Goal: Task Accomplishment & Management: Manage account settings

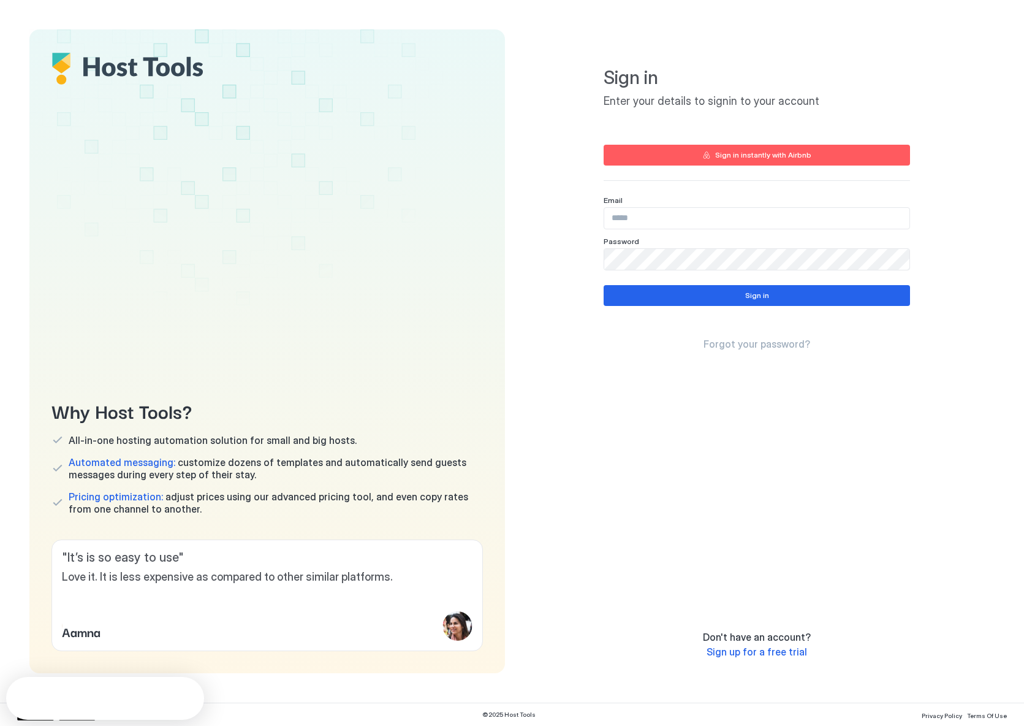
click at [737, 156] on div "Sign in instantly with Airbnb" at bounding box center [763, 155] width 96 height 11
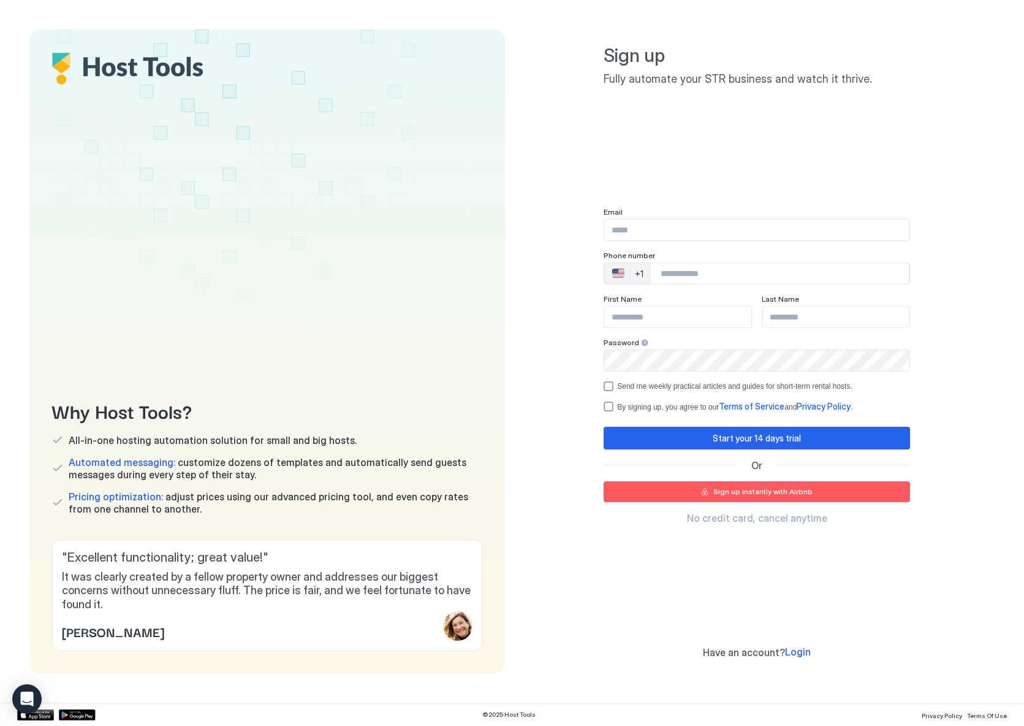
click at [663, 235] on input "Input Field" at bounding box center [756, 229] width 305 height 21
type input "**********"
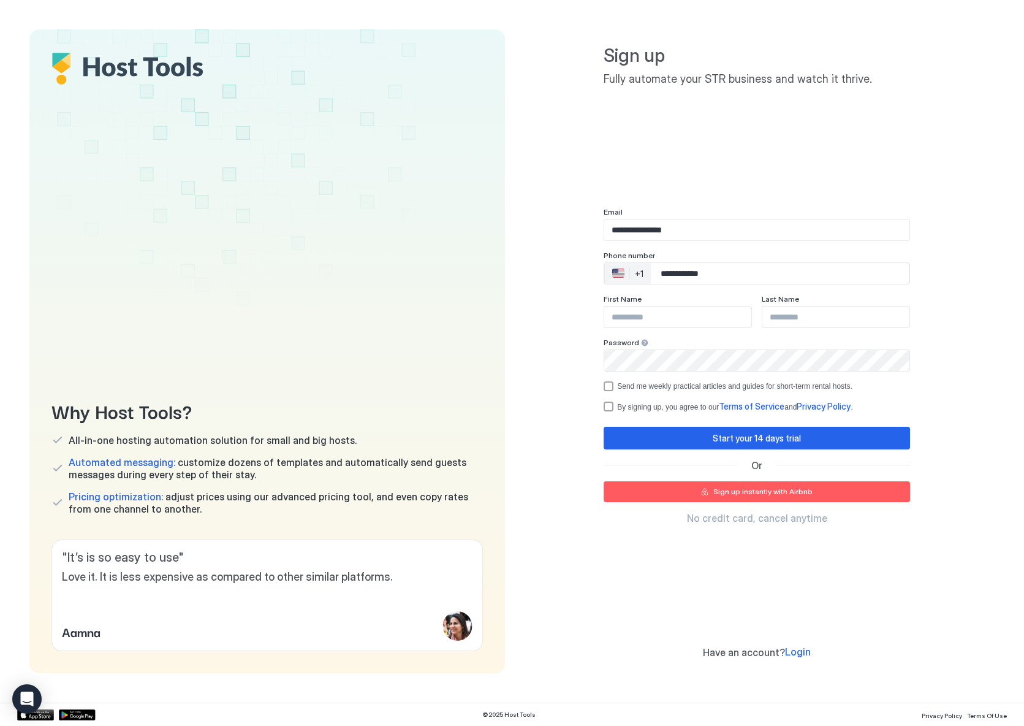
type input "**********"
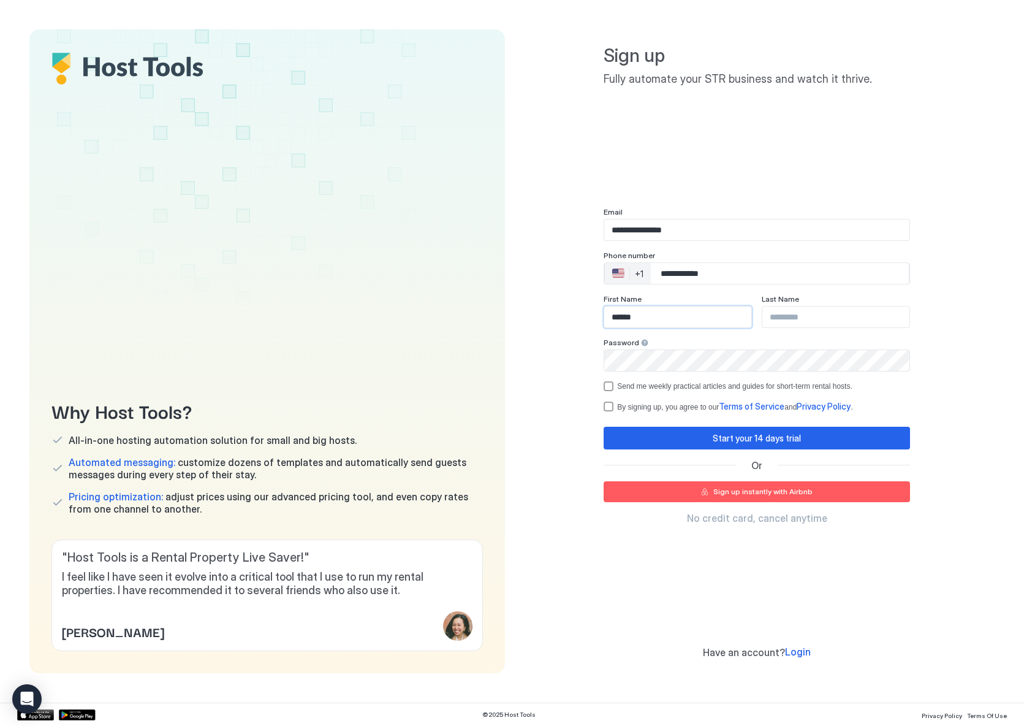
type input "******"
type input "*******"
click at [614, 408] on div "By signing up, you agree to our Terms of Service and Privacy Policy ." at bounding box center [757, 406] width 306 height 11
click at [606, 385] on div "optOut" at bounding box center [609, 386] width 10 height 10
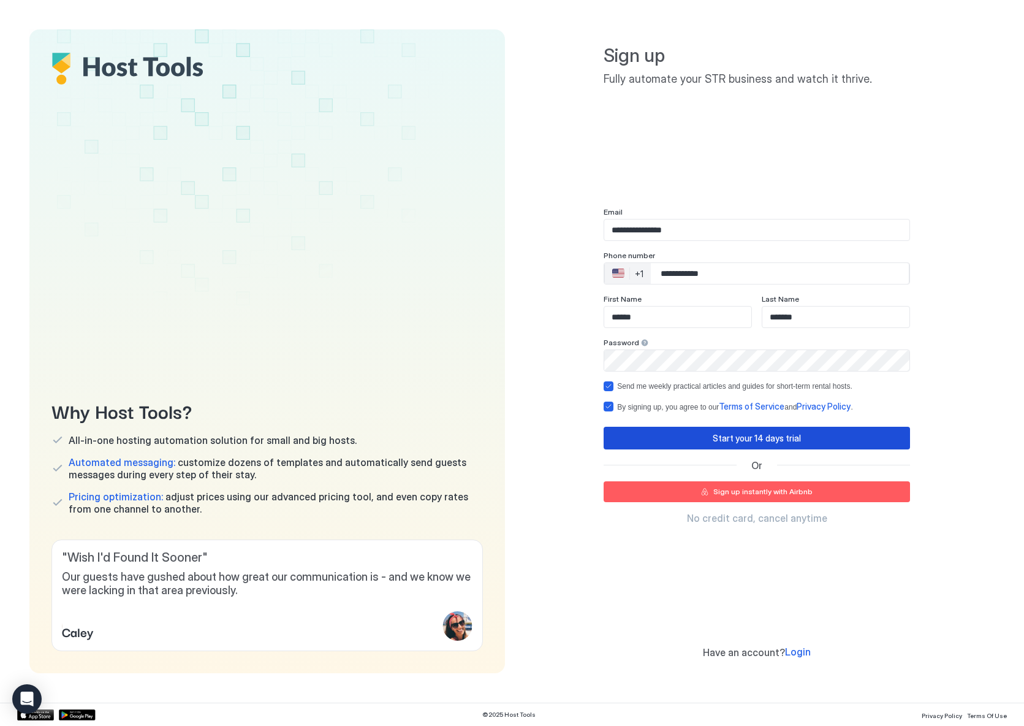
click at [631, 446] on button "Start your 14 days trial" at bounding box center [757, 438] width 306 height 23
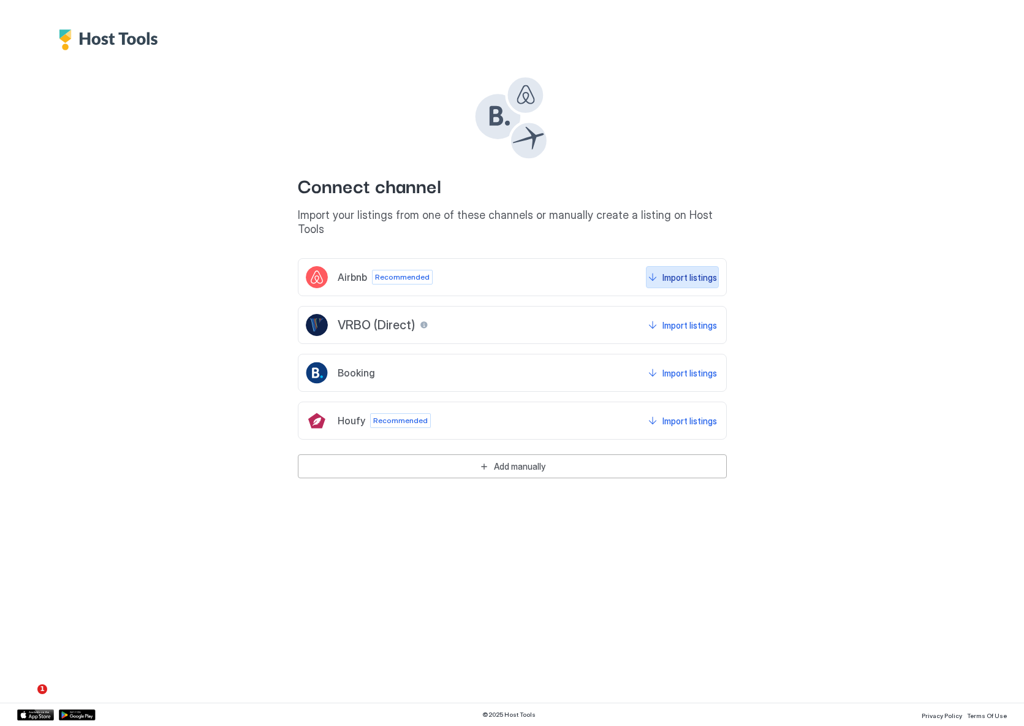
click at [698, 271] on div "Import listings" at bounding box center [690, 277] width 55 height 13
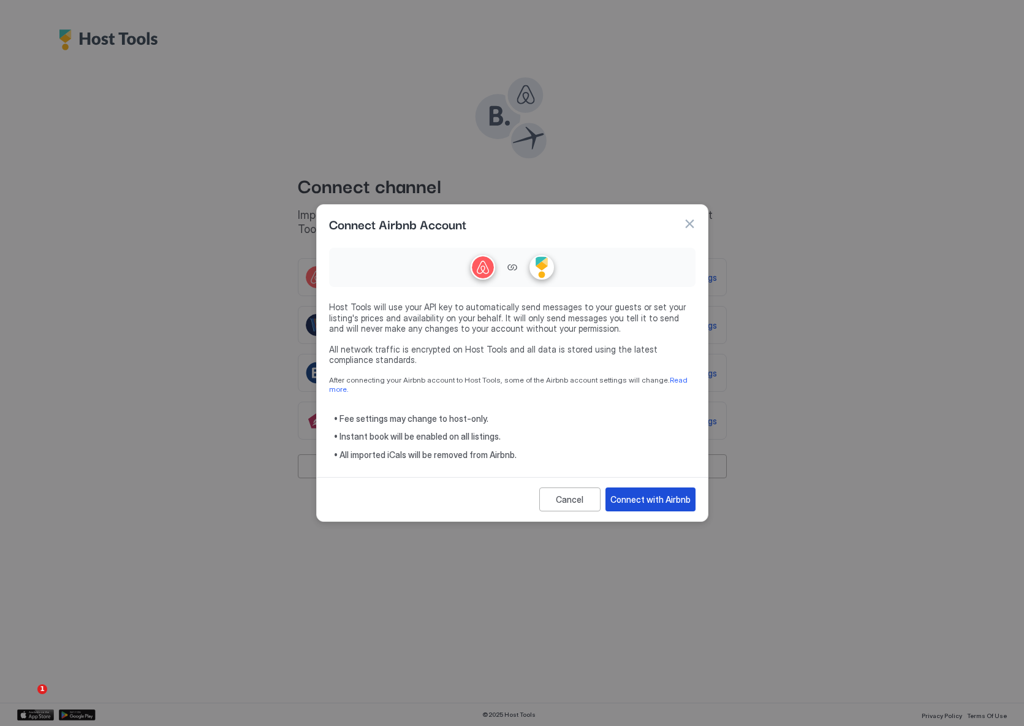
click at [665, 493] on div "Connect with Airbnb" at bounding box center [650, 499] width 80 height 13
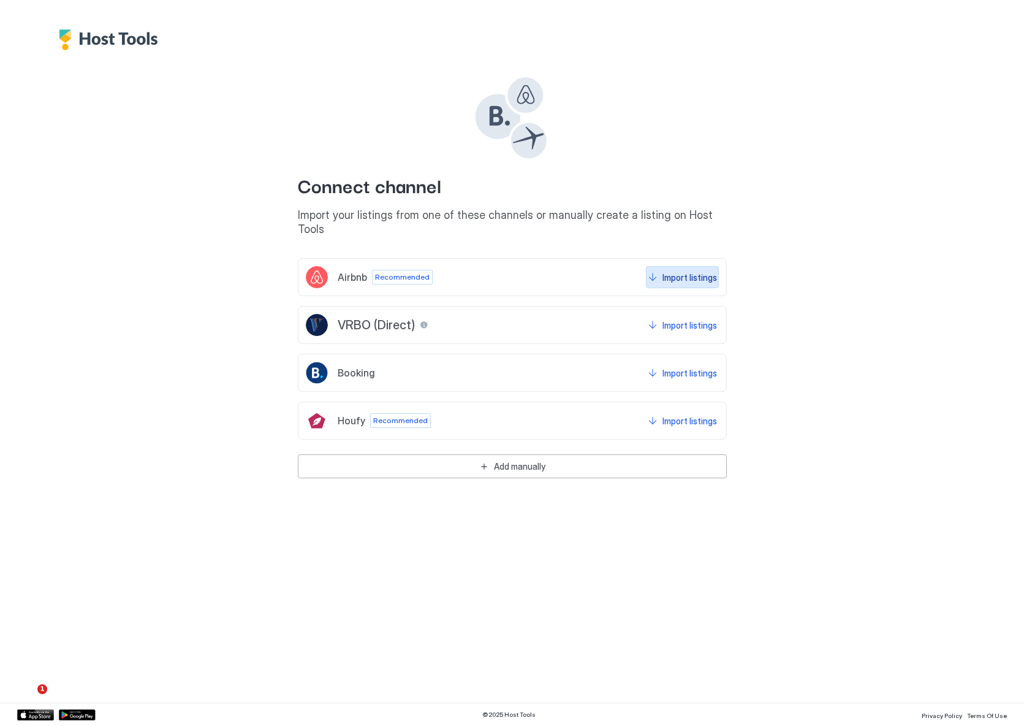
click at [684, 271] on div "Import listings" at bounding box center [690, 277] width 55 height 13
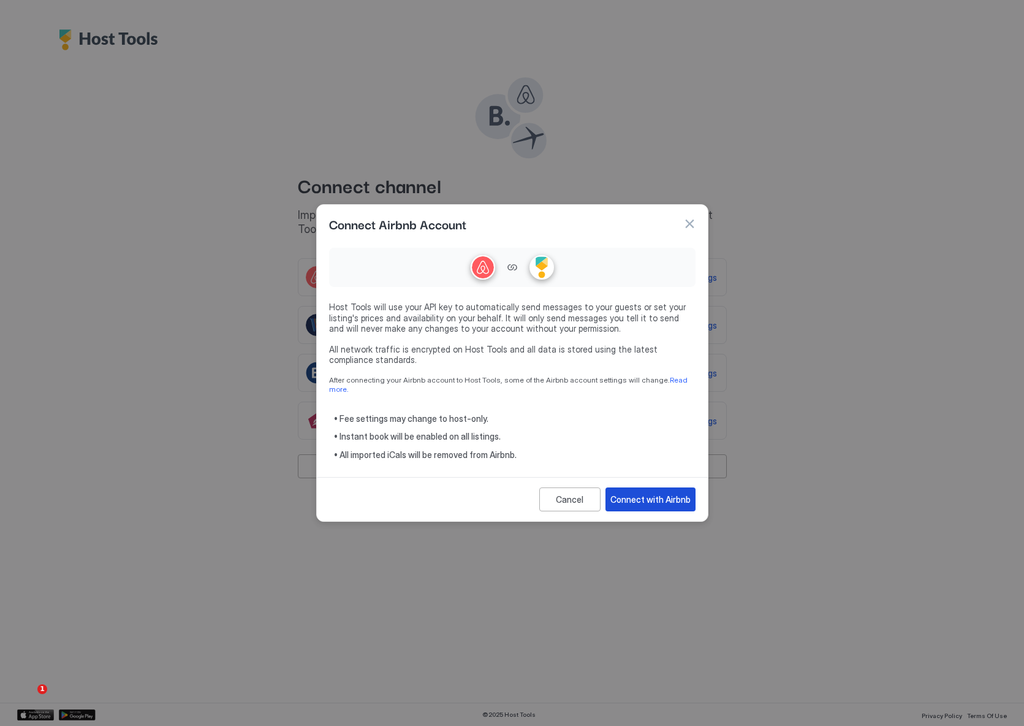
click at [634, 487] on button "Connect with Airbnb" at bounding box center [651, 499] width 90 height 24
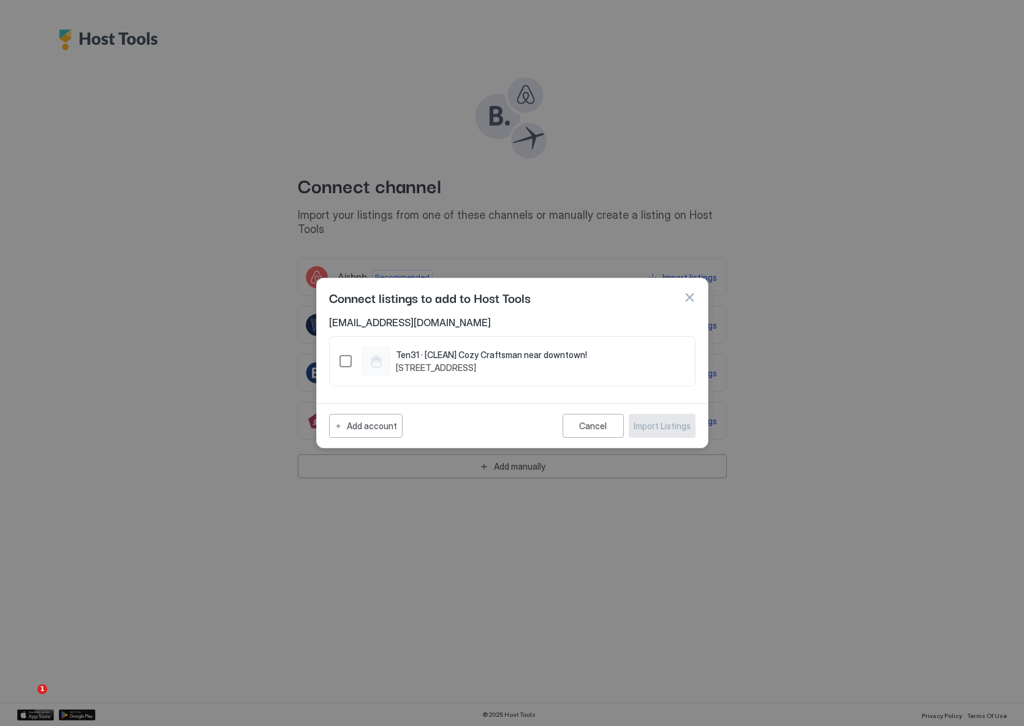
click at [340, 358] on div "44015872" at bounding box center [346, 361] width 12 height 12
click at [663, 427] on div "Import Listings" at bounding box center [662, 425] width 57 height 13
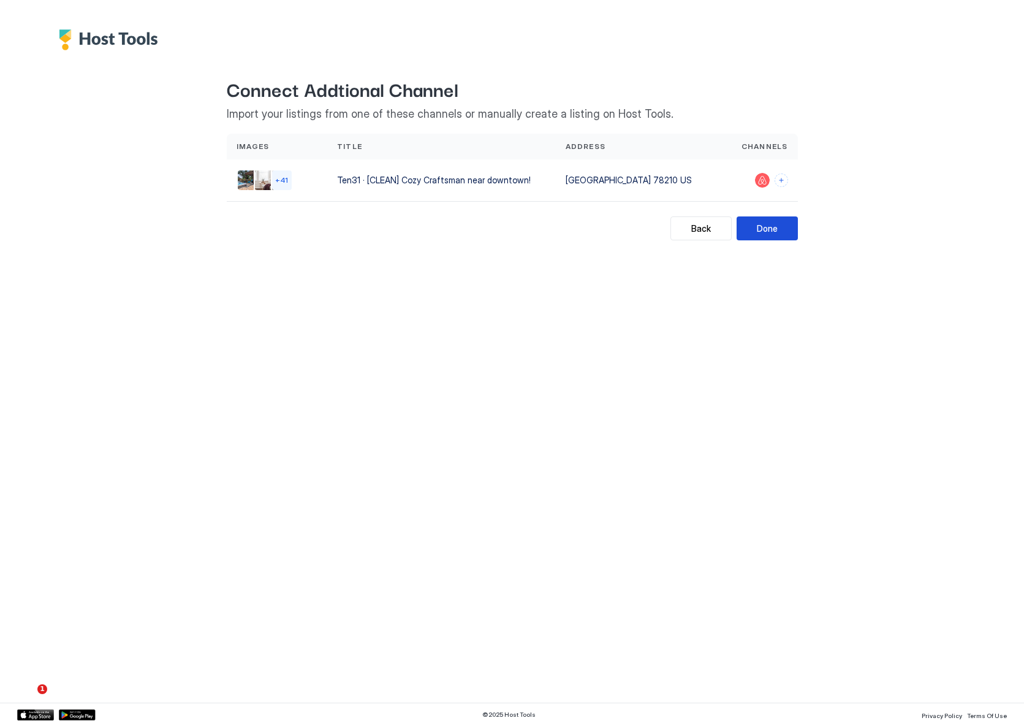
click at [768, 228] on div "Done" at bounding box center [767, 228] width 21 height 13
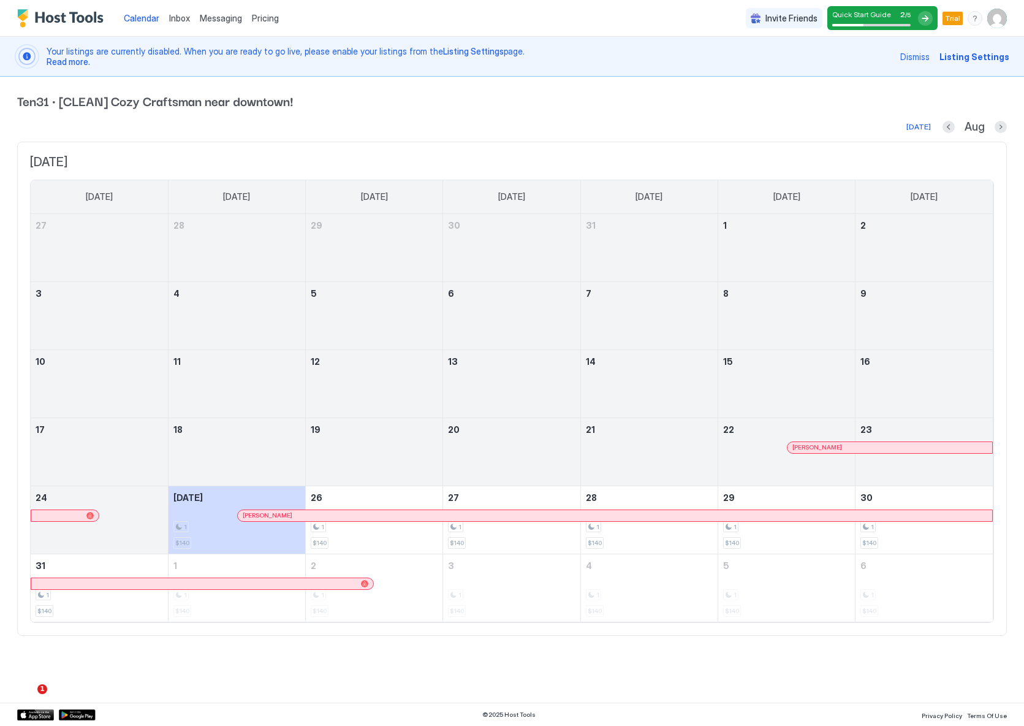
click at [997, 17] on img "User profile" at bounding box center [997, 19] width 20 height 20
click at [905, 67] on div "Settings" at bounding box center [929, 68] width 156 height 21
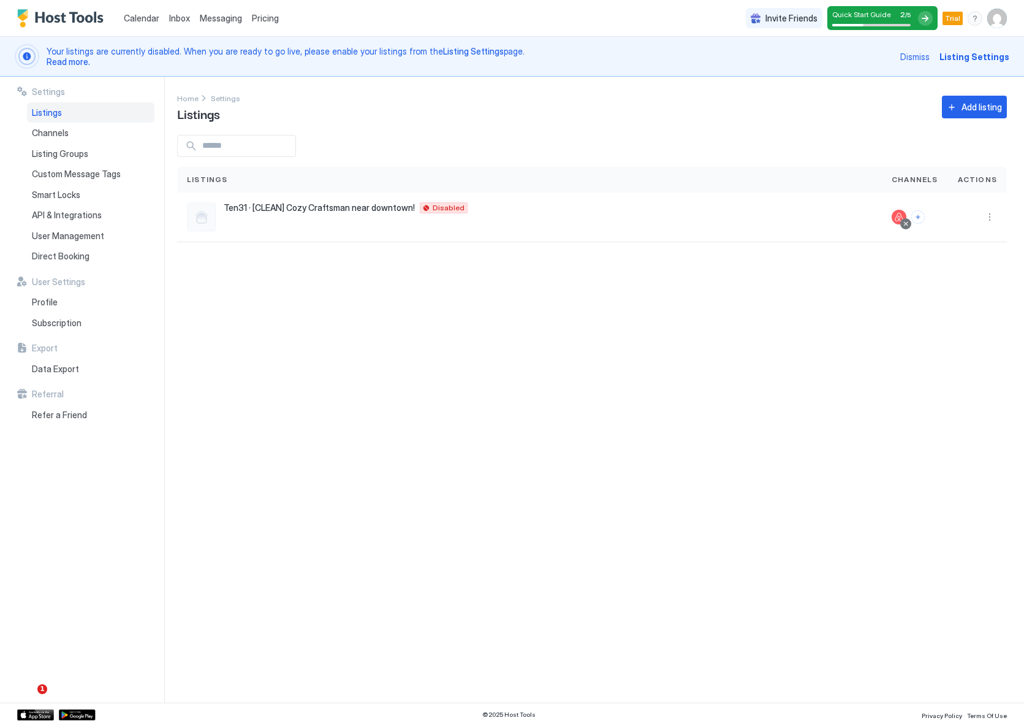
click at [491, 290] on div "Settings Home Settings Listings Add listing Listings Channels Actions Ten31 · […" at bounding box center [600, 390] width 847 height 626
click at [62, 230] on span "User Management" at bounding box center [68, 235] width 72 height 11
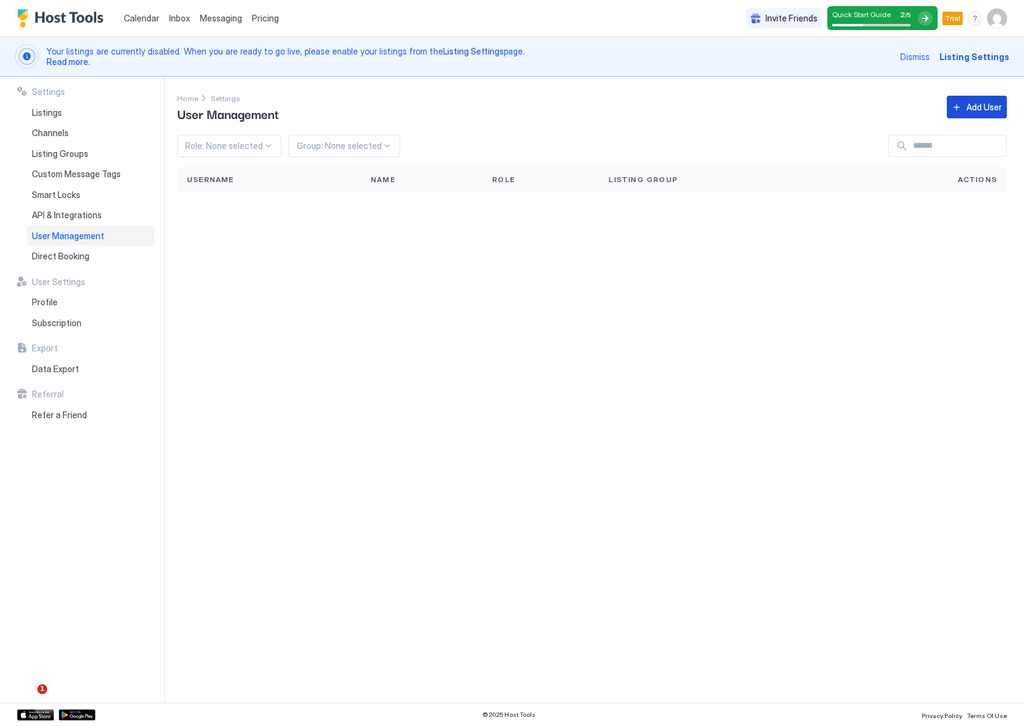
click at [977, 110] on div "Add User" at bounding box center [985, 107] width 36 height 13
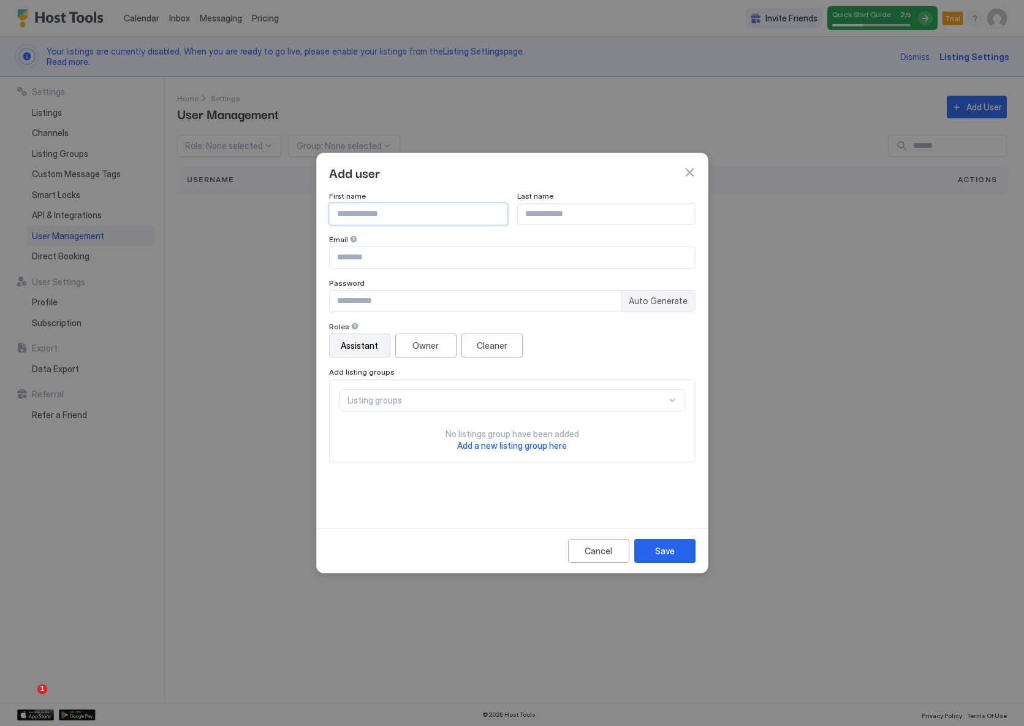
click at [462, 218] on input "Input Field" at bounding box center [418, 213] width 177 height 21
type input "*****"
type input "*******"
type input "**********"
click at [418, 348] on div "Owner" at bounding box center [426, 345] width 26 height 13
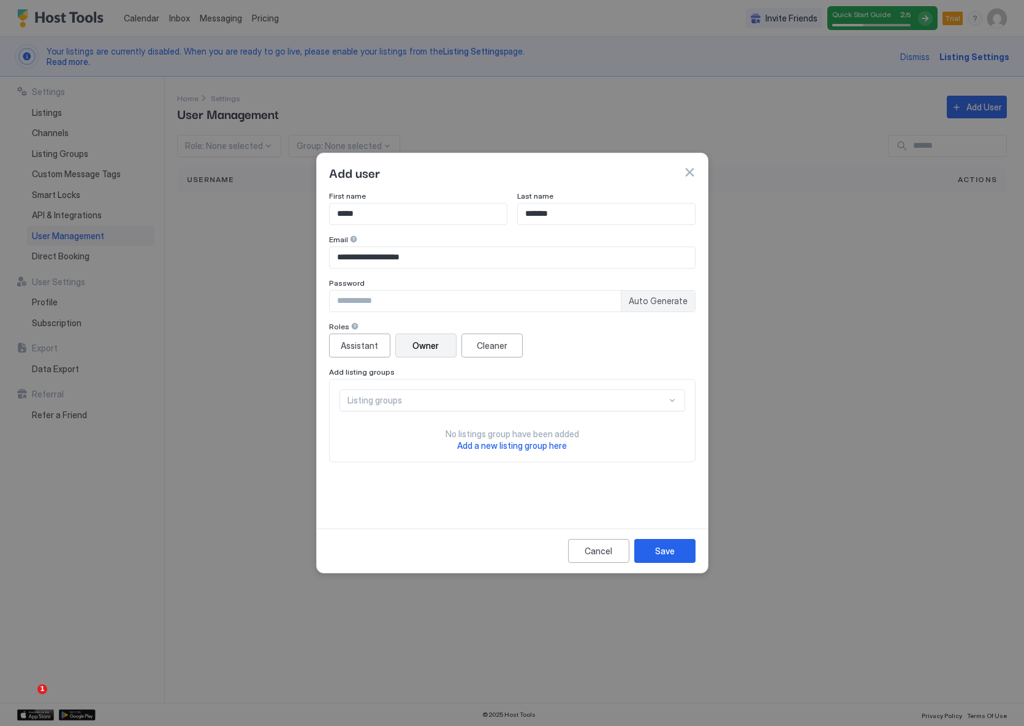
click at [606, 303] on input "Input Field" at bounding box center [475, 301] width 291 height 21
click at [668, 299] on span "Auto Generate" at bounding box center [658, 300] width 59 height 11
type input "********"
click at [414, 299] on input "********" at bounding box center [475, 301] width 291 height 21
drag, startPoint x: 390, startPoint y: 305, endPoint x: 308, endPoint y: 292, distance: 83.2
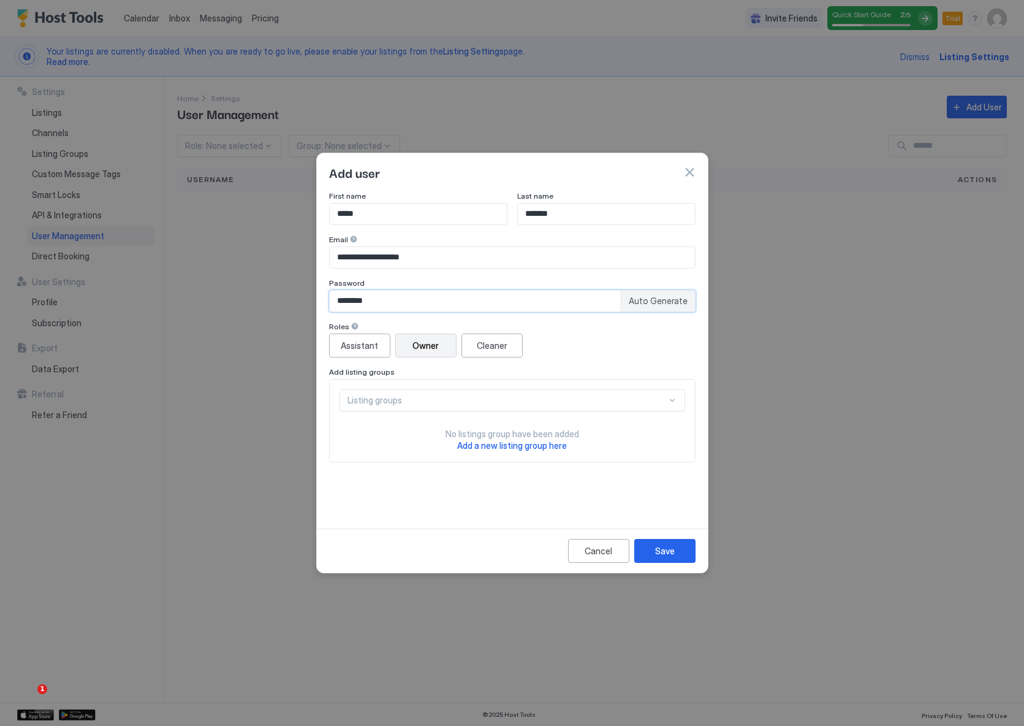
click at [308, 292] on div "**********" at bounding box center [512, 363] width 1024 height 726
click at [580, 329] on div "Roles" at bounding box center [512, 328] width 367 height 12
click at [517, 398] on div "Listing groups" at bounding box center [507, 400] width 319 height 11
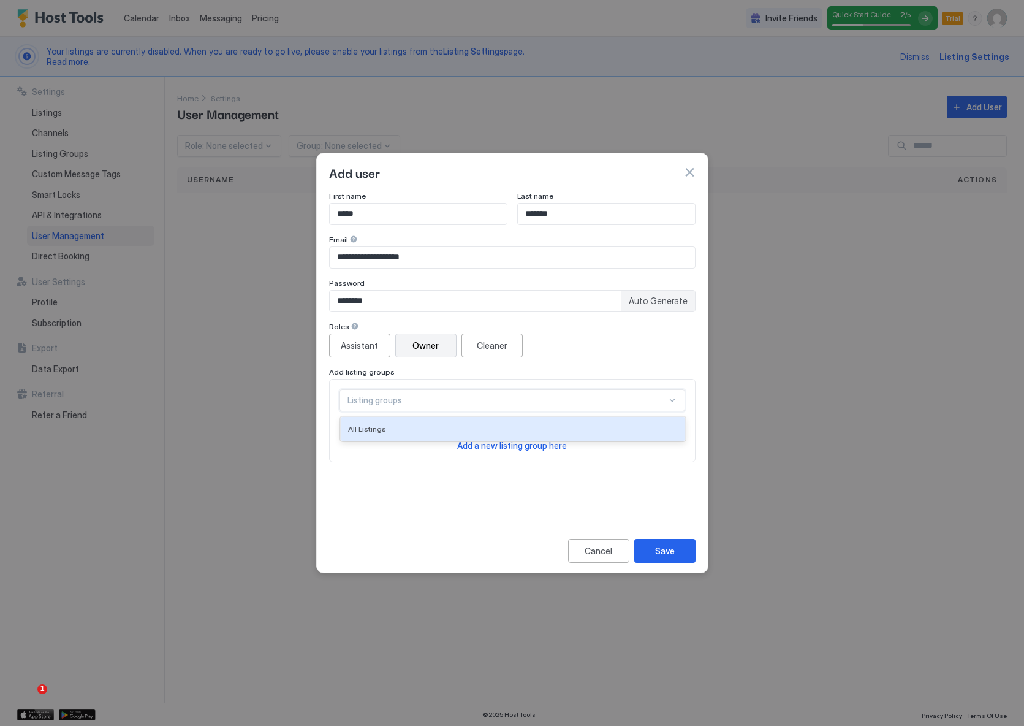
click at [517, 398] on div "Listing groups" at bounding box center [507, 400] width 319 height 11
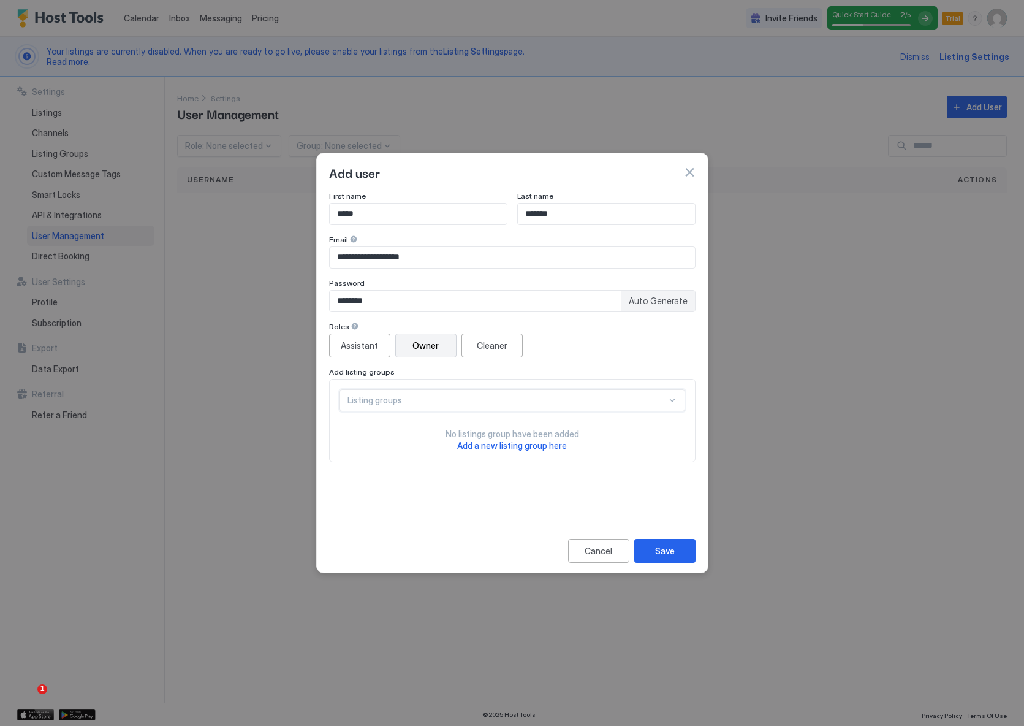
click at [517, 398] on div "Listing groups" at bounding box center [507, 400] width 319 height 11
click at [484, 432] on div "All Listings" at bounding box center [513, 428] width 330 height 9
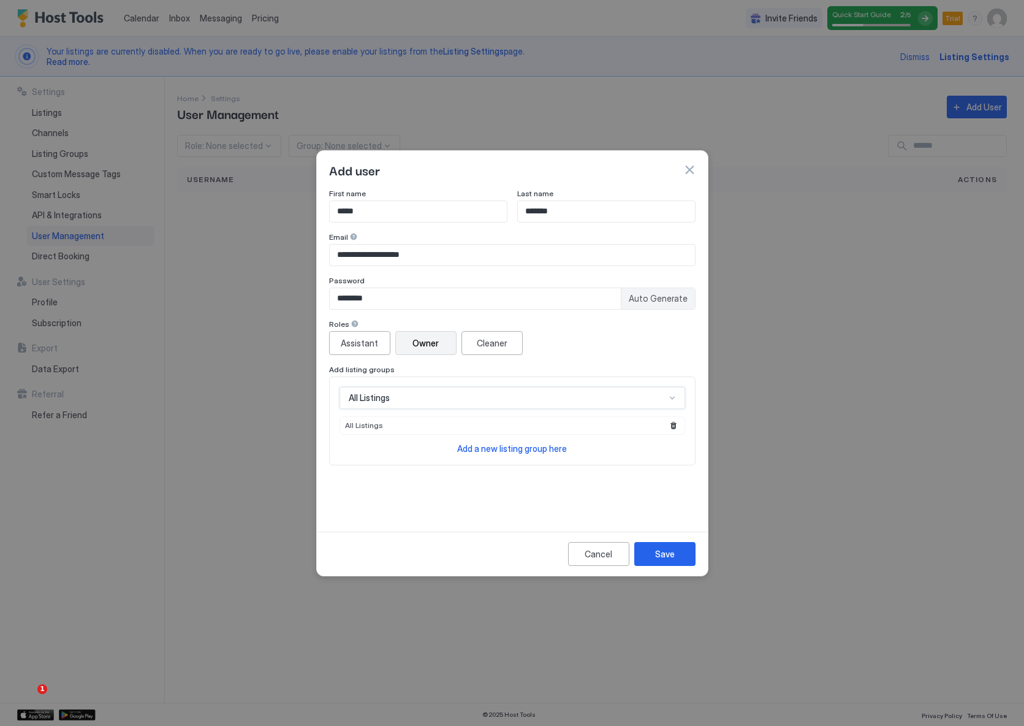
click at [424, 548] on div "Cancel Save" at bounding box center [512, 553] width 391 height 44
click at [680, 541] on div "Cancel Save" at bounding box center [512, 553] width 391 height 44
click at [675, 550] on button "Save" at bounding box center [664, 554] width 61 height 24
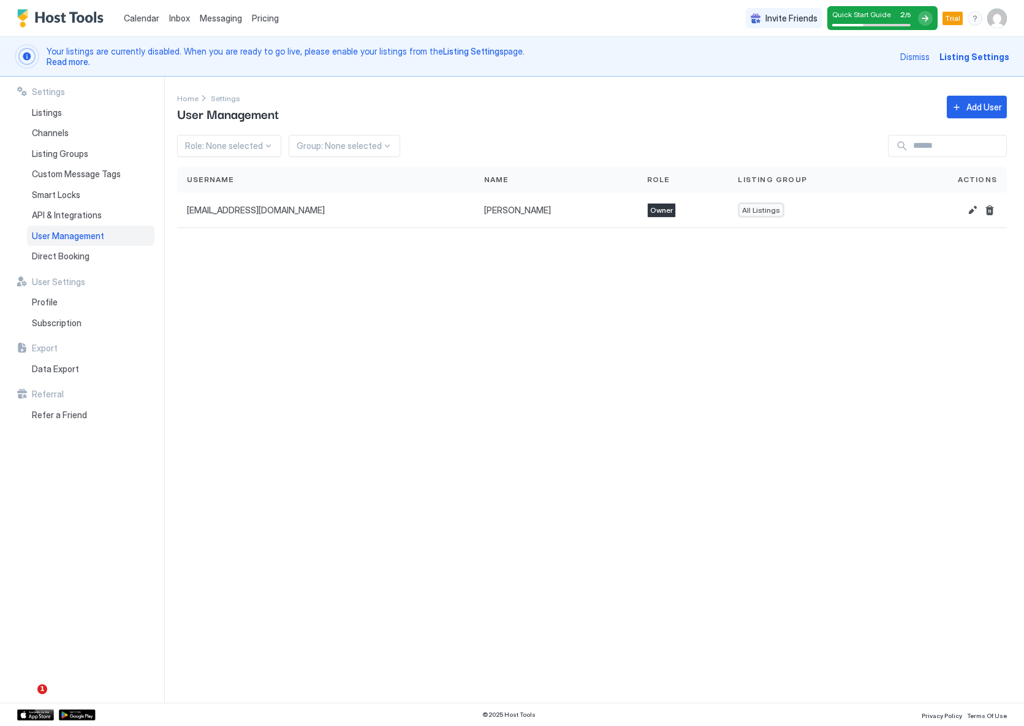
click at [58, 535] on div "Settings Listings Channels Listing Groups Custom Message Tags Smart Locks API &…" at bounding box center [90, 390] width 147 height 626
drag, startPoint x: 736, startPoint y: 560, endPoint x: 828, endPoint y: 558, distance: 92.6
click at [736, 561] on div "Settings Home Settings User Management Add User Role: None selected Group: None…" at bounding box center [600, 390] width 847 height 626
click at [82, 582] on div "Settings Listings Channels Listing Groups Custom Message Tags Smart Locks API &…" at bounding box center [90, 390] width 147 height 626
click at [74, 525] on div "Settings Listings Channels Listing Groups Custom Message Tags Smart Locks API &…" at bounding box center [90, 390] width 147 height 626
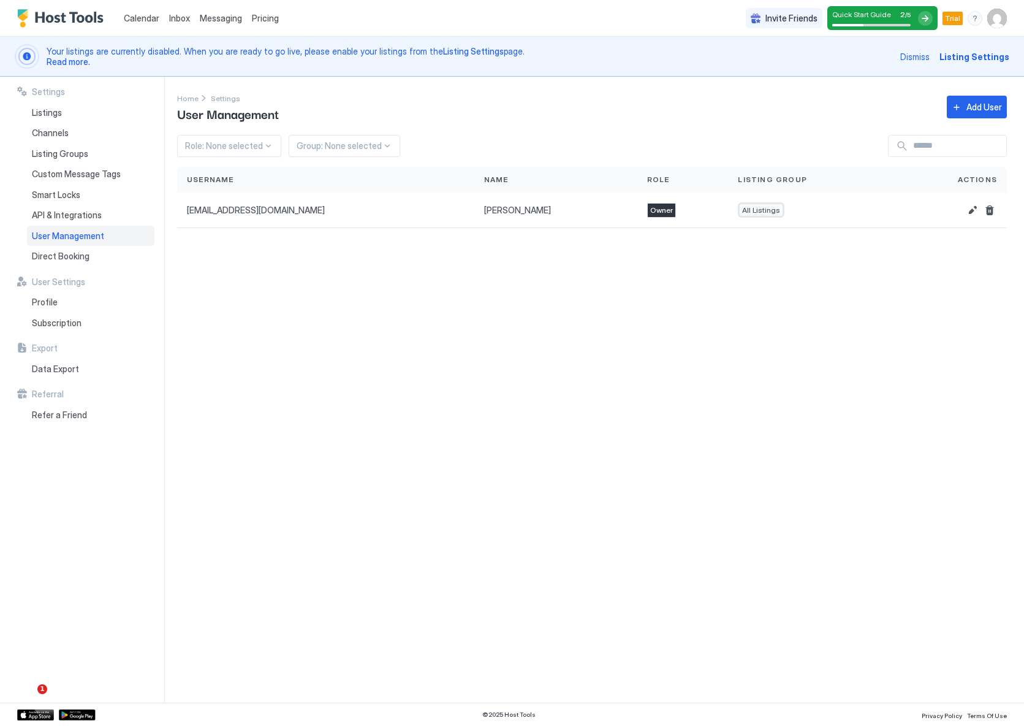
click at [278, 495] on div "Settings Home Settings User Management Add User Role: None selected Group: None…" at bounding box center [600, 390] width 847 height 626
click at [64, 191] on span "Smart Locks" at bounding box center [56, 194] width 48 height 11
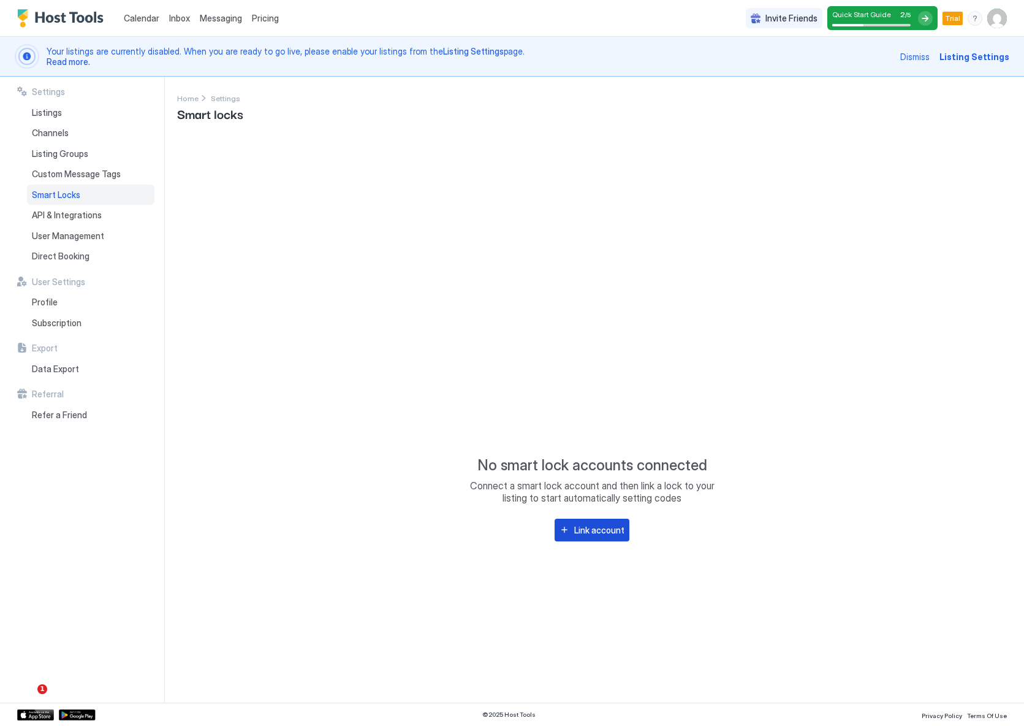
click at [579, 538] on button "Link account" at bounding box center [592, 530] width 75 height 23
click at [584, 529] on div "Link account" at bounding box center [599, 529] width 50 height 13
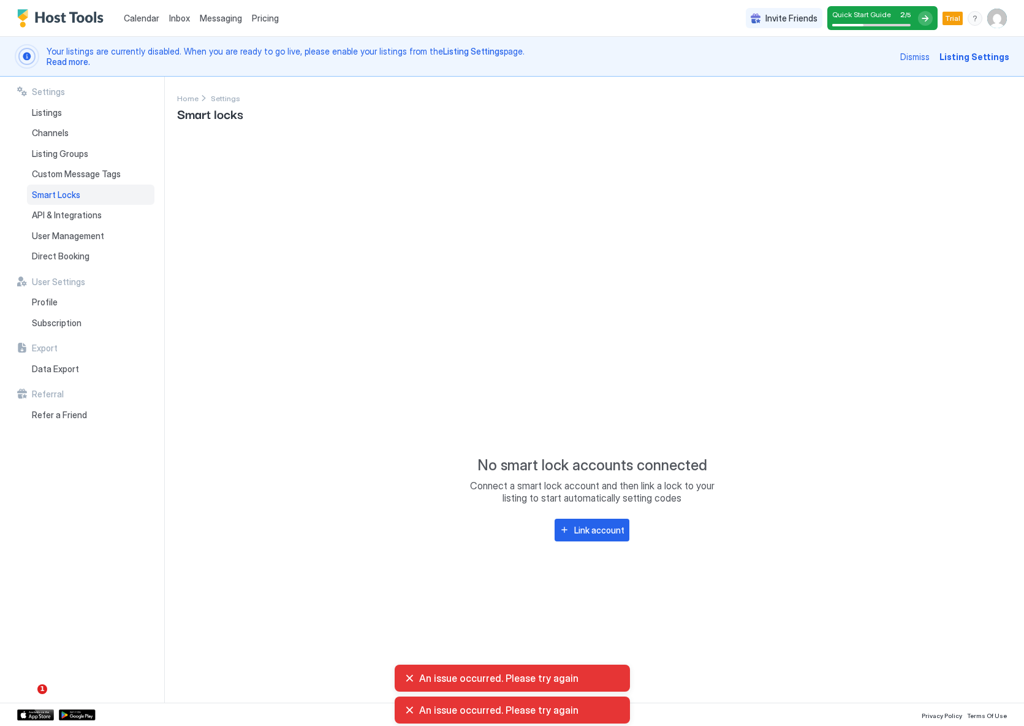
click at [482, 586] on div "No smart lock accounts connected Connect a smart lock account and then link a l…" at bounding box center [592, 411] width 830 height 553
click at [964, 56] on span "Listing Settings" at bounding box center [975, 56] width 70 height 13
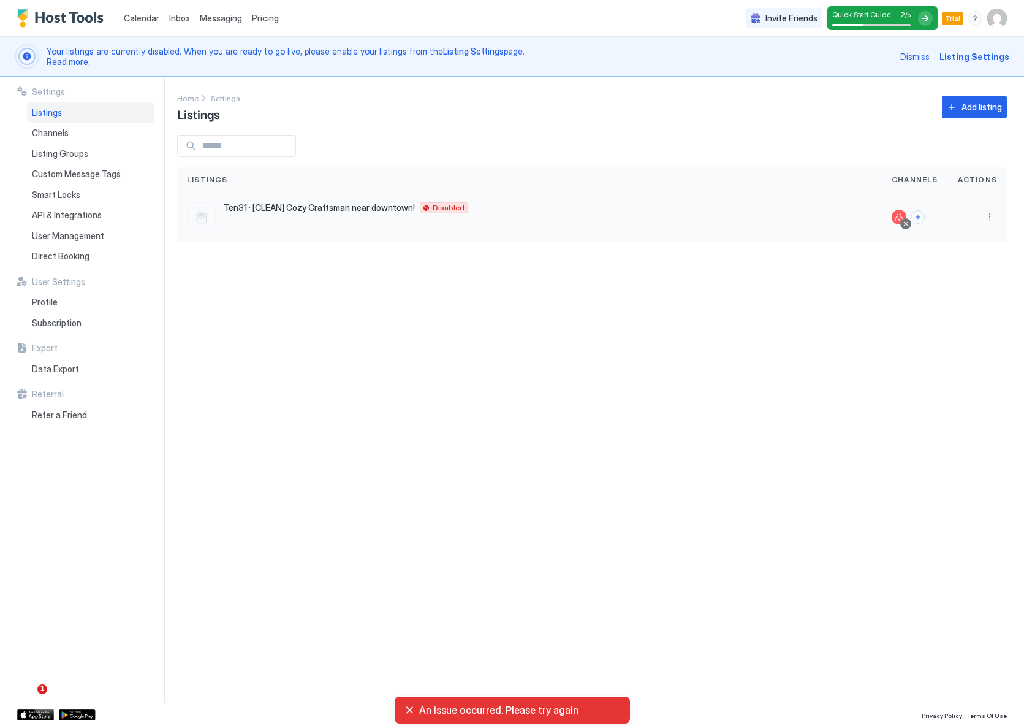
click at [199, 216] on div at bounding box center [201, 216] width 29 height 29
click at [297, 212] on span "Ten31 · [CLEAN] Cozy Craftsman near downtown!" at bounding box center [319, 207] width 191 height 11
click at [989, 215] on button "More options" at bounding box center [990, 217] width 15 height 15
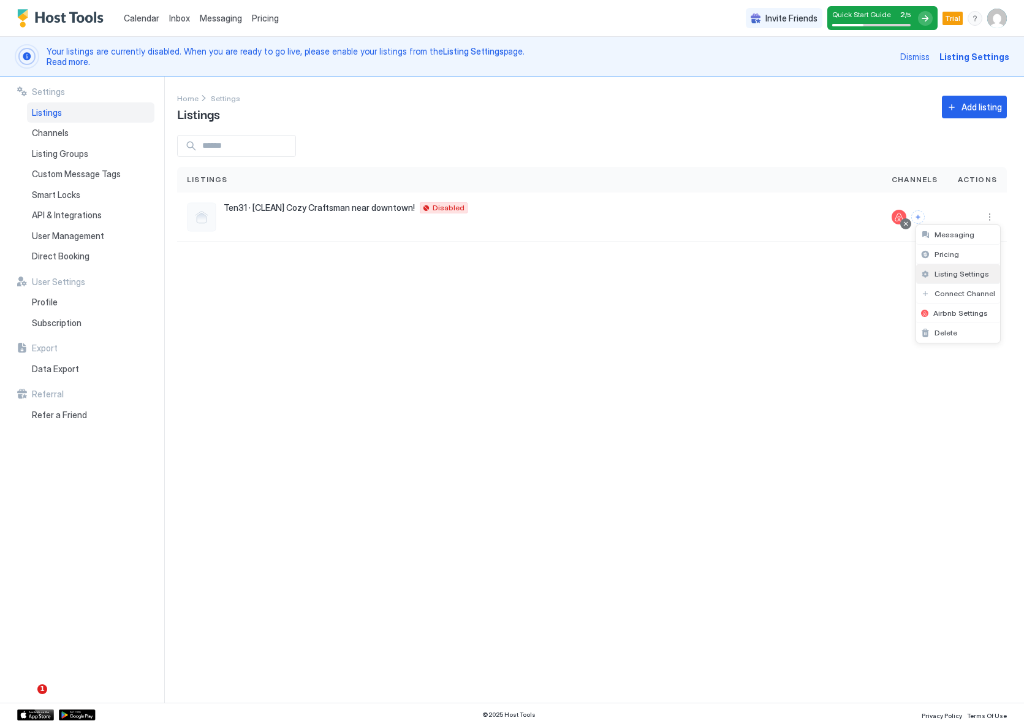
click at [959, 275] on span "Listing Settings" at bounding box center [962, 273] width 55 height 9
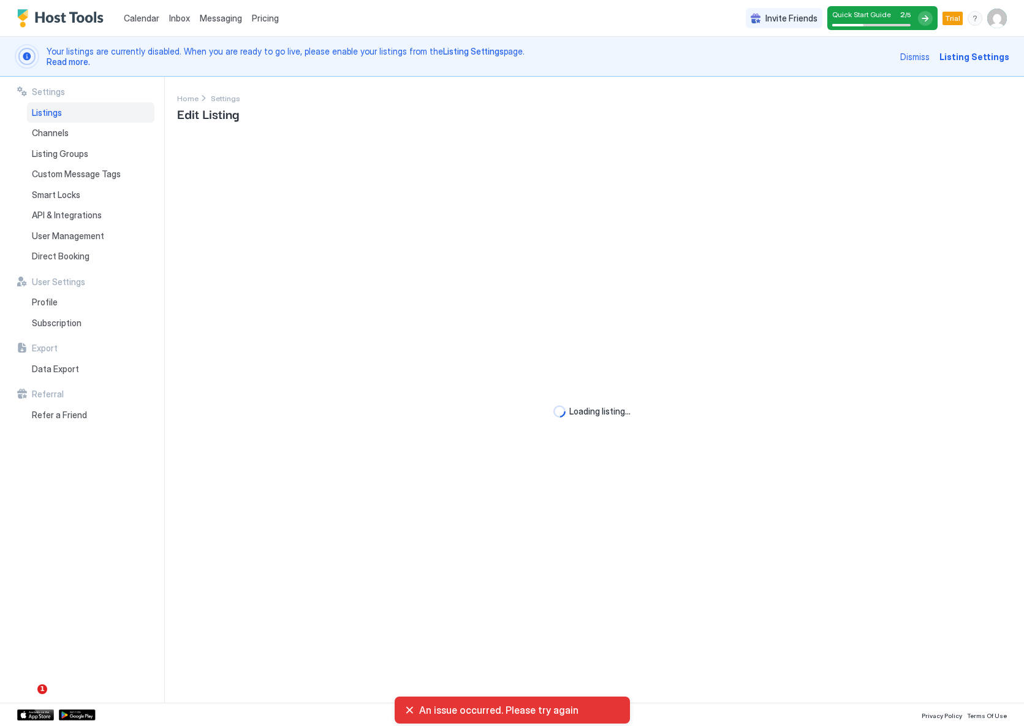
click at [929, 18] on div at bounding box center [925, 18] width 15 height 15
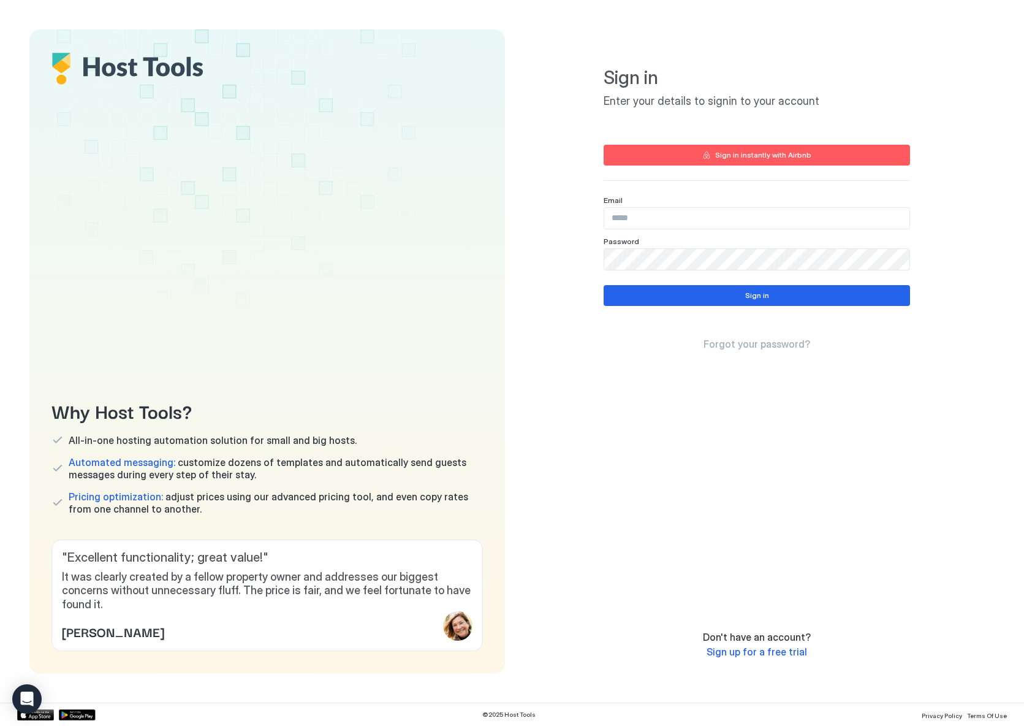
click at [675, 232] on div "Email Password" at bounding box center [757, 233] width 306 height 75
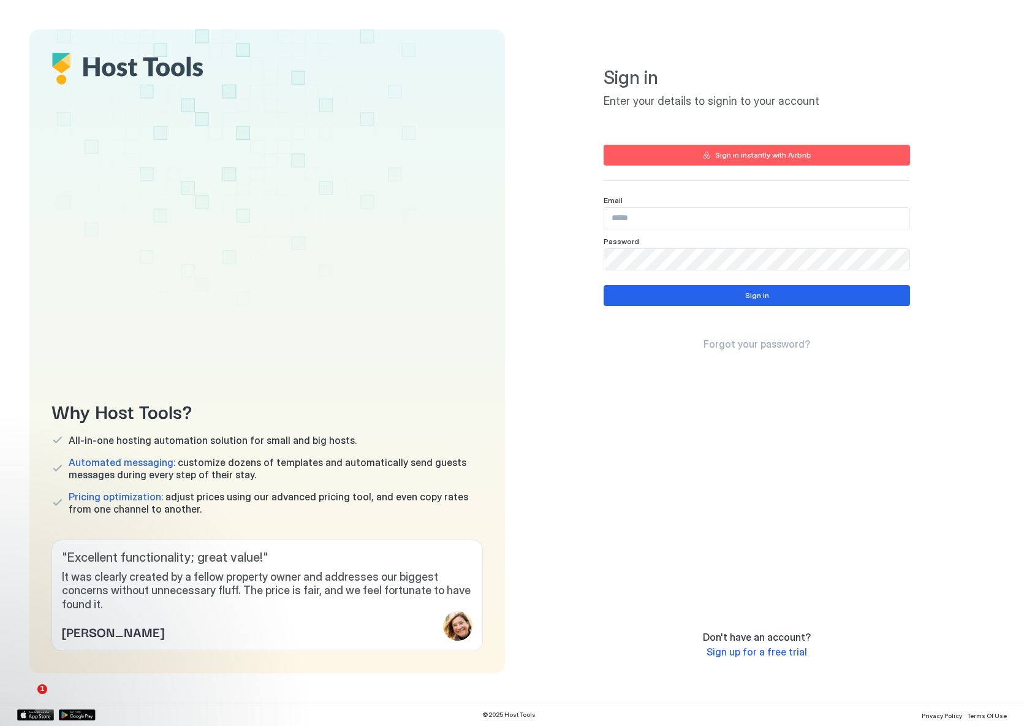
click at [674, 221] on input "Input Field" at bounding box center [756, 218] width 305 height 21
type input "**********"
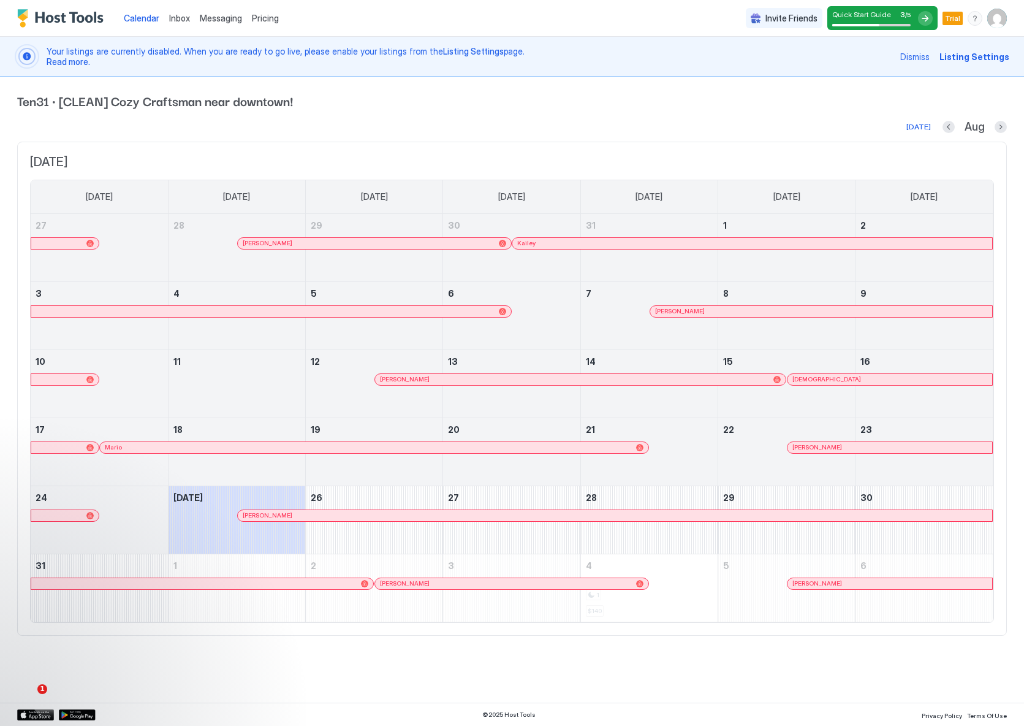
click at [924, 14] on div at bounding box center [925, 18] width 15 height 15
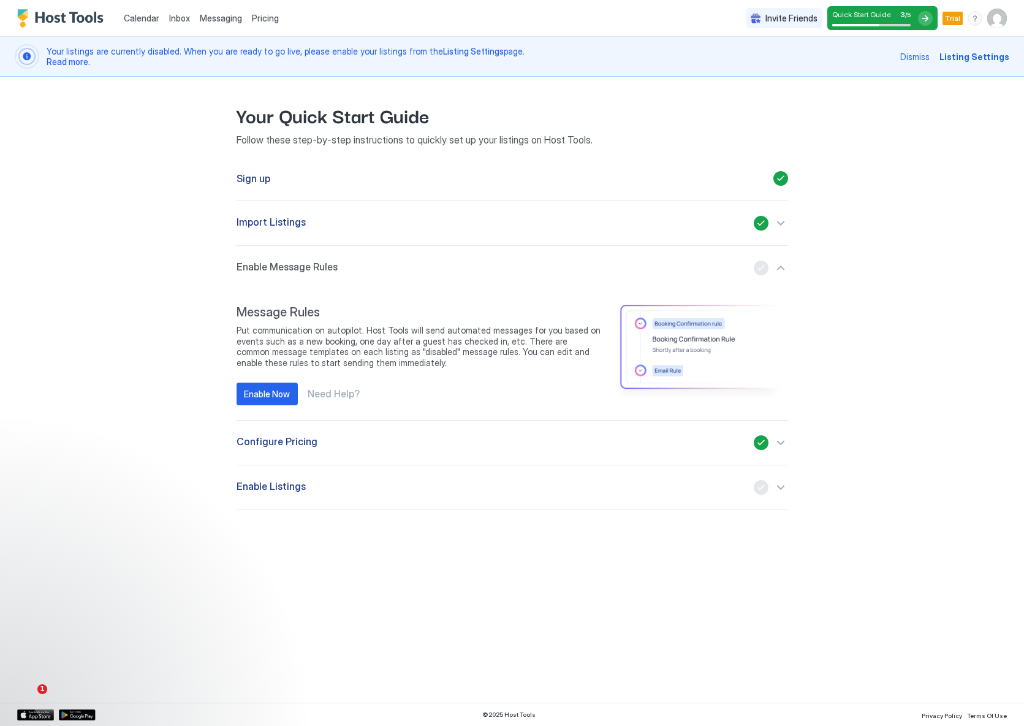
click at [145, 437] on div "Your Quick Start Guide Follow these step-by-step instructions to quickly set up…" at bounding box center [512, 306] width 848 height 458
click at [256, 384] on button "Enable Now" at bounding box center [267, 393] width 61 height 23
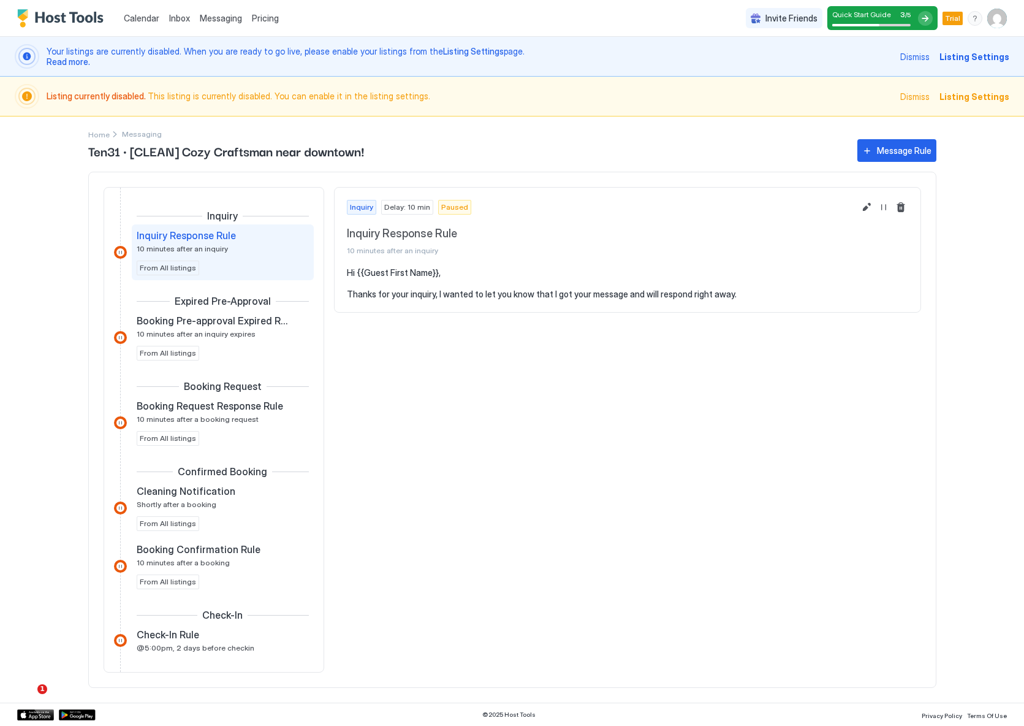
click at [478, 433] on div "Inquiry Delay: 10 min Paused Inquiry Response Rule 10 minutes after an inquiry …" at bounding box center [627, 429] width 587 height 485
click at [229, 328] on div "Booking Pre-approval Expired Rule 10 minutes after an inquiry expires" at bounding box center [214, 326] width 155 height 24
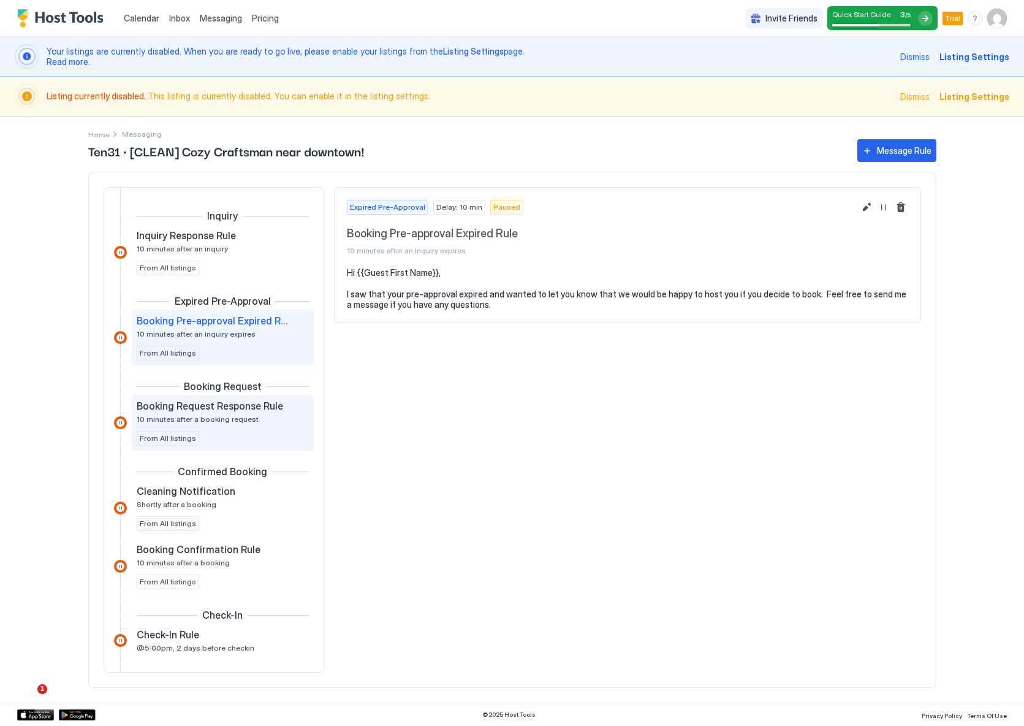
click at [237, 430] on div "Booking Request Response Rule 10 minutes after a booking request From All listi…" at bounding box center [223, 423] width 172 height 46
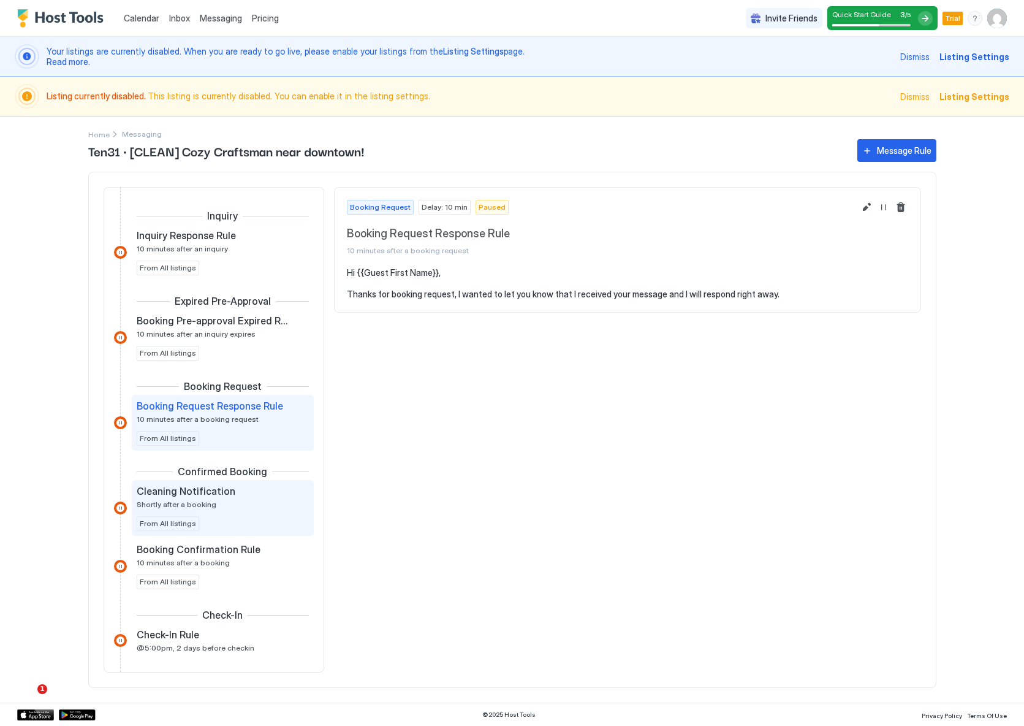
click at [232, 504] on div "Cleaning Notification Shortly after a booking" at bounding box center [214, 497] width 155 height 24
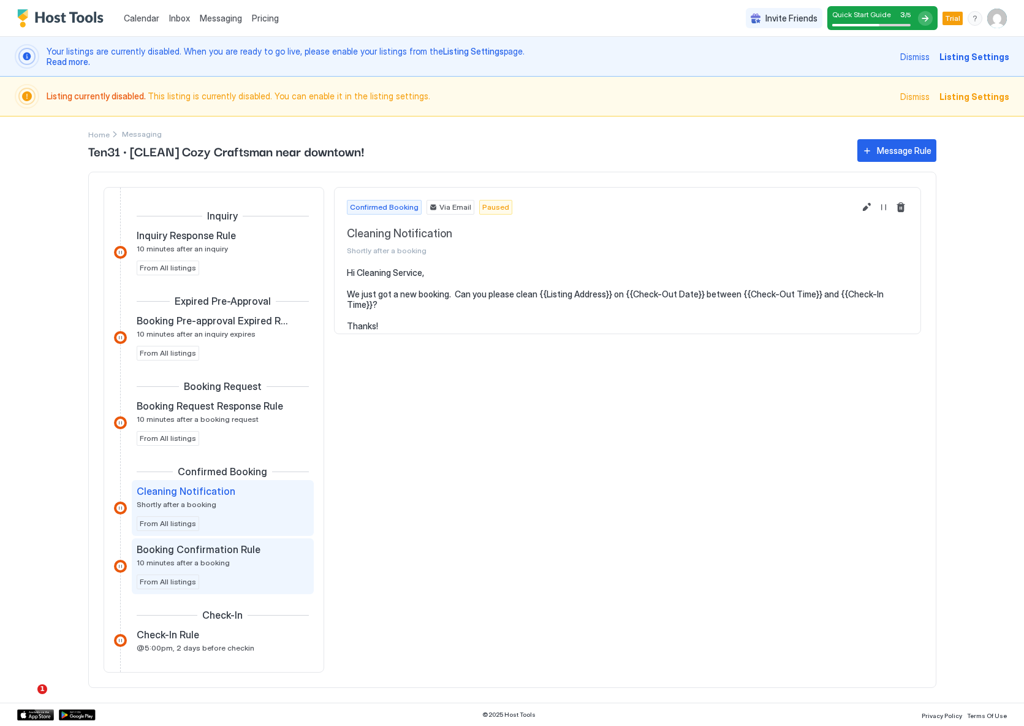
click at [219, 563] on span "10 minutes after a booking" at bounding box center [183, 562] width 93 height 9
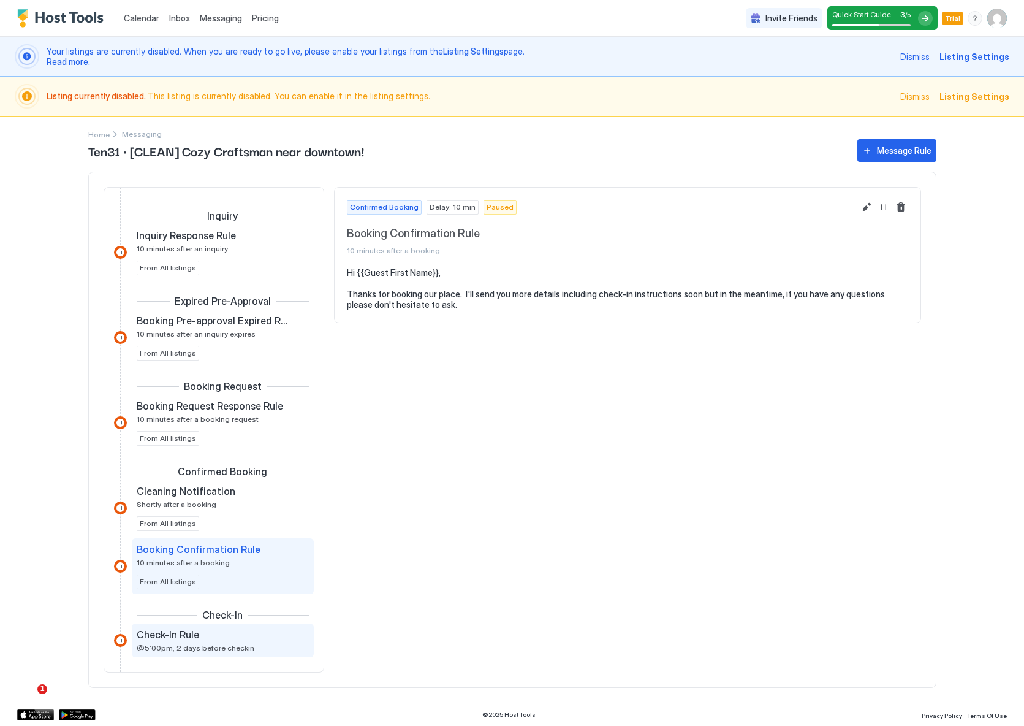
click at [203, 630] on div "Check-In Rule" at bounding box center [214, 634] width 155 height 12
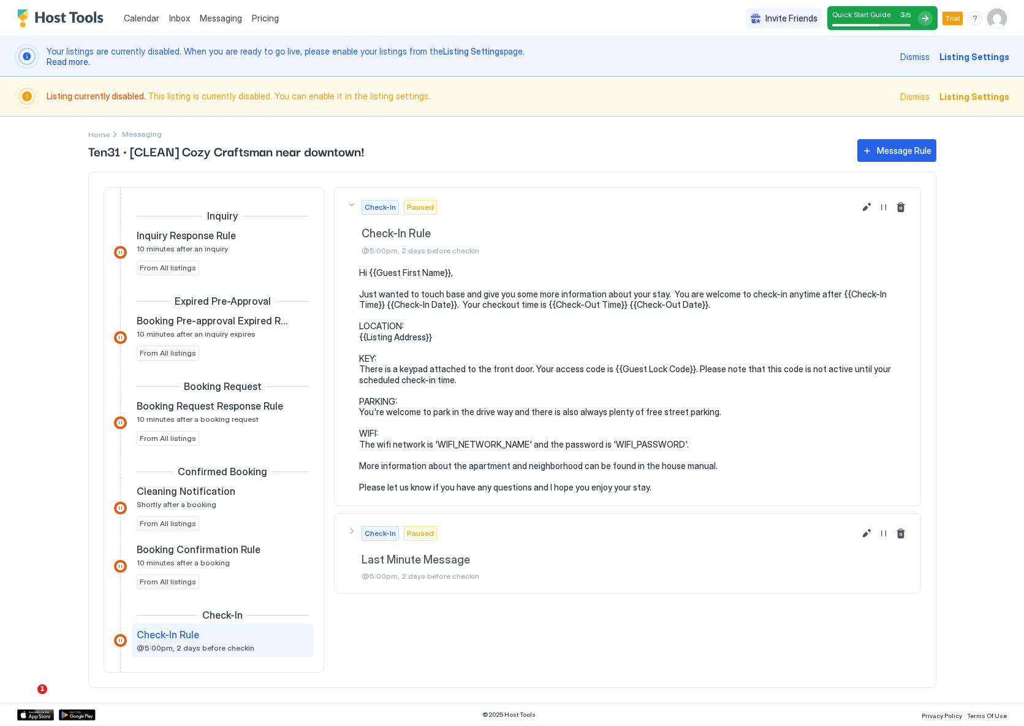
click at [111, 90] on div "Listing currently disabled. This listing is currently disabled. You can enable …" at bounding box center [470, 96] width 846 height 25
click at [278, 86] on div "Listing currently disabled. This listing is currently disabled. You can enable …" at bounding box center [470, 96] width 846 height 25
drag, startPoint x: 278, startPoint y: 86, endPoint x: 379, endPoint y: 89, distance: 101.2
click at [280, 86] on div "Listing currently disabled. This listing is currently disabled. You can enable …" at bounding box center [470, 96] width 846 height 25
click at [992, 53] on span "Listing Settings" at bounding box center [975, 56] width 70 height 13
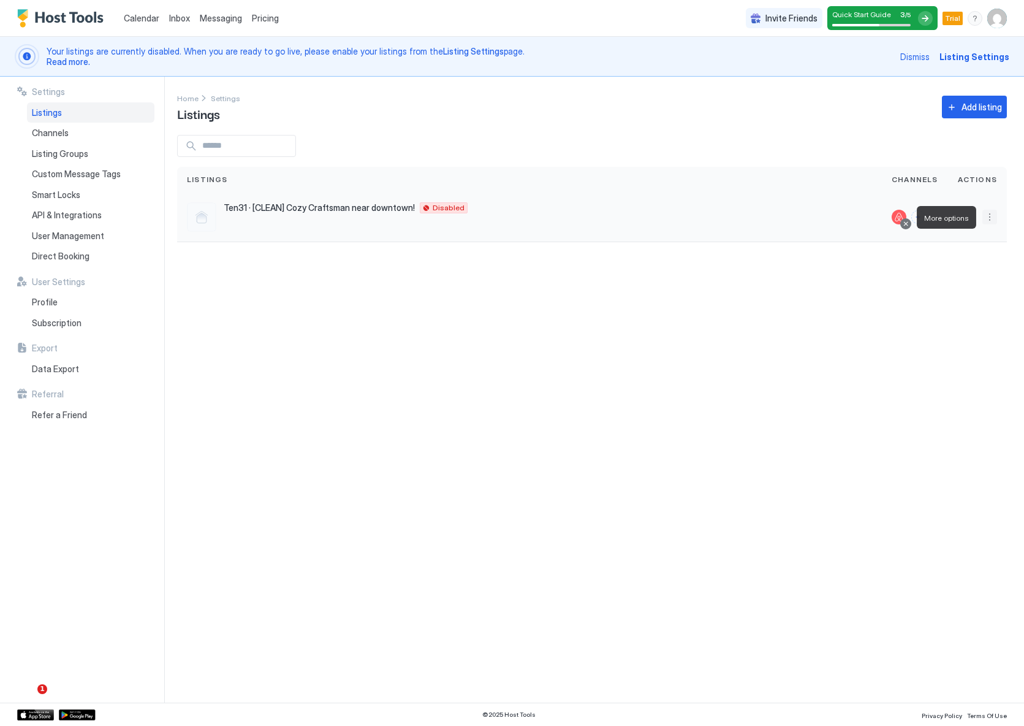
click at [989, 217] on button "More options" at bounding box center [990, 217] width 15 height 15
click at [951, 275] on span "Listing Settings" at bounding box center [962, 273] width 55 height 9
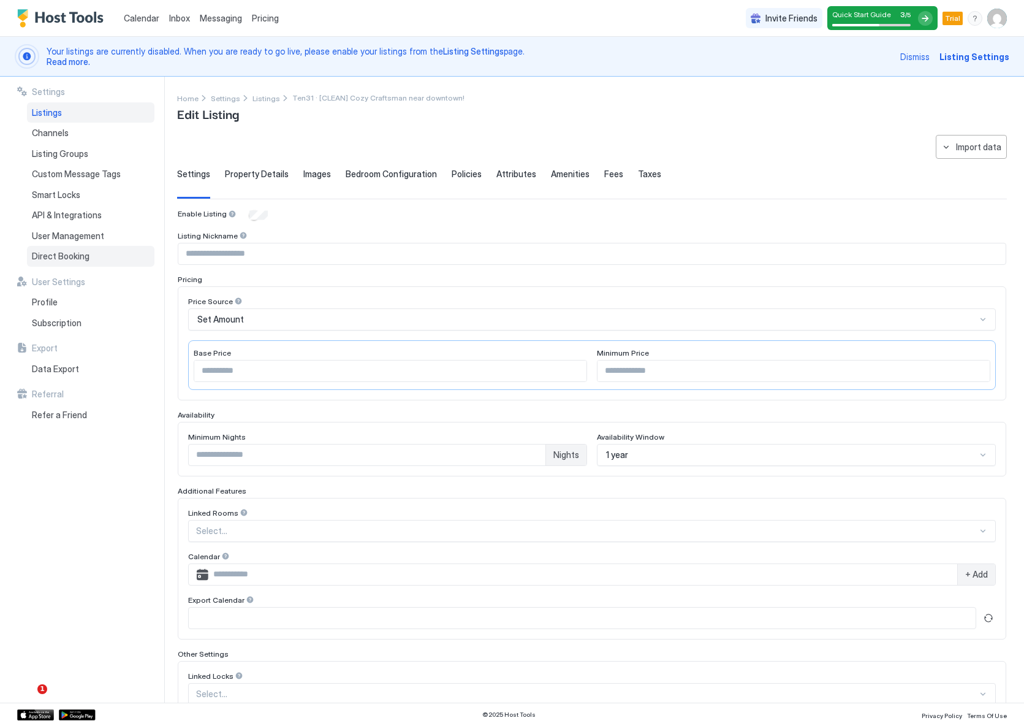
click at [60, 261] on span "Direct Booking" at bounding box center [61, 256] width 58 height 11
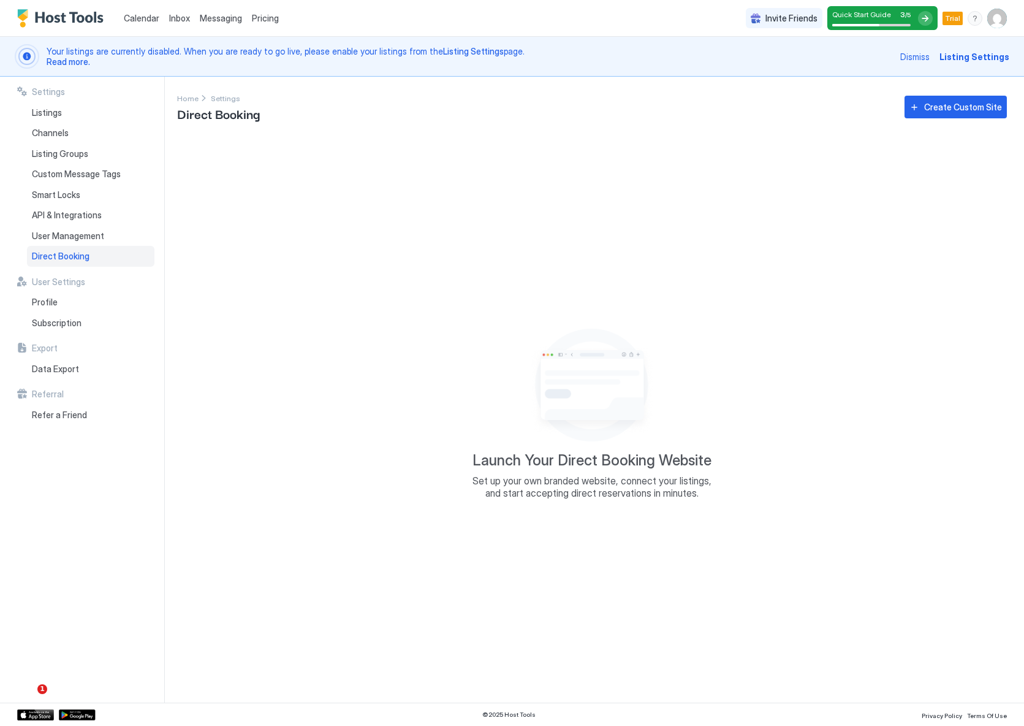
click at [424, 444] on div "Launch Your Direct Booking Website Set up your own branded website, connect you…" at bounding box center [592, 411] width 830 height 553
click at [942, 113] on button "Create Custom Site" at bounding box center [956, 107] width 102 height 23
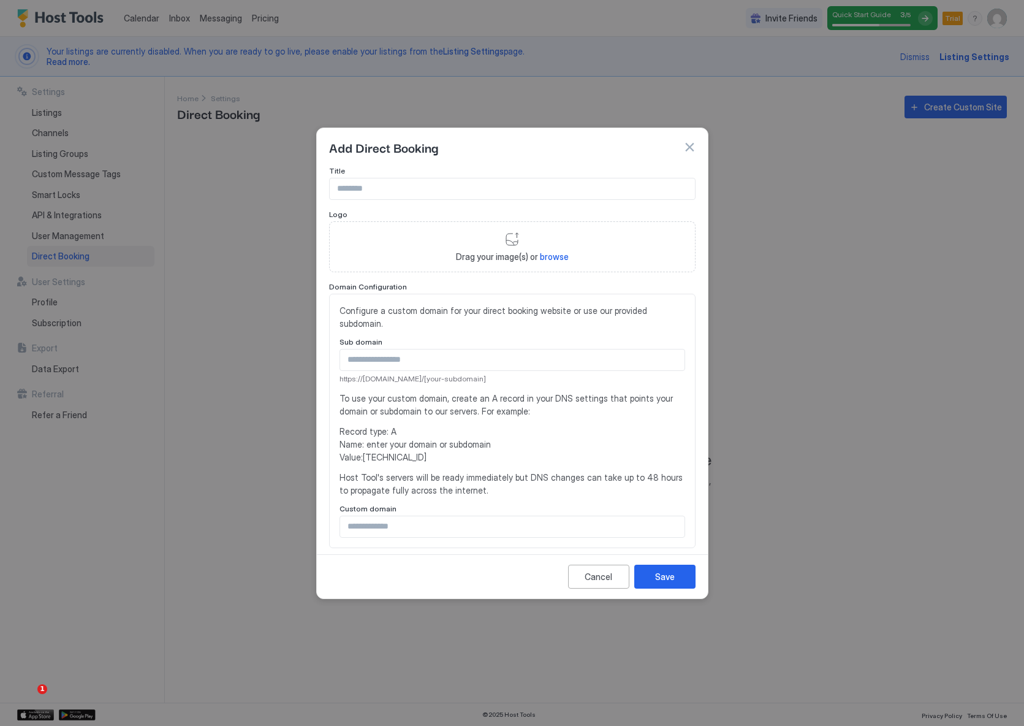
click at [466, 191] on input "Input Field" at bounding box center [512, 188] width 365 height 21
click at [449, 370] on div at bounding box center [513, 360] width 346 height 22
click at [454, 354] on input "Input Field" at bounding box center [512, 359] width 344 height 21
type input "*****"
click at [544, 488] on span "Host Tool's servers will be ready immediately but DNS changes can take up to 48…" at bounding box center [513, 484] width 346 height 26
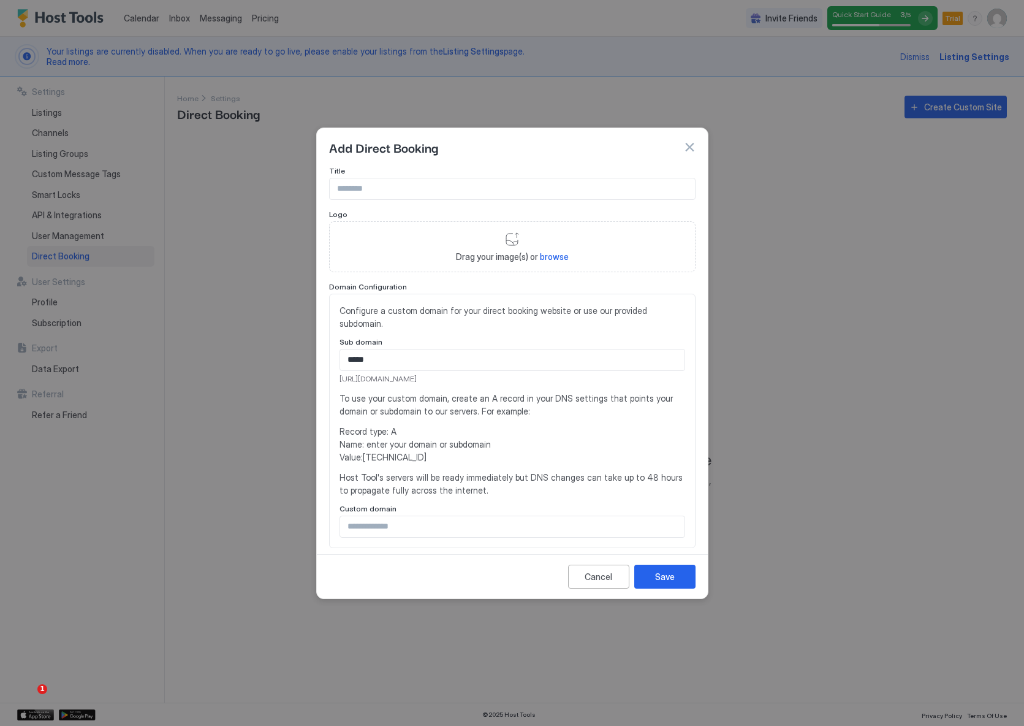
click at [454, 529] on input "Input Field" at bounding box center [512, 526] width 344 height 21
click at [478, 451] on span "Record type: A Name: enter your domain or subdomain Value: 54.144.71.87" at bounding box center [513, 444] width 346 height 39
click at [381, 191] on input "Input Field" at bounding box center [512, 188] width 365 height 21
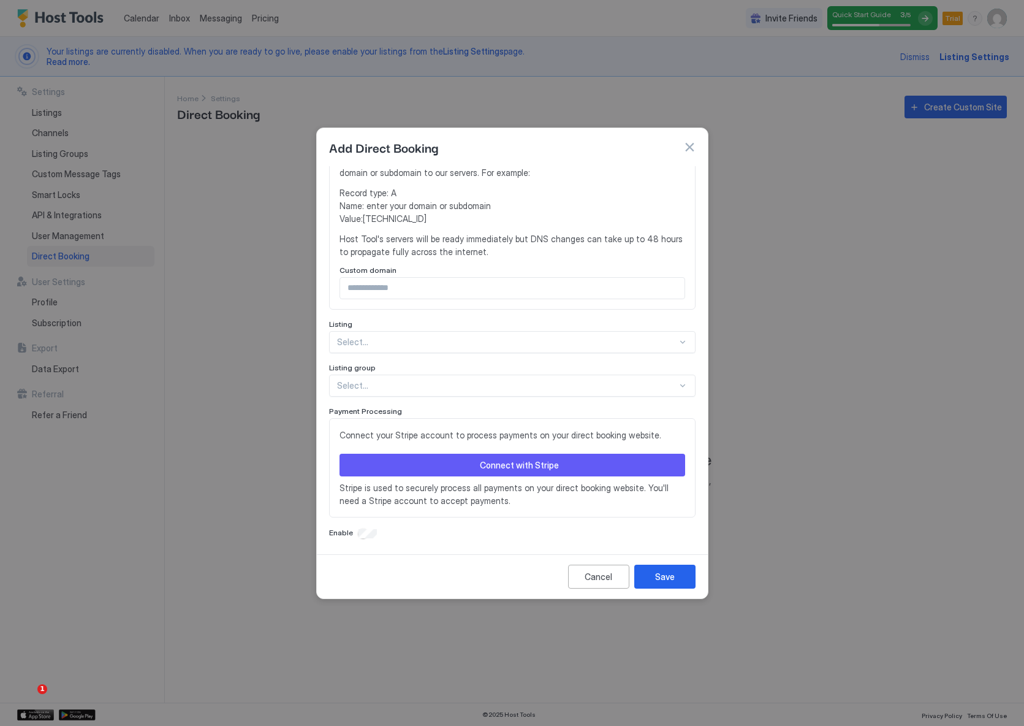
scroll to position [241, 0]
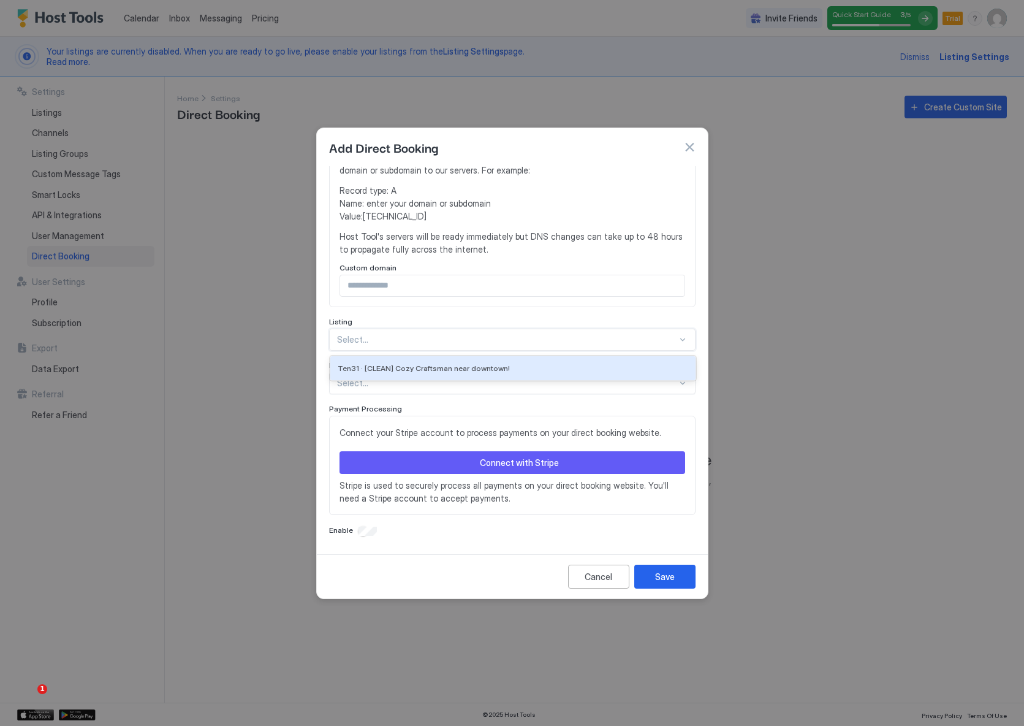
click at [409, 337] on div at bounding box center [507, 339] width 340 height 11
click at [407, 362] on div "Ten31 · [CLEAN] Cozy Craftsman near downtown!" at bounding box center [512, 368] width 365 height 24
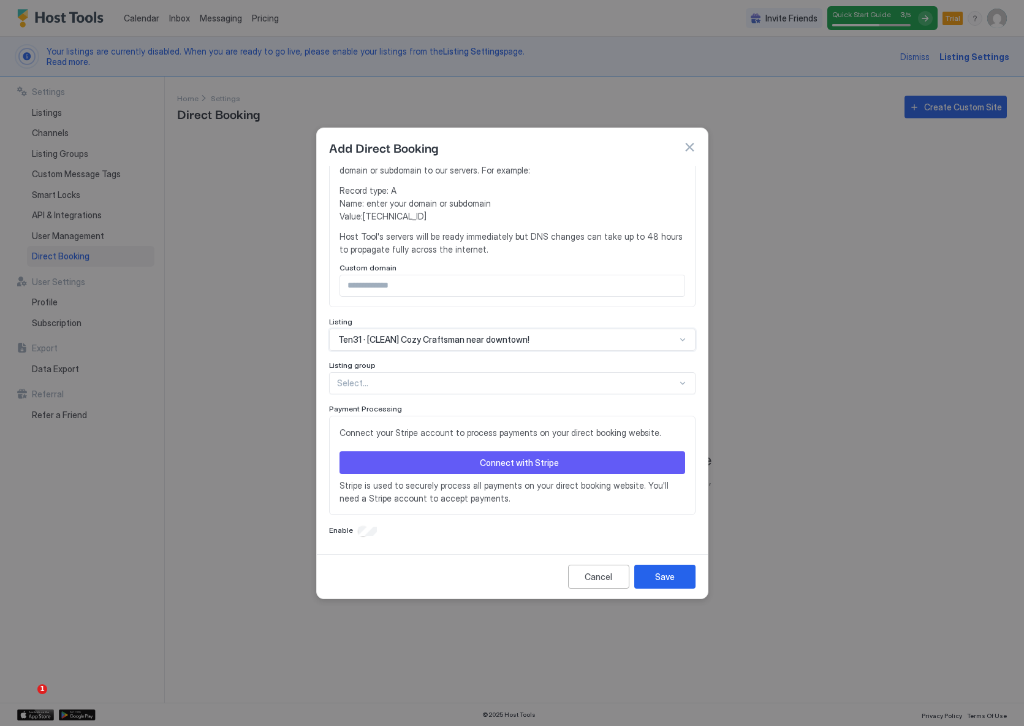
drag, startPoint x: 409, startPoint y: 381, endPoint x: 413, endPoint y: 387, distance: 6.9
click at [410, 382] on div at bounding box center [507, 382] width 340 height 11
click at [417, 413] on div "No options" at bounding box center [512, 410] width 365 height 23
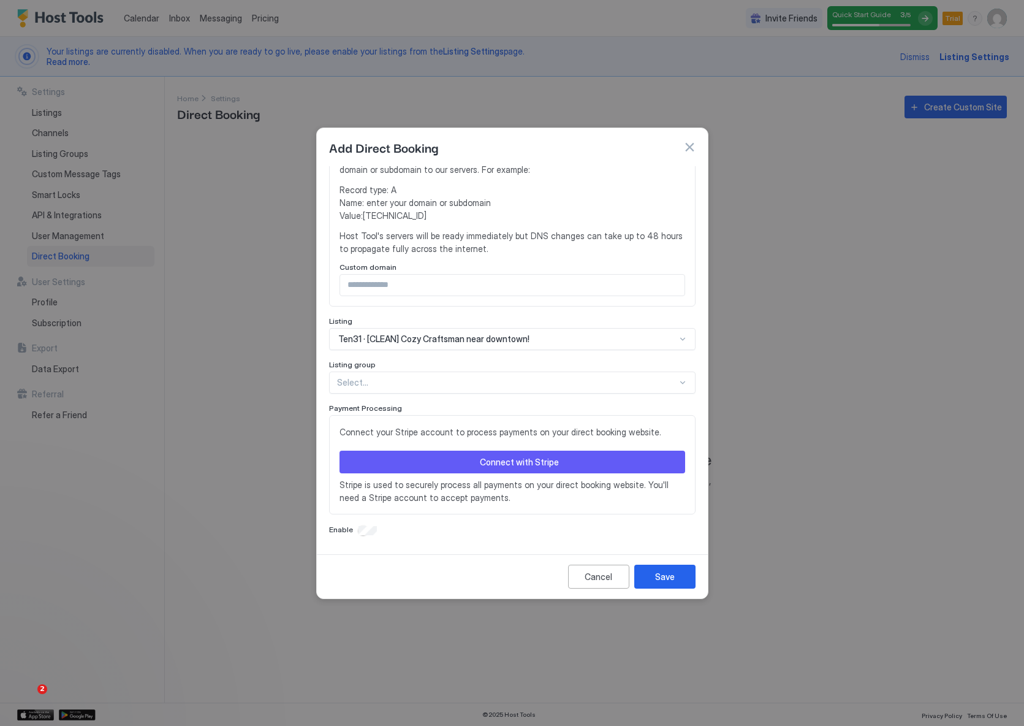
drag, startPoint x: 466, startPoint y: 545, endPoint x: 476, endPoint y: 560, distance: 18.0
click at [467, 547] on div "Title Logo Drag your image(s) or browse Domain Configuration Configure a custom…" at bounding box center [512, 357] width 391 height 383
click at [7, 694] on div at bounding box center [512, 363] width 1024 height 726
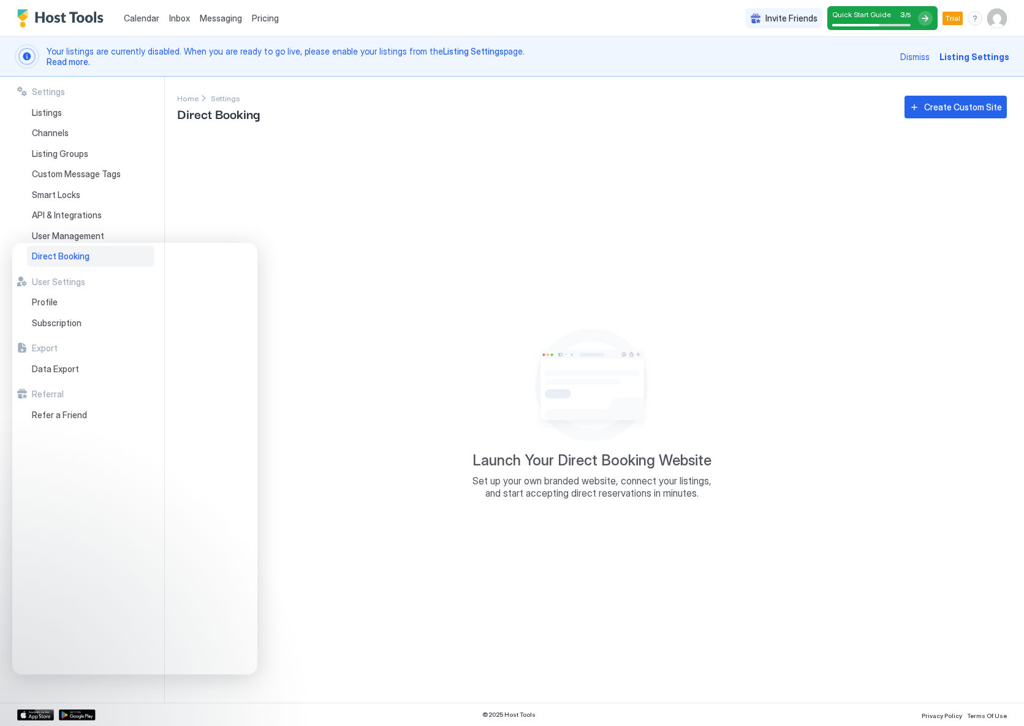
click at [766, 239] on div "Launch Your Direct Booking Website Set up your own branded website, connect you…" at bounding box center [592, 411] width 830 height 553
click at [997, 19] on img "User profile" at bounding box center [997, 19] width 20 height 20
click at [618, 208] on div at bounding box center [512, 363] width 1024 height 726
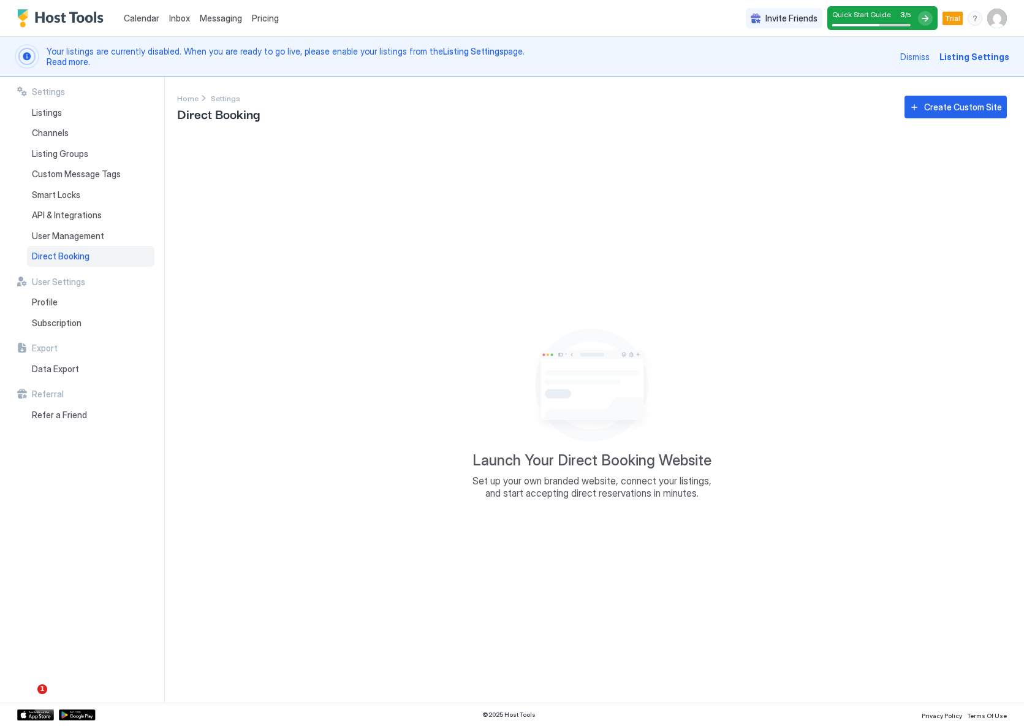
click at [327, 322] on div "Launch Your Direct Booking Website Set up your own branded website, connect you…" at bounding box center [592, 411] width 830 height 553
click at [922, 62] on span "Dismiss" at bounding box center [914, 56] width 29 height 13
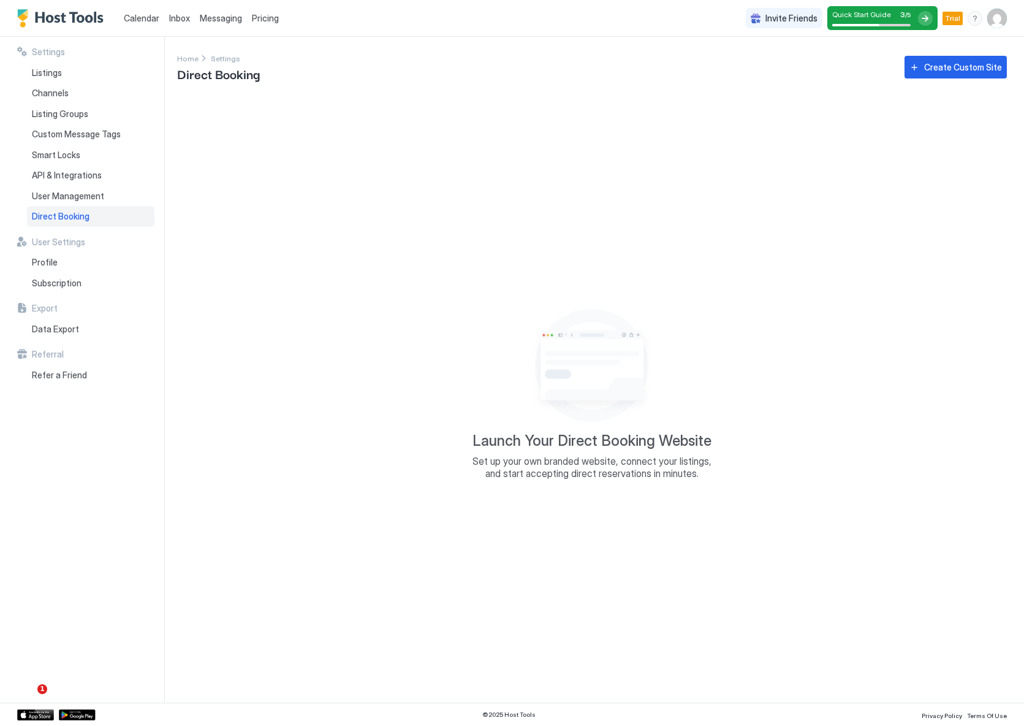
click at [609, 313] on img "Empty image" at bounding box center [592, 365] width 123 height 123
click at [56, 191] on span "User Management" at bounding box center [68, 196] width 72 height 11
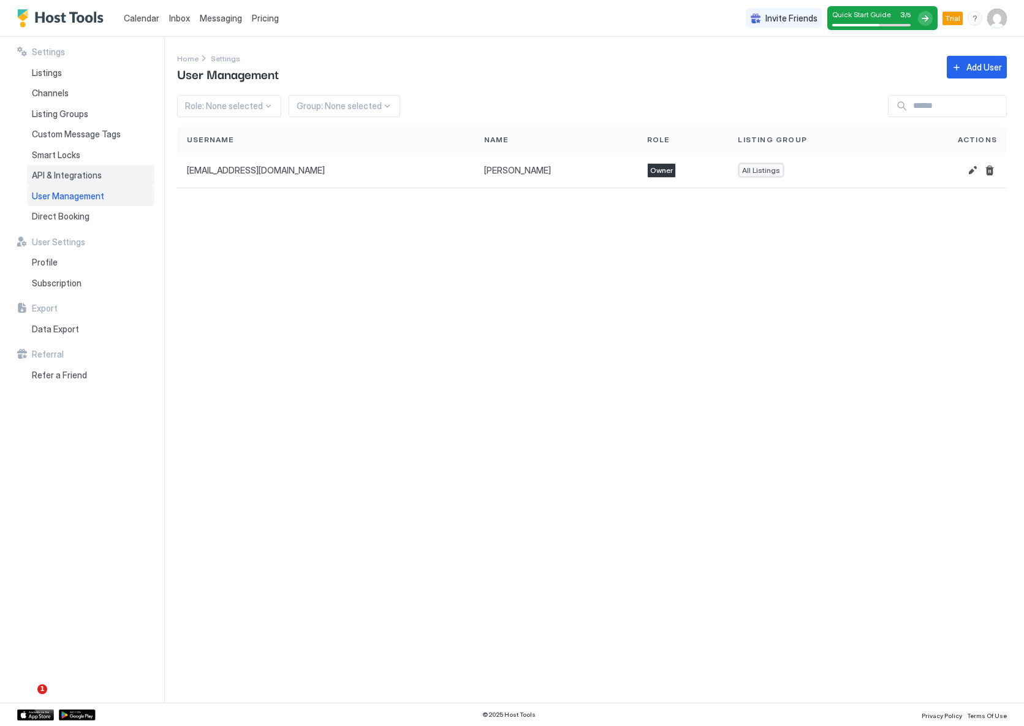
click at [55, 172] on span "API & Integrations" at bounding box center [67, 175] width 70 height 11
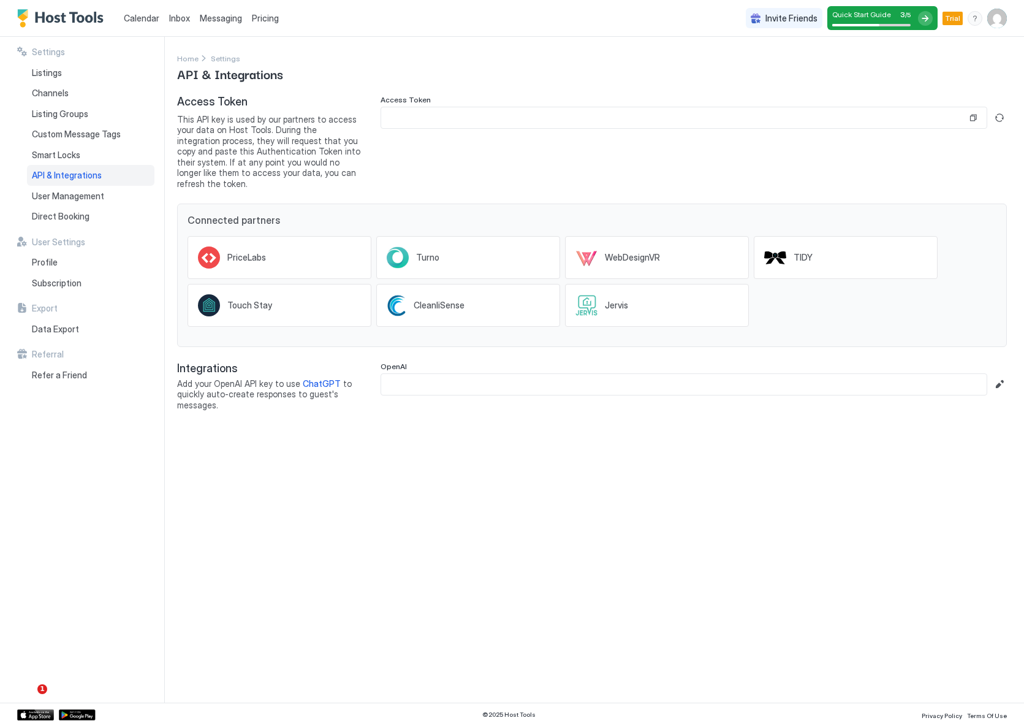
click at [489, 523] on div "Settings Home Settings API & Integrations Access Token This API key is used by …" at bounding box center [600, 370] width 847 height 666
drag, startPoint x: 251, startPoint y: 395, endPoint x: 189, endPoint y: 374, distance: 65.3
click at [185, 378] on span "Add your OpenAI API key to use ChatGPT to quickly auto-create responses to gues…" at bounding box center [269, 394] width 184 height 32
click at [278, 444] on div "Settings Home Settings API & Integrations Access Token This API key is used by …" at bounding box center [600, 370] width 847 height 666
click at [276, 148] on span "This API key is used by our partners to access your data on Host Tools. During …" at bounding box center [269, 151] width 184 height 75
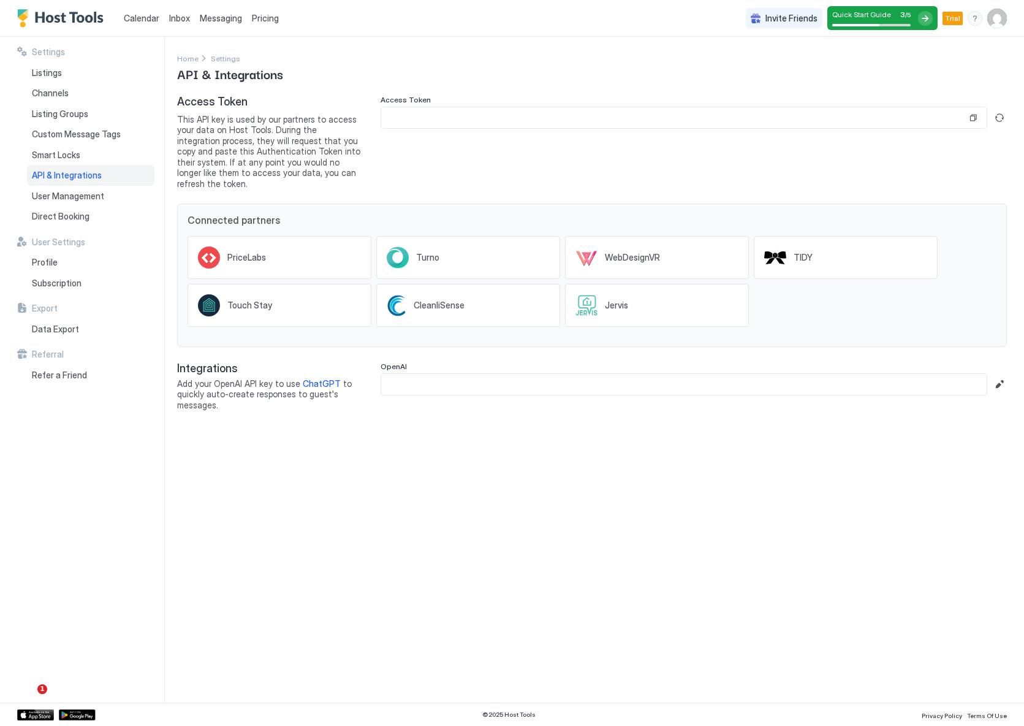
click at [440, 590] on div "Settings Home Settings API & Integrations Access Token This API key is used by …" at bounding box center [600, 370] width 847 height 666
click at [519, 374] on input "Input Field" at bounding box center [684, 384] width 606 height 21
click at [539, 619] on div "Settings Home Settings API & Integrations Access Token This API key is used by …" at bounding box center [600, 370] width 847 height 666
click at [469, 495] on div "Settings Home Settings API & Integrations Access Token This API key is used by …" at bounding box center [600, 370] width 847 height 666
click at [264, 143] on span "This API key is used by our partners to access your data on Host Tools. During …" at bounding box center [269, 151] width 184 height 75
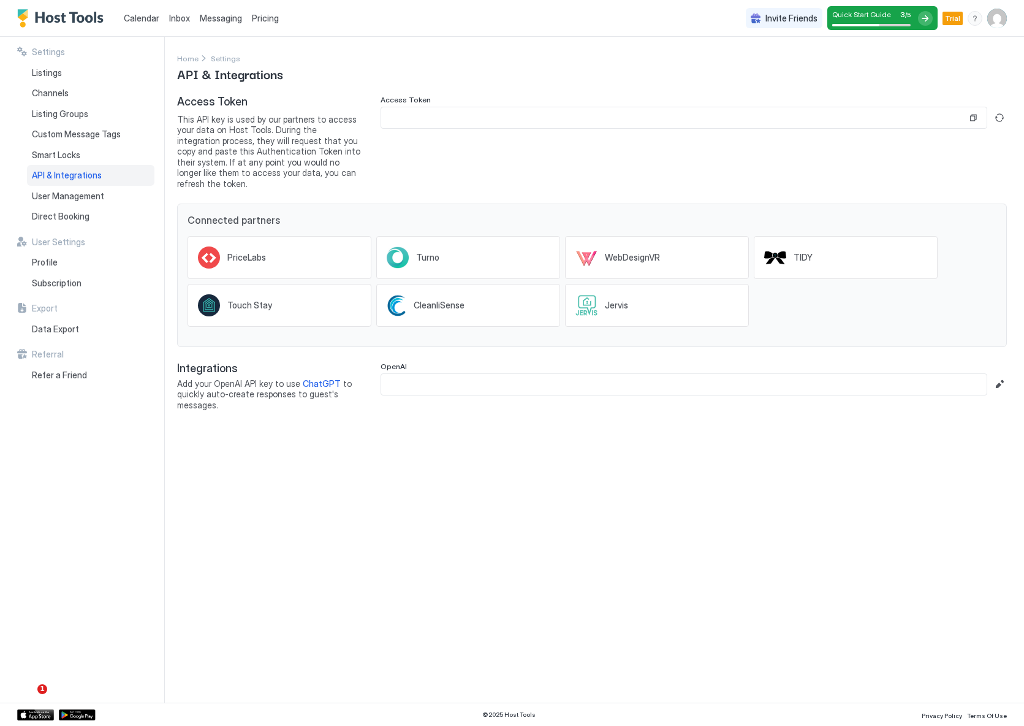
click at [996, 114] on button "Generate new token" at bounding box center [999, 117] width 15 height 15
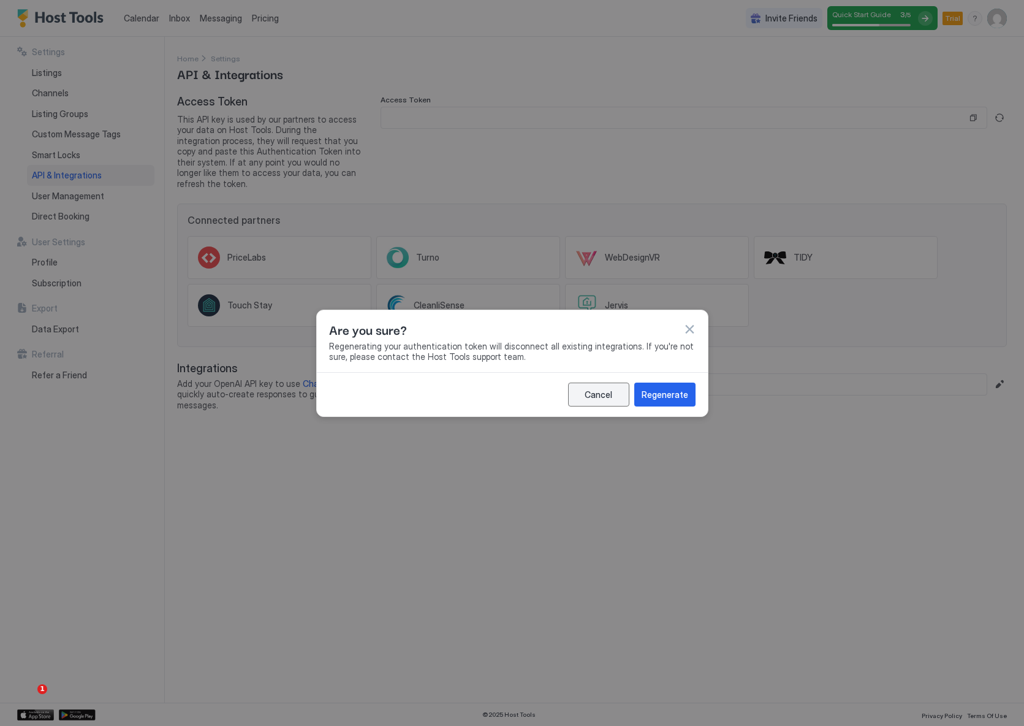
click at [587, 386] on button "Cancel" at bounding box center [598, 394] width 61 height 24
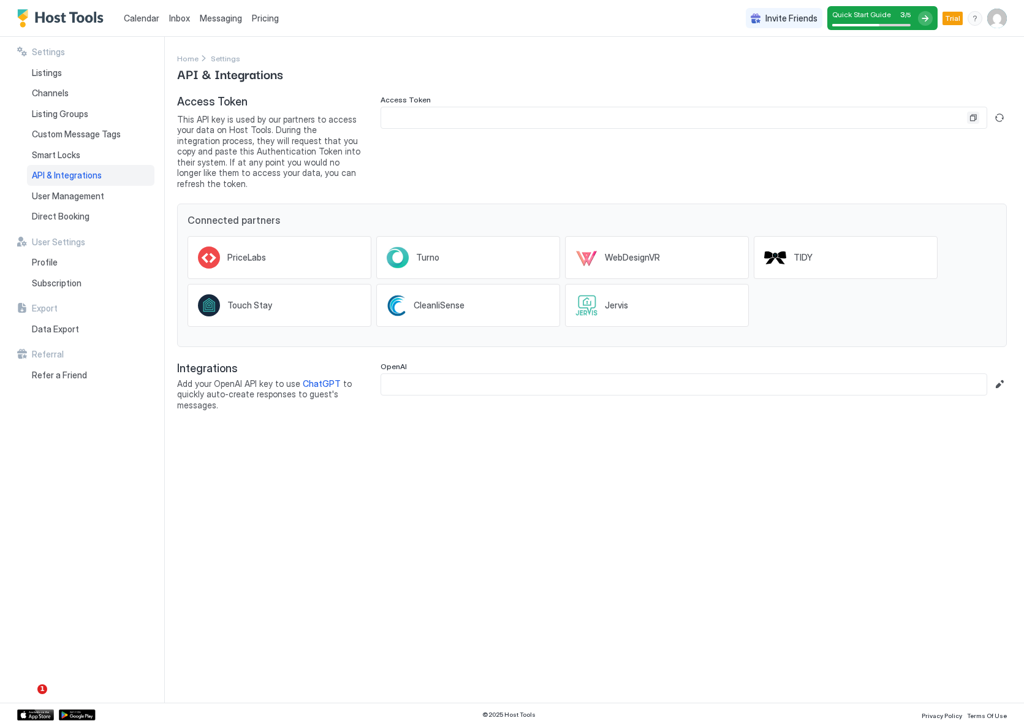
click at [975, 122] on button "Copy" at bounding box center [973, 118] width 12 height 12
click at [488, 528] on div "Settings Home Settings API & Integrations Access Token This API key is used by …" at bounding box center [600, 370] width 847 height 666
drag, startPoint x: 294, startPoint y: 151, endPoint x: 370, endPoint y: 180, distance: 80.9
click at [356, 170] on span "This API key is used by our partners to access your data on Host Tools. During …" at bounding box center [269, 151] width 184 height 75
drag, startPoint x: 371, startPoint y: 180, endPoint x: 379, endPoint y: 180, distance: 8.0
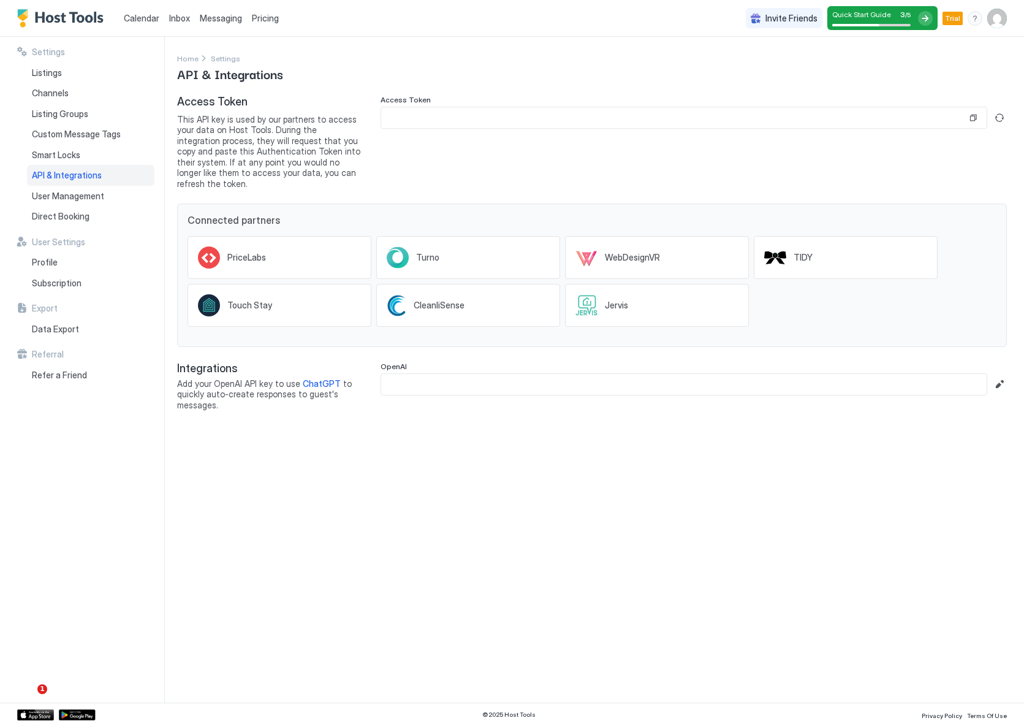
click at [373, 180] on div "Access Token This API key is used by our partners to access your data on Host T…" at bounding box center [592, 252] width 830 height 315
click at [371, 177] on div "Access Token This API key is used by our partners to access your data on Host T…" at bounding box center [592, 142] width 830 height 94
click at [548, 503] on div "Settings Home Settings API & Integrations Access Token This API key is used by …" at bounding box center [600, 370] width 847 height 666
click at [37, 151] on span "Smart Locks" at bounding box center [56, 155] width 48 height 11
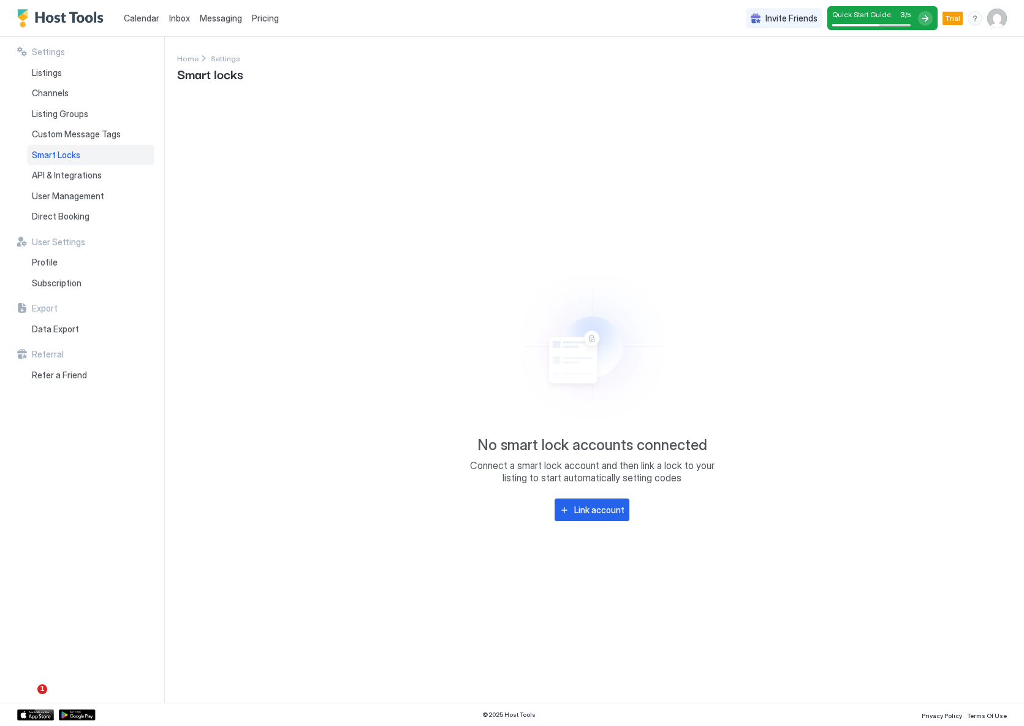
click at [405, 591] on div "No smart lock accounts connected Connect a smart lock account and then link a l…" at bounding box center [592, 391] width 830 height 593
click at [586, 513] on div "Link account" at bounding box center [599, 509] width 50 height 13
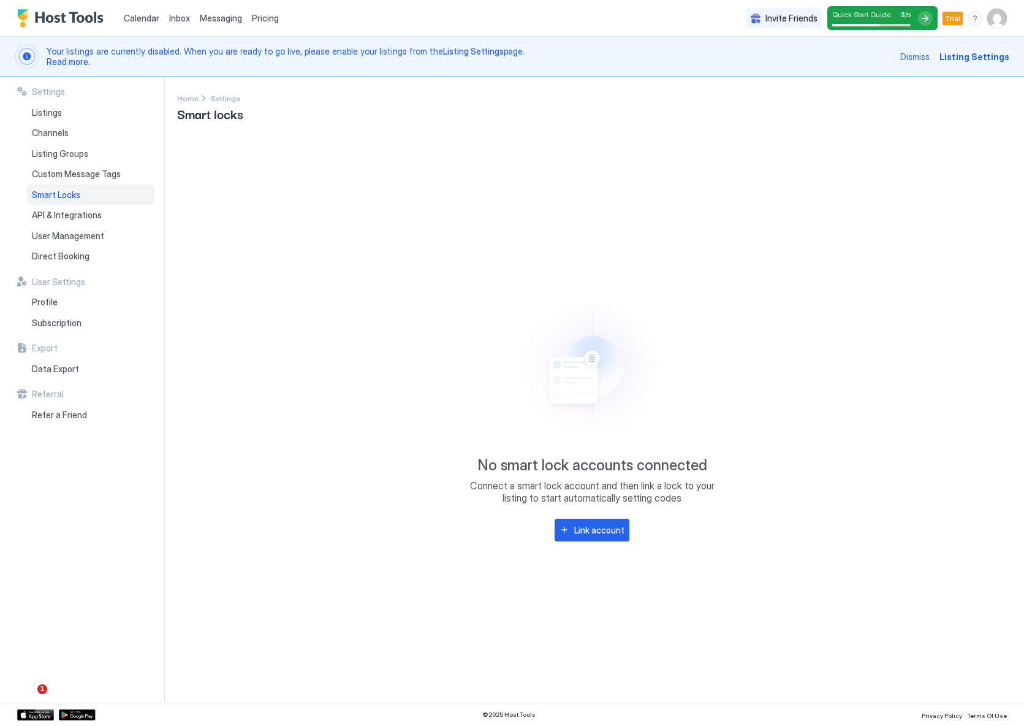
click at [334, 476] on div "No smart lock accounts connected Connect a smart lock account and then link a l…" at bounding box center [592, 411] width 830 height 553
click at [610, 538] on button "Link account" at bounding box center [592, 530] width 75 height 23
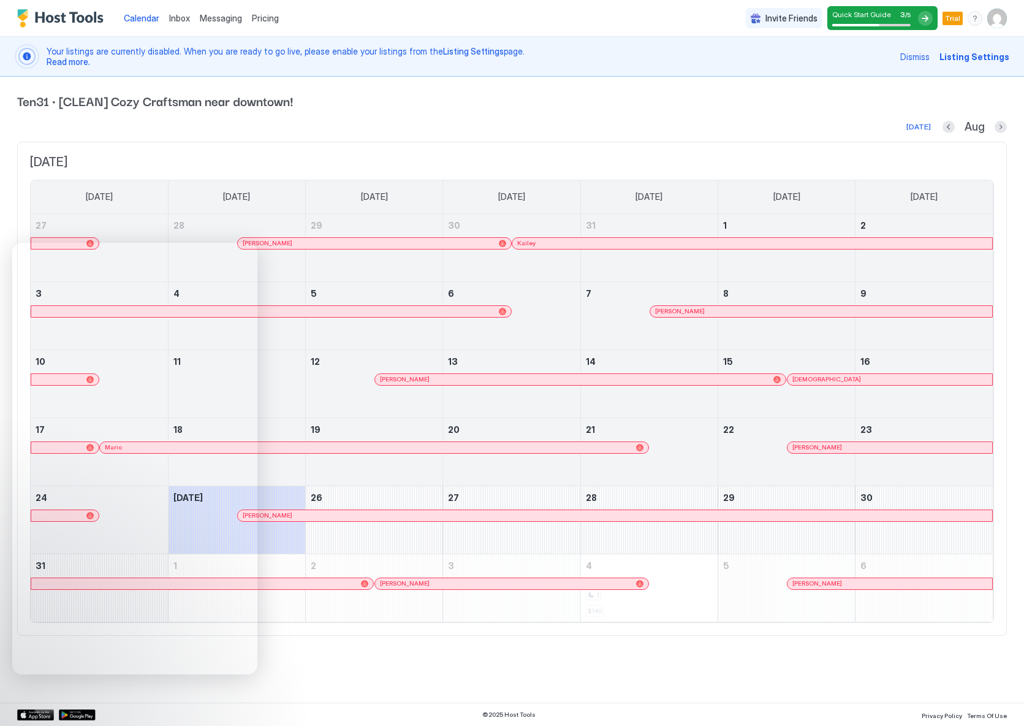
click at [930, 58] on span "Dismiss" at bounding box center [914, 56] width 29 height 13
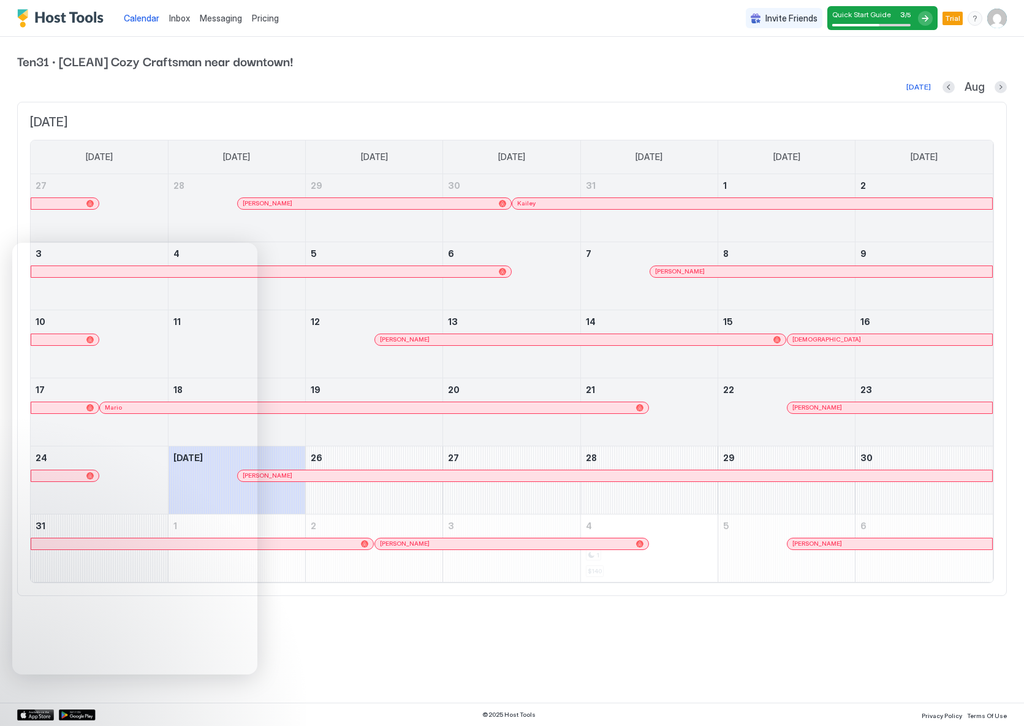
click at [420, 611] on div "Calendar Inbox Messaging Pricing Invite Friends Quick Start Guide 3 / 5 Trial G…" at bounding box center [512, 363] width 1024 height 726
click at [933, 15] on div at bounding box center [925, 18] width 15 height 15
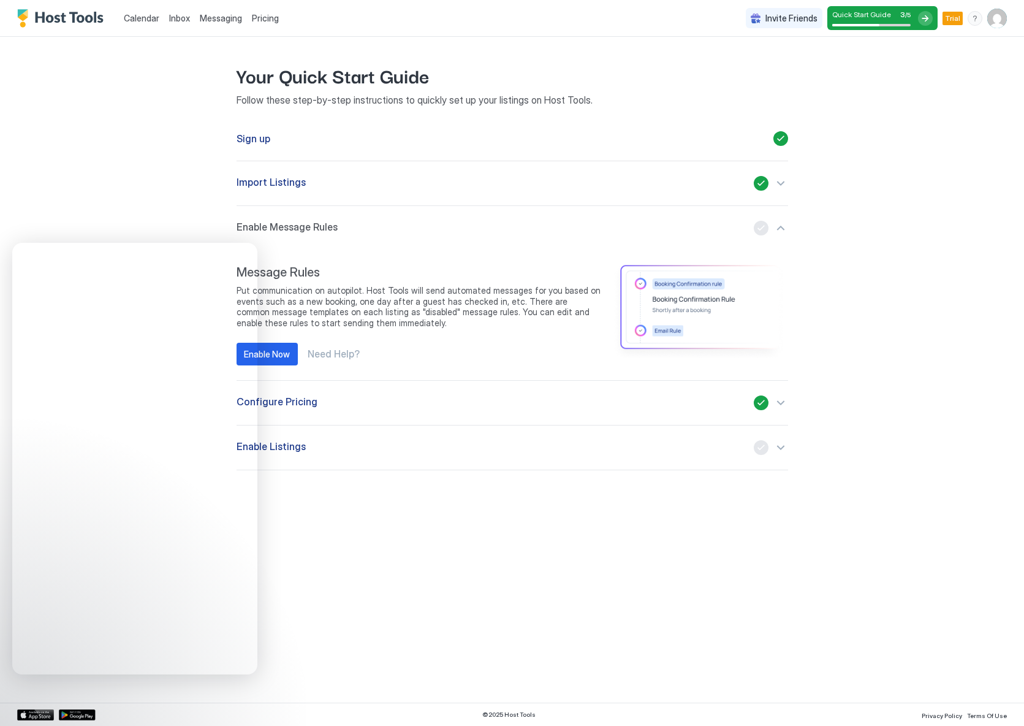
click at [624, 540] on div "Calendar Inbox Messaging Pricing Invite Friends Quick Start Guide 3 / 5 Trial G…" at bounding box center [512, 363] width 1024 height 726
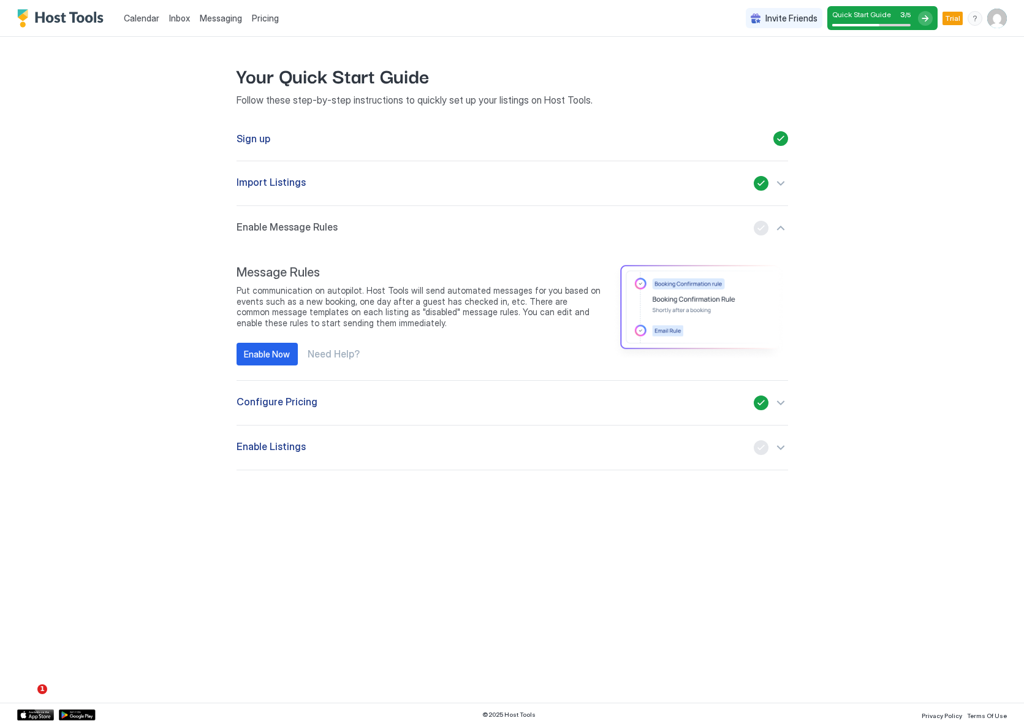
drag, startPoint x: 465, startPoint y: 587, endPoint x: 481, endPoint y: 593, distance: 16.3
click at [476, 591] on div "Calendar Inbox Messaging Pricing Invite Friends Quick Start Guide 3 / 5 Trial G…" at bounding box center [512, 363] width 1024 height 726
click at [284, 449] on span "Enable Listings" at bounding box center [271, 447] width 69 height 15
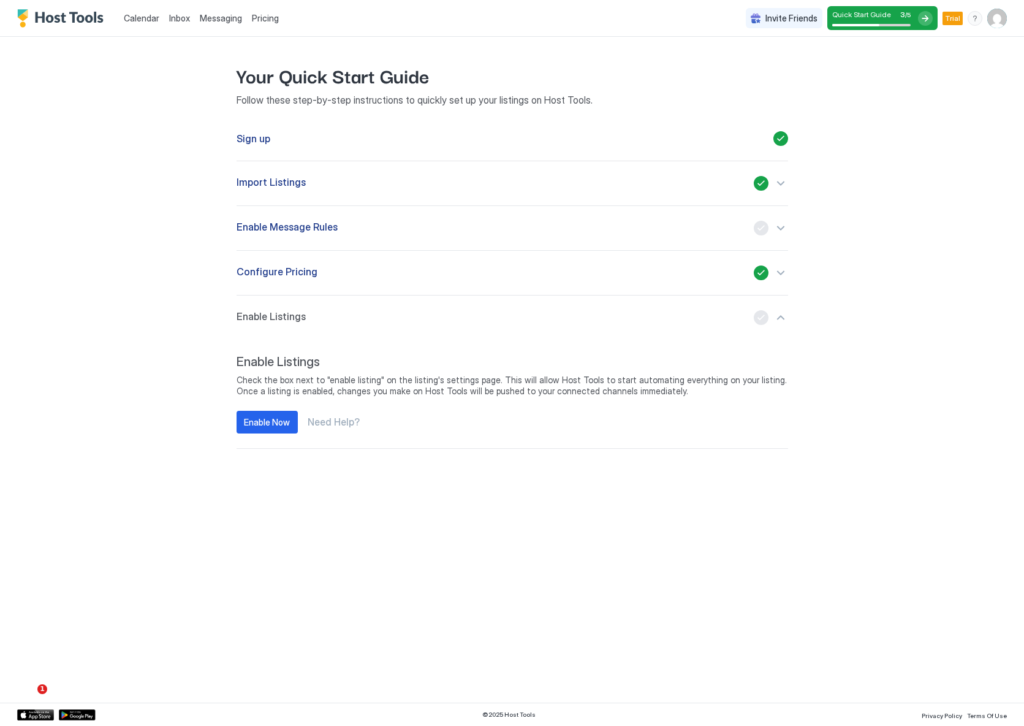
click at [293, 264] on button "Configure Pricing" at bounding box center [513, 273] width 552 height 44
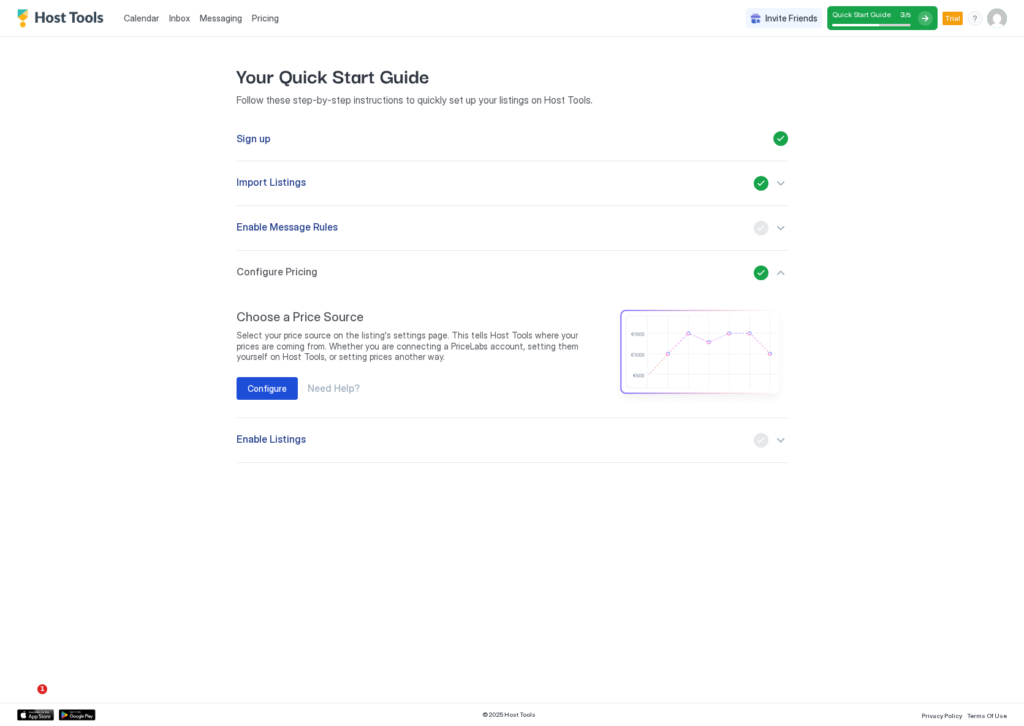
click at [277, 384] on div "Configure" at bounding box center [267, 388] width 39 height 13
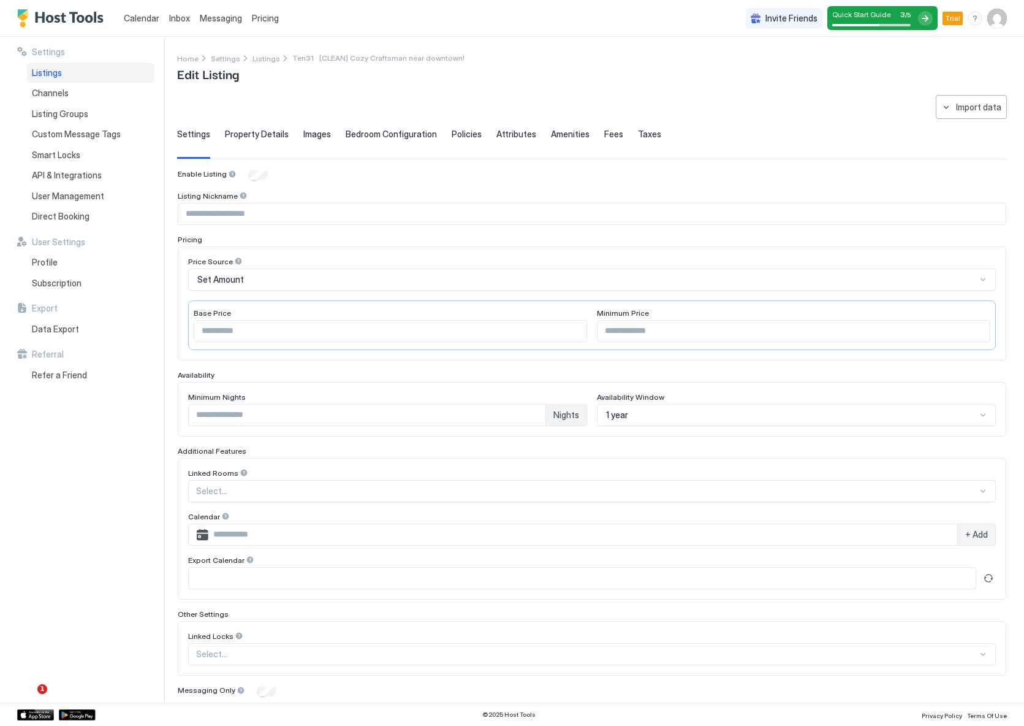
click at [230, 213] on input "Input Field" at bounding box center [591, 213] width 827 height 21
click at [209, 286] on div "Set Amount" at bounding box center [592, 279] width 808 height 22
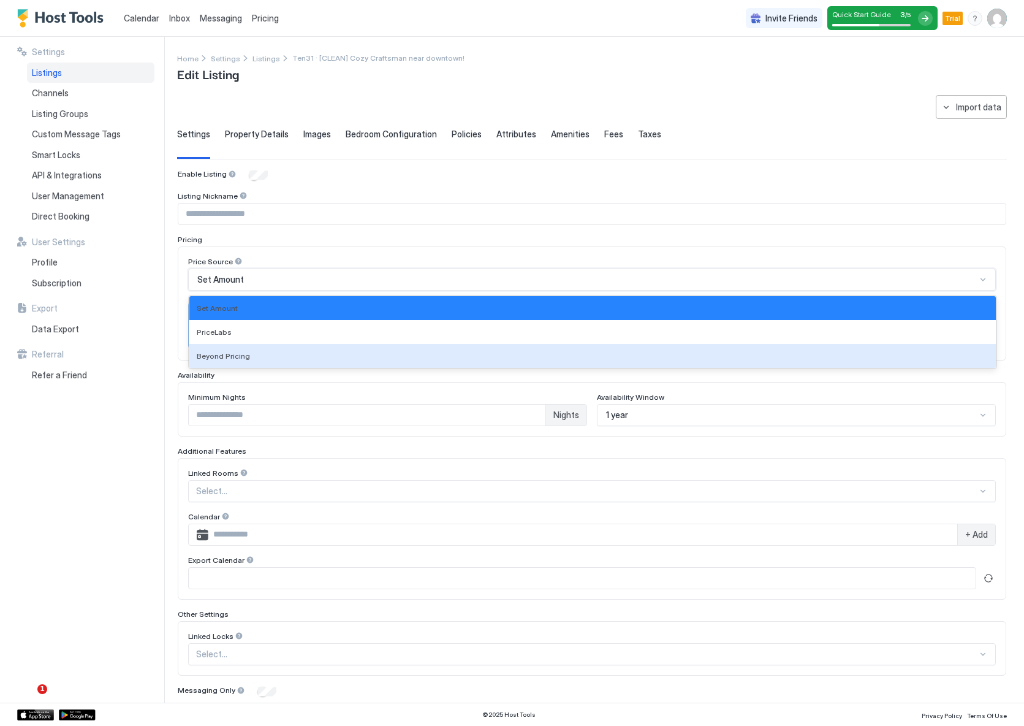
click at [83, 498] on div "Settings Listings Channels Listing Groups Custom Message Tags Smart Locks API &…" at bounding box center [90, 370] width 147 height 666
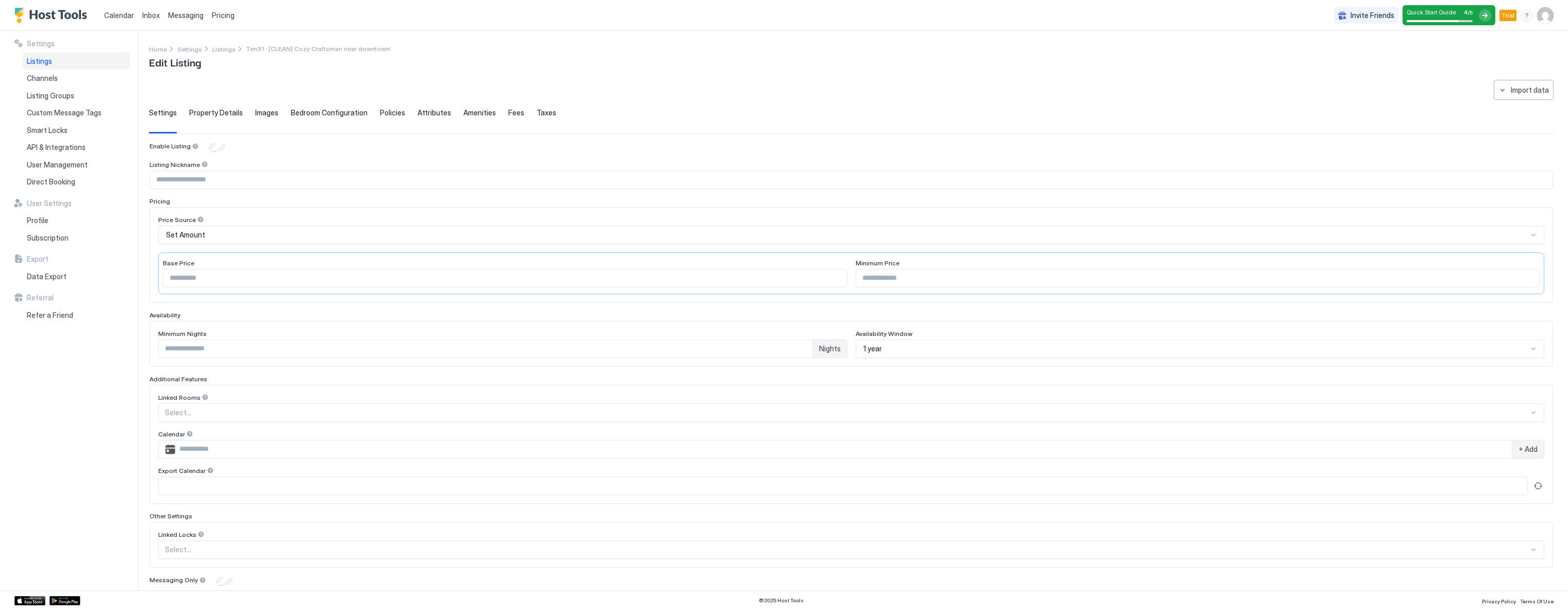
type input "***"
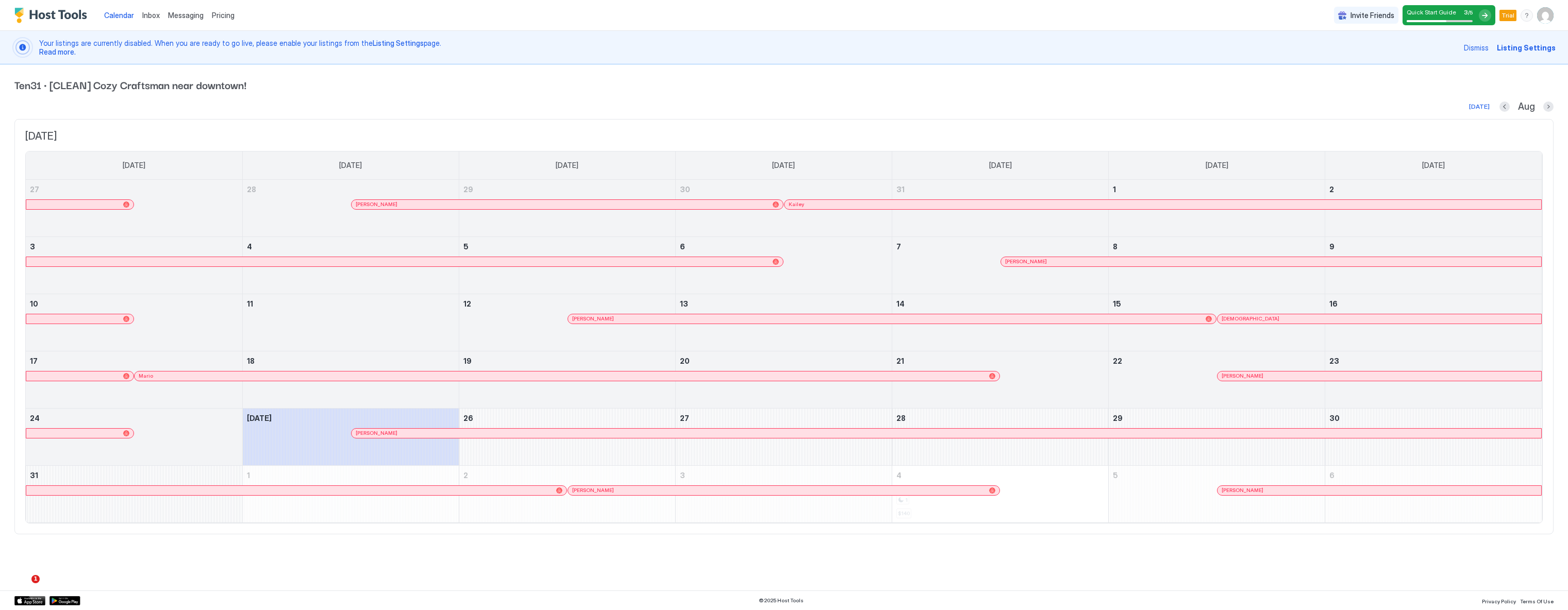
click at [1461, 17] on div "Quick Start Guide 3 / 5" at bounding box center [1439, 15] width 66 height 14
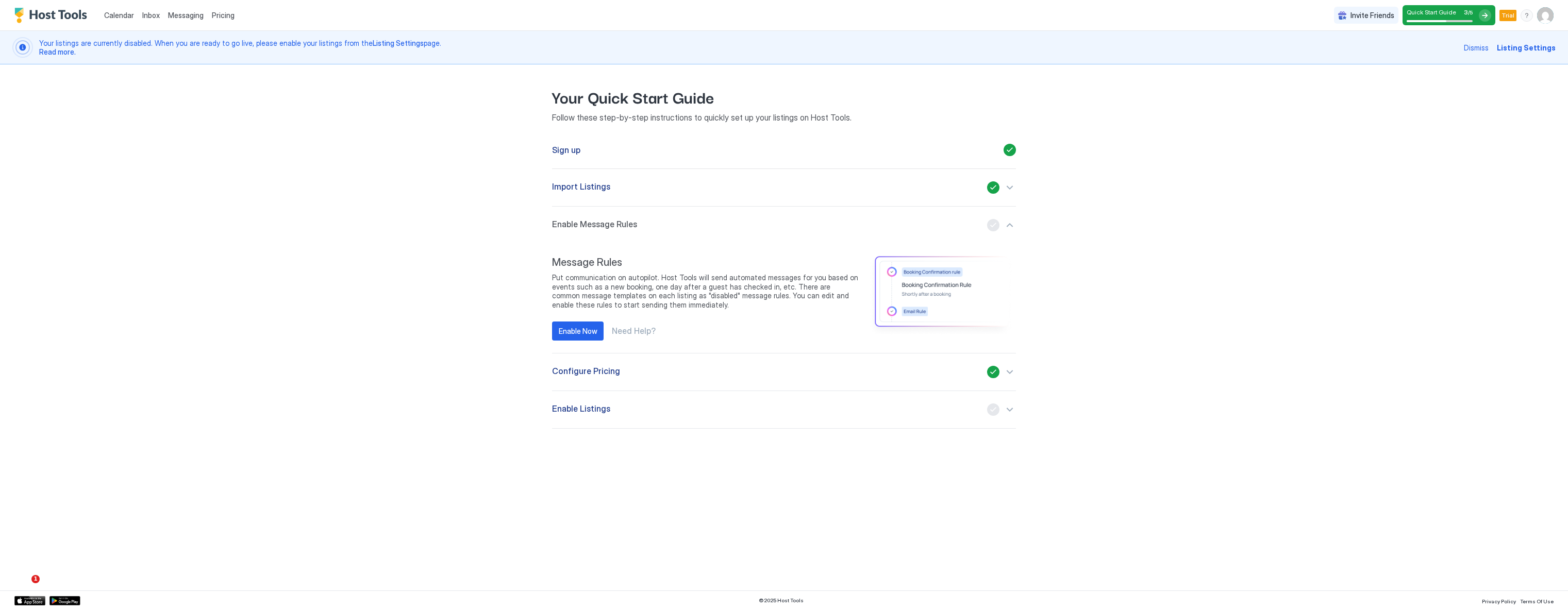
click at [404, 468] on div "Calendar Inbox Messaging Pricing Invite Friends Quick Start Guide 3 / 5 Trial G…" at bounding box center [784, 305] width 1568 height 610
click at [446, 398] on div "Your Quick Start Guide Follow these step-by-step instructions to quickly set up…" at bounding box center [784, 257] width 713 height 385
click at [604, 224] on span "Enable Message Rules" at bounding box center [594, 225] width 85 height 13
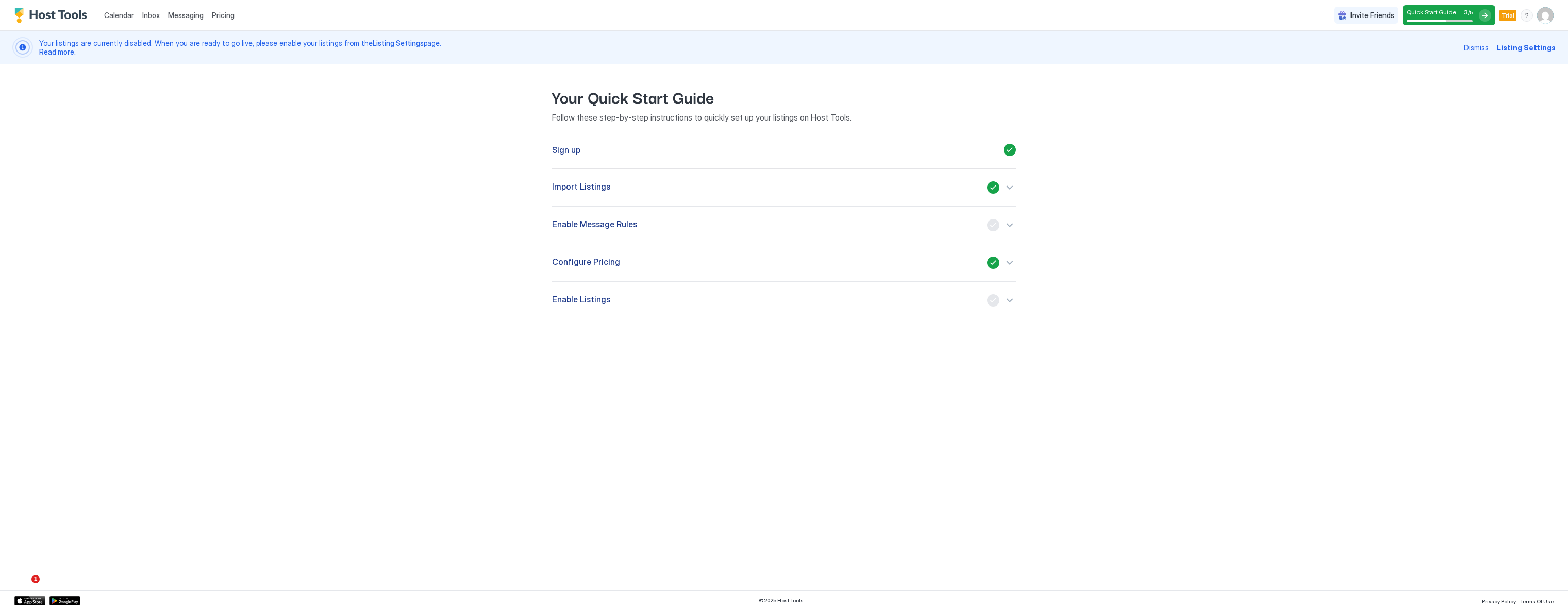
click at [604, 224] on span "Enable Message Rules" at bounding box center [594, 225] width 85 height 13
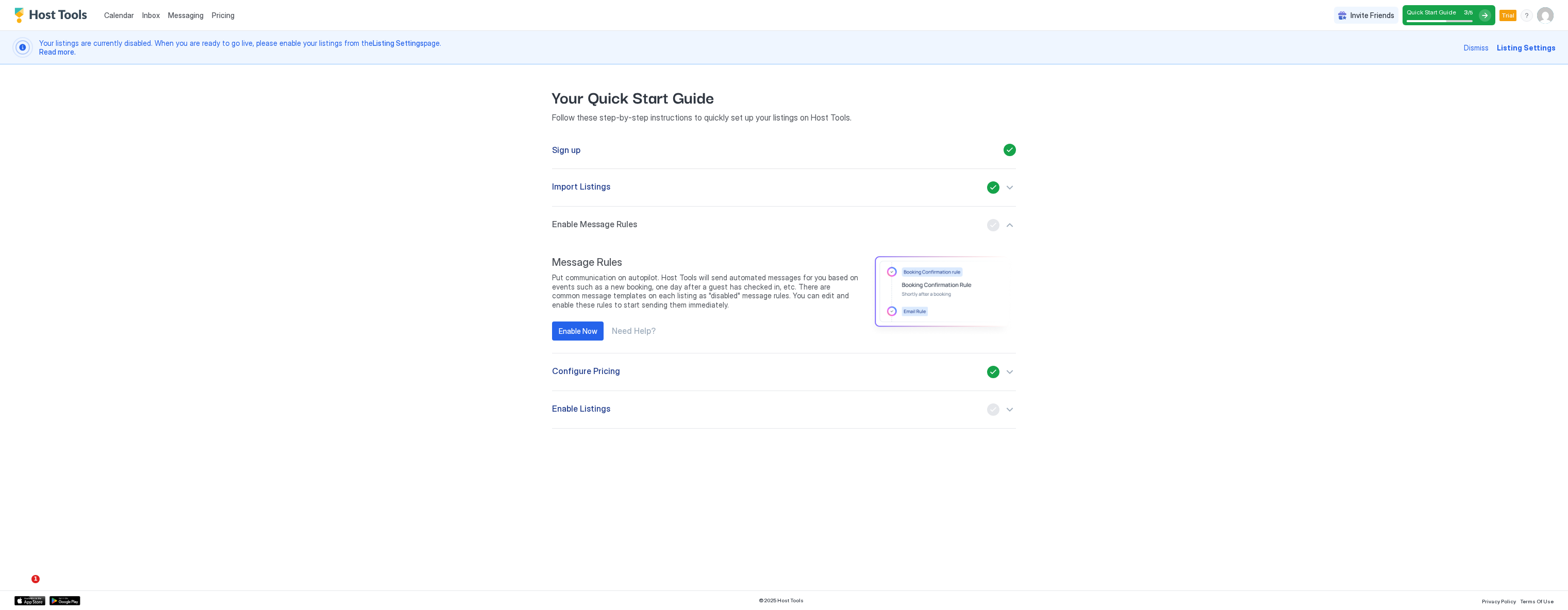
click at [1263, 284] on div "Calendar Inbox Messaging Pricing Invite Friends Quick Start Guide 3 / 5 Trial G…" at bounding box center [784, 305] width 1568 height 610
click at [1194, 285] on div "Calendar Inbox Messaging Pricing Invite Friends Quick Start Guide 3 / 5 Trial G…" at bounding box center [784, 305] width 1568 height 610
click at [273, 425] on div "Calendar Inbox Messaging Pricing Invite Friends Quick Start Guide 3 / 5 Trial G…" at bounding box center [784, 305] width 1568 height 610
click at [819, 526] on div "Calendar Inbox Messaging Pricing Invite Friends Quick Start Guide 3 / 5 Trial G…" at bounding box center [784, 305] width 1568 height 610
click at [636, 416] on button "Enable Listings" at bounding box center [784, 409] width 464 height 37
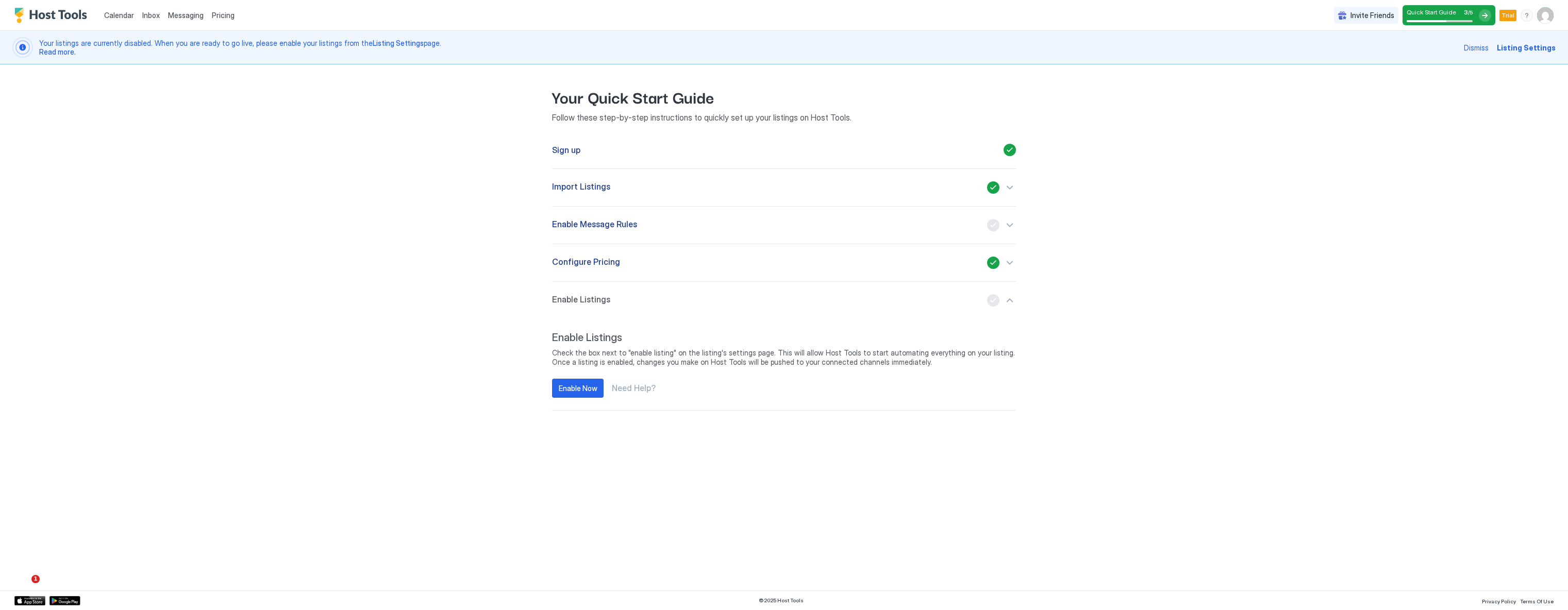
click at [621, 286] on button "Enable Listings" at bounding box center [784, 300] width 464 height 37
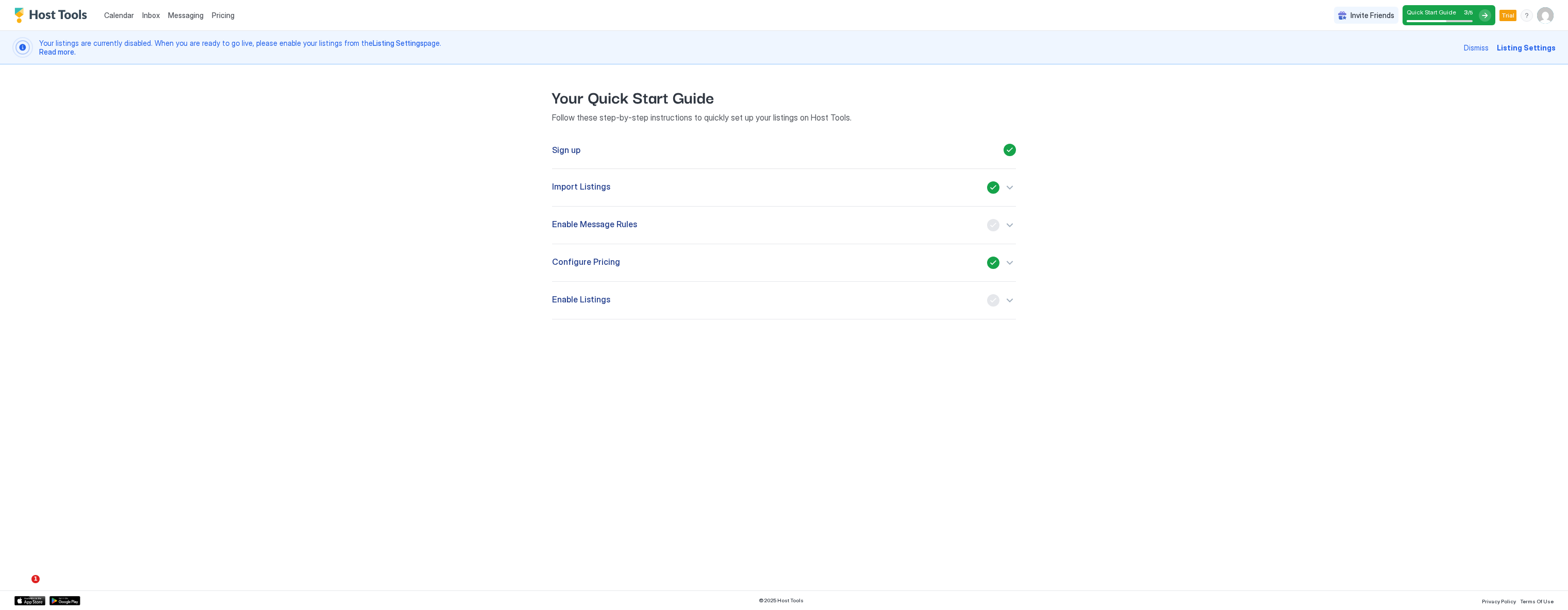
click at [628, 234] on button "Enable Message Rules" at bounding box center [784, 225] width 464 height 37
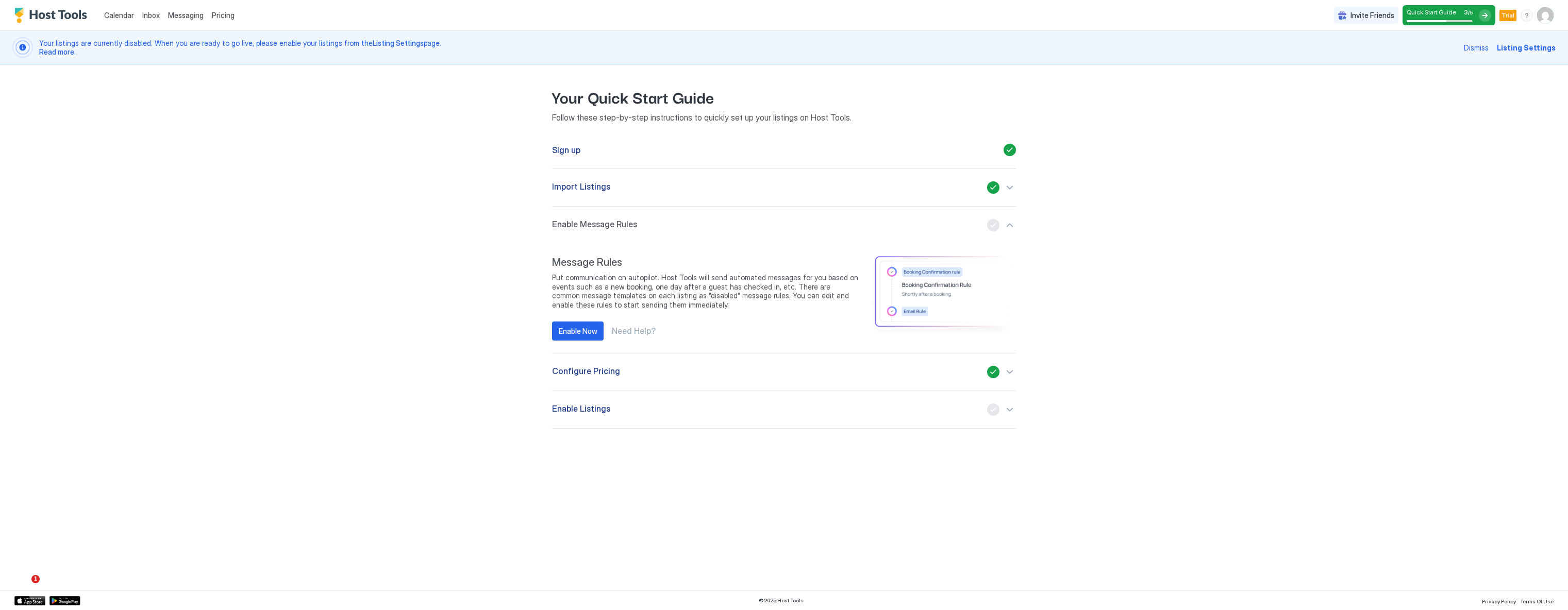
click at [494, 318] on div "Your Quick Start Guide Follow these step-by-step instructions to quickly set up…" at bounding box center [784, 257] width 713 height 385
click at [1550, 24] on div "Invite Friends Quick Start Guide 3 / 5 Trial GH" at bounding box center [1443, 15] width 219 height 30
click at [1549, 16] on img "User profile" at bounding box center [1545, 16] width 17 height 17
click at [1549, 16] on div at bounding box center [784, 305] width 1568 height 610
click at [1374, 259] on div at bounding box center [784, 305] width 1568 height 610
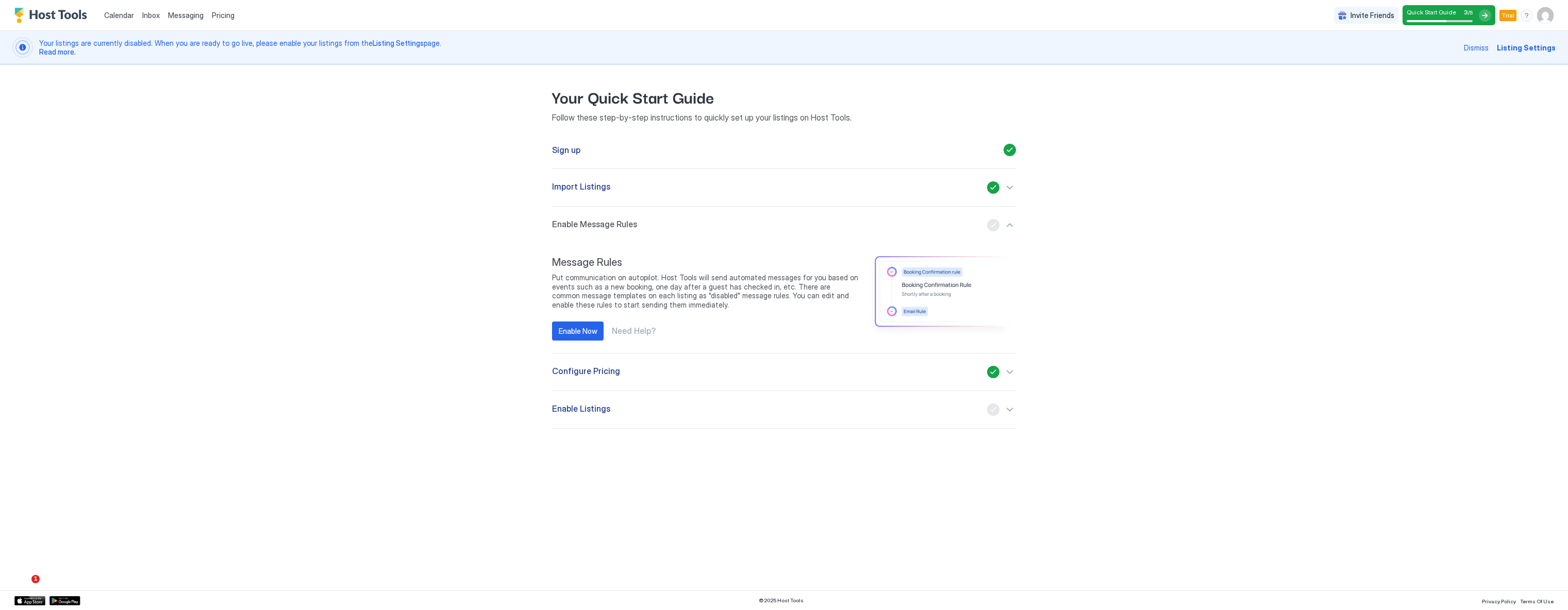
click at [273, 260] on div "Calendar Inbox Messaging Pricing Invite Friends Quick Start Guide 3 / 5 Trial G…" at bounding box center [784, 305] width 1568 height 610
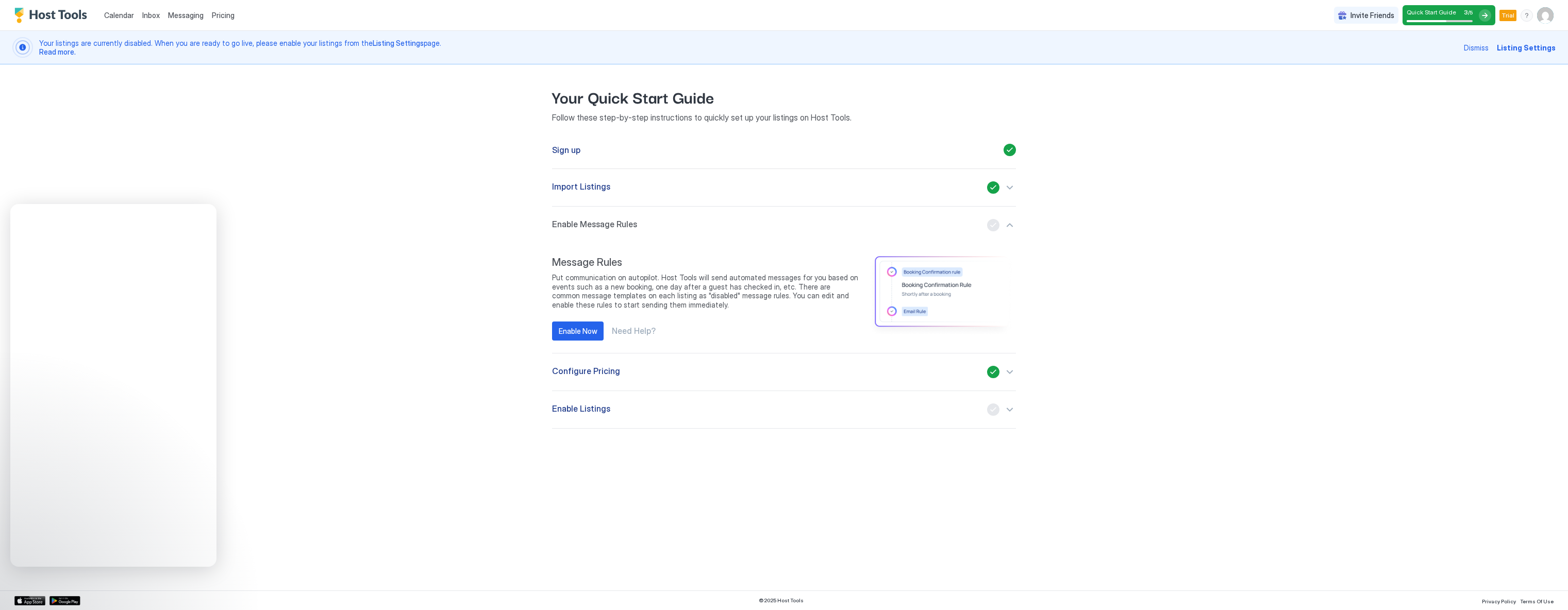
click at [372, 419] on div "Calendar Inbox Messaging Pricing Invite Friends Quick Start Guide 3 / 5 Trial G…" at bounding box center [784, 305] width 1568 height 610
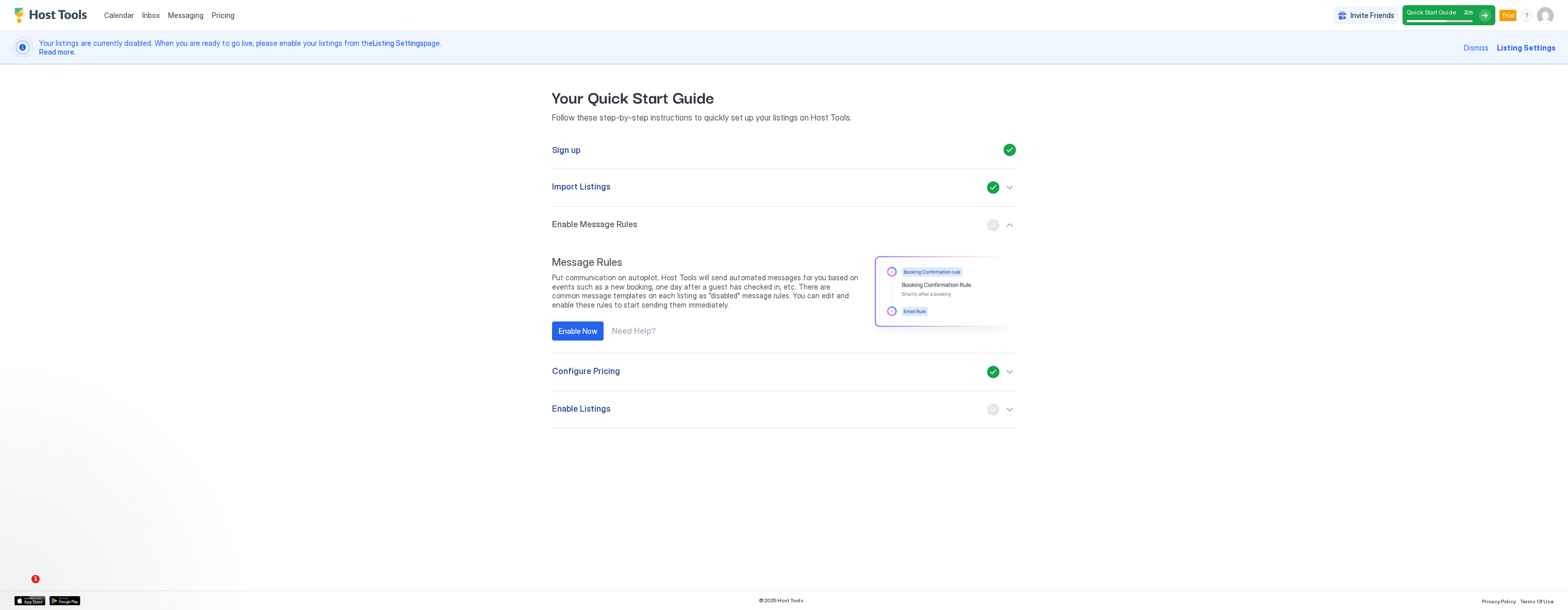
click at [321, 270] on div "Calendar Inbox Messaging Pricing Invite Friends Quick Start Guide 3 / 5 Trial G…" at bounding box center [784, 305] width 1568 height 610
click at [181, 17] on span "Messaging" at bounding box center [186, 15] width 35 height 8
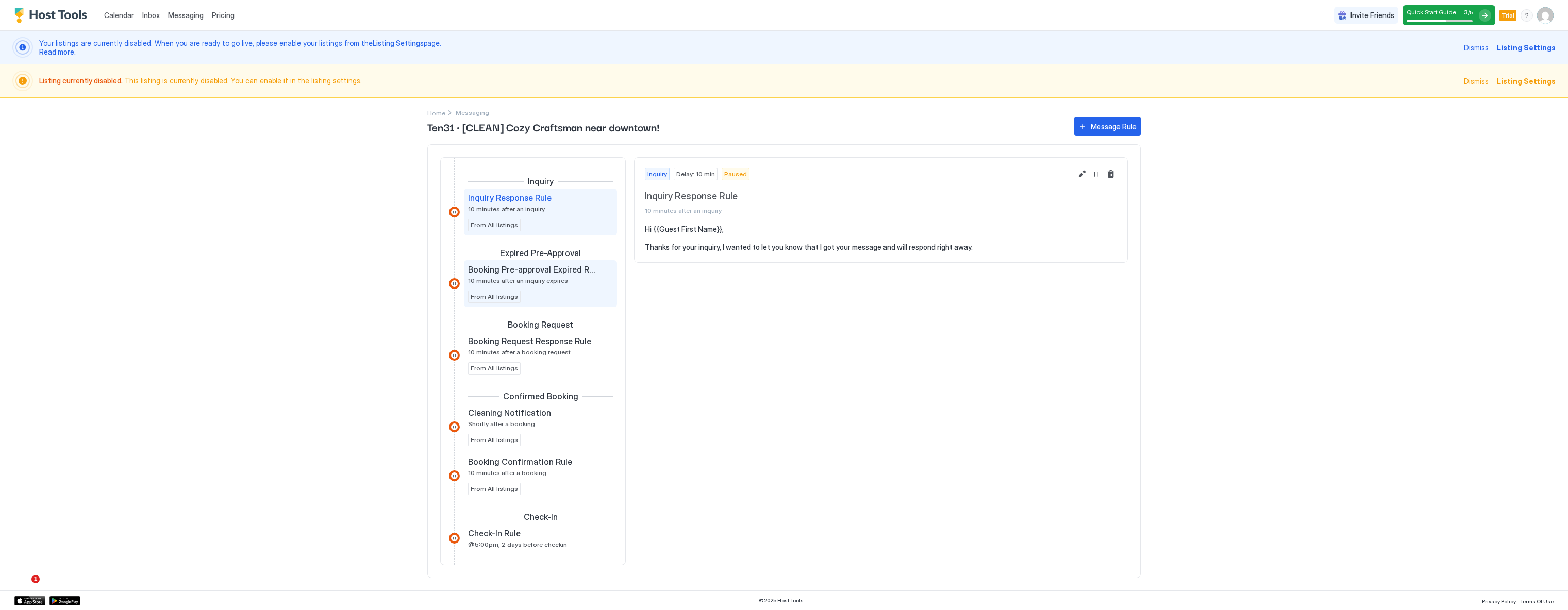
click at [501, 270] on span "Booking Pre-approval Expired Rule" at bounding box center [532, 269] width 129 height 10
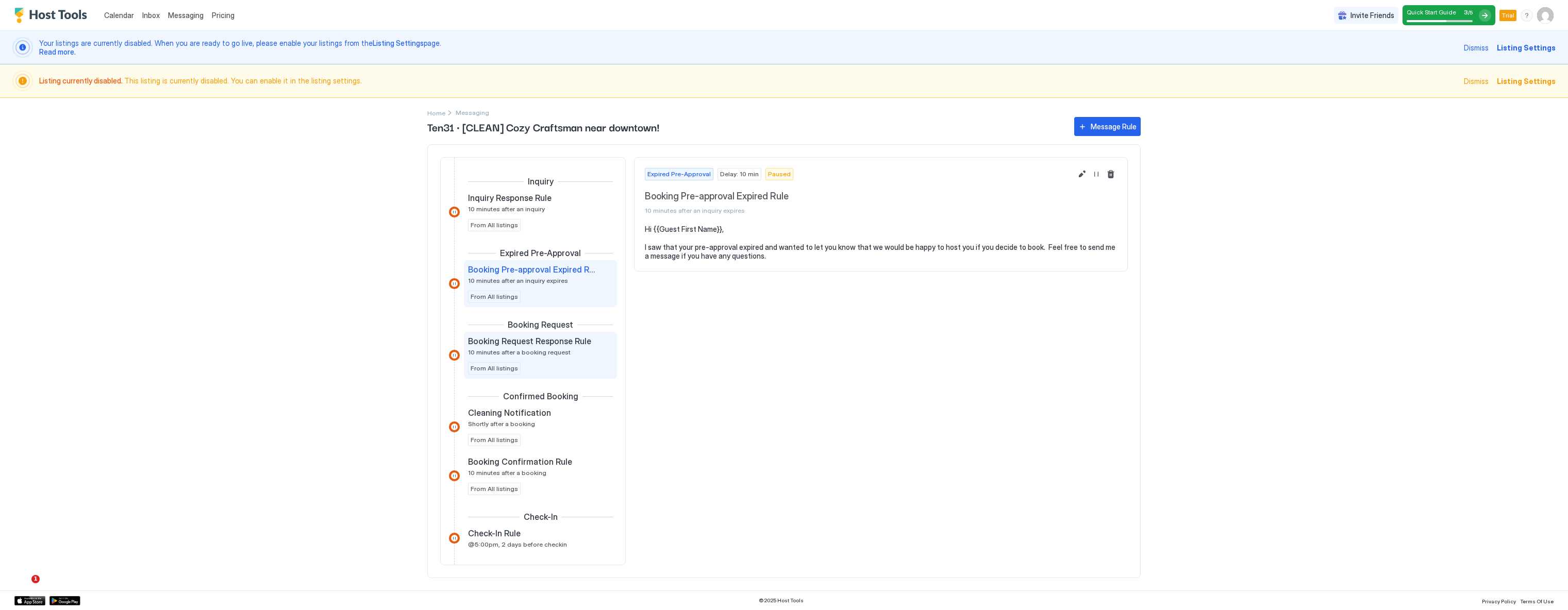
click at [529, 352] on span "10 minutes after a booking request" at bounding box center [520, 351] width 103 height 8
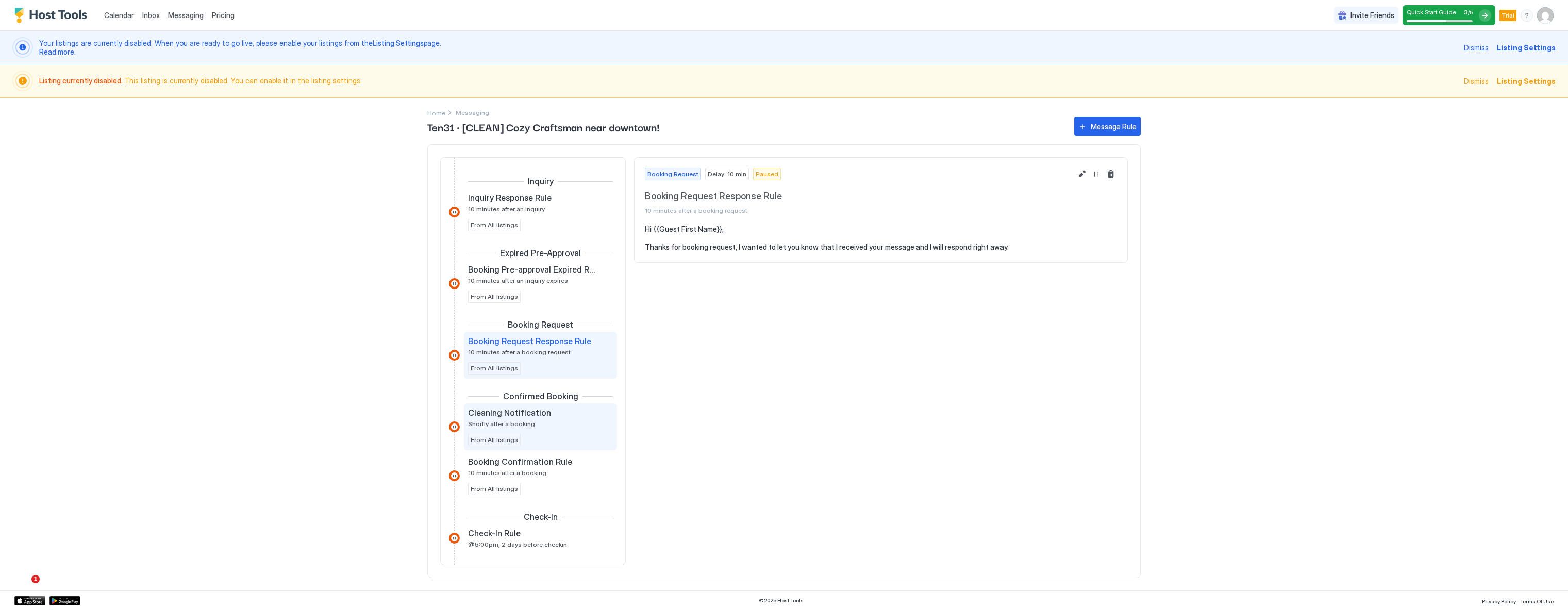
click at [516, 405] on div "Cleaning Notification Shortly after a booking From All listings" at bounding box center [541, 427] width 153 height 47
drag, startPoint x: 1354, startPoint y: 166, endPoint x: 1338, endPoint y: 165, distance: 16.0
click at [1355, 166] on div "Calendar Inbox Messaging Pricing Invite Friends Quick Start Guide 3 / 5 Trial G…" at bounding box center [784, 305] width 1568 height 610
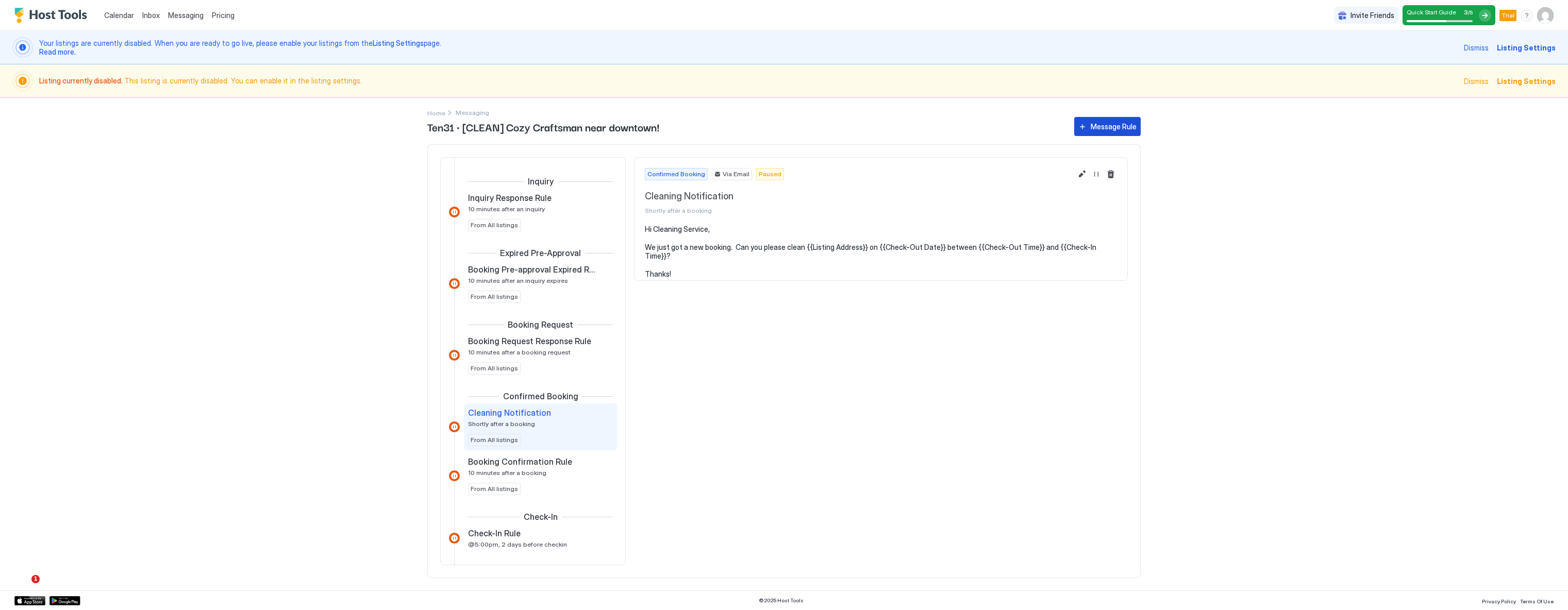
click at [1105, 128] on div "Message Rule" at bounding box center [1113, 126] width 46 height 11
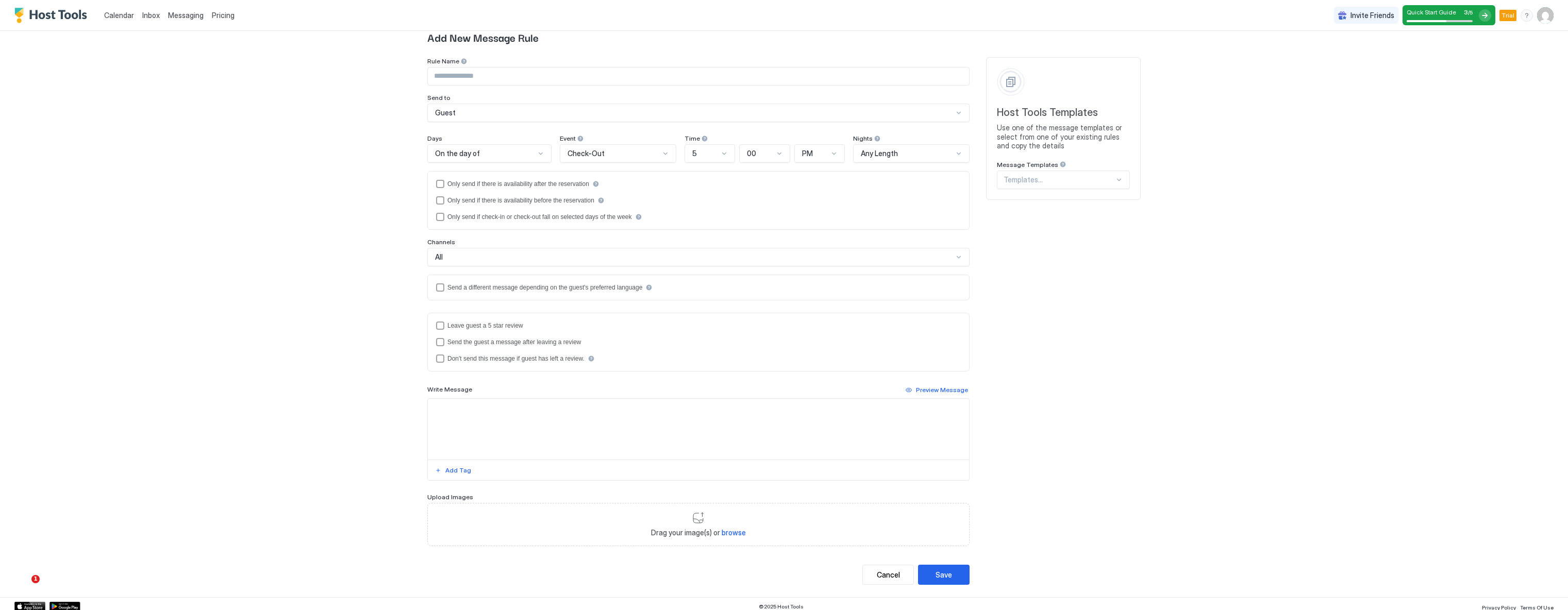
scroll to position [68, 0]
click at [881, 576] on button "Cancel" at bounding box center [887, 569] width 51 height 20
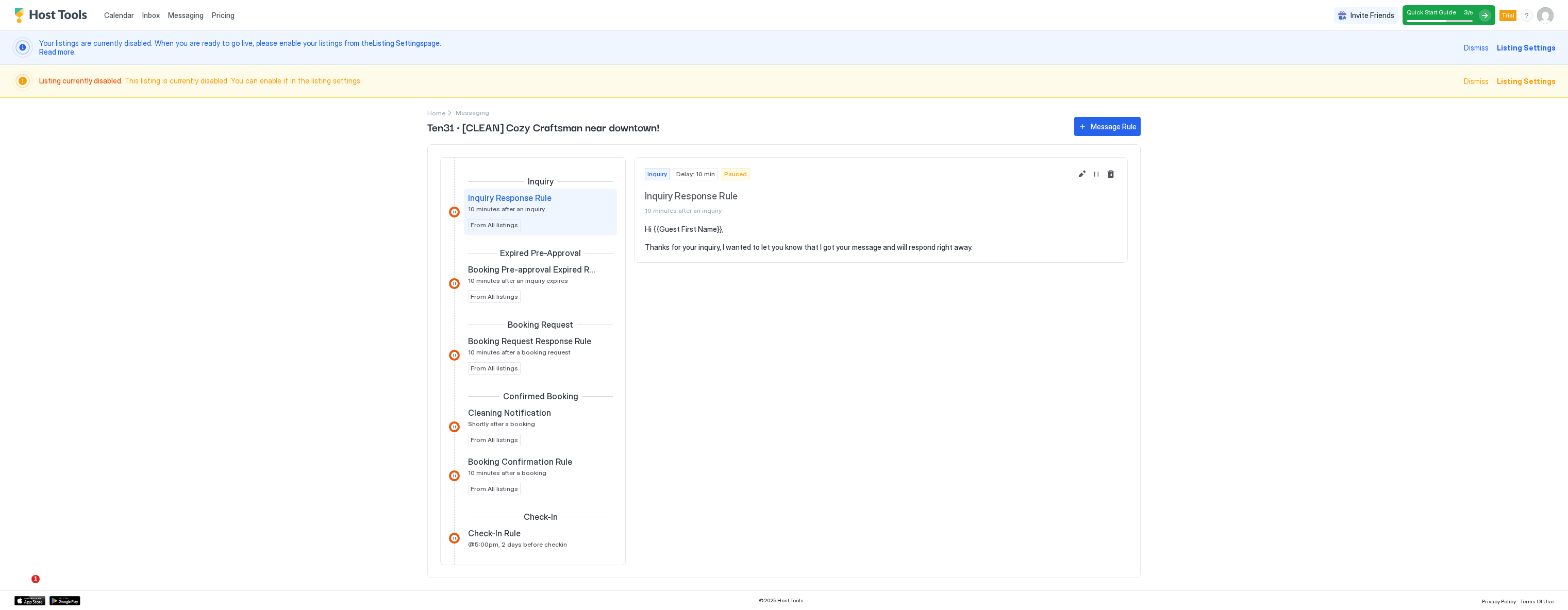
click at [379, 414] on div "Calendar Inbox Messaging Pricing Invite Friends Quick Start Guide 3 / 5 Trial G…" at bounding box center [784, 305] width 1568 height 610
click at [140, 15] on div "Inbox" at bounding box center [150, 15] width 26 height 19
click at [146, 15] on span "Inbox" at bounding box center [150, 15] width 18 height 8
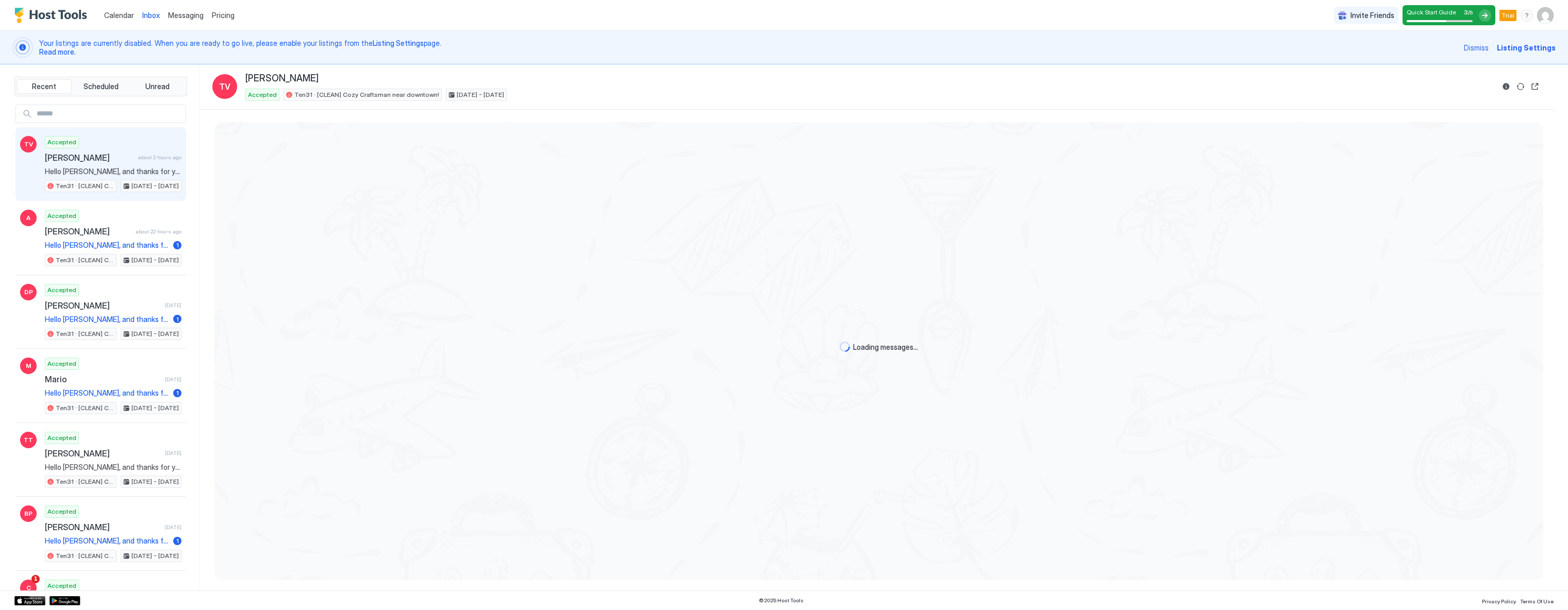
scroll to position [202, 0]
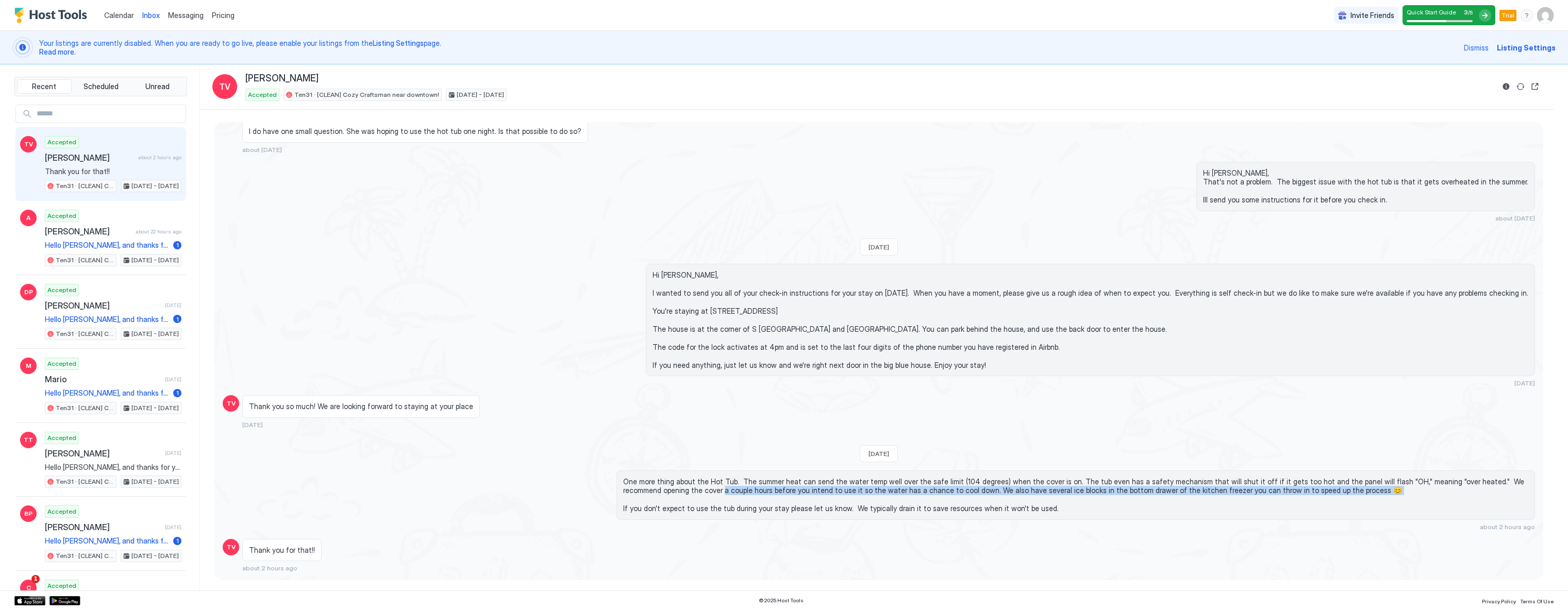
drag, startPoint x: 679, startPoint y: 486, endPoint x: 1130, endPoint y: 500, distance: 451.2
click at [1135, 497] on span "One more thing about the Hot Tub. The summer heat can send the water temp well …" at bounding box center [1075, 495] width 905 height 36
click at [1126, 501] on span "One more thing about the Hot Tub. The summer heat can send the water temp well …" at bounding box center [1075, 495] width 905 height 36
click at [1450, 13] on span "Quick Start Guide" at bounding box center [1431, 12] width 50 height 8
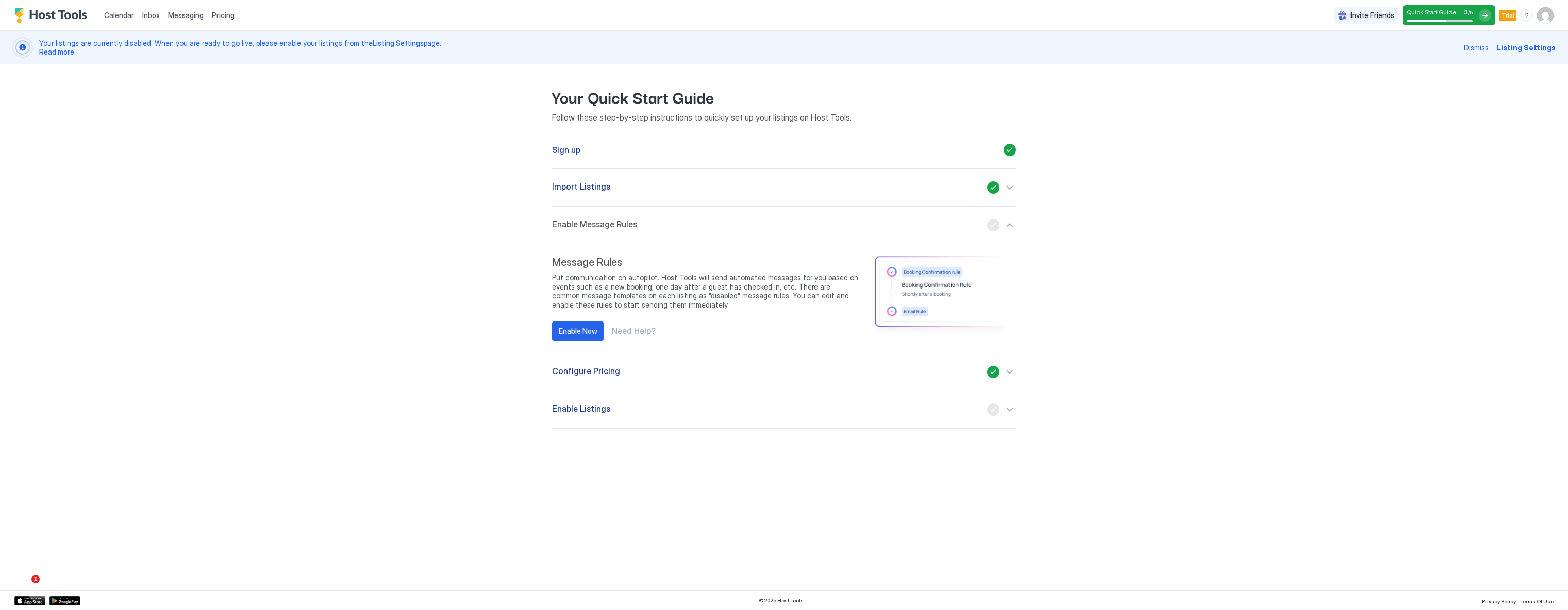
click at [314, 267] on div "Calendar Inbox Messaging Pricing Invite Friends Quick Start Guide 3 / 5 Trial G…" at bounding box center [784, 305] width 1568 height 610
click at [606, 161] on div "Sign up" at bounding box center [784, 150] width 464 height 38
click at [591, 143] on div "Sign up" at bounding box center [784, 150] width 464 height 38
click at [203, 251] on div "Calendar Inbox Messaging Pricing Invite Friends Quick Start Guide 3 / 5 Trial G…" at bounding box center [784, 305] width 1568 height 610
click at [1526, 19] on div "menu" at bounding box center [1526, 15] width 13 height 13
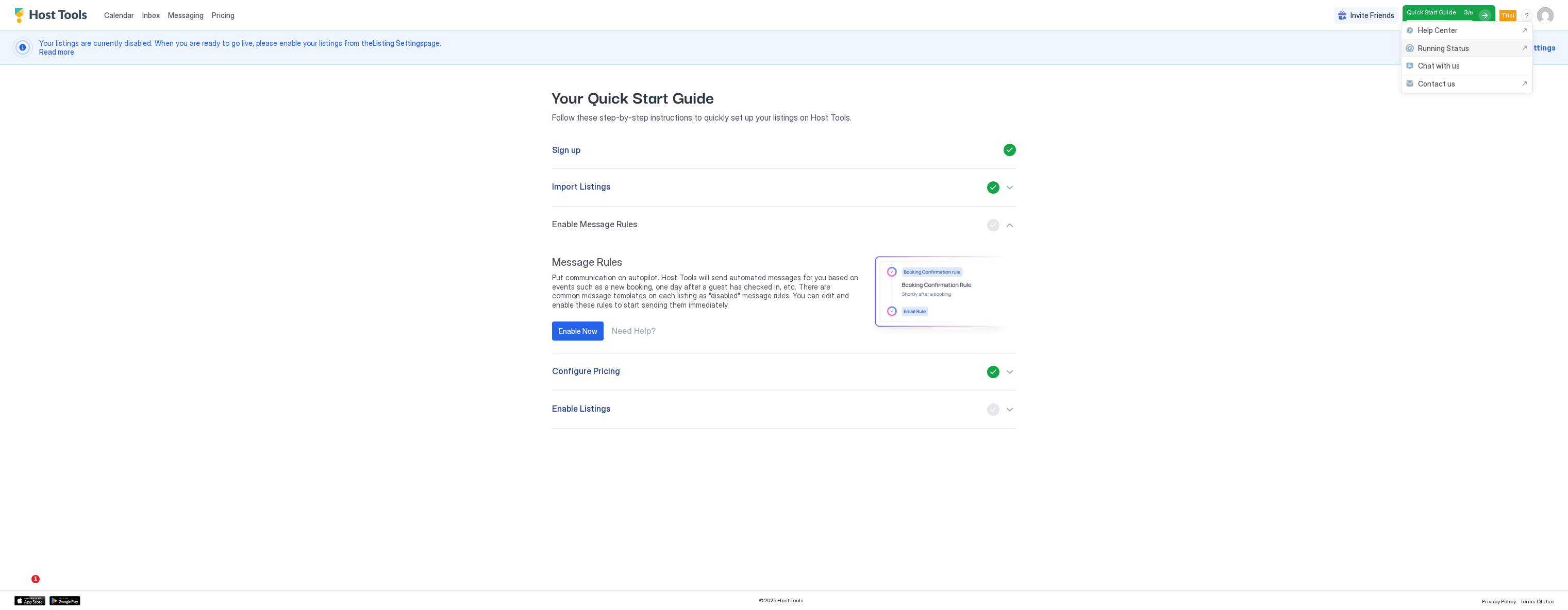
click at [1523, 47] on div "Running Status" at bounding box center [1466, 48] width 123 height 9
click at [372, 295] on div "Calendar Inbox Messaging Pricing Invite Friends Quick Start Guide 3 / 5 Trial G…" at bounding box center [784, 305] width 1568 height 610
click at [621, 215] on button "Enable Message Rules" at bounding box center [784, 225] width 464 height 37
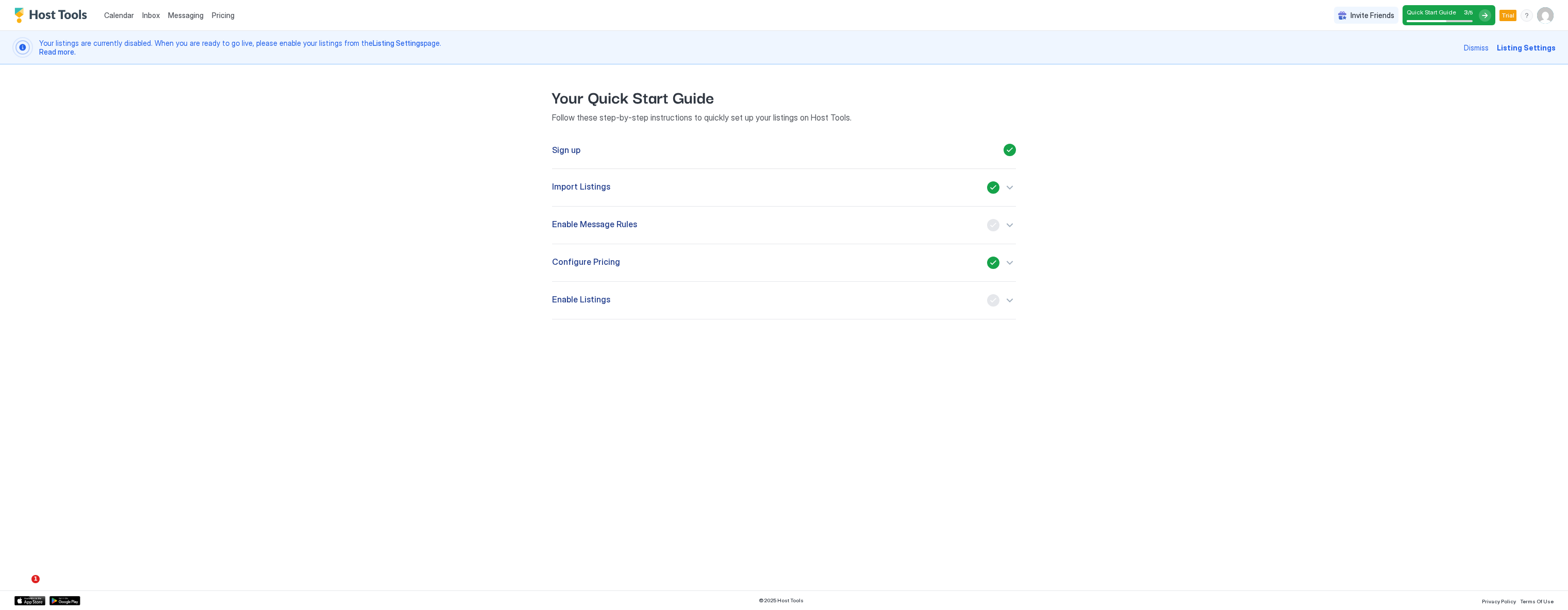
click at [601, 191] on span "Import Listings" at bounding box center [580, 187] width 58 height 13
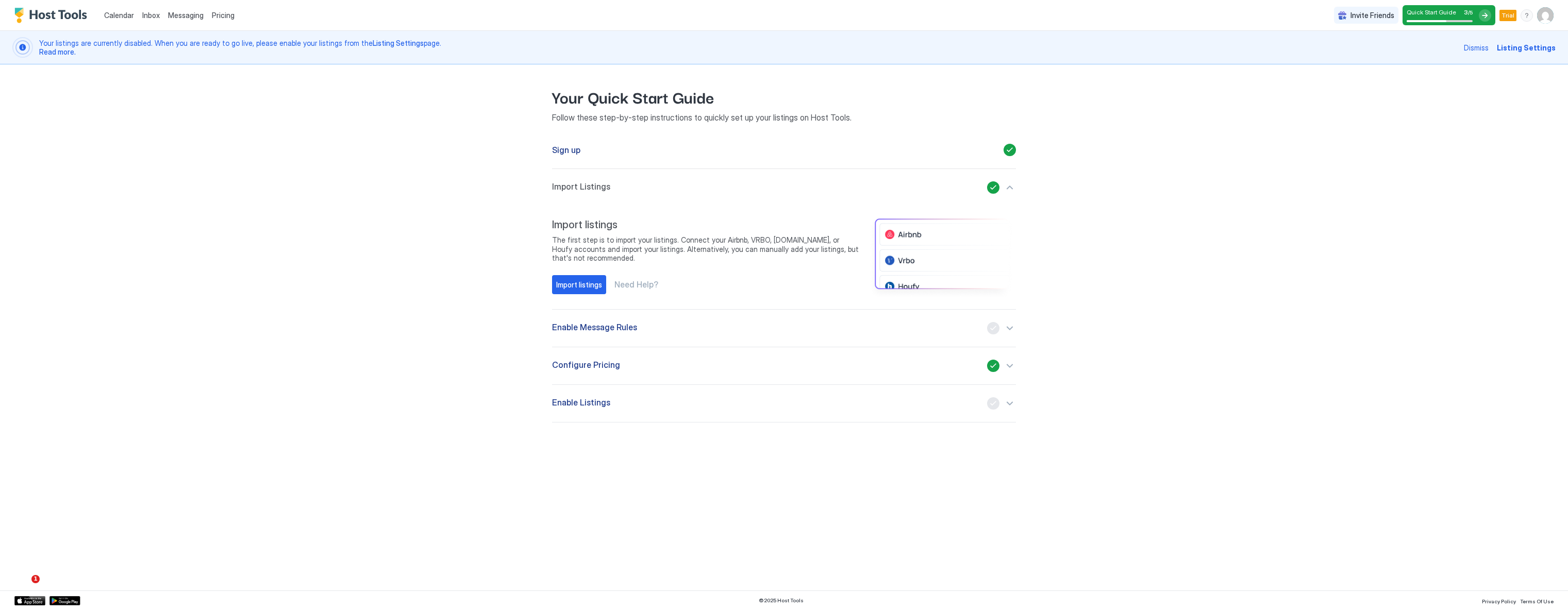
click at [588, 153] on div "Sign up" at bounding box center [784, 150] width 464 height 38
click at [570, 163] on div "Sign up" at bounding box center [784, 150] width 464 height 38
click at [604, 328] on span "Enable Message Rules" at bounding box center [594, 328] width 85 height 13
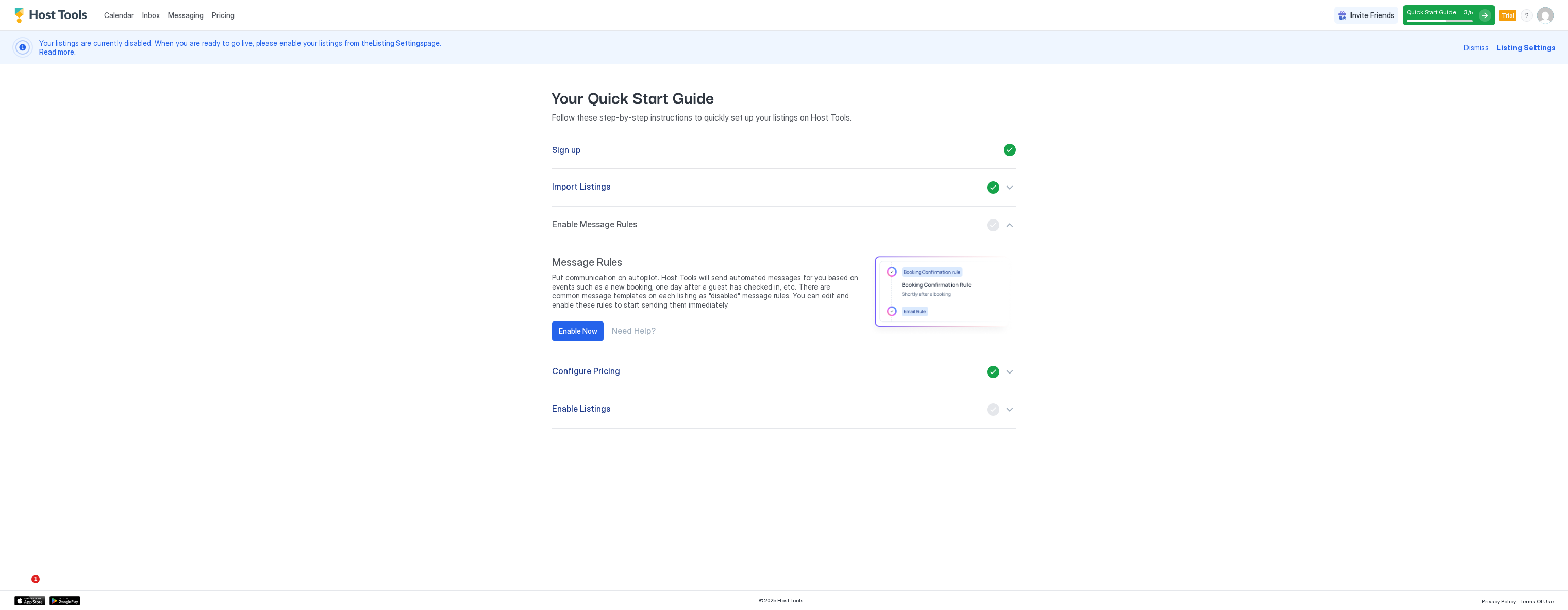
click at [594, 372] on span "Configure Pricing" at bounding box center [585, 371] width 68 height 13
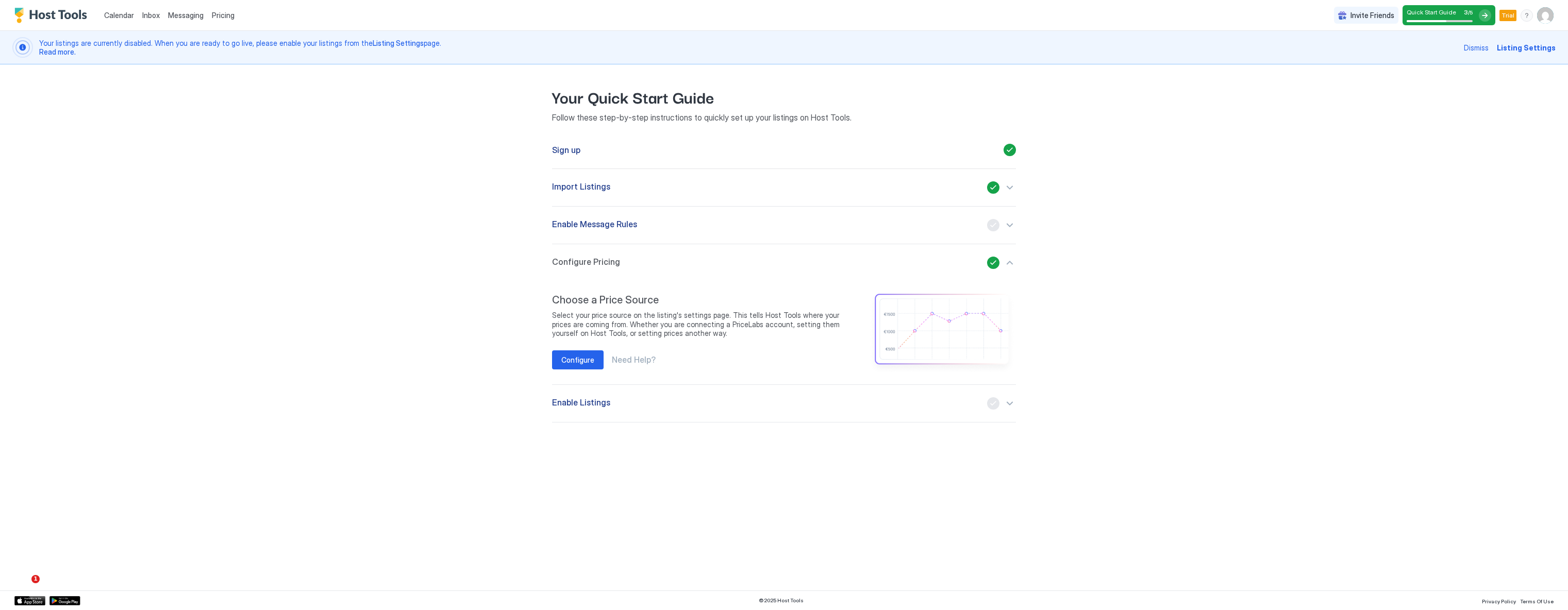
click at [575, 392] on button "Enable Listings" at bounding box center [784, 403] width 464 height 37
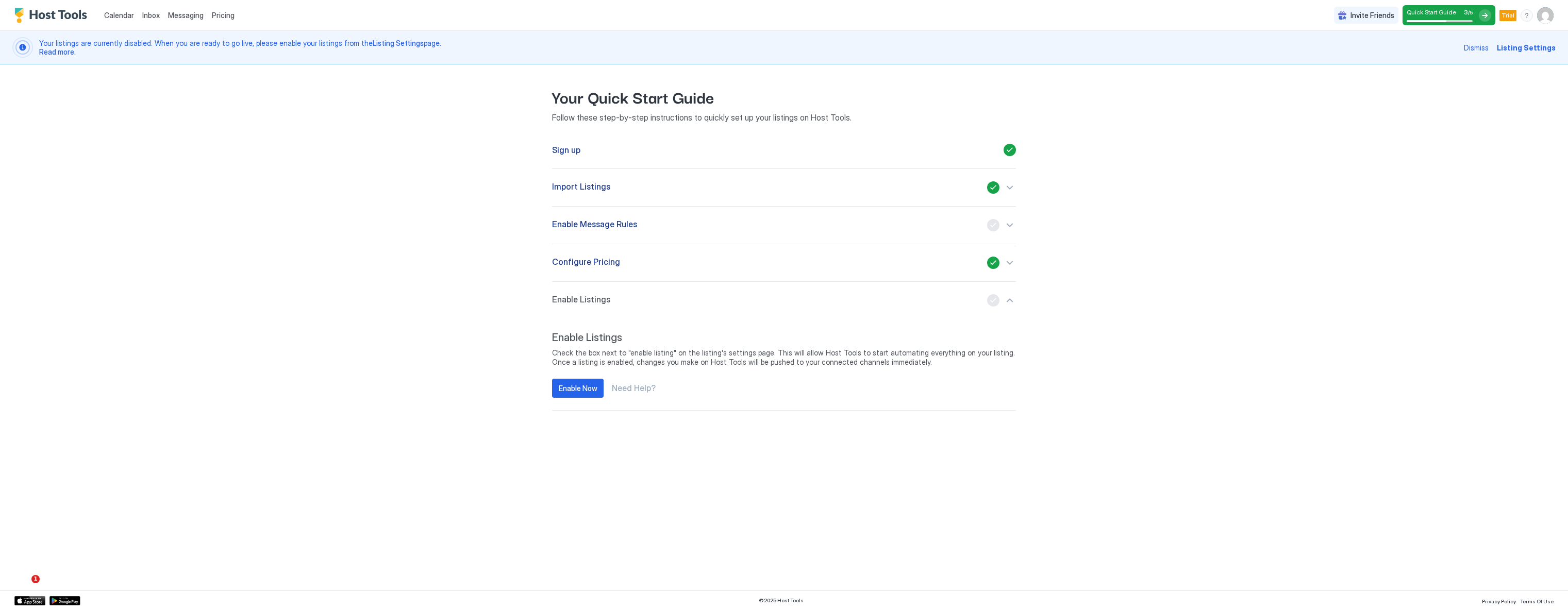
click at [411, 405] on div "Calendar Inbox Messaging Pricing Invite Friends Quick Start Guide 3 / 5 Trial G…" at bounding box center [784, 305] width 1568 height 610
click at [578, 257] on span "Configure Pricing" at bounding box center [585, 262] width 68 height 13
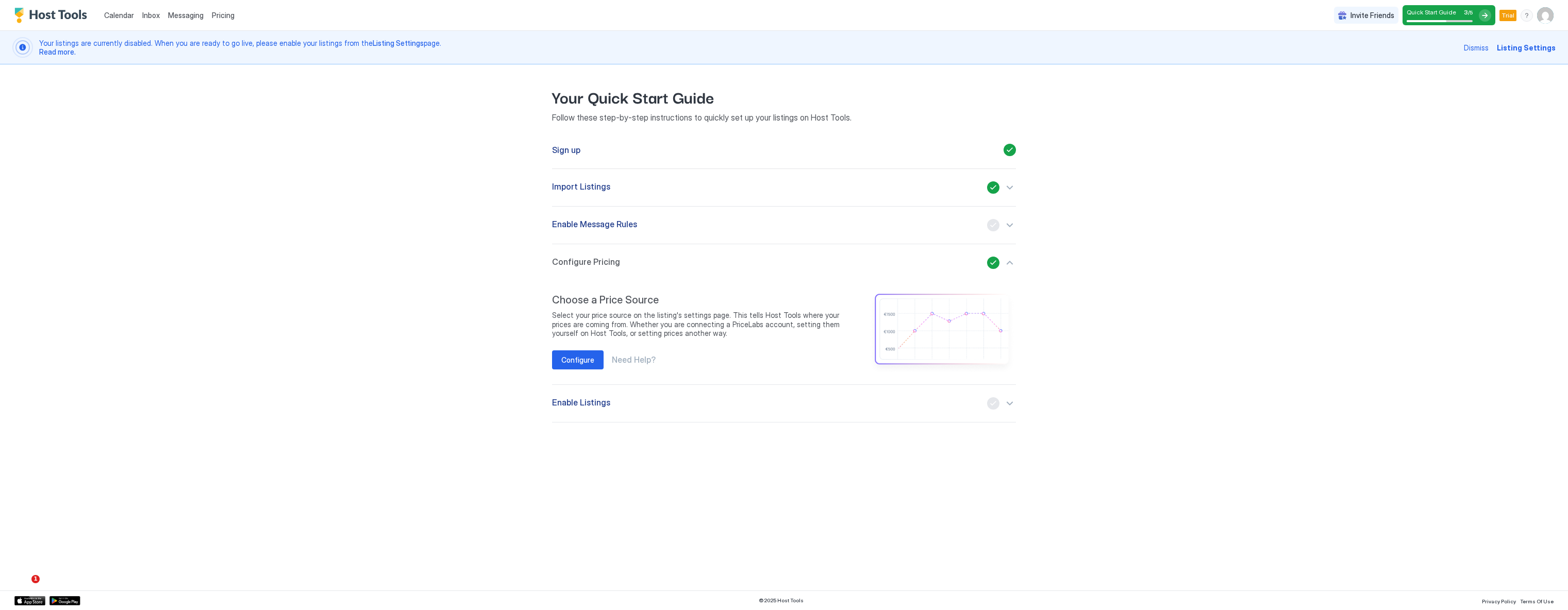
click at [590, 218] on button "Enable Message Rules" at bounding box center [784, 225] width 464 height 37
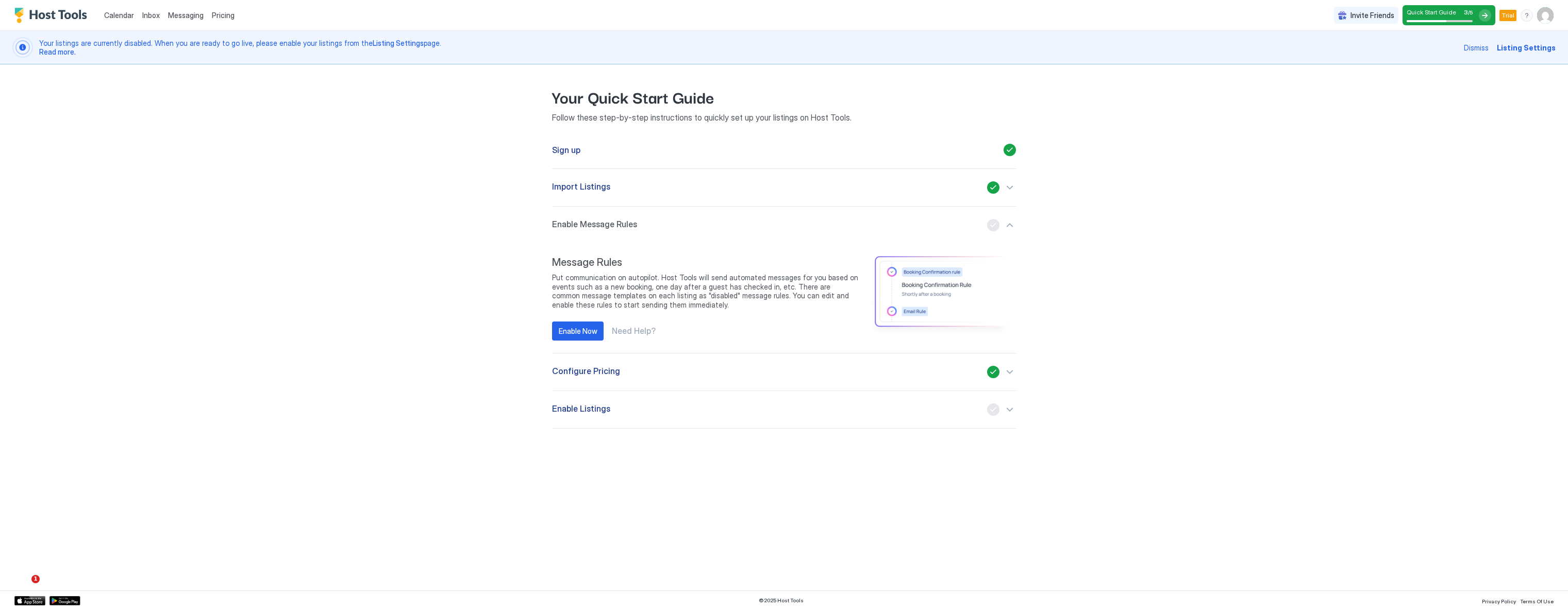
click at [585, 181] on button "Import Listings" at bounding box center [784, 187] width 464 height 37
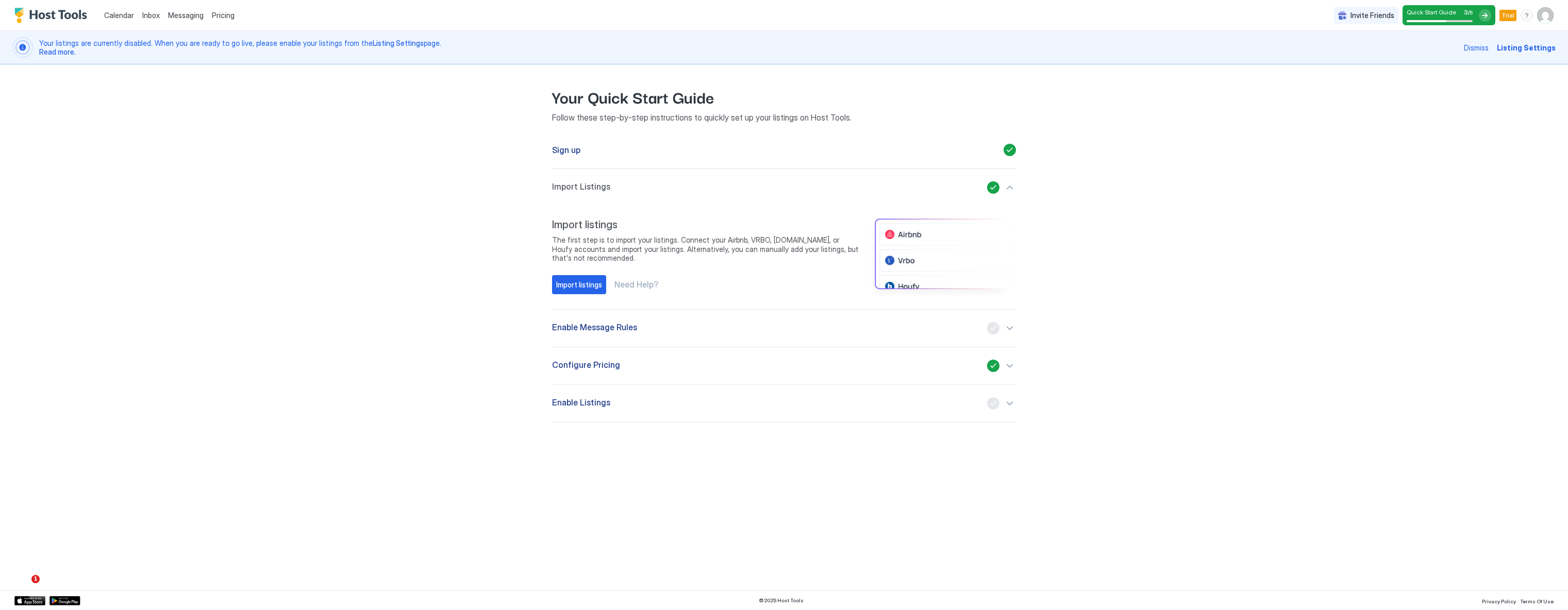
click at [576, 156] on div "Sign up" at bounding box center [784, 150] width 464 height 38
click at [575, 142] on div "Sign up" at bounding box center [784, 150] width 464 height 38
click at [238, 187] on div "Calendar Inbox Messaging Pricing Invite Friends Quick Start Guide 3 / 5 Trial G…" at bounding box center [784, 305] width 1568 height 610
click at [39, 11] on img "Host Tools Logo" at bounding box center [53, 15] width 77 height 15
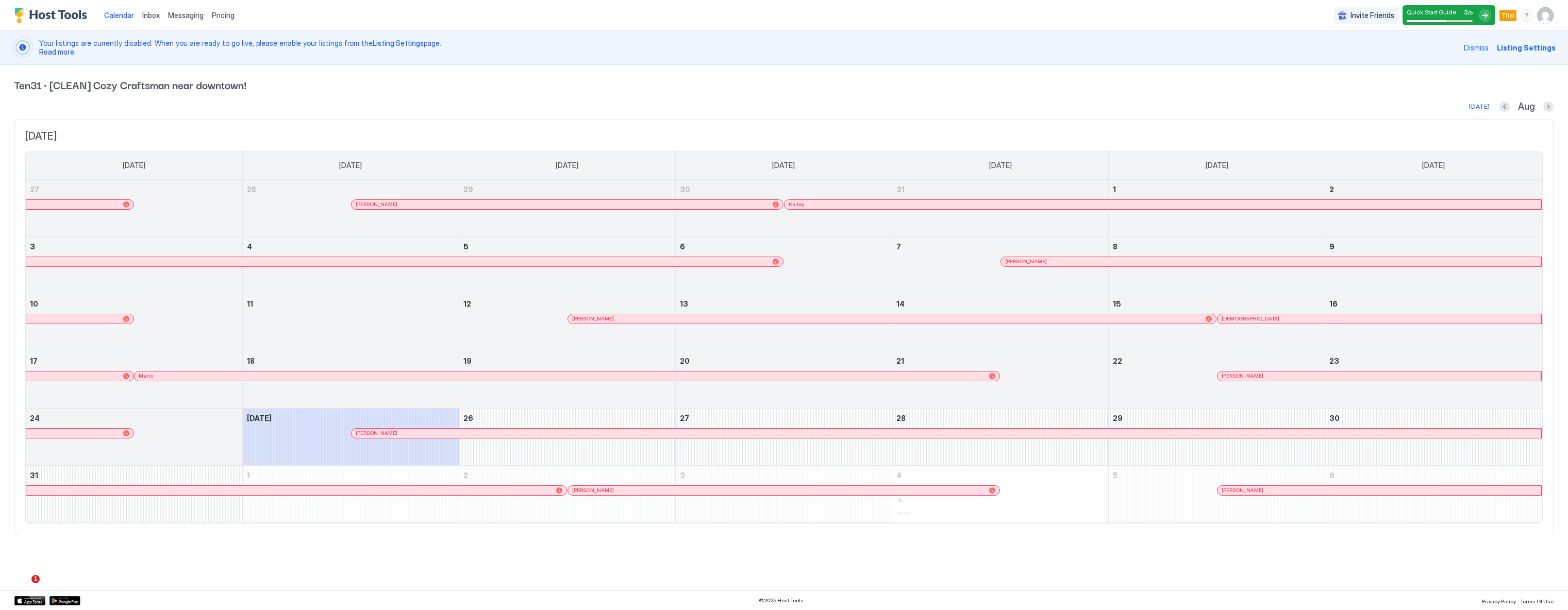
click at [225, 15] on span "Pricing" at bounding box center [223, 15] width 23 height 9
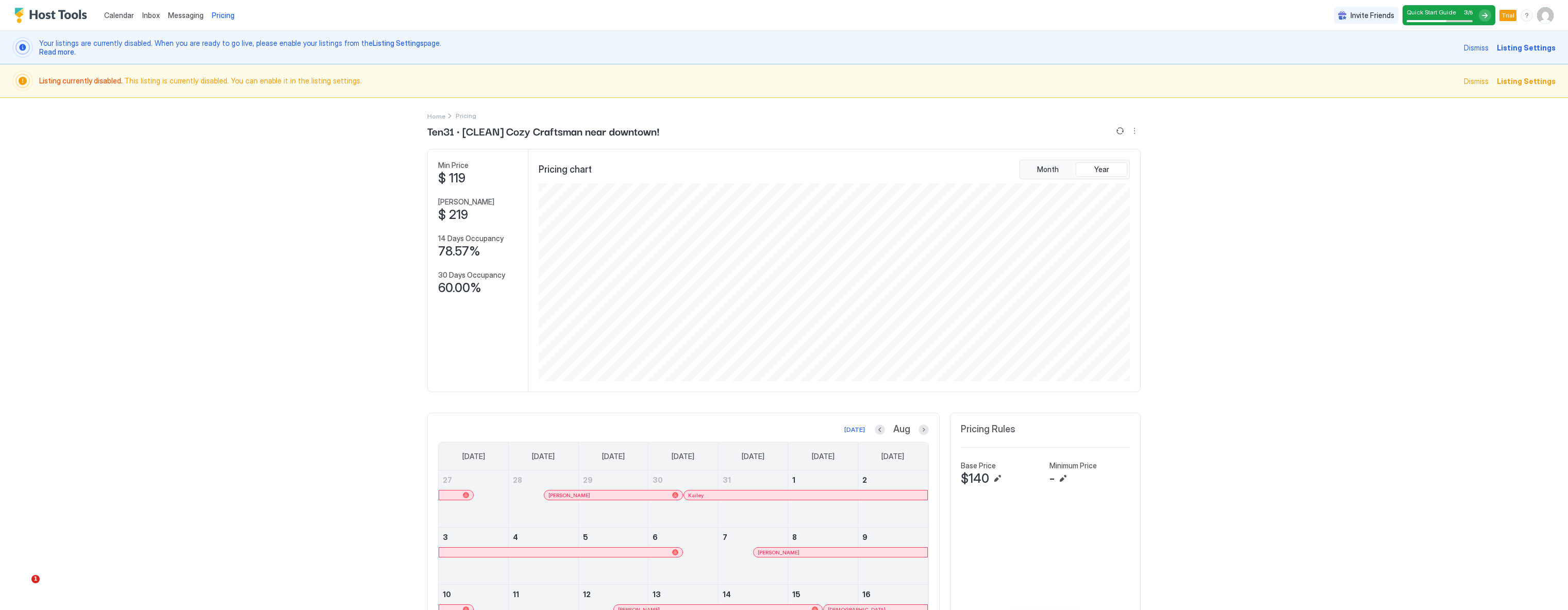
click at [1523, 76] on span "Listing Settings" at bounding box center [1526, 81] width 59 height 11
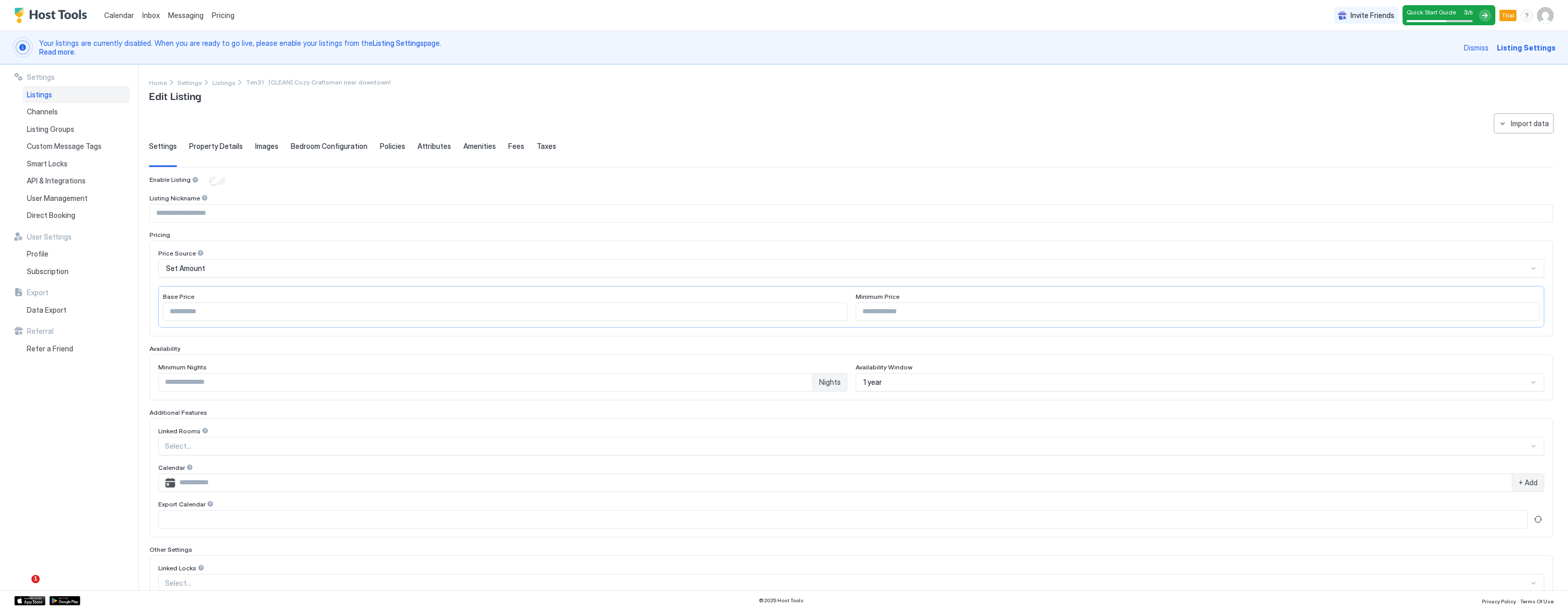
click at [197, 139] on div "**********" at bounding box center [851, 389] width 1404 height 552
click at [206, 145] on span "Property Details" at bounding box center [216, 146] width 54 height 9
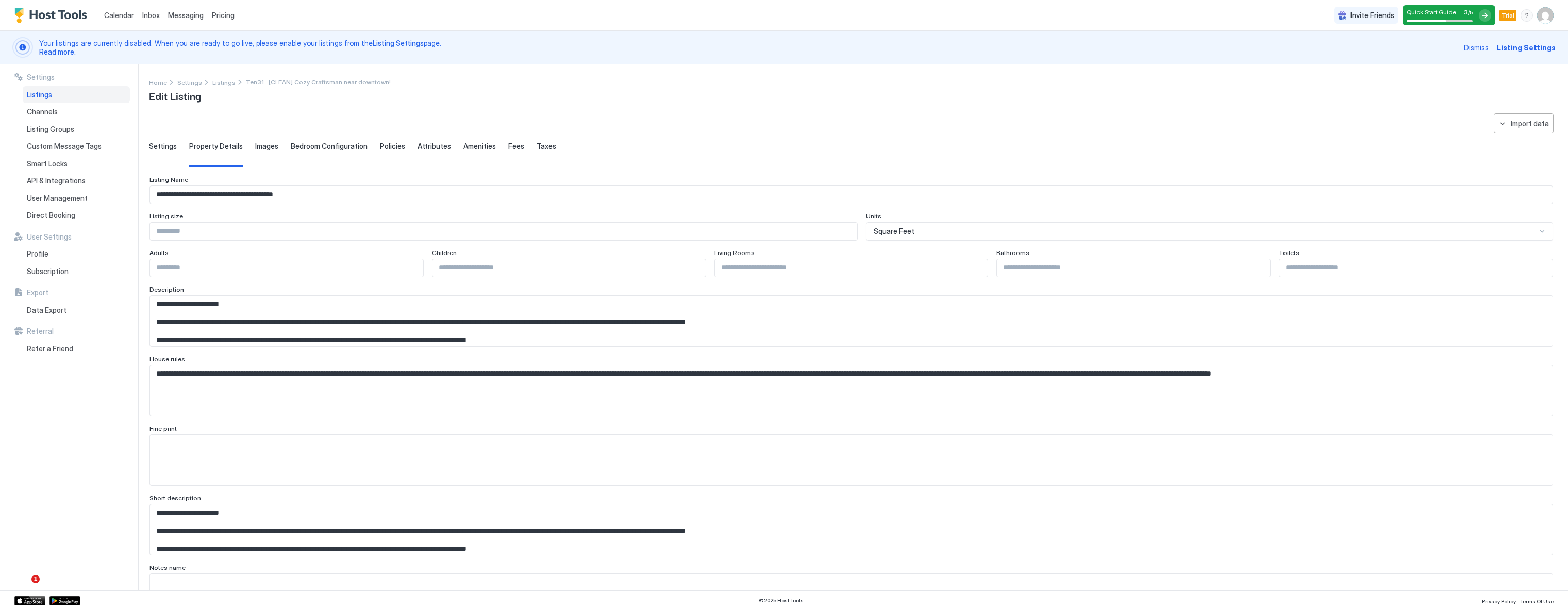
drag, startPoint x: 267, startPoint y: 145, endPoint x: 273, endPoint y: 147, distance: 6.3
click at [267, 145] on span "Images" at bounding box center [267, 146] width 24 height 9
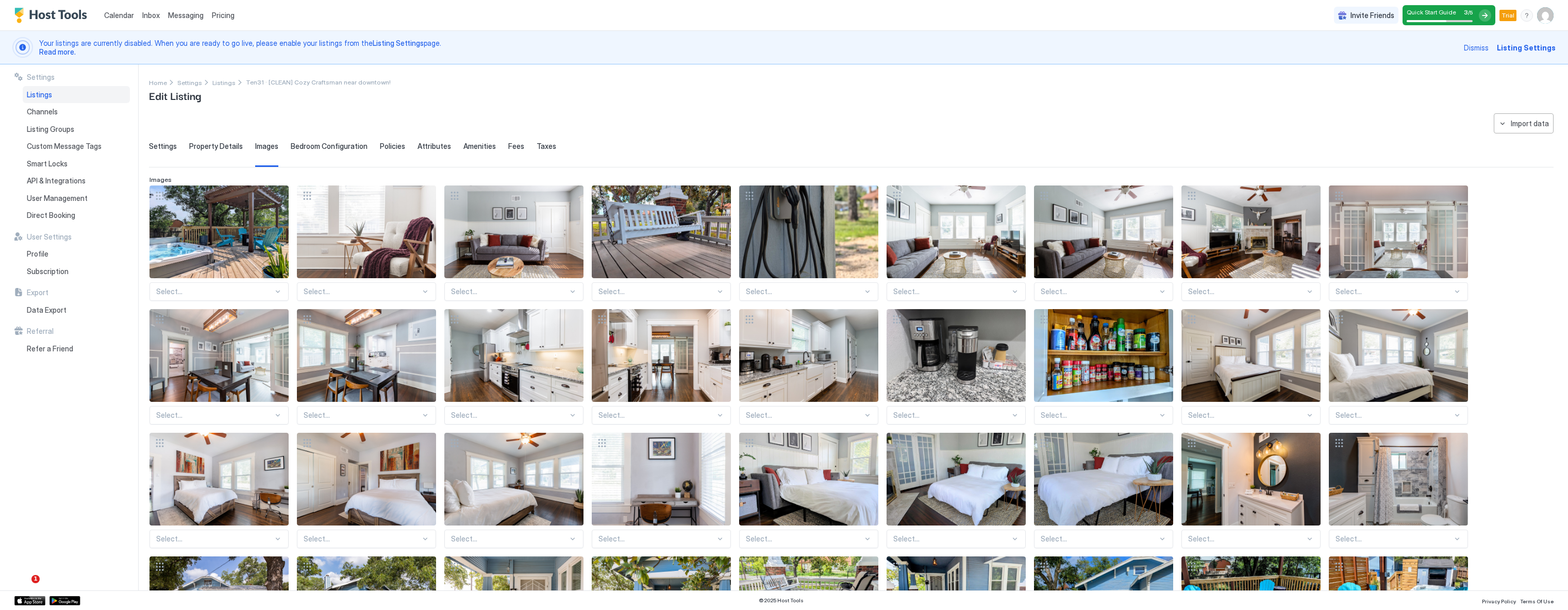
click at [315, 145] on span "Bedroom Configuration" at bounding box center [329, 146] width 77 height 9
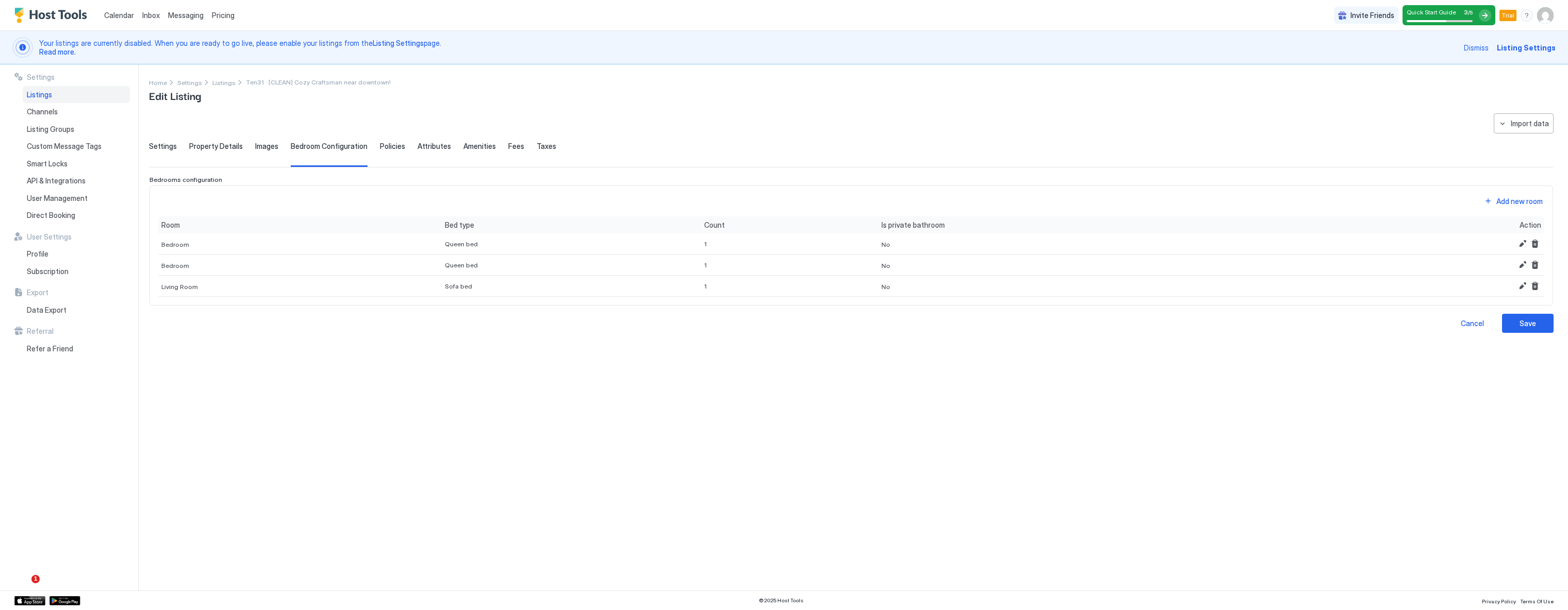
click at [417, 142] on span "Attributes" at bounding box center [434, 146] width 34 height 9
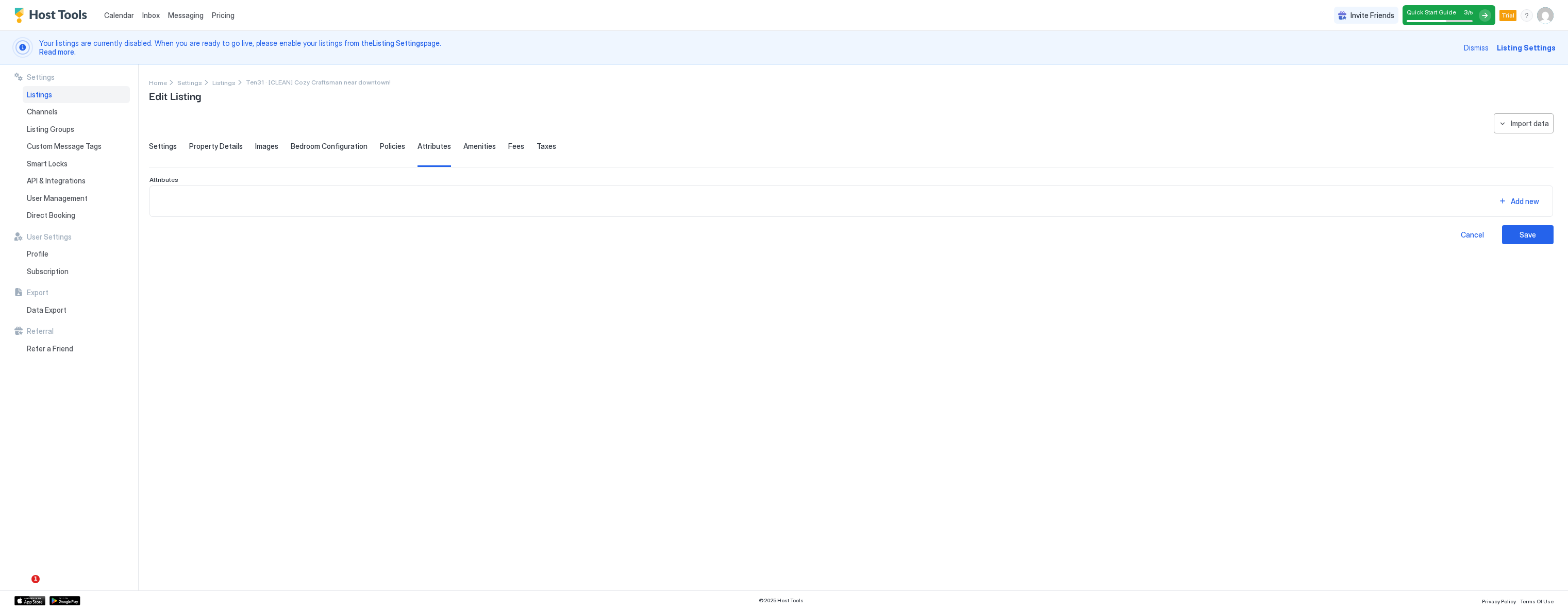
click at [491, 142] on div "Settings Property Details Images Bedroom Configuration Policies Attributes Amen…" at bounding box center [851, 155] width 1404 height 25
click at [473, 147] on span "Amenities" at bounding box center [479, 146] width 33 height 9
click at [508, 145] on span "Fees" at bounding box center [515, 146] width 16 height 9
click at [59, 150] on span "Custom Message Tags" at bounding box center [64, 146] width 75 height 9
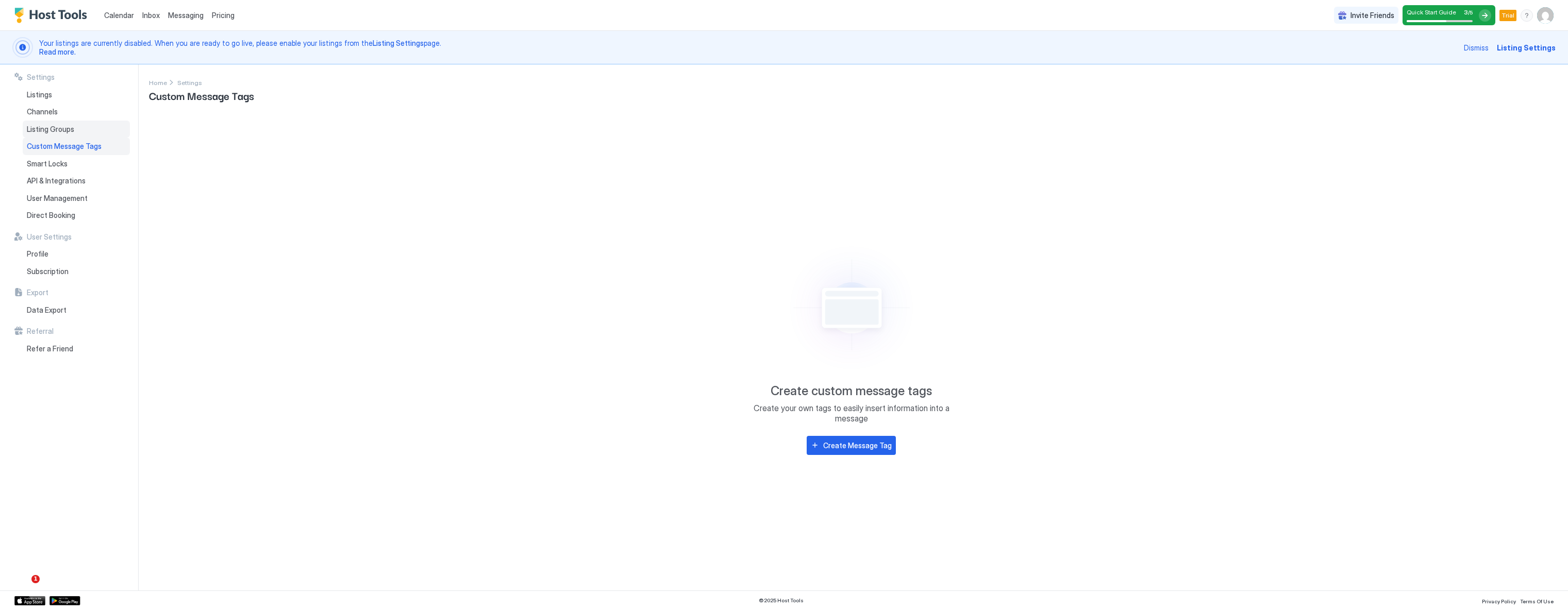
click at [50, 137] on div "Listing Groups" at bounding box center [76, 129] width 107 height 18
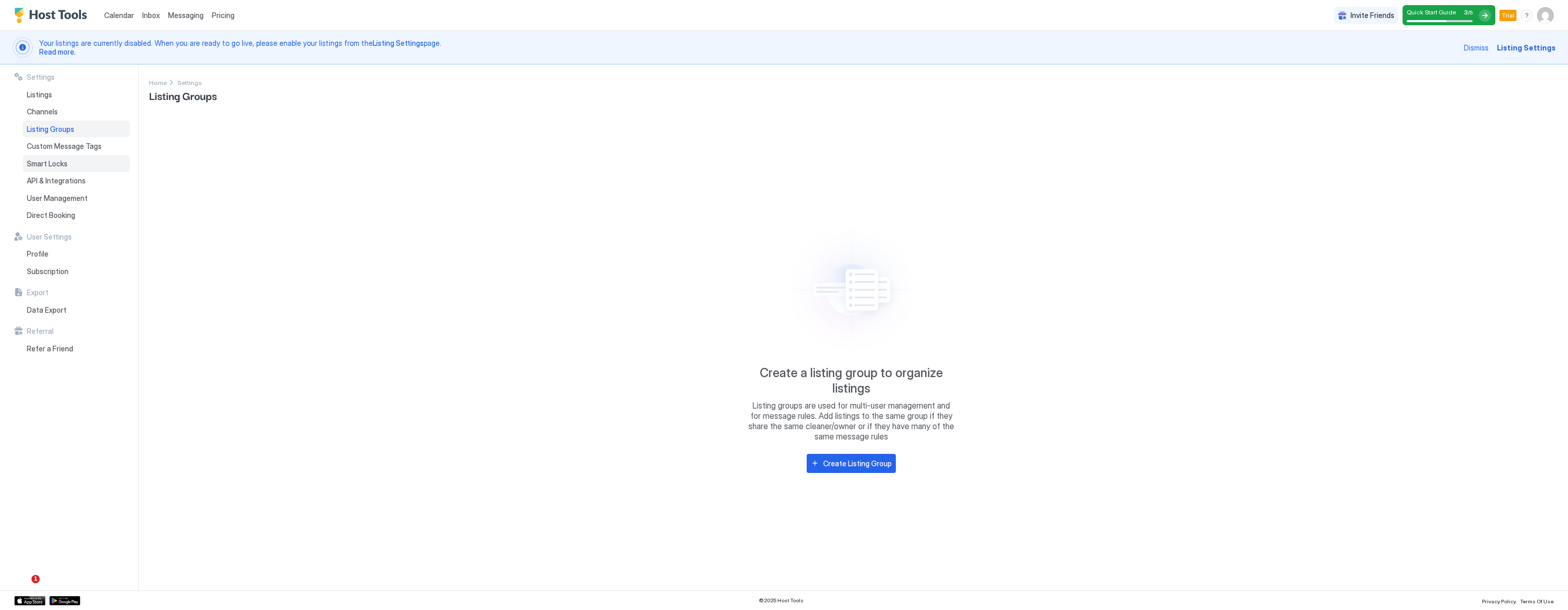
click at [41, 161] on span "Smart Locks" at bounding box center [47, 163] width 40 height 9
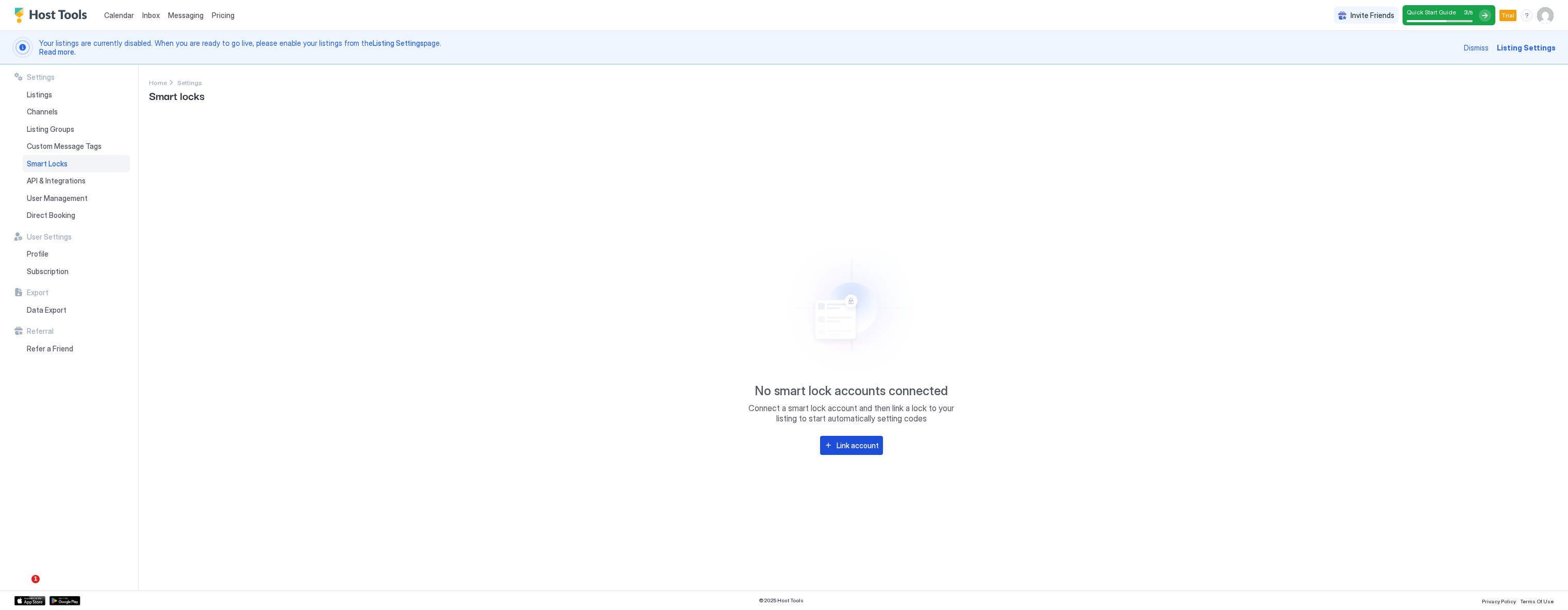
click at [867, 448] on div "Link account" at bounding box center [858, 444] width 42 height 11
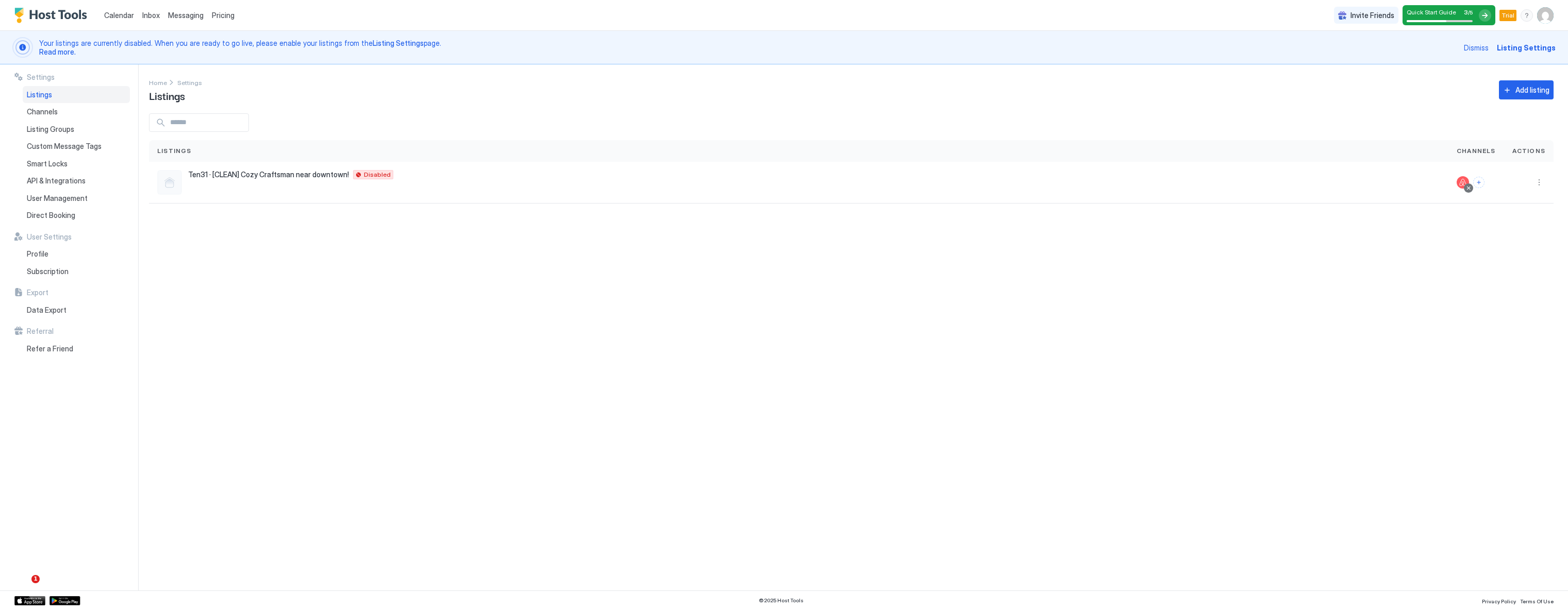
click at [407, 406] on div "Settings Home Settings Listings Add listing Listings Channels Actions Ten31 · […" at bounding box center [858, 328] width 1418 height 526
click at [341, 462] on div "Settings Home Settings Listings Add listing Listings Channels Actions Ten31 · […" at bounding box center [858, 328] width 1418 height 526
click at [37, 166] on span "Smart Locks" at bounding box center [47, 163] width 40 height 9
click at [255, 134] on div "[PERSON_NAME] [PERSON_NAME][EMAIL_ADDRESS][DOMAIN_NAME]" at bounding box center [830, 139] width 1341 height 31
click at [56, 99] on div "Listings" at bounding box center [76, 94] width 107 height 18
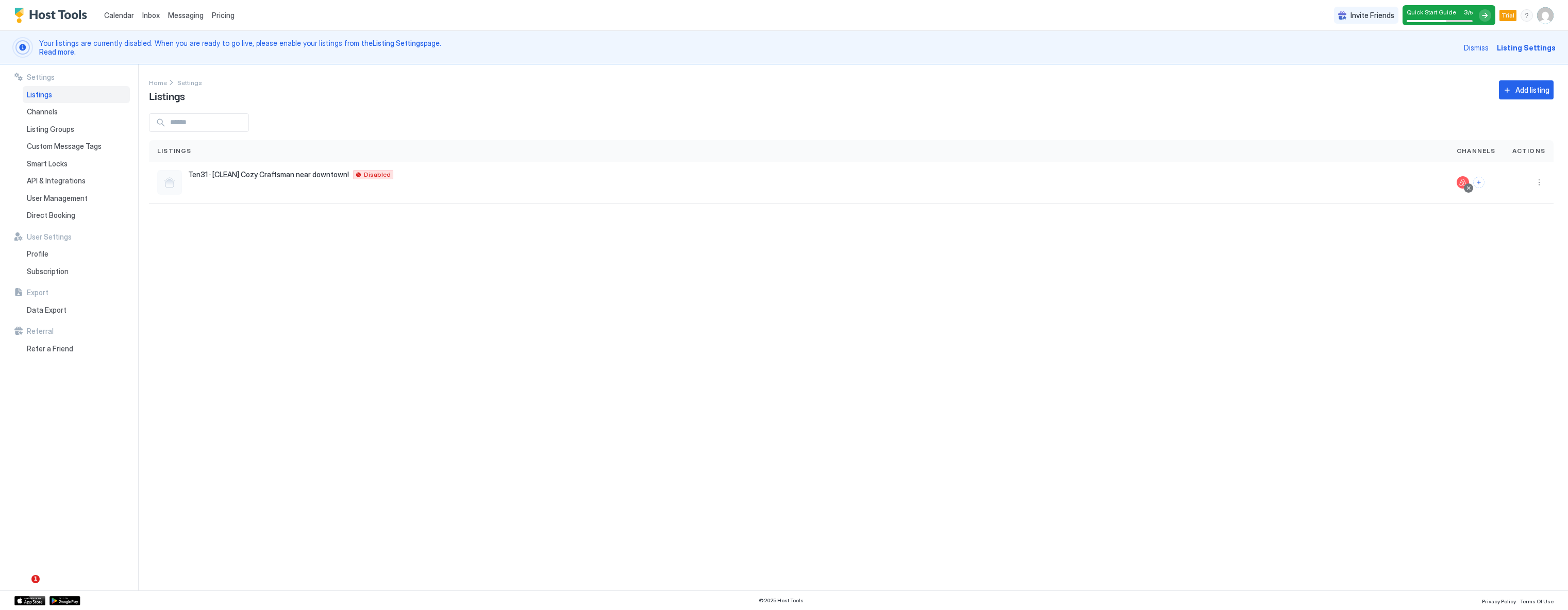
drag, startPoint x: 391, startPoint y: 450, endPoint x: 295, endPoint y: 359, distance: 132.3
click at [391, 451] on div "Settings Home Settings Listings Add listing Listings Channels Actions Ten31 · […" at bounding box center [858, 328] width 1418 height 526
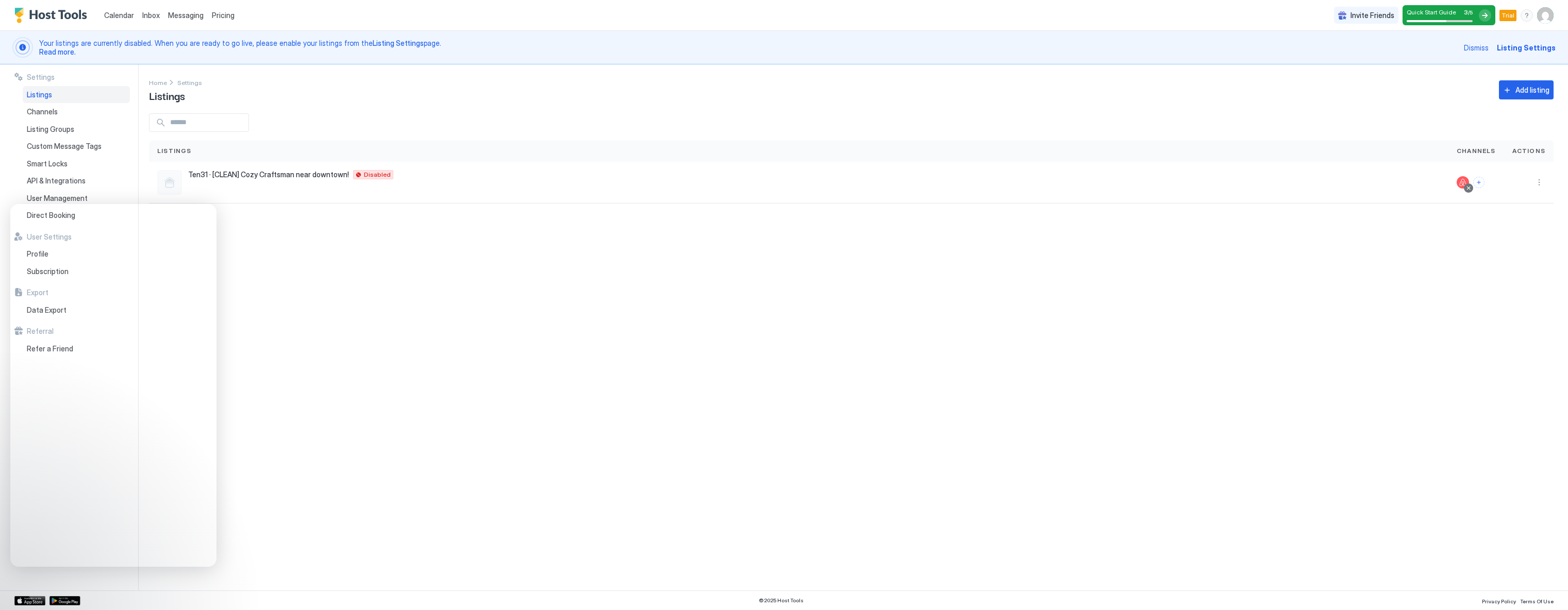
click at [425, 402] on div "Settings Home Settings Listings Add listing Listings Channels Actions Ten31 · […" at bounding box center [858, 328] width 1418 height 526
click at [390, 270] on div "Settings Home Settings Listings Add listing Listings Channels Actions Ten31 · […" at bounding box center [858, 328] width 1418 height 526
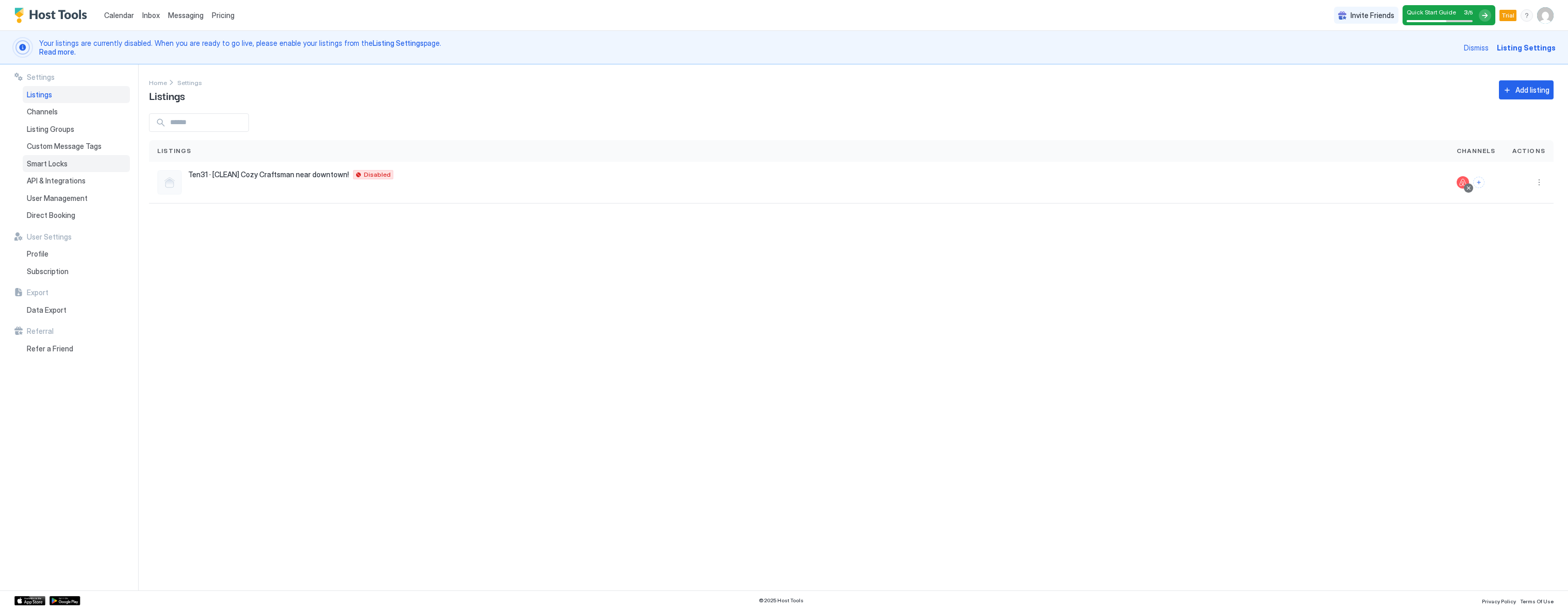
click at [70, 168] on div "Smart Locks" at bounding box center [76, 163] width 107 height 18
click at [63, 187] on div "API & Integrations" at bounding box center [76, 181] width 107 height 18
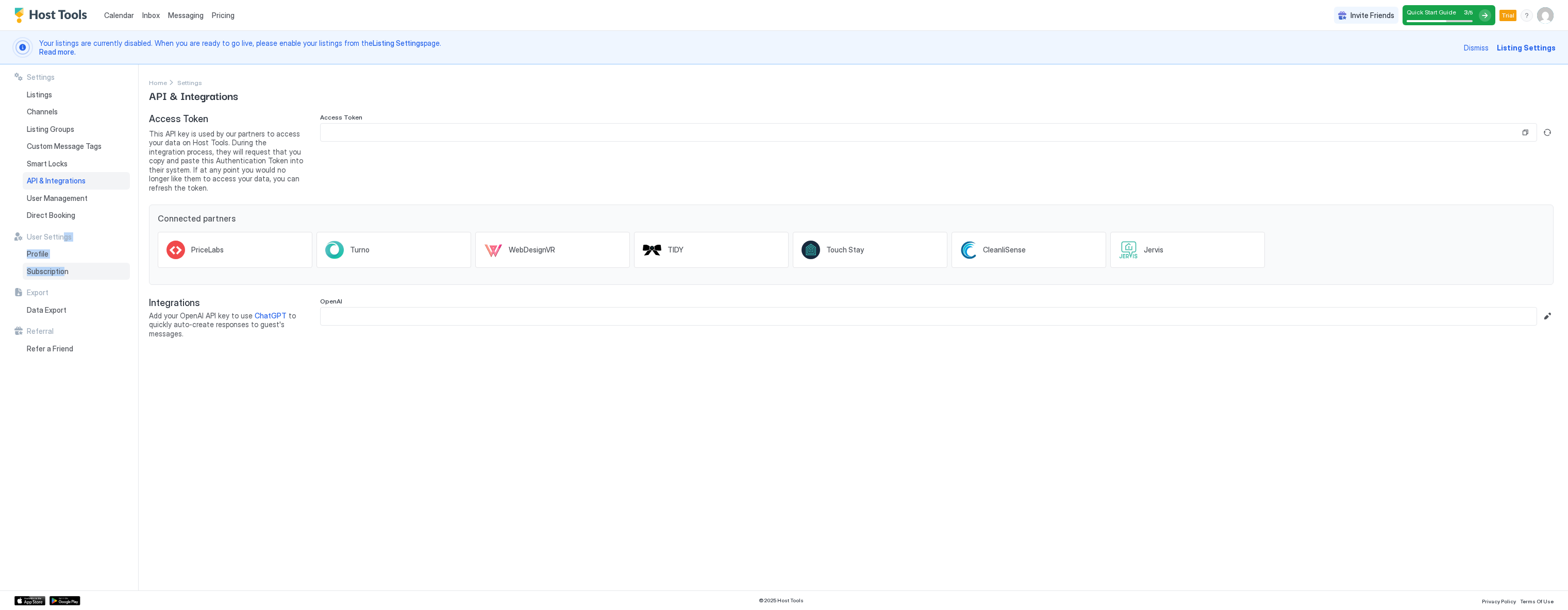
drag, startPoint x: 63, startPoint y: 260, endPoint x: 67, endPoint y: 275, distance: 15.5
click at [66, 276] on div "Settings Listings Channels Listing Groups Custom Message Tags Smart Locks API &…" at bounding box center [76, 328] width 124 height 526
click at [59, 199] on span "User Management" at bounding box center [57, 197] width 61 height 9
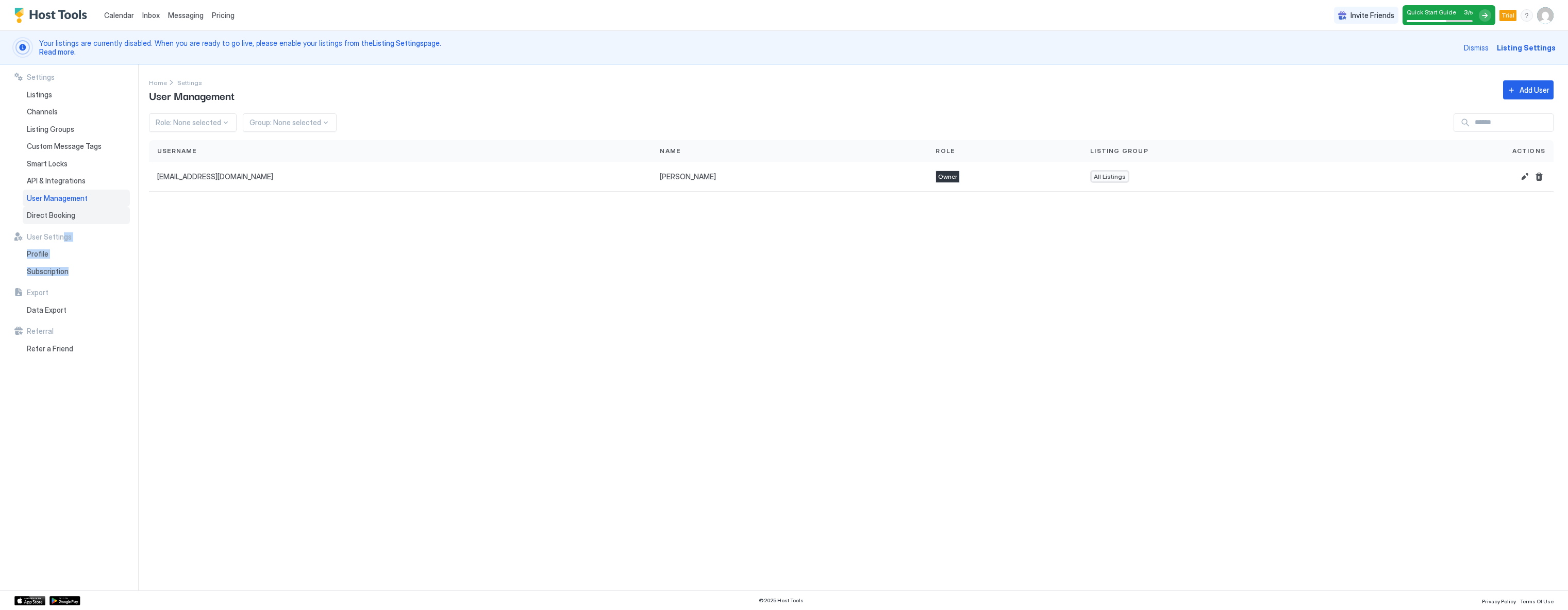
click at [60, 216] on span "Direct Booking" at bounding box center [51, 215] width 49 height 9
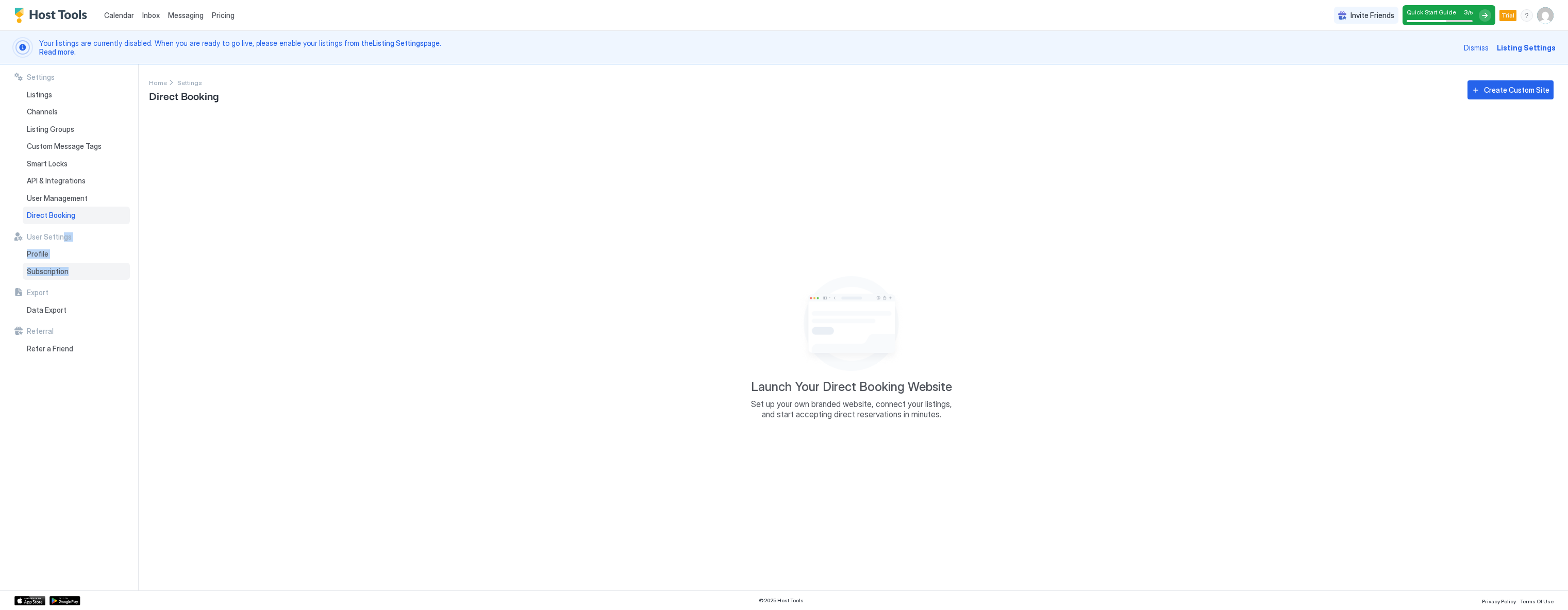
click at [56, 271] on span "Subscription" at bounding box center [48, 271] width 42 height 9
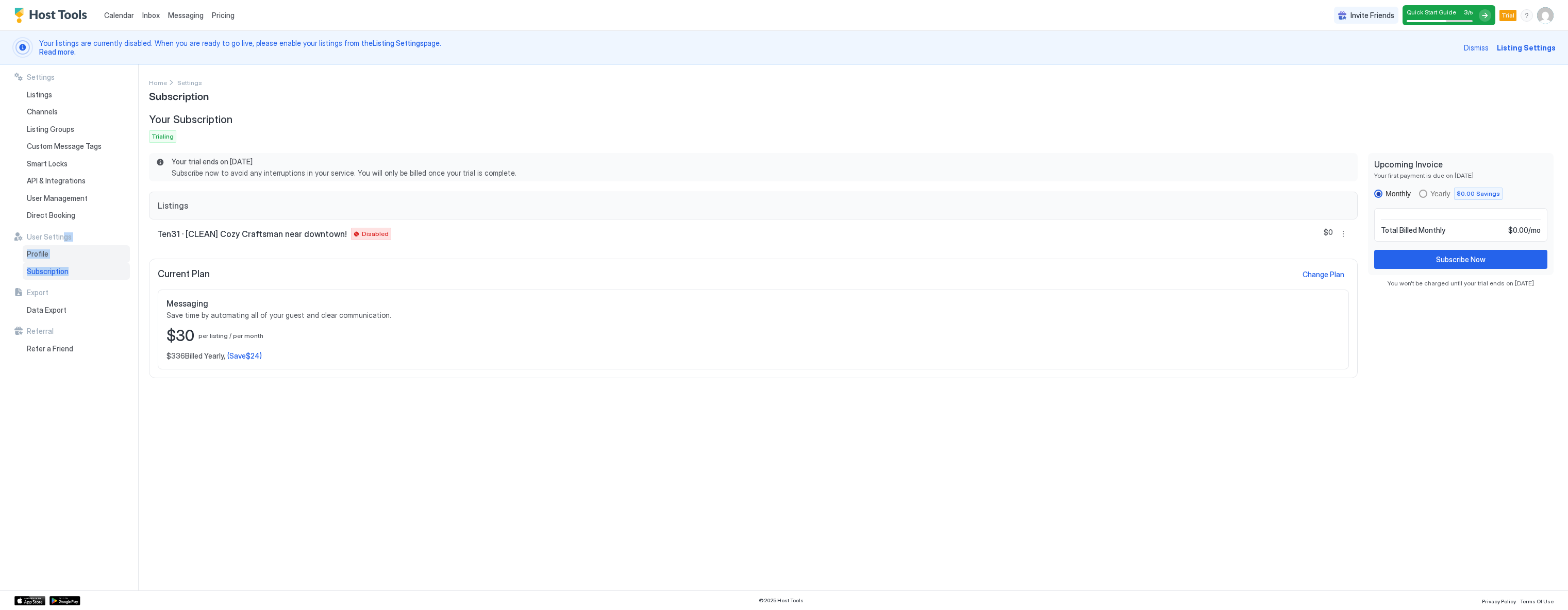
click at [46, 256] on span "Profile" at bounding box center [38, 254] width 22 height 9
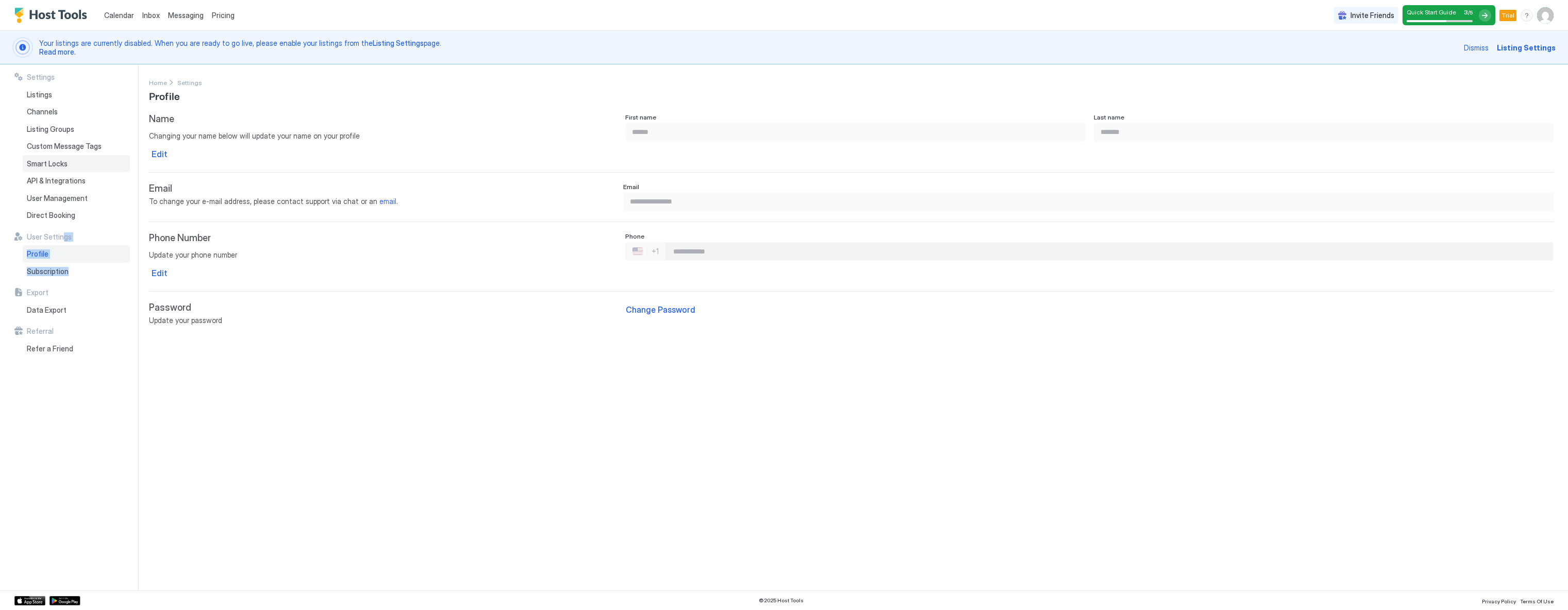
click at [47, 165] on span "Smart Locks" at bounding box center [47, 163] width 40 height 9
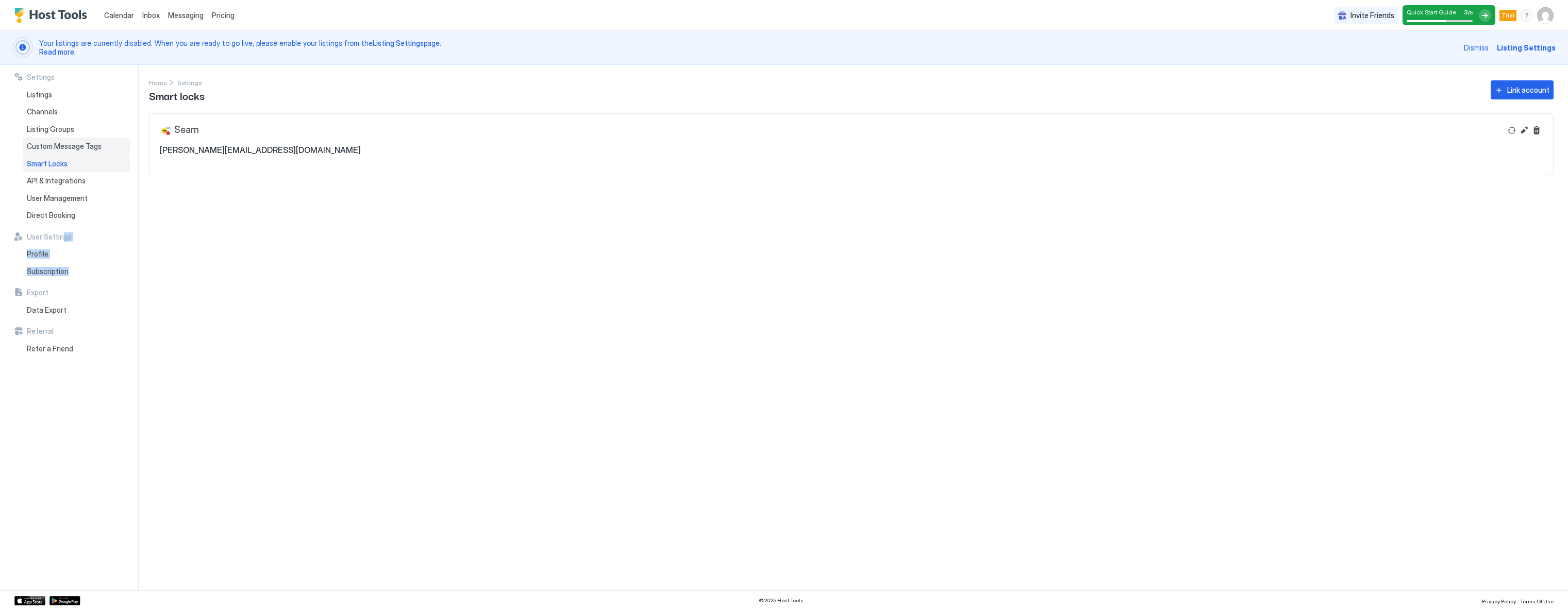
click at [45, 148] on span "Custom Message Tags" at bounding box center [64, 146] width 75 height 9
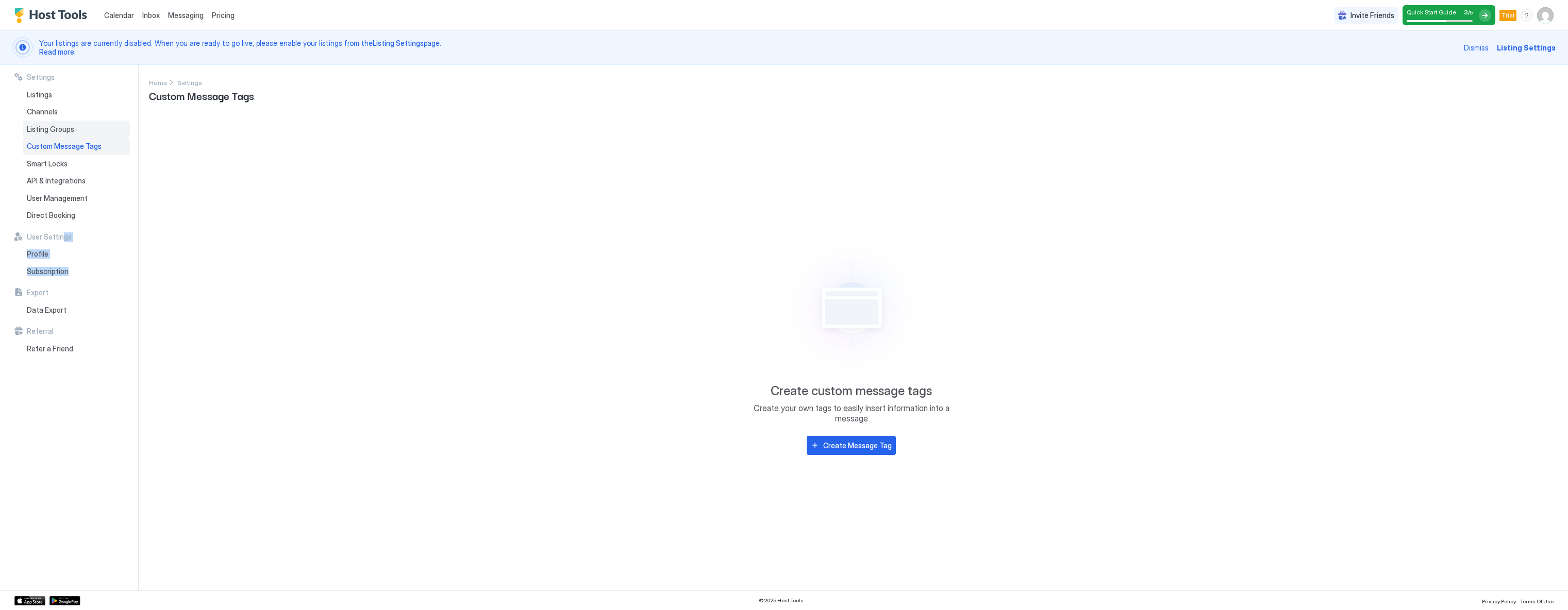
click at [43, 122] on div "Listing Groups" at bounding box center [76, 129] width 107 height 18
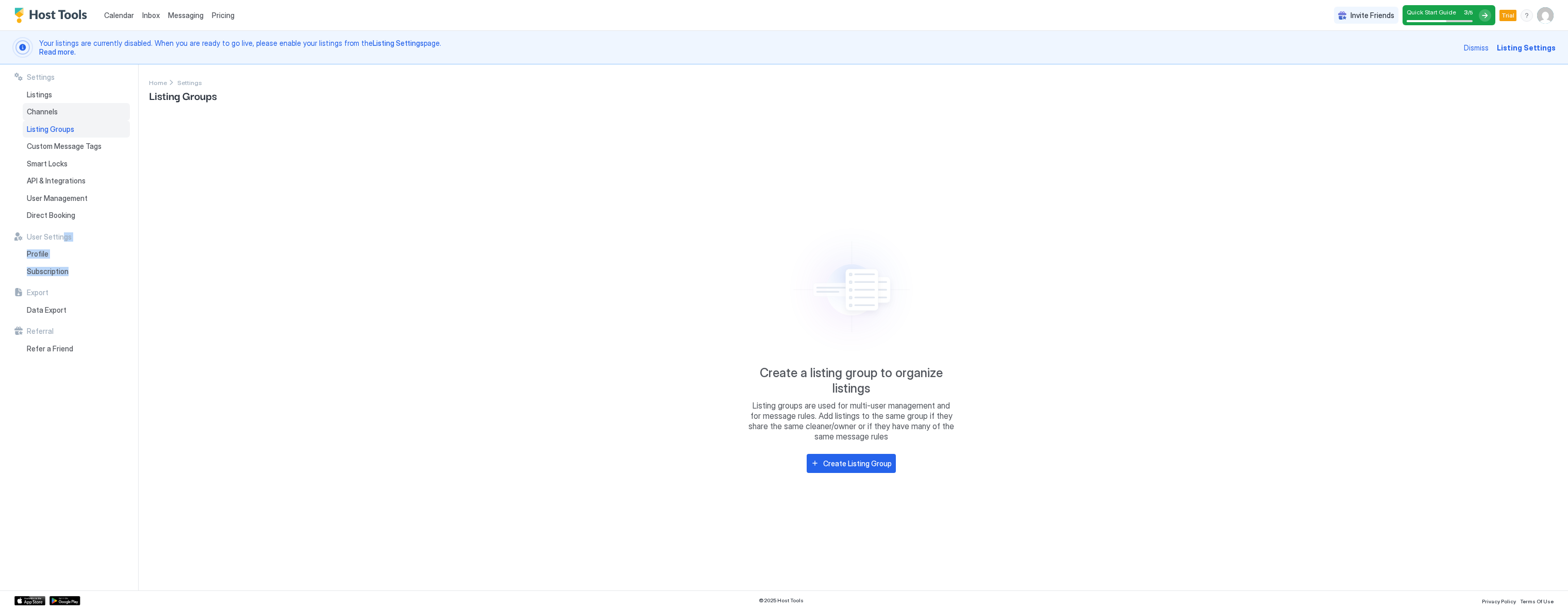
click at [39, 108] on span "Channels" at bounding box center [42, 111] width 31 height 9
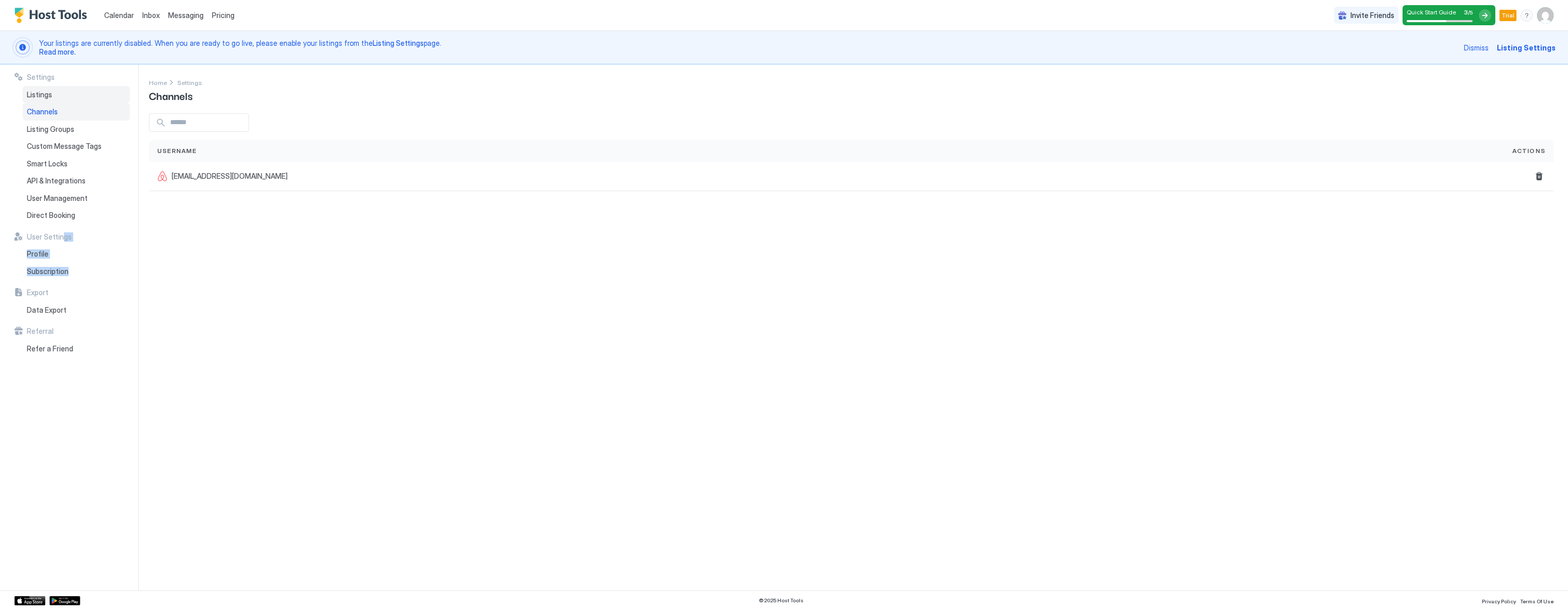
click at [34, 95] on span "Listings" at bounding box center [40, 94] width 25 height 9
click at [219, 171] on span "Ten31 · [CLEAN] Cozy Craftsman near downtown!" at bounding box center [268, 174] width 161 height 9
click at [170, 181] on div at bounding box center [169, 181] width 24 height 24
click at [1540, 179] on button "More options" at bounding box center [1539, 182] width 13 height 13
click at [1507, 214] on span "Pricing" at bounding box center [1502, 213] width 21 height 8
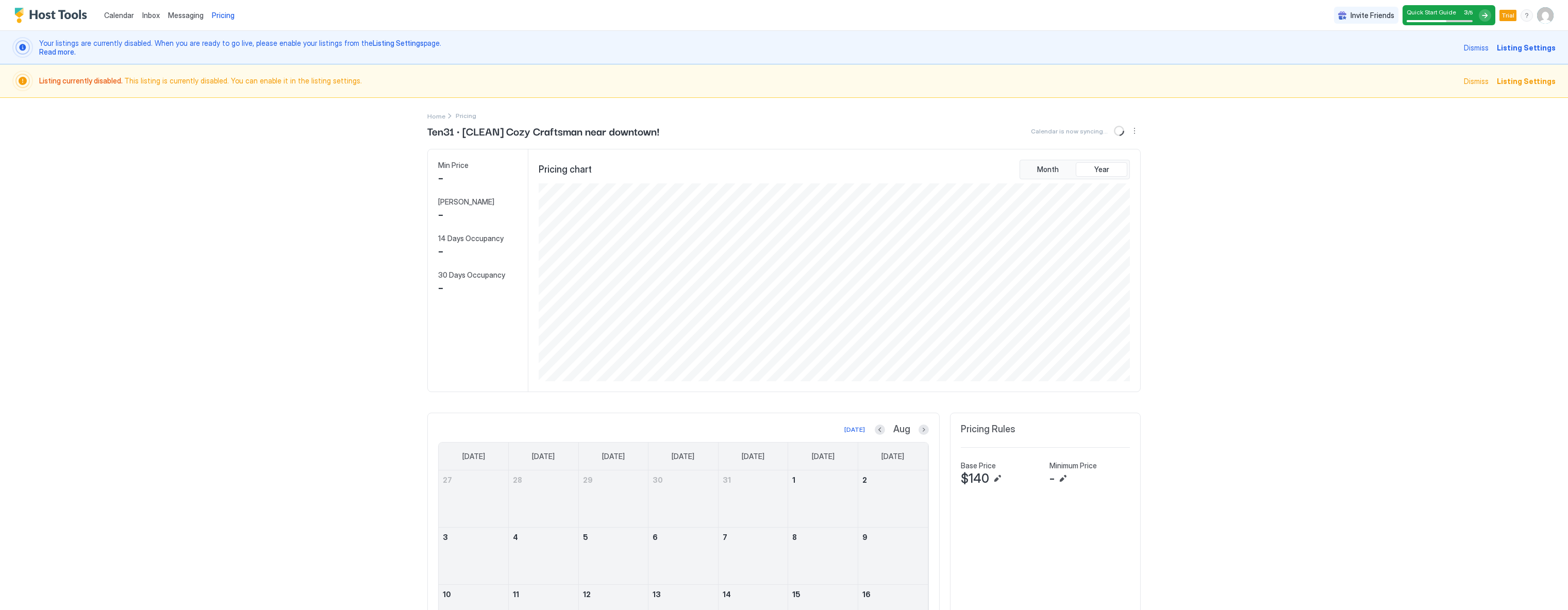
scroll to position [197, 593]
click at [325, 381] on div "Calendar Inbox Messaging Pricing Invite Friends Quick Start Guide 3 / 5 Trial G…" at bounding box center [784, 305] width 1568 height 610
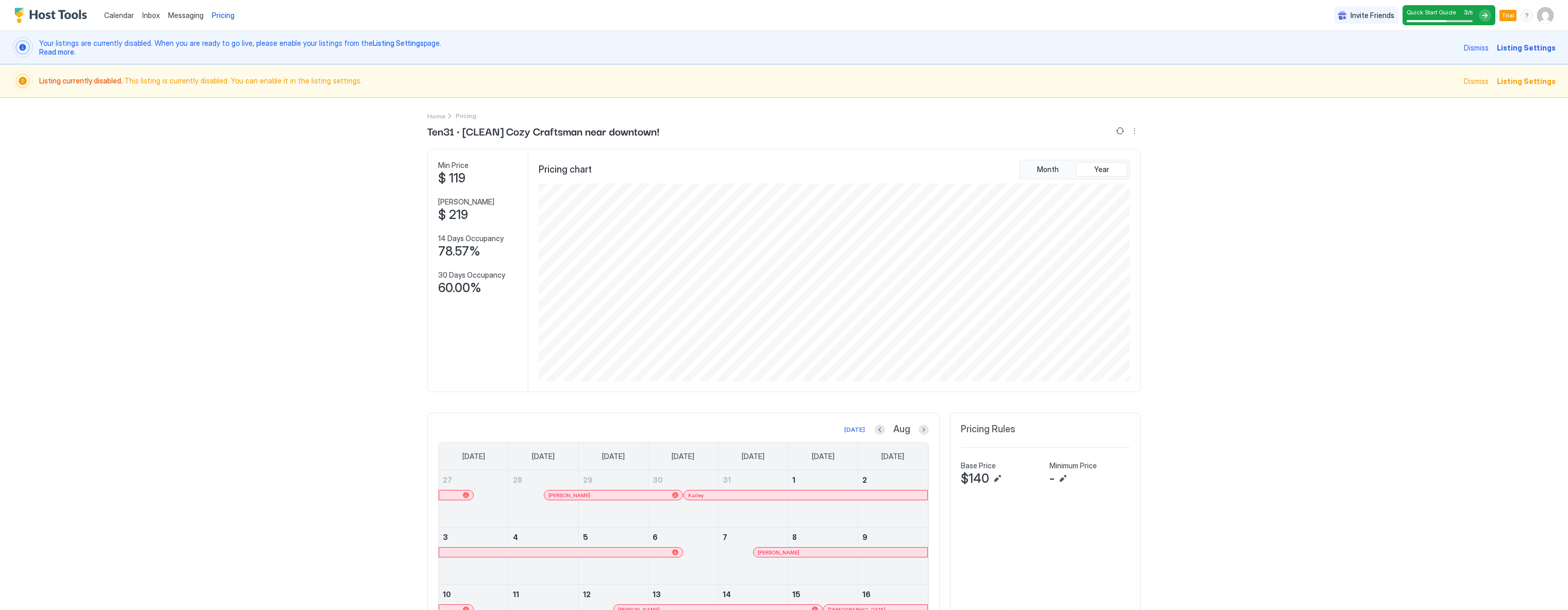
click at [1479, 80] on span "Dismiss" at bounding box center [1476, 81] width 24 height 11
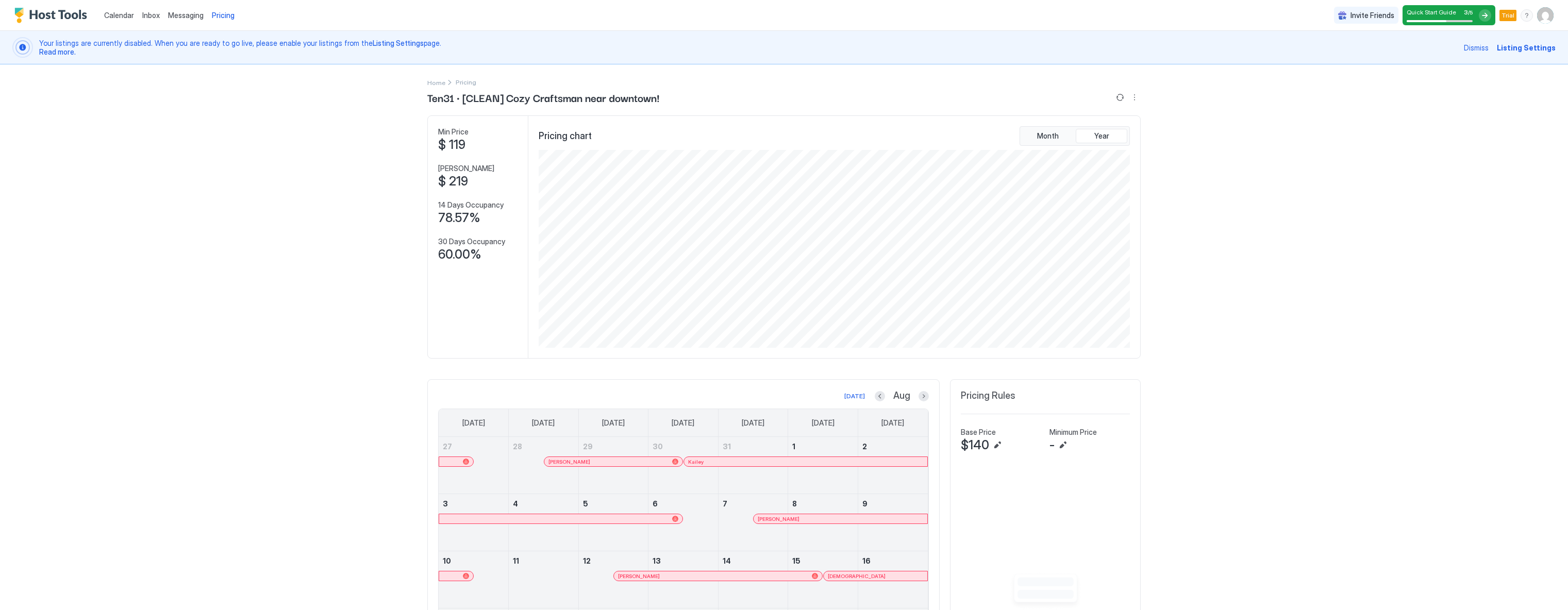
click at [1476, 49] on span "Dismiss" at bounding box center [1476, 47] width 24 height 11
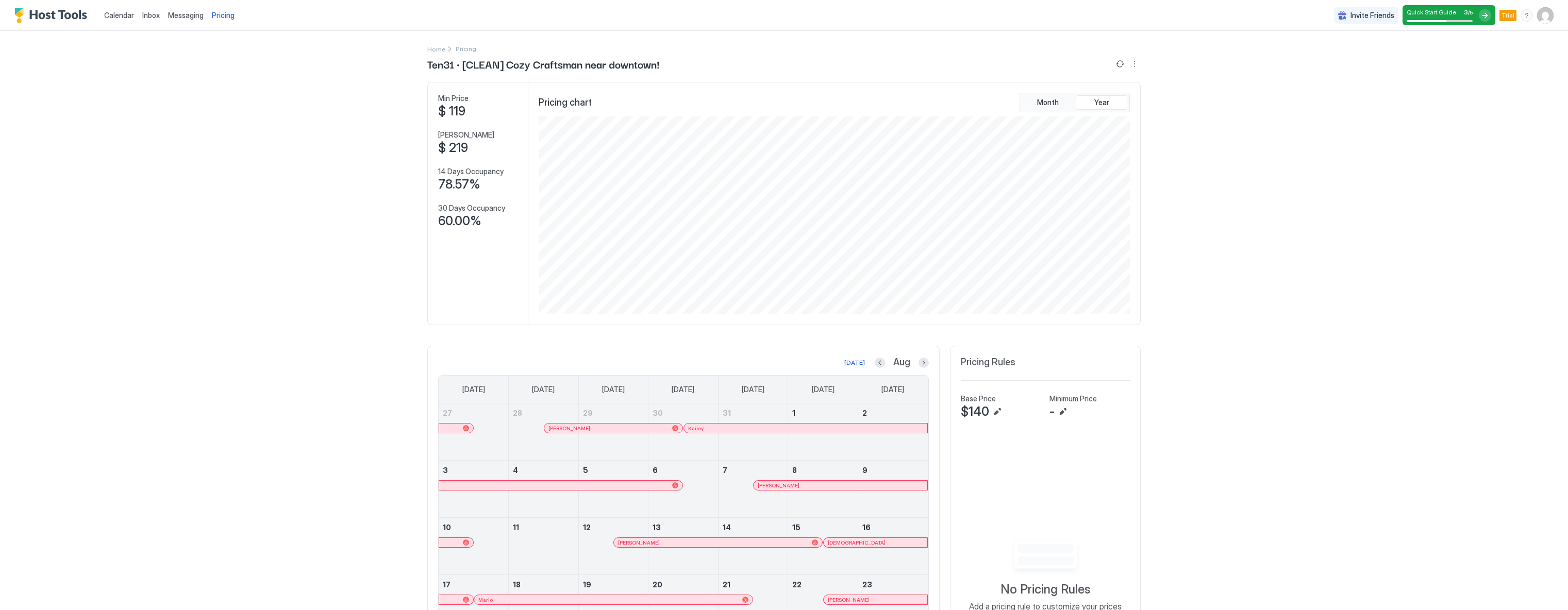
click at [1229, 263] on div "Calendar Inbox Messaging Pricing Invite Friends Quick Start Guide 3 / 5 Trial G…" at bounding box center [784, 305] width 1568 height 610
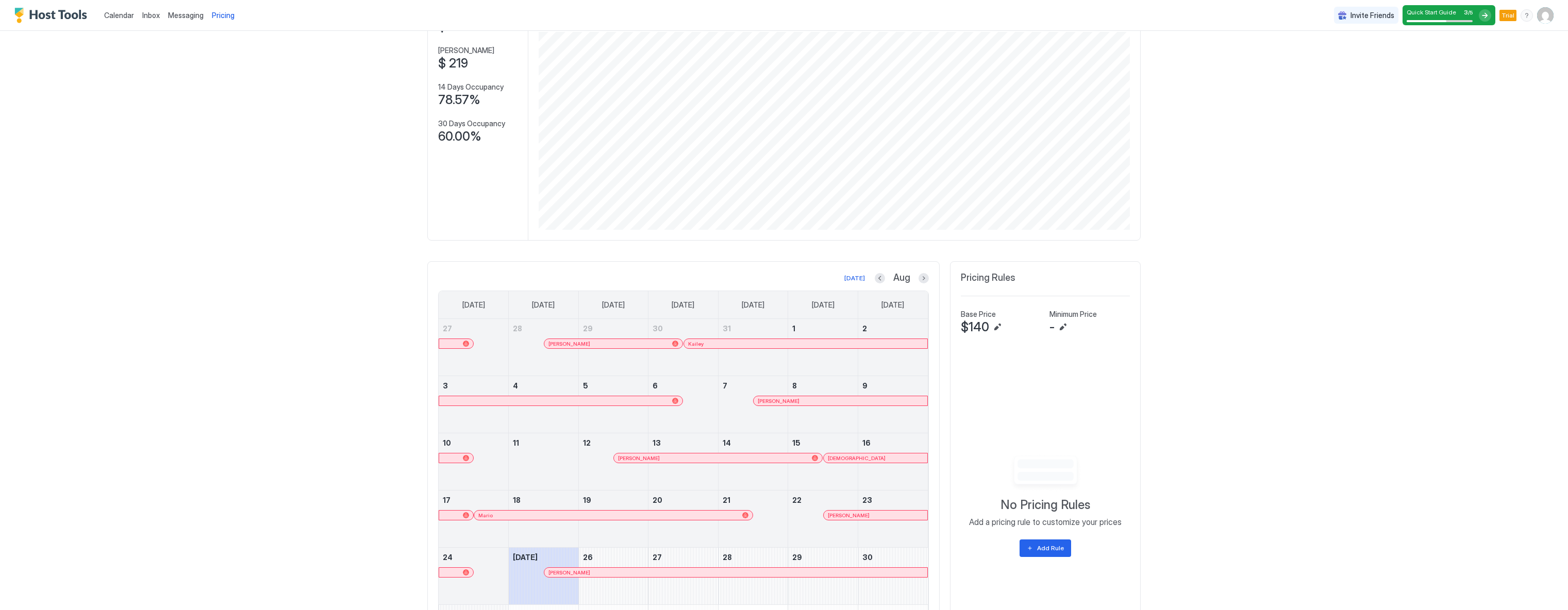
scroll to position [0, 0]
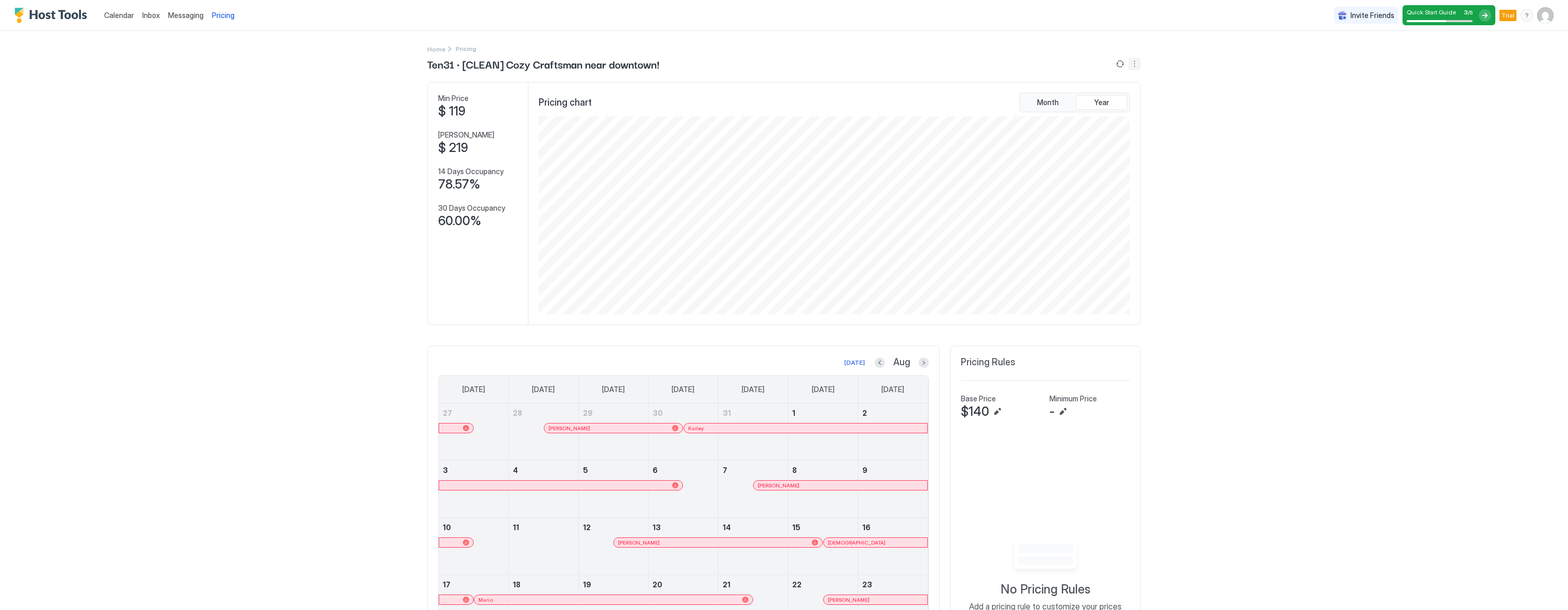
click at [1135, 66] on button "More options" at bounding box center [1134, 64] width 13 height 13
click at [1116, 97] on span "Listing Settings" at bounding box center [1112, 94] width 46 height 8
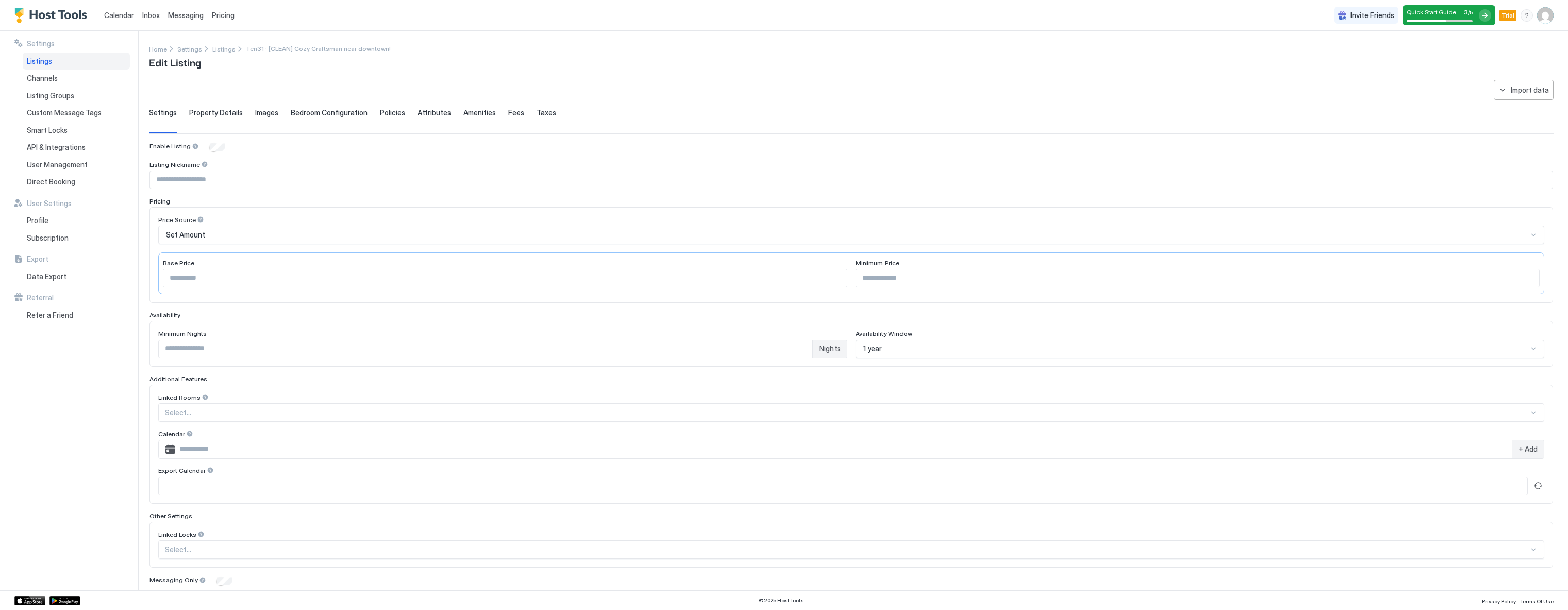
click at [203, 228] on div "Set Amount" at bounding box center [851, 234] width 1386 height 18
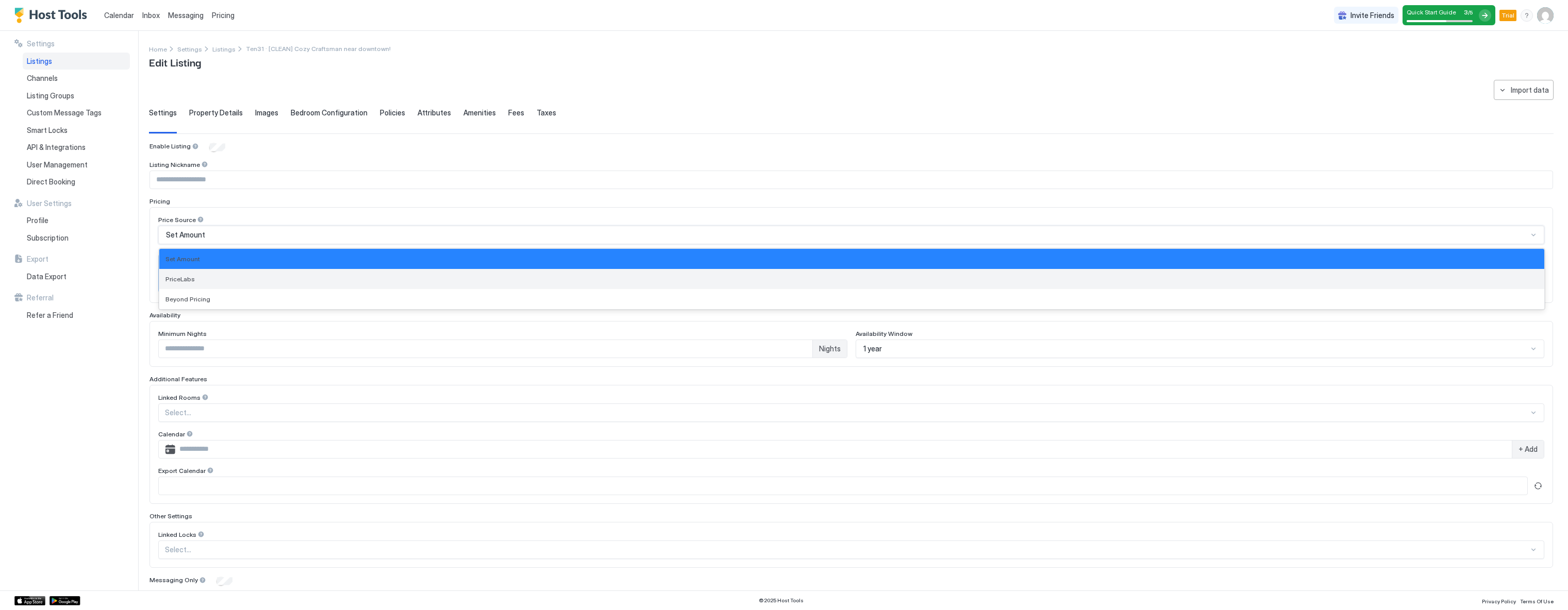
click at [197, 281] on div "PriceLabs" at bounding box center [852, 278] width 1372 height 8
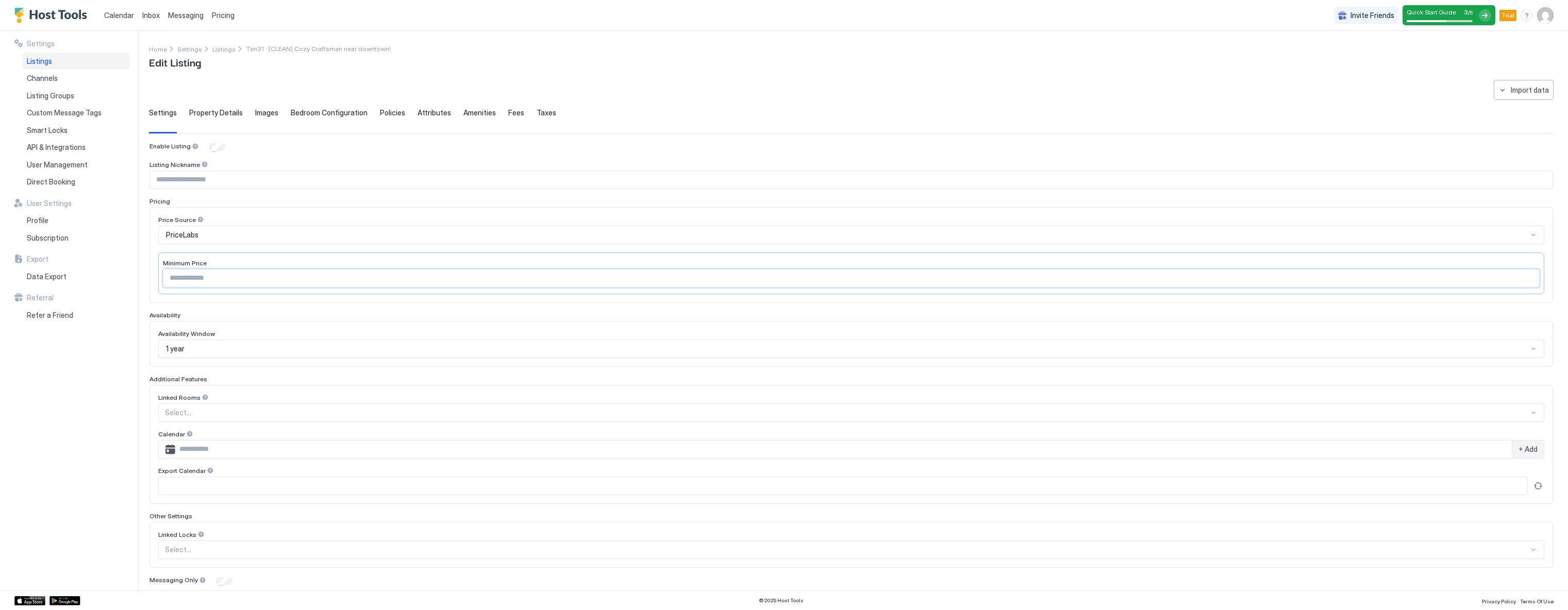
click at [209, 276] on input "Input Field" at bounding box center [851, 278] width 1375 height 18
click at [73, 529] on div "Settings Listings Channels Listing Groups Custom Message Tags Smart Locks API &…" at bounding box center [76, 311] width 124 height 560
click at [34, 145] on span "API & Integrations" at bounding box center [56, 147] width 59 height 9
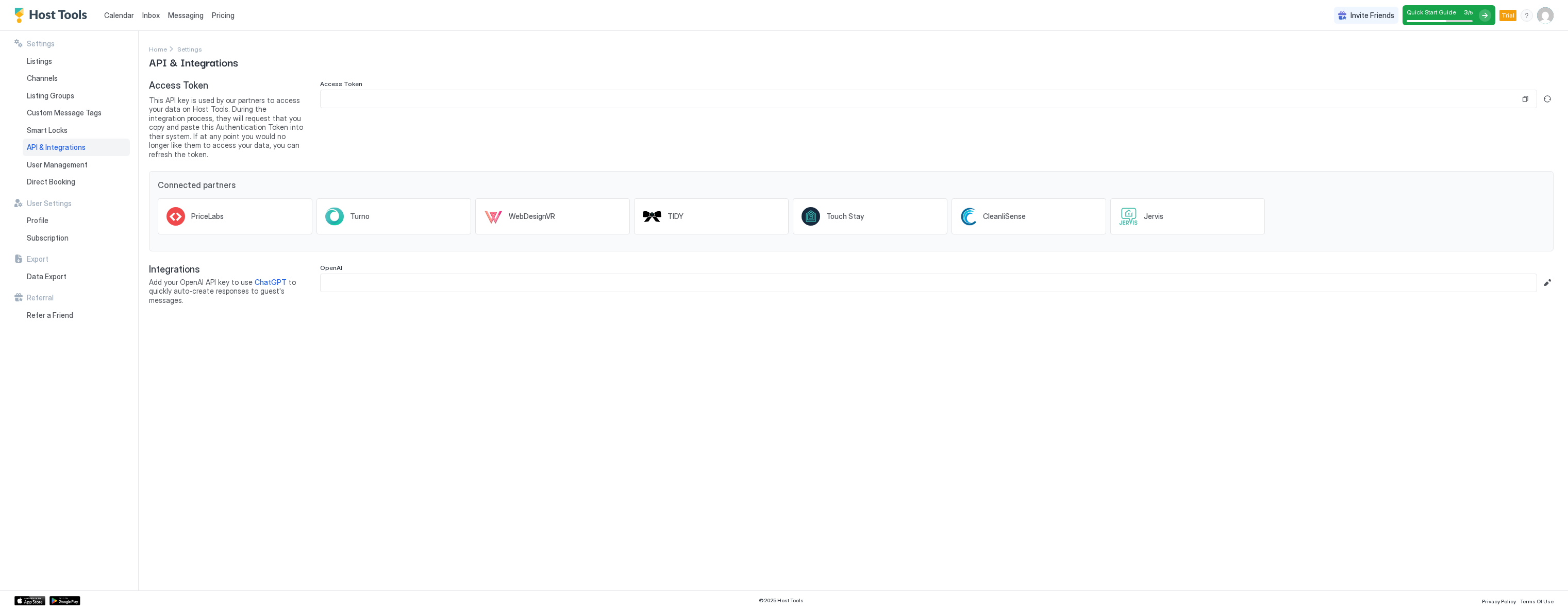
click at [512, 560] on div "Settings Home Settings API & Integrations Access Token This API key is used by …" at bounding box center [858, 311] width 1418 height 560
click at [48, 147] on span "API & Integrations" at bounding box center [56, 147] width 59 height 9
click at [42, 129] on span "Smart Locks" at bounding box center [47, 130] width 40 height 9
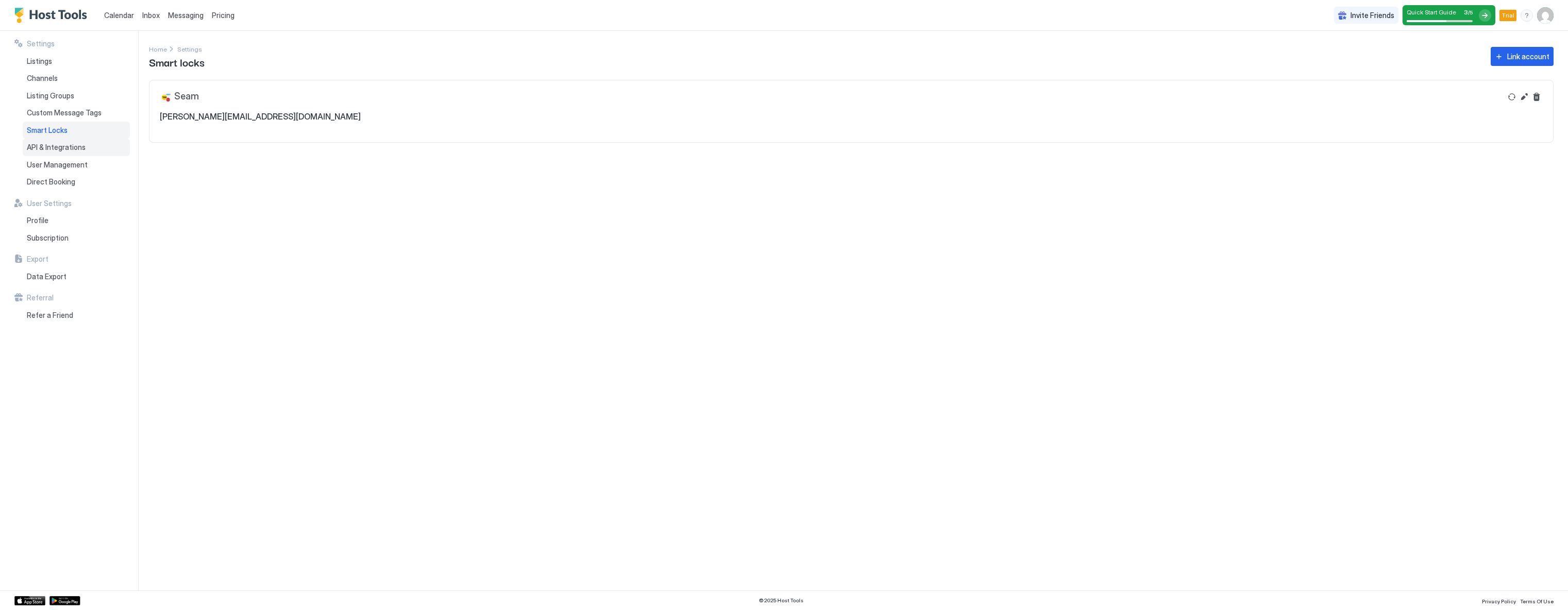
click at [41, 143] on span "API & Integrations" at bounding box center [56, 147] width 59 height 9
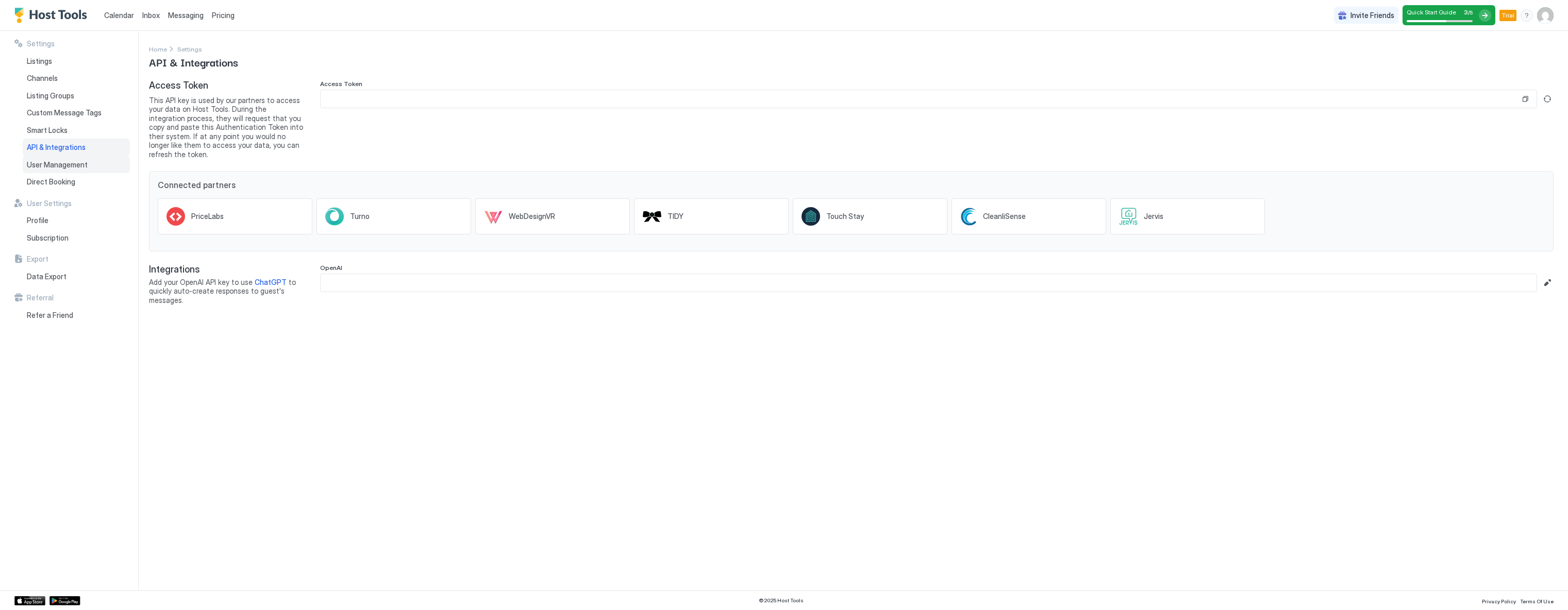
click at [43, 164] on span "User Management" at bounding box center [57, 165] width 61 height 9
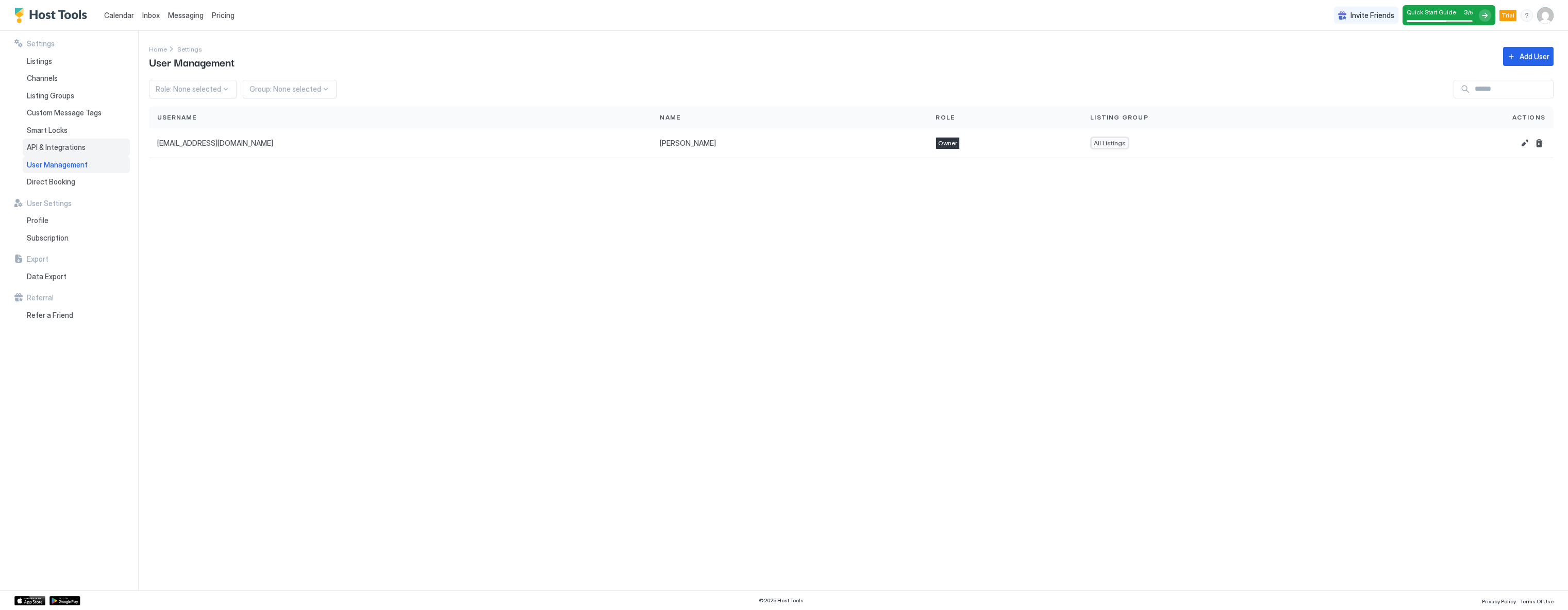
click at [40, 141] on div "API & Integrations" at bounding box center [76, 147] width 107 height 18
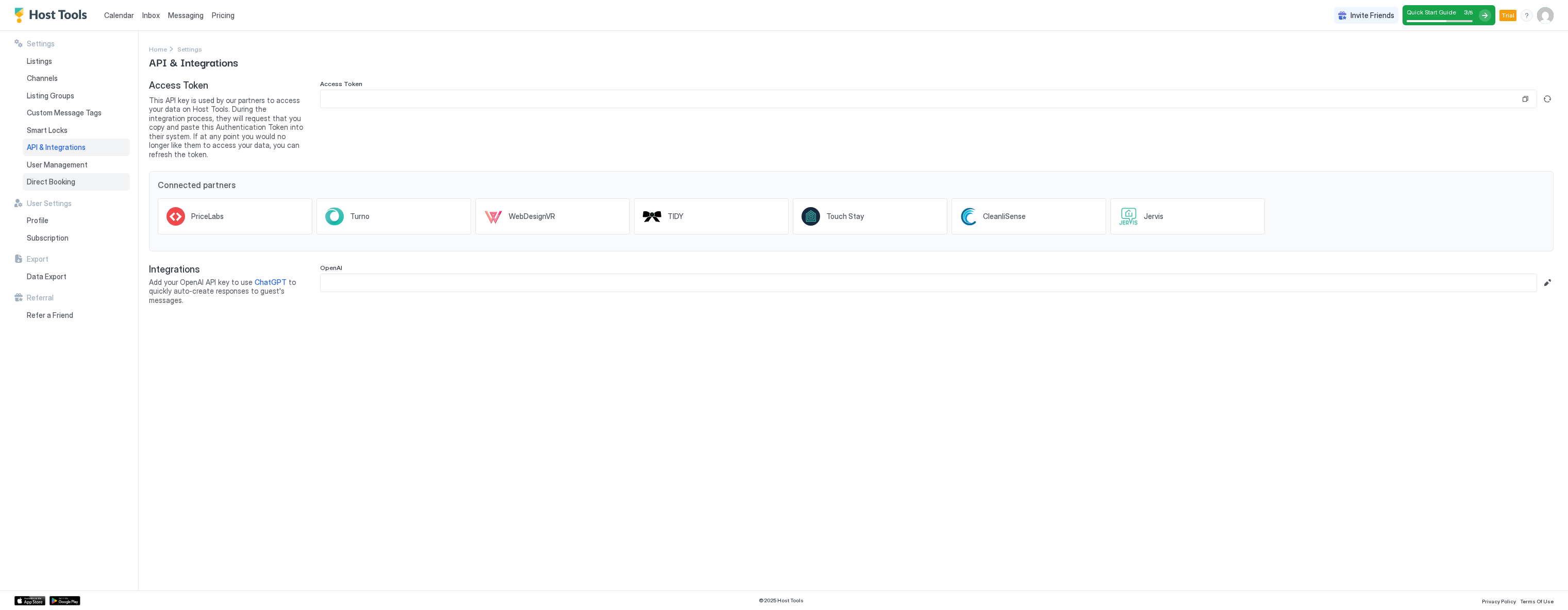
click at [42, 179] on span "Direct Booking" at bounding box center [51, 181] width 49 height 9
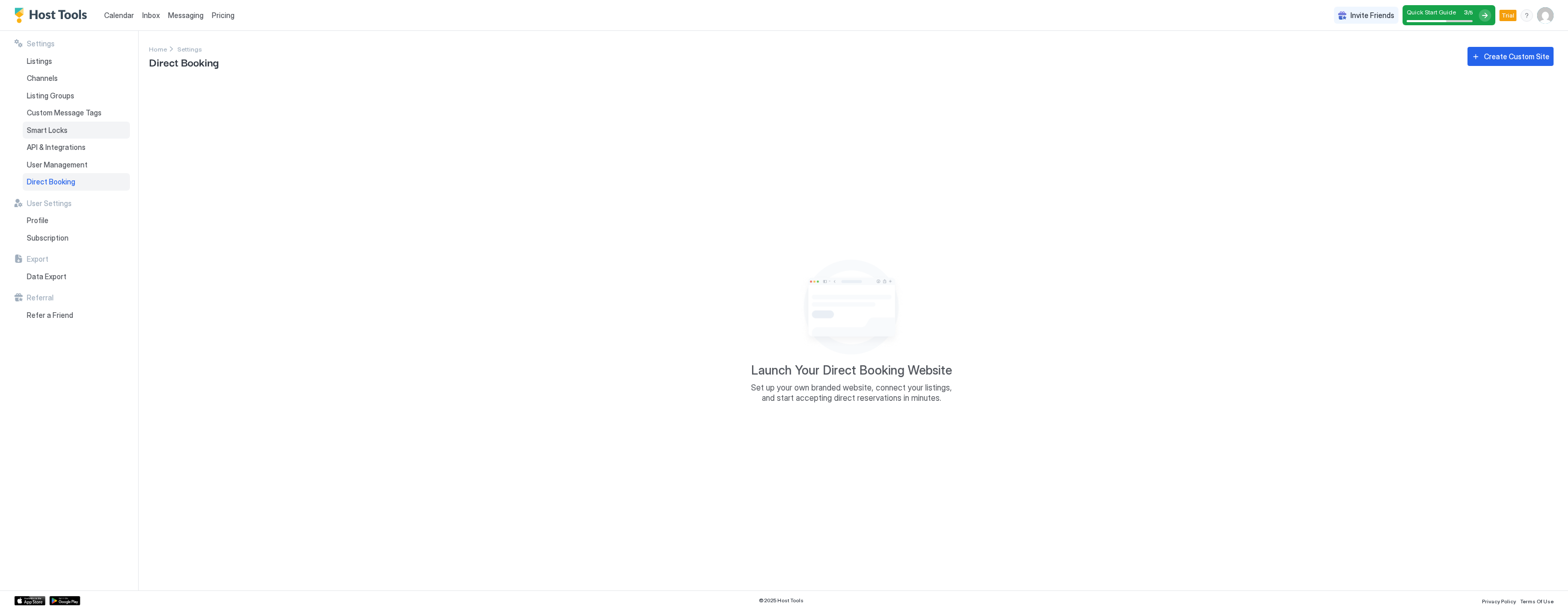
click at [50, 134] on span "Smart Locks" at bounding box center [47, 130] width 40 height 9
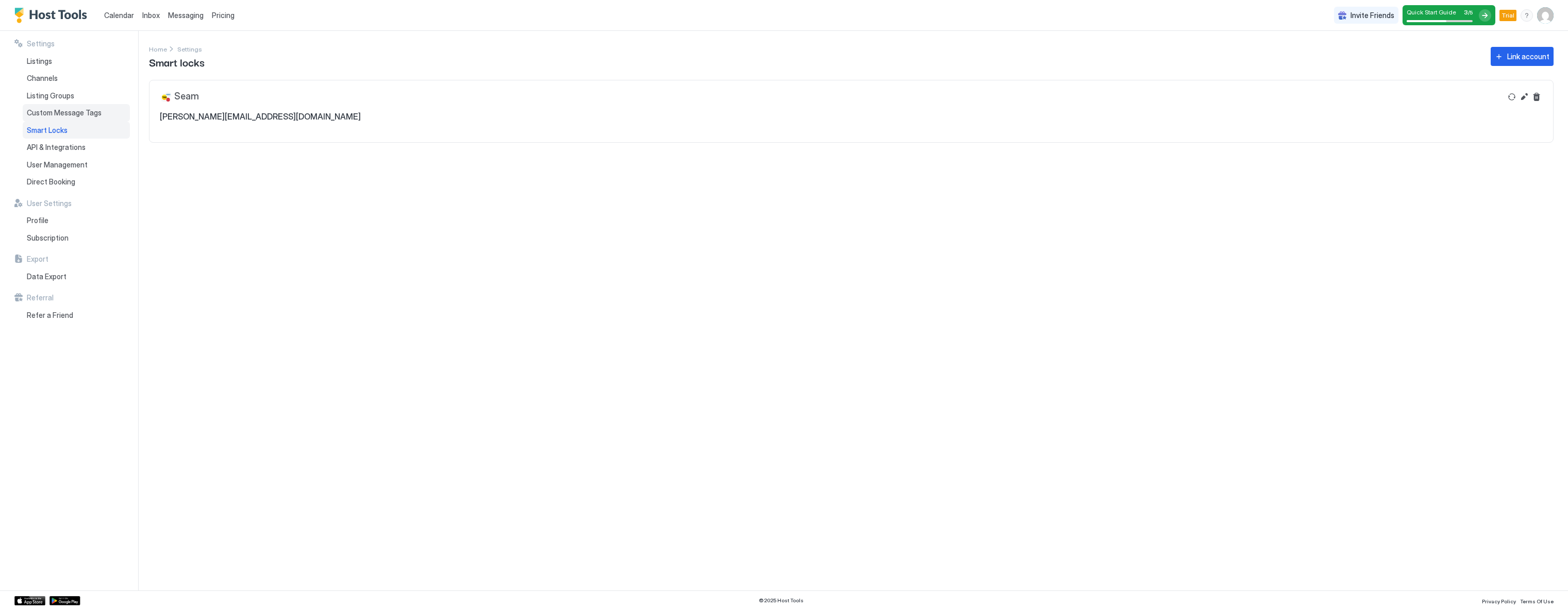
click at [56, 117] on span "Custom Message Tags" at bounding box center [64, 113] width 75 height 9
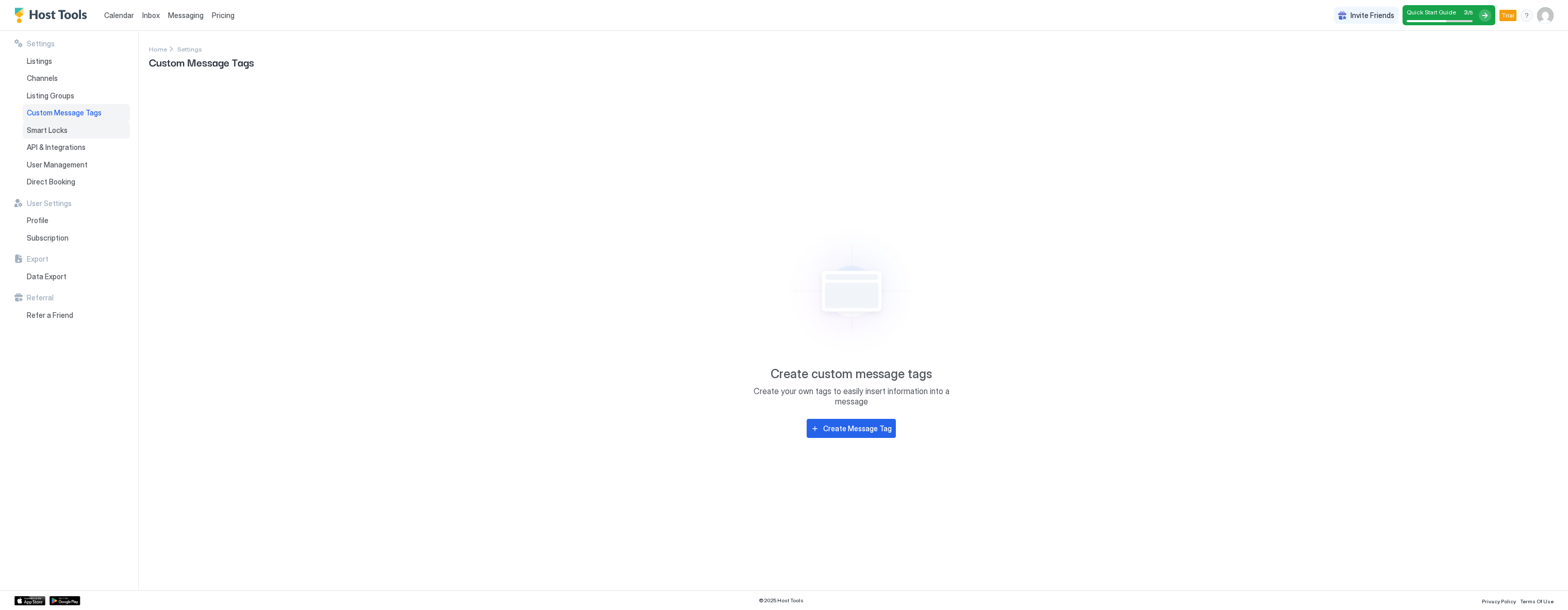
click at [50, 138] on div "Smart Locks" at bounding box center [76, 130] width 107 height 18
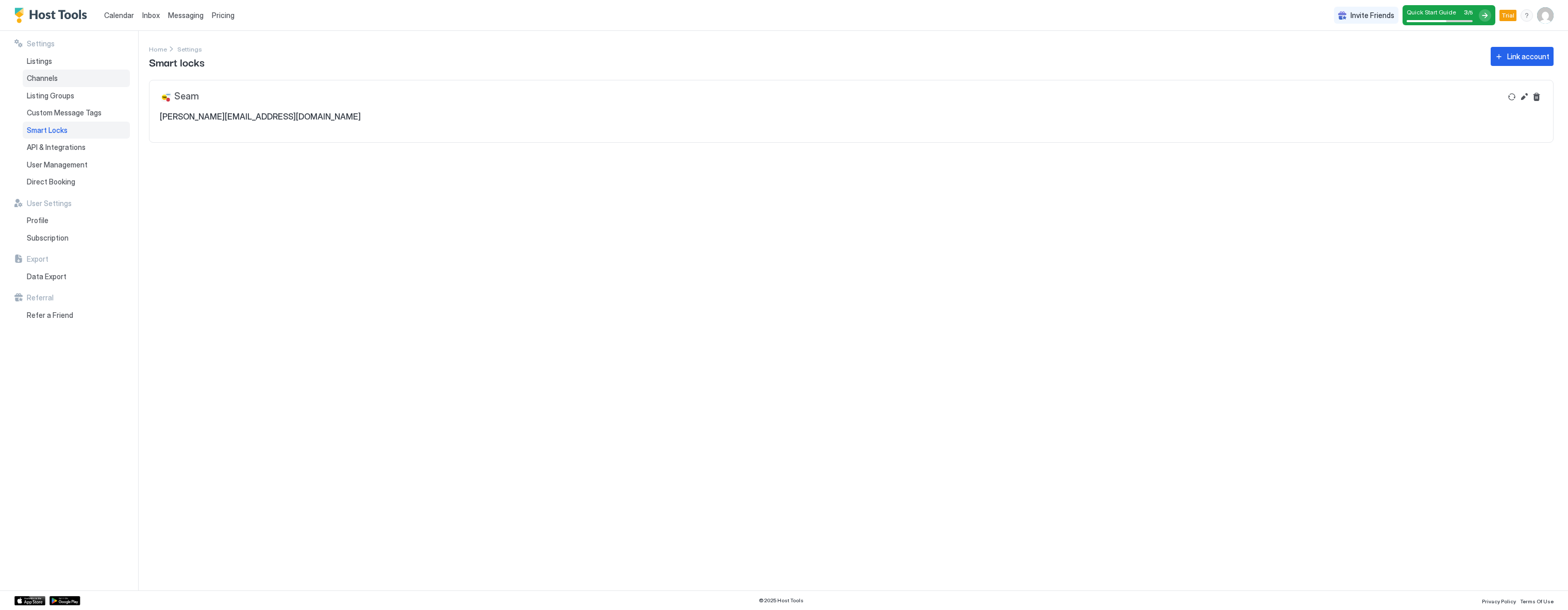
click at [45, 86] on div "Channels" at bounding box center [76, 78] width 107 height 18
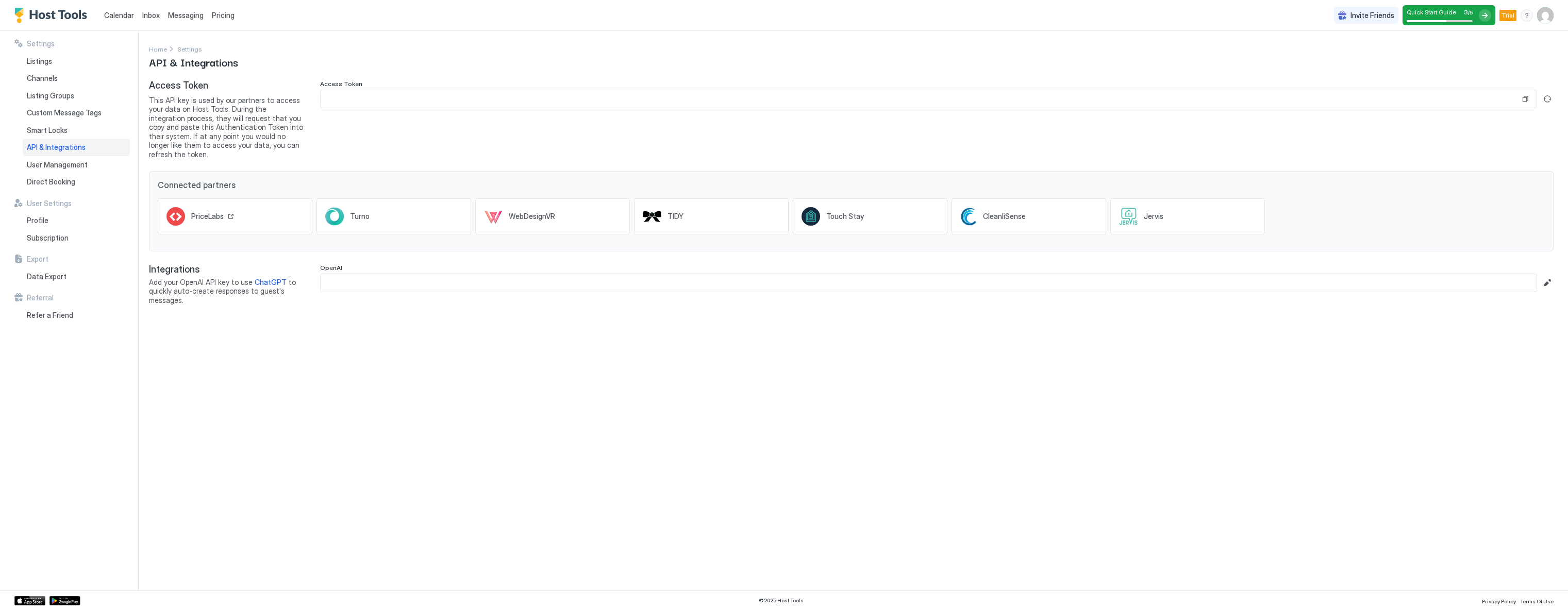
click at [200, 212] on span "PriceLabs" at bounding box center [207, 216] width 33 height 9
click at [1545, 97] on button "Generate new token" at bounding box center [1547, 98] width 13 height 13
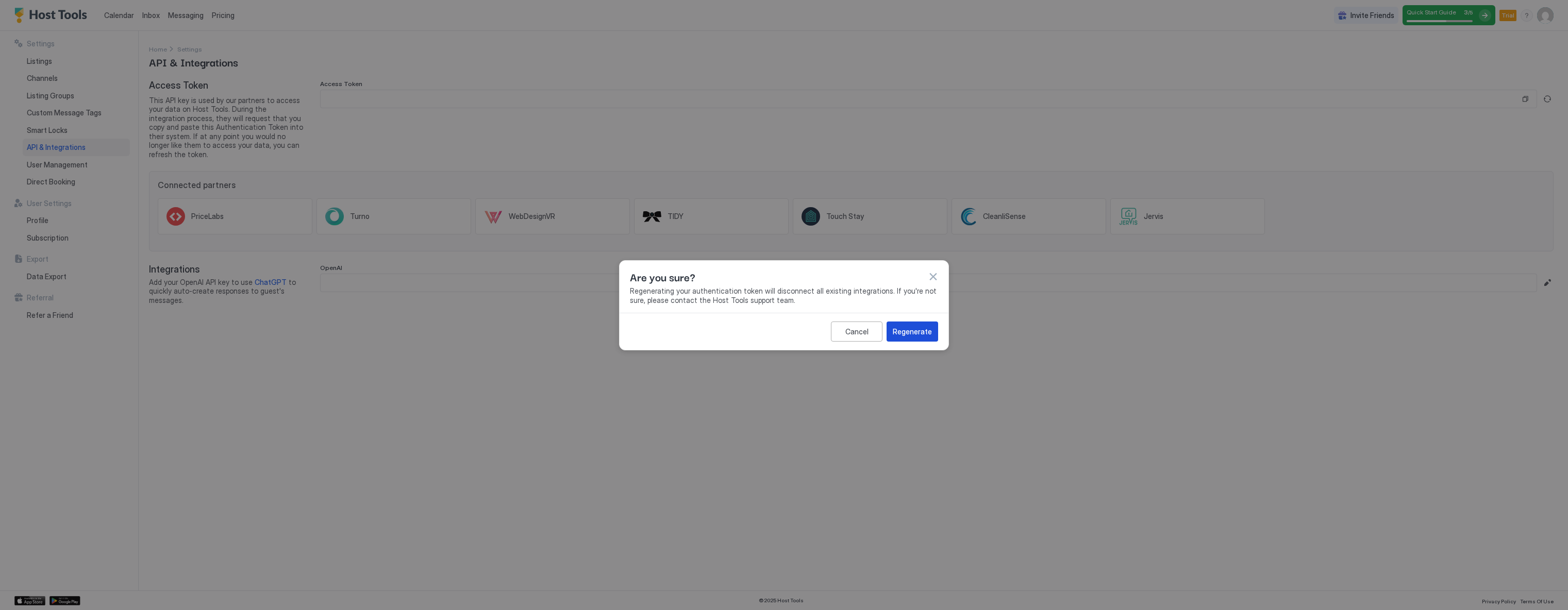
click at [917, 337] on button "Regenerate" at bounding box center [911, 331] width 51 height 20
type input "**********"
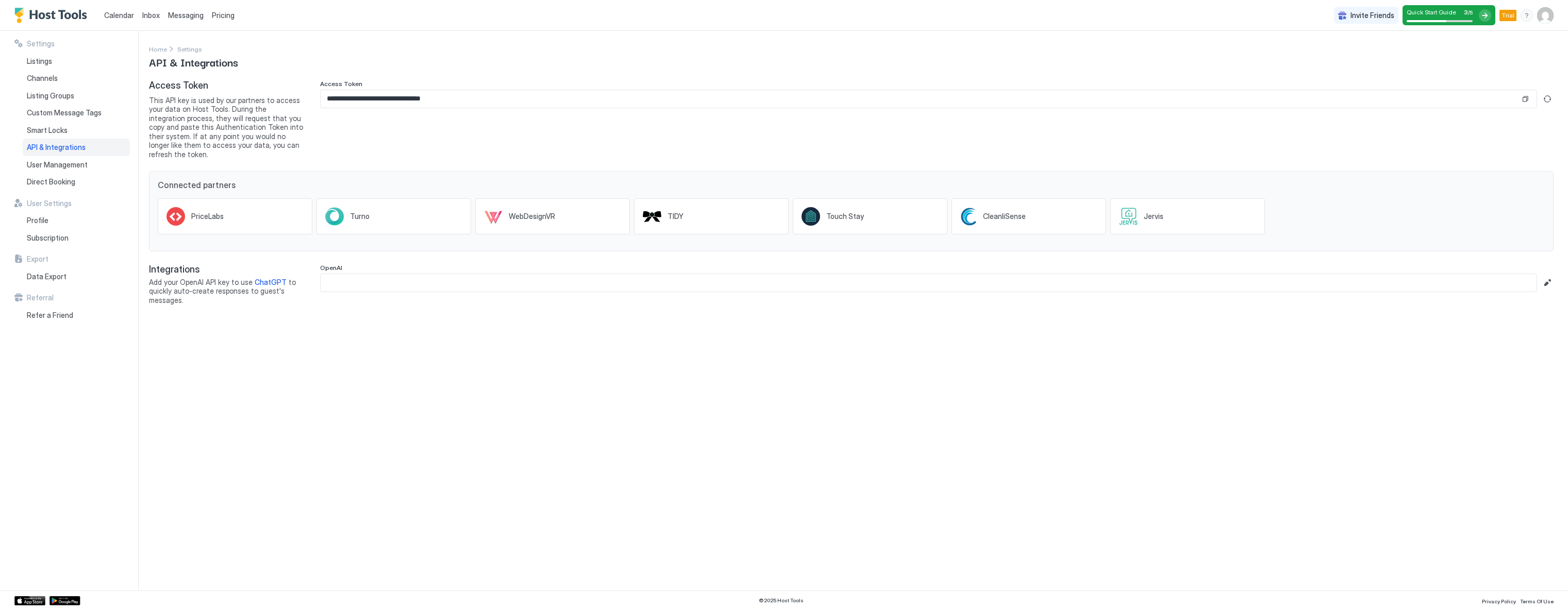
click at [1529, 103] on div at bounding box center [1525, 99] width 10 height 10
click at [1526, 101] on button "Copy" at bounding box center [1525, 99] width 10 height 10
click at [1489, 14] on div at bounding box center [1485, 15] width 13 height 13
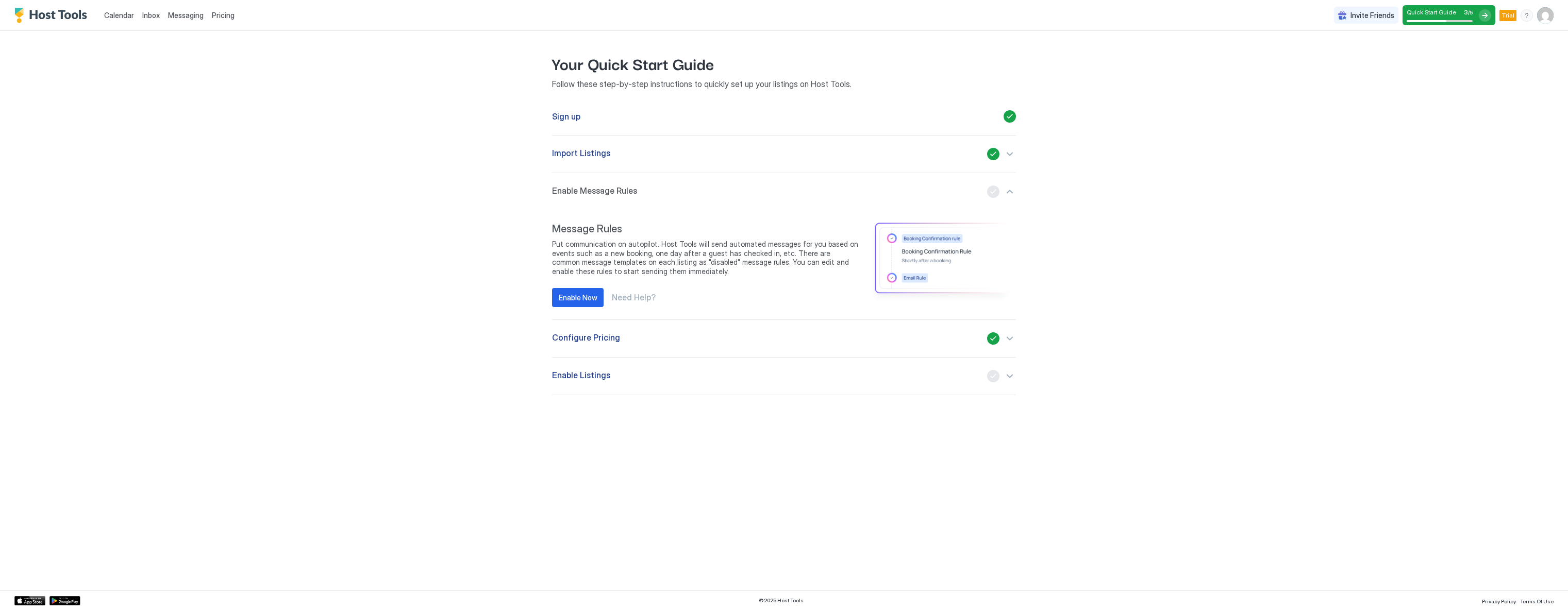
click at [573, 235] on div "Message Rules Put communication on autopilot. Host Tools will send automated me…" at bounding box center [705, 265] width 307 height 85
click at [1001, 192] on div "button" at bounding box center [1001, 192] width 29 height 13
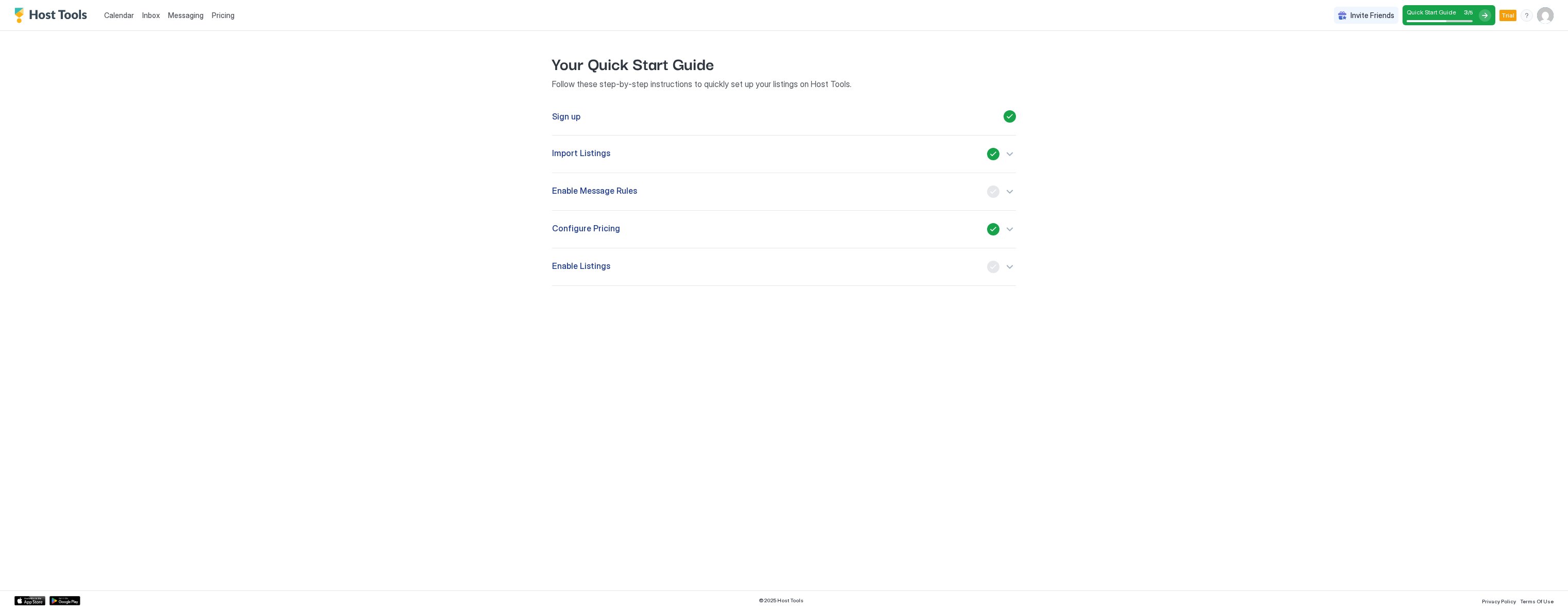
click at [577, 195] on span "Enable Message Rules" at bounding box center [594, 192] width 85 height 13
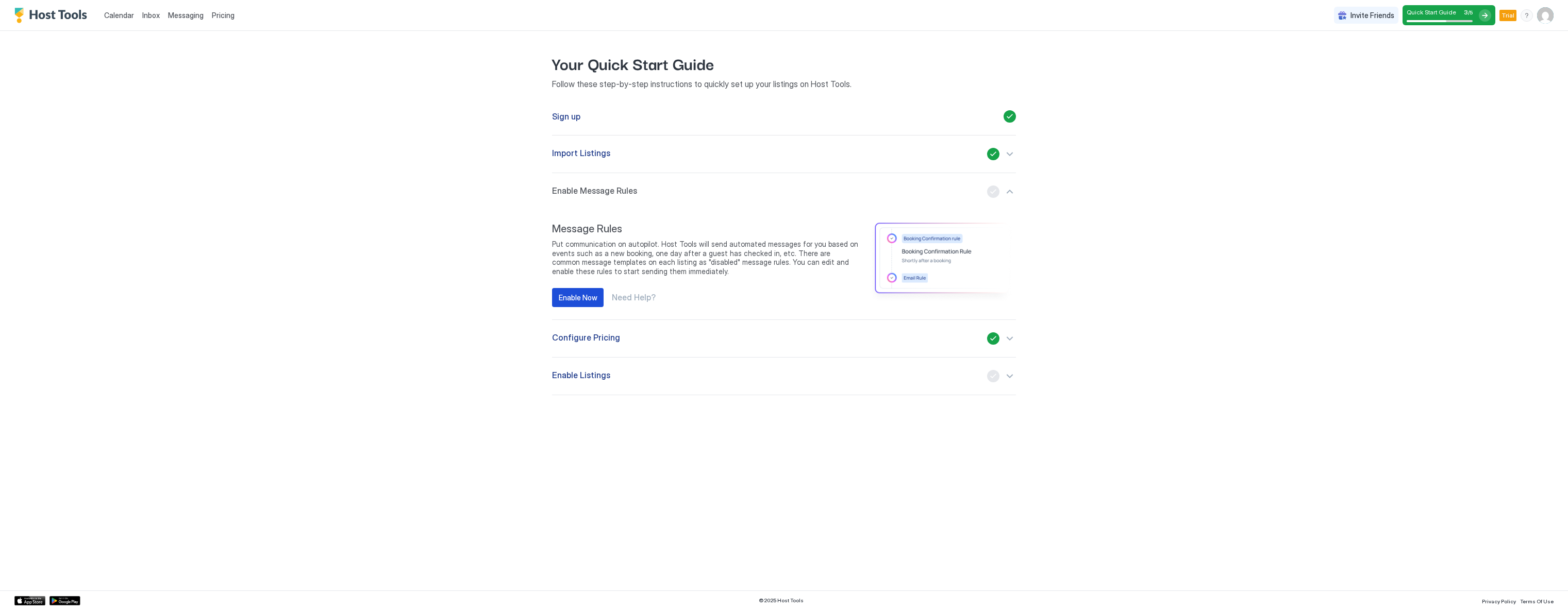
click at [568, 305] on button "Enable Now" at bounding box center [577, 297] width 51 height 19
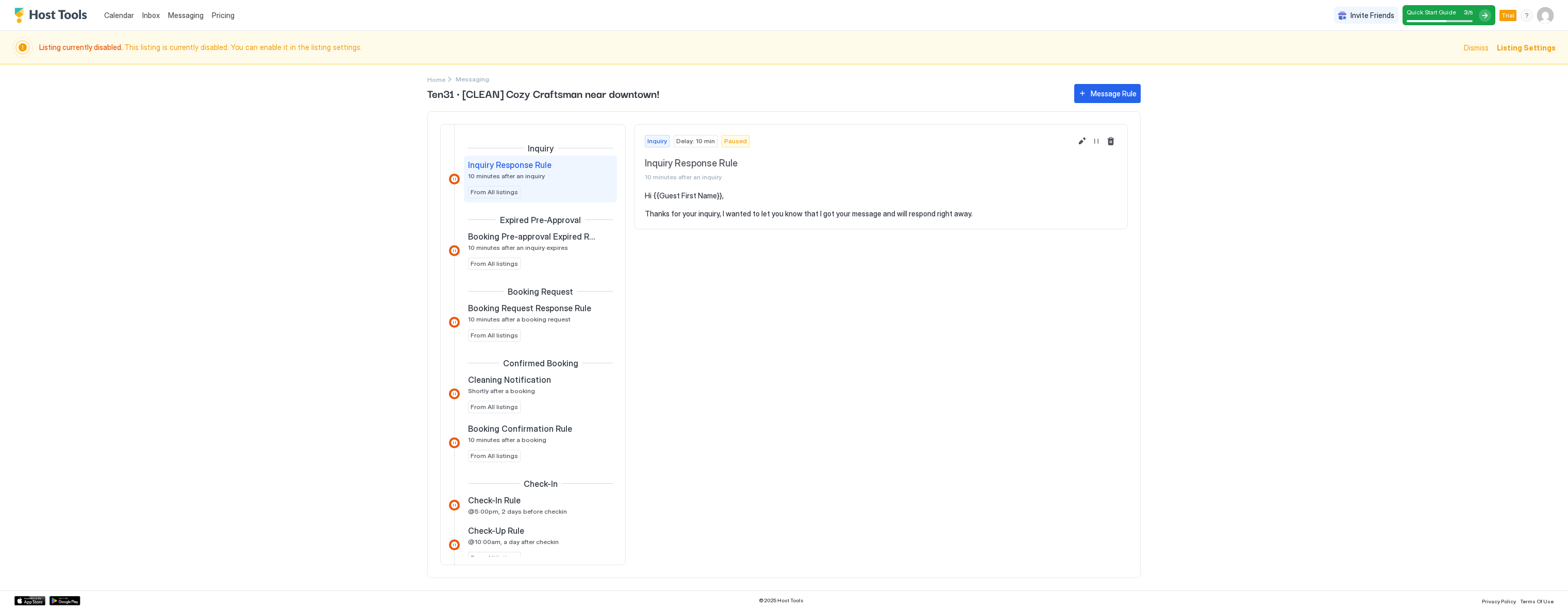
click at [1476, 47] on span "Dismiss" at bounding box center [1476, 47] width 24 height 11
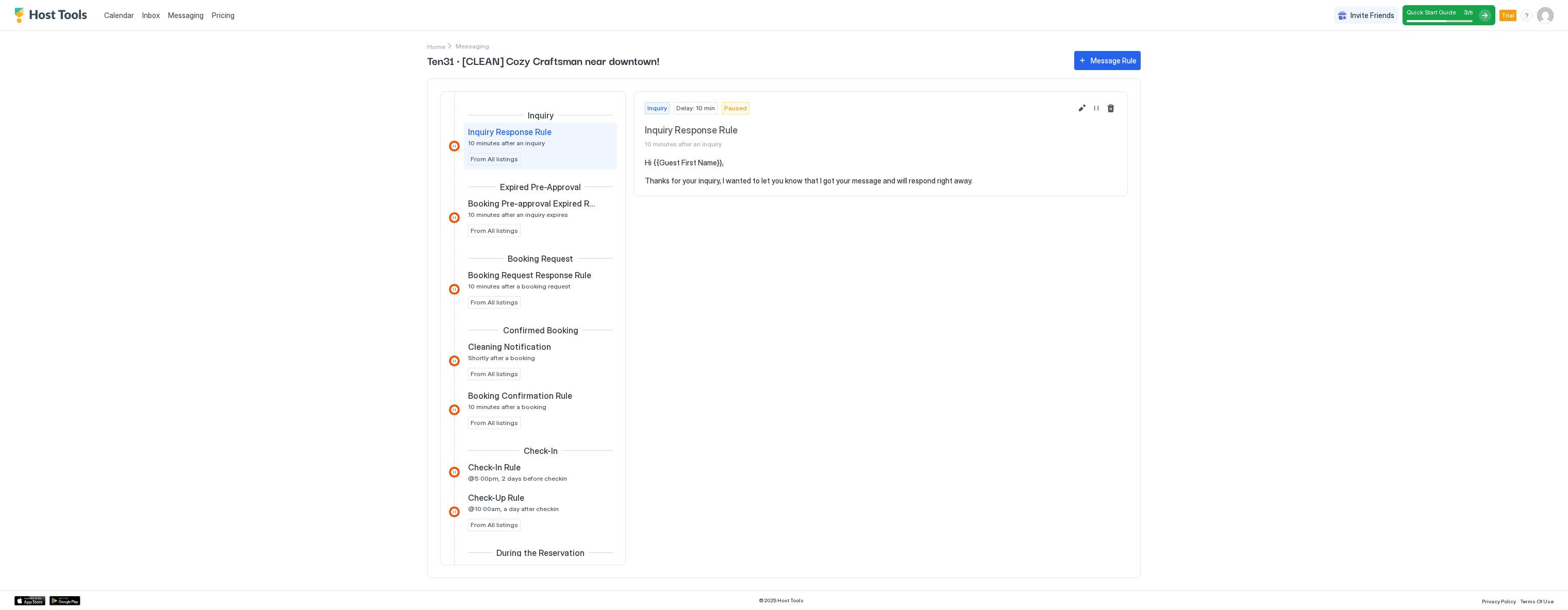
click at [451, 145] on div at bounding box center [454, 145] width 11 height 11
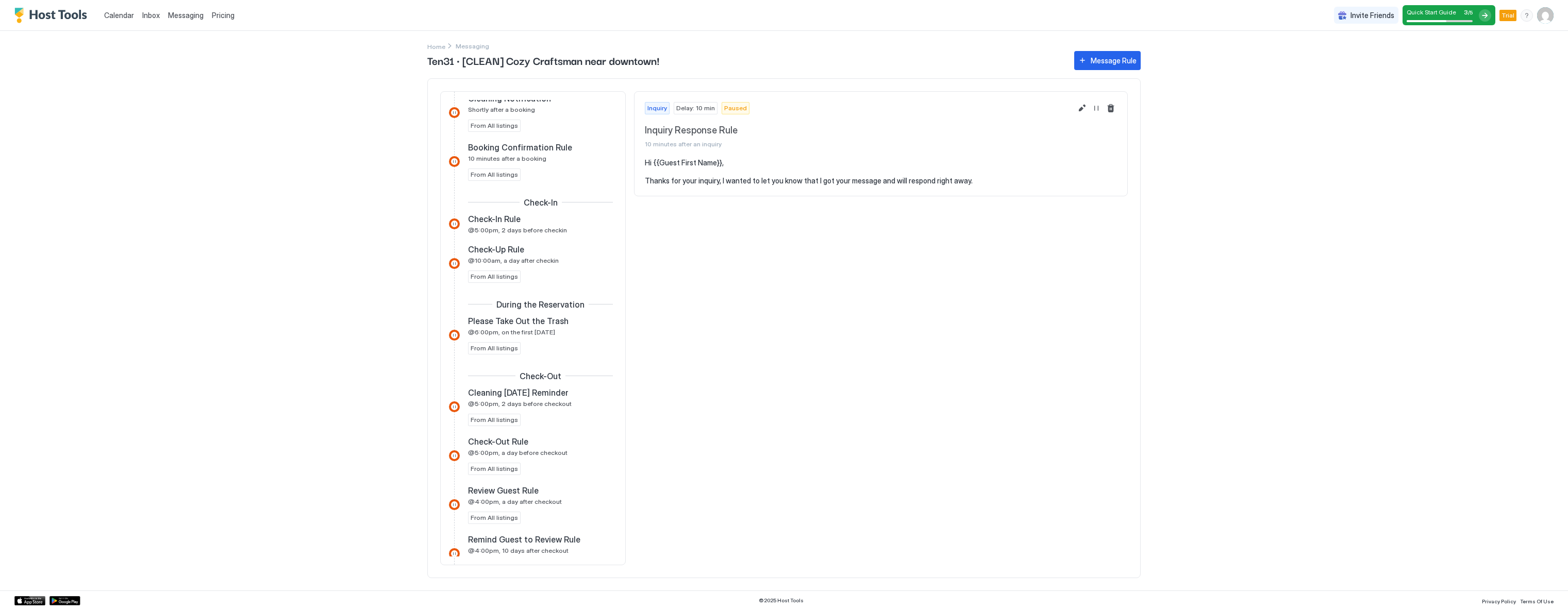
scroll to position [514, 0]
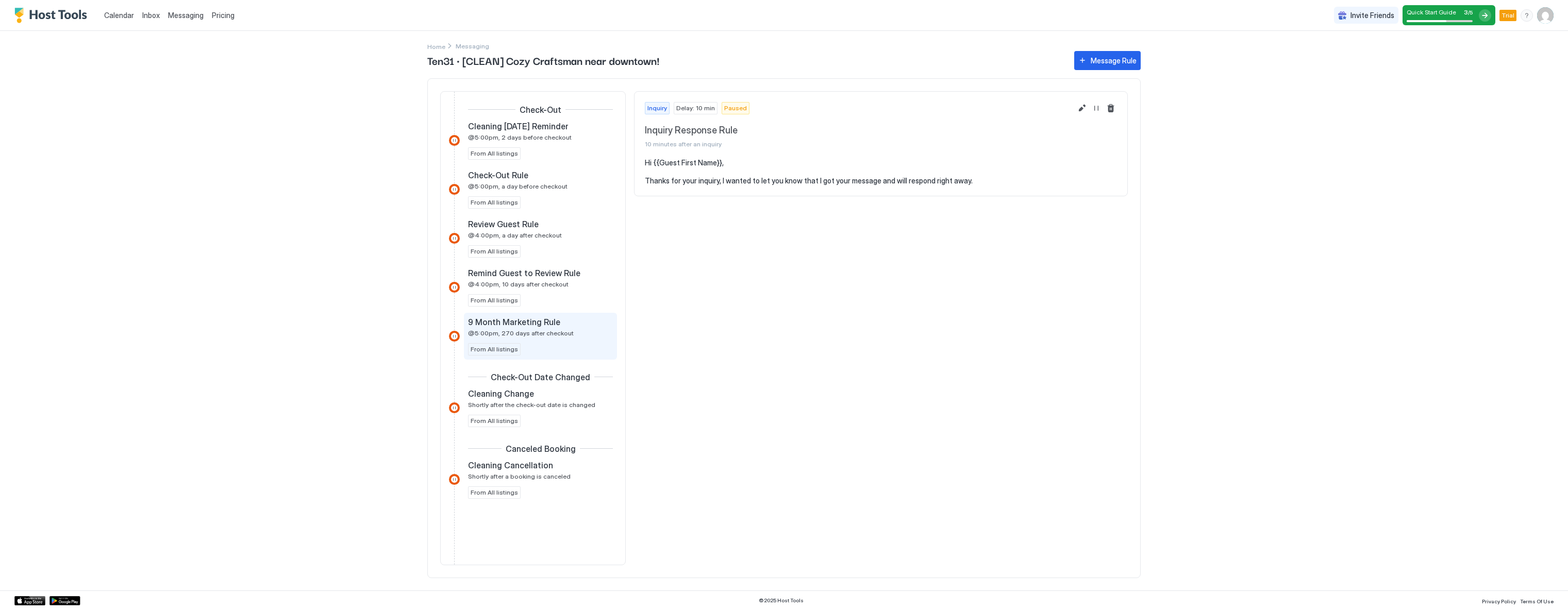
click at [487, 332] on span "@5:00pm, 270 days after checkout" at bounding box center [521, 333] width 106 height 8
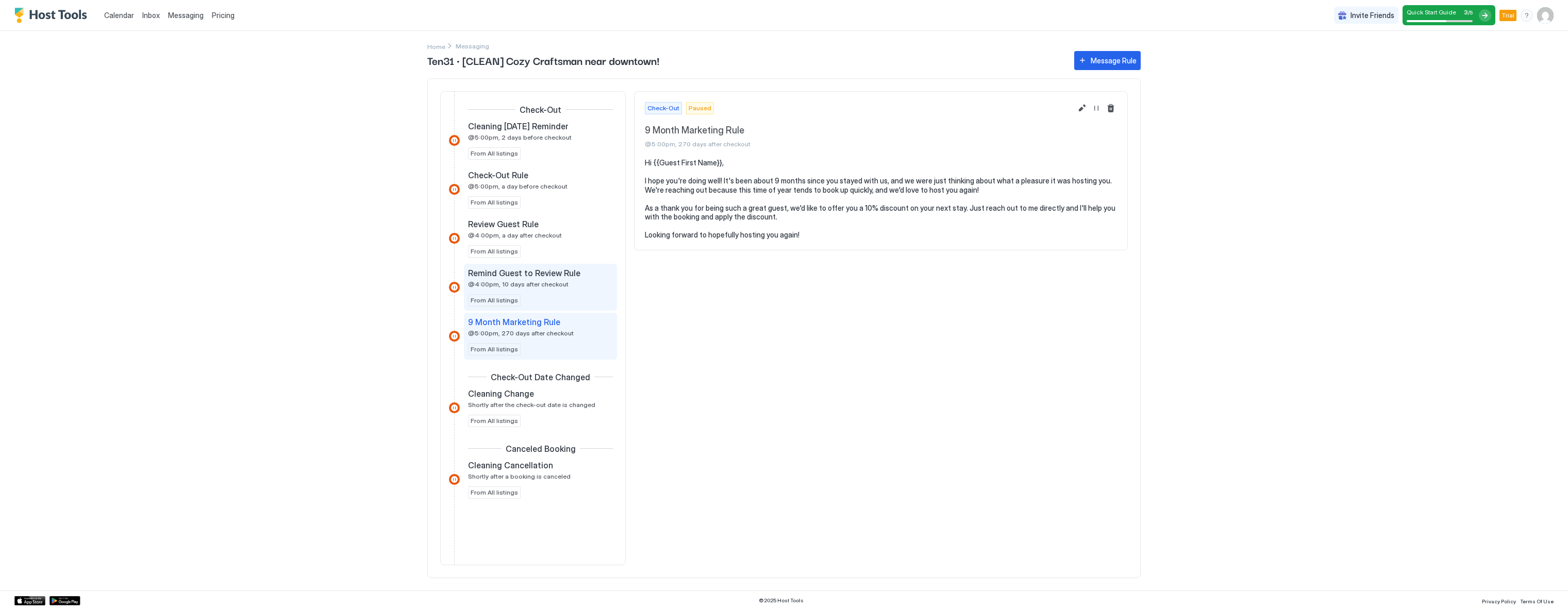
click at [547, 269] on span "Remind Guest to Review Rule" at bounding box center [525, 273] width 113 height 10
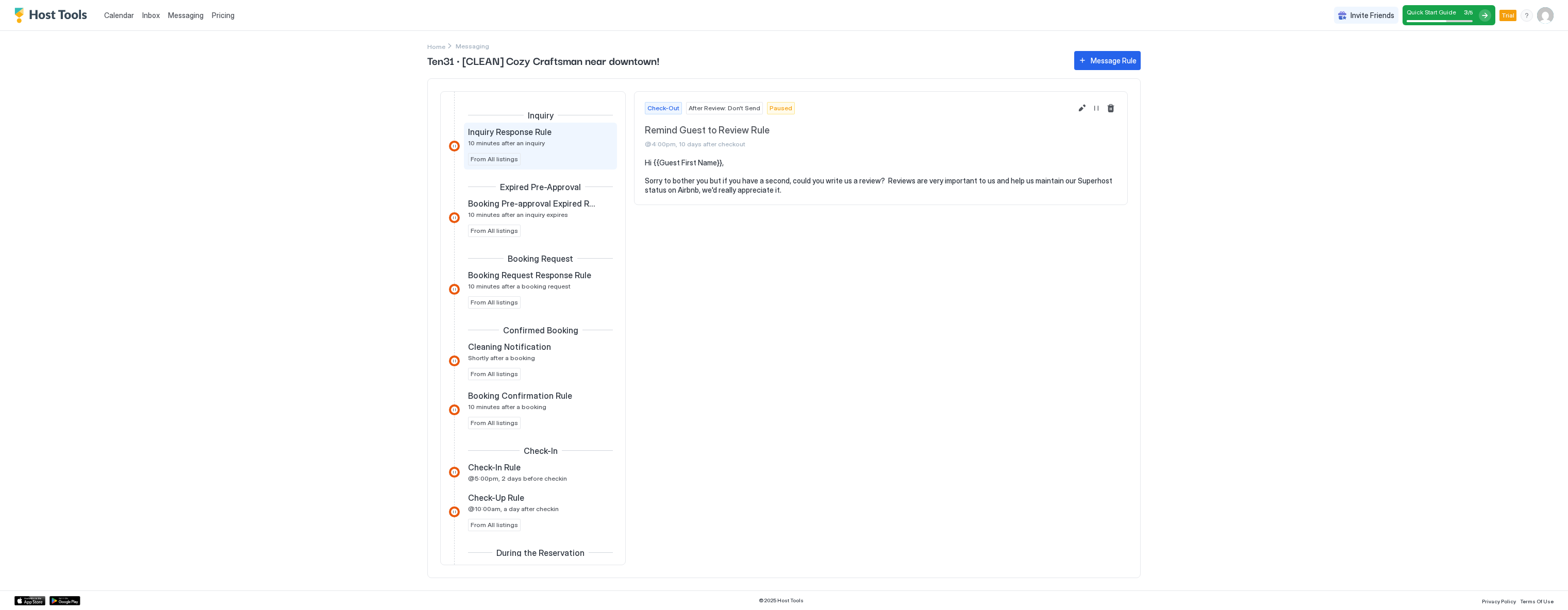
click at [524, 145] on span "10 minutes after an inquiry" at bounding box center [506, 142] width 77 height 8
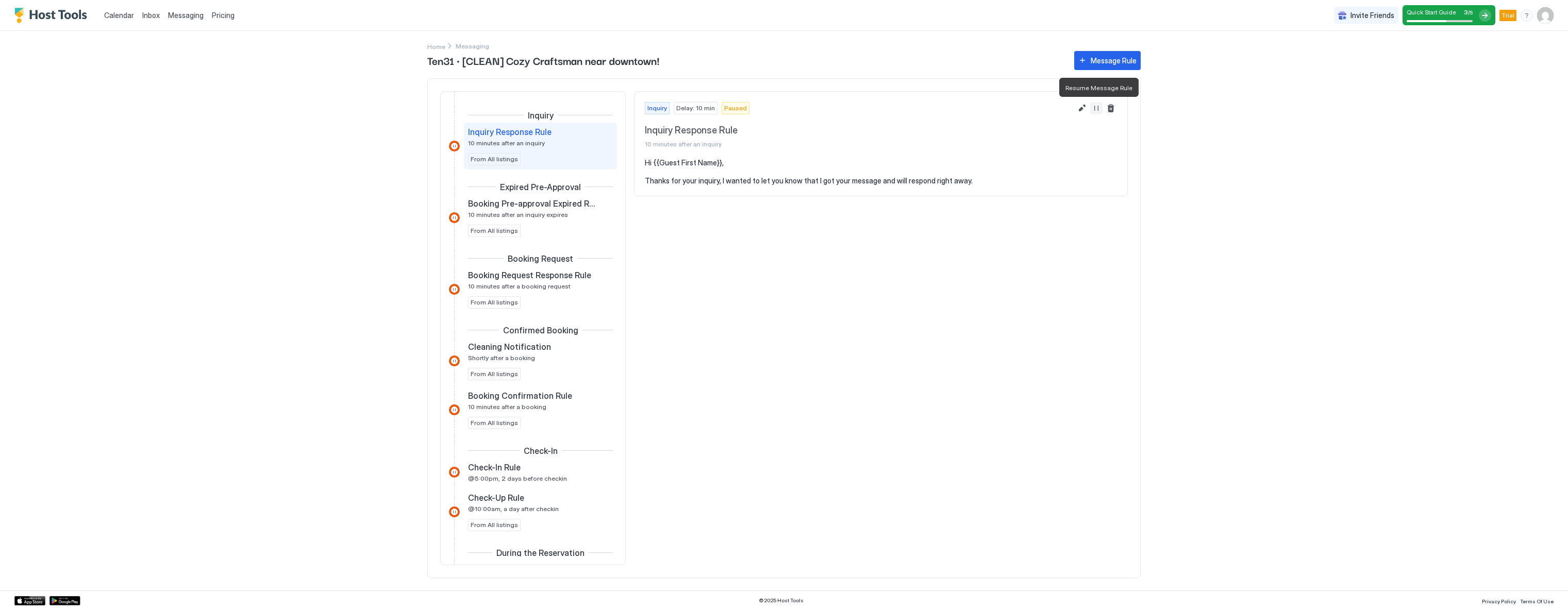
click at [1094, 106] on button "Resume Message Rule" at bounding box center [1095, 108] width 13 height 13
click at [1208, 354] on div "Calendar Inbox Messaging Pricing Invite Friends Quick Start Guide 4 / 5 Trial G…" at bounding box center [784, 305] width 1568 height 610
click at [1480, 8] on div "Quick Start Guide 4 / 5" at bounding box center [1449, 15] width 92 height 20
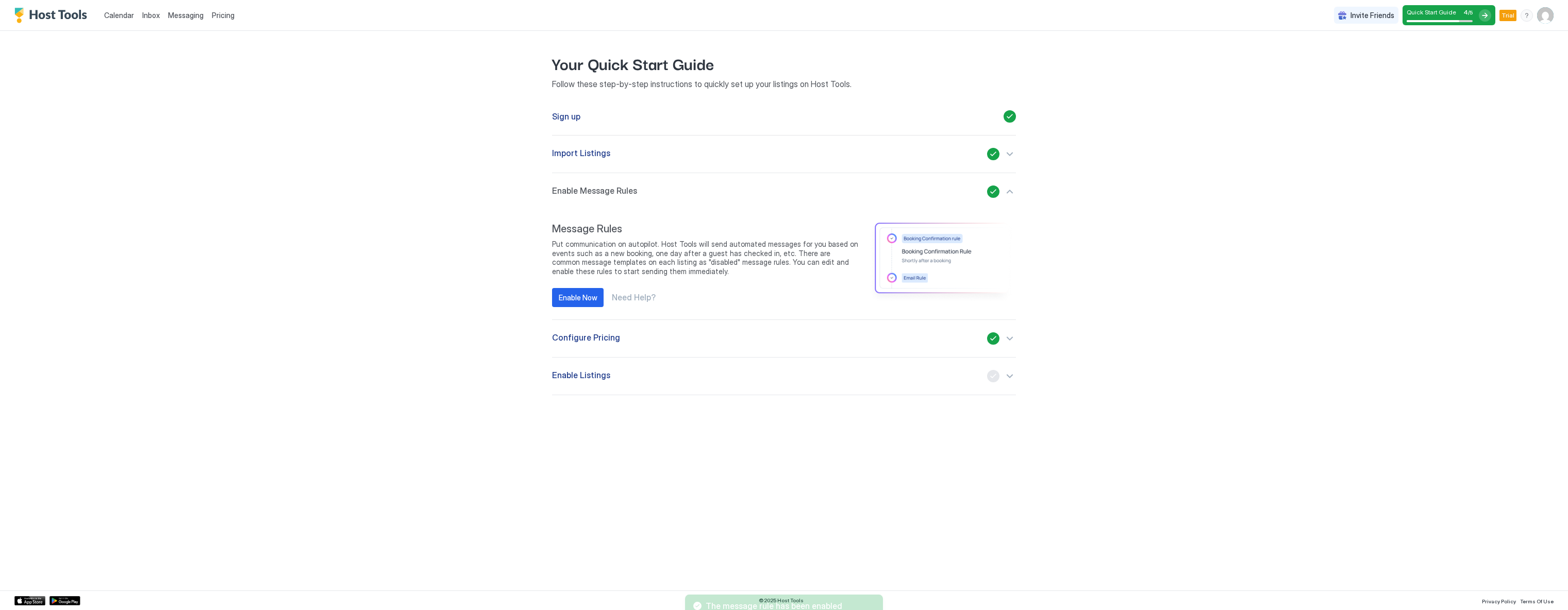
click at [617, 385] on button "Enable Listings" at bounding box center [784, 376] width 464 height 37
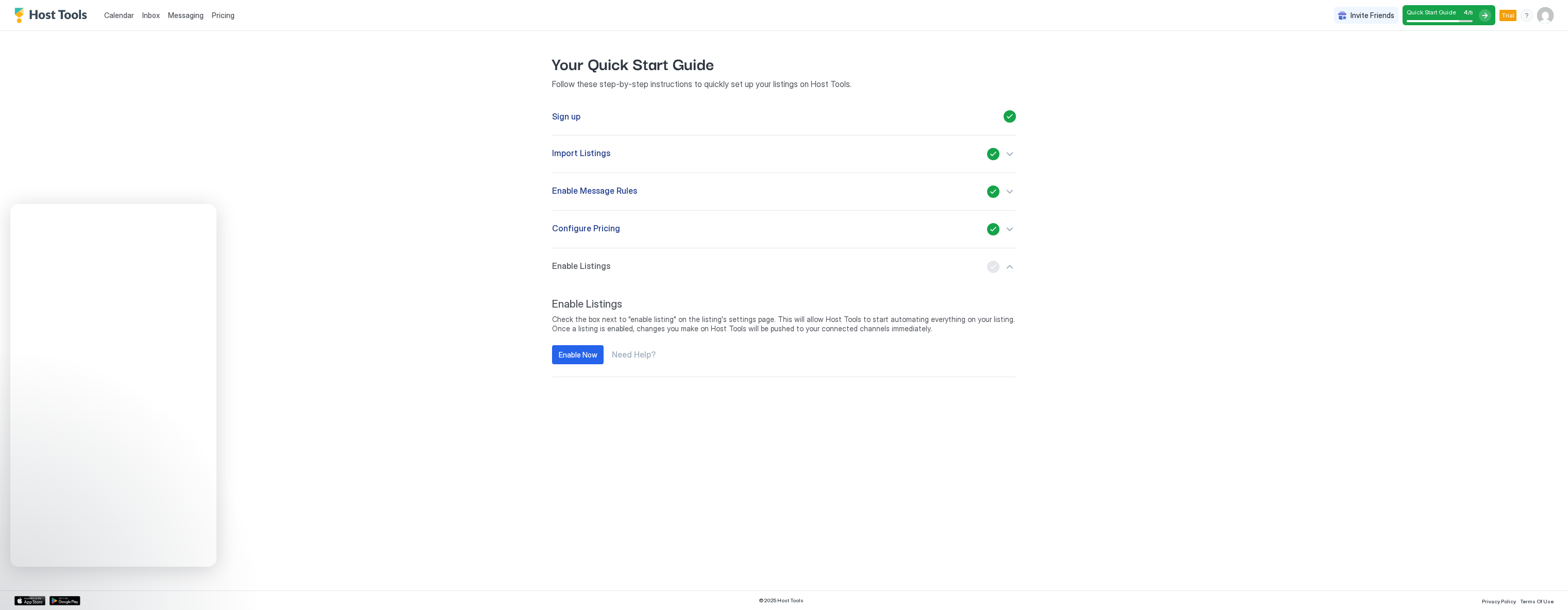
click at [744, 574] on div "Calendar Inbox Messaging Pricing Invite Friends Quick Start Guide 4 / 5 Trial G…" at bounding box center [784, 305] width 1568 height 610
click at [573, 356] on div "Enable Now" at bounding box center [578, 355] width 39 height 11
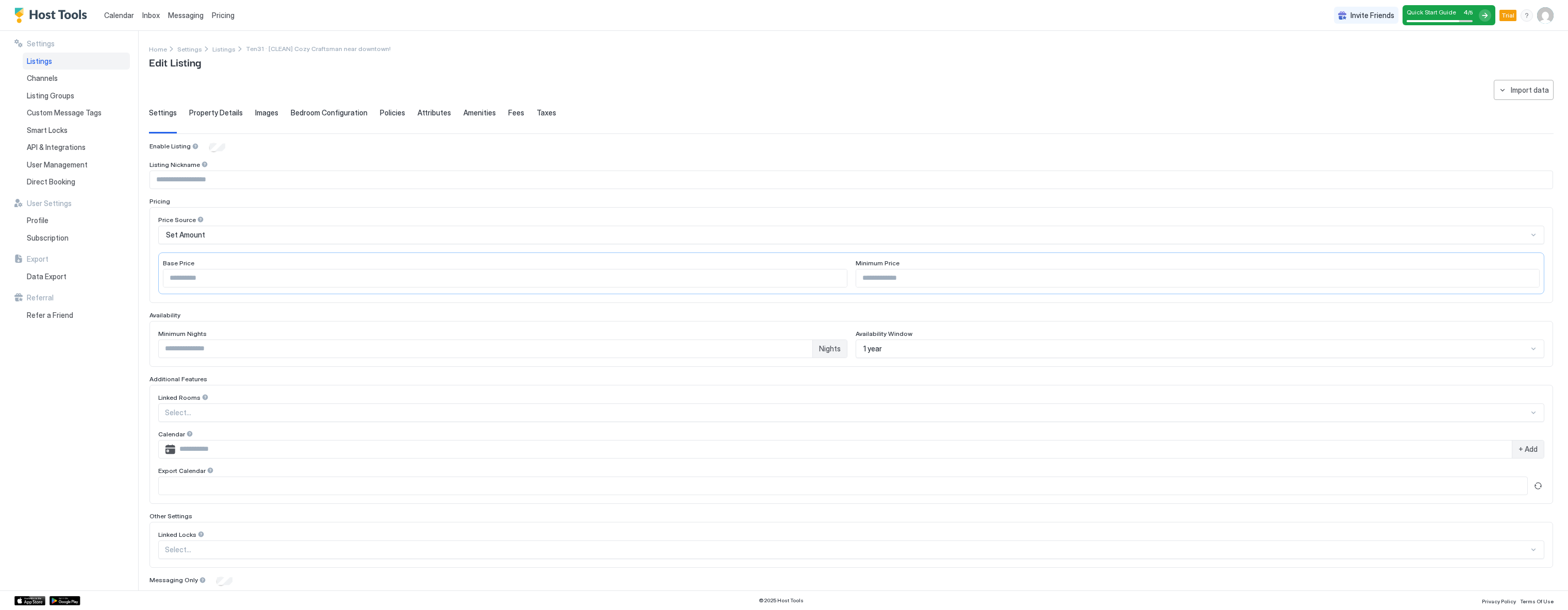
click at [1470, 17] on div "Quick Start Guide 4 / 5" at bounding box center [1439, 15] width 66 height 14
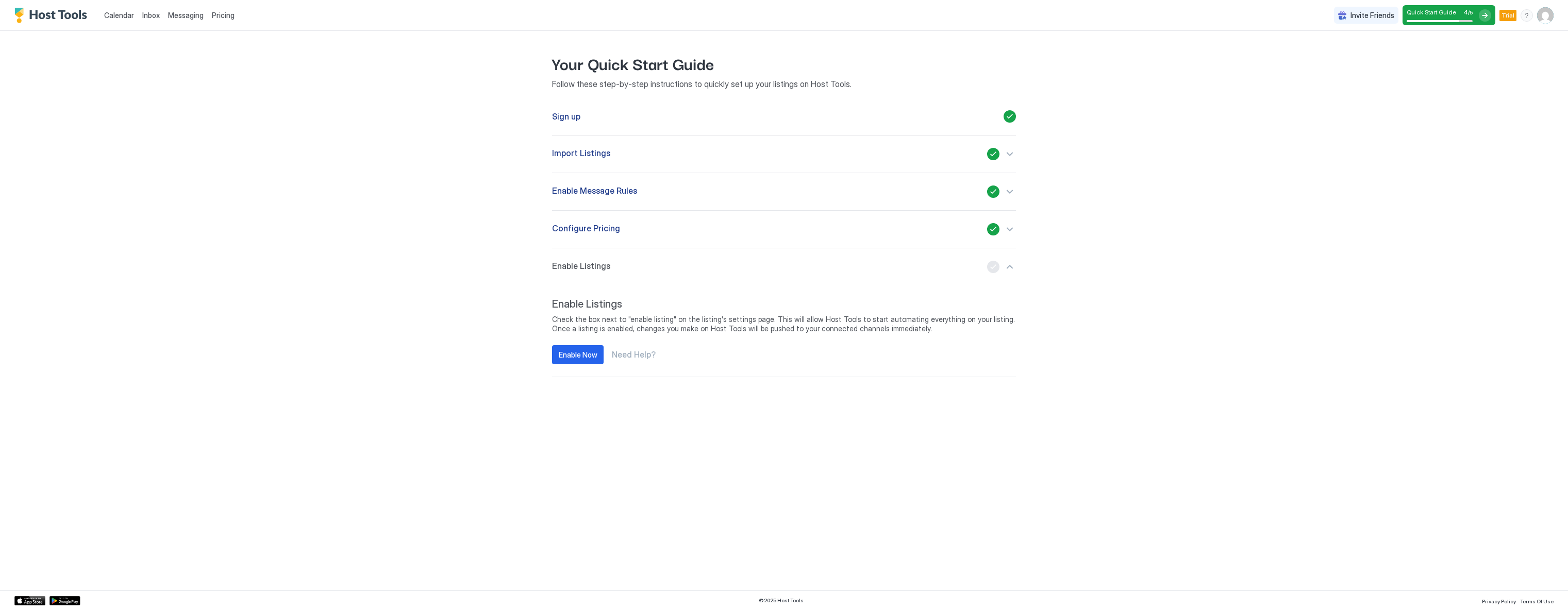
drag, startPoint x: 617, startPoint y: 348, endPoint x: 609, endPoint y: 350, distance: 8.2
click at [617, 348] on div "Enable Now Need Help?" at bounding box center [784, 355] width 464 height 19
click at [573, 350] on div "Enable Now" at bounding box center [578, 355] width 39 height 11
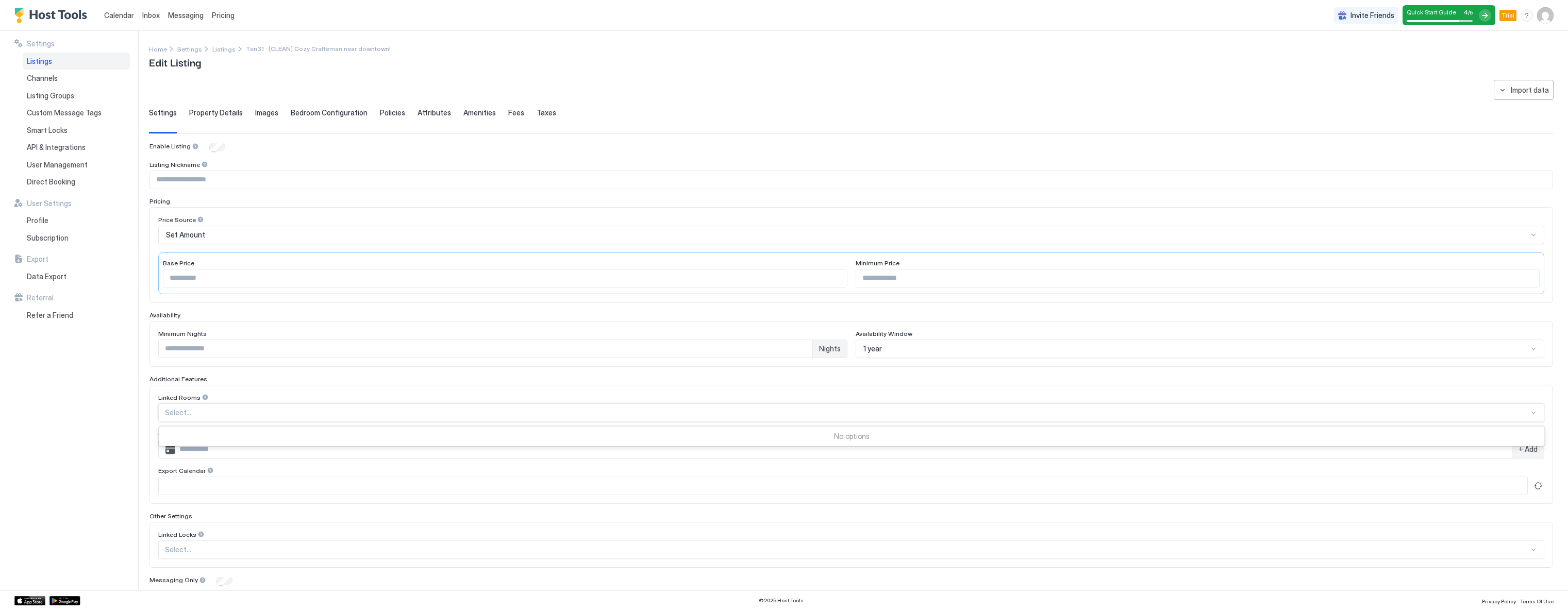
click at [189, 409] on div at bounding box center [847, 412] width 1364 height 9
click at [46, 444] on div "Settings Listings Channels Listing Groups Custom Message Tags Smart Locks API &…" at bounding box center [76, 311] width 124 height 560
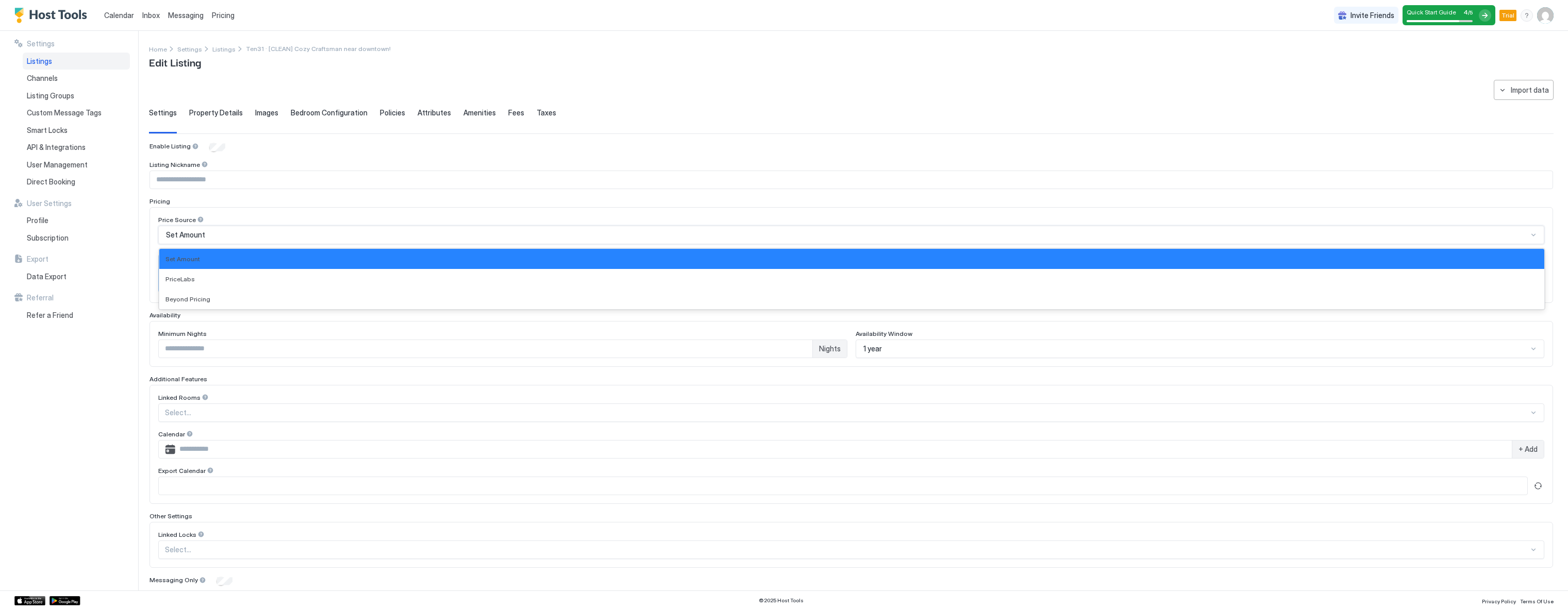
click at [219, 236] on div "Set Amount" at bounding box center [846, 234] width 1361 height 9
click at [197, 279] on div "PriceLabs" at bounding box center [852, 278] width 1372 height 8
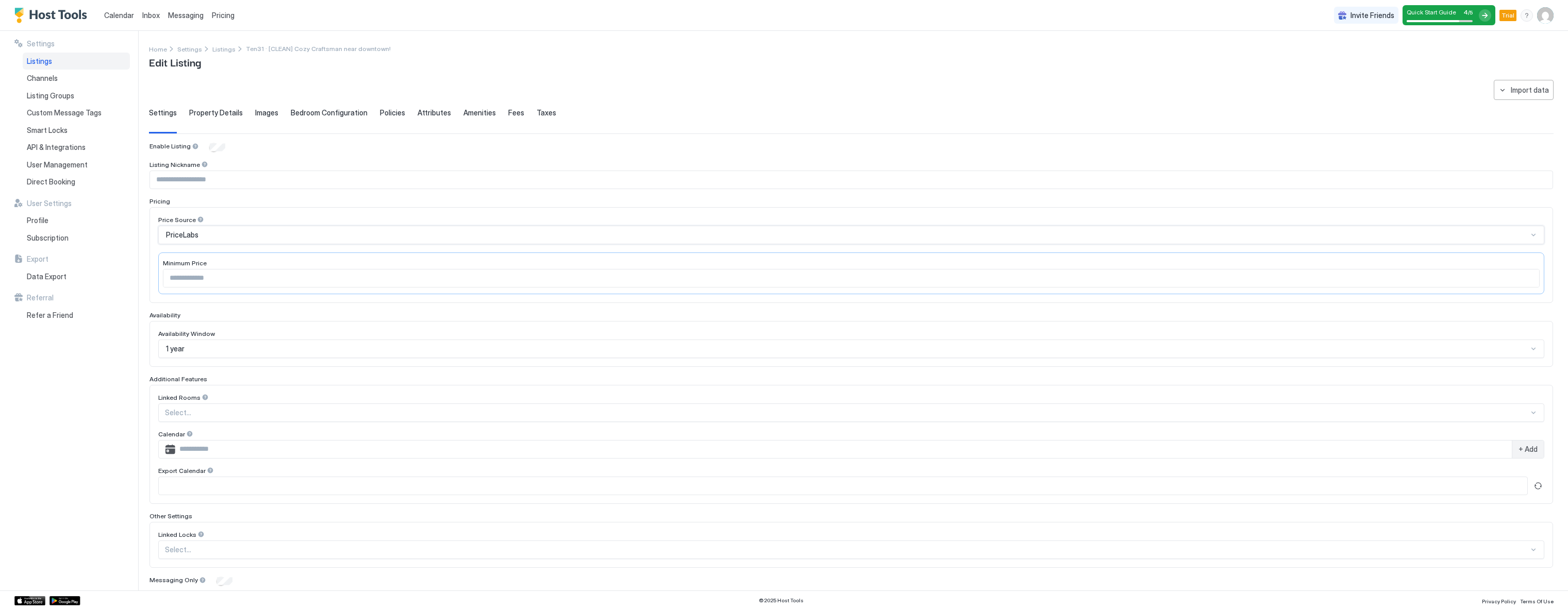
click at [270, 350] on div "1 year" at bounding box center [846, 348] width 1361 height 9
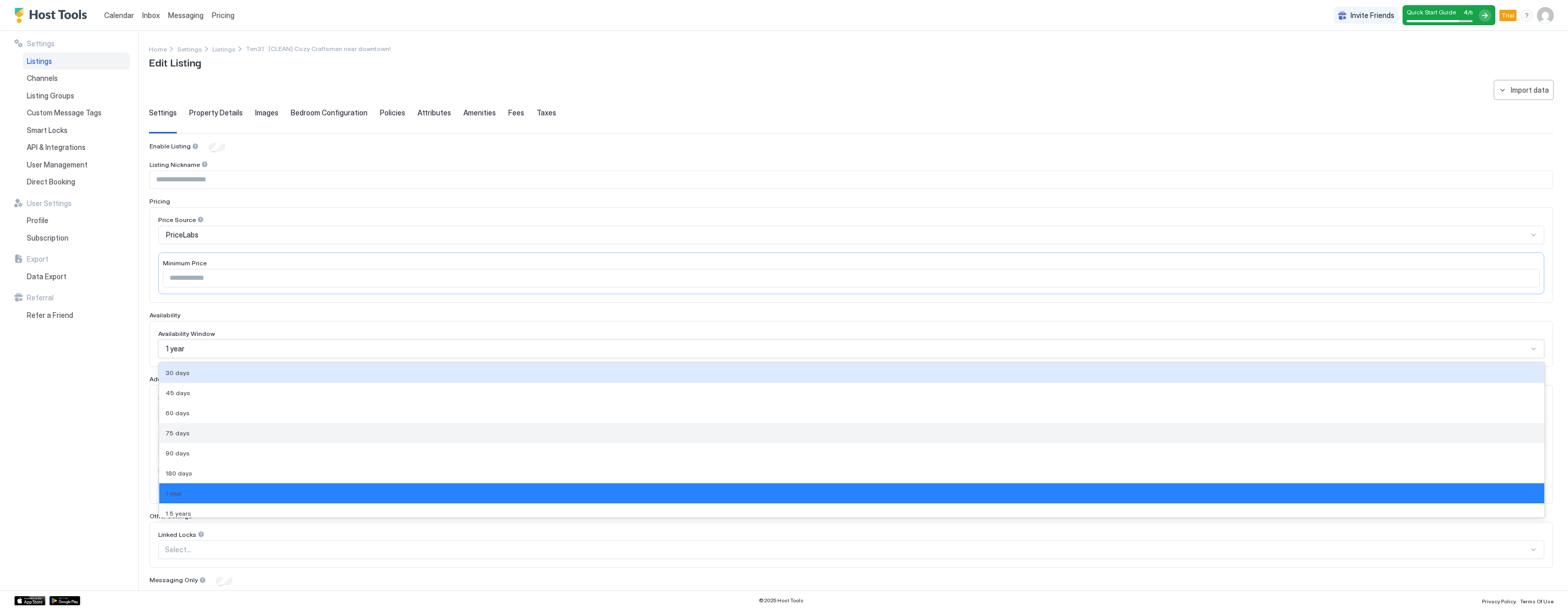
scroll to position [26, 0]
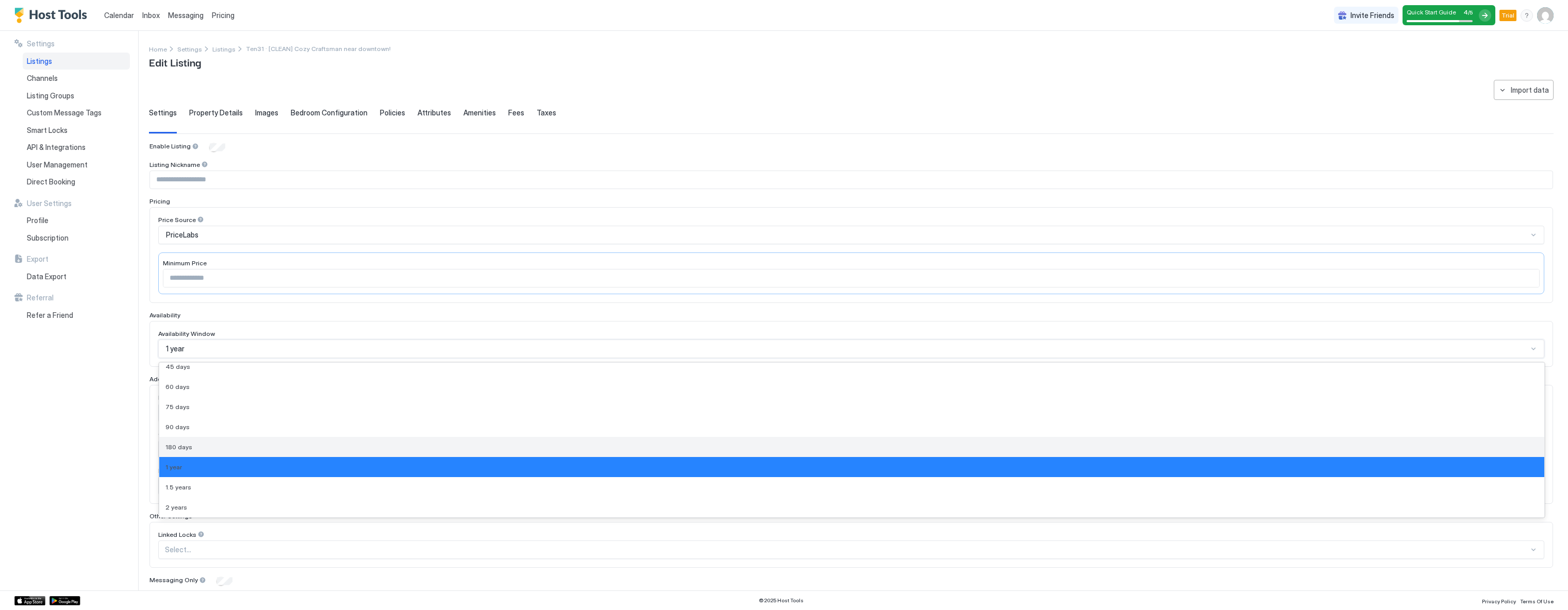
click at [237, 446] on div "180 days" at bounding box center [852, 446] width 1372 height 8
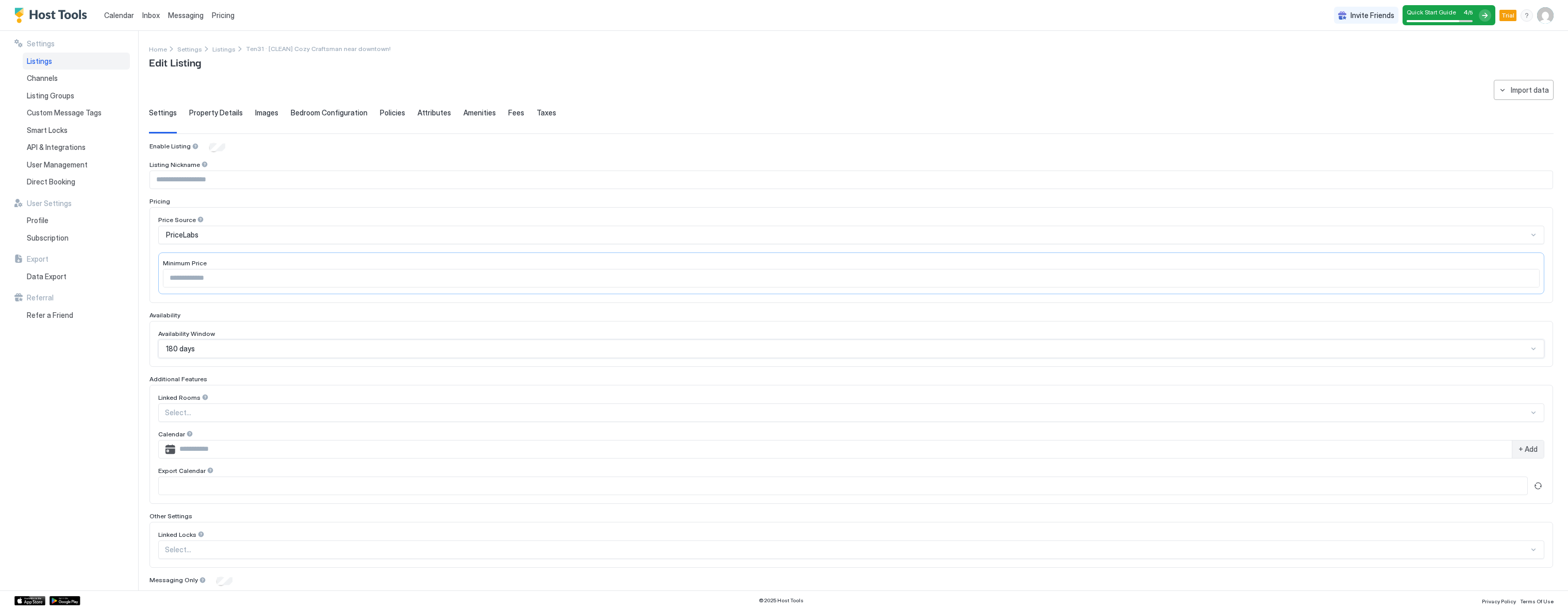
click at [70, 411] on div "Settings Listings Channels Listing Groups Custom Message Tags Smart Locks API &…" at bounding box center [76, 311] width 124 height 560
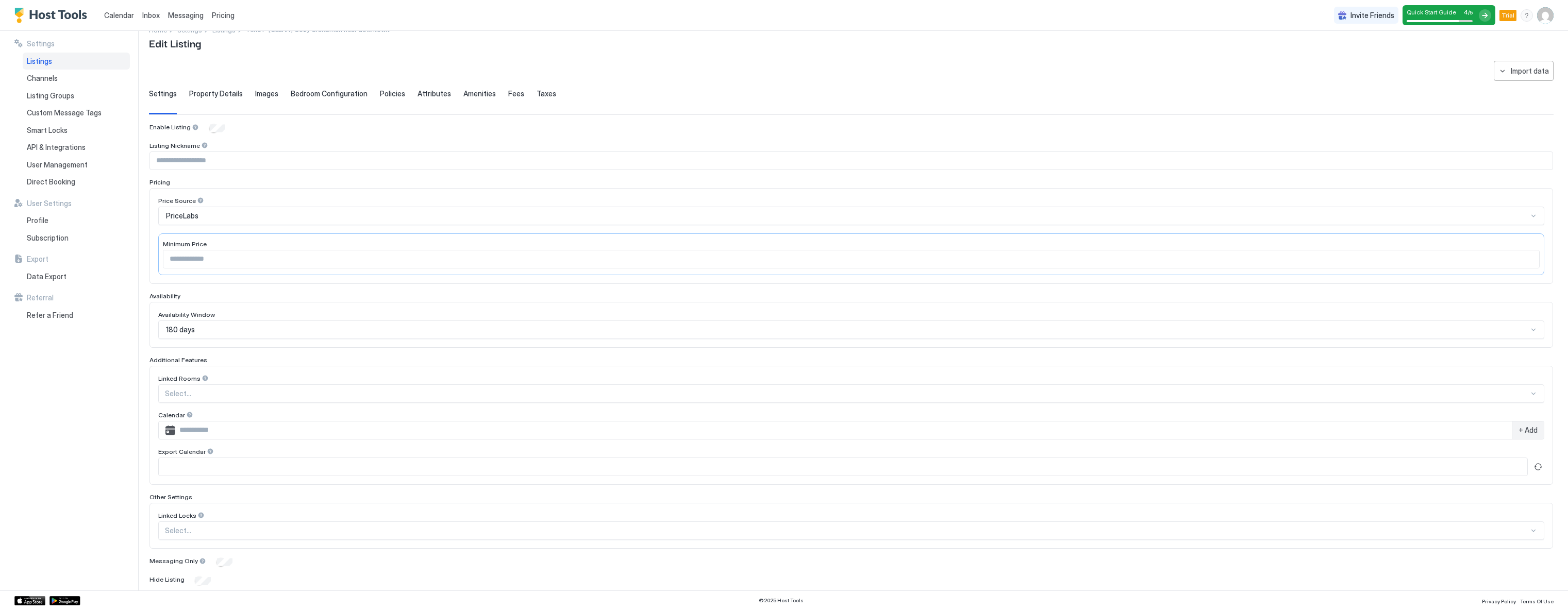
scroll to position [54, 0]
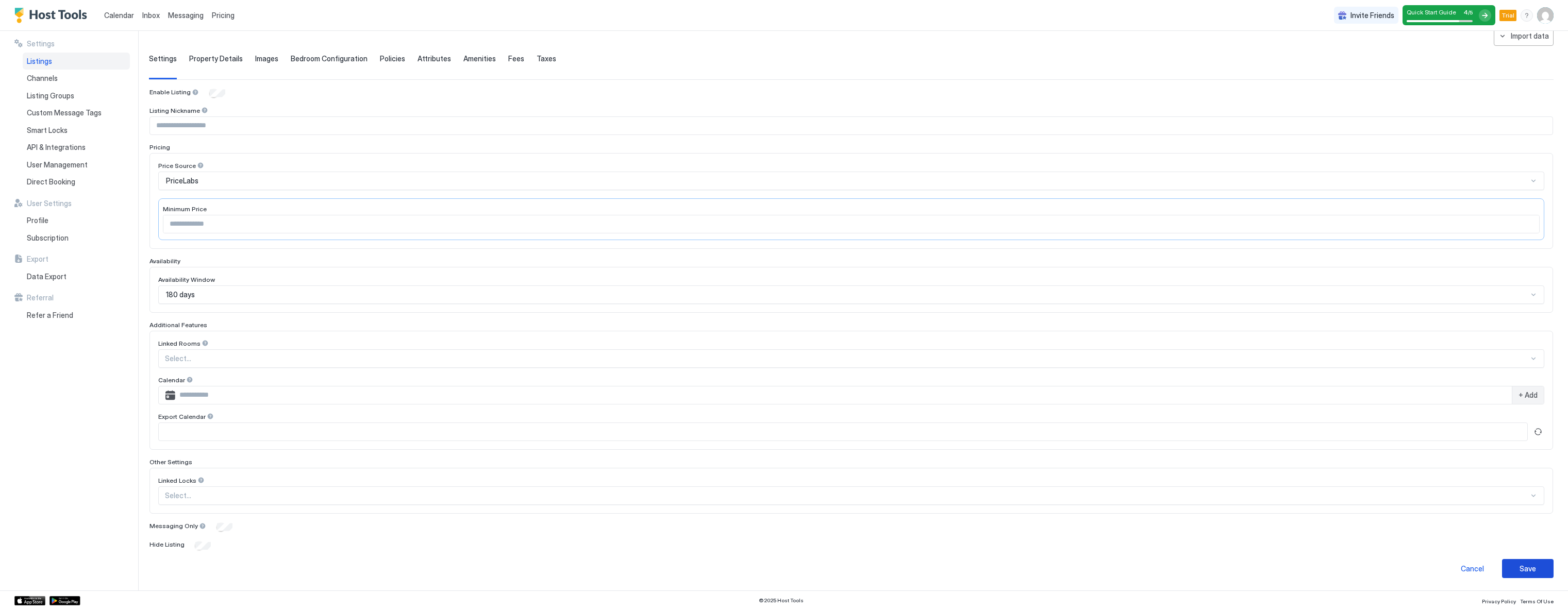
click at [1518, 574] on button "Save" at bounding box center [1527, 568] width 51 height 19
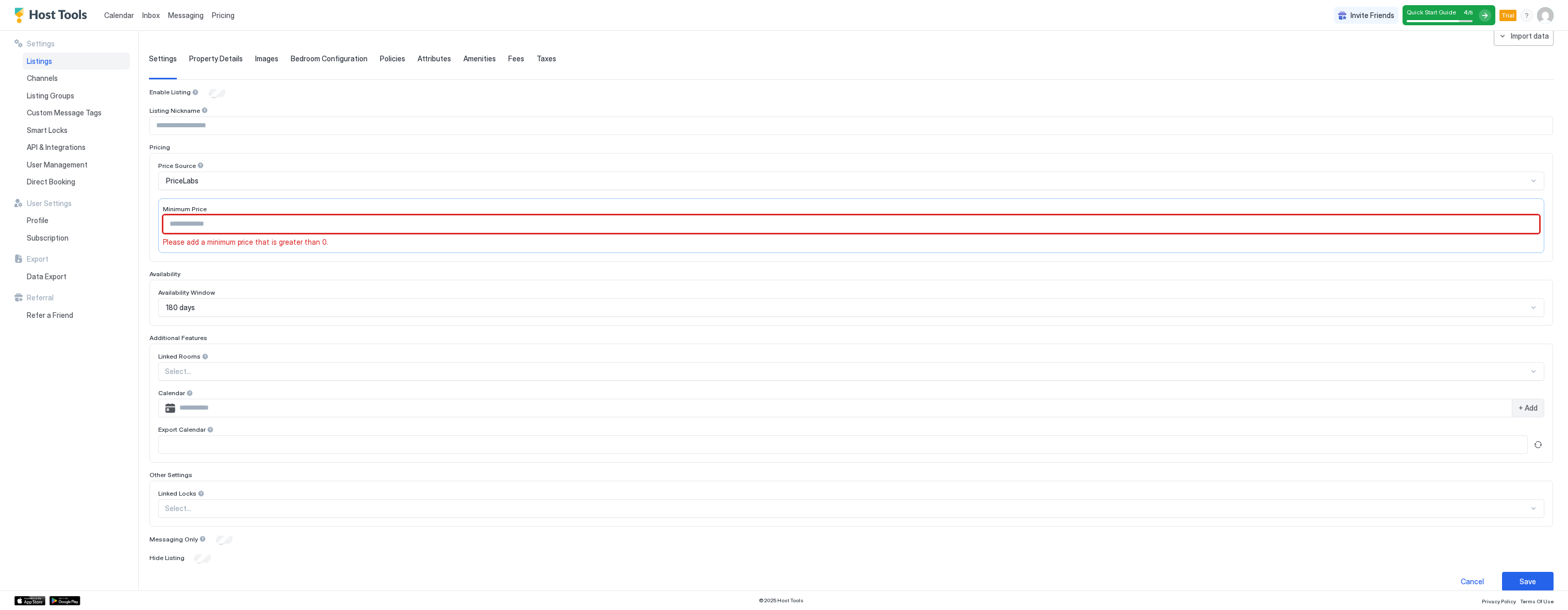
scroll to position [0, 0]
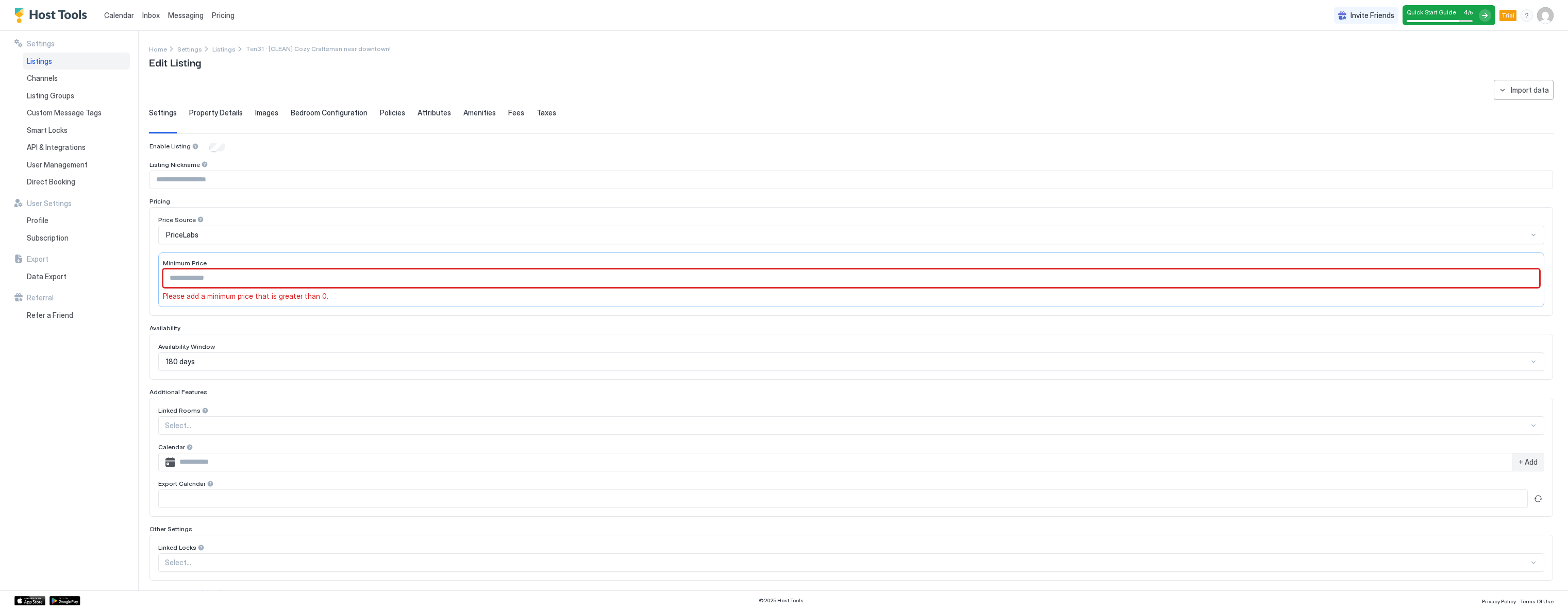
click at [283, 281] on input "Input Field" at bounding box center [851, 278] width 1375 height 18
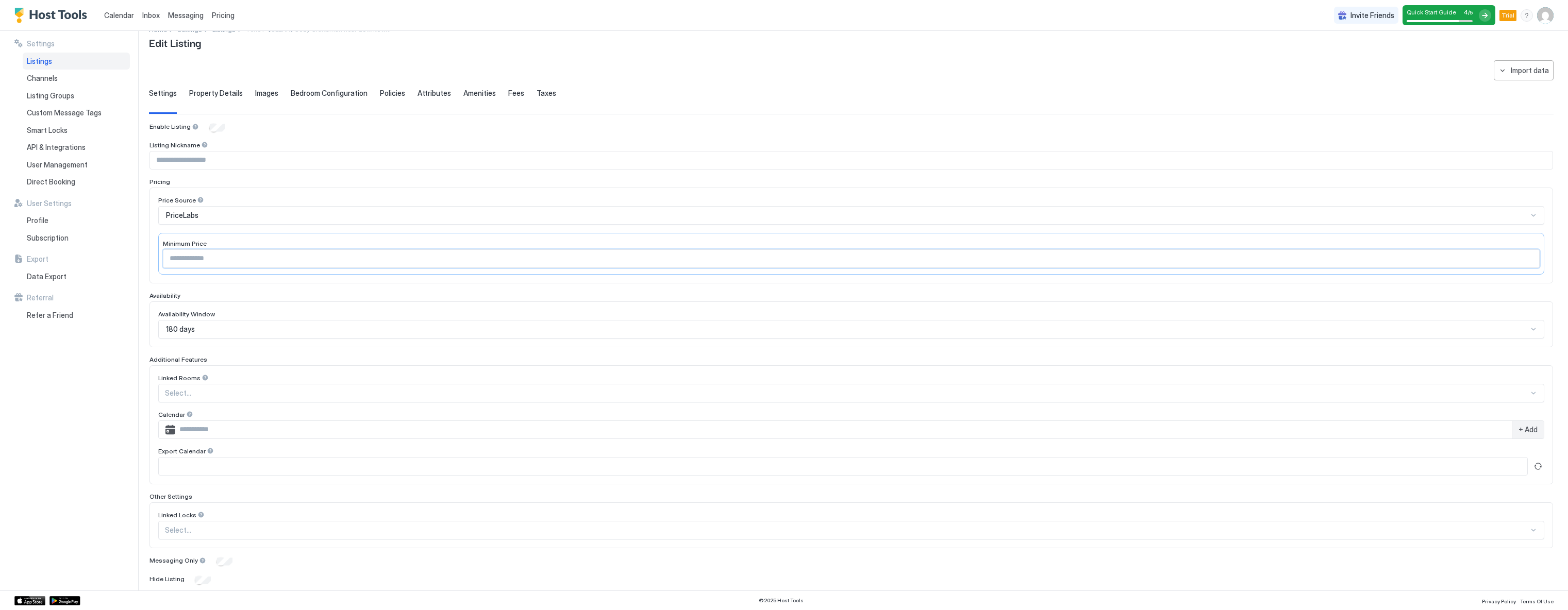
scroll to position [54, 0]
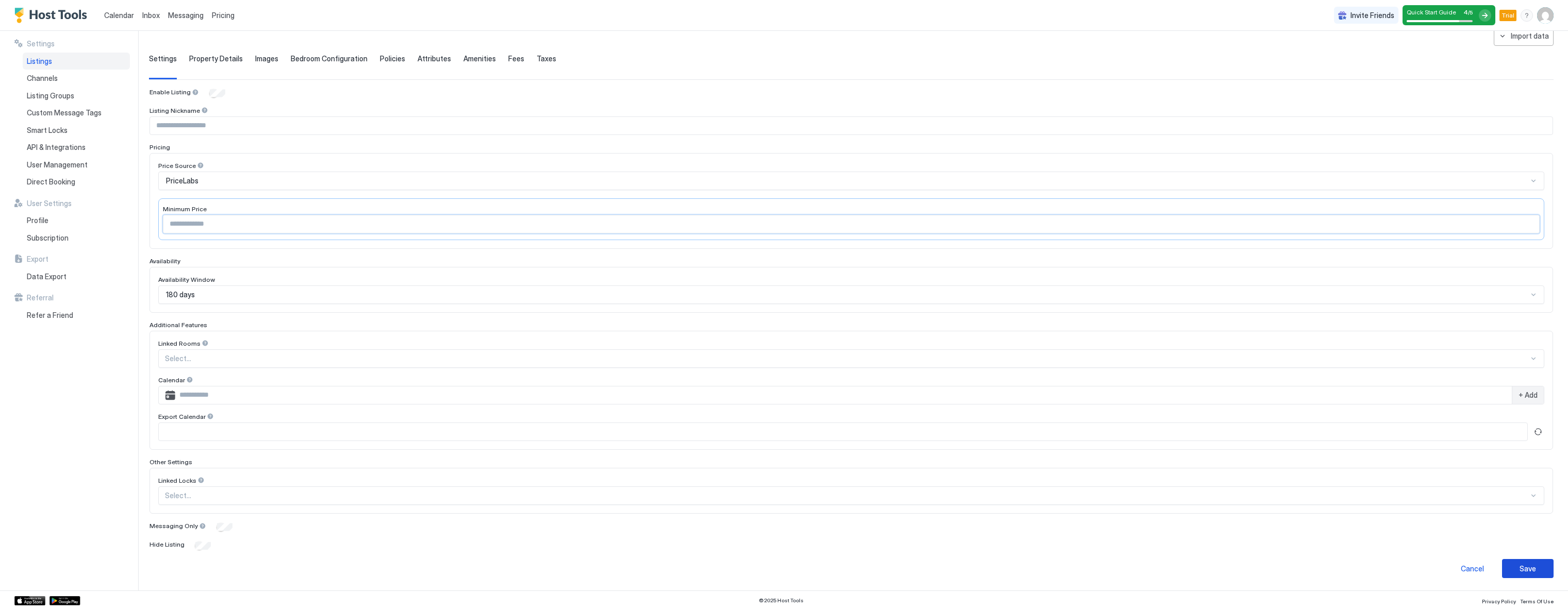
type input "***"
click at [1534, 572] on button "Save" at bounding box center [1527, 568] width 51 height 19
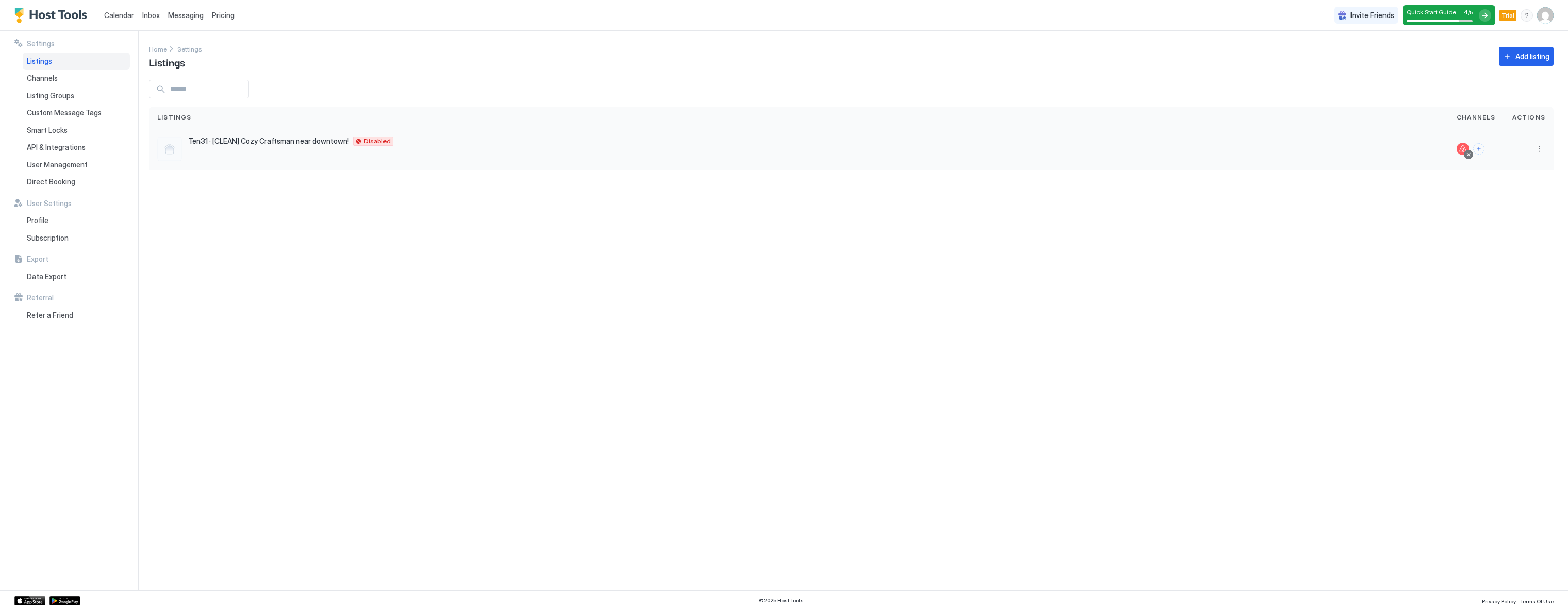
click at [1532, 143] on div at bounding box center [1528, 149] width 33 height 13
click at [1538, 147] on button "More options" at bounding box center [1539, 149] width 13 height 13
click at [382, 423] on div at bounding box center [784, 305] width 1568 height 610
click at [1537, 149] on button "More options" at bounding box center [1539, 149] width 13 height 13
click at [846, 371] on div at bounding box center [784, 305] width 1568 height 610
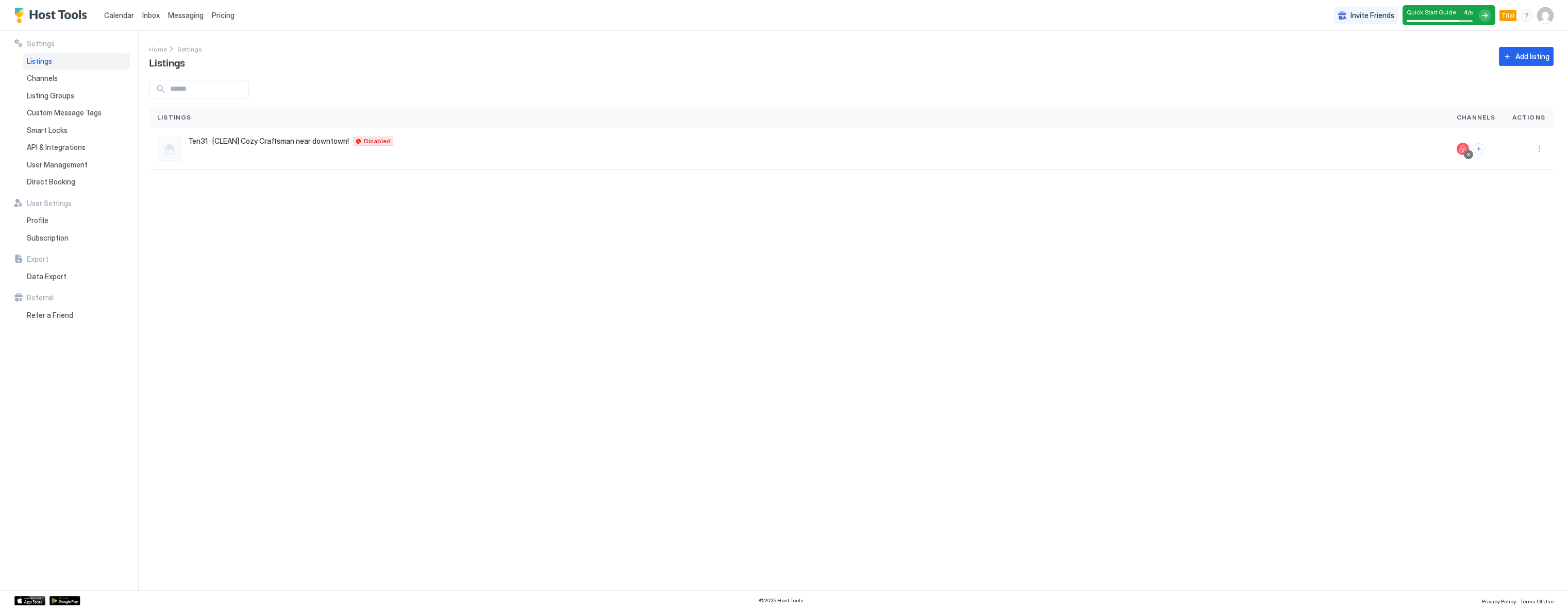
click at [235, 381] on div "Settings Home Settings Listings Add listing Listings Channels Actions Ten31 · […" at bounding box center [858, 311] width 1418 height 560
drag, startPoint x: 636, startPoint y: 356, endPoint x: 669, endPoint y: 345, distance: 34.8
click at [637, 357] on div "Settings Home Settings Listings Add listing Listings Channels Actions Ten31 · […" at bounding box center [858, 311] width 1418 height 560
click at [1454, 13] on span "Quick Start Guide" at bounding box center [1431, 12] width 50 height 8
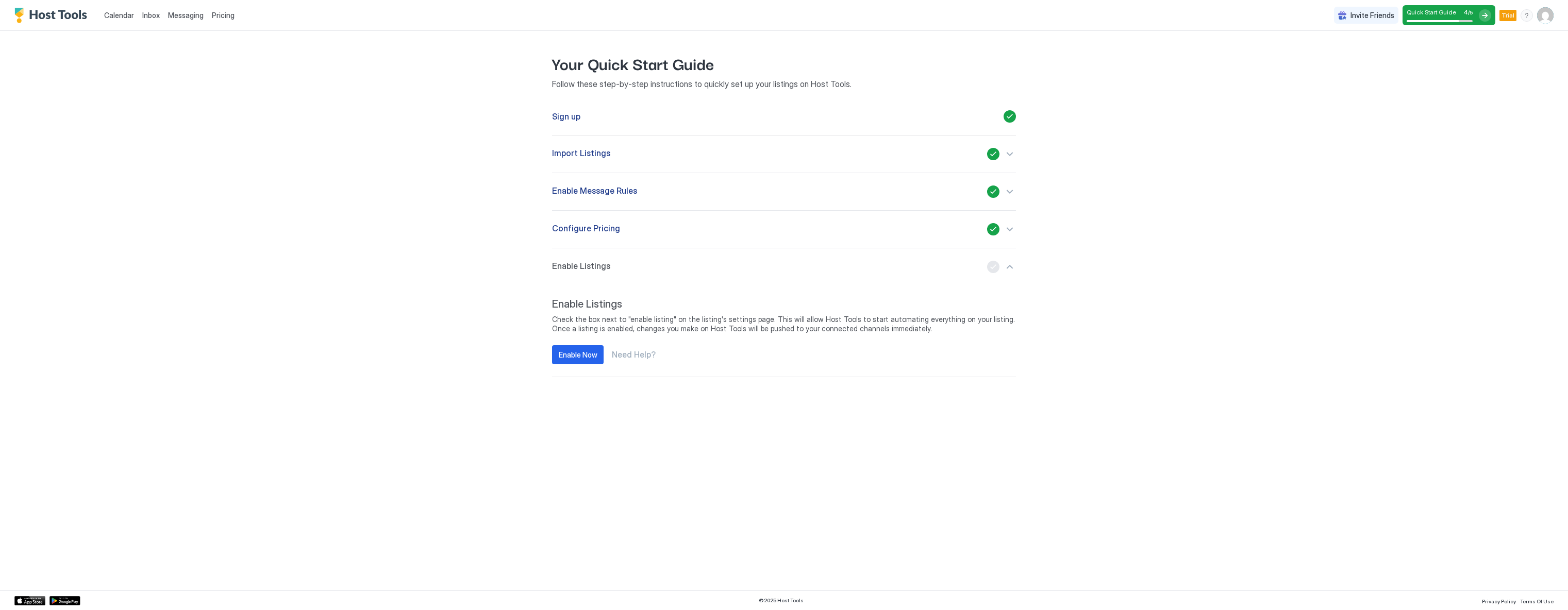
click at [606, 518] on div "Calendar Inbox Messaging Pricing Invite Friends Quick Start Guide 4 / 5 Trial G…" at bounding box center [784, 305] width 1568 height 610
click at [576, 352] on div "Enable Now" at bounding box center [578, 355] width 39 height 11
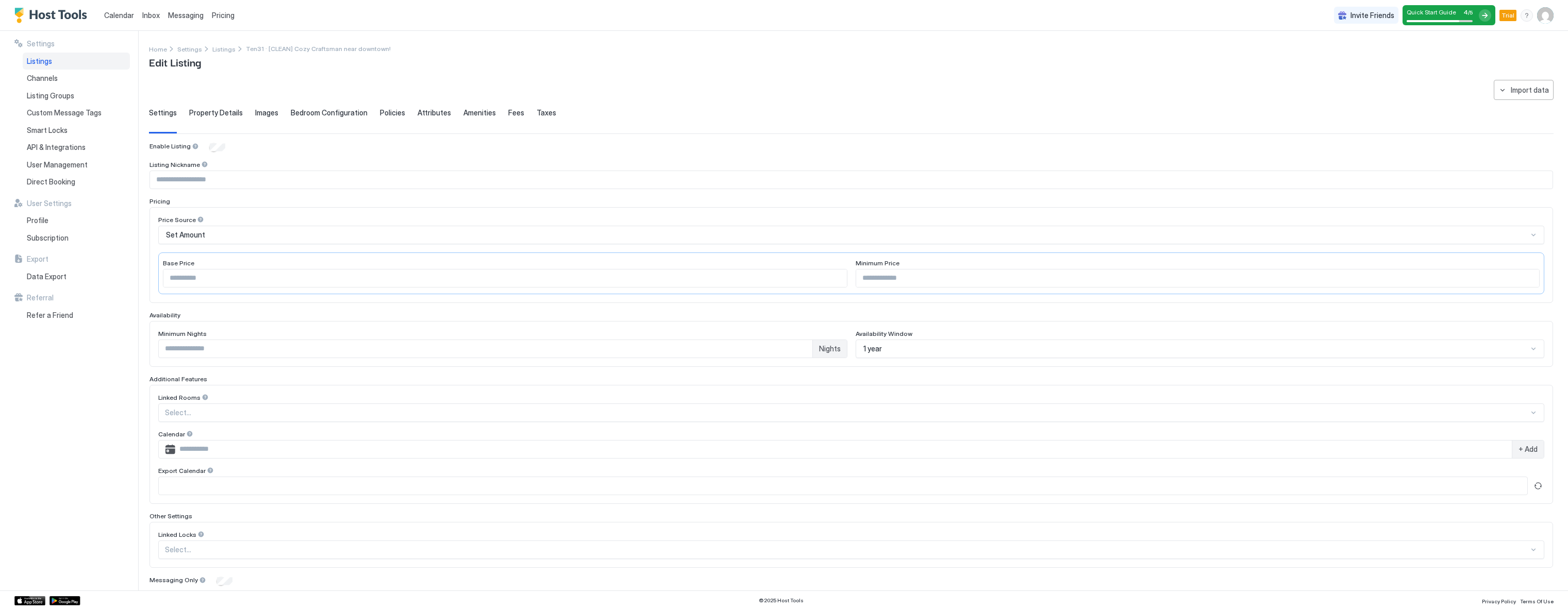
type input "***"
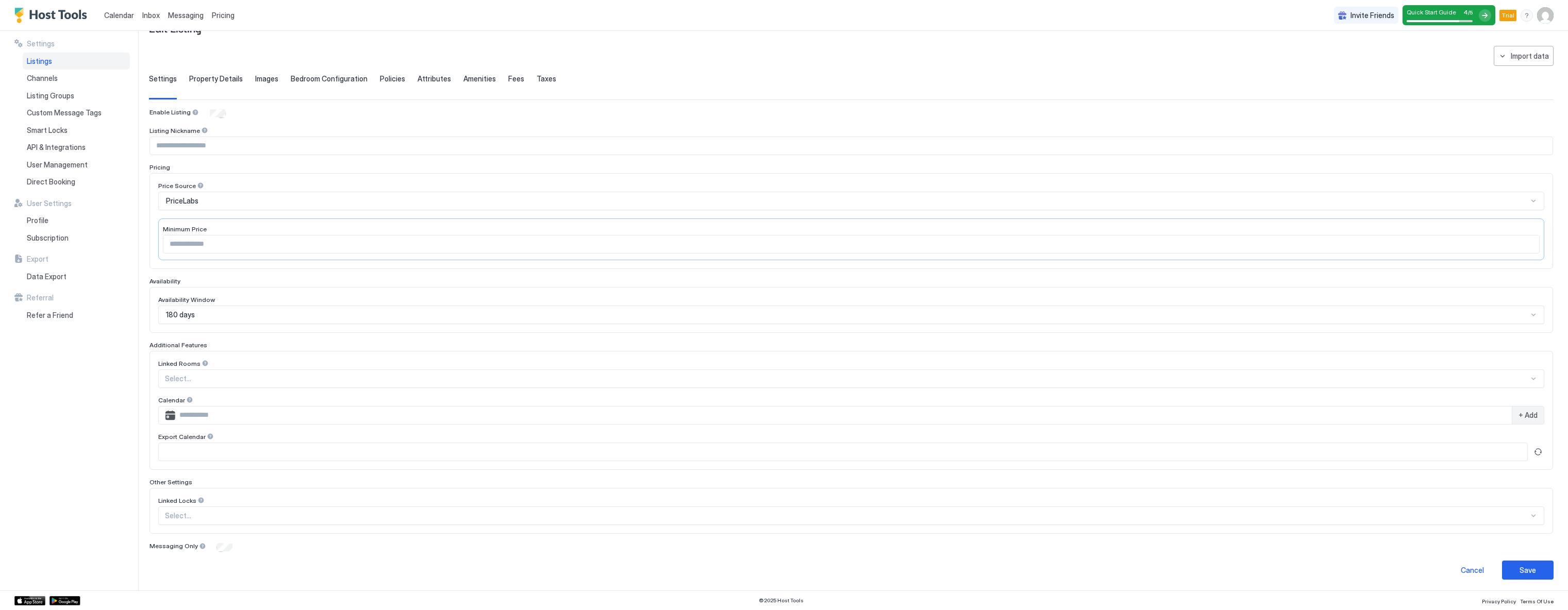
scroll to position [35, 0]
click at [1519, 566] on div "Save" at bounding box center [1528, 568] width 17 height 11
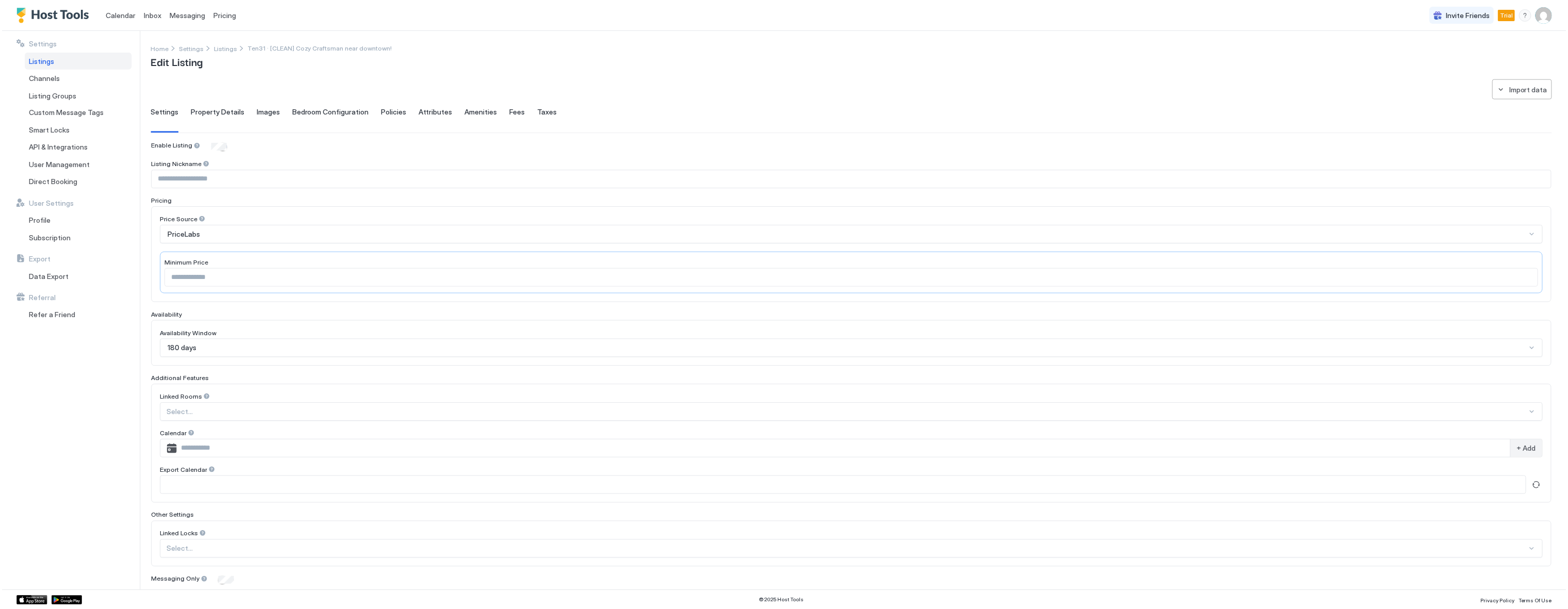
scroll to position [0, 0]
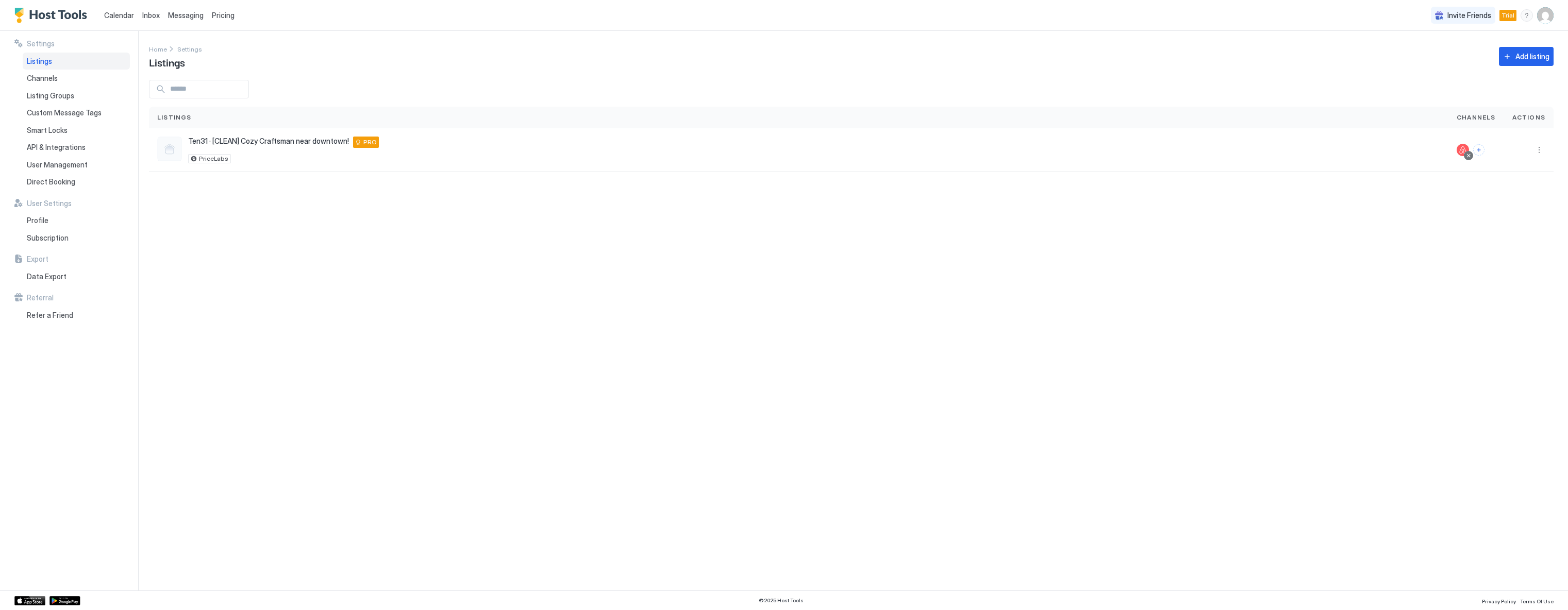
drag, startPoint x: 463, startPoint y: 384, endPoint x: 473, endPoint y: 391, distance: 12.2
click at [471, 389] on div "Settings Home Settings Listings Add listing Listings Channels Actions Ten31 · […" at bounding box center [858, 311] width 1418 height 560
click at [340, 340] on div "Settings Home Settings Listings Add listing Listings Channels Actions Ten31 · […" at bounding box center [858, 311] width 1418 height 560
click at [362, 309] on div "Settings Home Settings Listings Add listing Listings Channels Actions Ten31 · […" at bounding box center [858, 311] width 1418 height 560
click at [303, 261] on div "Settings Home Settings Listings Add listing Listings Channels Actions Ten31 · […" at bounding box center [858, 310] width 1418 height 558
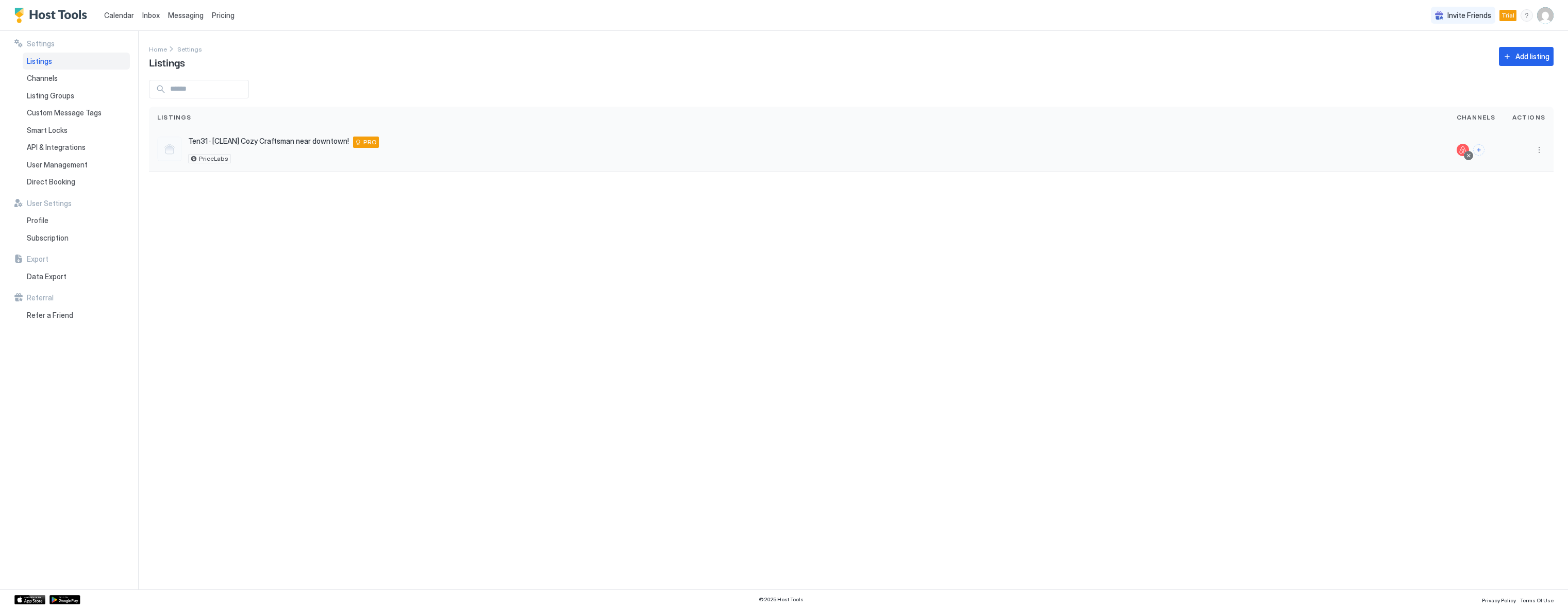
click at [222, 145] on span "Ten31 · [CLEAN] Cozy Craftsman near downtown!" at bounding box center [268, 140] width 161 height 9
click at [1544, 142] on div at bounding box center [1528, 151] width 50 height 44
click at [1539, 144] on button "More options" at bounding box center [1539, 150] width 13 height 13
click at [1536, 149] on div at bounding box center [784, 304] width 1568 height 609
click at [1538, 152] on button "More options" at bounding box center [1539, 150] width 13 height 13
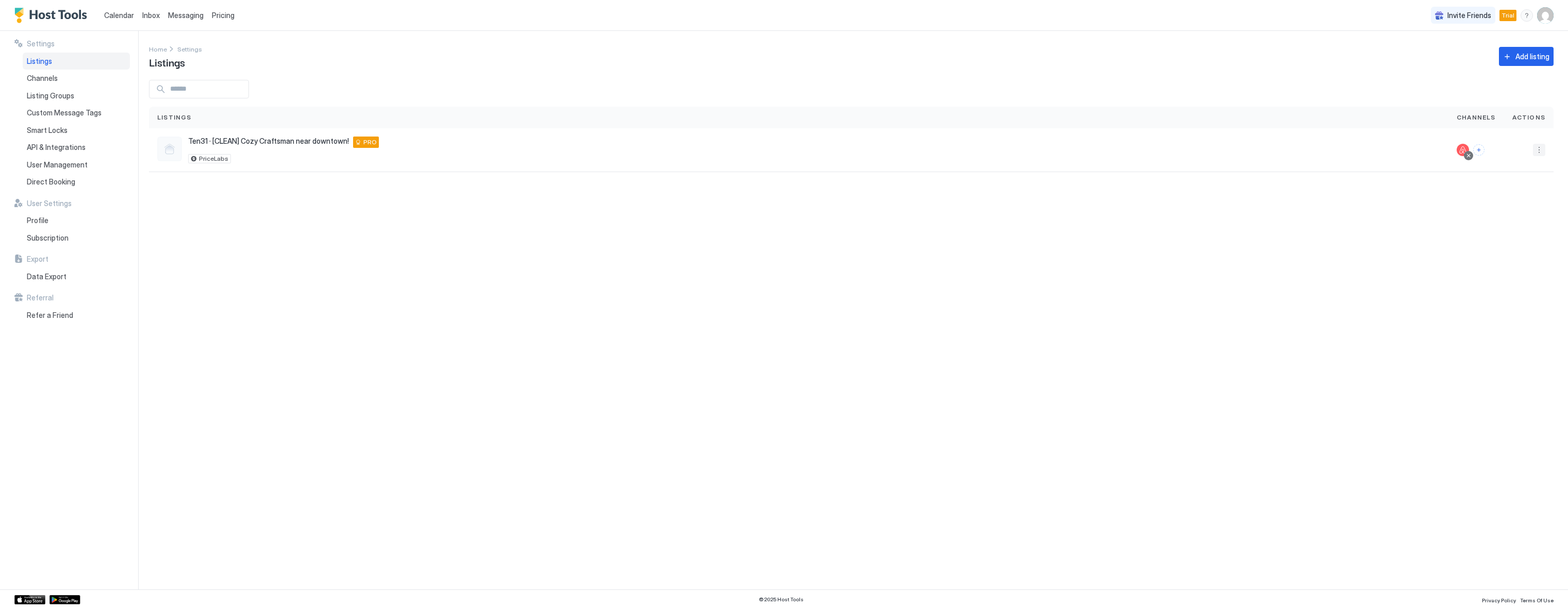
click at [1539, 149] on div at bounding box center [784, 304] width 1568 height 609
click at [57, 153] on div "API & Integrations" at bounding box center [76, 147] width 107 height 18
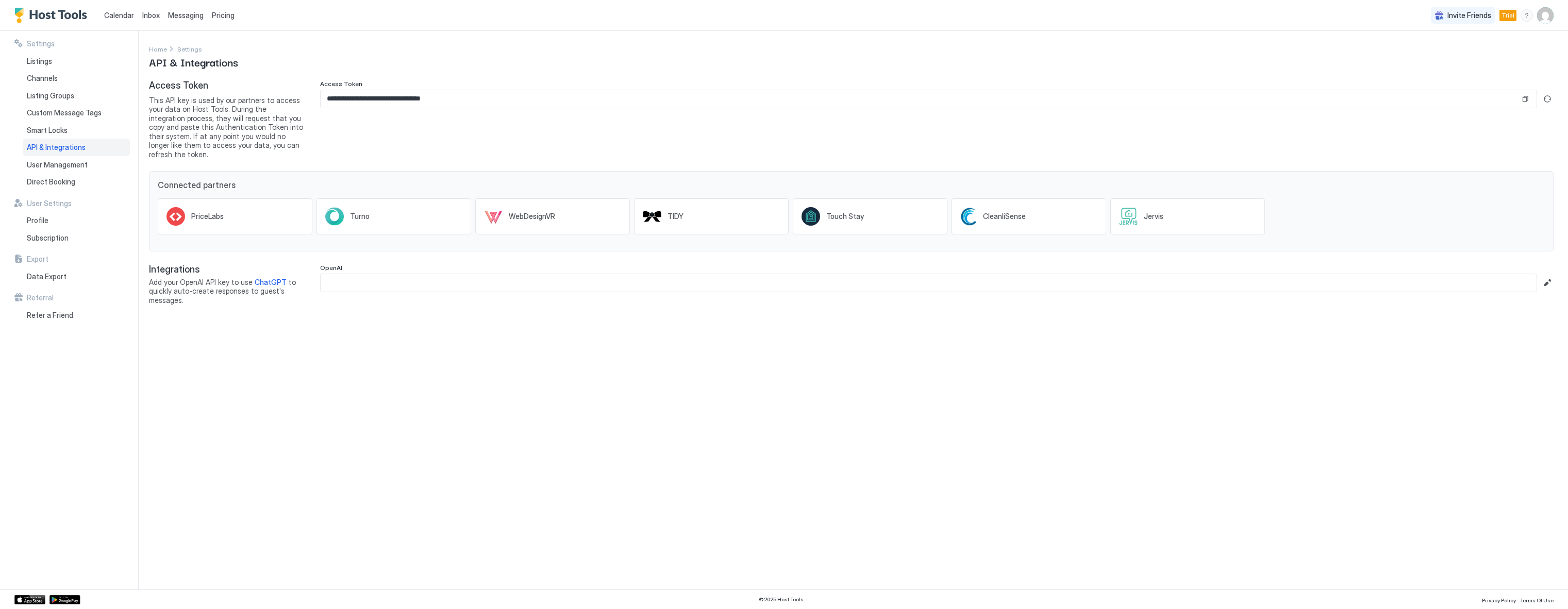
click at [505, 453] on div "**********" at bounding box center [858, 310] width 1418 height 559
click at [243, 220] on div "PriceLabs" at bounding box center [235, 216] width 155 height 36
click at [494, 388] on div "**********" at bounding box center [858, 310] width 1418 height 559
click at [366, 400] on div "**********" at bounding box center [858, 310] width 1418 height 559
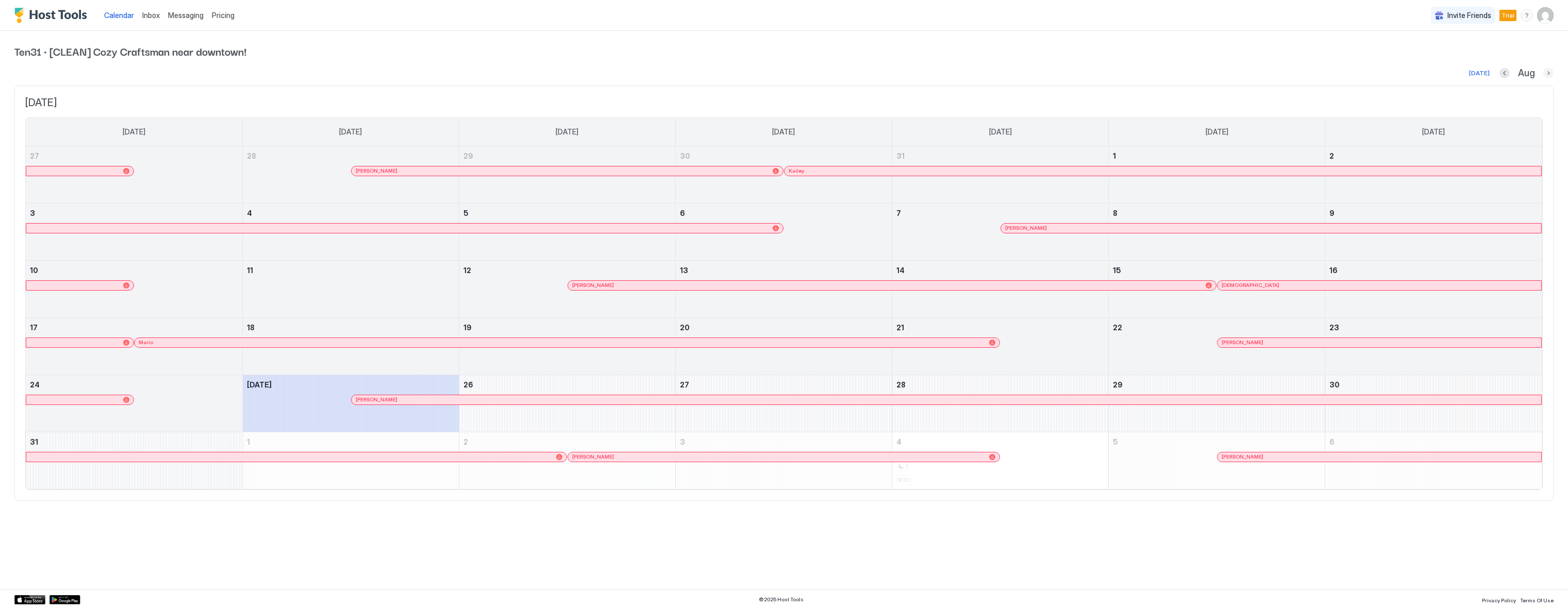
click at [1548, 70] on button "Next month" at bounding box center [1548, 73] width 10 height 10
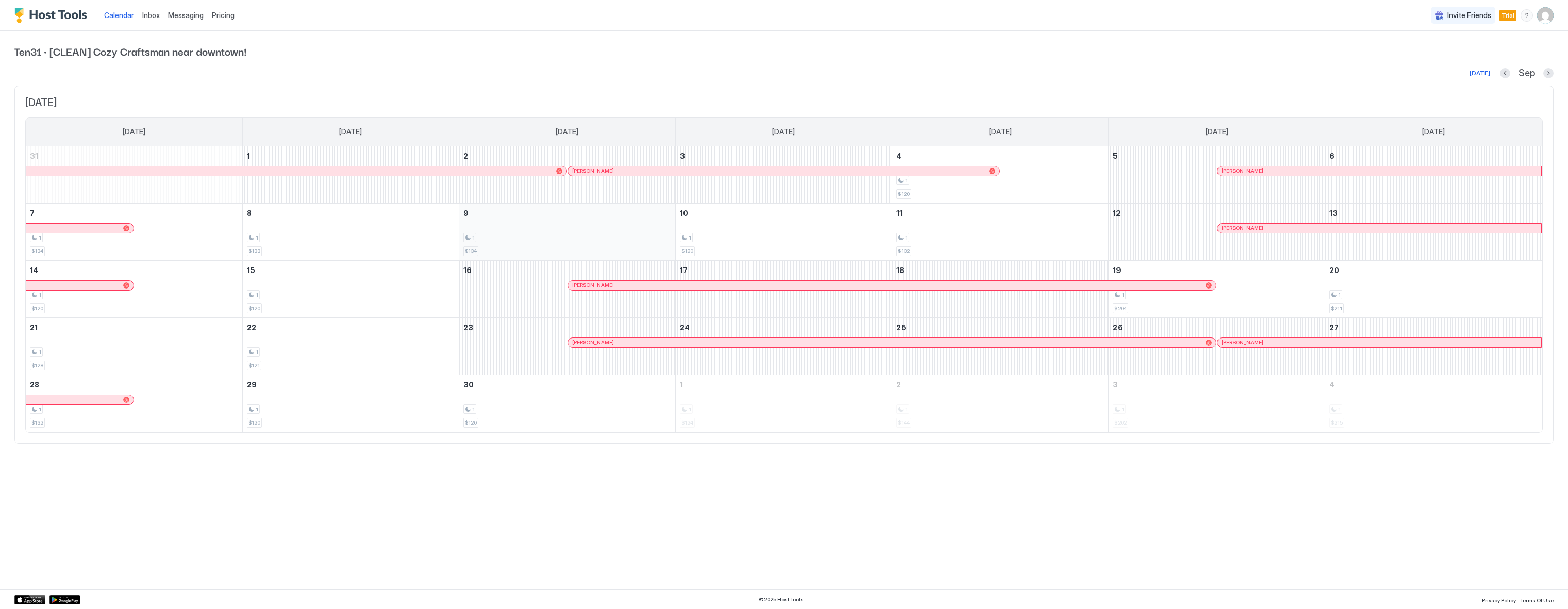
click at [476, 245] on div "1 $134" at bounding box center [567, 232] width 208 height 49
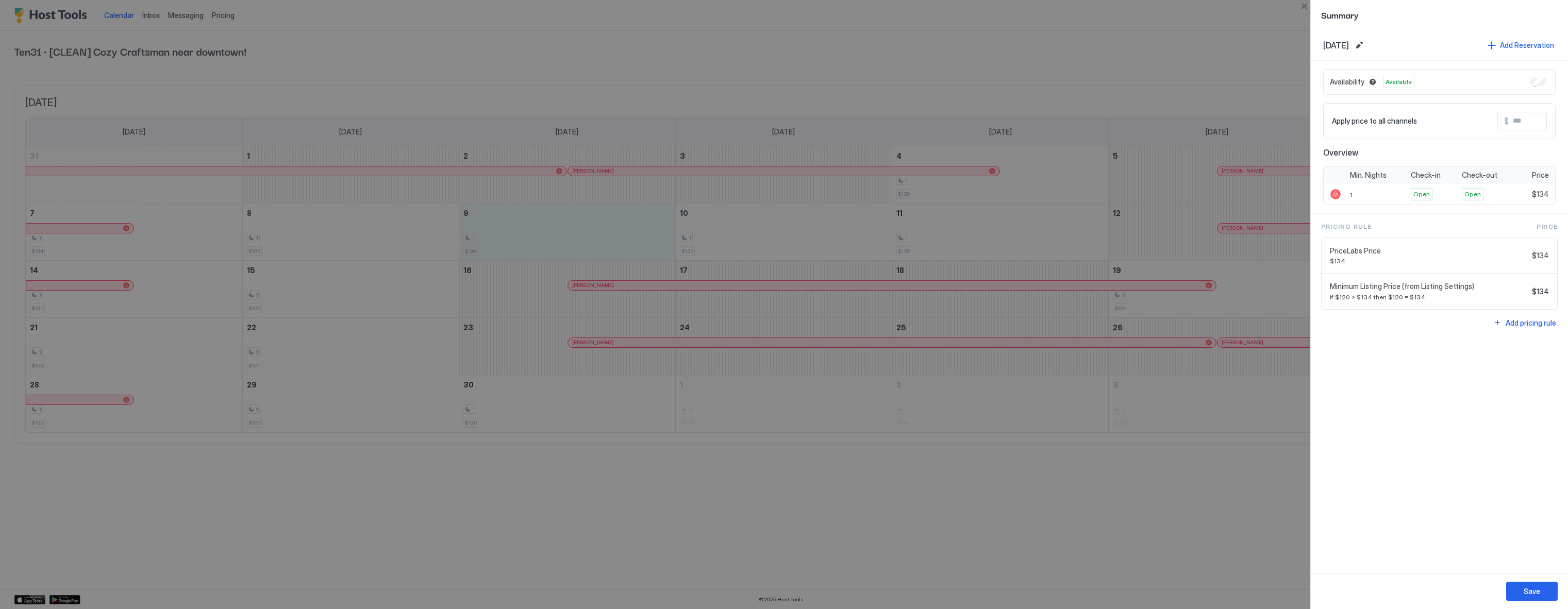
click at [1359, 87] on div "Availability" at bounding box center [1354, 82] width 49 height 13
drag, startPoint x: 1266, startPoint y: 53, endPoint x: 1271, endPoint y: 84, distance: 31.4
click at [1266, 58] on div at bounding box center [784, 304] width 1568 height 609
drag, startPoint x: 1514, startPoint y: 590, endPoint x: 1509, endPoint y: 587, distance: 5.8
click at [1514, 590] on button "Save" at bounding box center [1531, 591] width 51 height 19
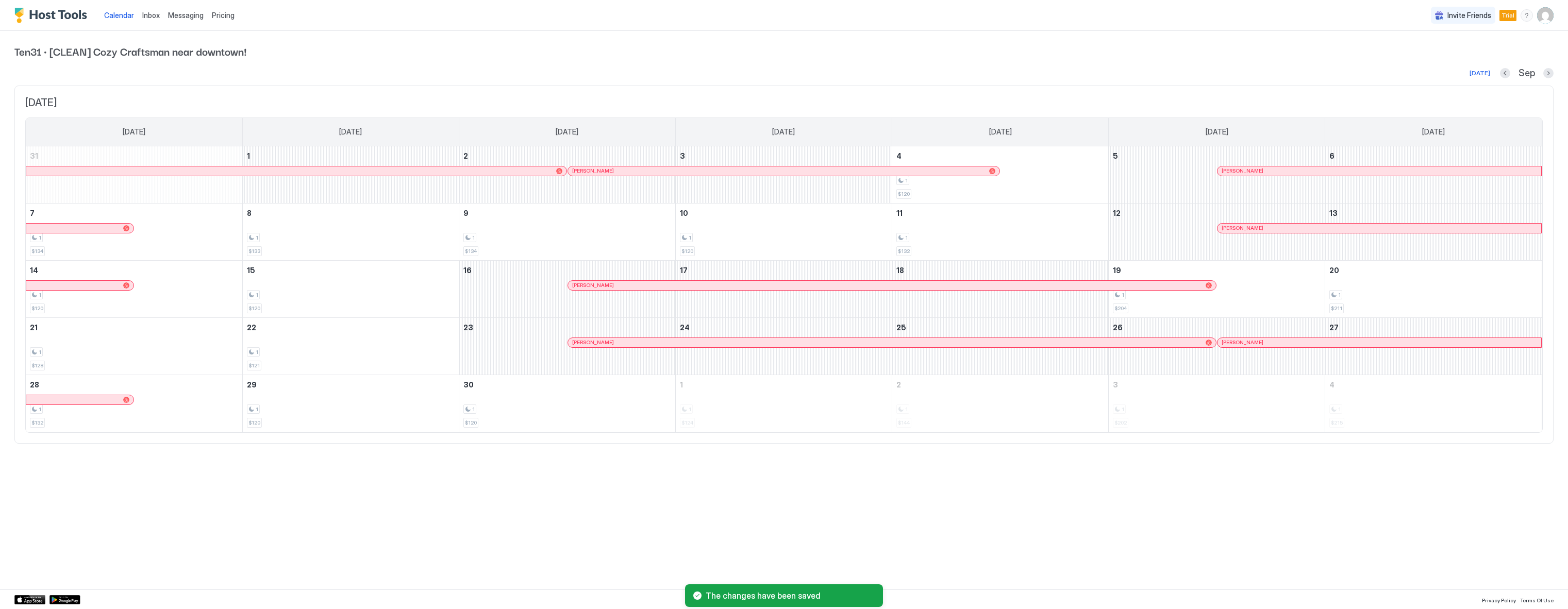
click at [1220, 569] on div "Calendar Inbox Messaging Pricing Invite Friends Trial GH Ten31 · [CLEAN] Cozy C…" at bounding box center [784, 304] width 1568 height 609
drag, startPoint x: 724, startPoint y: 522, endPoint x: 451, endPoint y: 504, distance: 273.6
click at [705, 520] on div "Calendar Inbox Messaging Pricing Invite Friends Trial GH Ten31 · [CLEAN] Cozy C…" at bounding box center [784, 304] width 1568 height 609
drag, startPoint x: 453, startPoint y: 509, endPoint x: 517, endPoint y: 502, distance: 64.4
click at [477, 507] on div "Calendar Inbox Messaging Pricing Invite Friends Trial GH Ten31 · [CLEAN] Cozy C…" at bounding box center [784, 304] width 1568 height 609
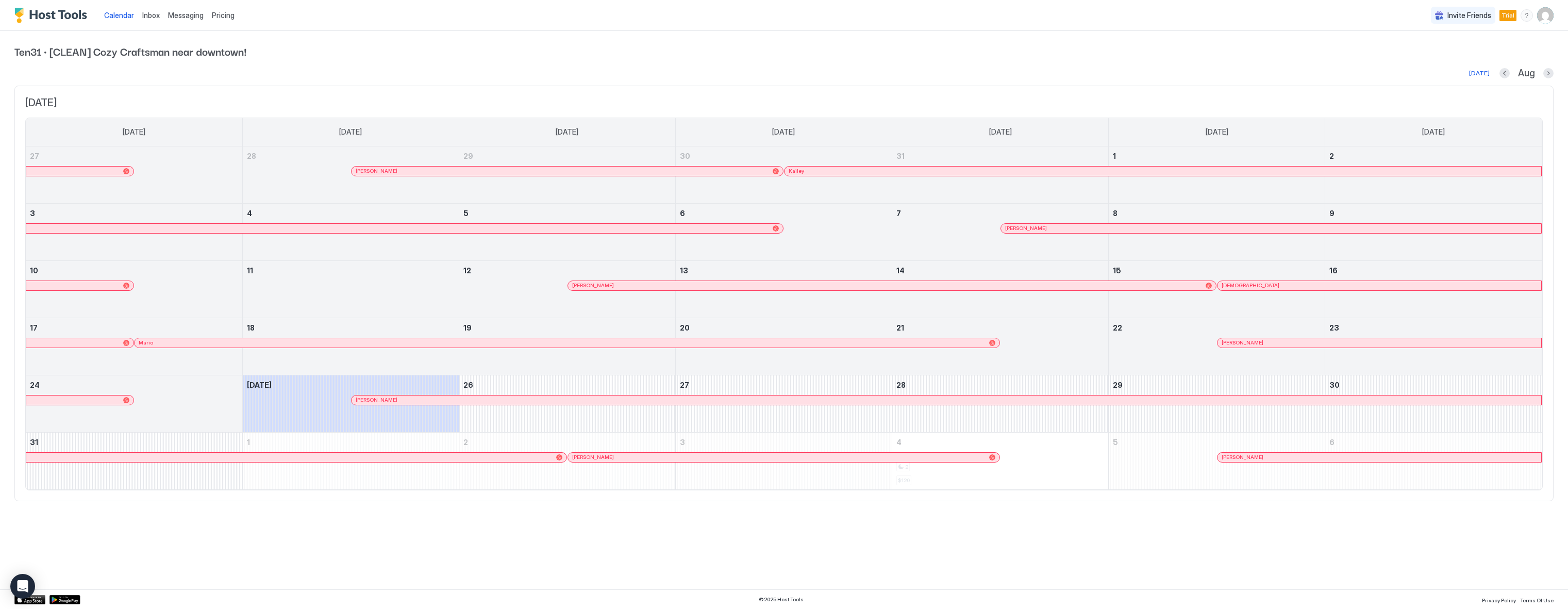
click at [73, 19] on img "Host Tools Logo" at bounding box center [53, 15] width 77 height 15
click at [1546, 71] on button "Next month" at bounding box center [1548, 73] width 10 height 10
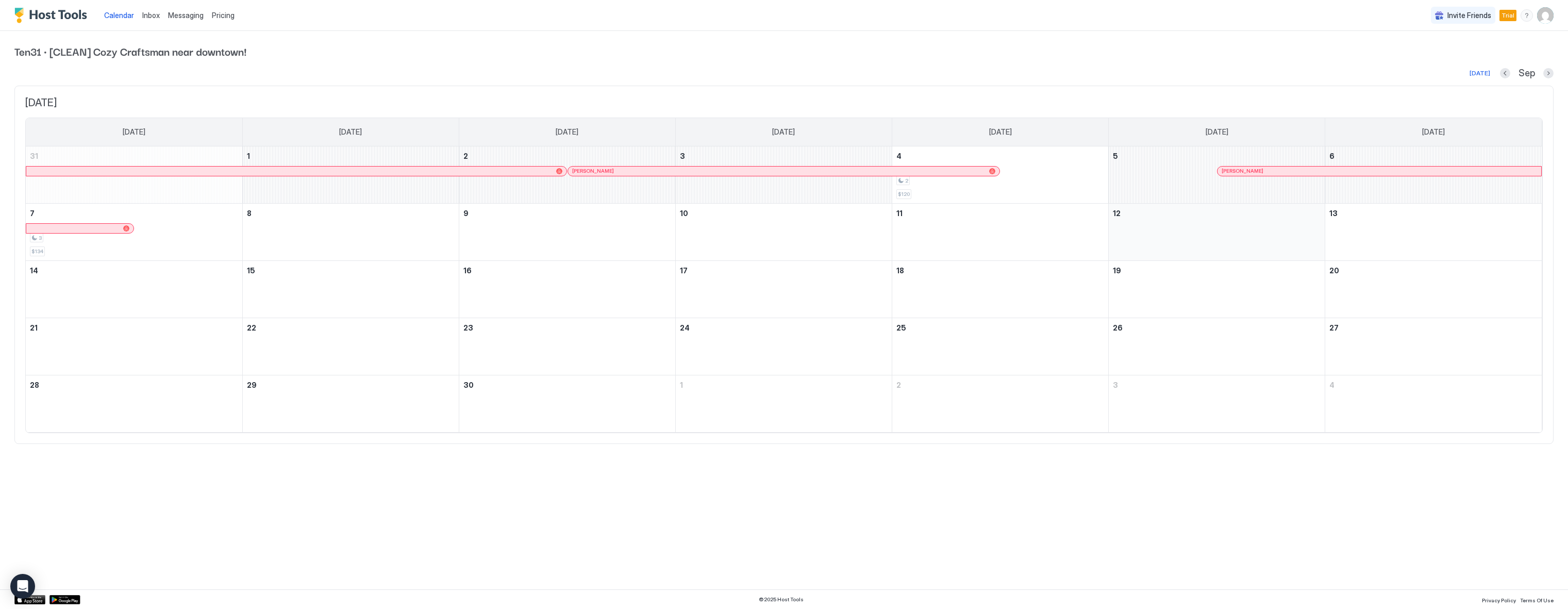
click at [1258, 216] on div "September 12, 2025" at bounding box center [1216, 232] width 208 height 49
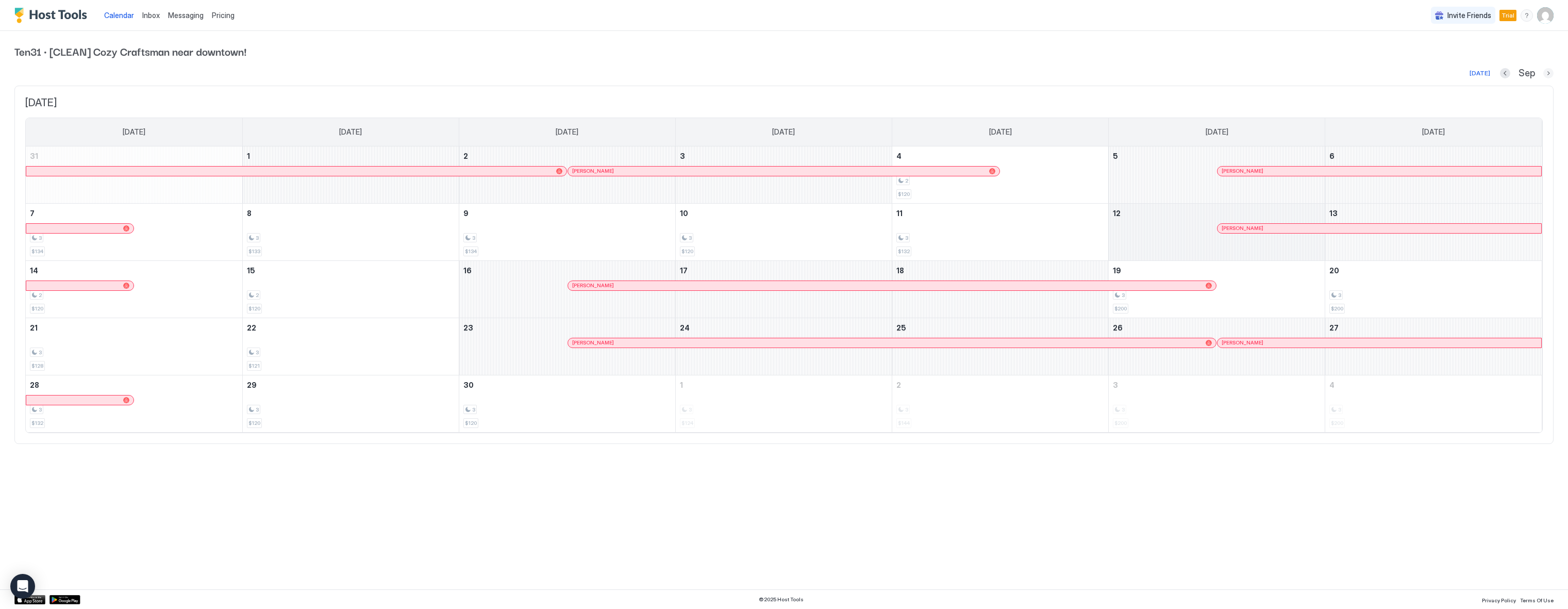
click at [1552, 72] on button "Next month" at bounding box center [1548, 73] width 10 height 10
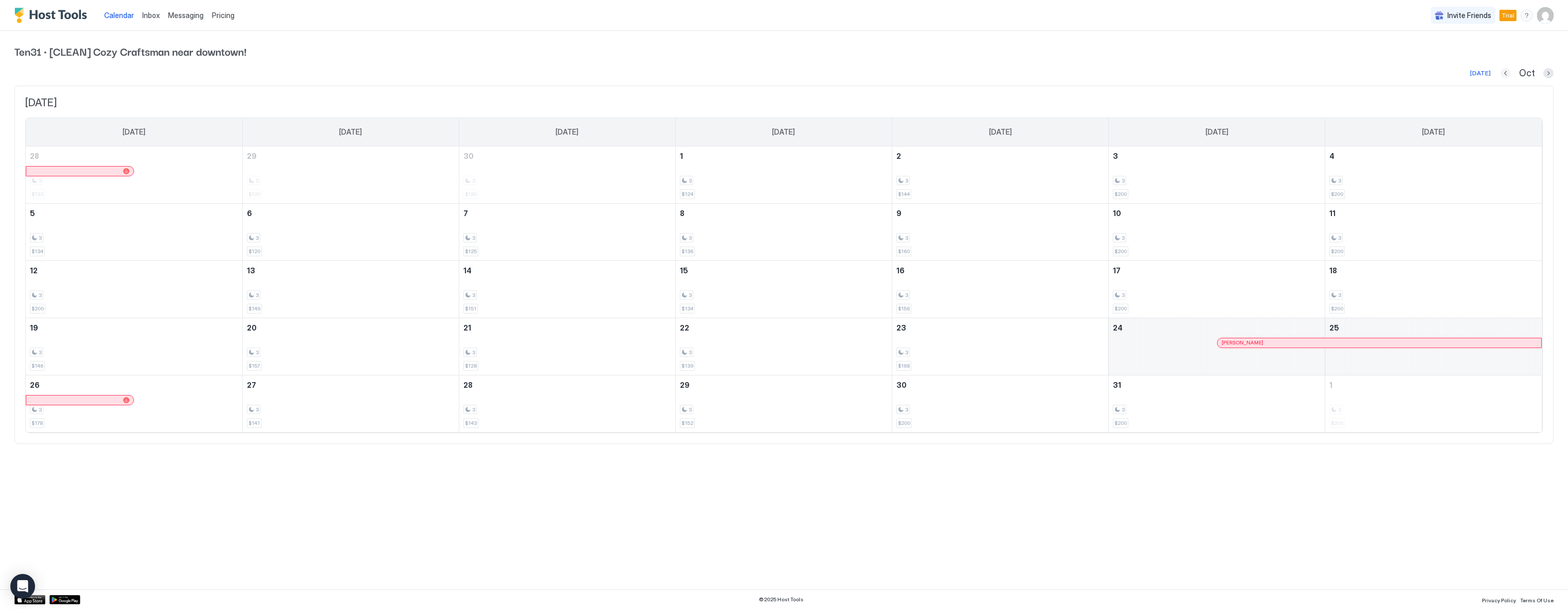
click at [1503, 72] on button "Previous month" at bounding box center [1505, 73] width 10 height 10
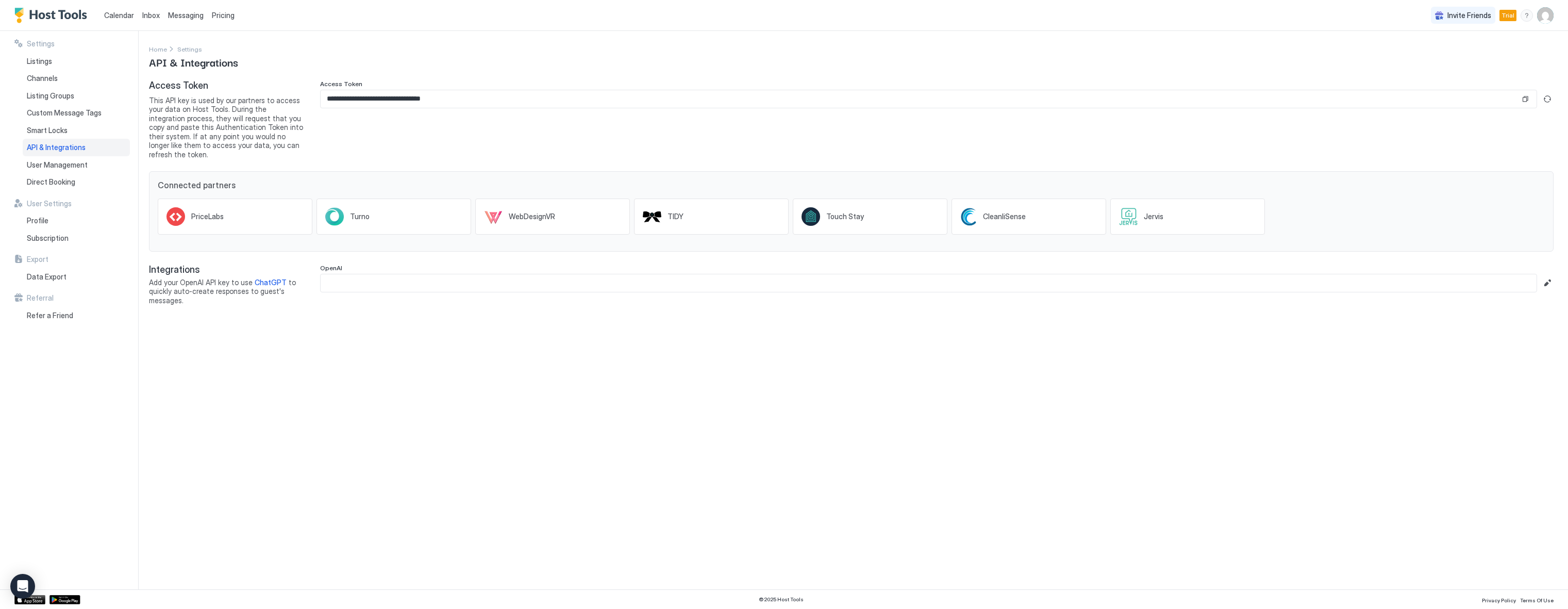
click at [531, 446] on div "**********" at bounding box center [858, 310] width 1418 height 559
click at [534, 207] on div "WebDesignVR" at bounding box center [525, 216] width 82 height 19
drag, startPoint x: 432, startPoint y: 495, endPoint x: 533, endPoint y: 428, distance: 121.2
click at [437, 494] on div "**********" at bounding box center [858, 310] width 1418 height 559
click at [840, 212] on span "Touch Stay" at bounding box center [845, 216] width 38 height 9
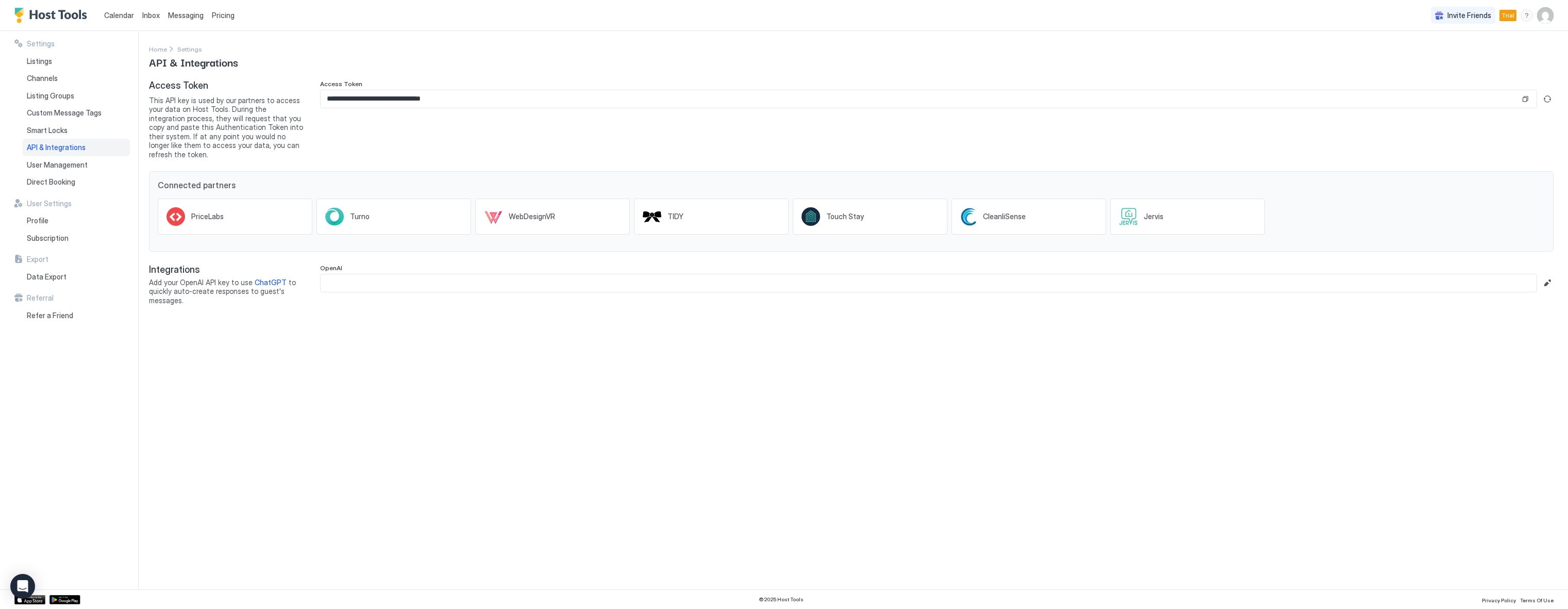
drag, startPoint x: 383, startPoint y: 418, endPoint x: 567, endPoint y: 362, distance: 192.3
click at [389, 418] on div "**********" at bounding box center [858, 310] width 1418 height 559
click at [1023, 219] on div "CleanliSense" at bounding box center [1028, 216] width 155 height 36
click at [387, 427] on div "**********" at bounding box center [858, 310] width 1418 height 559
click at [350, 552] on div "**********" at bounding box center [858, 310] width 1418 height 559
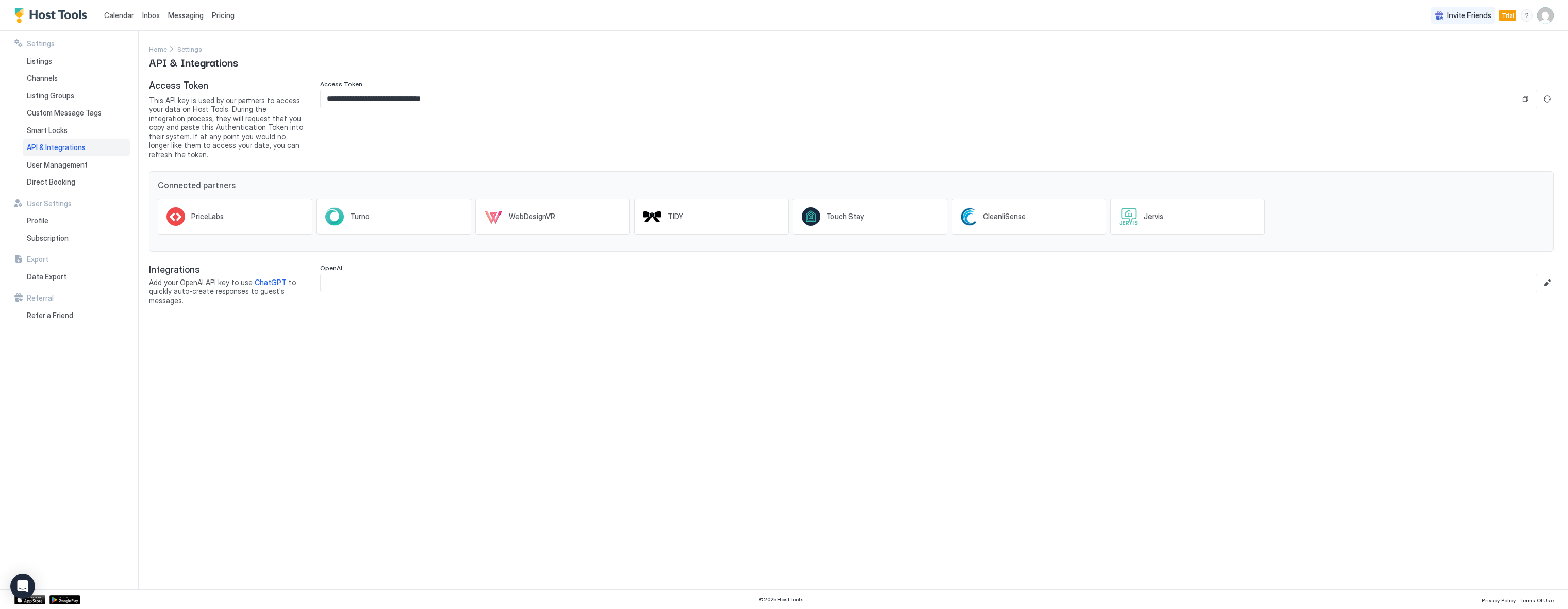
click at [188, 14] on span "Messaging" at bounding box center [186, 15] width 35 height 8
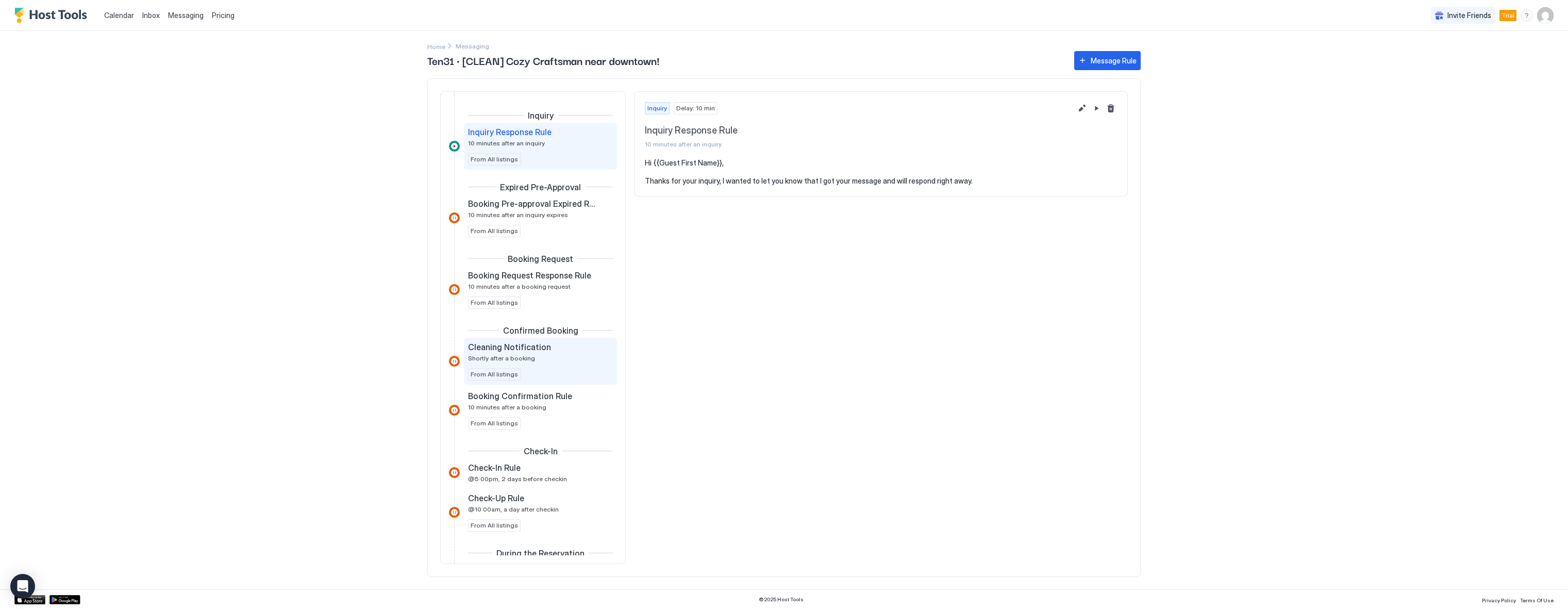
drag, startPoint x: 321, startPoint y: 414, endPoint x: 555, endPoint y: 337, distance: 246.3
click at [326, 414] on div "Calendar Inbox Messaging Pricing Invite Friends Trial GH Home Messaging Ten31 ·…" at bounding box center [784, 304] width 1568 height 609
click at [1101, 65] on div "Message Rule" at bounding box center [1113, 61] width 46 height 11
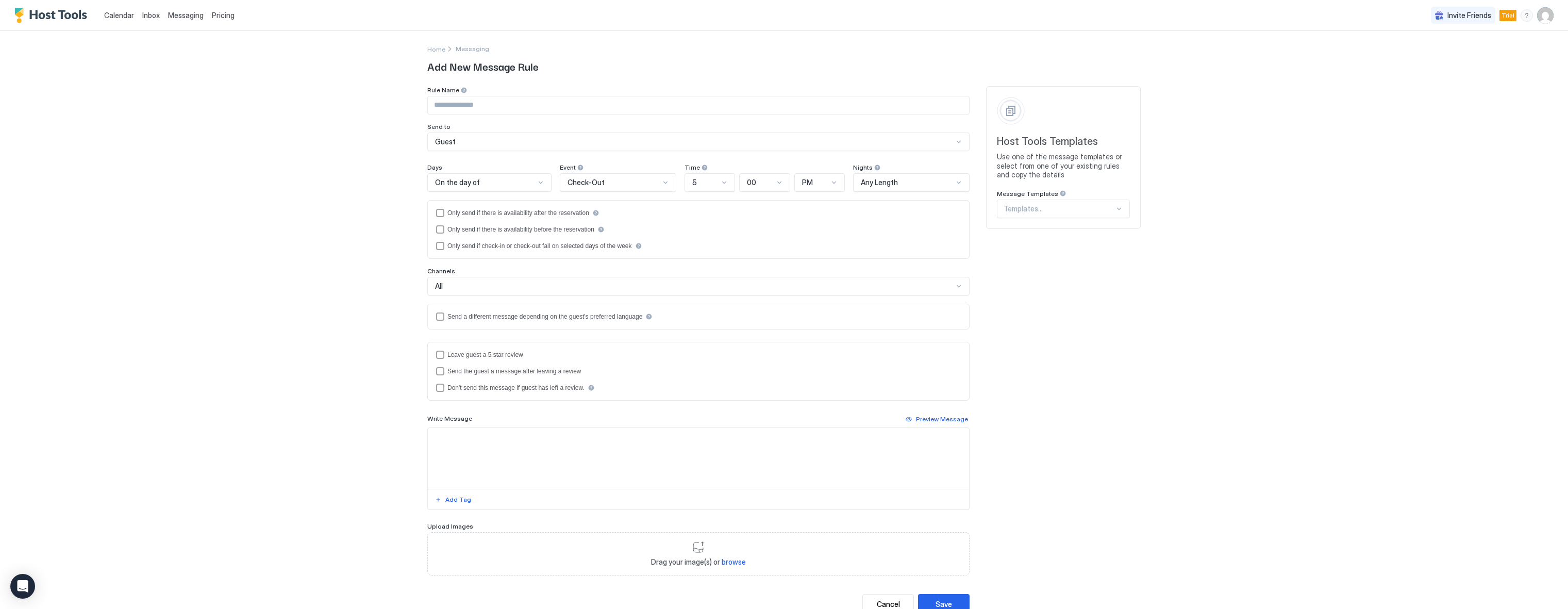
click at [476, 142] on div "Guest" at bounding box center [694, 141] width 518 height 9
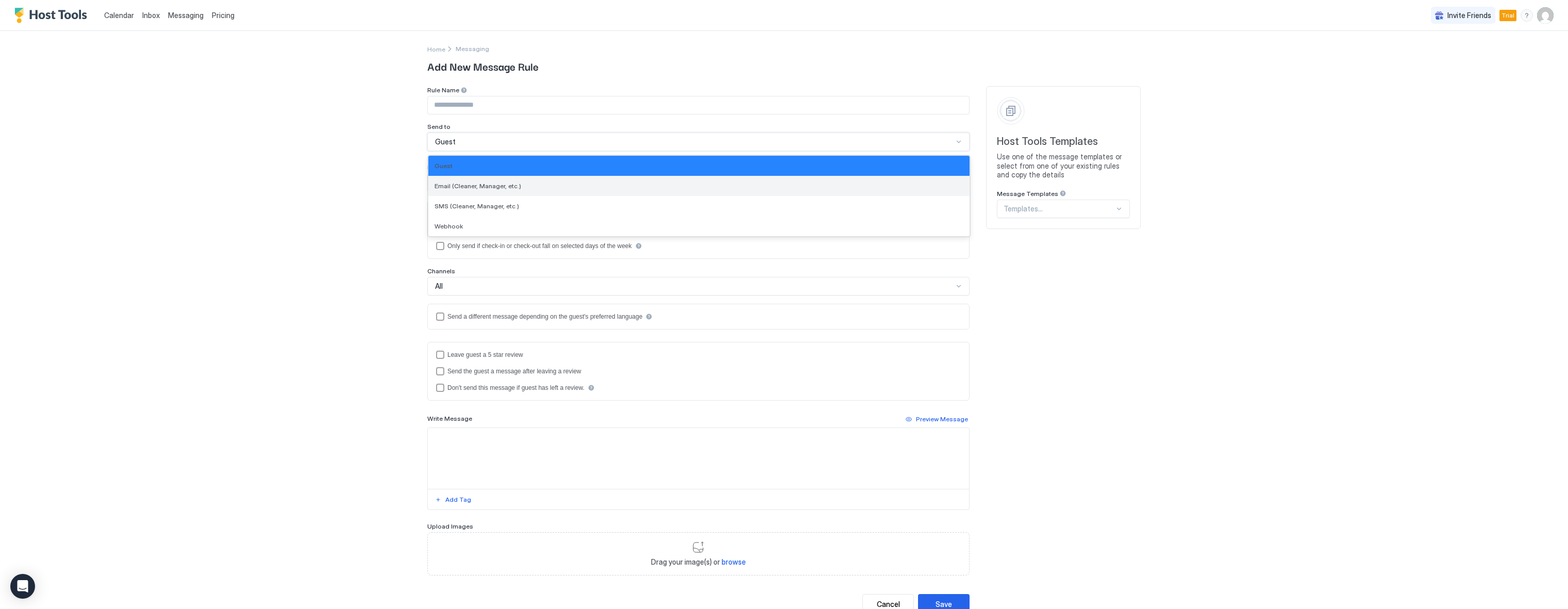
click at [478, 180] on div "Email (Cleaner, Manager, etc.)" at bounding box center [699, 186] width 541 height 20
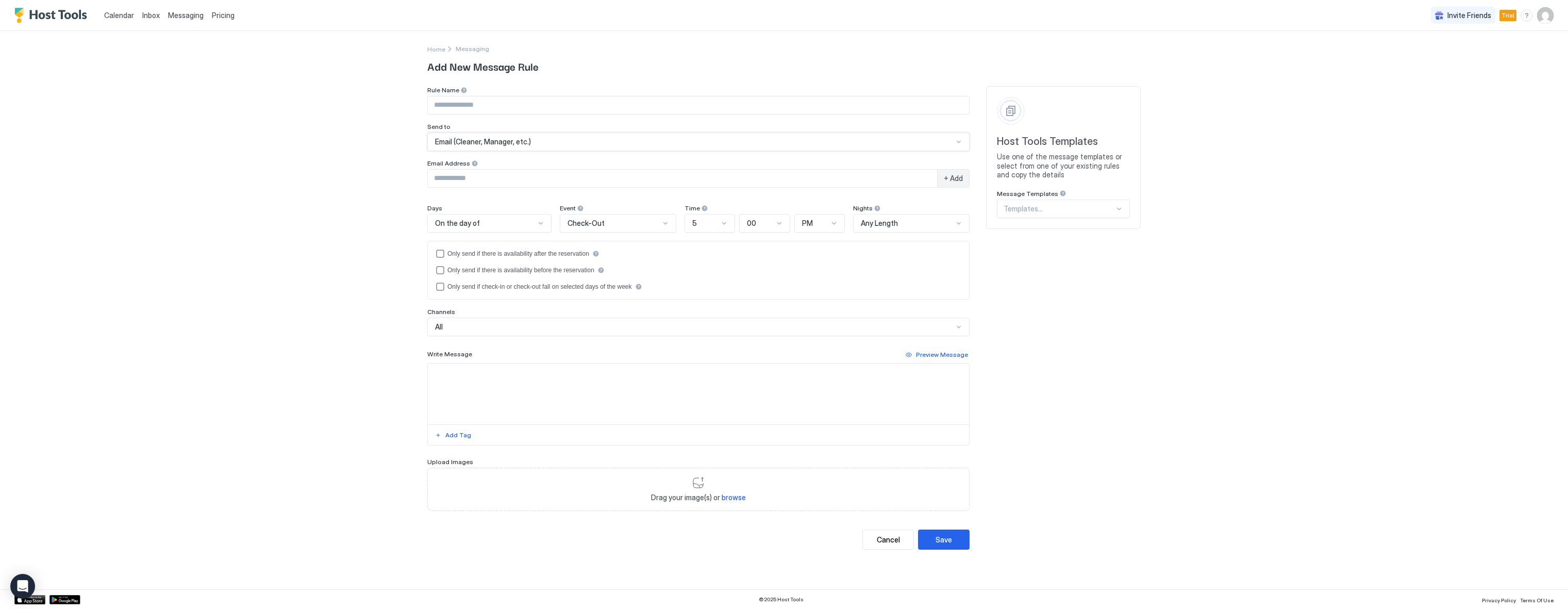
click at [493, 96] on div "Email Address" at bounding box center [698, 91] width 542 height 10
click at [497, 146] on div "Email (Cleaner, Manager, etc.)" at bounding box center [698, 142] width 542 height 19
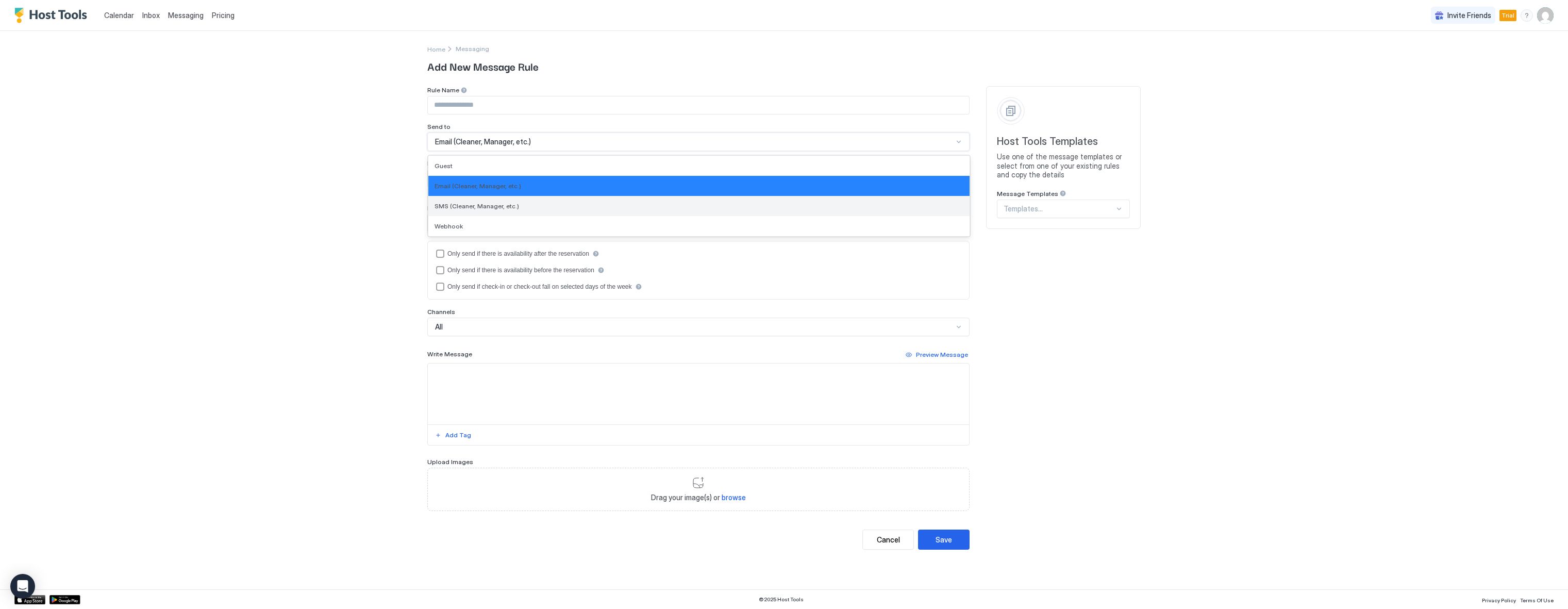
click at [484, 198] on div "SMS (Cleaner, Manager, etc.)" at bounding box center [699, 206] width 541 height 20
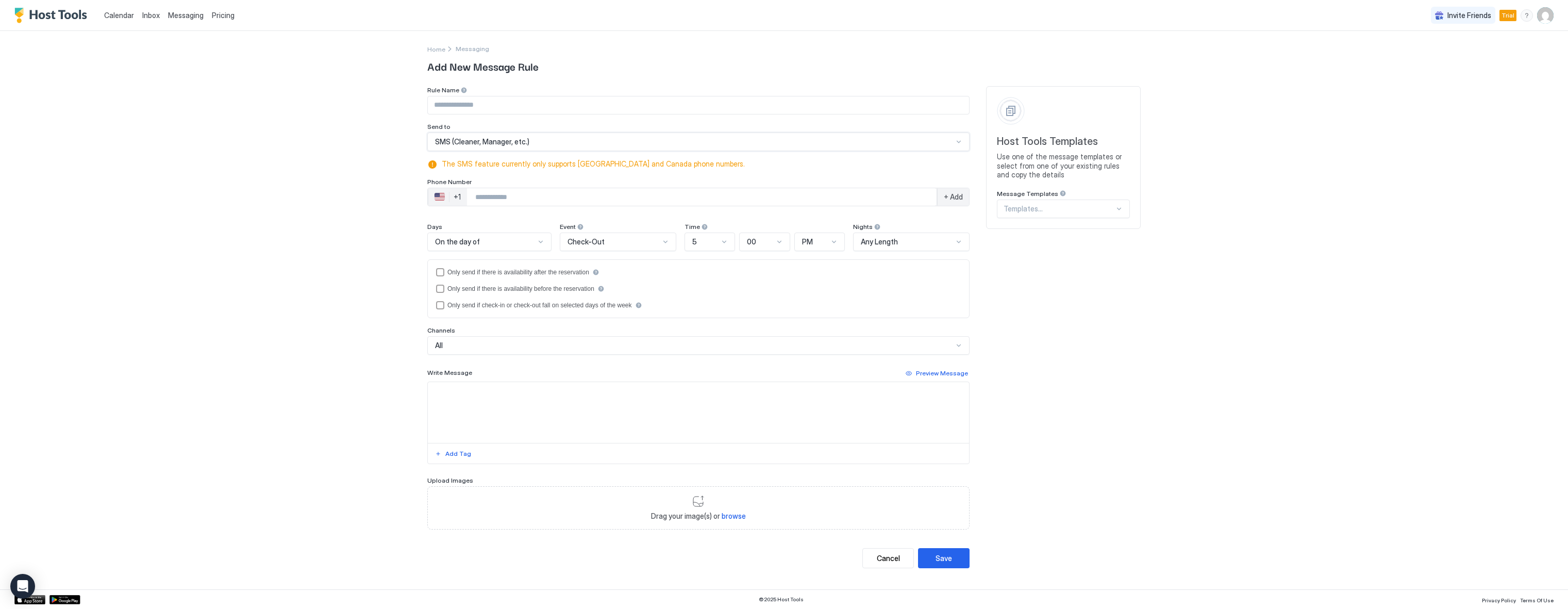
click at [271, 333] on div "Calendar Inbox Messaging Pricing Invite Friends Trial GH Home Messaging Add New…" at bounding box center [784, 304] width 1568 height 609
click at [1146, 447] on div "Home Messaging Add New Message Rule Rule Name Send to SMS (Cleaner, Manager, et…" at bounding box center [784, 305] width 742 height 549
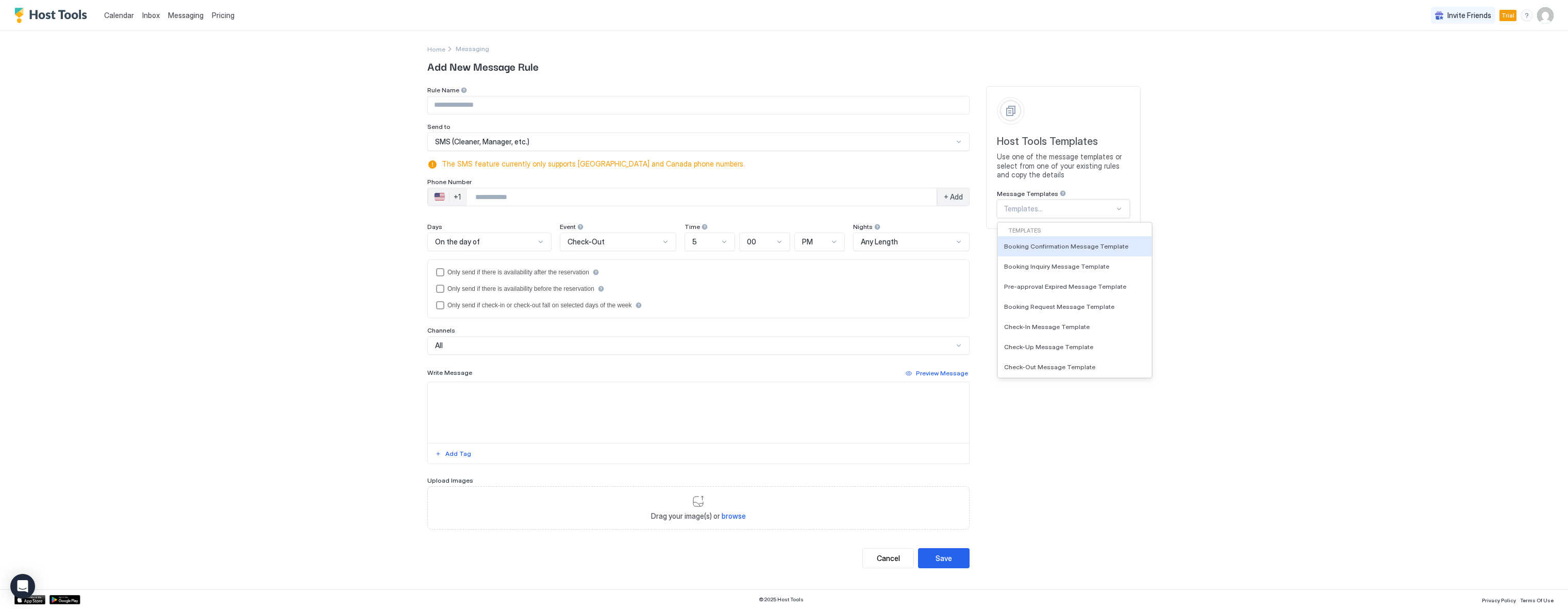
click at [1075, 212] on div at bounding box center [1059, 209] width 111 height 9
click at [1059, 294] on span "Cleaning Notification" at bounding box center [1035, 294] width 62 height 8
type input "**********"
type textarea "**********"
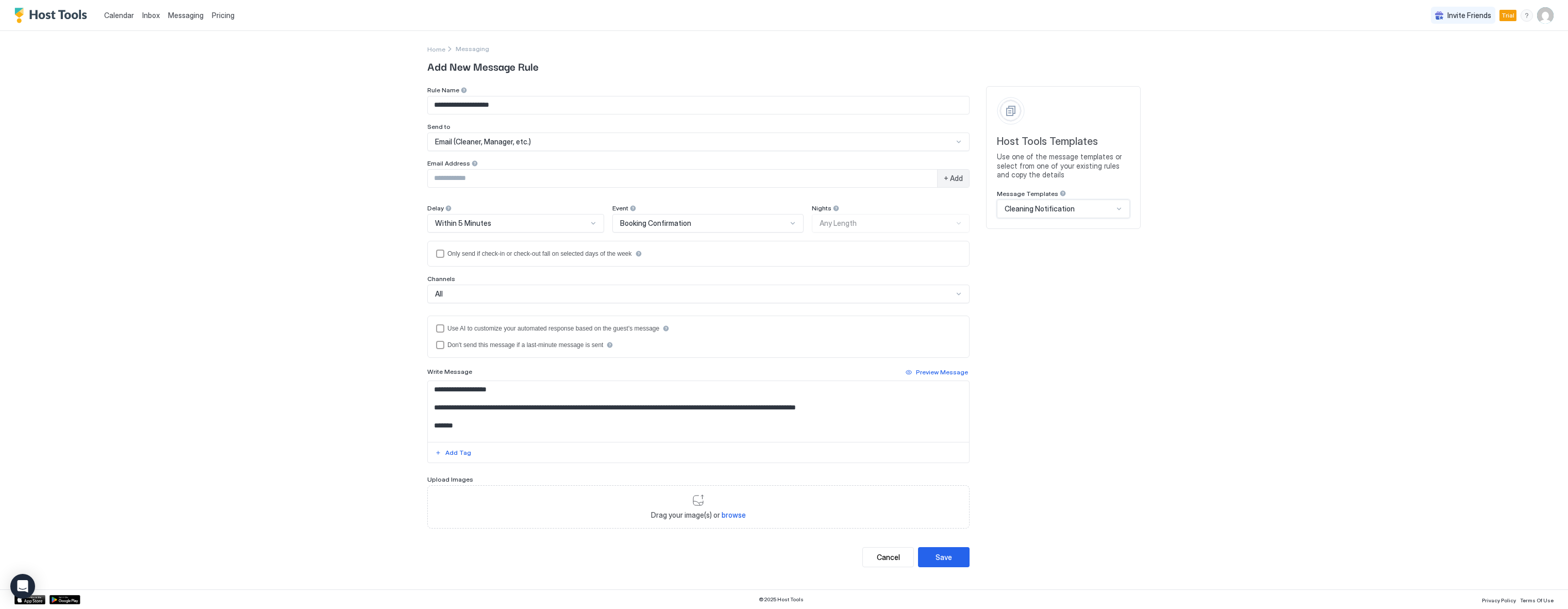
click at [1270, 300] on div "**********" at bounding box center [784, 304] width 1568 height 609
click at [471, 172] on input "Input Field" at bounding box center [683, 178] width 509 height 18
click at [516, 144] on div "Email (Cleaner, Manager, etc.)" at bounding box center [698, 142] width 542 height 19
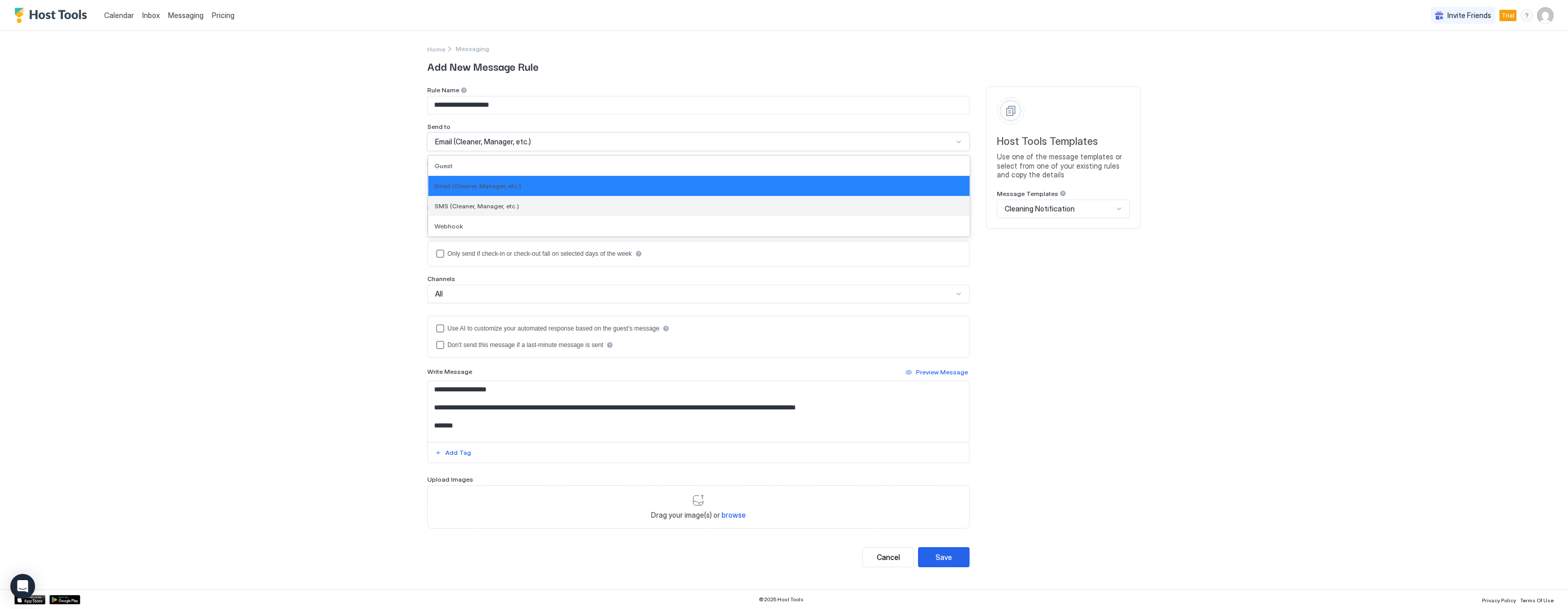
click at [516, 204] on div "SMS (Cleaner, Manager, etc.)" at bounding box center [699, 205] width 529 height 8
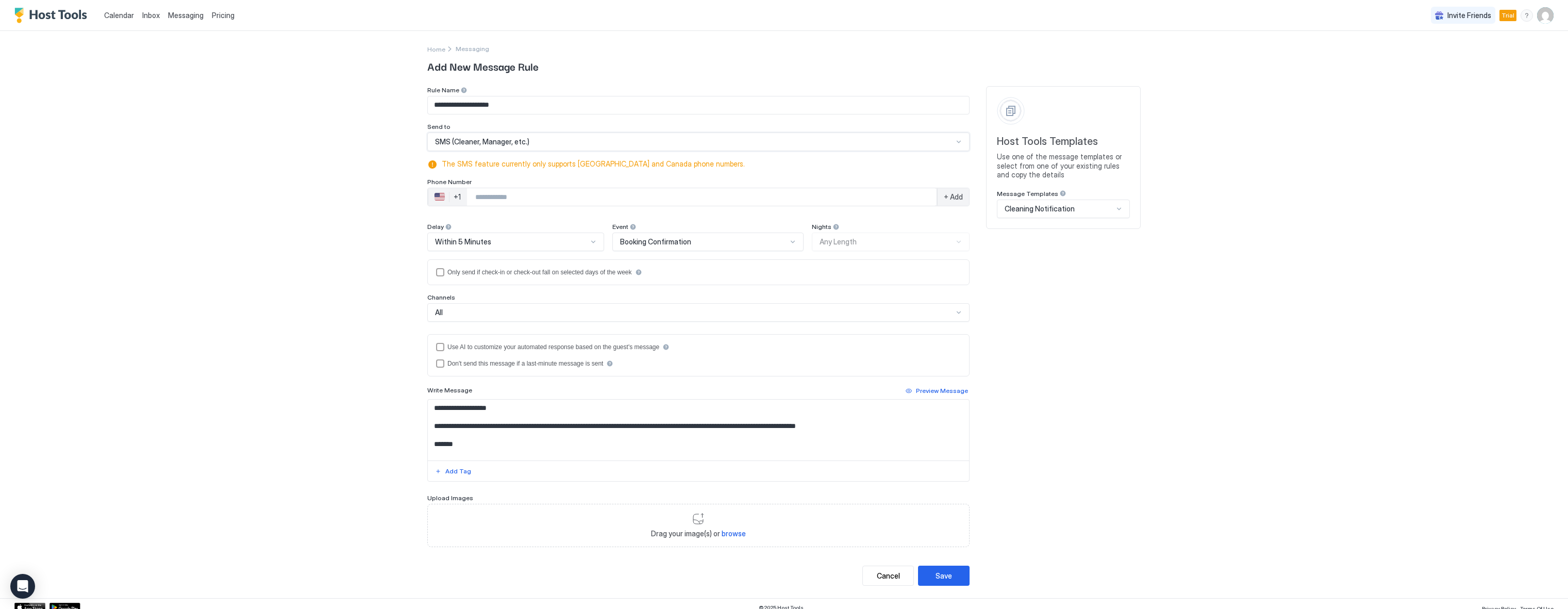
click at [526, 199] on input "Phone Number input" at bounding box center [701, 197] width 469 height 19
type input "**********"
click at [635, 236] on div "Booking Confirmation" at bounding box center [708, 241] width 192 height 19
click at [318, 309] on div "**********" at bounding box center [784, 304] width 1568 height 609
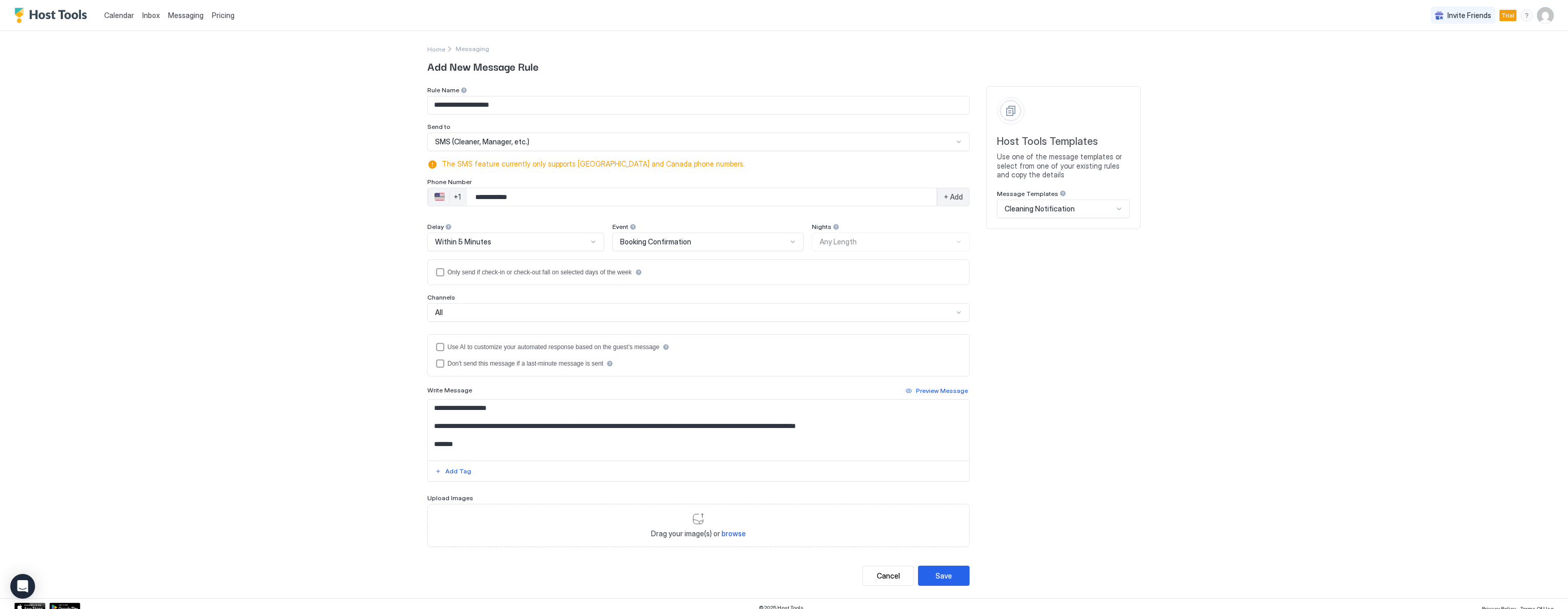
click at [539, 318] on div "All" at bounding box center [698, 312] width 542 height 19
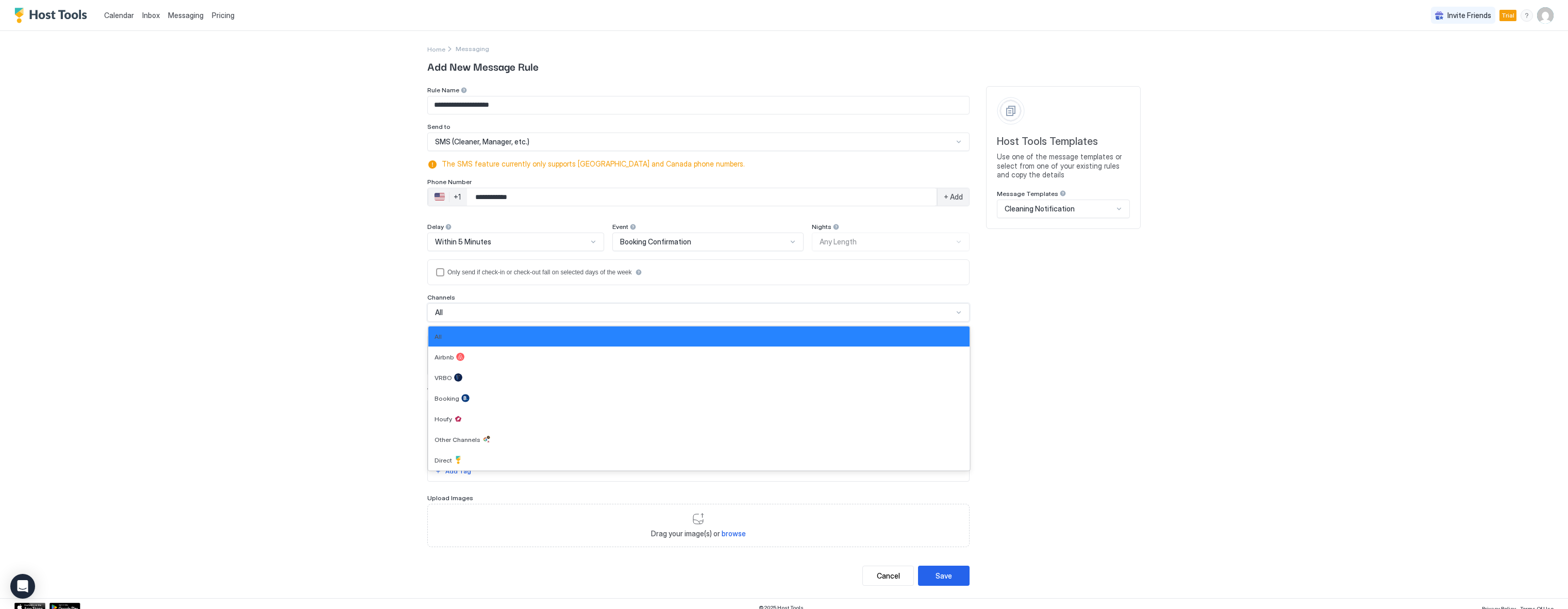
click at [539, 318] on div "All" at bounding box center [698, 312] width 542 height 19
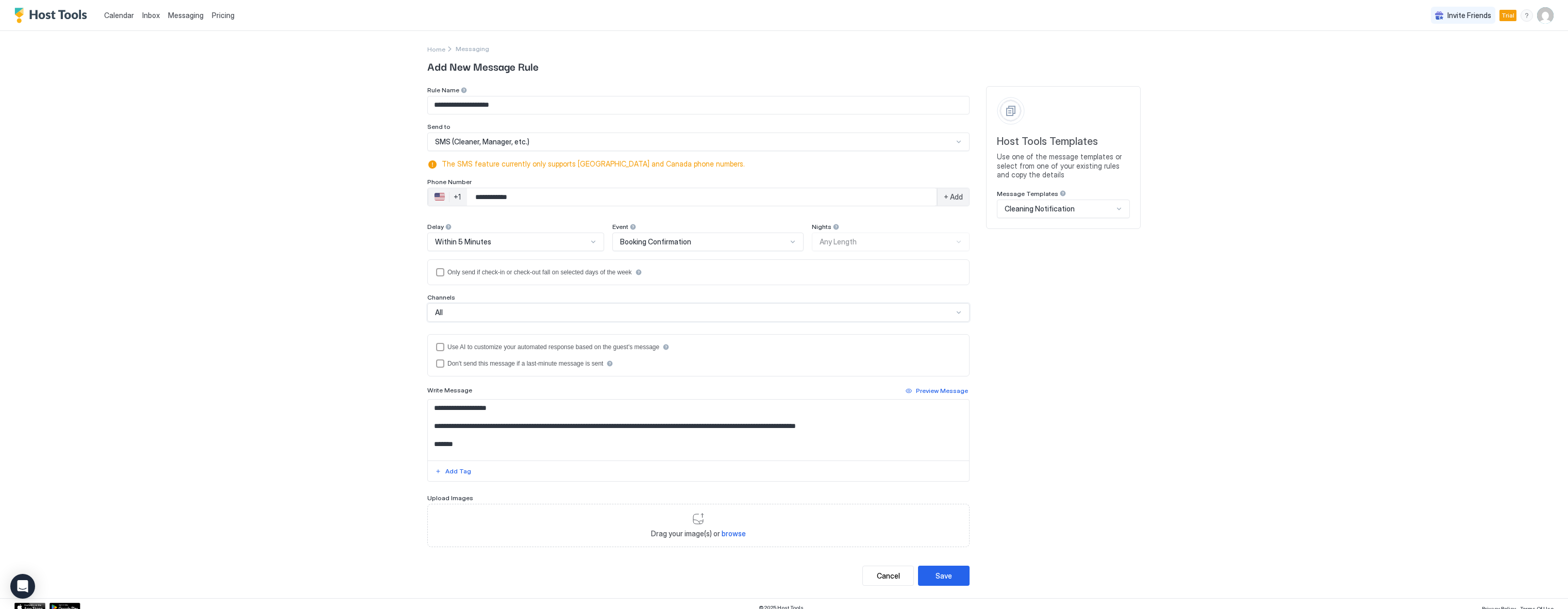
click at [325, 388] on div "**********" at bounding box center [784, 304] width 1568 height 609
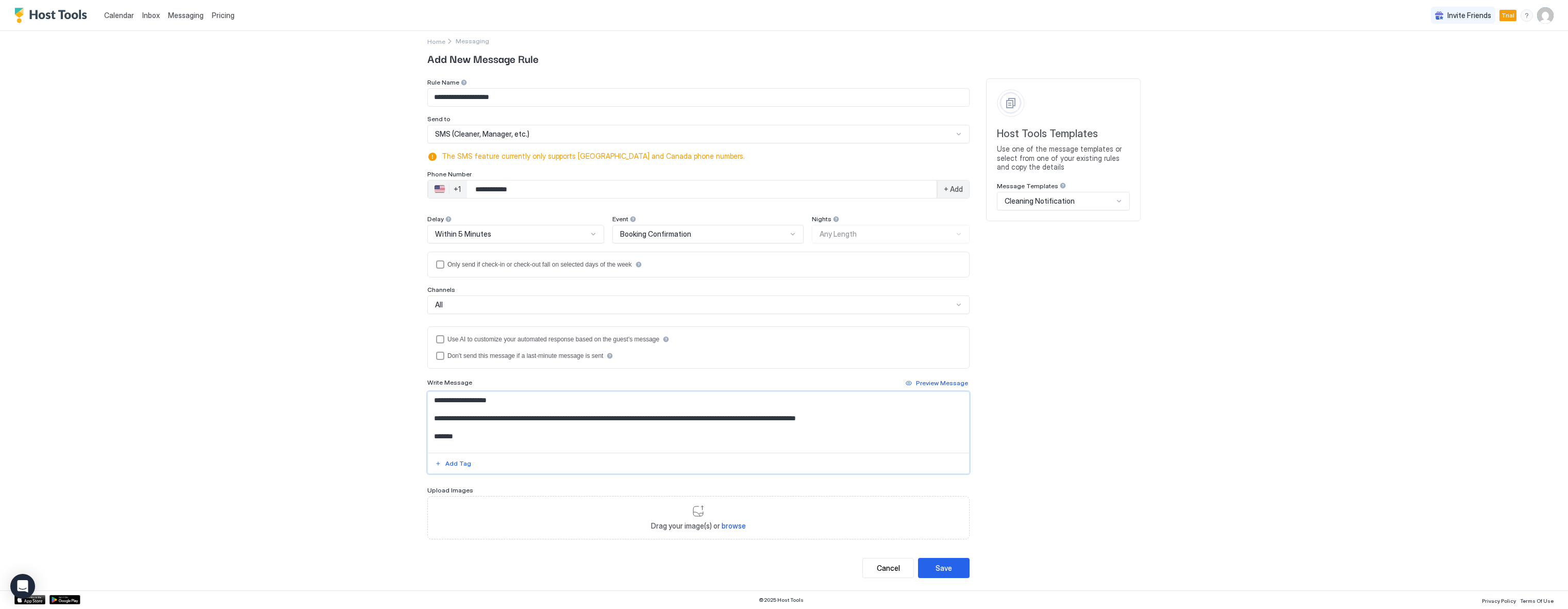
drag, startPoint x: 492, startPoint y: 403, endPoint x: 401, endPoint y: 399, distance: 91.1
click at [401, 399] on div "**********" at bounding box center [784, 304] width 1568 height 609
type textarea "**********"
click at [702, 512] on div "Drag your image(s) or browse" at bounding box center [698, 517] width 542 height 43
click at [599, 88] on div "Phone Number" at bounding box center [698, 83] width 542 height 10
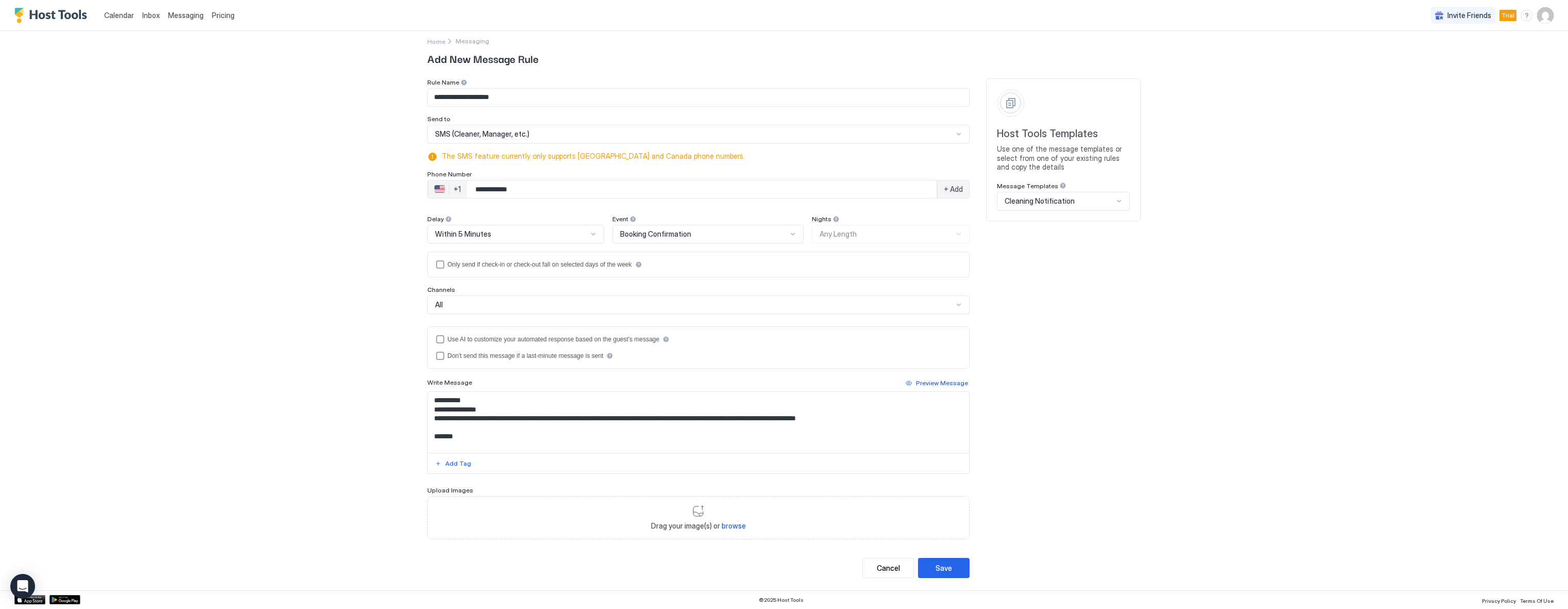
click at [593, 189] on input "**********" at bounding box center [701, 189] width 469 height 19
click at [190, 188] on div "**********" at bounding box center [784, 304] width 1568 height 609
click at [118, 11] on span "Calendar" at bounding box center [119, 15] width 30 height 8
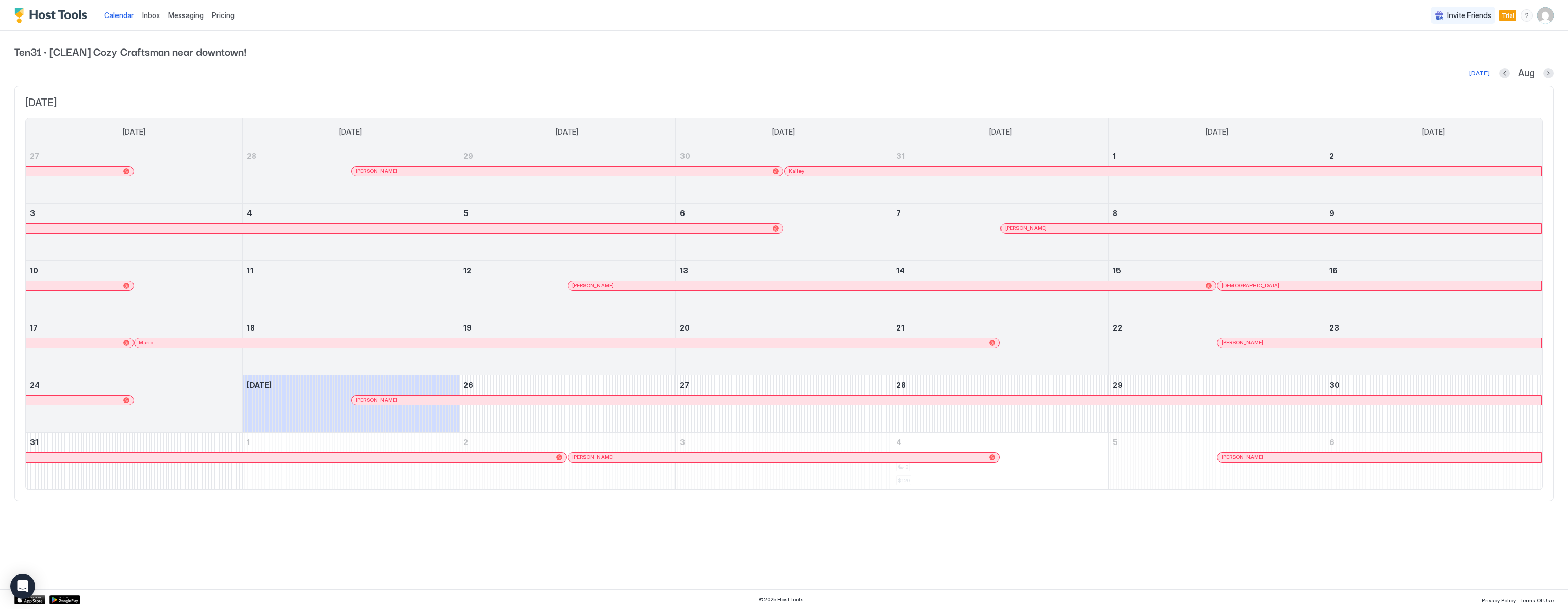
click at [158, 21] on div "Inbox" at bounding box center [150, 15] width 26 height 19
click at [156, 13] on span "Inbox" at bounding box center [150, 15] width 18 height 8
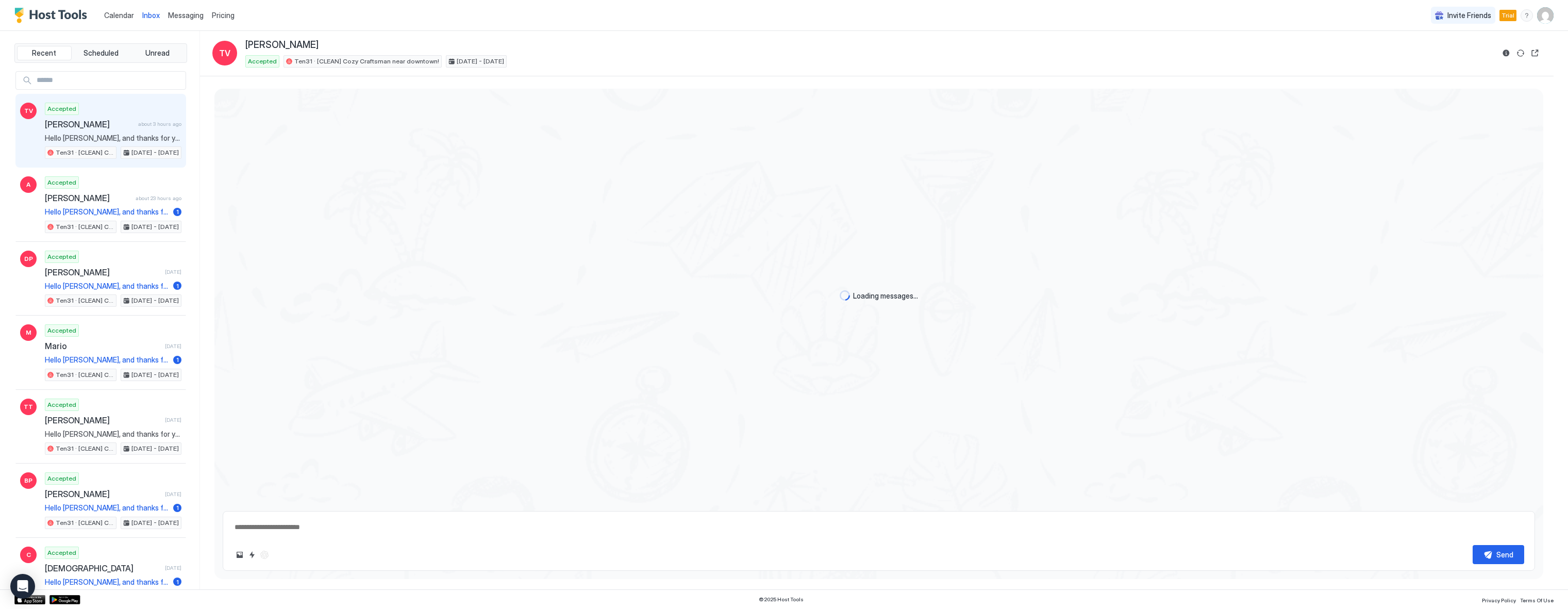
type textarea "*"
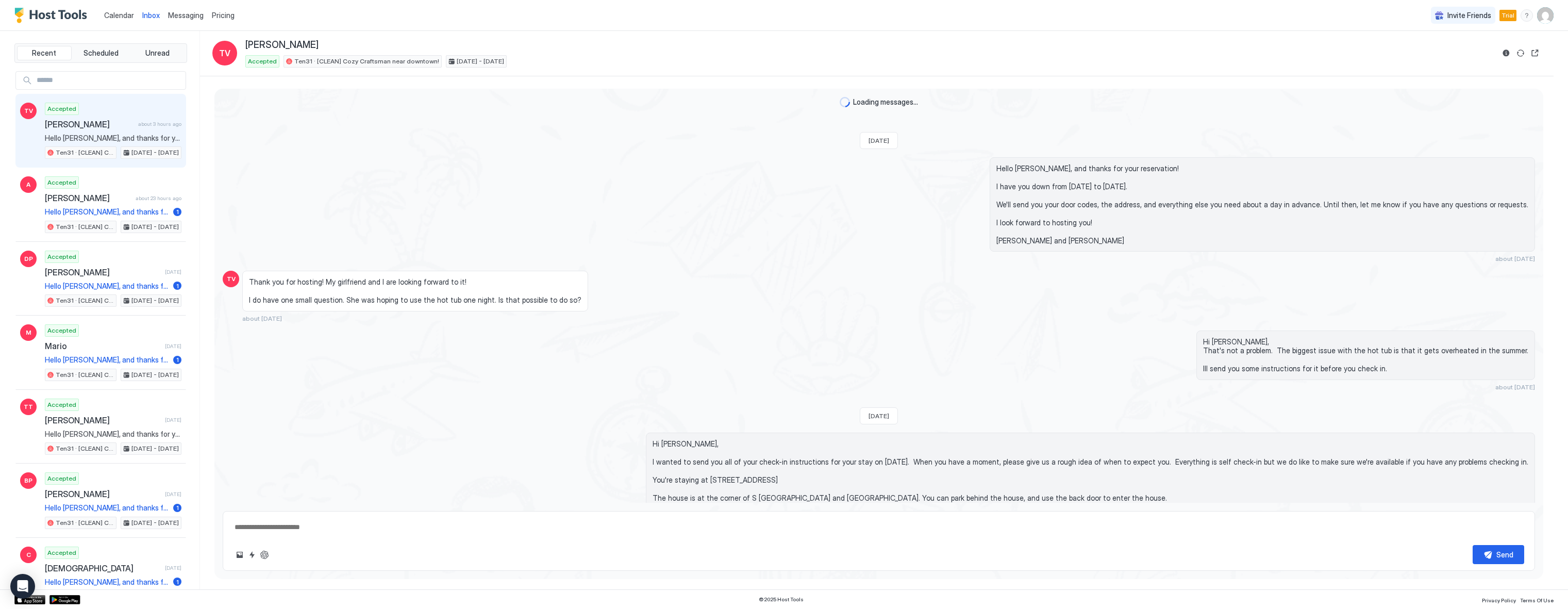
scroll to position [238, 0]
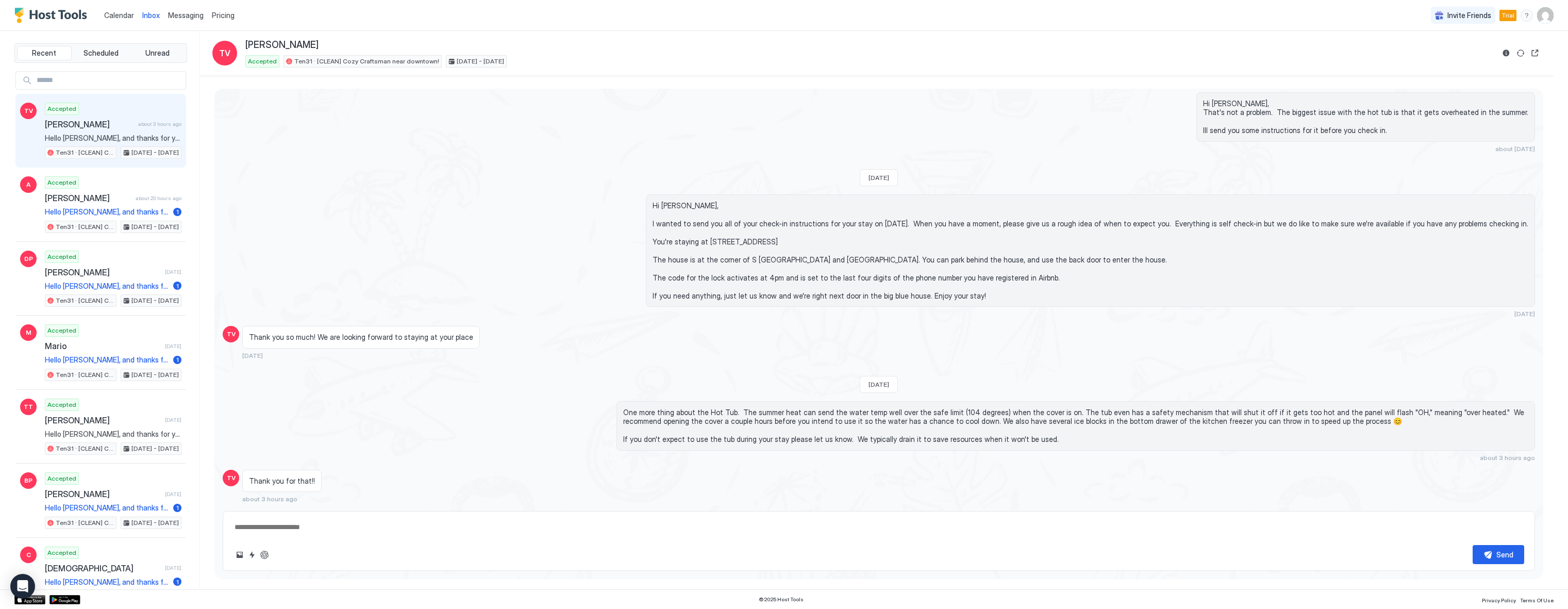
click at [193, 18] on span "Messaging" at bounding box center [186, 15] width 35 height 8
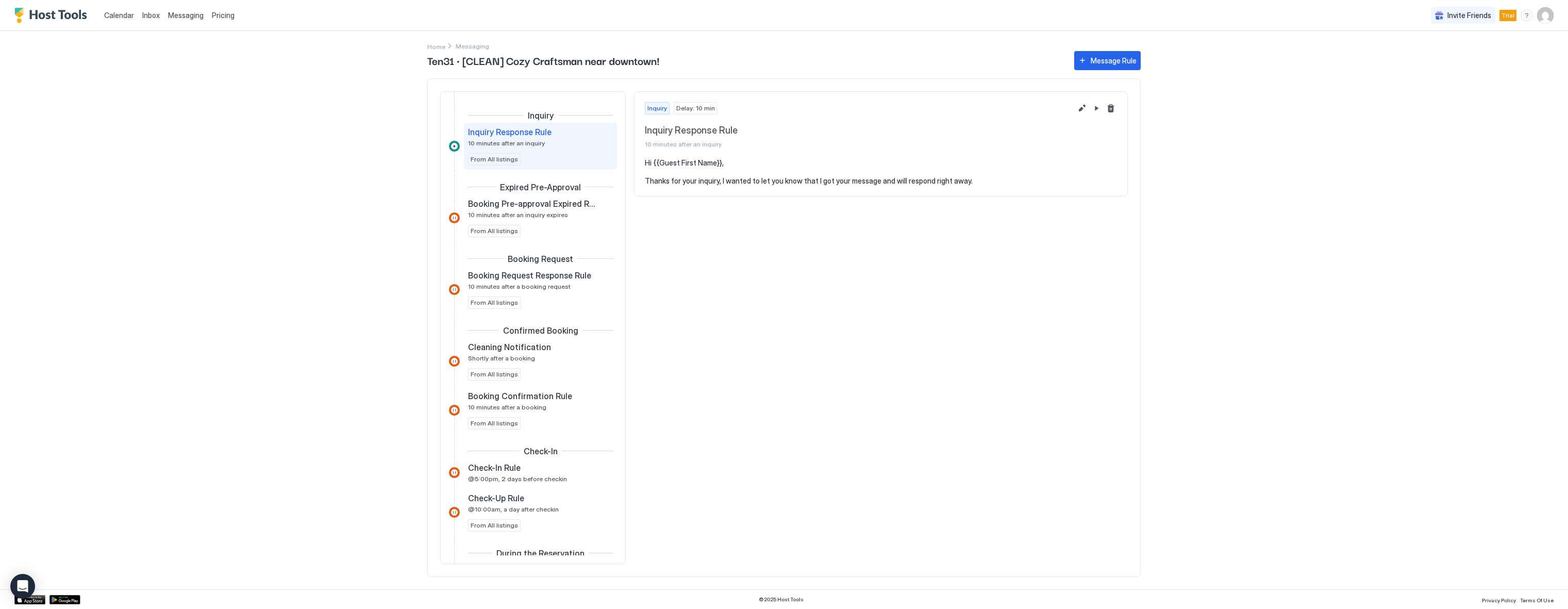
click at [232, 15] on span "Pricing" at bounding box center [223, 15] width 23 height 9
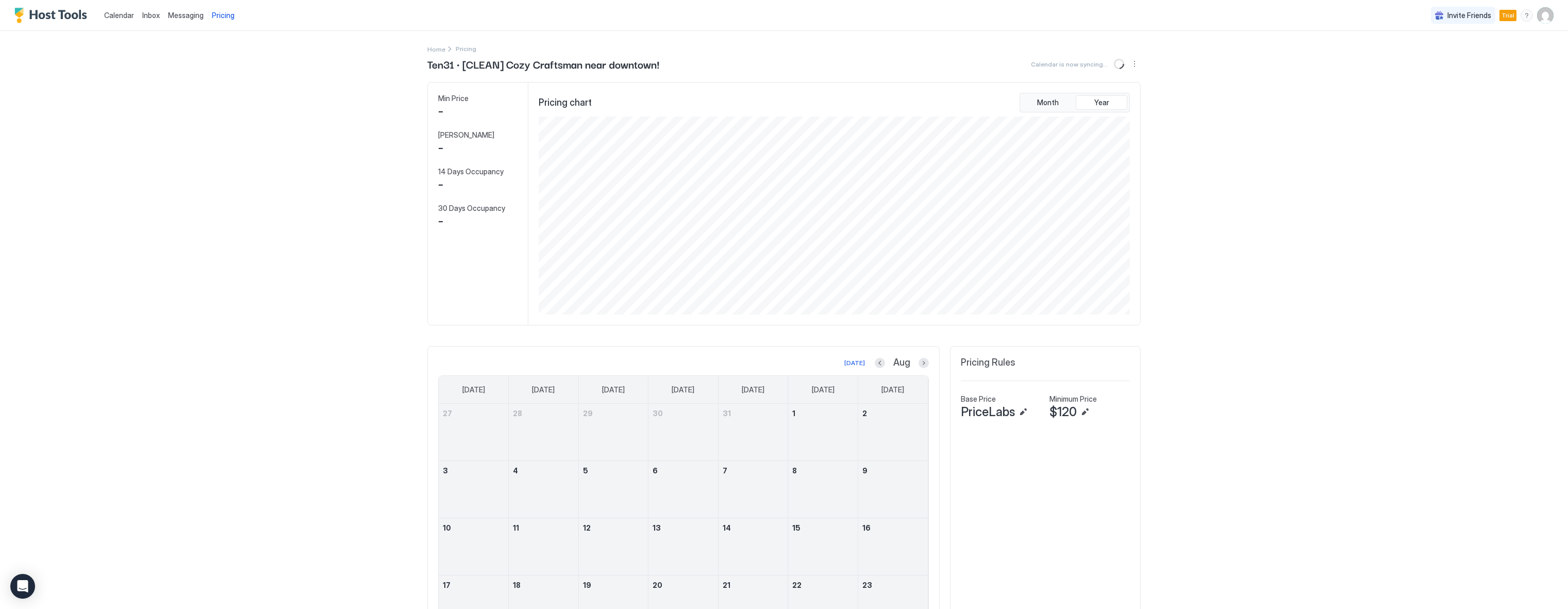
scroll to position [198, 593]
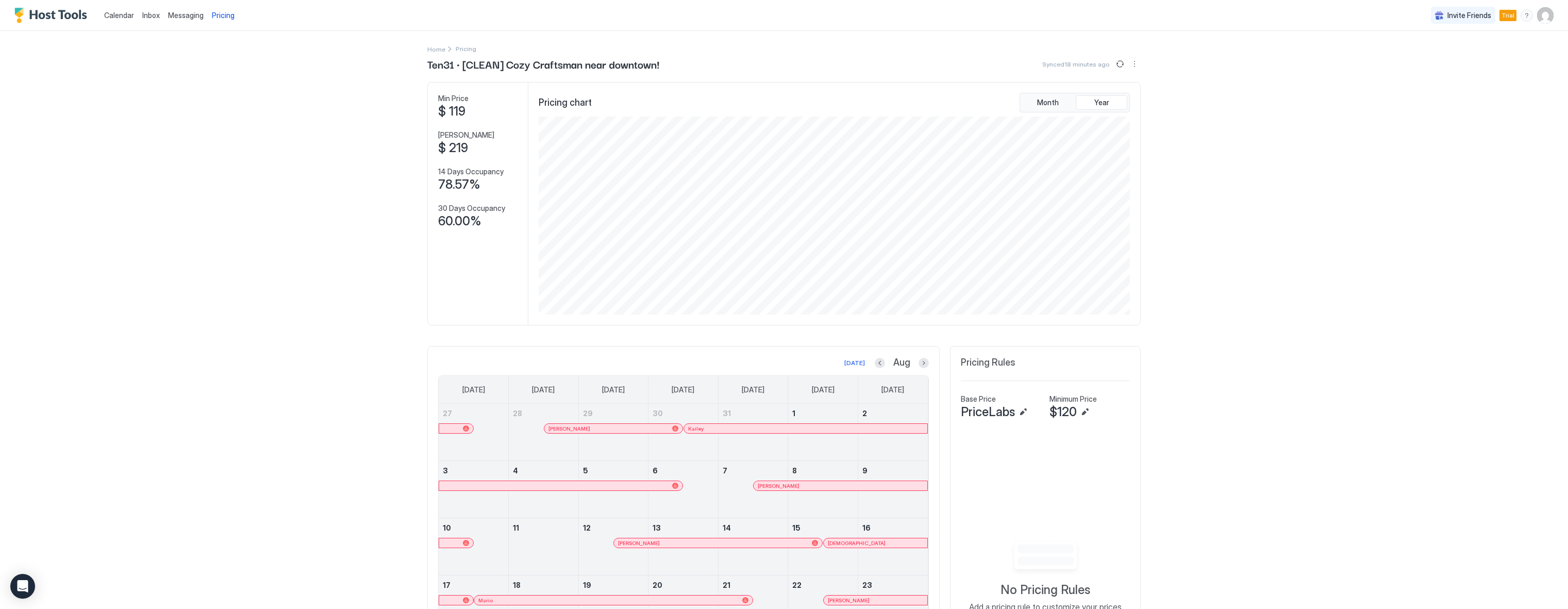
click at [126, 19] on span "Calendar" at bounding box center [119, 15] width 30 height 8
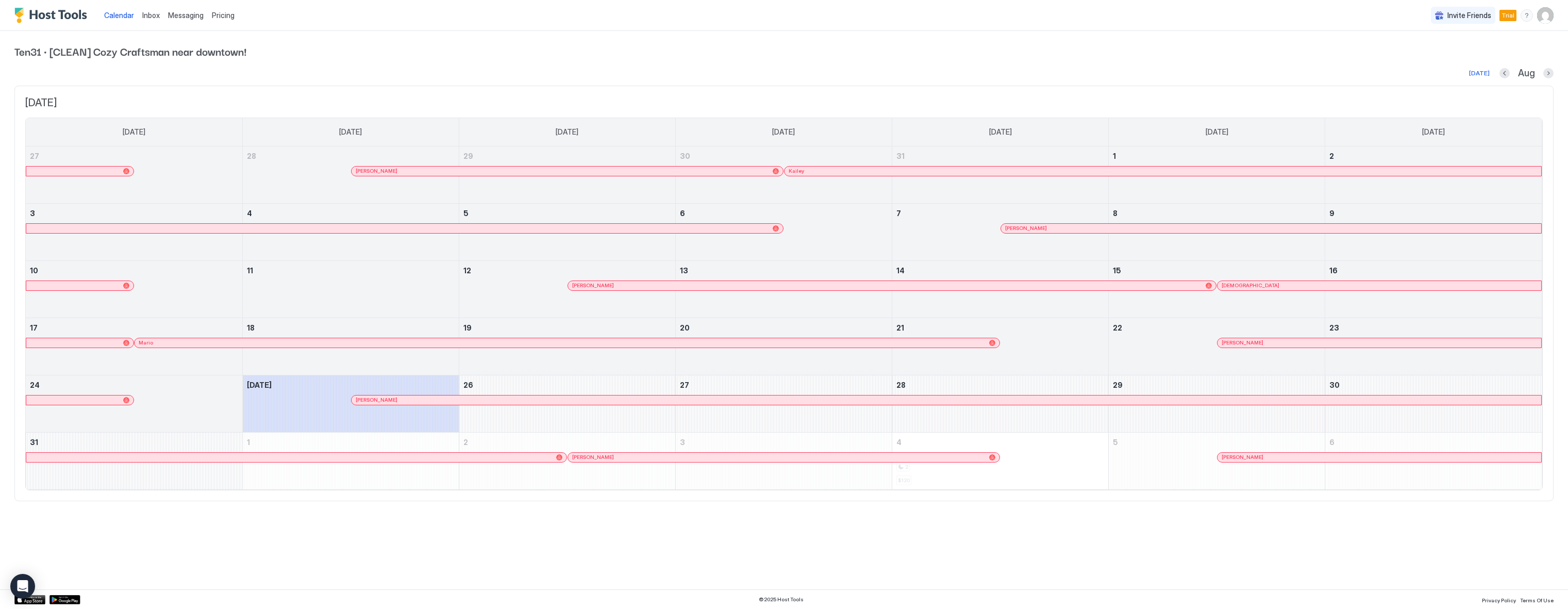
click at [446, 71] on div "Today Aug" at bounding box center [784, 73] width 1539 height 13
click at [45, 17] on img "Host Tools Logo" at bounding box center [53, 15] width 77 height 15
click at [1550, 19] on img "User profile" at bounding box center [1545, 16] width 17 height 17
click at [1465, 54] on div "Settings" at bounding box center [1487, 57] width 131 height 18
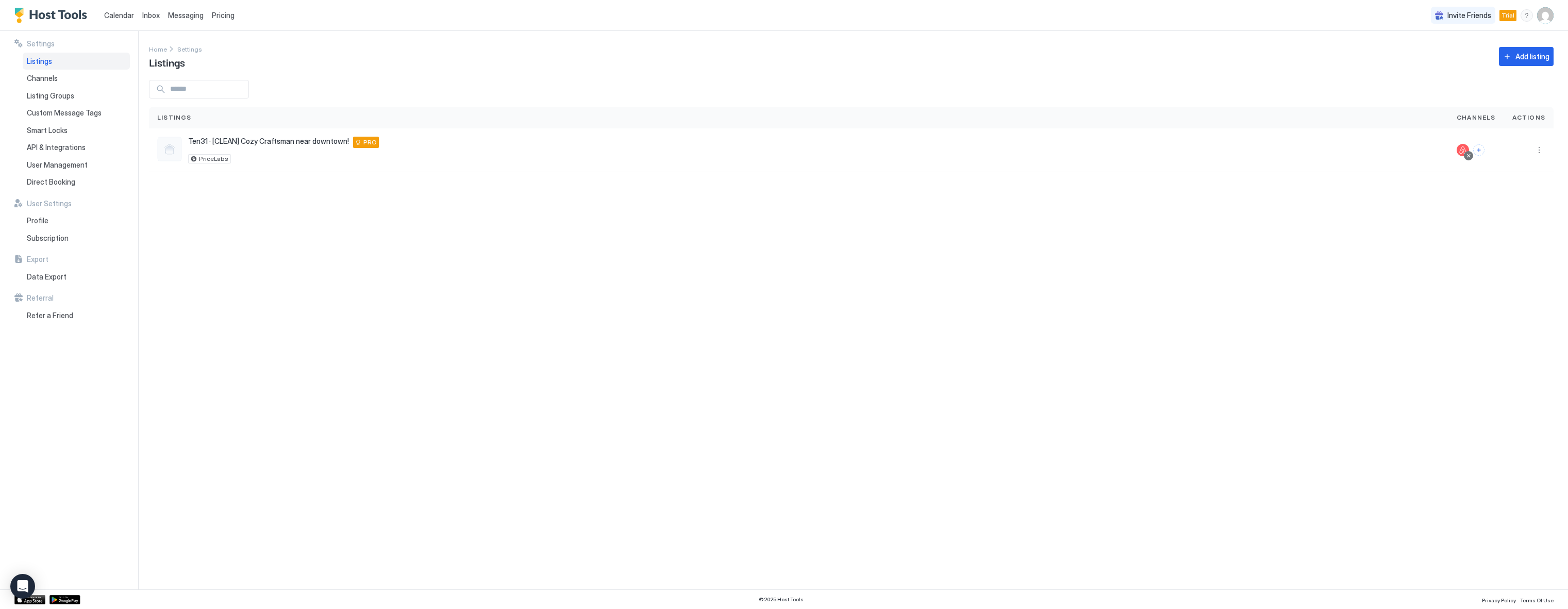
click at [384, 366] on div "Settings Home Settings Listings Add listing Listings Channels Actions Ten31 · […" at bounding box center [858, 310] width 1418 height 559
click at [41, 77] on span "Channels" at bounding box center [42, 78] width 31 height 9
click at [42, 101] on div "Listing Groups" at bounding box center [76, 96] width 107 height 18
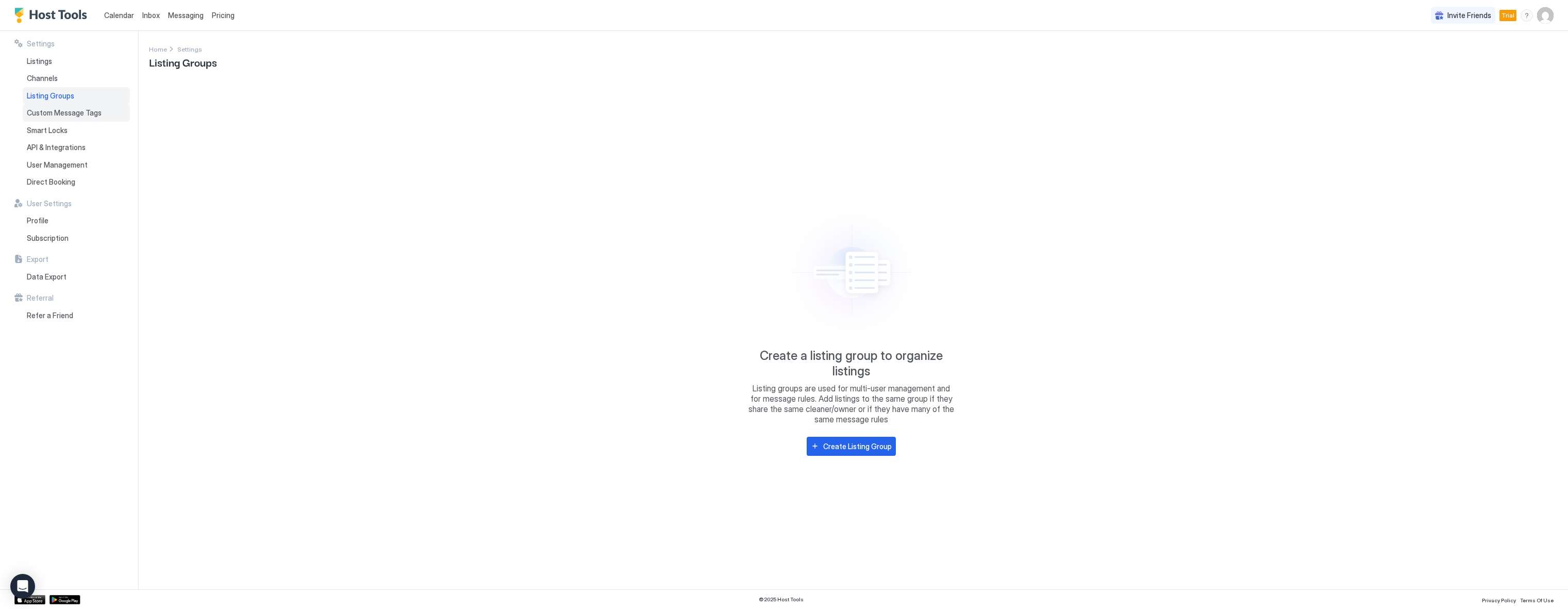
click at [46, 115] on span "Custom Message Tags" at bounding box center [64, 113] width 75 height 9
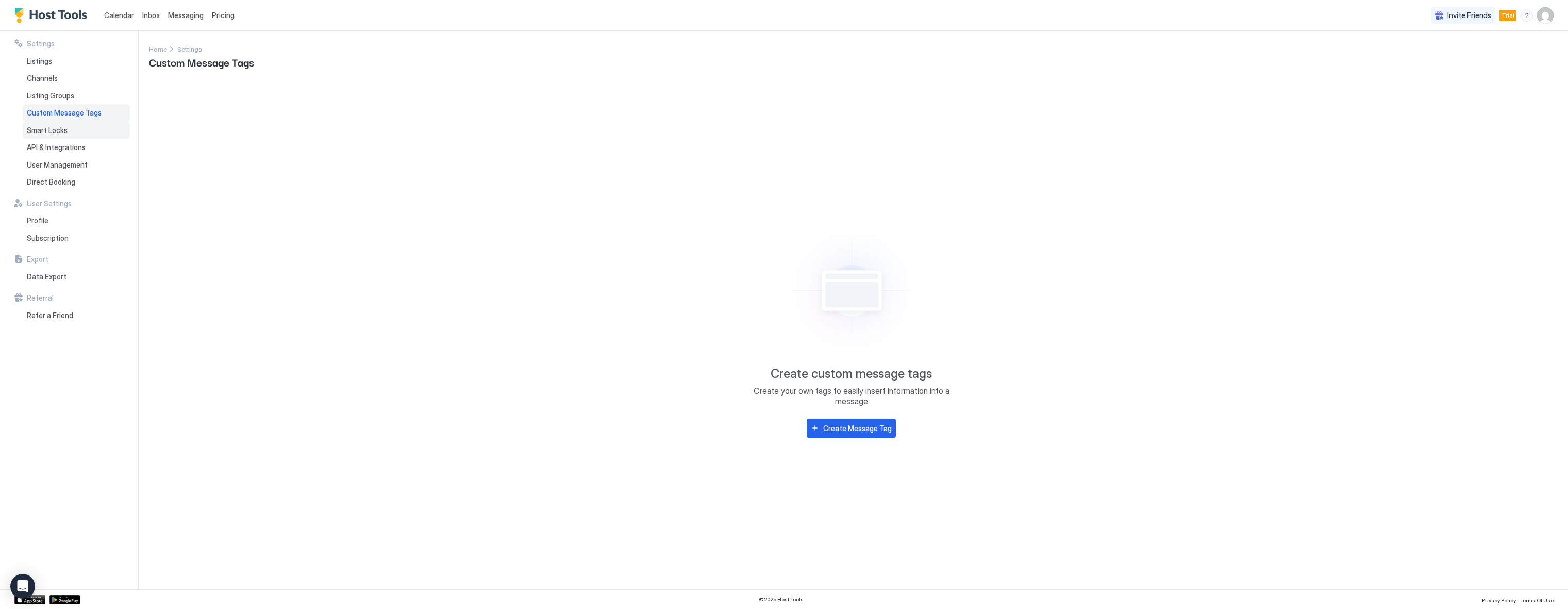
click at [46, 131] on span "Smart Locks" at bounding box center [47, 130] width 40 height 9
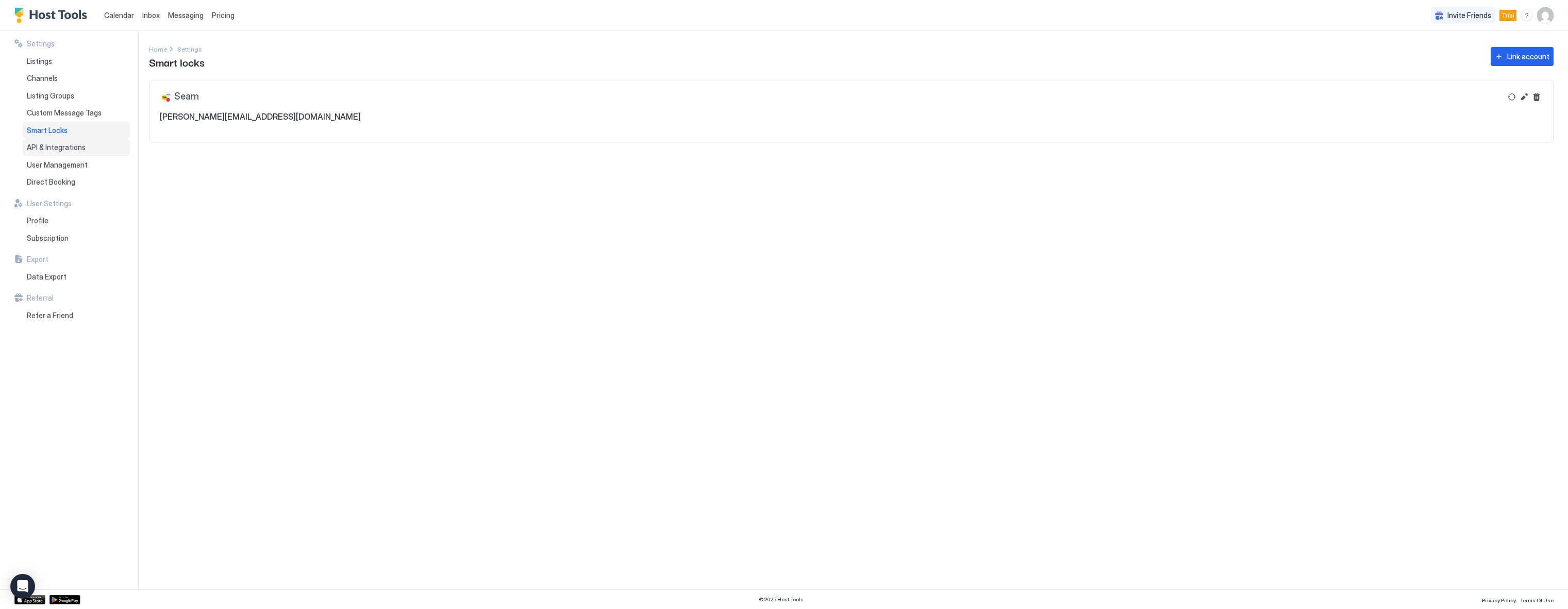
click at [50, 152] on div "API & Integrations" at bounding box center [76, 147] width 107 height 18
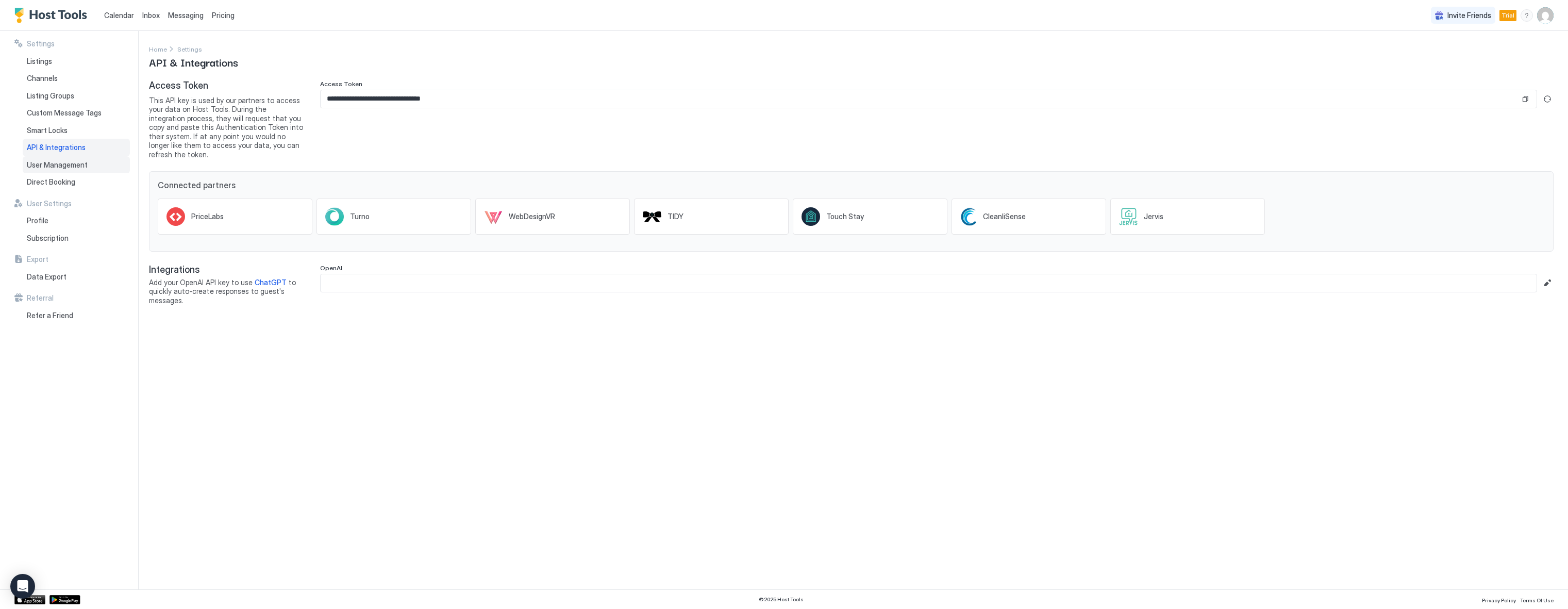
click at [50, 168] on span "User Management" at bounding box center [57, 165] width 61 height 9
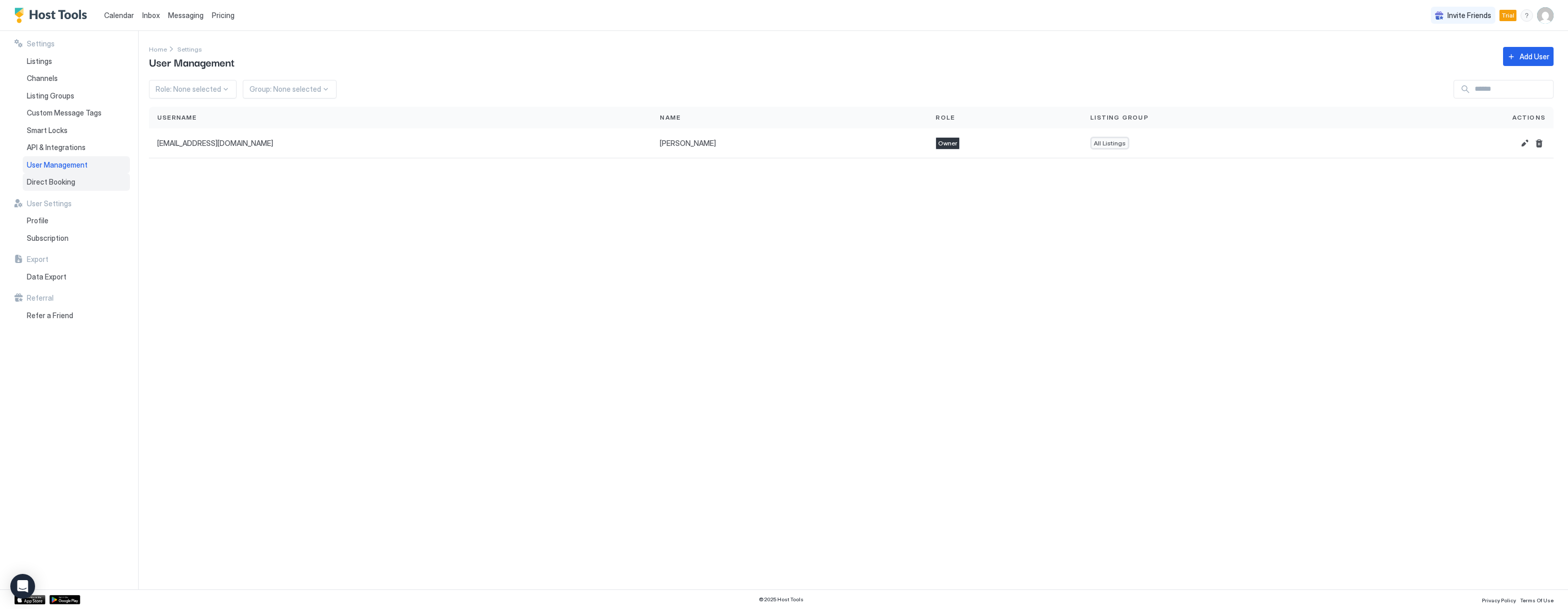
click at [51, 180] on span "Direct Booking" at bounding box center [51, 182] width 49 height 9
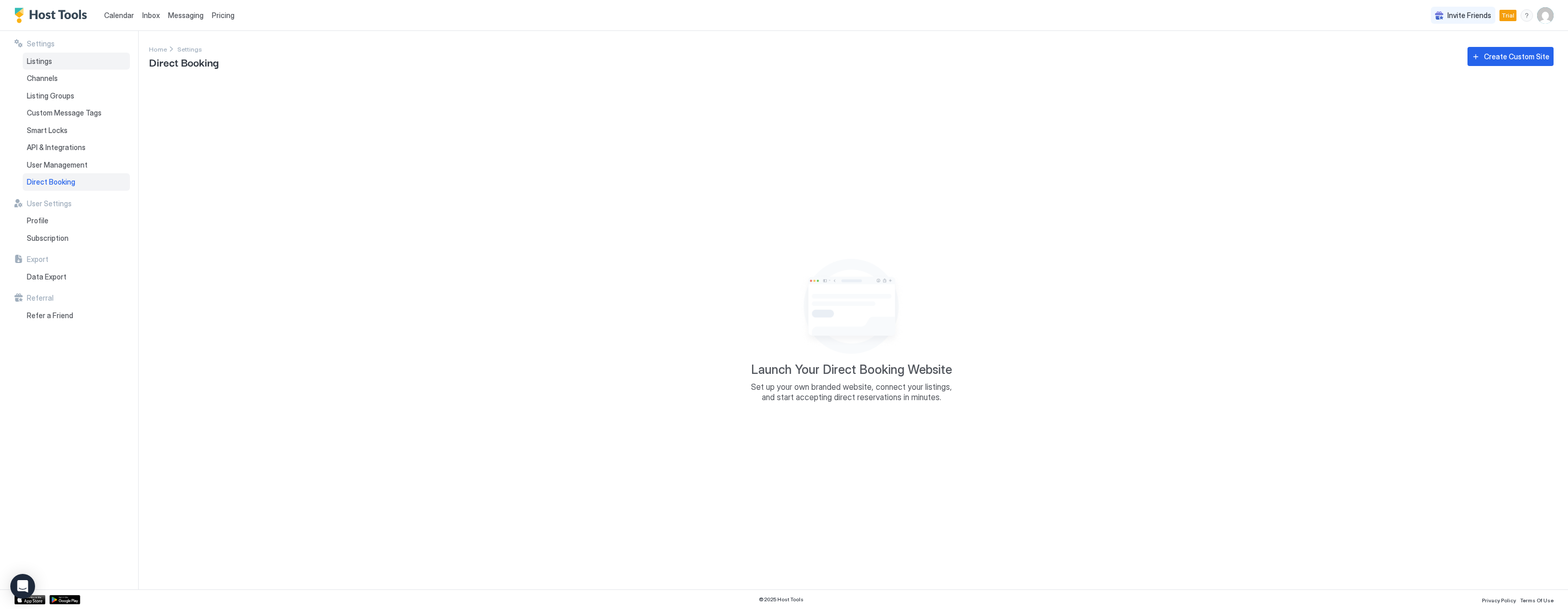
click at [37, 66] on div "Listings" at bounding box center [76, 61] width 107 height 18
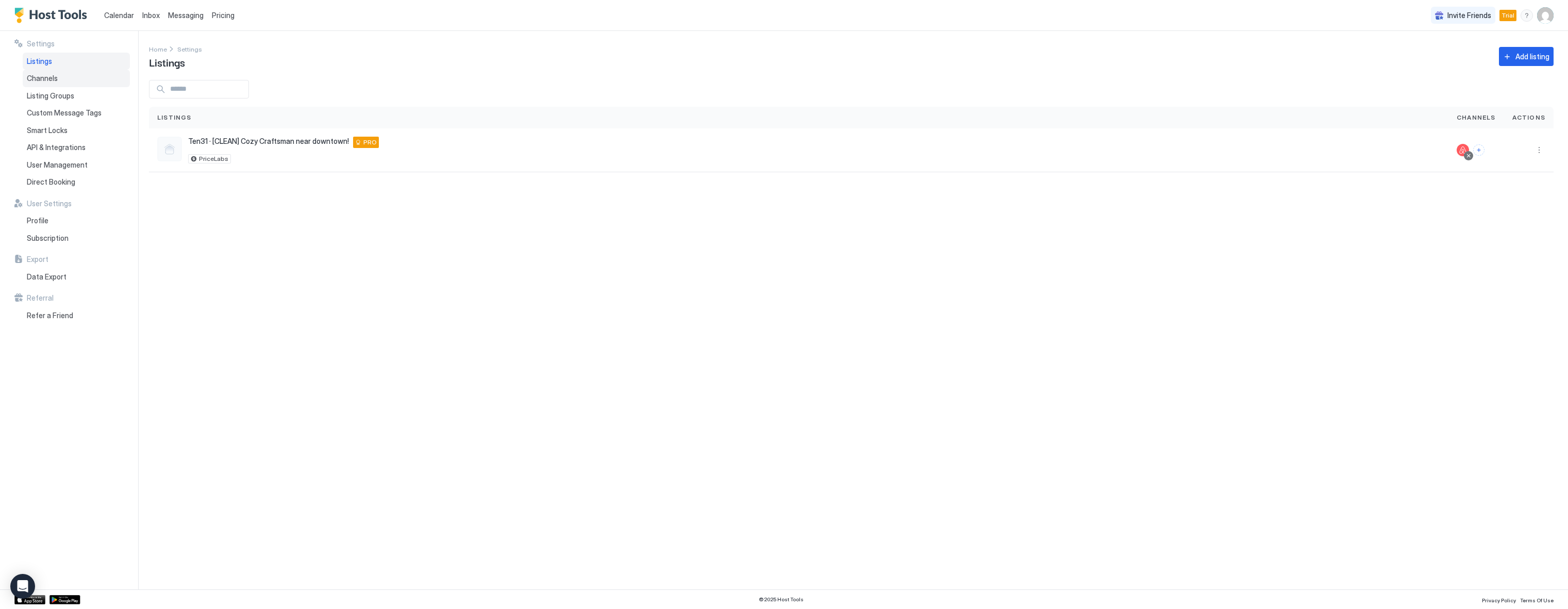
click at [36, 78] on span "Channels" at bounding box center [42, 78] width 31 height 9
drag, startPoint x: 300, startPoint y: 330, endPoint x: 874, endPoint y: 251, distance: 579.4
click at [429, 348] on div "Settings Home Settings Channels Username Actions [EMAIL_ADDRESS][DOMAIN_NAME]" at bounding box center [858, 310] width 1418 height 559
click at [470, 302] on div "Settings Home Settings Channels Username Actions [EMAIL_ADDRESS][DOMAIN_NAME]" at bounding box center [858, 310] width 1418 height 559
click at [53, 58] on div "Listings" at bounding box center [76, 61] width 107 height 18
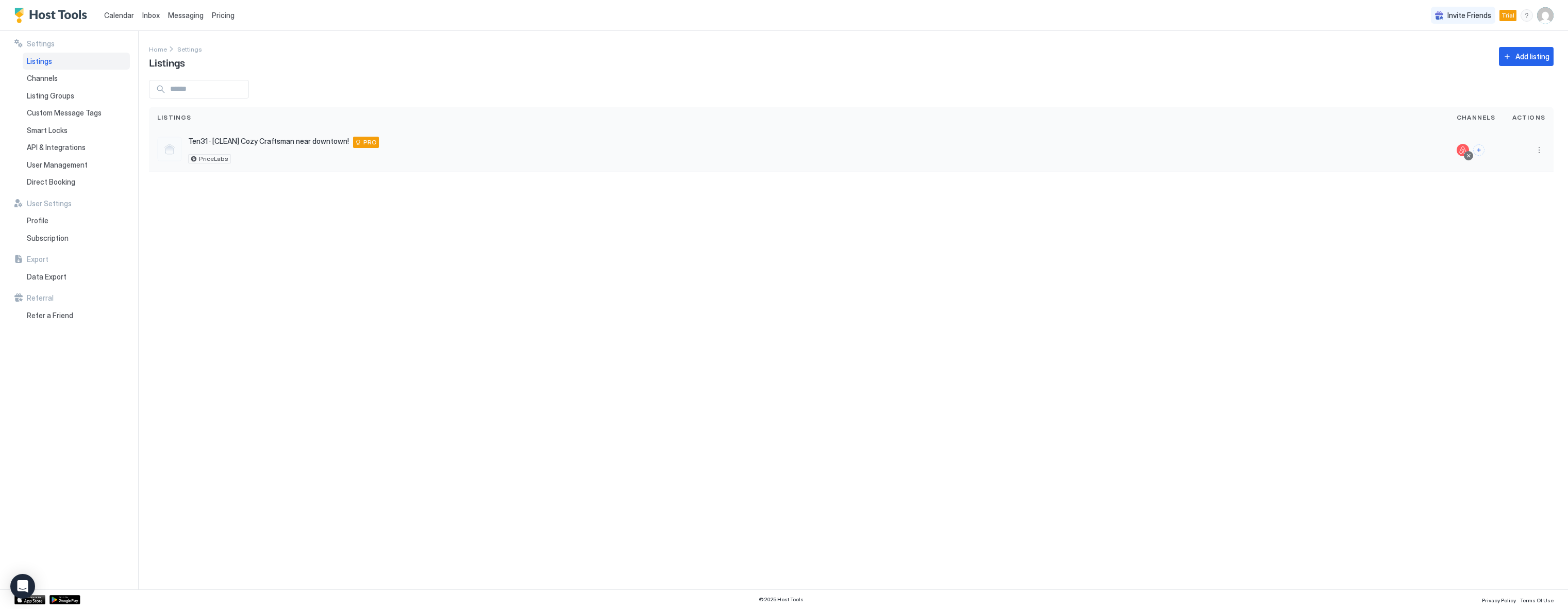
click at [266, 146] on div "Ten31 · [CLEAN] Cozy Craftsman near downtown! San Antonio 78210 US PRO" at bounding box center [283, 141] width 191 height 11
click at [1539, 148] on button "More options" at bounding box center [1539, 150] width 13 height 13
click at [1523, 201] on span "Listing Settings" at bounding box center [1515, 197] width 46 height 8
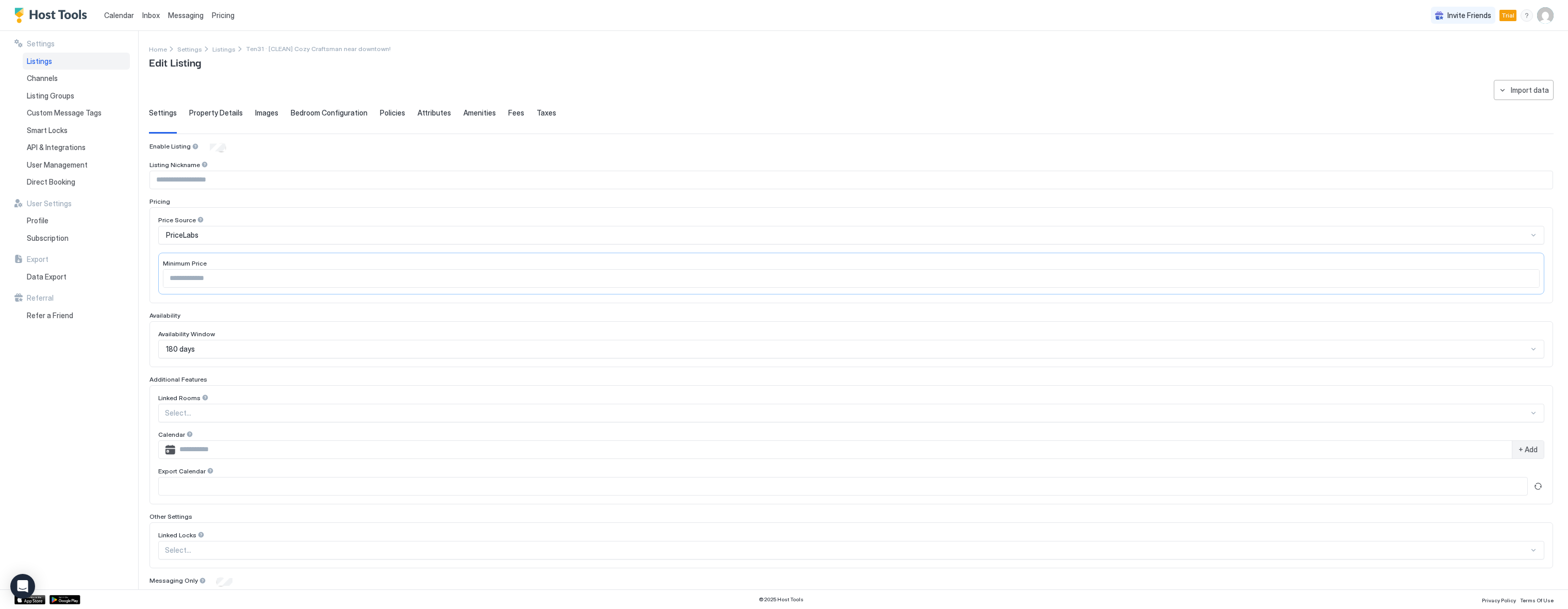
click at [209, 113] on span "Property Details" at bounding box center [216, 113] width 54 height 9
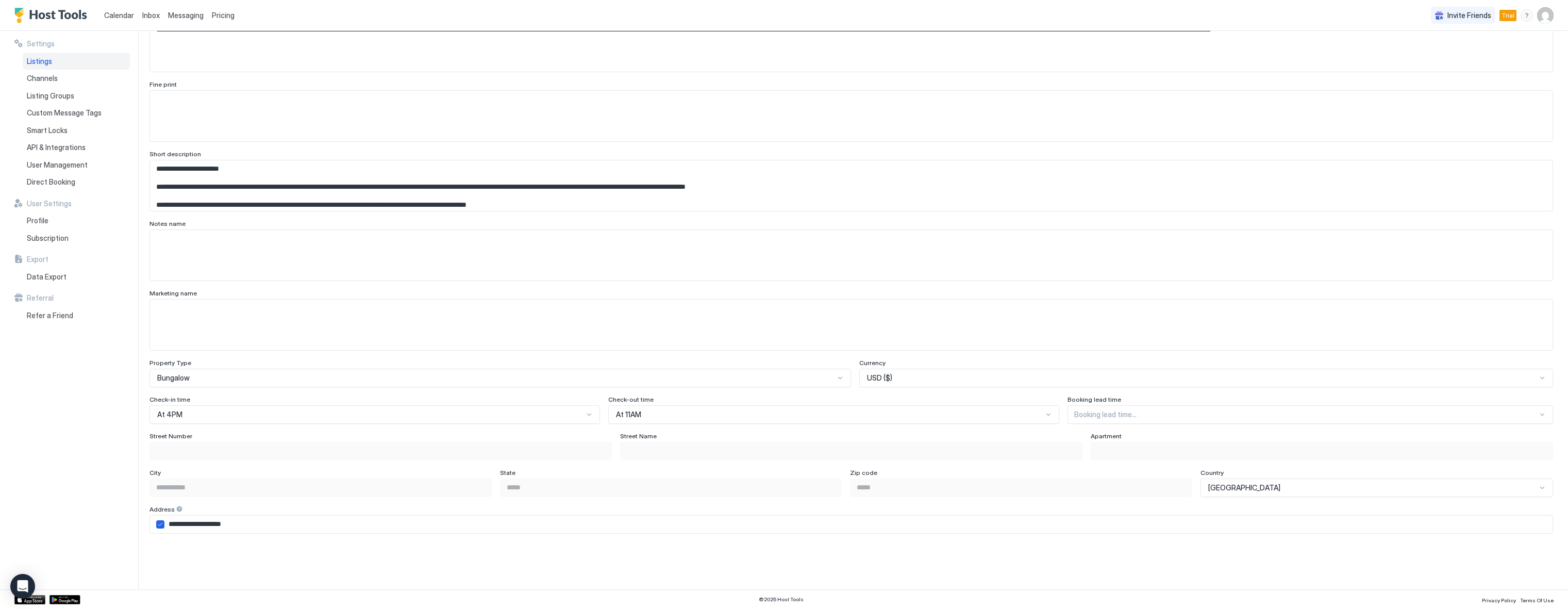
scroll to position [310, 0]
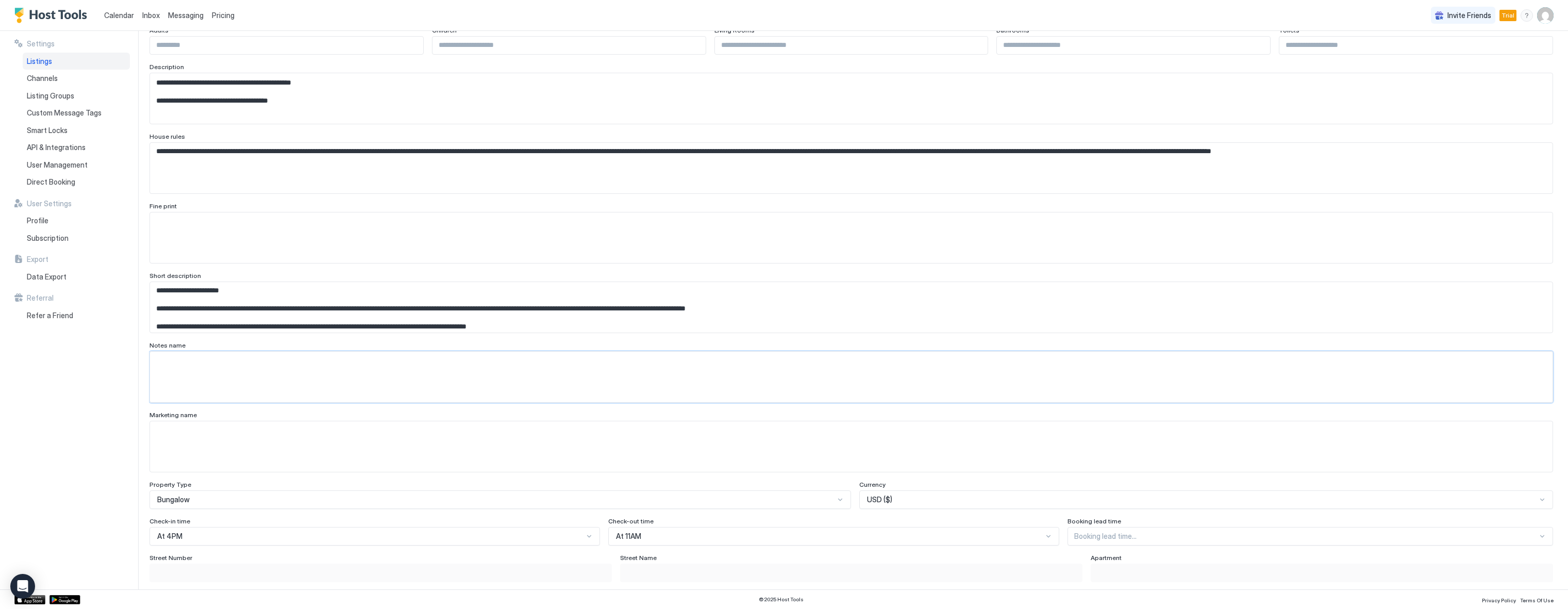
scroll to position [155, 0]
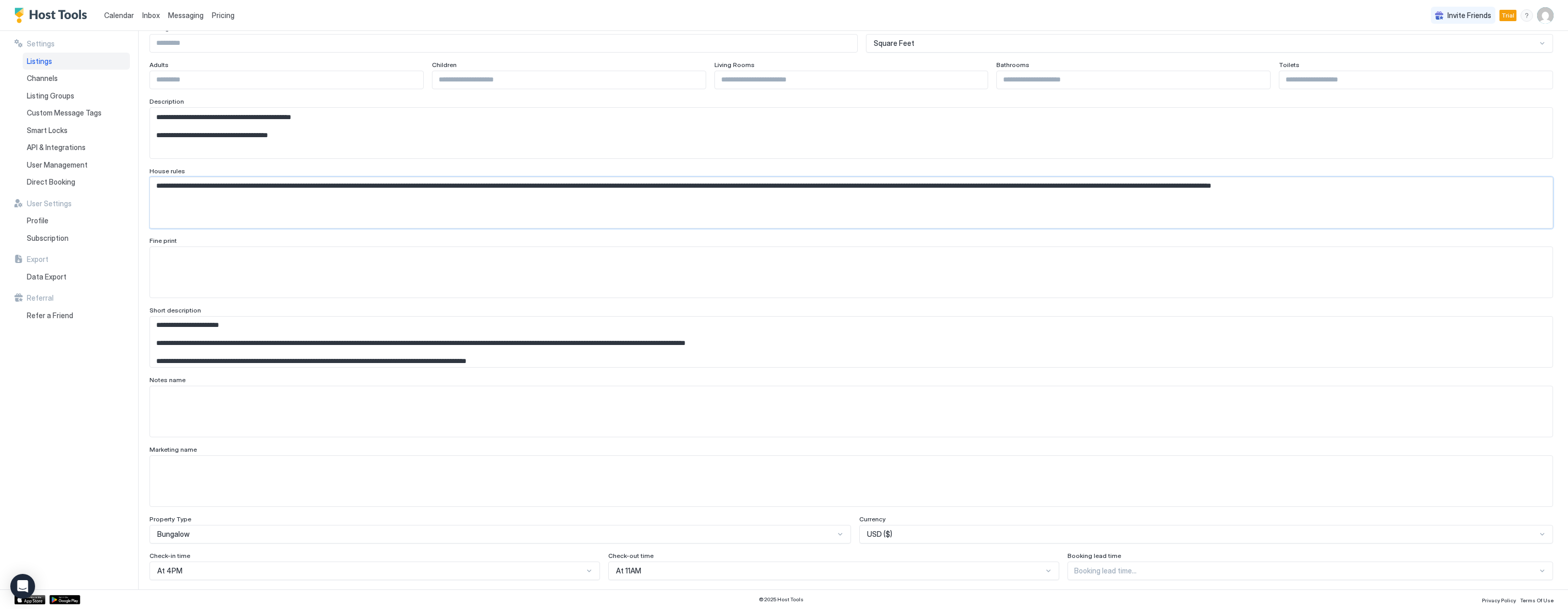
drag, startPoint x: 1272, startPoint y: 189, endPoint x: 1288, endPoint y: 212, distance: 28.0
click at [1273, 158] on textarea "**********" at bounding box center [847, 133] width 1395 height 50
click at [1269, 158] on textarea "**********" at bounding box center [847, 133] width 1395 height 50
click at [1273, 158] on textarea "**********" at bounding box center [847, 133] width 1395 height 50
click at [1229, 158] on textarea "**********" at bounding box center [847, 133] width 1395 height 50
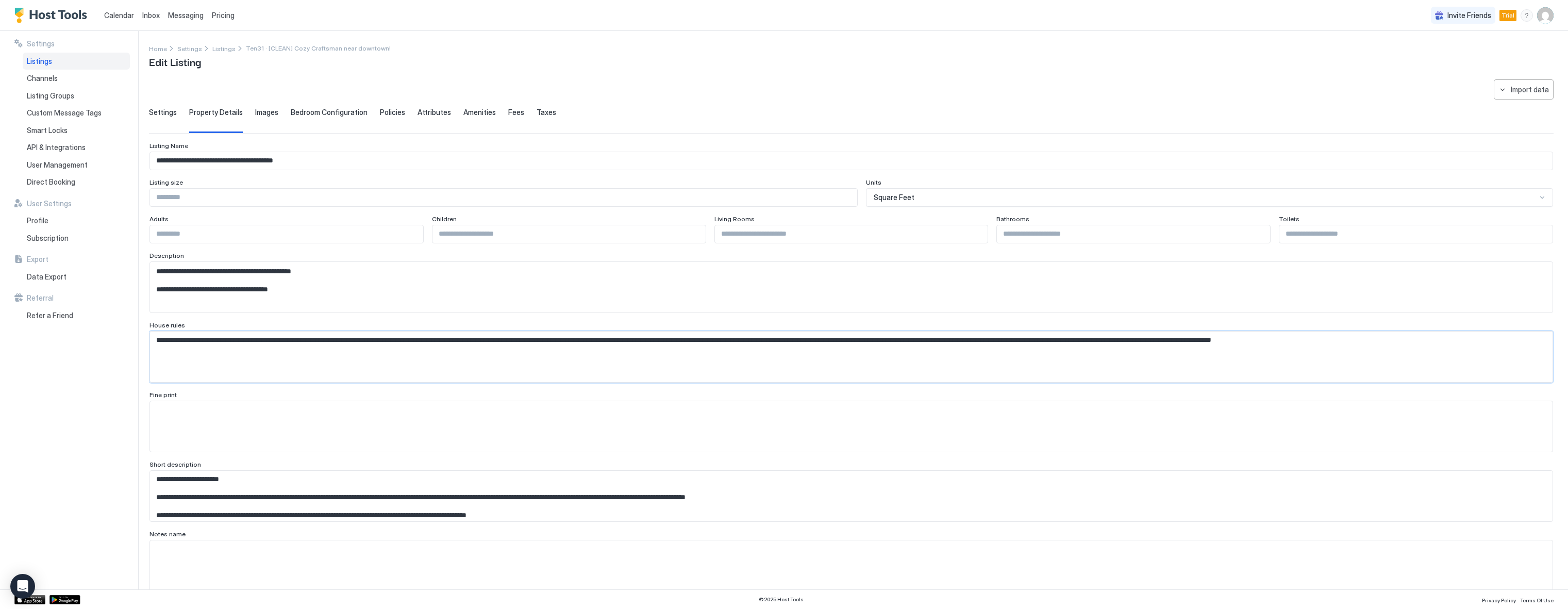
scroll to position [0, 0]
click at [250, 113] on div "Settings Property Details Images Bedroom Configuration Policies Attributes Amen…" at bounding box center [851, 121] width 1404 height 25
click at [264, 113] on span "Images" at bounding box center [267, 113] width 24 height 9
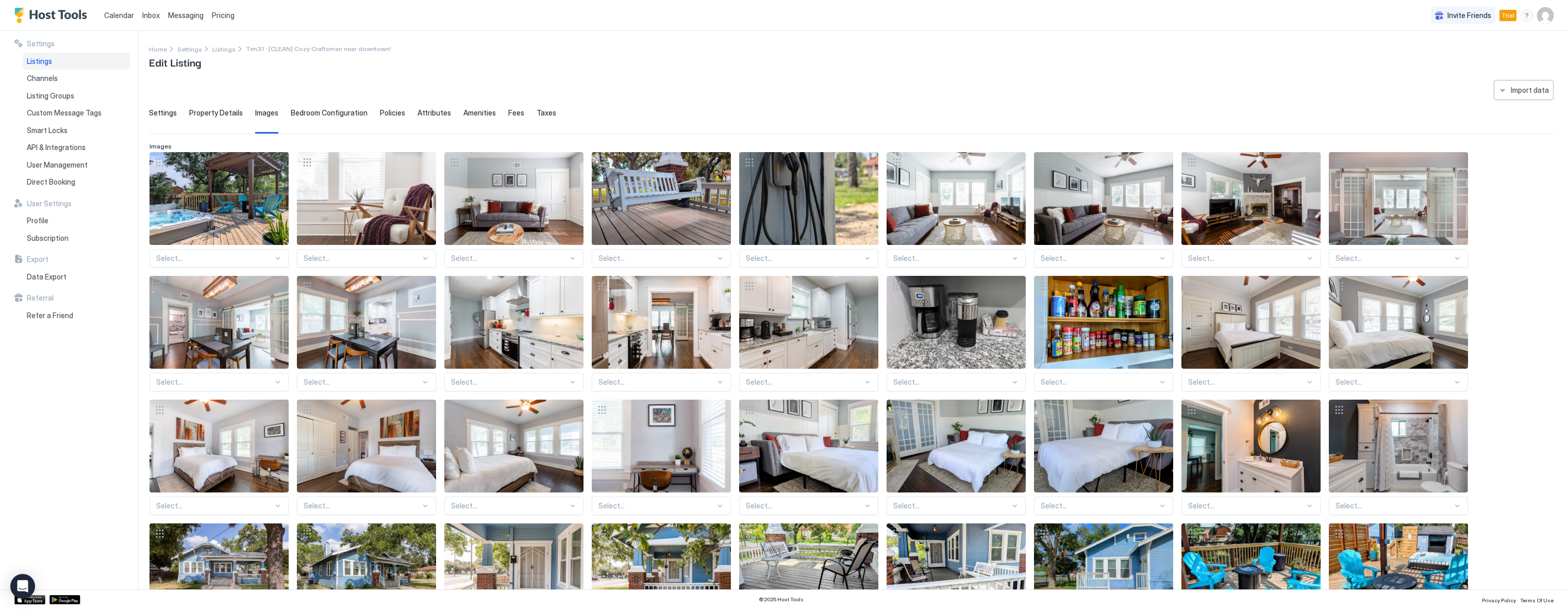
click at [323, 109] on span "Bedroom Configuration" at bounding box center [329, 113] width 77 height 9
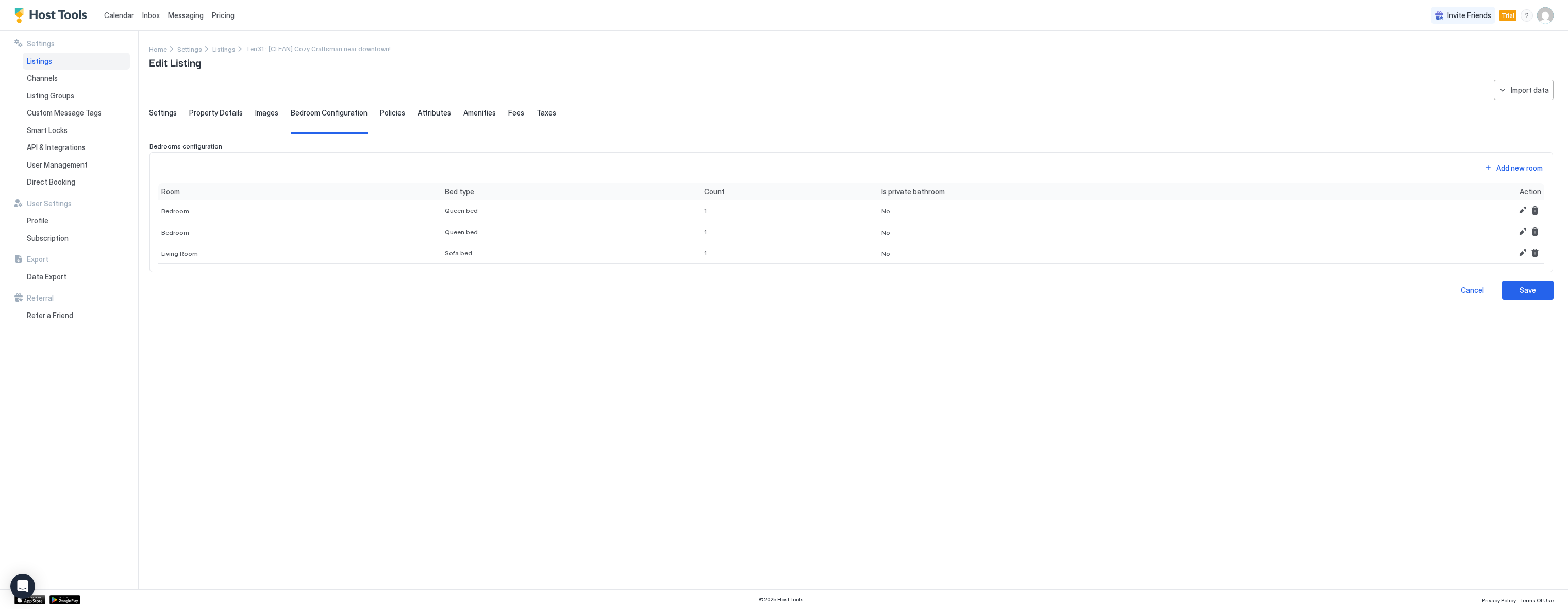
click at [405, 115] on div "Settings Property Details Images Bedroom Configuration Policies Attributes Amen…" at bounding box center [851, 121] width 1404 height 25
click at [391, 111] on span "Policies" at bounding box center [393, 113] width 25 height 9
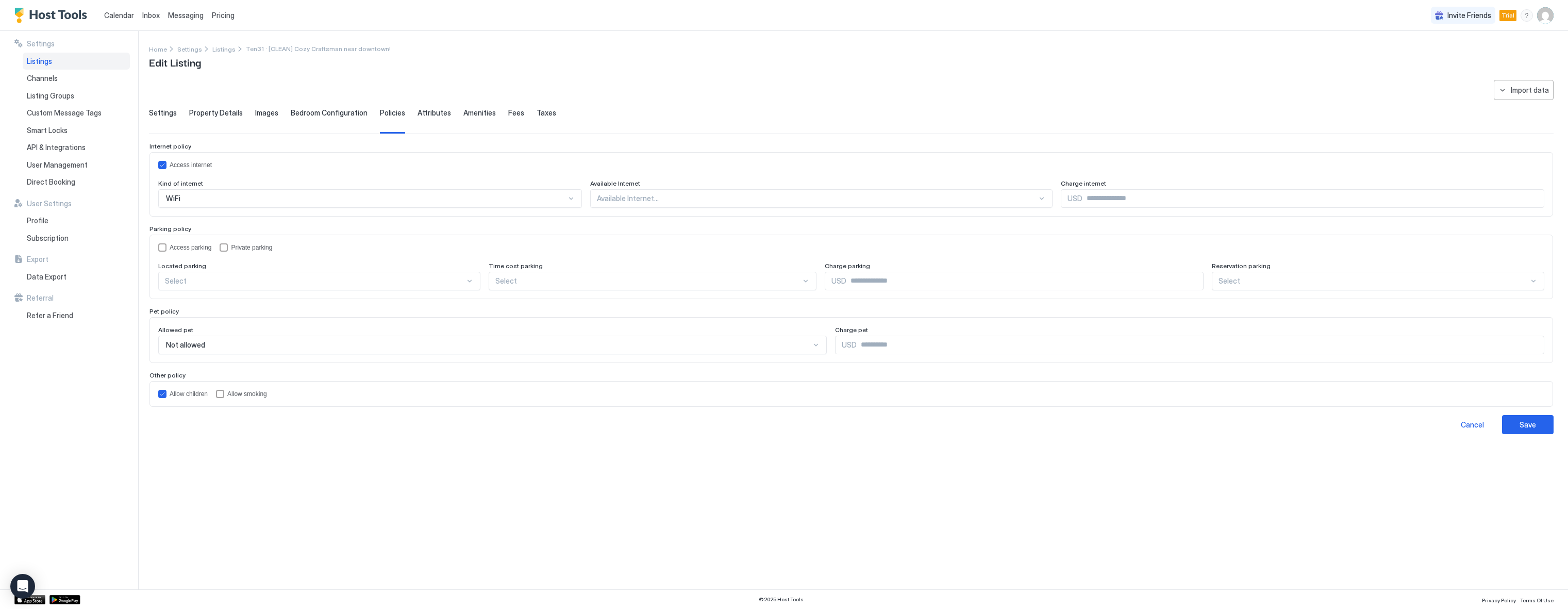
drag, startPoint x: 610, startPoint y: 185, endPoint x: 612, endPoint y: 194, distance: 9.2
click at [203, 187] on span "Available Internet" at bounding box center [180, 183] width 45 height 8
click at [567, 197] on div at bounding box center [365, 198] width 401 height 9
click at [604, 220] on span "All areas" at bounding box center [610, 222] width 25 height 8
click at [239, 491] on div "**********" at bounding box center [851, 328] width 1404 height 497
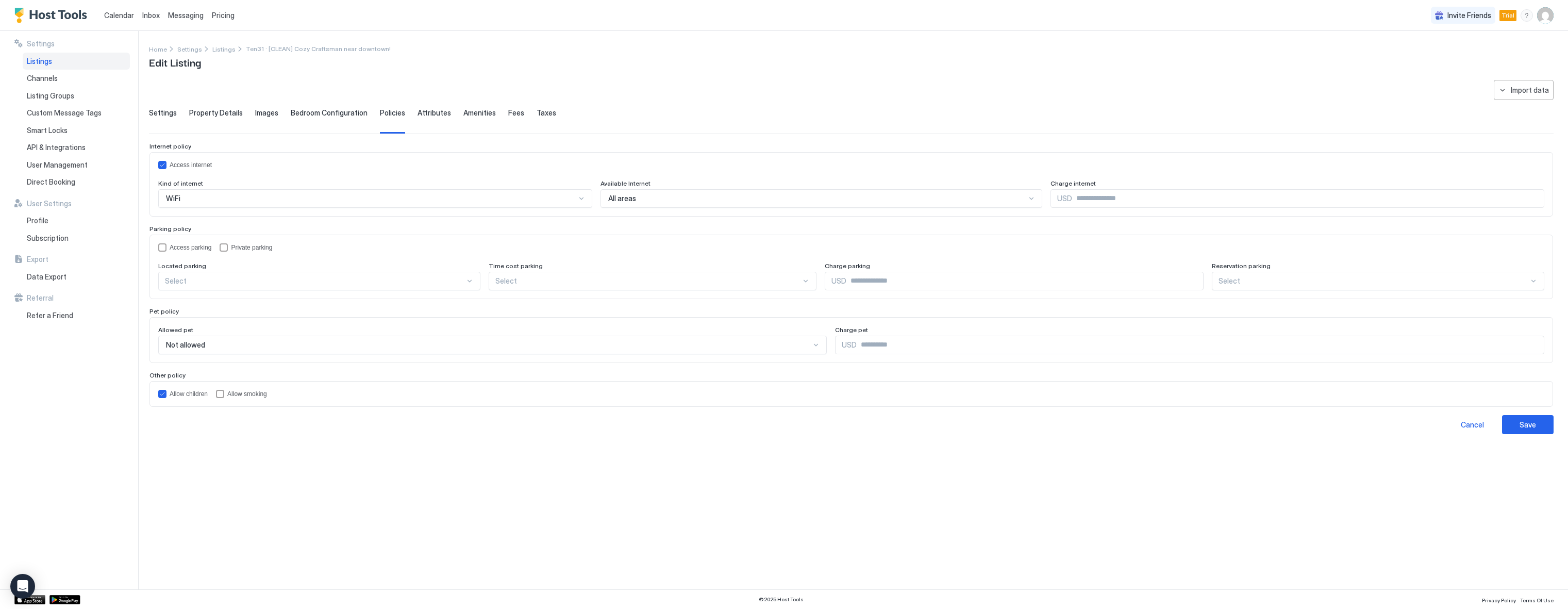
click at [156, 114] on span "Settings" at bounding box center [162, 113] width 28 height 9
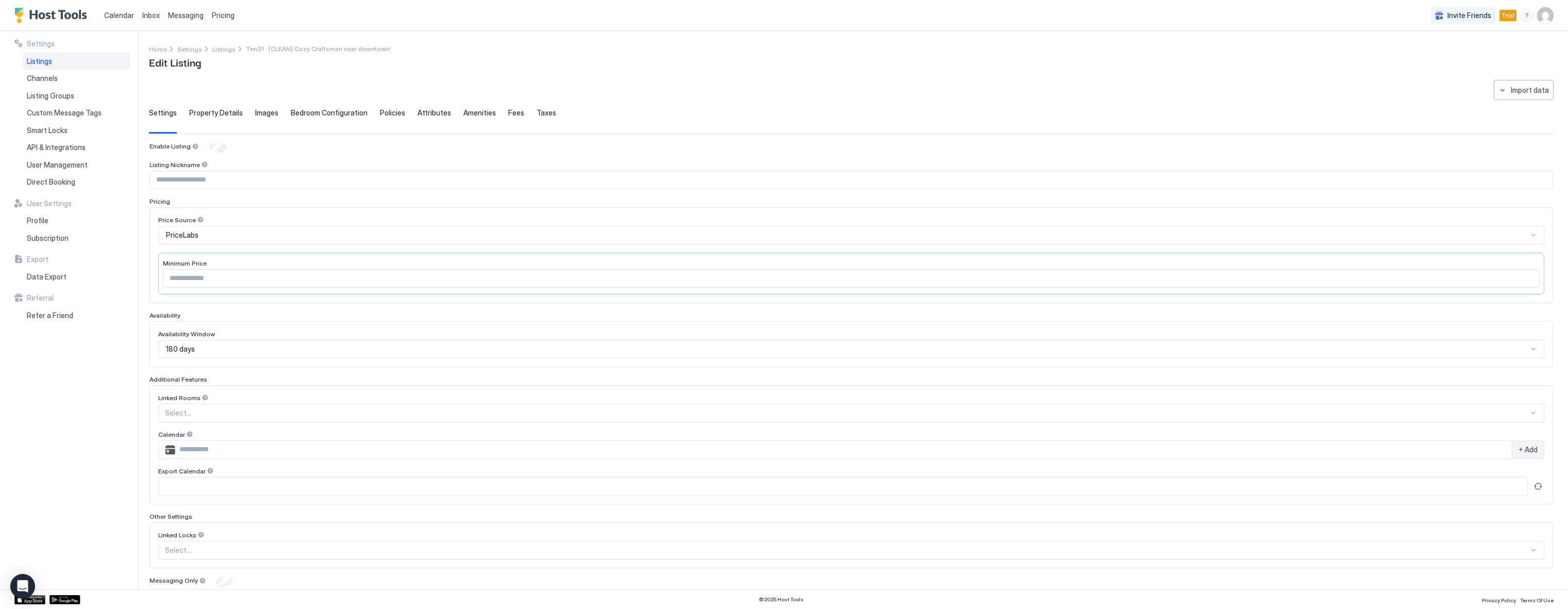
click at [182, 110] on div "Settings Property Details Images Bedroom Configuration Policies Attributes Amen…" at bounding box center [851, 121] width 1404 height 25
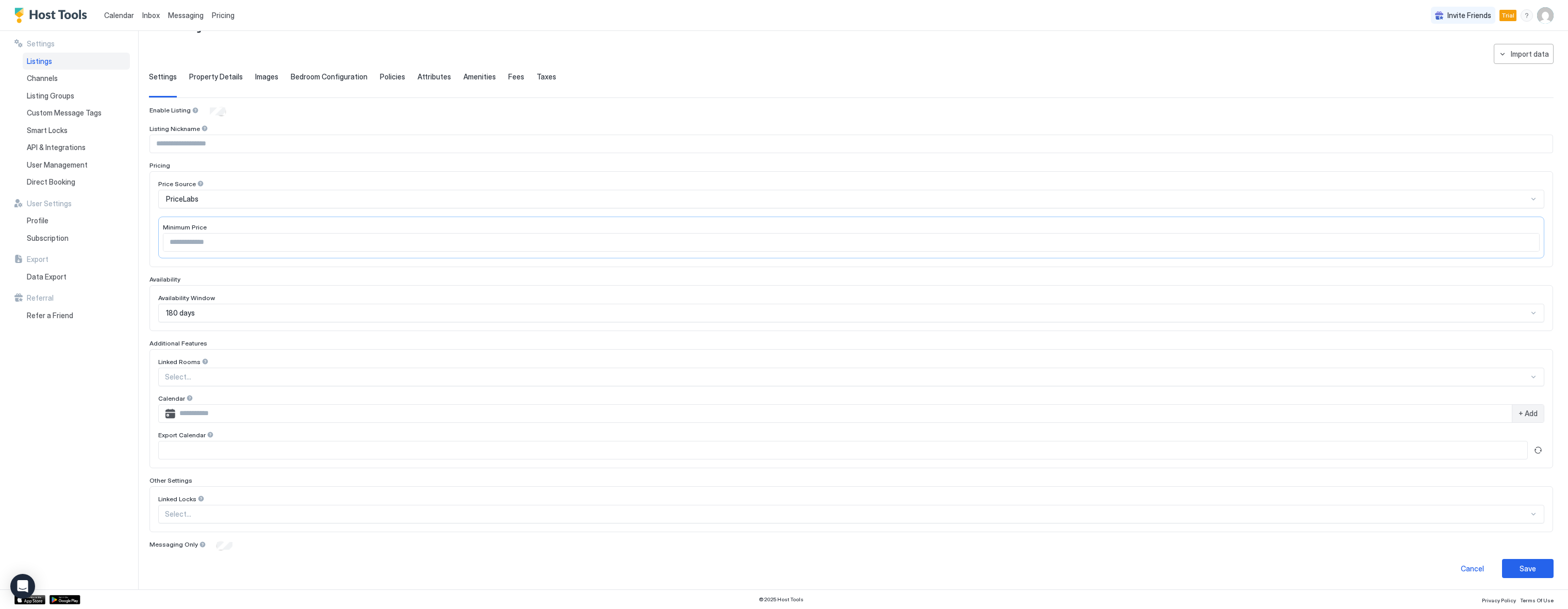
scroll to position [37, 0]
click at [202, 378] on div at bounding box center [847, 375] width 1364 height 9
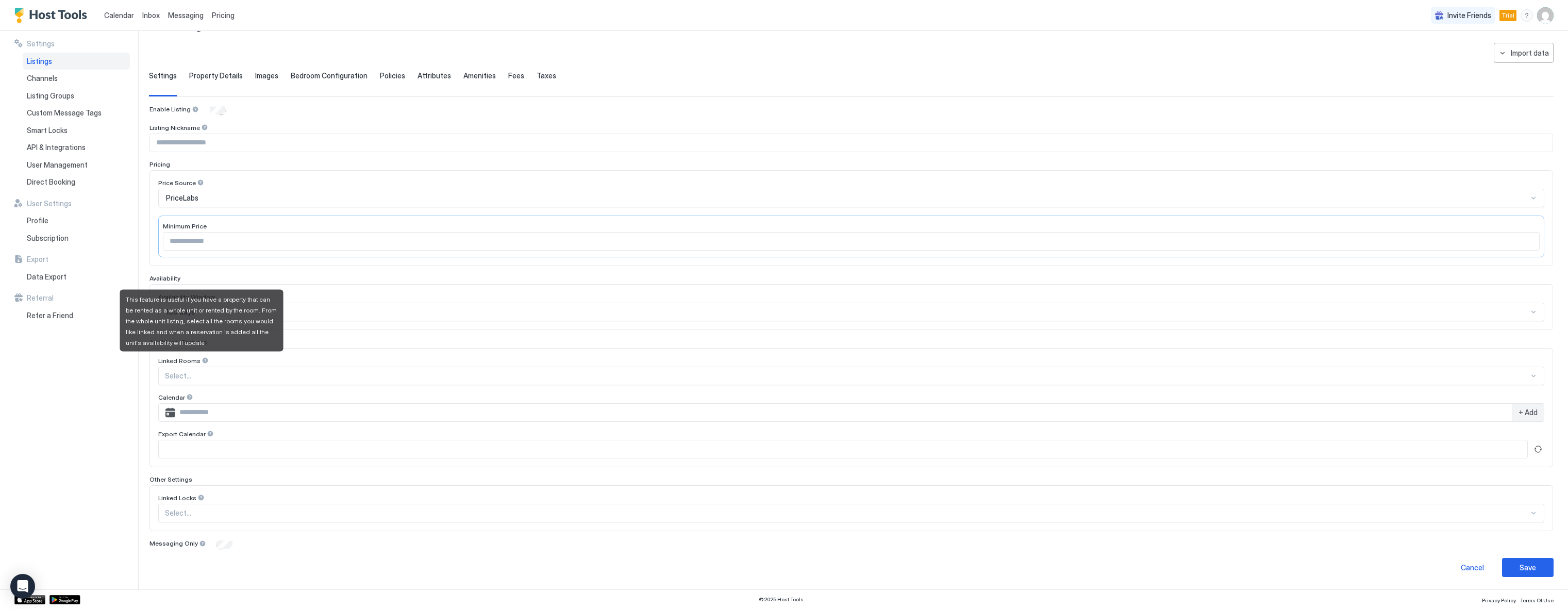
click at [202, 357] on div at bounding box center [205, 360] width 8 height 8
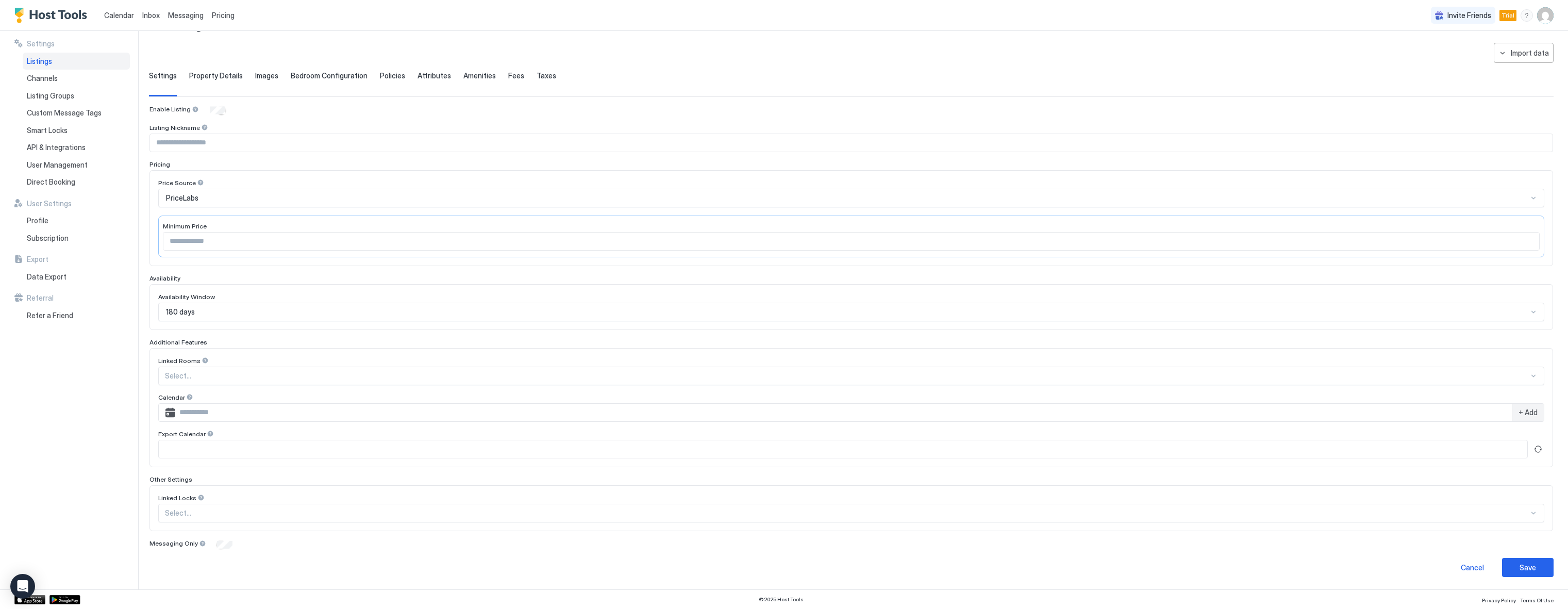
click at [92, 422] on div "Settings Listings Channels Listing Groups Custom Message Tags Smart Locks API &…" at bounding box center [76, 310] width 124 height 559
click at [188, 380] on div at bounding box center [847, 375] width 1364 height 9
click at [188, 510] on div at bounding box center [847, 512] width 1364 height 9
click at [93, 519] on div "Settings Listings Channels Listing Groups Custom Message Tags Smart Locks API &…" at bounding box center [76, 310] width 124 height 559
click at [38, 84] on div "Channels" at bounding box center [76, 78] width 107 height 18
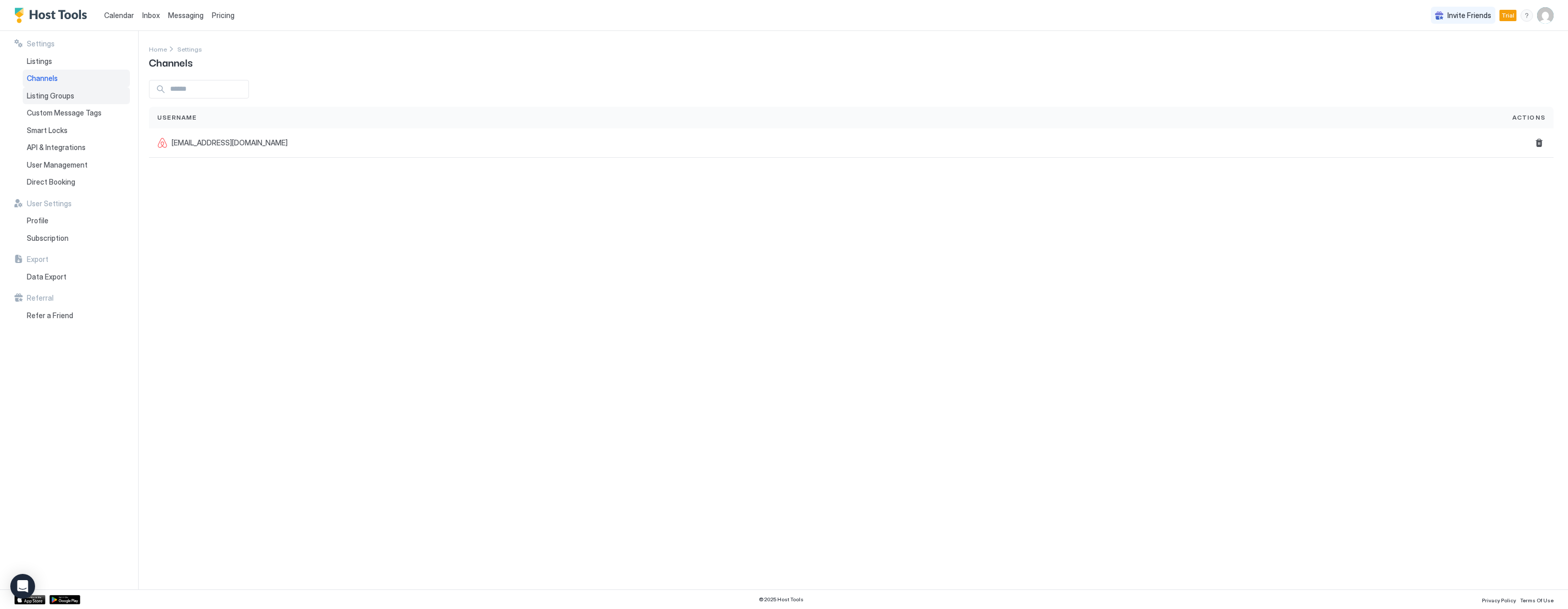
click at [37, 97] on span "Listing Groups" at bounding box center [50, 95] width 47 height 9
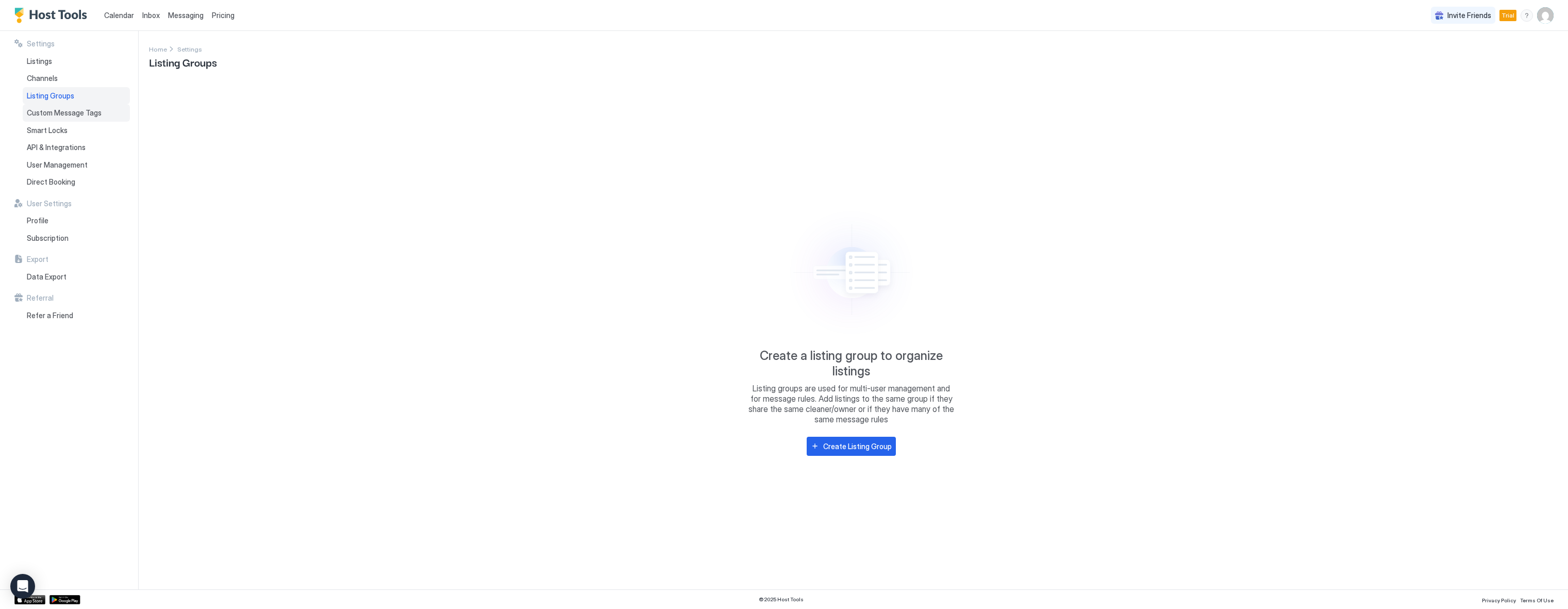
click at [40, 118] on div "Custom Message Tags" at bounding box center [76, 113] width 107 height 18
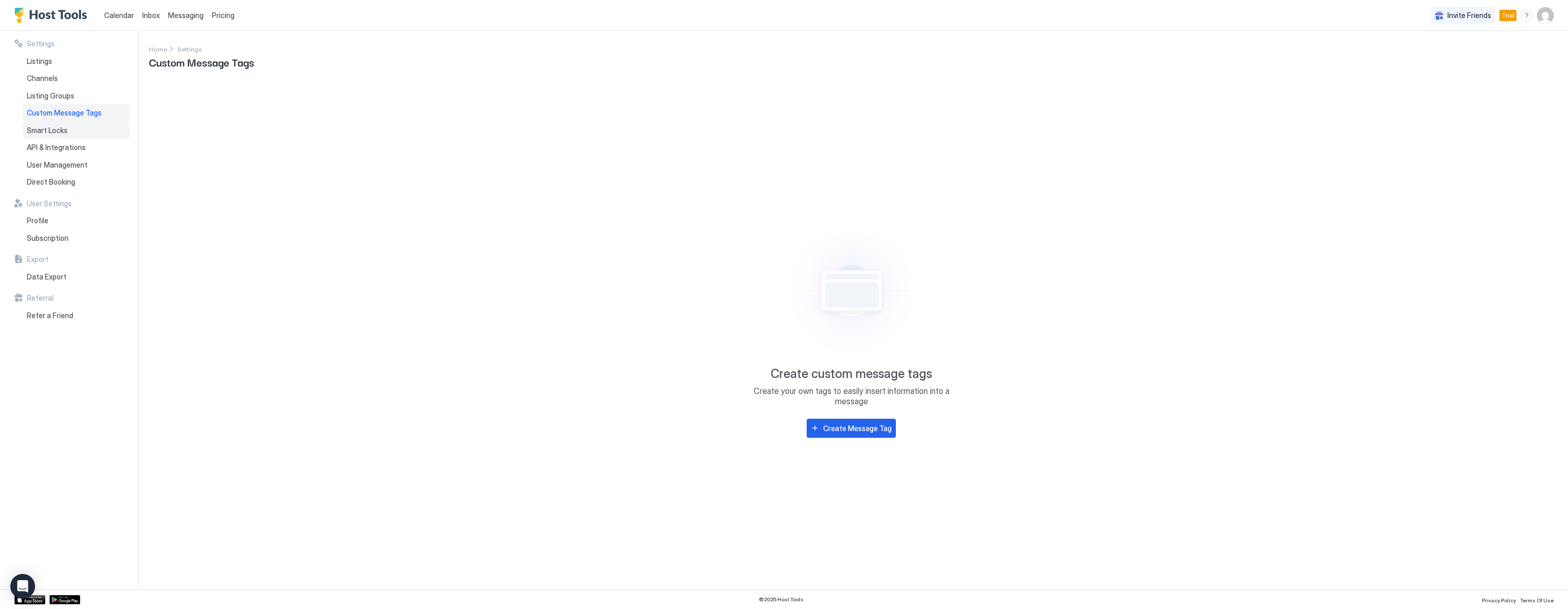
click at [40, 133] on span "Smart Locks" at bounding box center [47, 130] width 40 height 9
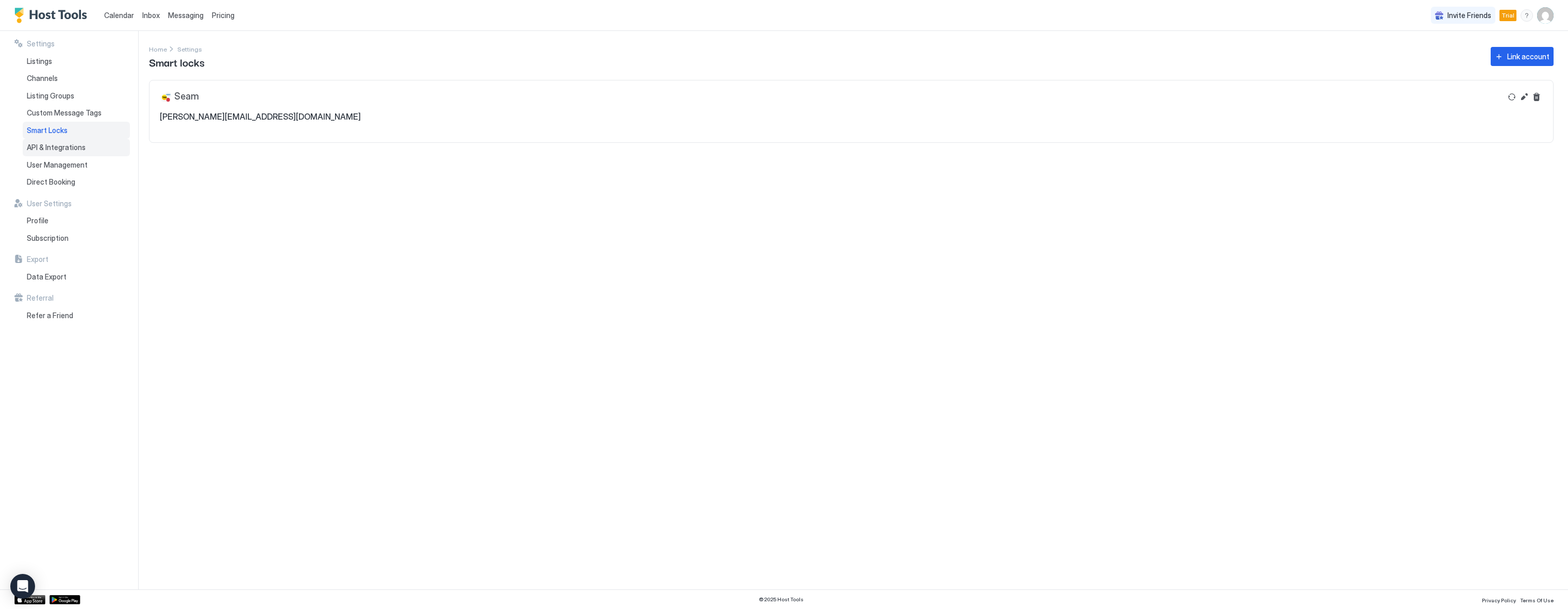
click at [42, 150] on span "API & Integrations" at bounding box center [56, 147] width 59 height 9
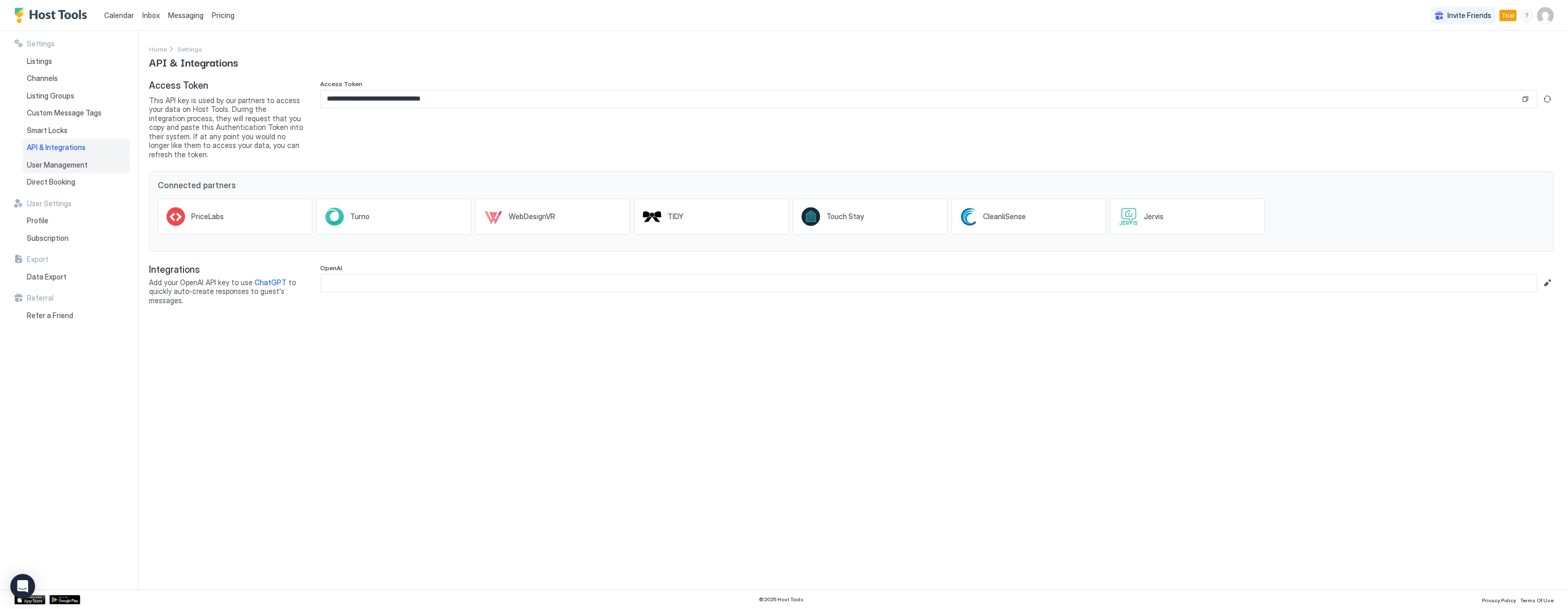
click at [50, 167] on span "User Management" at bounding box center [57, 165] width 61 height 9
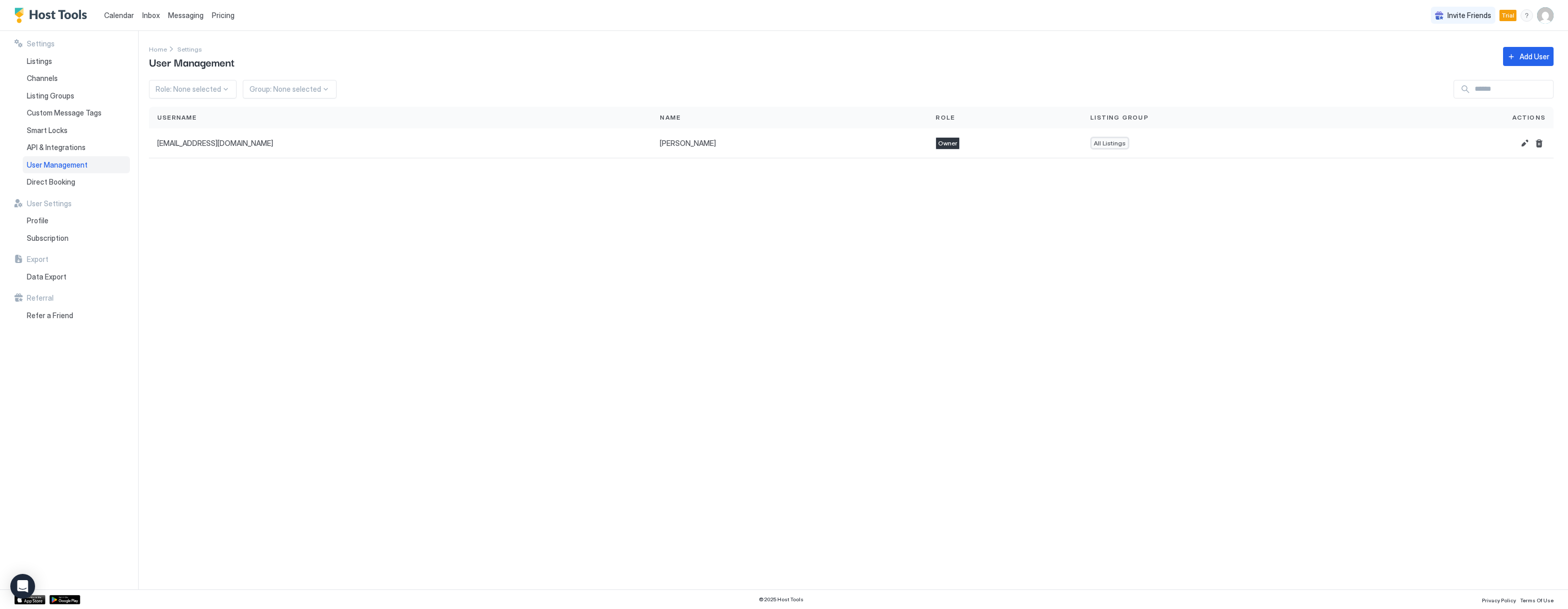
click at [50, 199] on span "User Settings" at bounding box center [49, 204] width 45 height 9
click at [50, 188] on div "Direct Booking" at bounding box center [76, 182] width 107 height 18
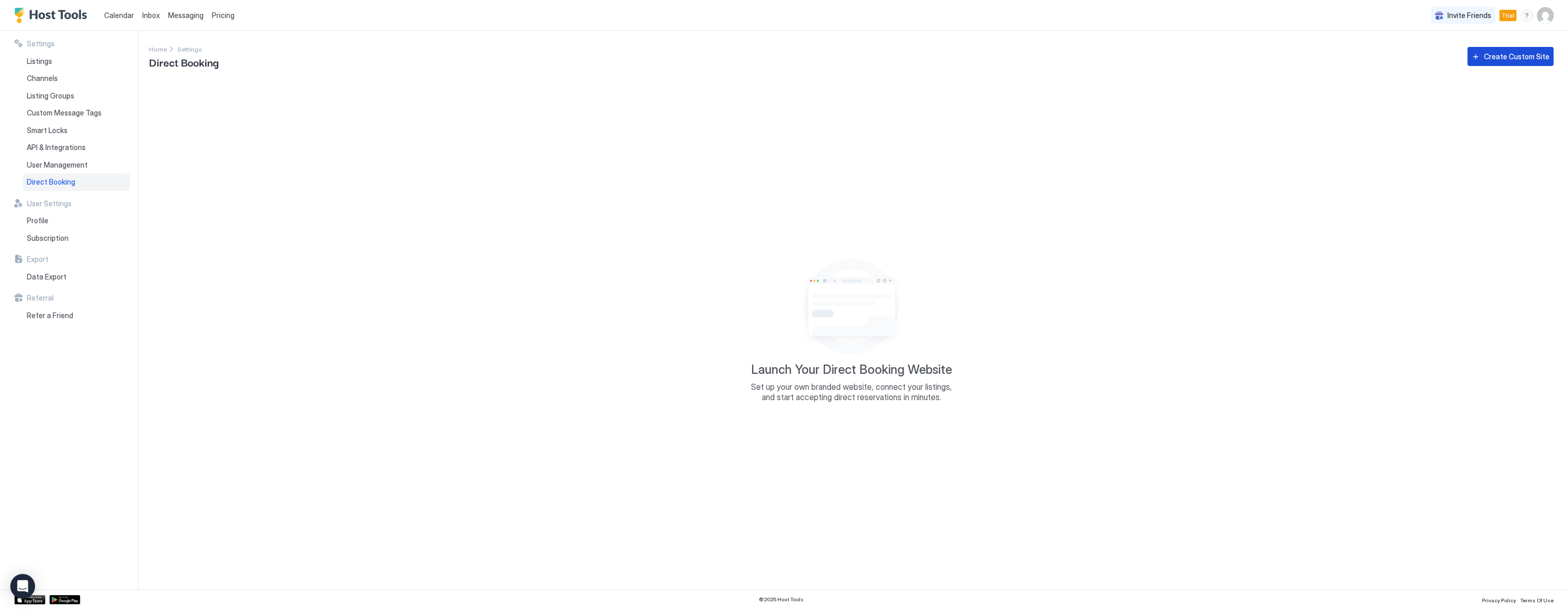
click at [1511, 55] on div "Create Custom Site" at bounding box center [1517, 56] width 66 height 11
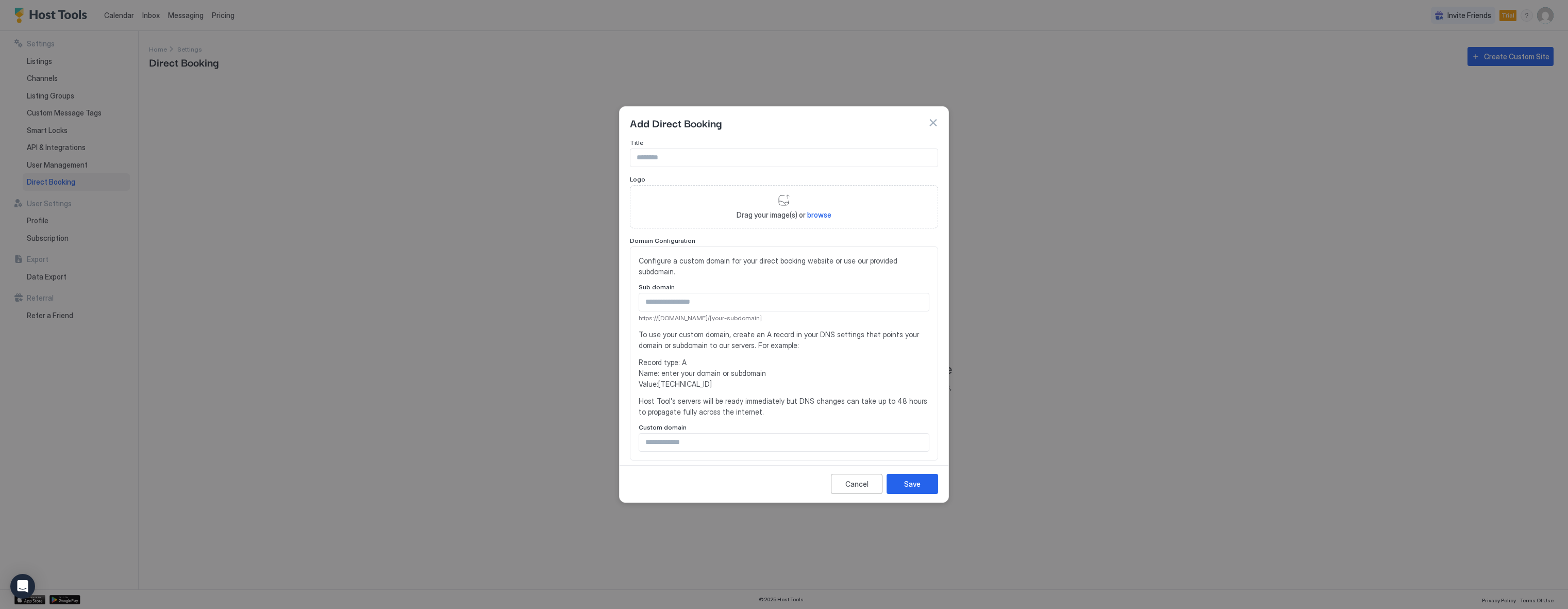
click at [681, 159] on input "Input Field" at bounding box center [784, 157] width 307 height 18
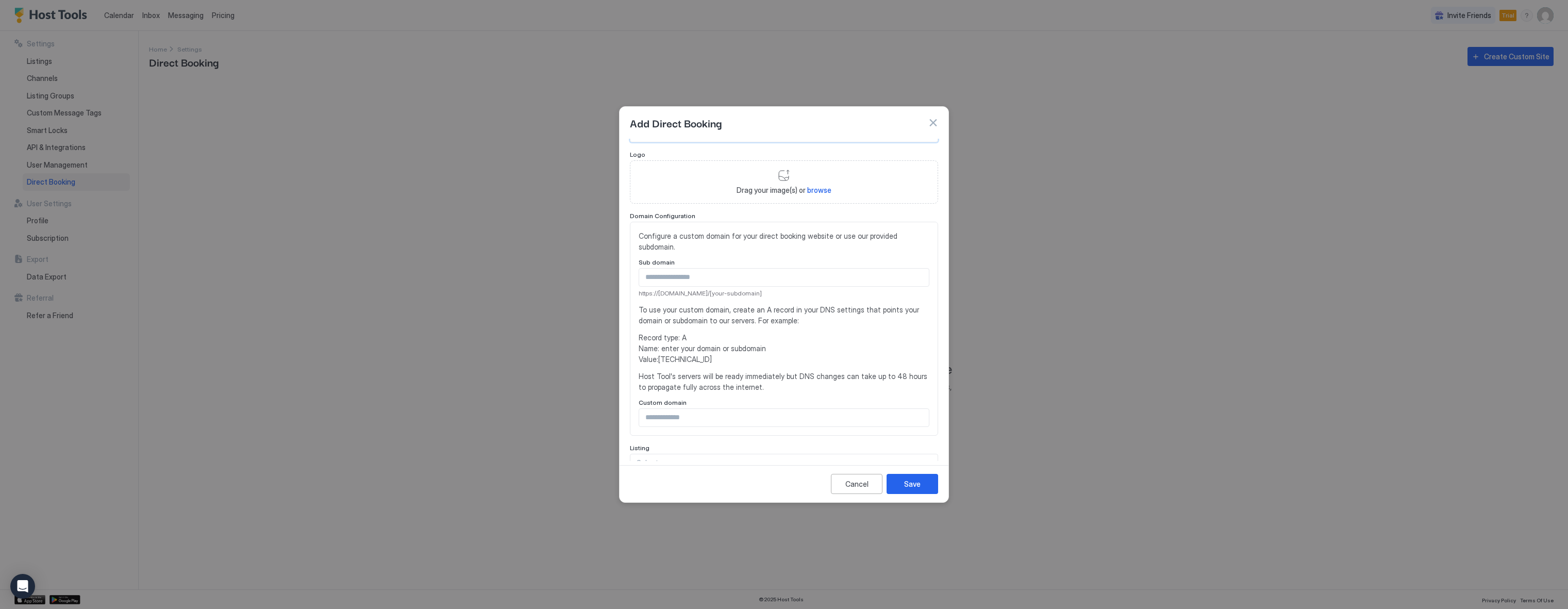
scroll to position [103, 0]
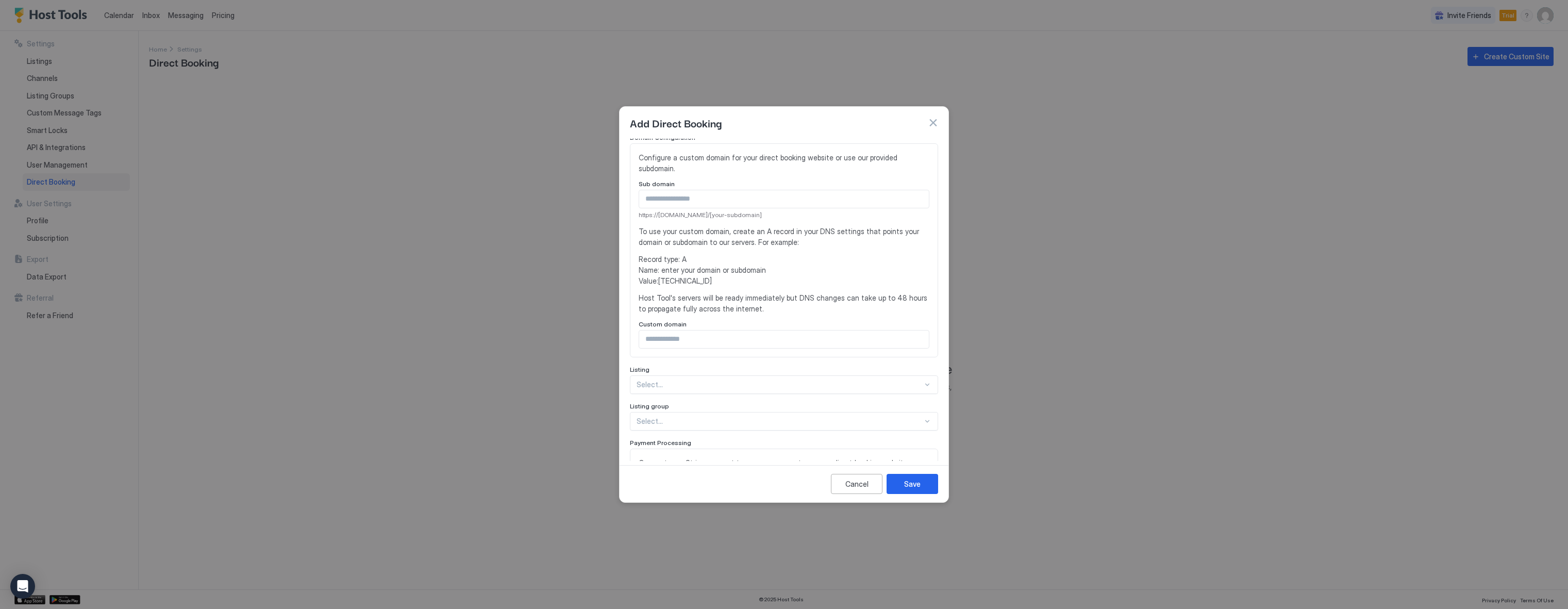
click at [723, 206] on input "Input Field" at bounding box center [784, 199] width 289 height 18
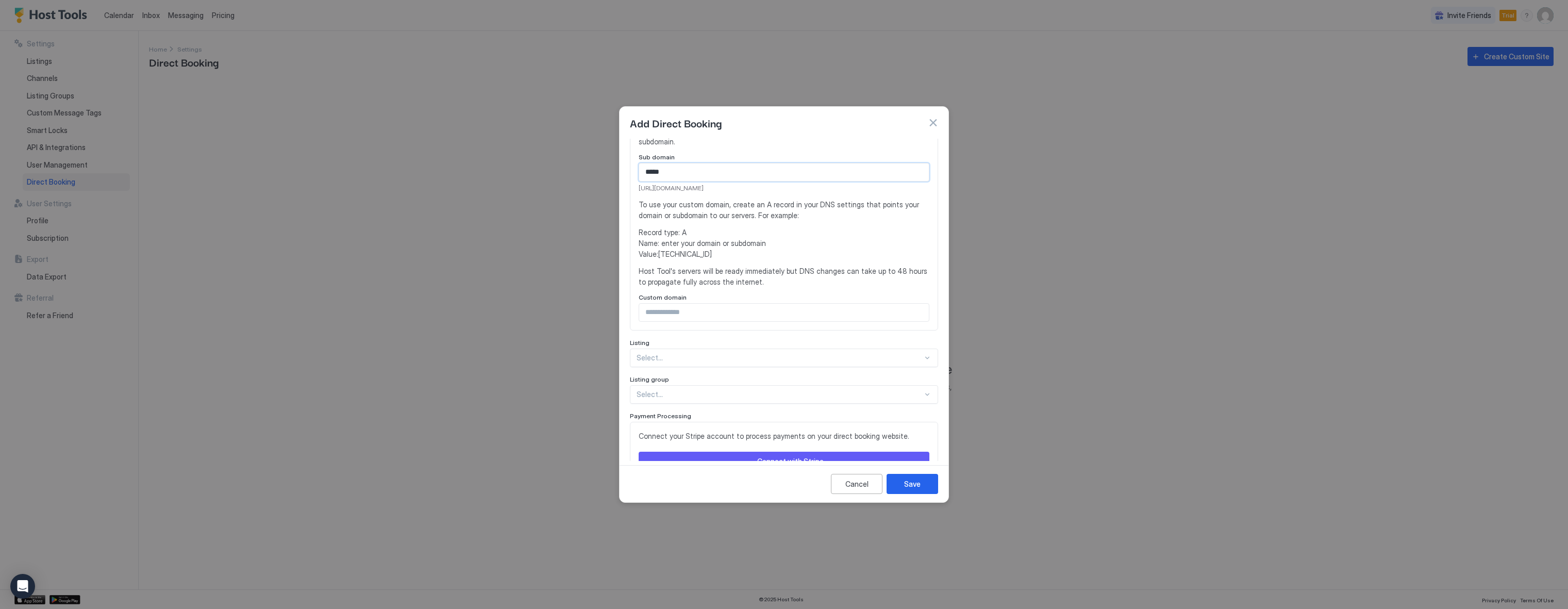
scroll to position [155, 0]
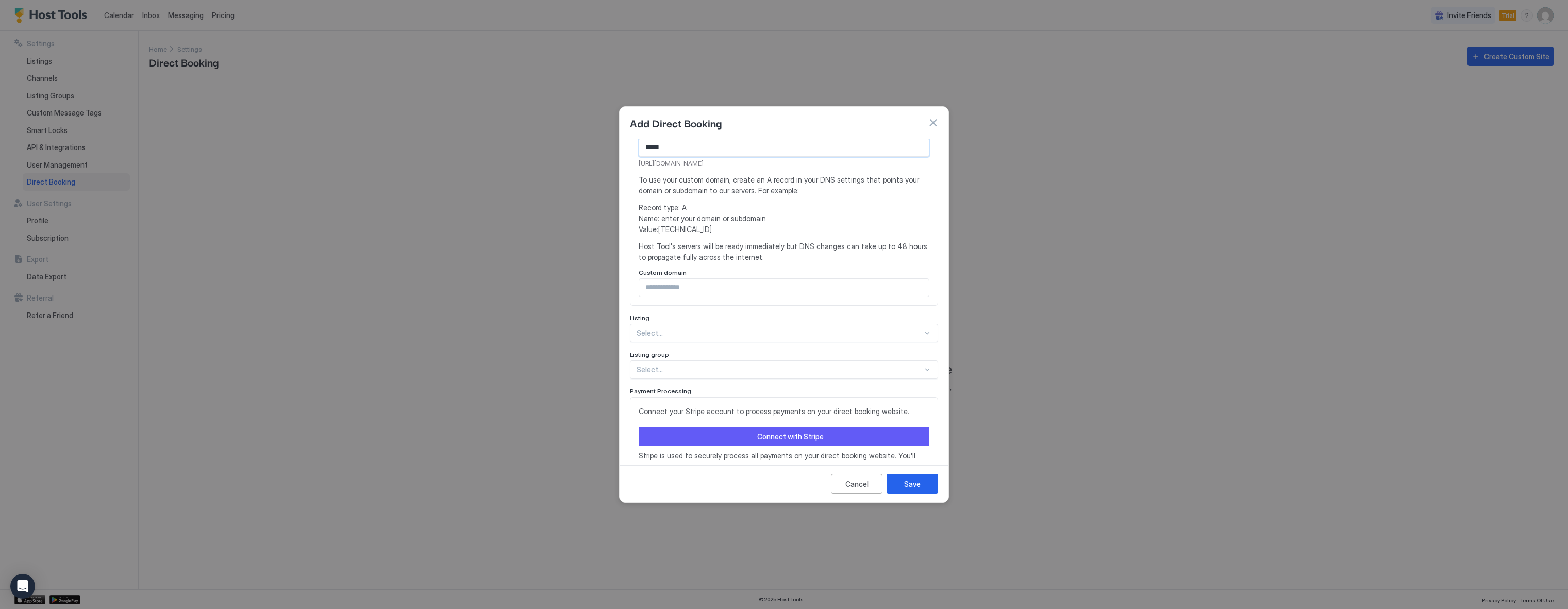
type input "*****"
drag, startPoint x: 654, startPoint y: 283, endPoint x: 663, endPoint y: 294, distance: 14.2
click at [656, 286] on input "Input Field" at bounding box center [784, 288] width 289 height 18
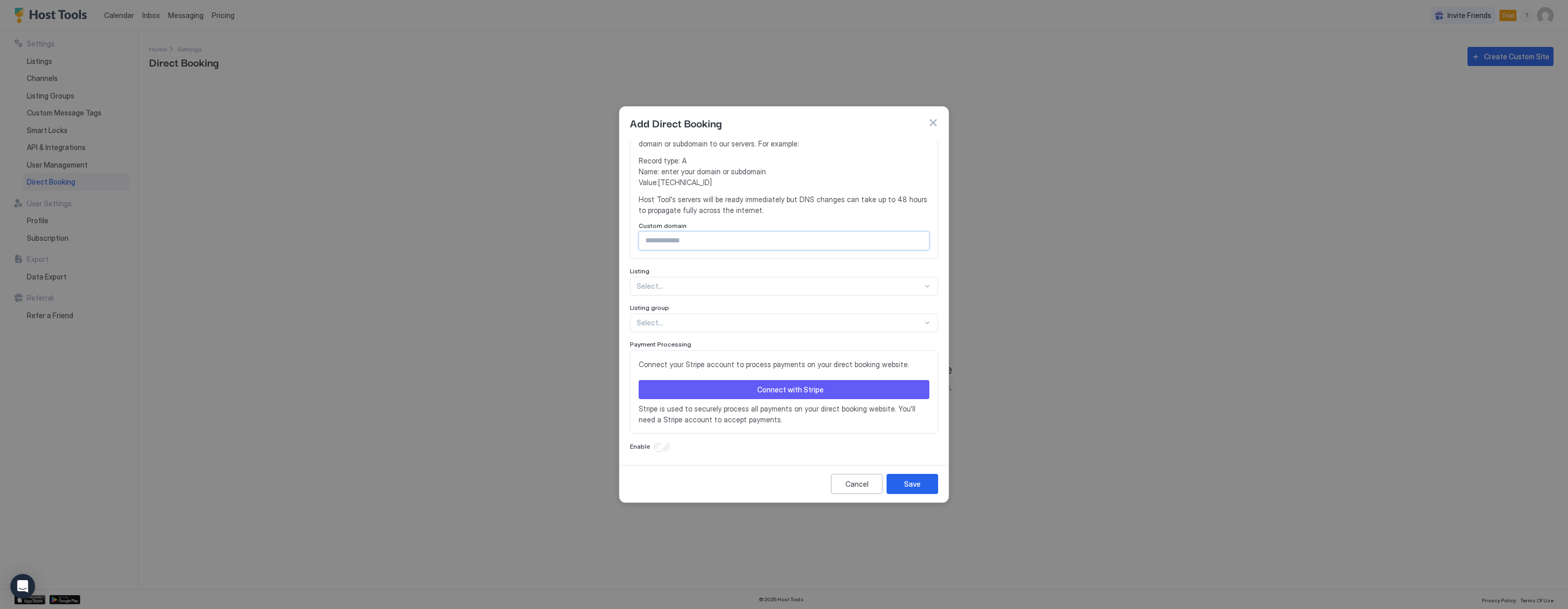
scroll to position [203, 0]
click at [692, 280] on div at bounding box center [779, 284] width 286 height 9
click at [680, 302] on div "Ten31 · [CLEAN] Cozy Craftsman near downtown!" at bounding box center [784, 309] width 307 height 20
click at [657, 315] on div "Select..." at bounding box center [784, 321] width 309 height 19
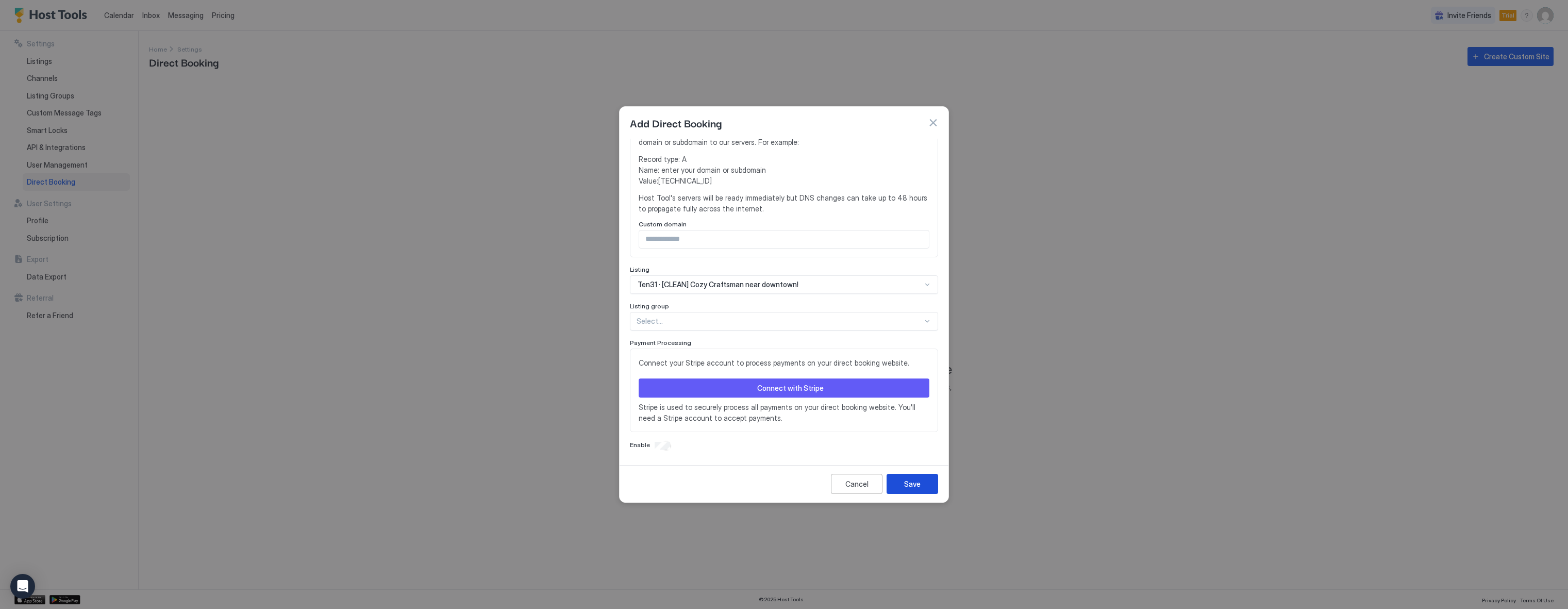
click at [913, 485] on div "Save" at bounding box center [912, 484] width 17 height 11
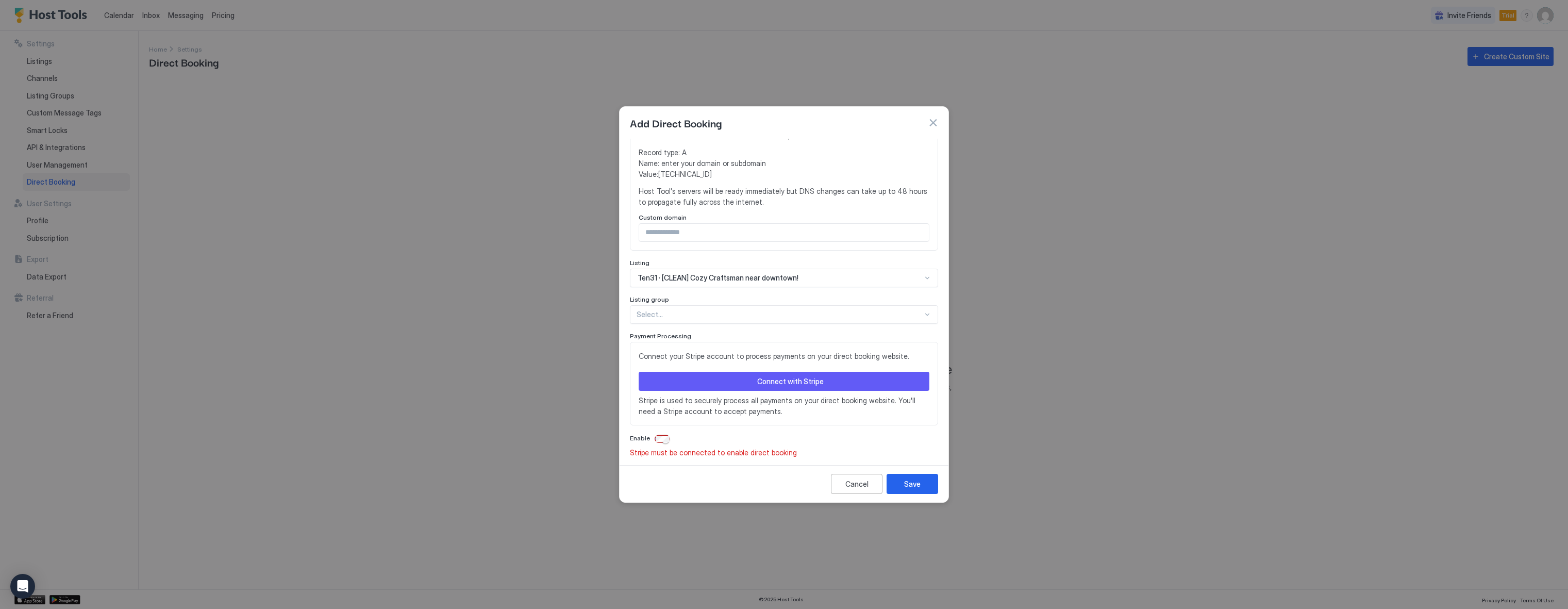
scroll to position [242, 0]
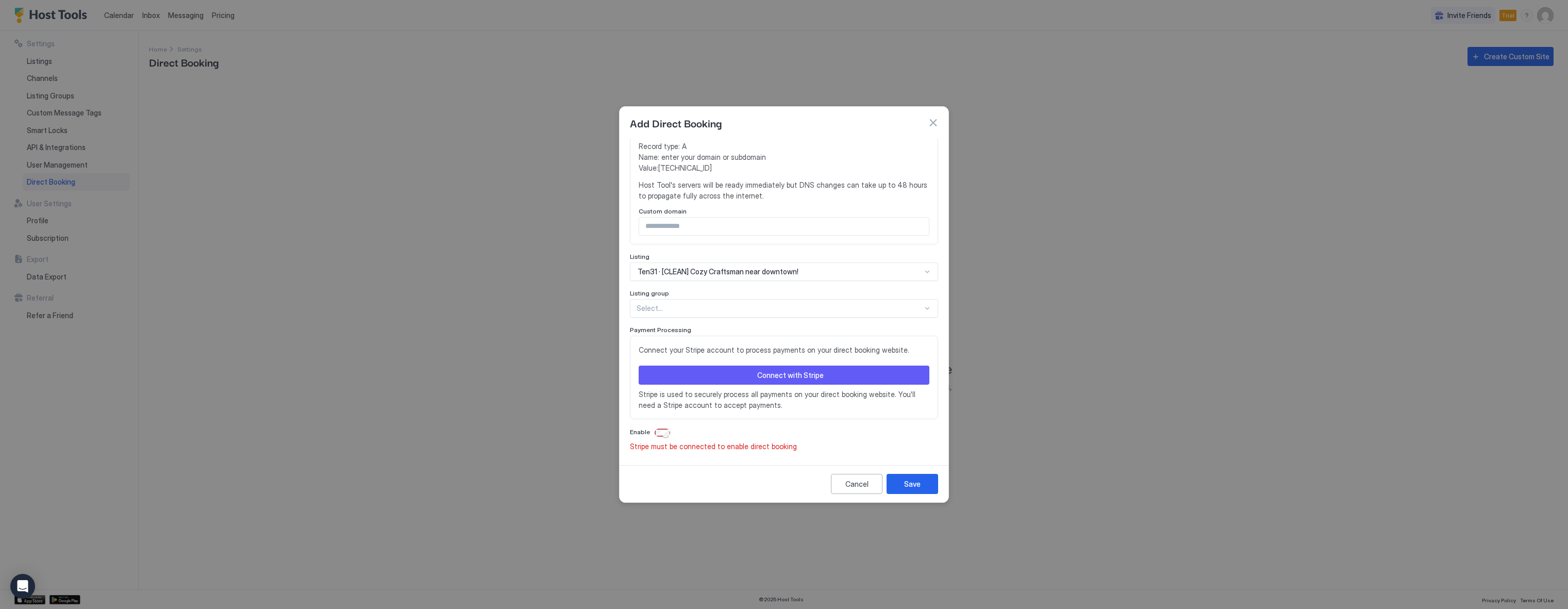
click at [749, 373] on button "Connect with Stripe" at bounding box center [784, 375] width 291 height 19
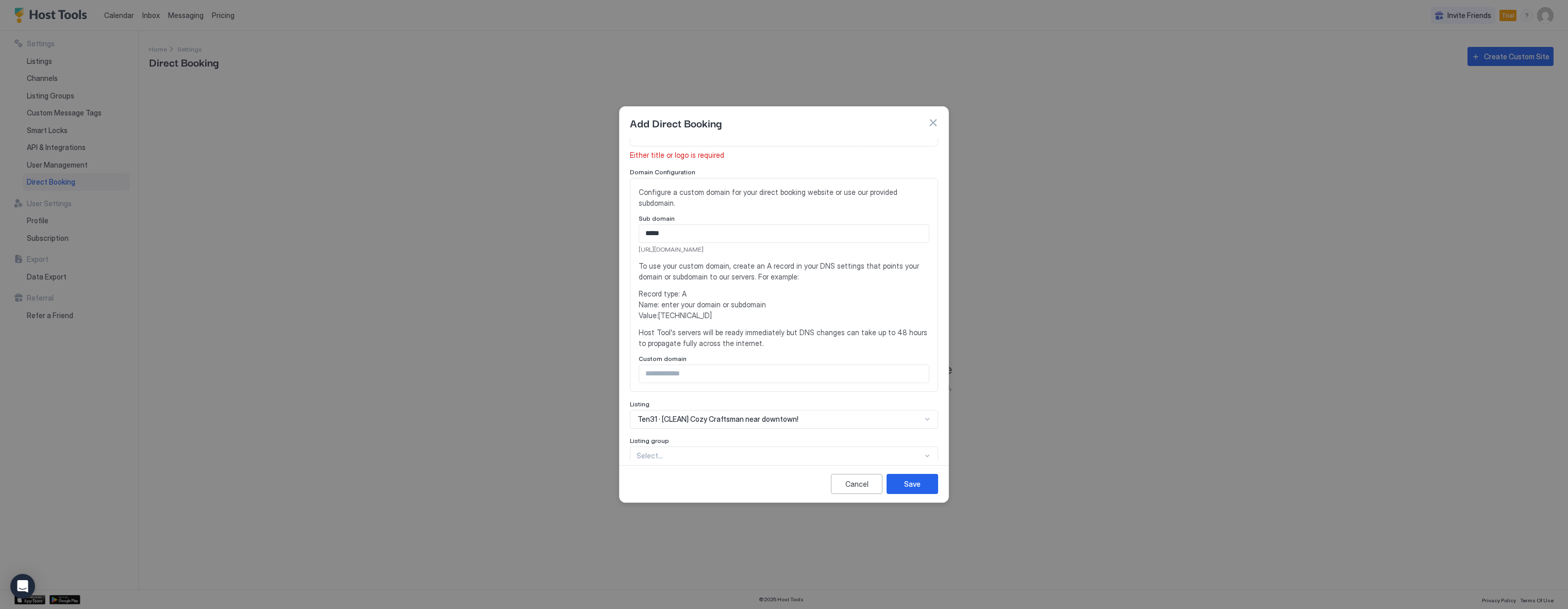
scroll to position [0, 0]
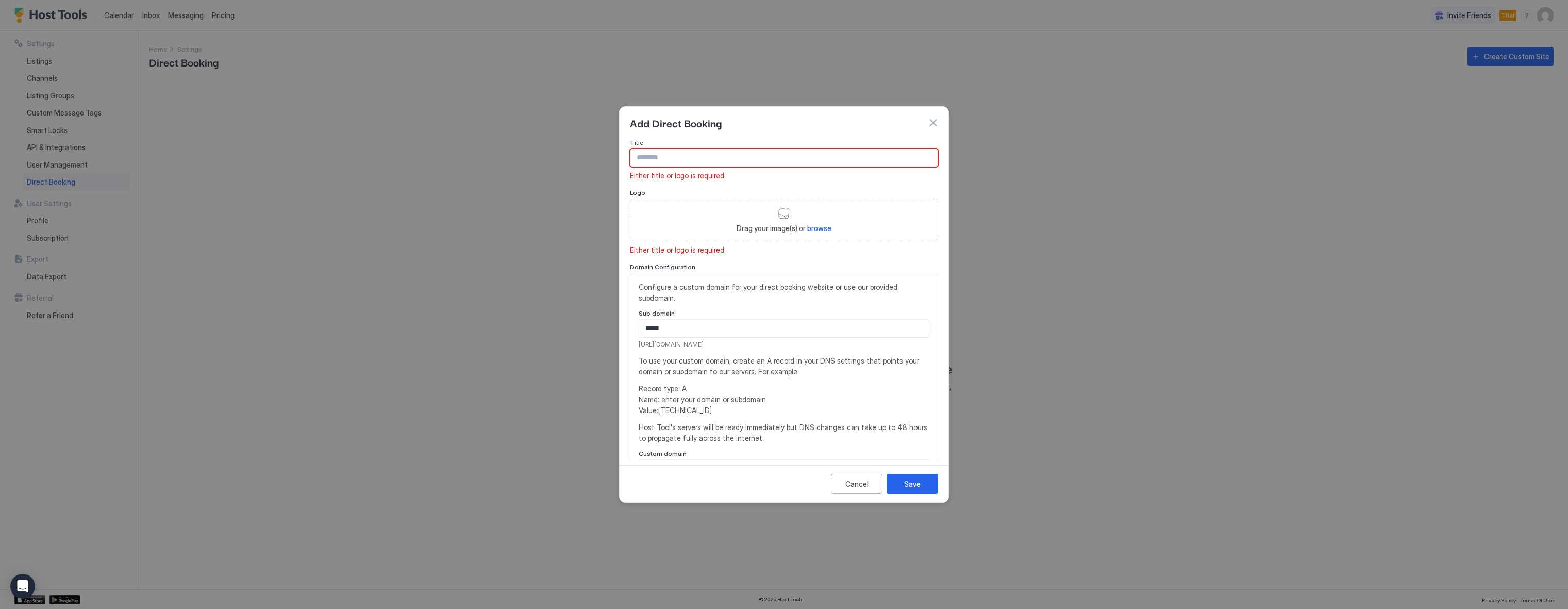
click at [711, 152] on input "Input Field" at bounding box center [784, 157] width 307 height 18
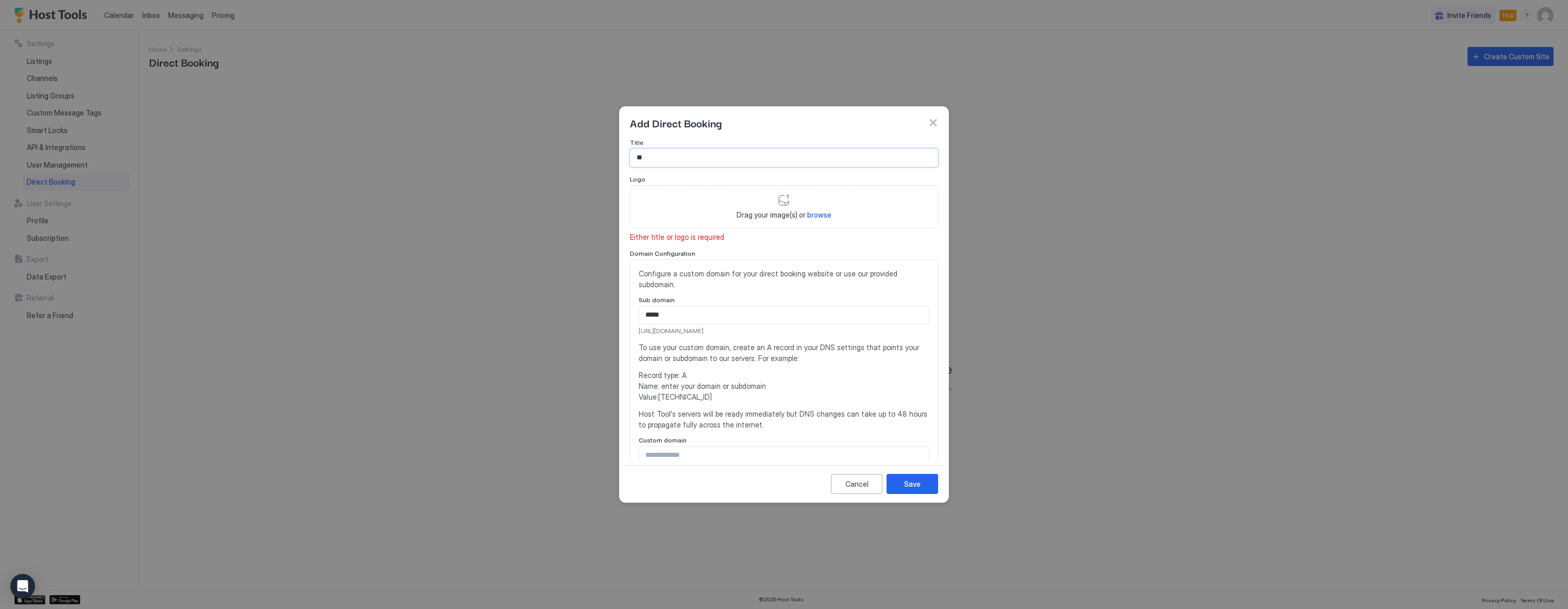
type input "*"
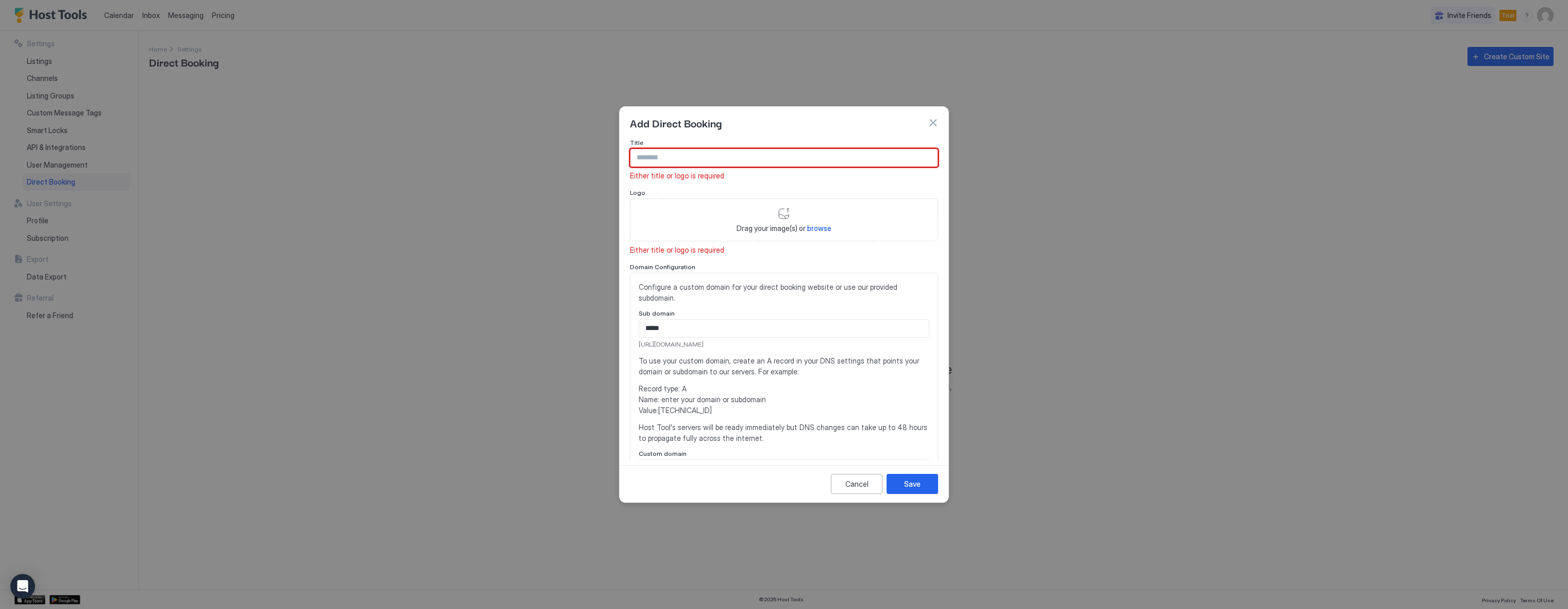
type input "*"
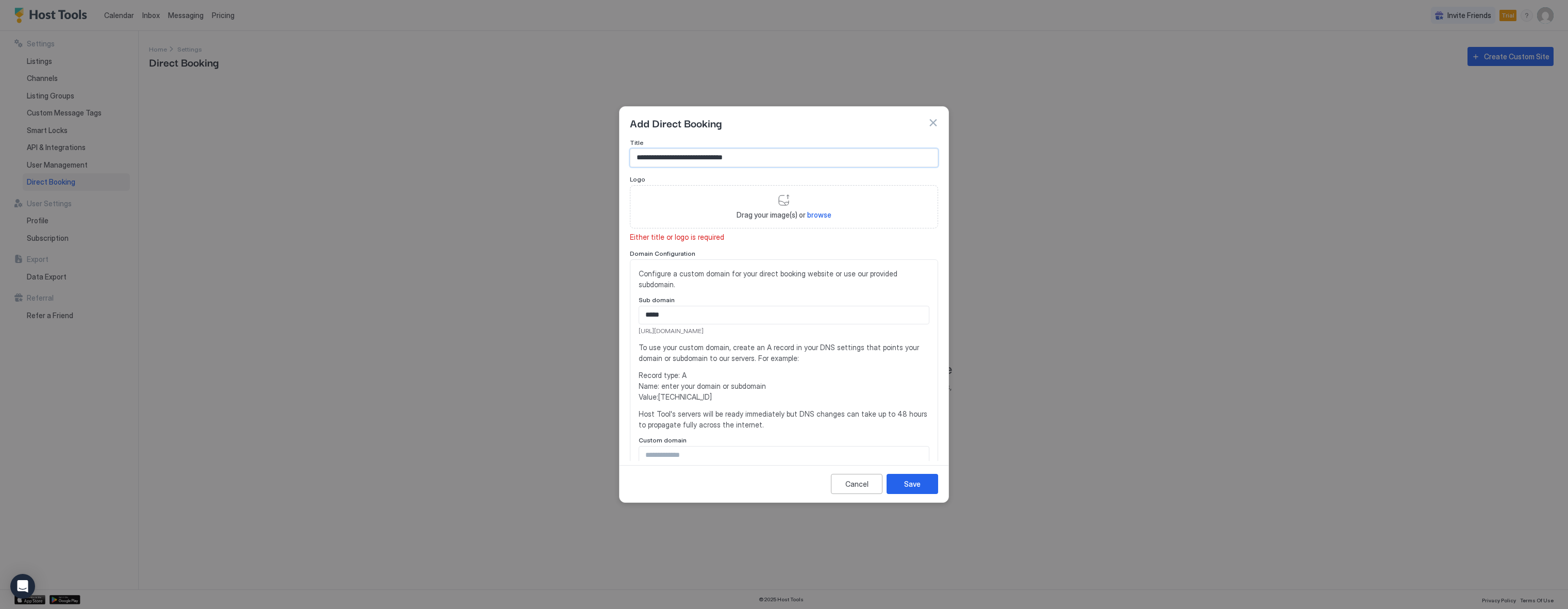
type input "**********"
click at [783, 246] on div "**********" at bounding box center [784, 410] width 309 height 542
click at [914, 485] on div "Save" at bounding box center [912, 484] width 17 height 11
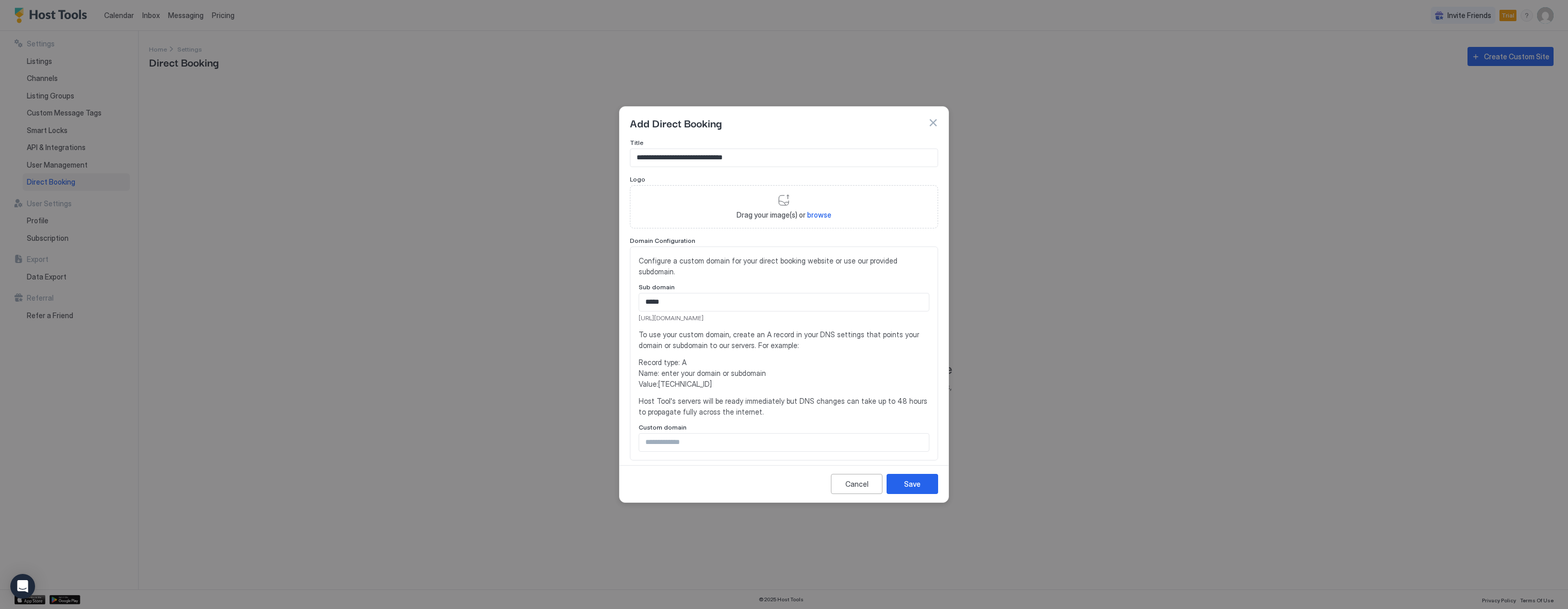
scroll to position [216, 0]
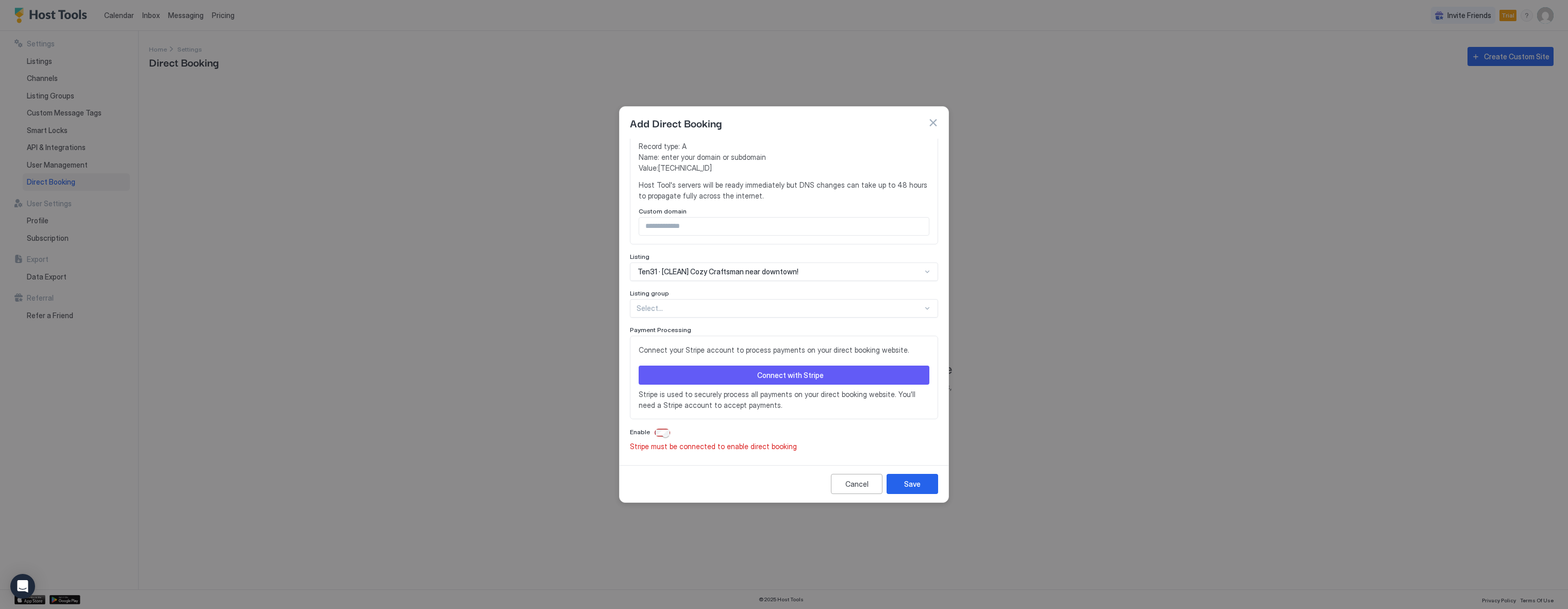
click at [752, 379] on button "Connect with Stripe" at bounding box center [784, 375] width 291 height 19
click at [752, 377] on button "Connect with Stripe" at bounding box center [784, 375] width 291 height 19
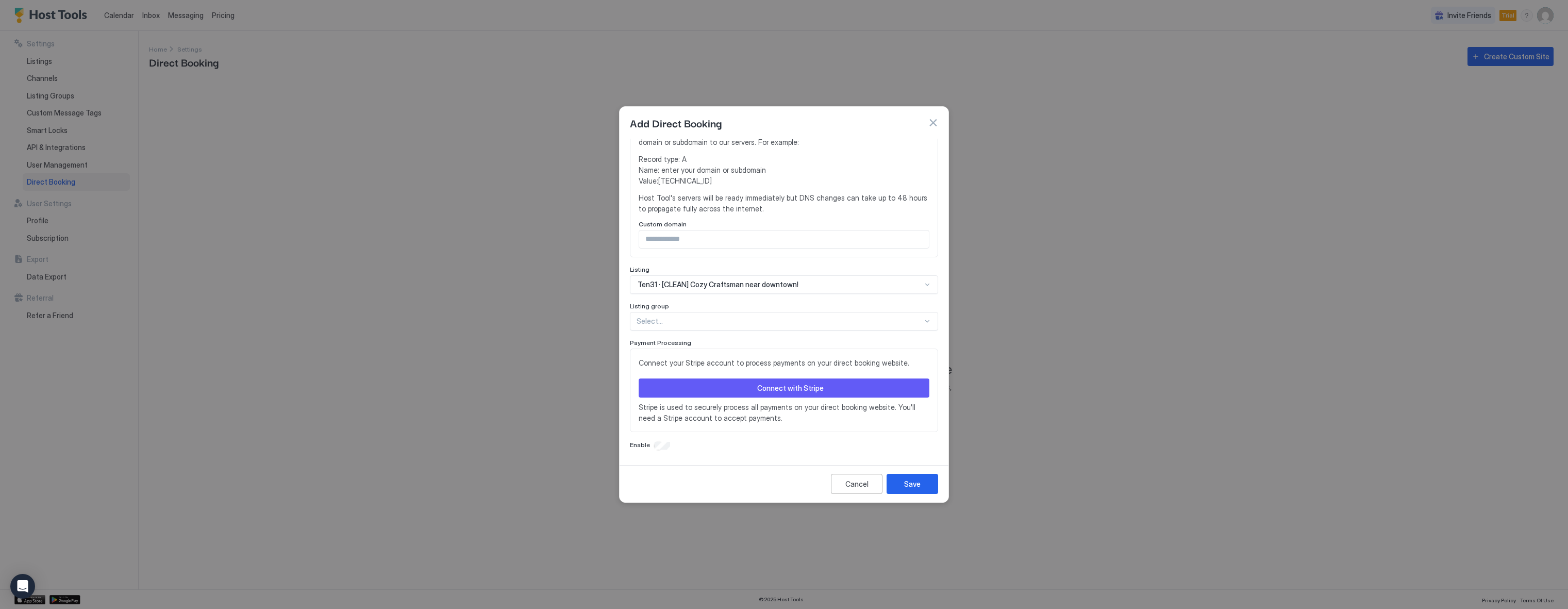
scroll to position [203, 0]
click at [745, 394] on button "Connect with Stripe" at bounding box center [784, 388] width 291 height 19
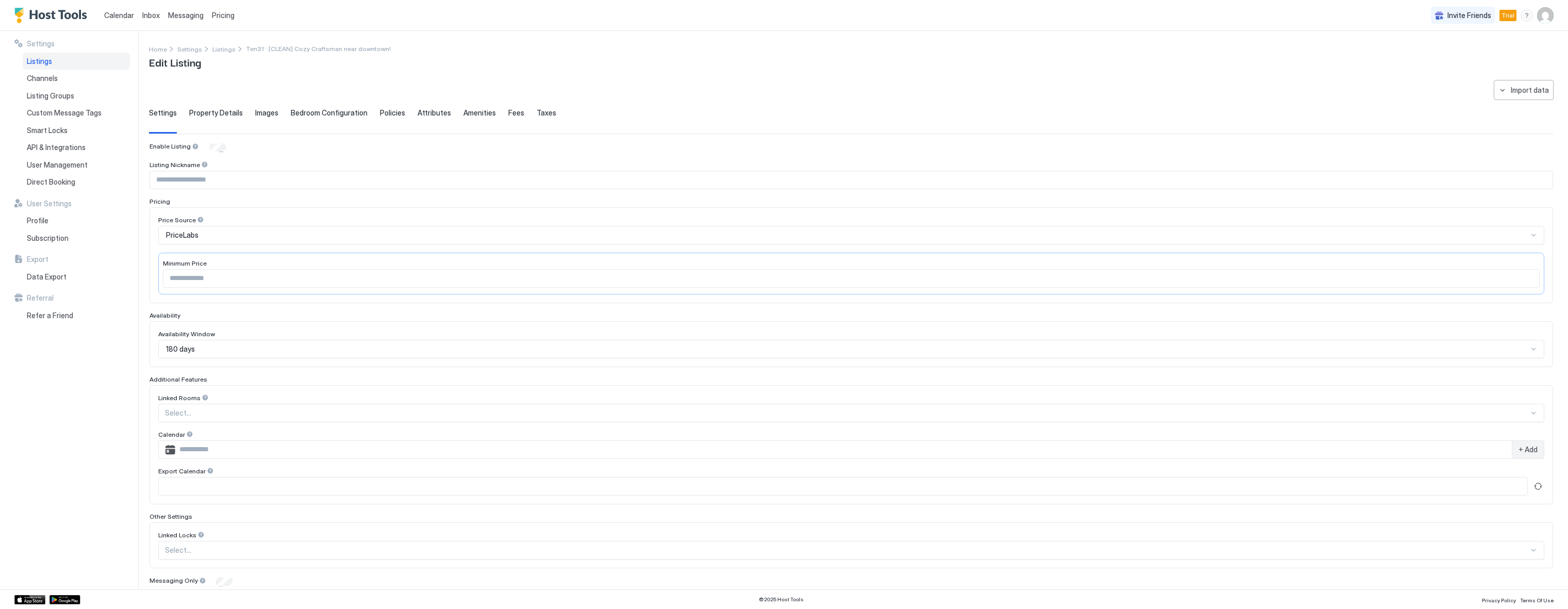
click at [40, 14] on img "Host Tools Logo" at bounding box center [53, 15] width 77 height 15
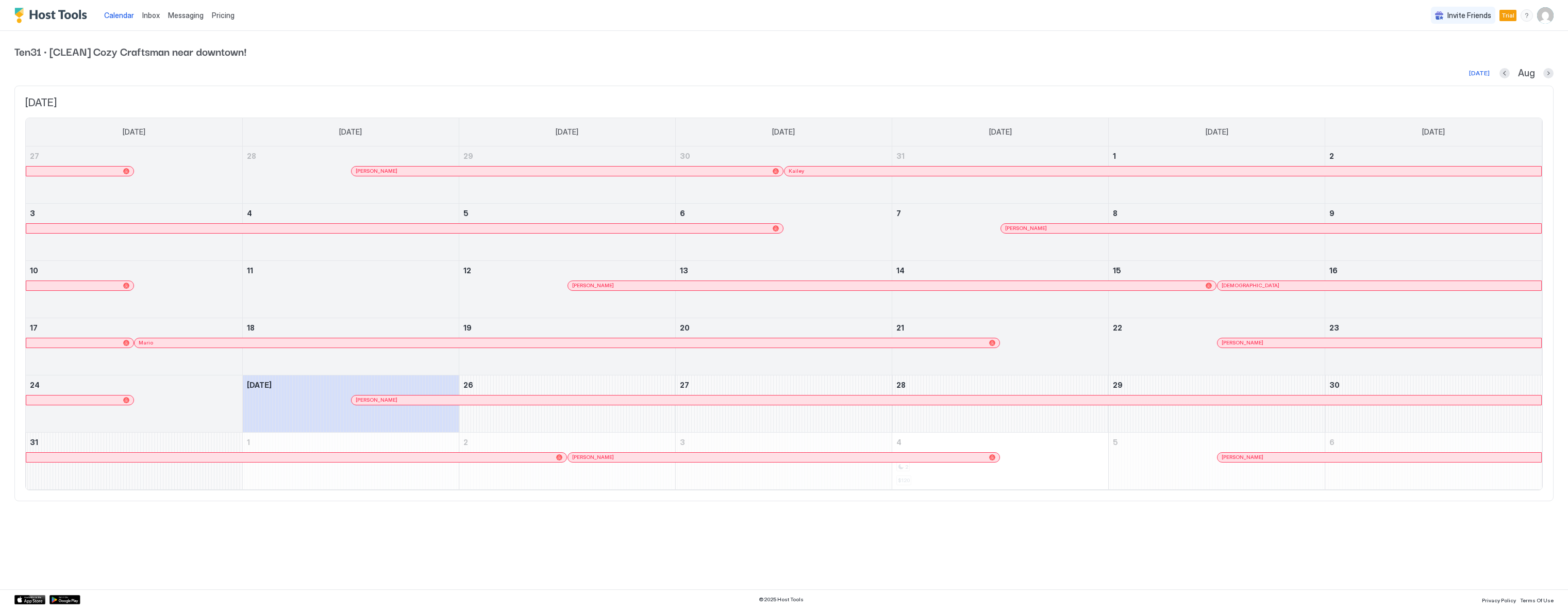
click at [149, 16] on span "Inbox" at bounding box center [150, 15] width 18 height 8
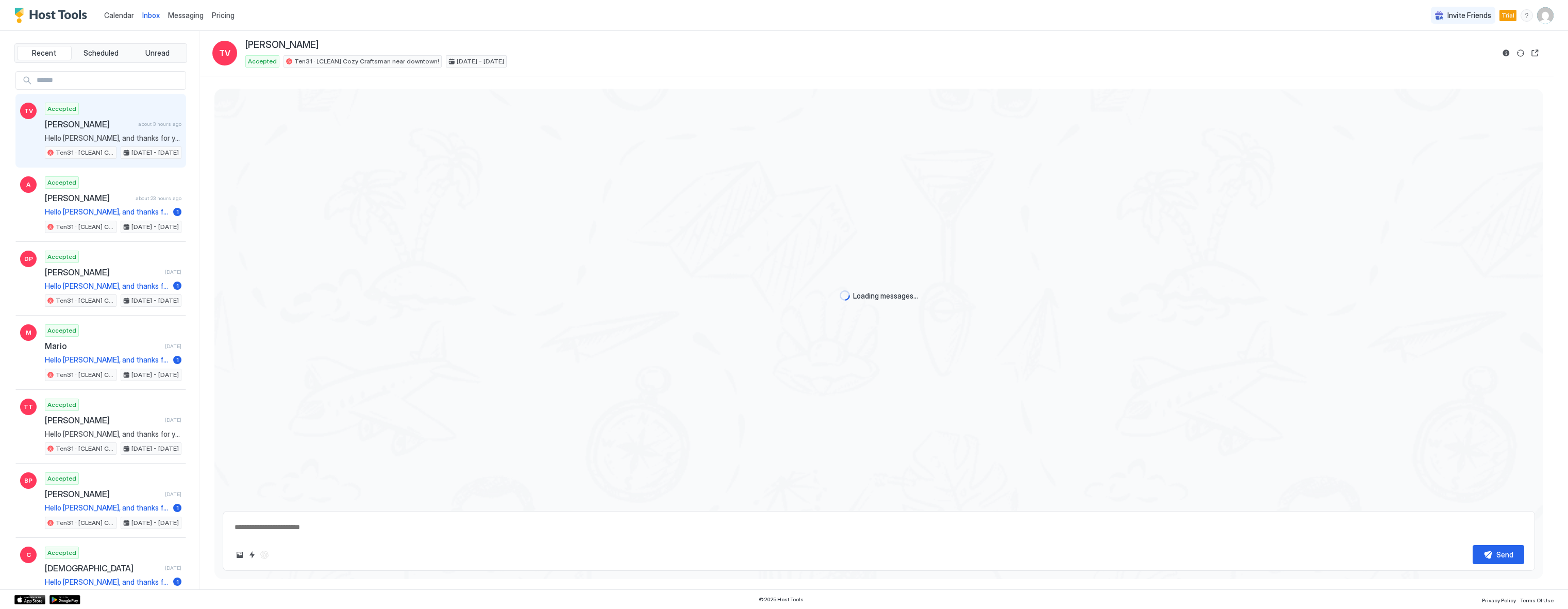
scroll to position [238, 0]
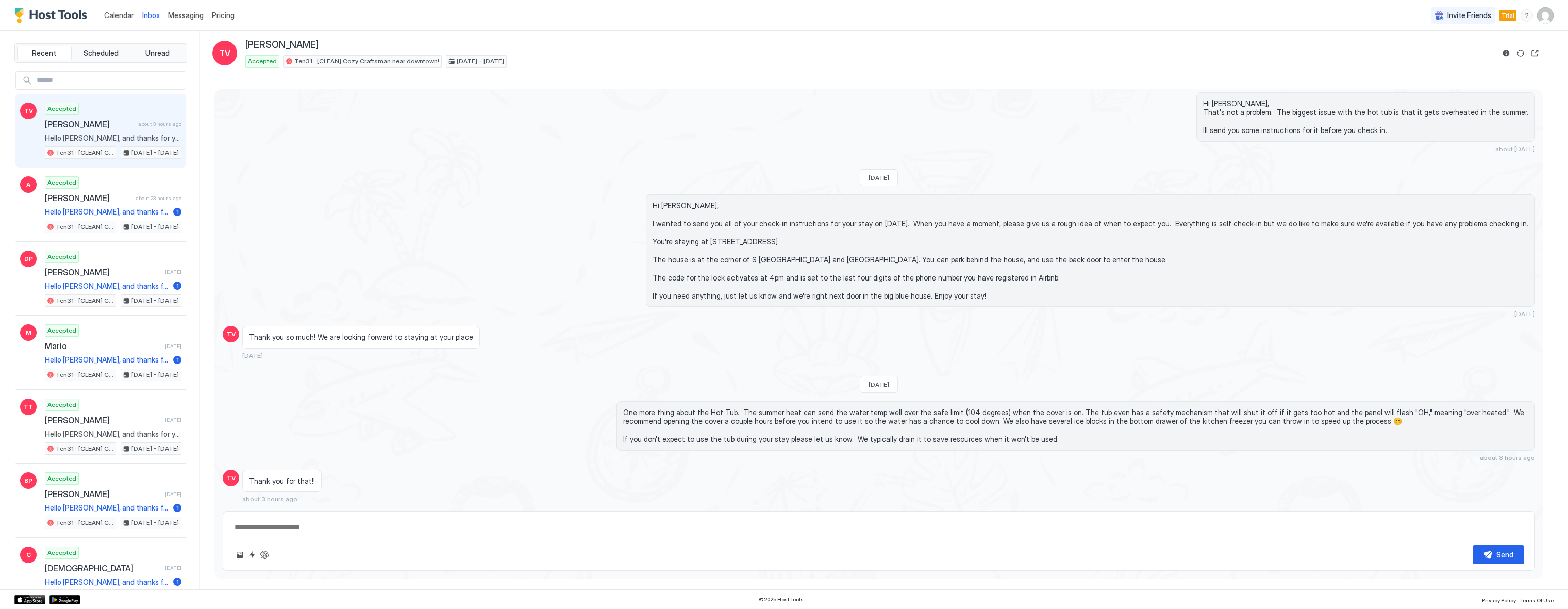
click at [177, 14] on span "Messaging" at bounding box center [186, 15] width 35 height 8
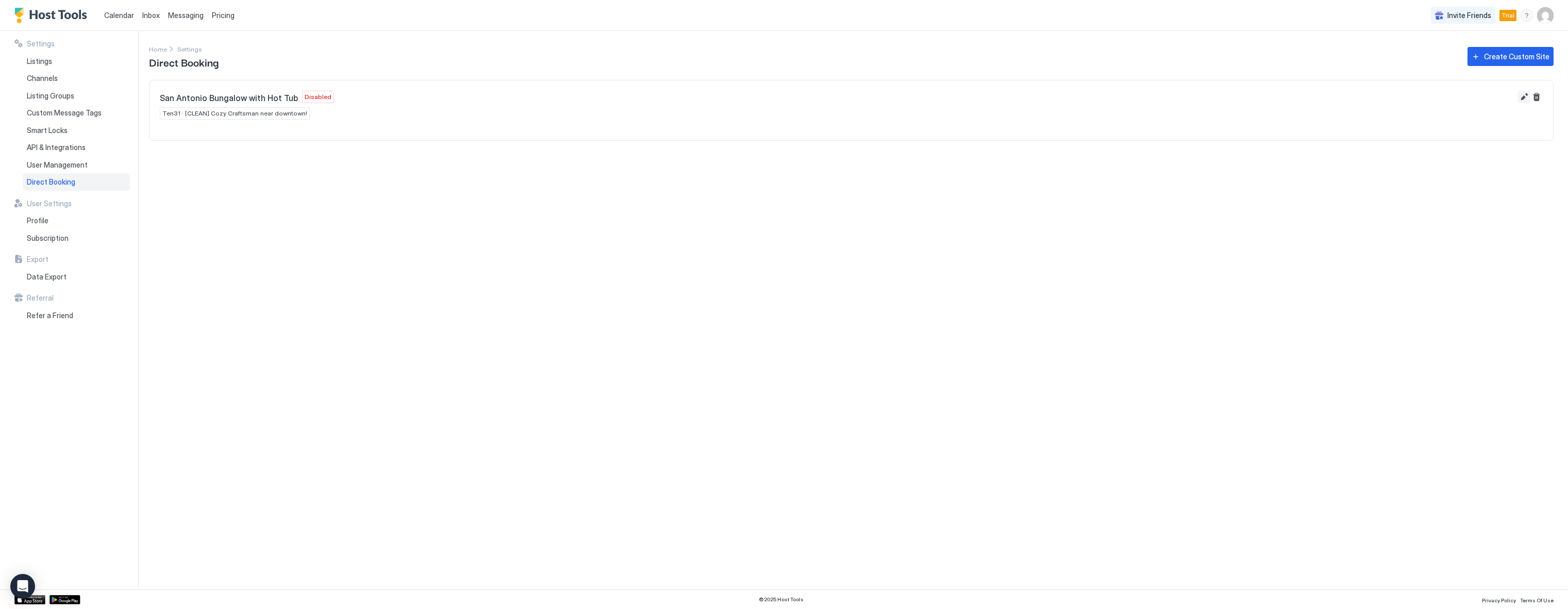
click at [1524, 94] on button "Edit" at bounding box center [1523, 97] width 13 height 13
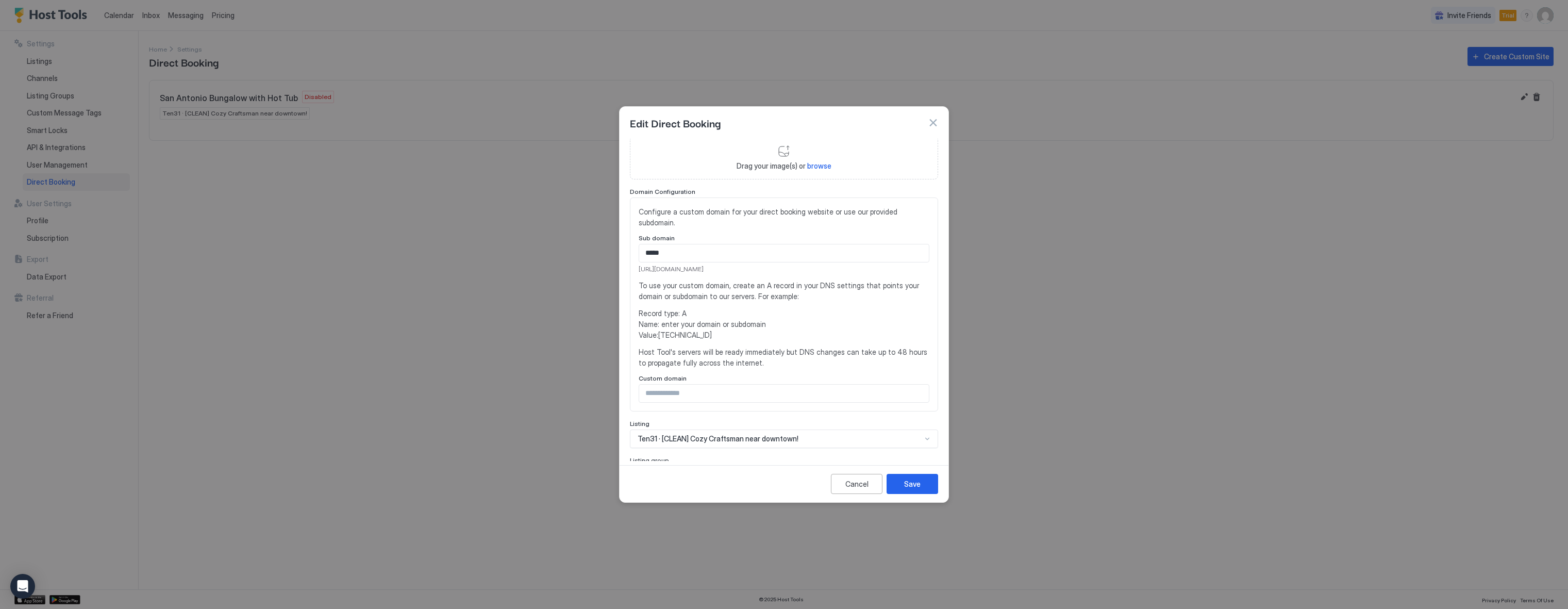
scroll to position [51, 0]
drag, startPoint x: 731, startPoint y: 267, endPoint x: 626, endPoint y: 267, distance: 105.0
click at [626, 267] on div "**********" at bounding box center [784, 299] width 329 height 322
copy span "[URL][DOMAIN_NAME]"
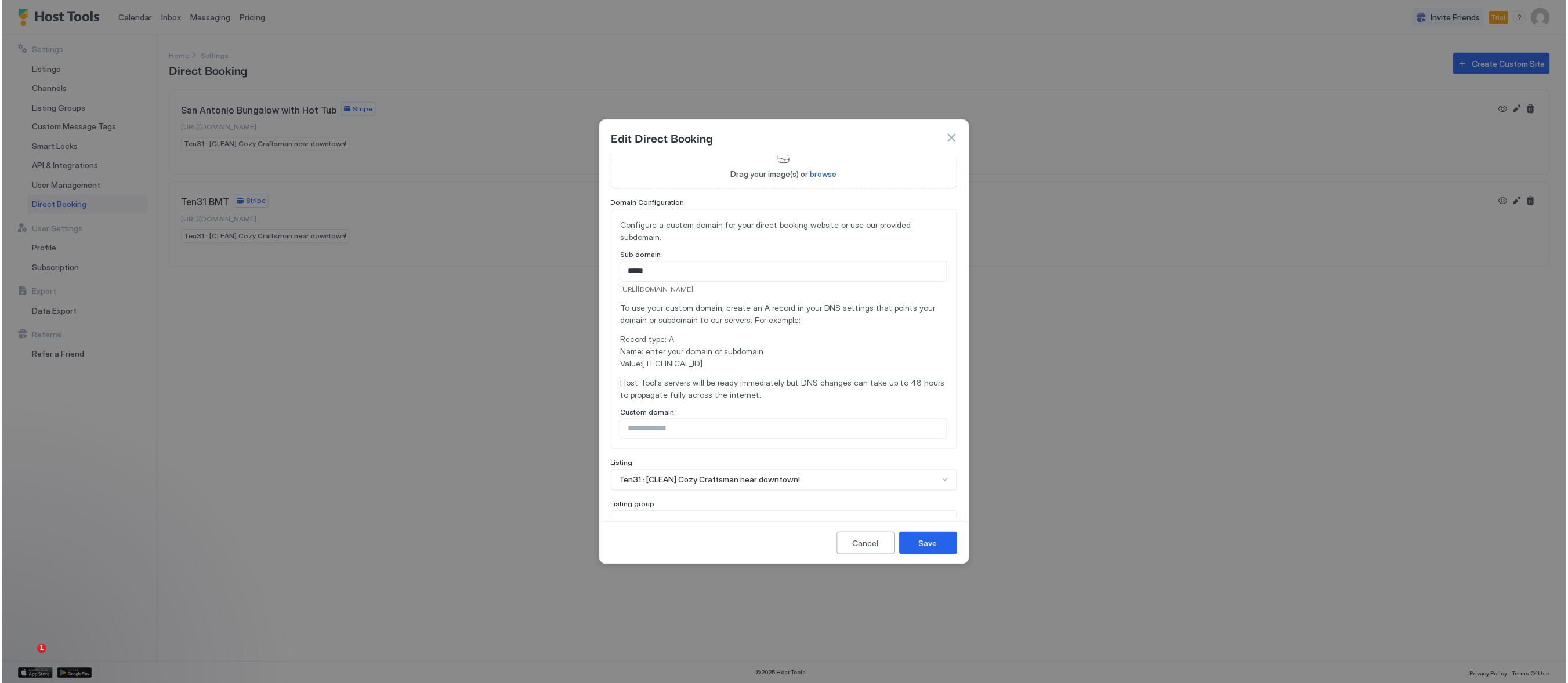
scroll to position [0, 0]
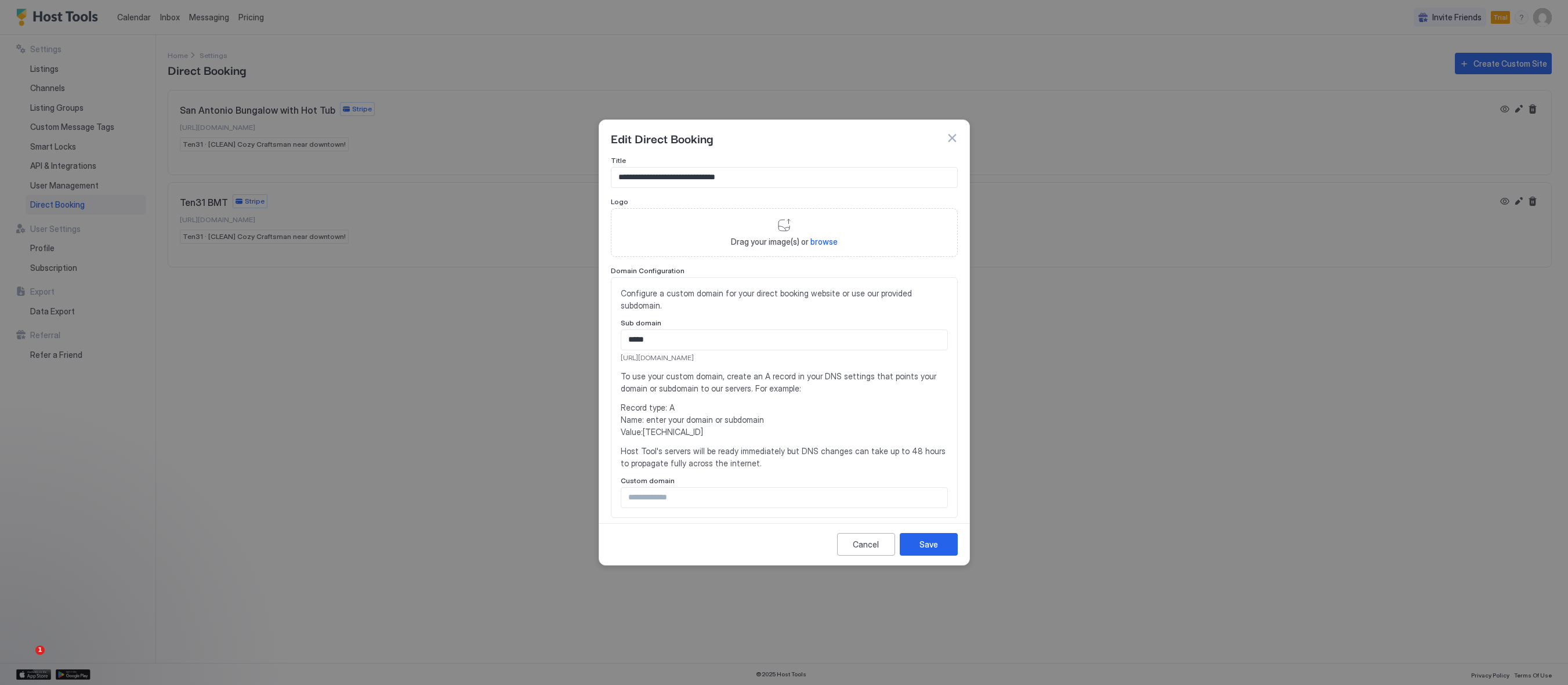
click at [949, 135] on button "button" at bounding box center [952, 138] width 11 height 11
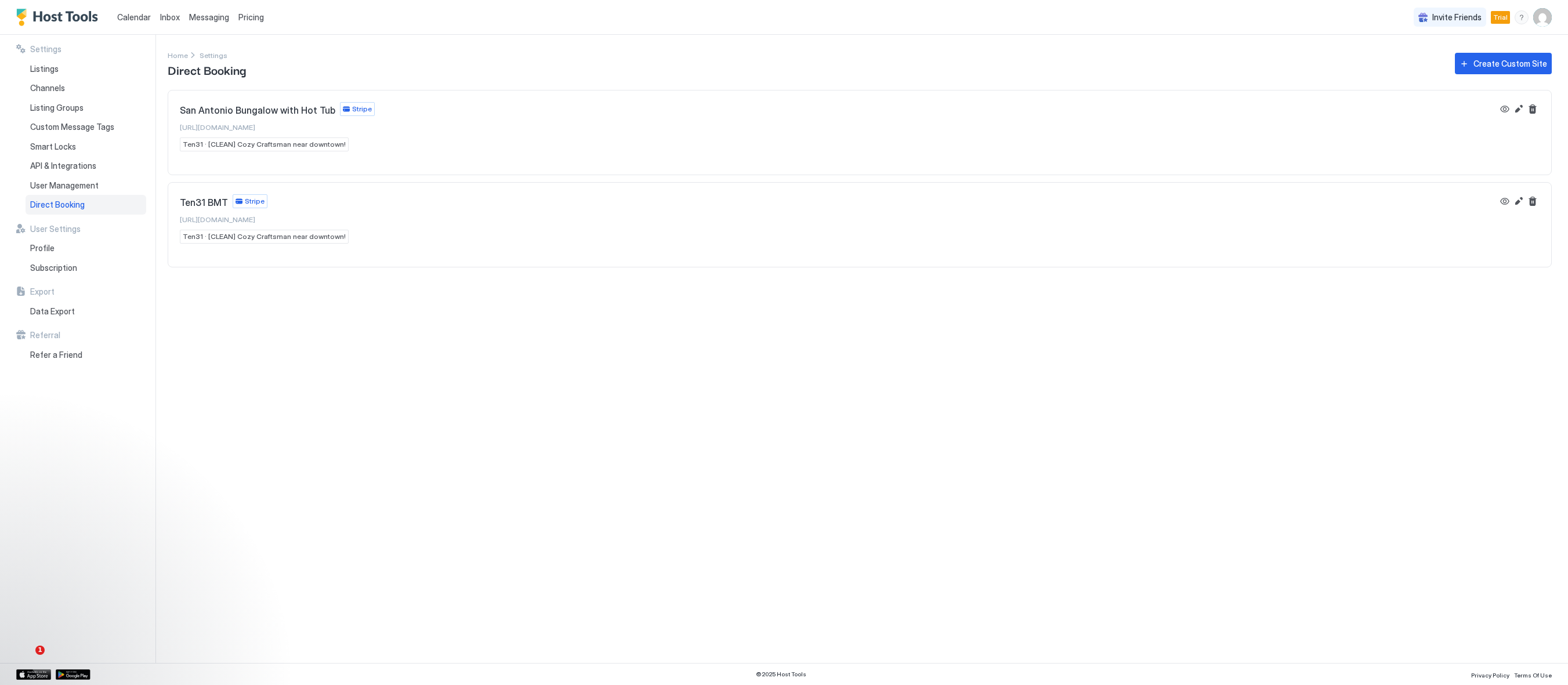
drag, startPoint x: 418, startPoint y: 484, endPoint x: 171, endPoint y: 325, distance: 293.8
click at [413, 483] on div "Settings Home Settings Direct Booking Create Custom Site [GEOGRAPHIC_DATA] Bung…" at bounding box center [868, 349] width 1401 height 628
click at [71, 208] on span "Direct Booking" at bounding box center [58, 204] width 55 height 10
click at [69, 203] on span "Direct Booking" at bounding box center [58, 204] width 55 height 10
click at [63, 181] on span "User Management" at bounding box center [64, 185] width 68 height 10
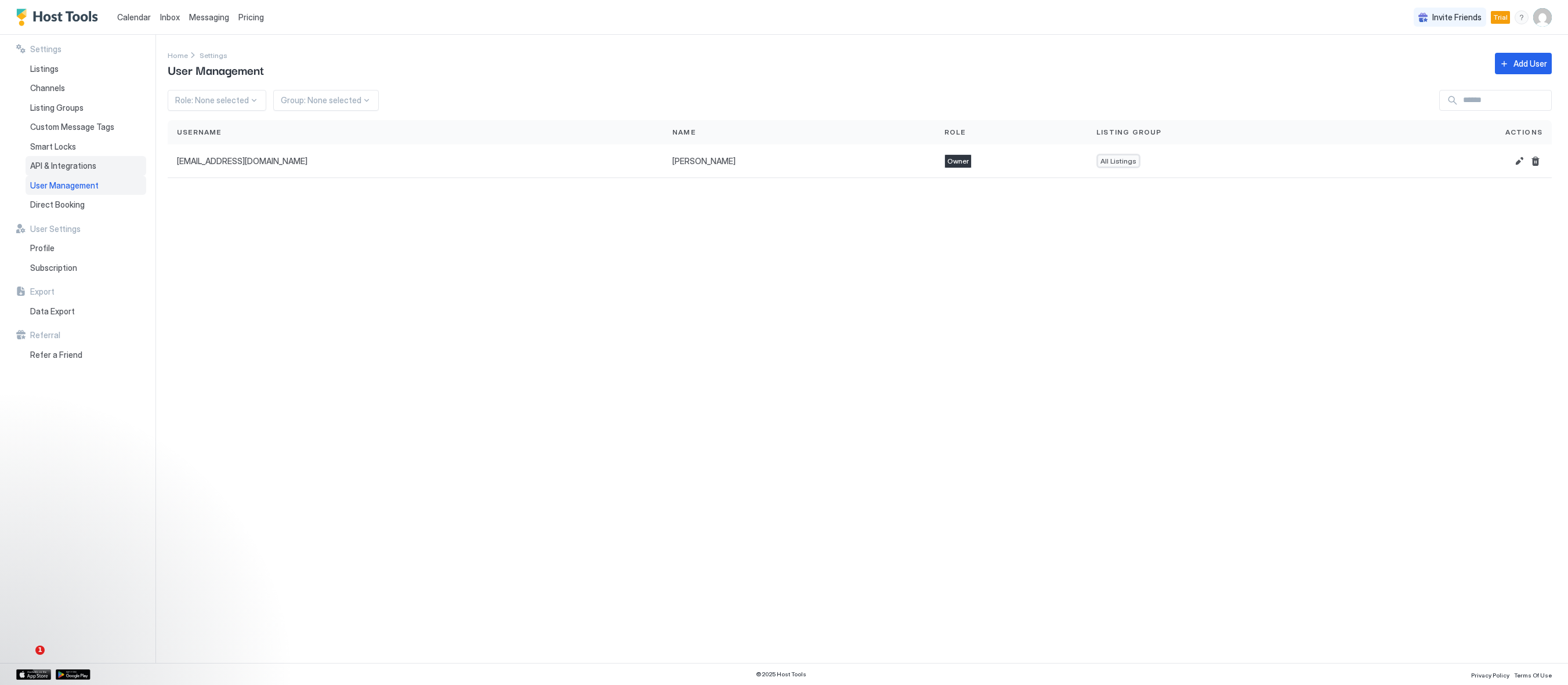
click at [64, 164] on span "API & Integrations" at bounding box center [63, 166] width 66 height 10
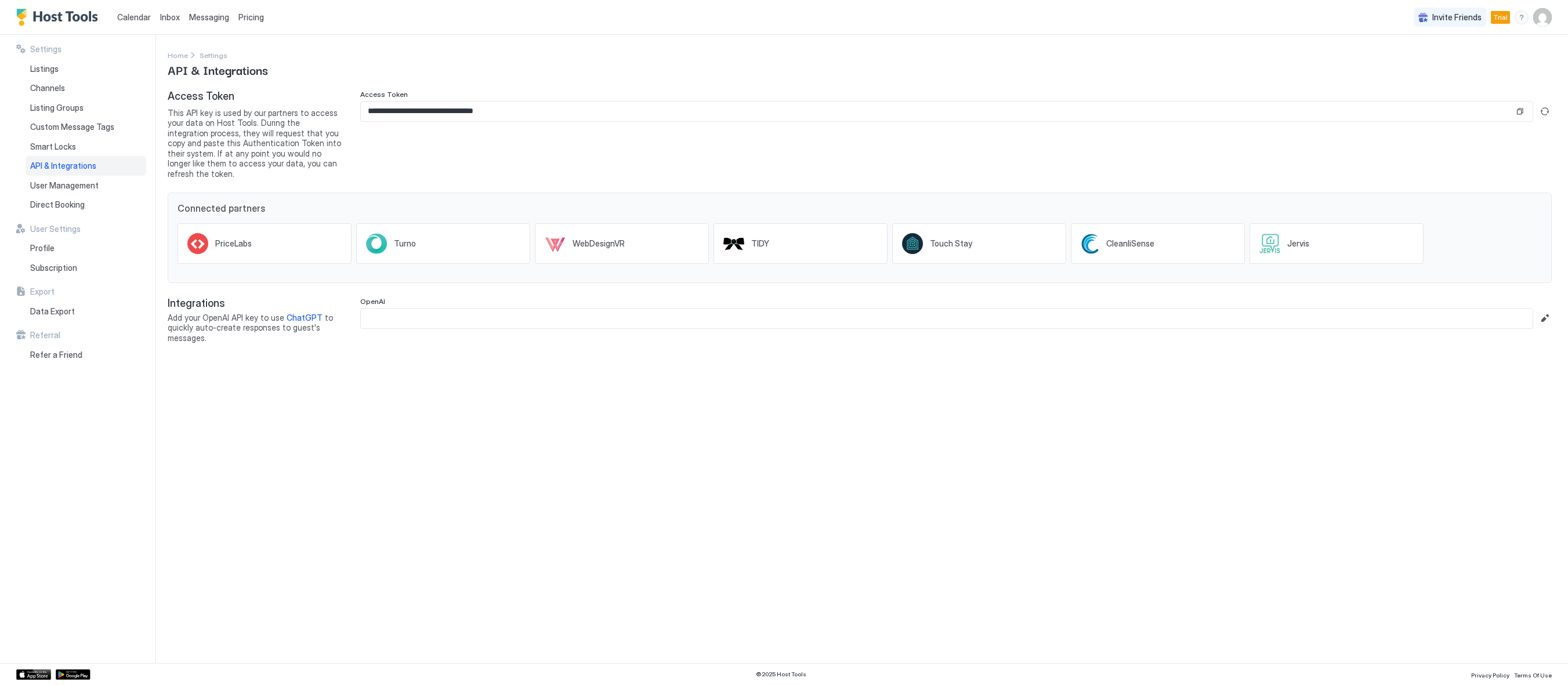
click at [359, 437] on div "**********" at bounding box center [868, 349] width 1401 height 628
click at [57, 146] on span "Smart Locks" at bounding box center [53, 147] width 45 height 10
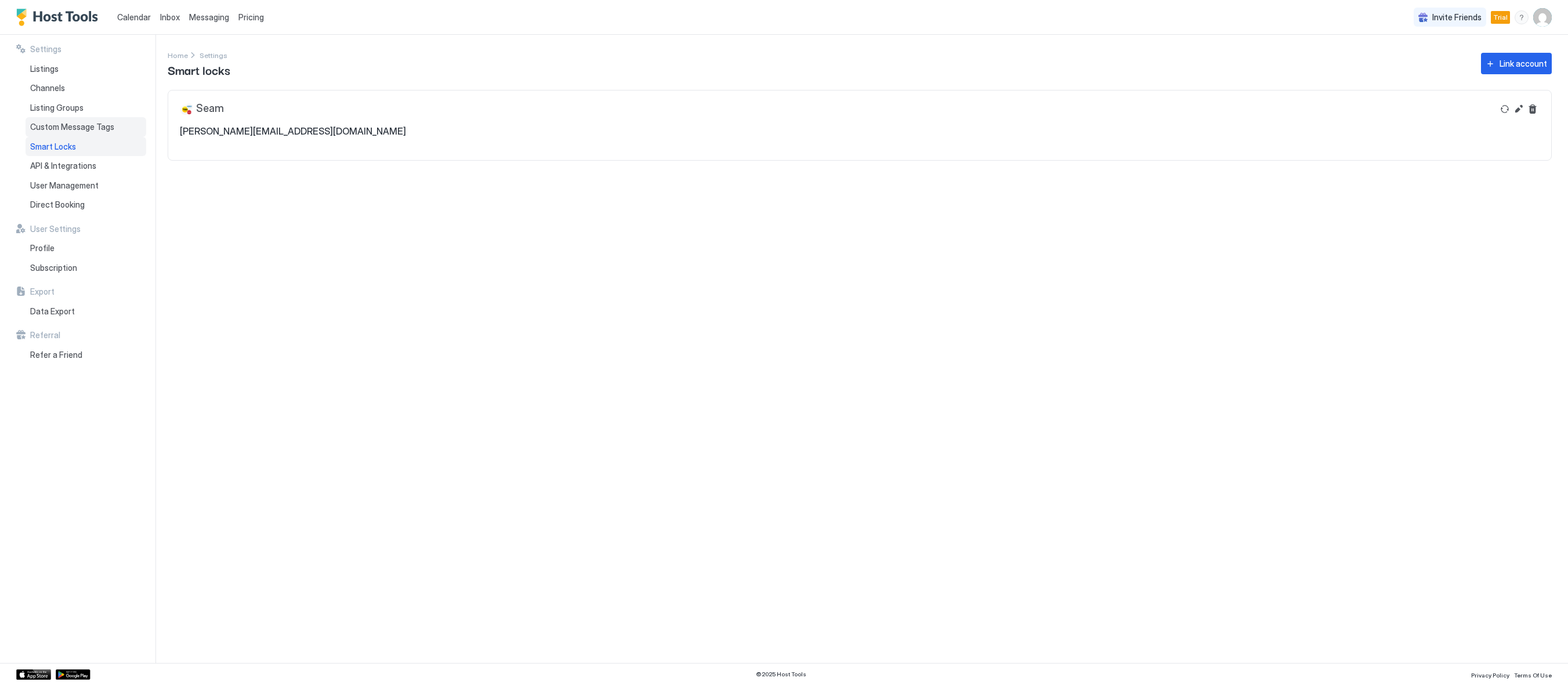
click at [58, 131] on span "Custom Message Tags" at bounding box center [72, 127] width 84 height 10
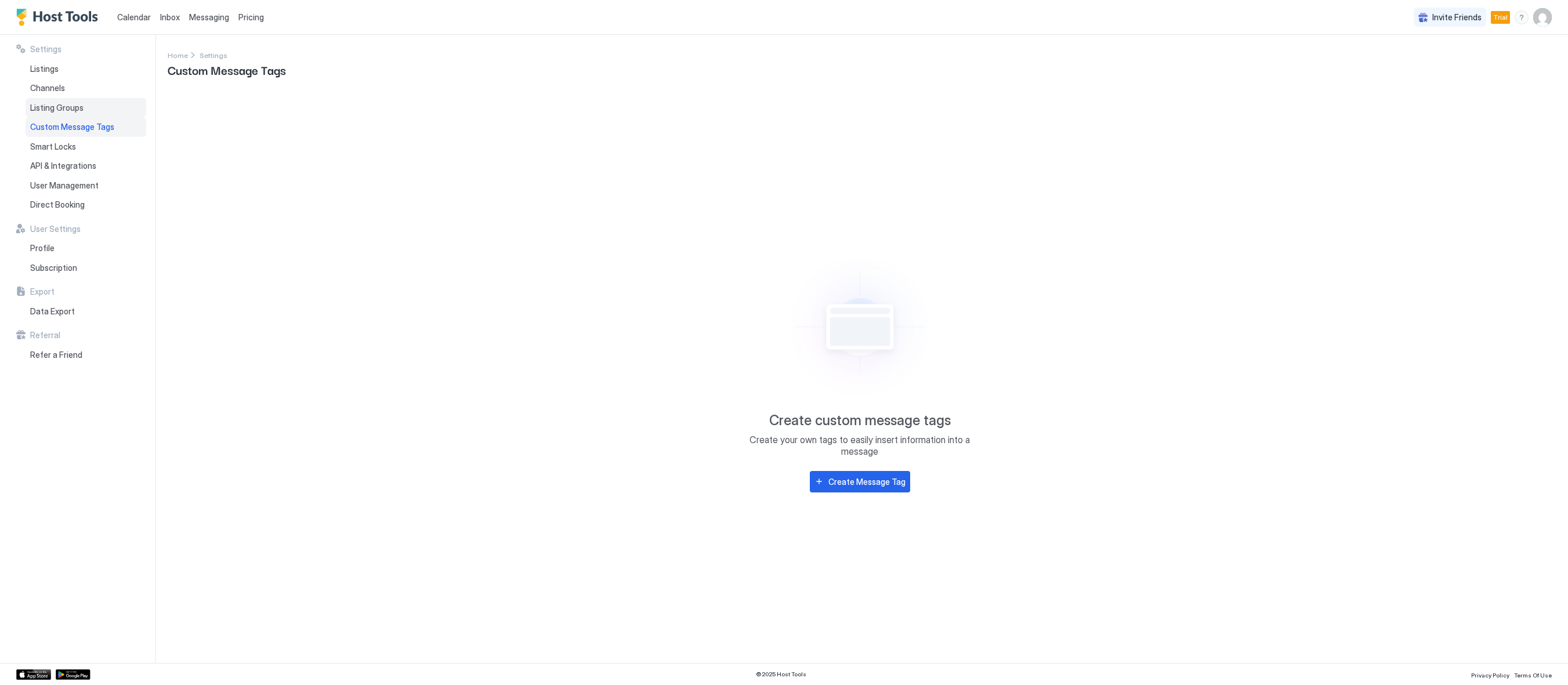
click at [61, 109] on span "Listing Groups" at bounding box center [57, 107] width 53 height 10
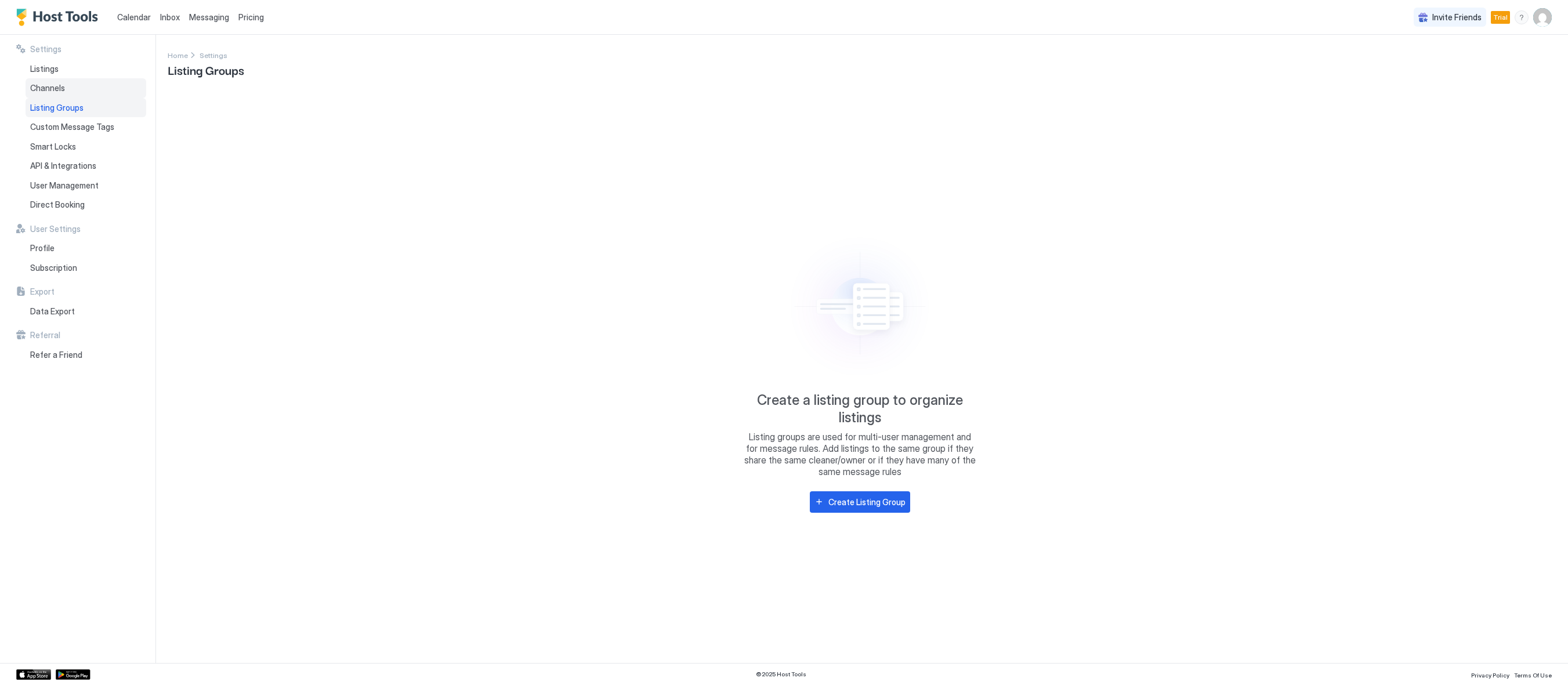
click at [43, 92] on span "Channels" at bounding box center [47, 88] width 35 height 10
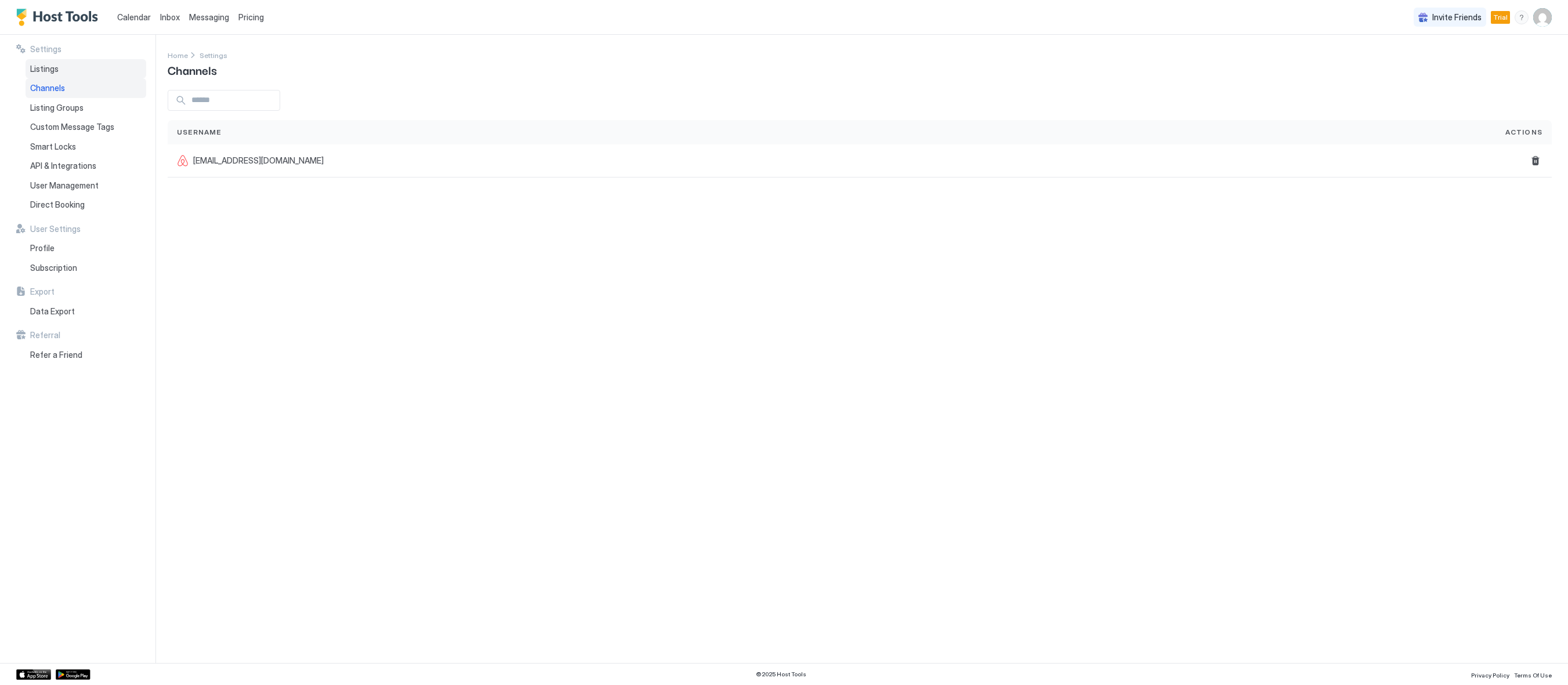
click at [38, 69] on span "Listings" at bounding box center [44, 68] width 28 height 10
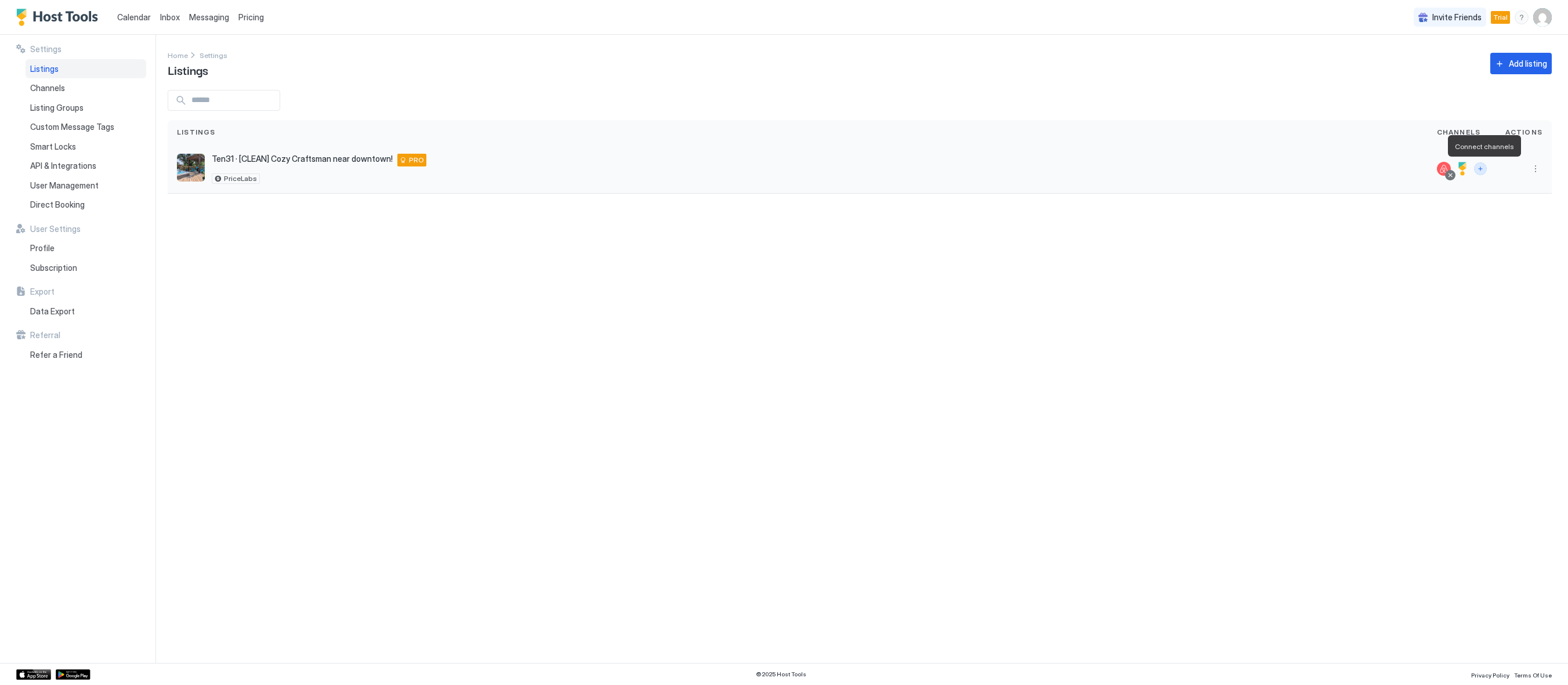
click at [1487, 167] on button "Connect channels" at bounding box center [1479, 168] width 12 height 12
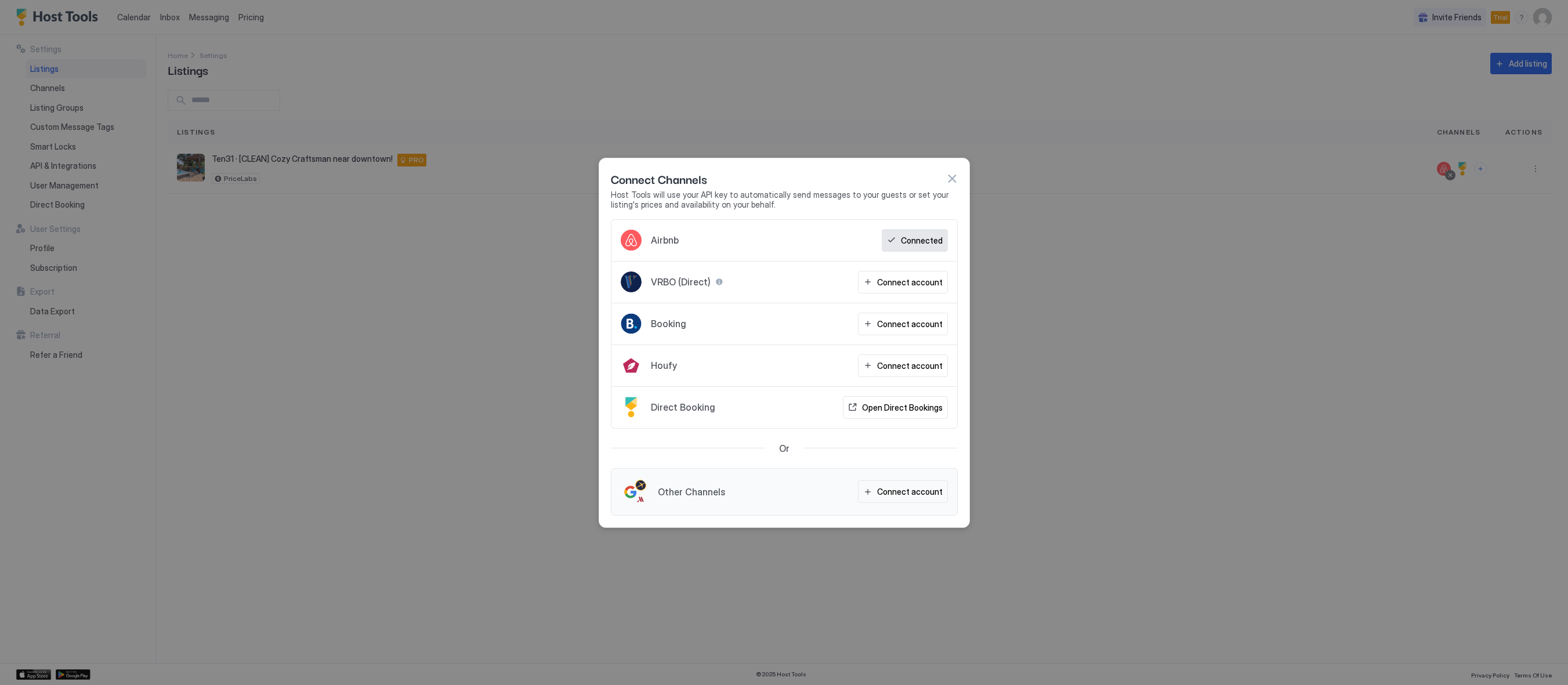
click at [663, 365] on span "Houfy" at bounding box center [664, 365] width 26 height 11
click at [907, 359] on div "Connect account" at bounding box center [909, 364] width 65 height 12
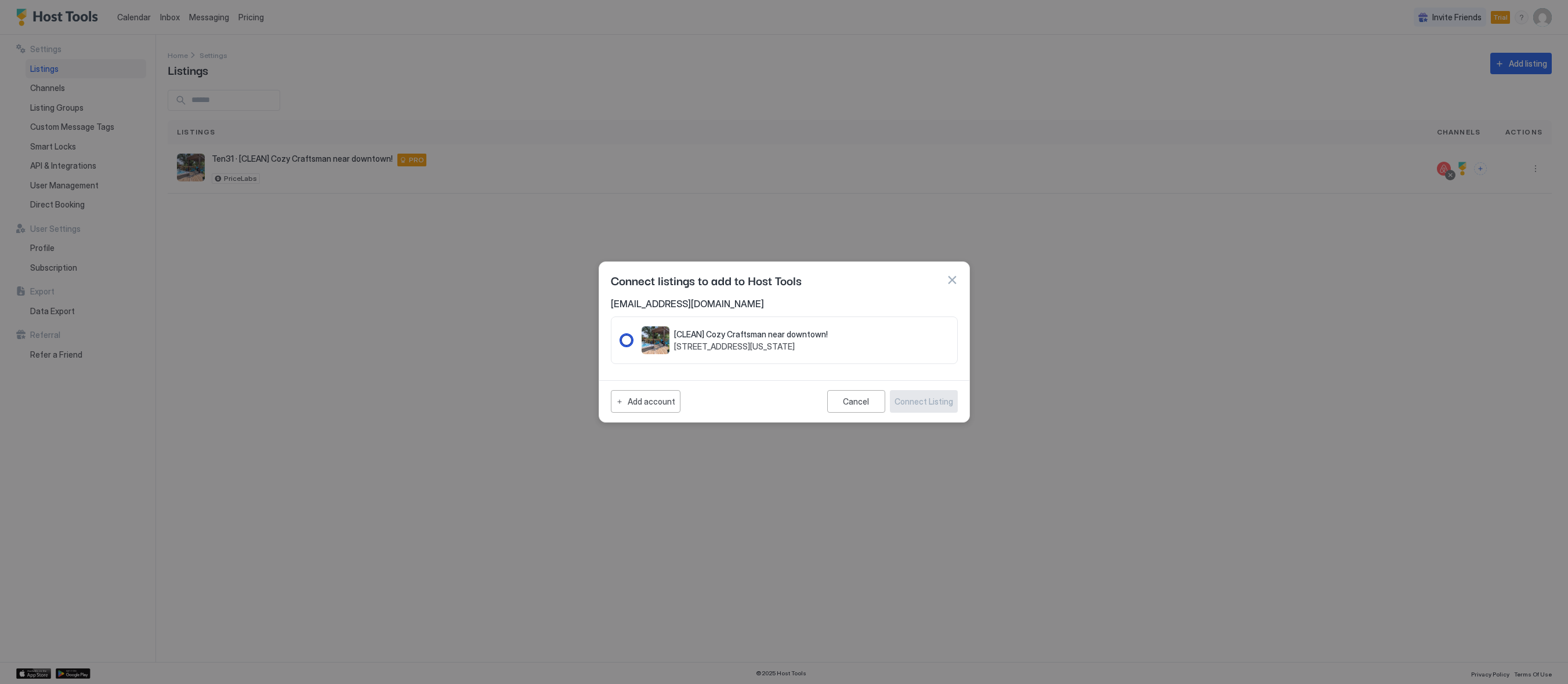
click at [635, 341] on div "[CLEAN] Cozy Craftsman near downtown! 1031 S New Braunfels Ave Bexar County, Te…" at bounding box center [724, 340] width 207 height 27
click at [941, 406] on div "Connect Listing" at bounding box center [924, 401] width 59 height 12
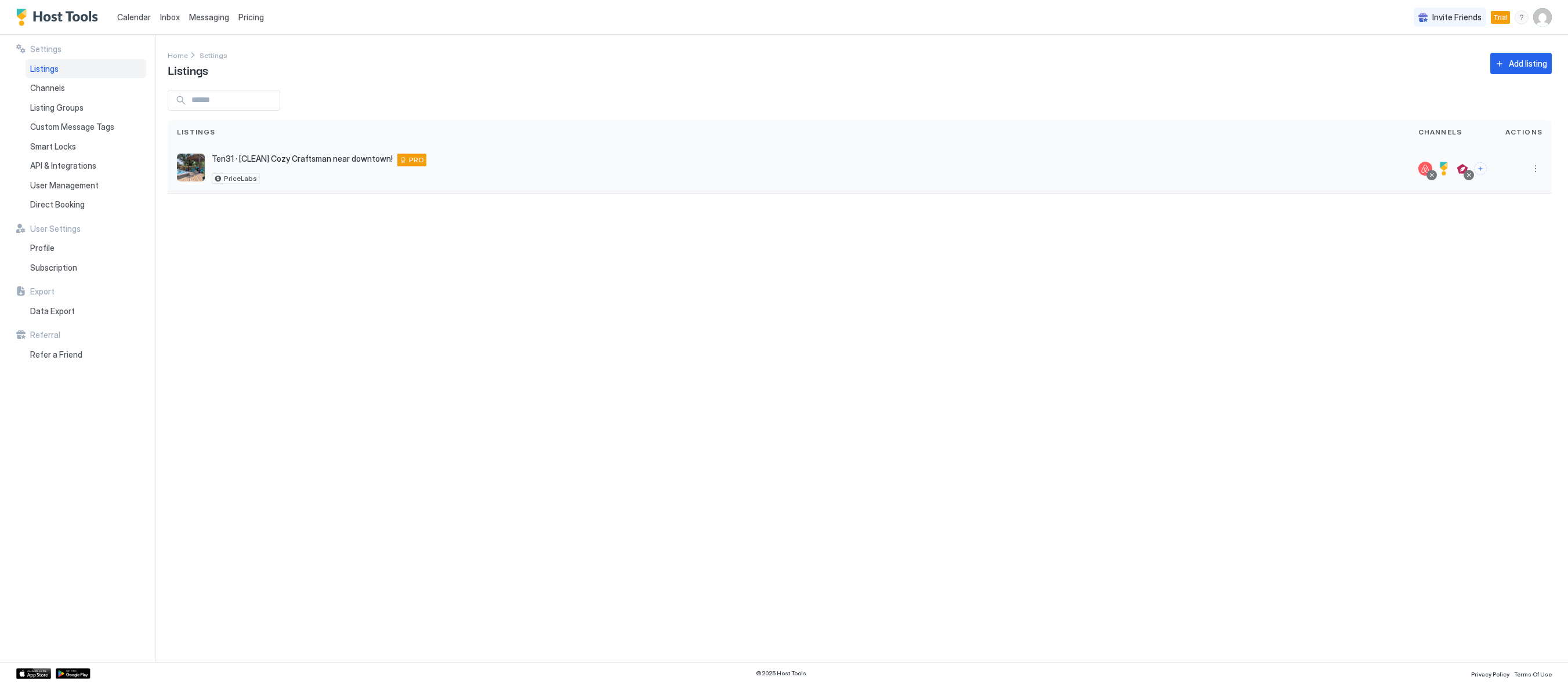
click at [241, 152] on div "Ten31 · [CLEAN] Cozy Craftsman near downtown! 1031 New Braunfels Ave San Antoni…" at bounding box center [788, 169] width 1242 height 49
click at [248, 161] on span "Ten31 · [CLEAN] Cozy Craftsman near downtown!" at bounding box center [302, 158] width 181 height 10
click at [1031, 323] on div "Settings Home Settings Listings Add listing Listings Channels Actions Ten31 · […" at bounding box center [868, 348] width 1401 height 627
click at [317, 158] on span "Ten31 · [CLEAN] Cozy Craftsman near downtown!" at bounding box center [302, 158] width 181 height 10
drag, startPoint x: 714, startPoint y: 430, endPoint x: 749, endPoint y: 439, distance: 36.1
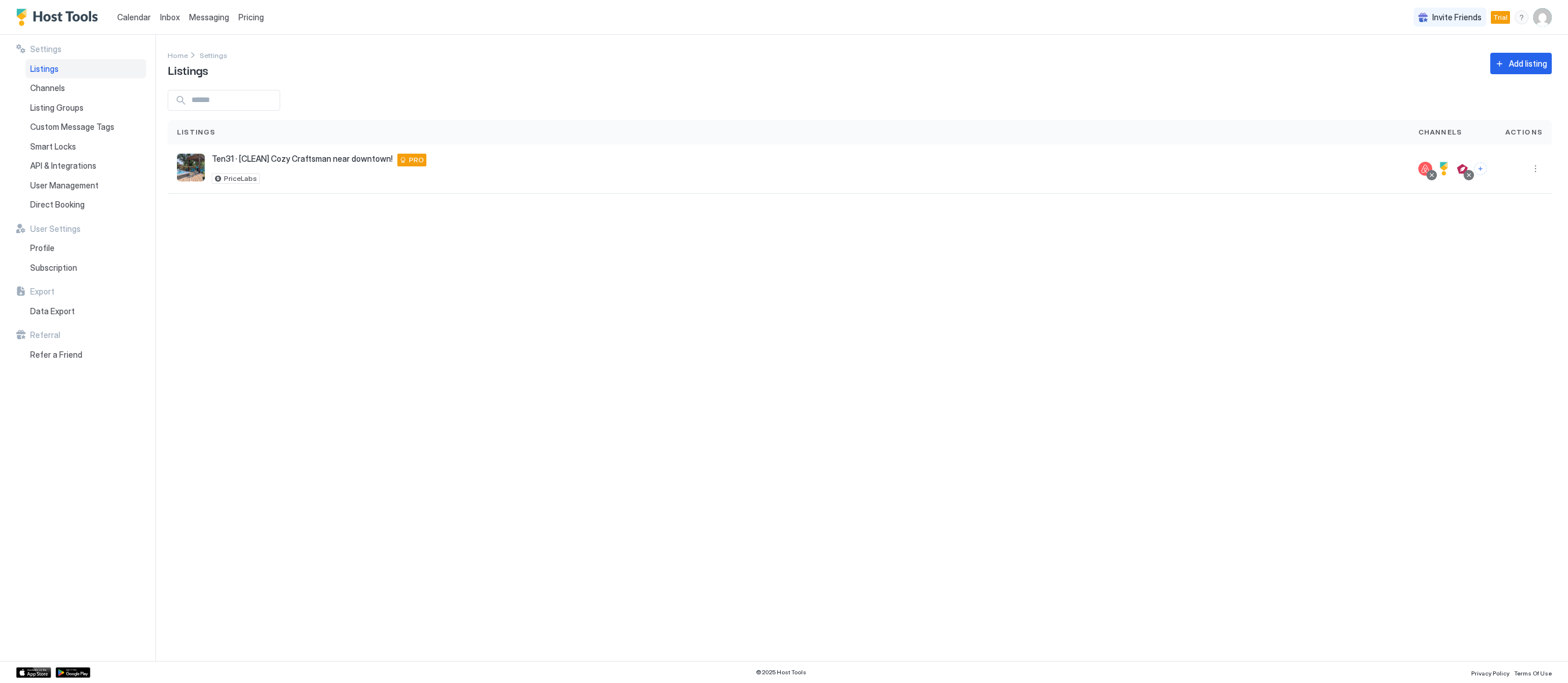
click at [747, 440] on div "Settings Home Settings Listings Add listing Listings Channels Actions Ten31 · […" at bounding box center [868, 348] width 1401 height 626
click at [1543, 170] on div at bounding box center [1524, 169] width 56 height 49
click at [1537, 170] on button "More options" at bounding box center [1535, 168] width 14 height 14
click at [1506, 224] on span "Listing Settings" at bounding box center [1508, 221] width 52 height 9
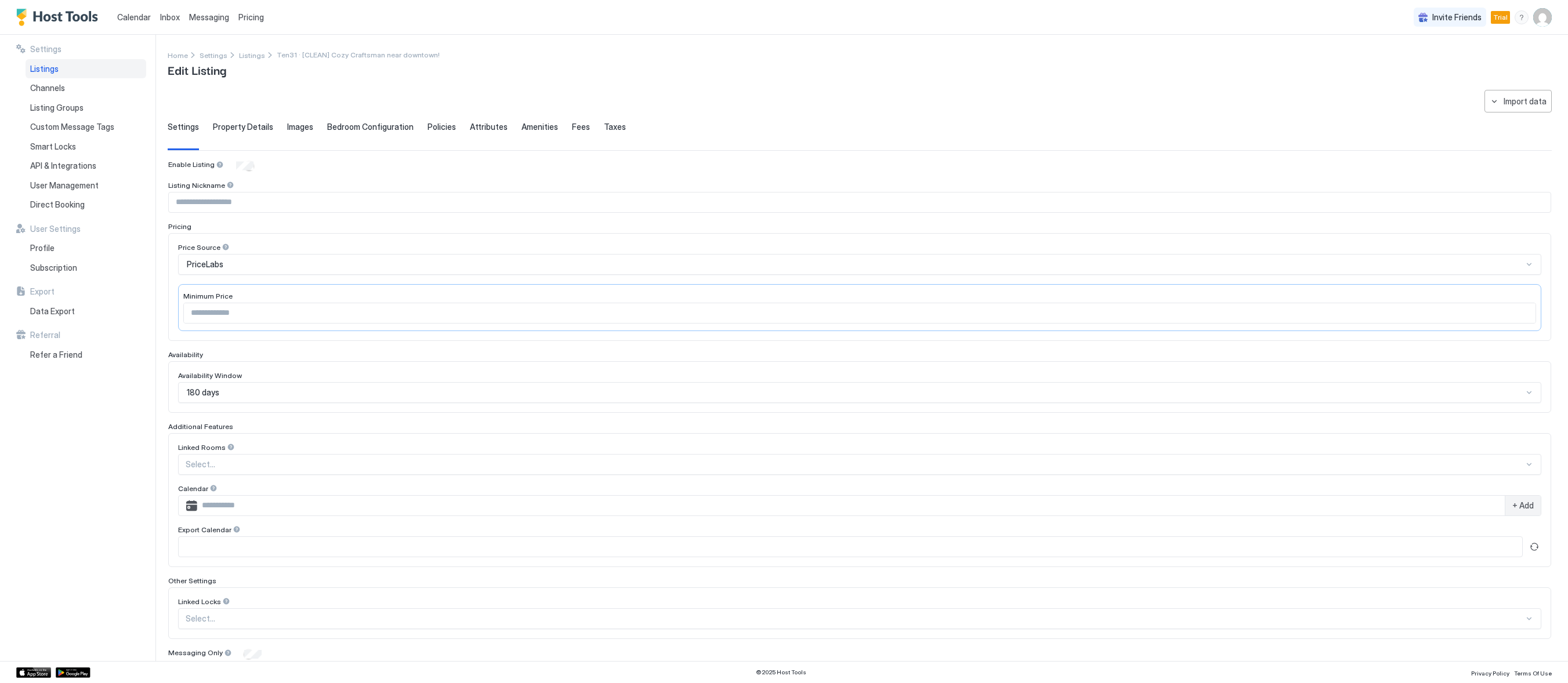
click at [100, 481] on div "Settings Listings Channels Listing Groups Custom Message Tags Smart Locks API &…" at bounding box center [85, 348] width 139 height 626
click at [57, 80] on div "Channels" at bounding box center [85, 88] width 120 height 20
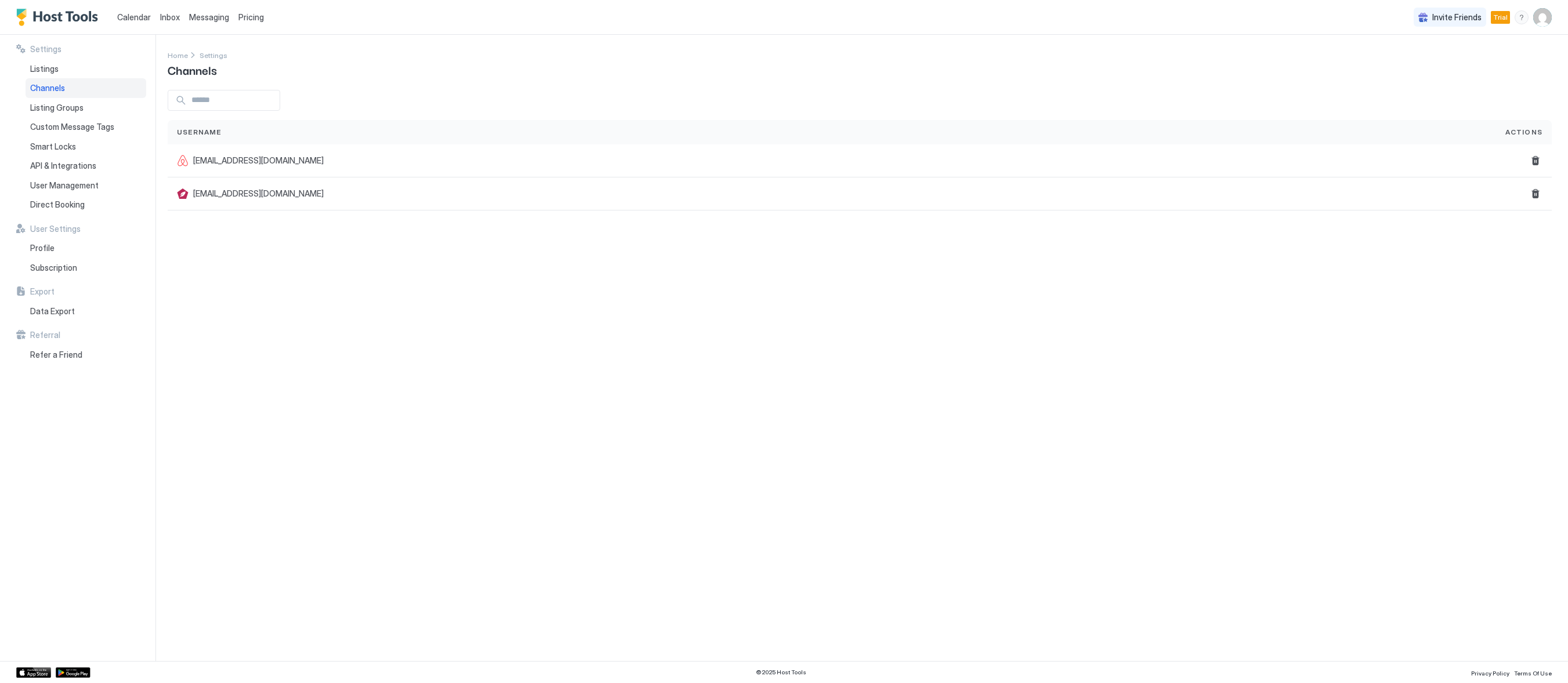
click at [346, 299] on div "Settings Home Settings Channels Username Actions twikken@gmail.com ten31@egroeg…" at bounding box center [868, 348] width 1401 height 626
click at [1533, 194] on button "Delete" at bounding box center [1535, 193] width 14 height 14
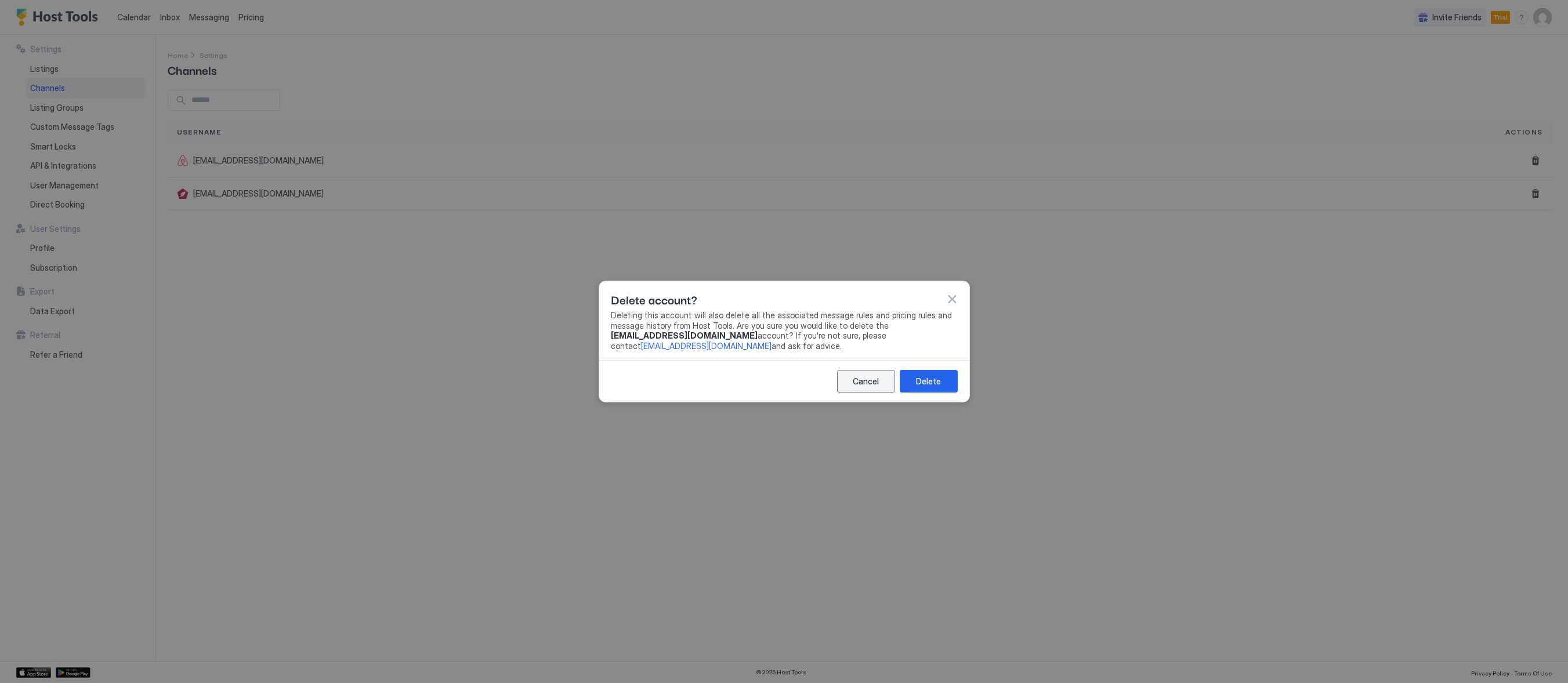
click at [880, 376] on button "Cancel" at bounding box center [865, 381] width 58 height 23
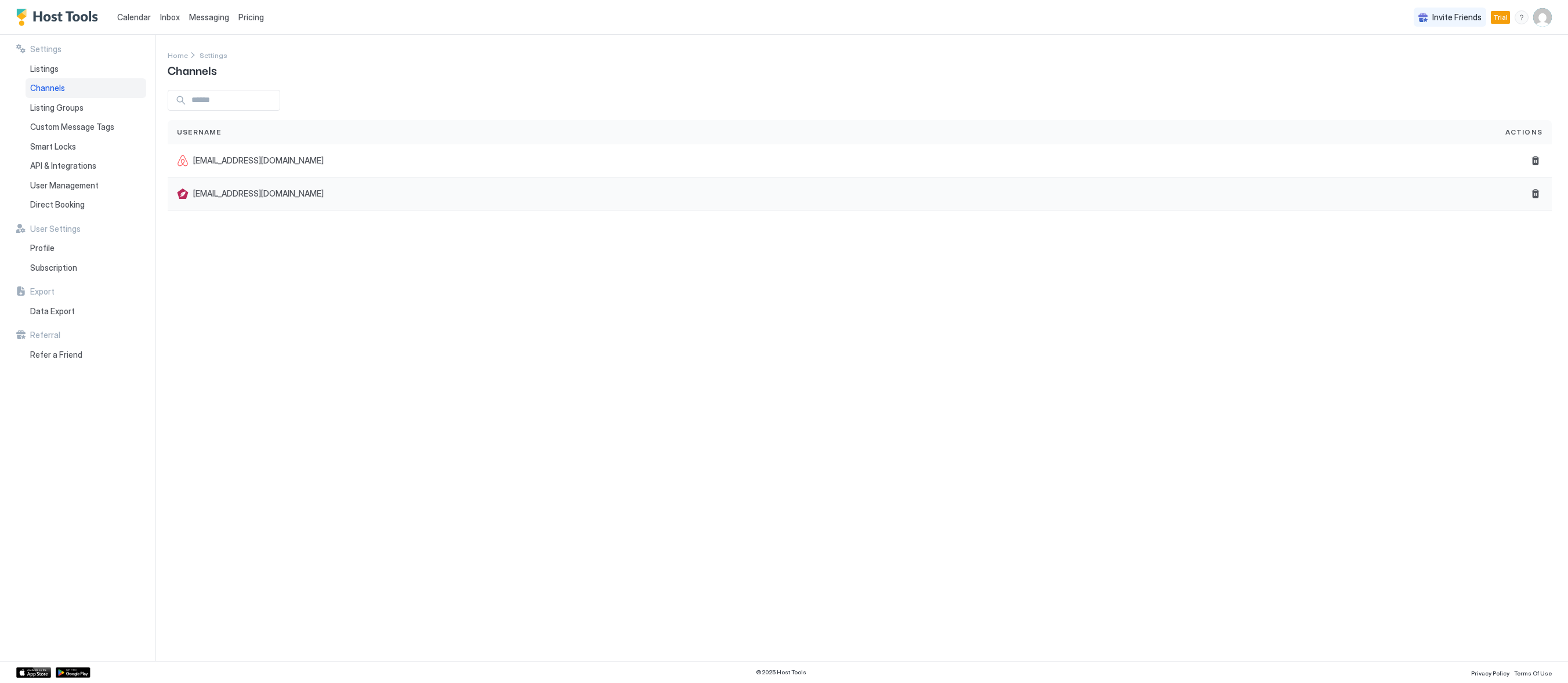
click at [221, 203] on div "ten31@egroeg.com" at bounding box center [832, 194] width 1329 height 33
click at [212, 192] on span "ten31@egroeg.com" at bounding box center [258, 193] width 131 height 10
click at [338, 334] on div "Settings Home Settings Channels Username Actions twikken@gmail.com ten31@egroeg…" at bounding box center [868, 348] width 1401 height 626
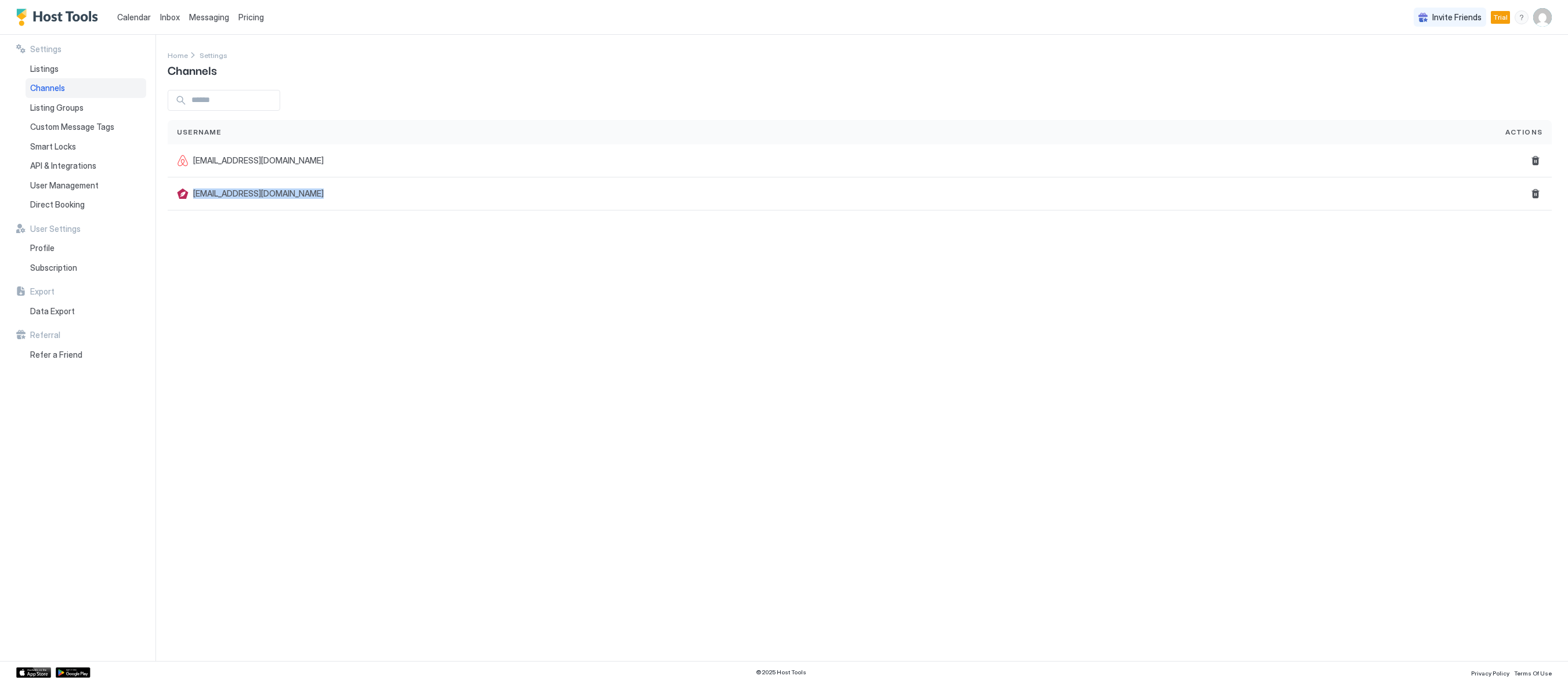
click at [340, 426] on div "Settings Home Settings Channels Username Actions twikken@gmail.com ten31@egroeg…" at bounding box center [868, 348] width 1401 height 626
click at [1537, 192] on button "Delete" at bounding box center [1535, 193] width 14 height 14
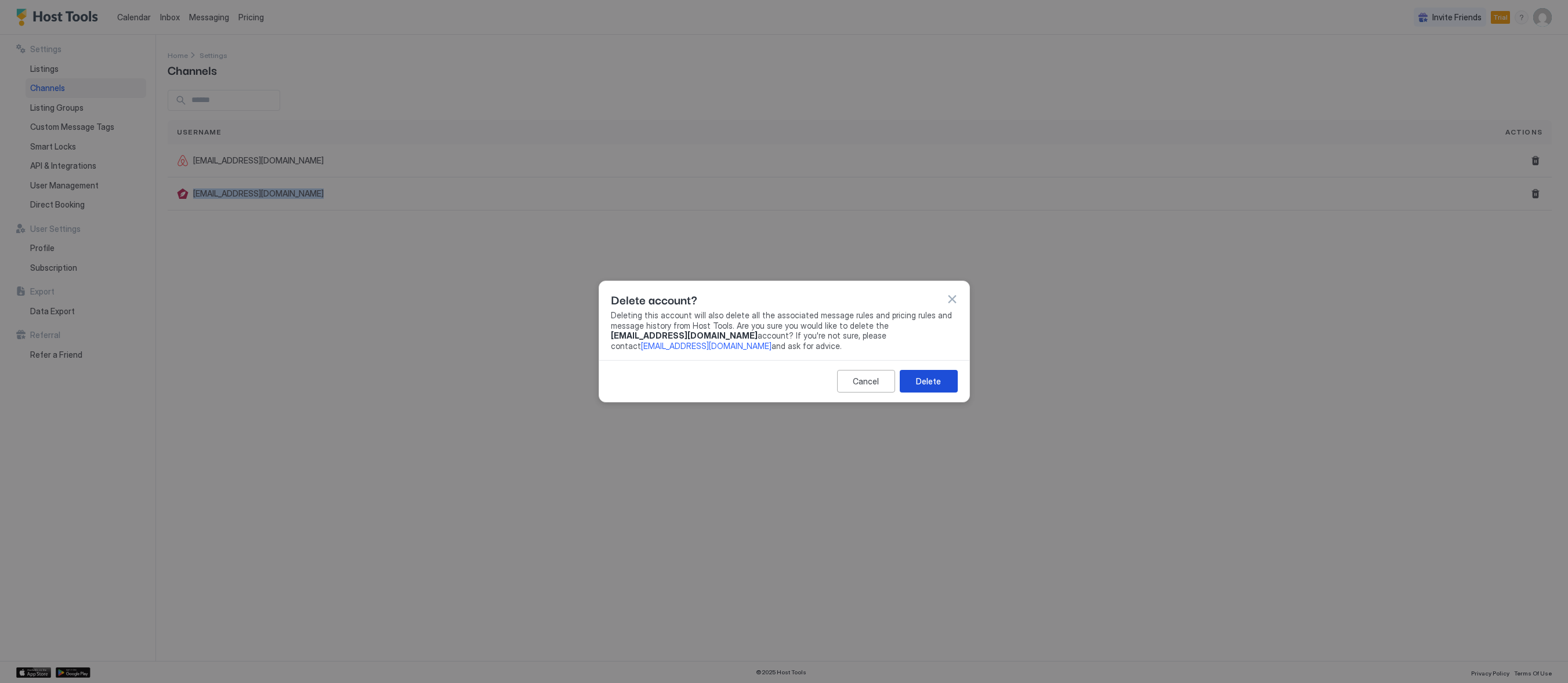
click at [910, 373] on button "Delete" at bounding box center [928, 381] width 58 height 23
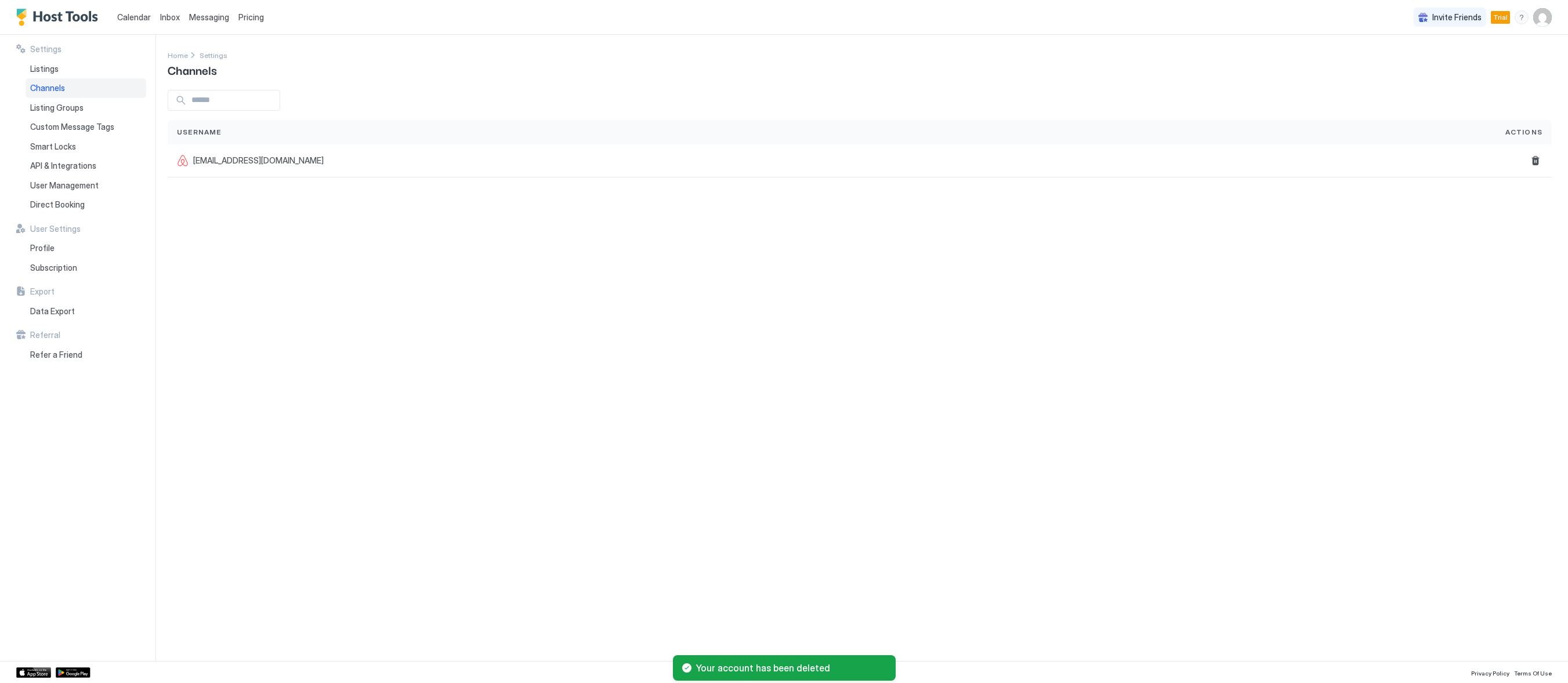
click at [920, 402] on div "Settings Home Settings Channels Username Actions [EMAIL_ADDRESS][DOMAIN_NAME]" at bounding box center [868, 348] width 1401 height 626
click at [266, 247] on div "Settings Home Settings Channels Username Actions [EMAIL_ADDRESS][DOMAIN_NAME]" at bounding box center [868, 348] width 1401 height 626
click at [772, 310] on div "Settings Home Settings Channels Username Actions [EMAIL_ADDRESS][DOMAIN_NAME]" at bounding box center [868, 348] width 1401 height 626
click at [52, 92] on span "Channels" at bounding box center [47, 88] width 35 height 10
click at [44, 64] on span "Listings" at bounding box center [44, 68] width 28 height 10
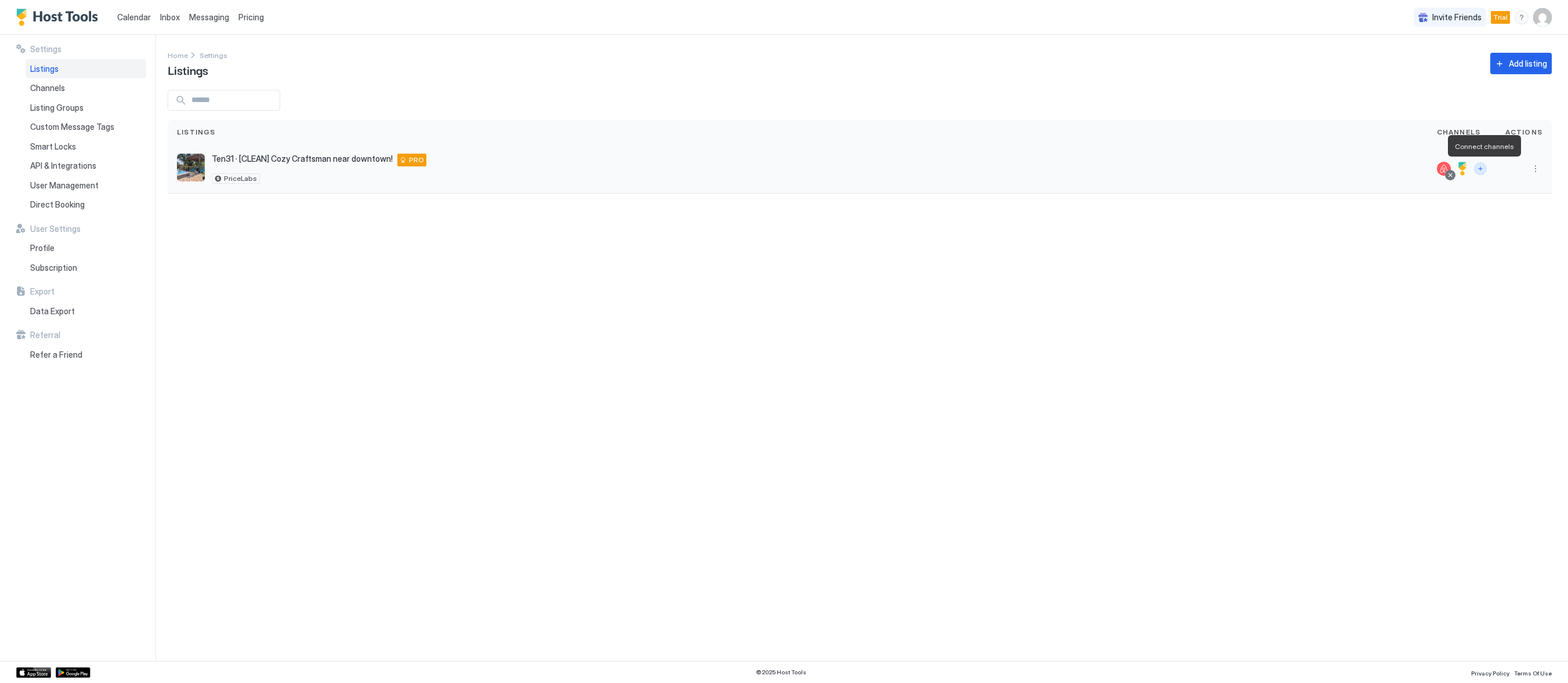
click at [1480, 168] on button "Connect channels" at bounding box center [1479, 168] width 12 height 12
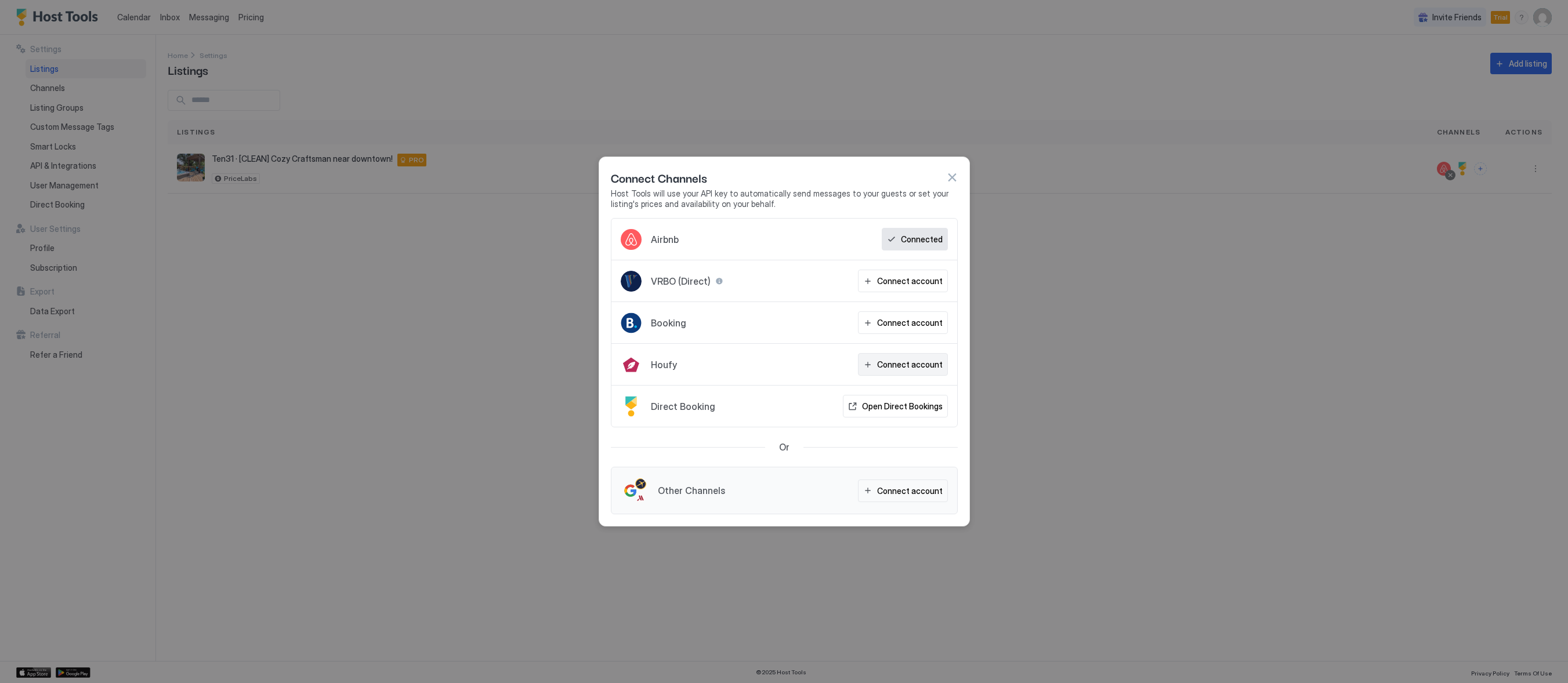
click at [885, 367] on div "Connect account" at bounding box center [909, 364] width 65 height 12
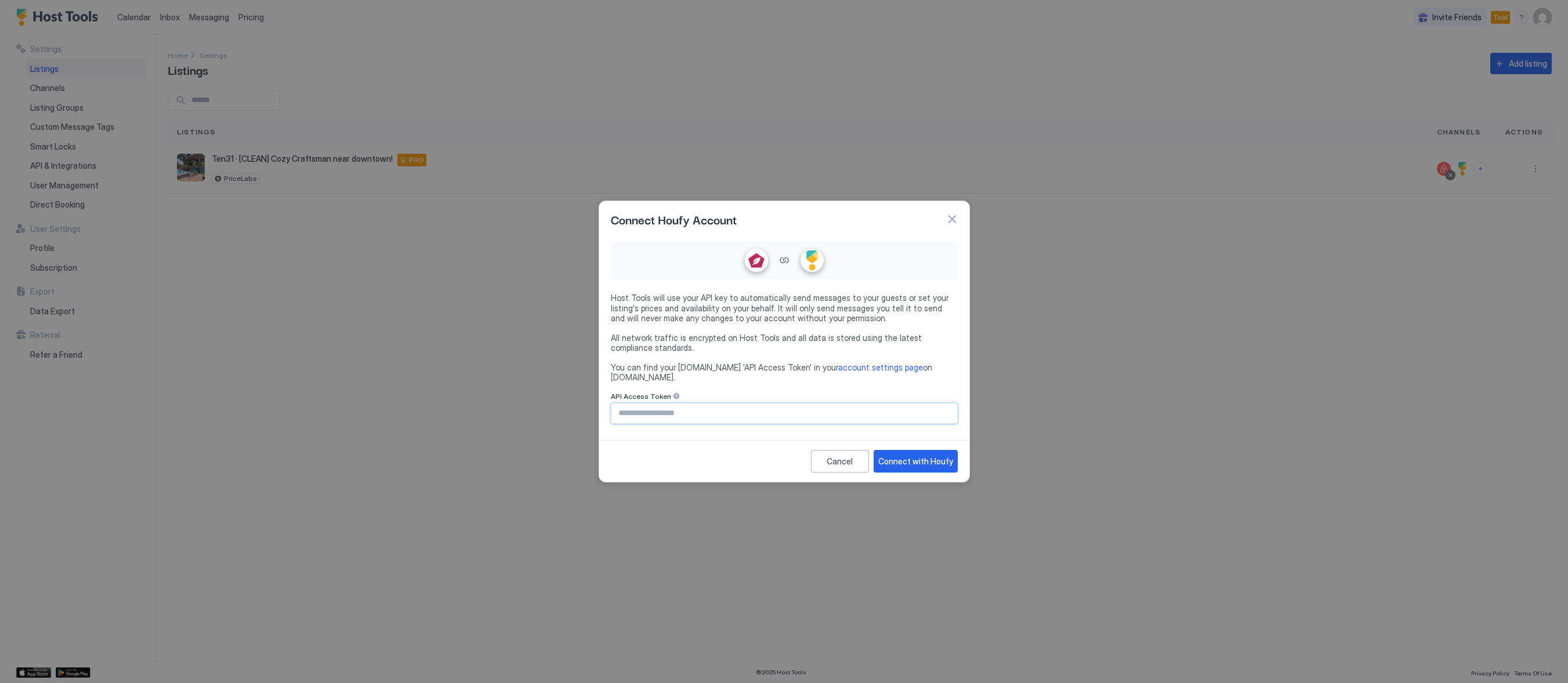
click at [840, 410] on input "Input Field" at bounding box center [784, 413] width 345 height 20
paste input "**********"
type input "**********"
click at [929, 455] on div "Connect with Houfy" at bounding box center [915, 461] width 75 height 12
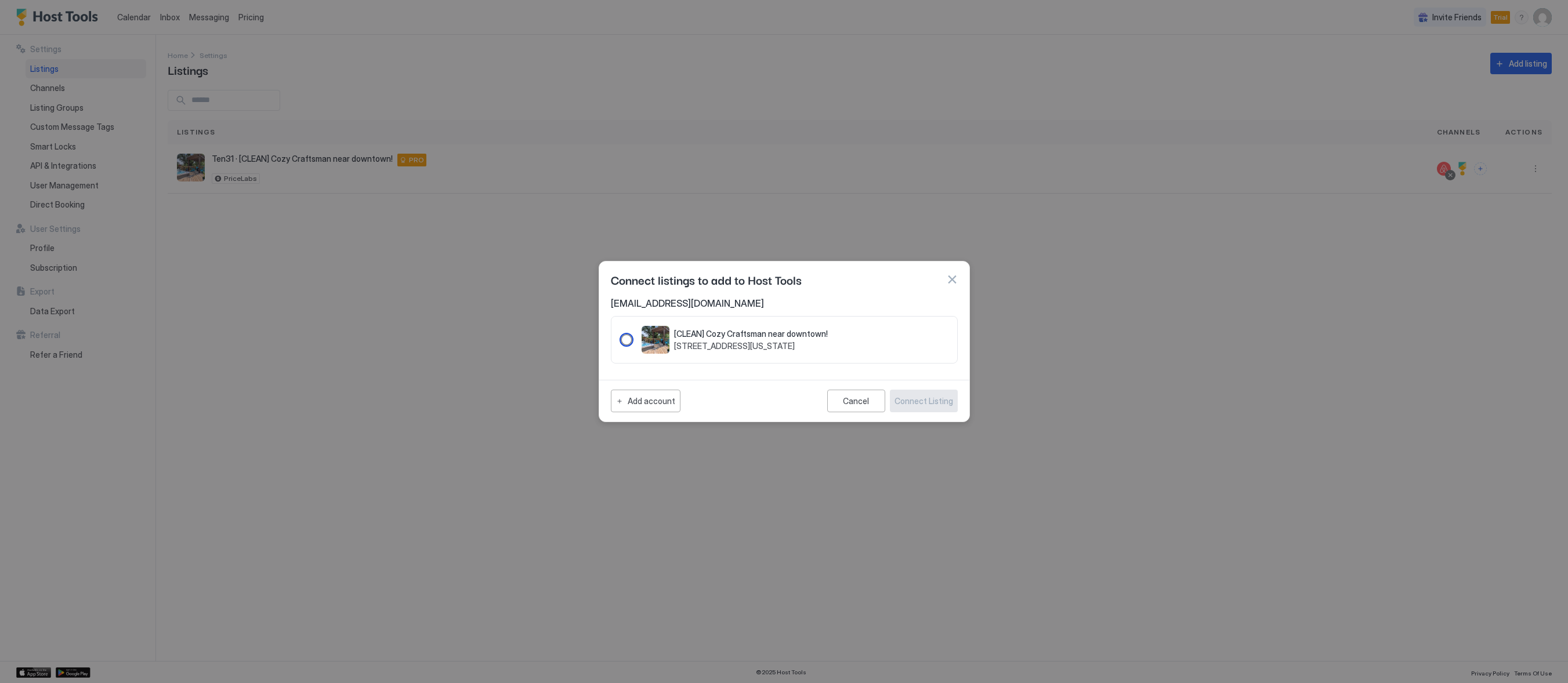
click at [623, 339] on div "222265" at bounding box center [626, 340] width 11 height 11
click at [931, 394] on div "Connect Listing" at bounding box center [924, 400] width 59 height 12
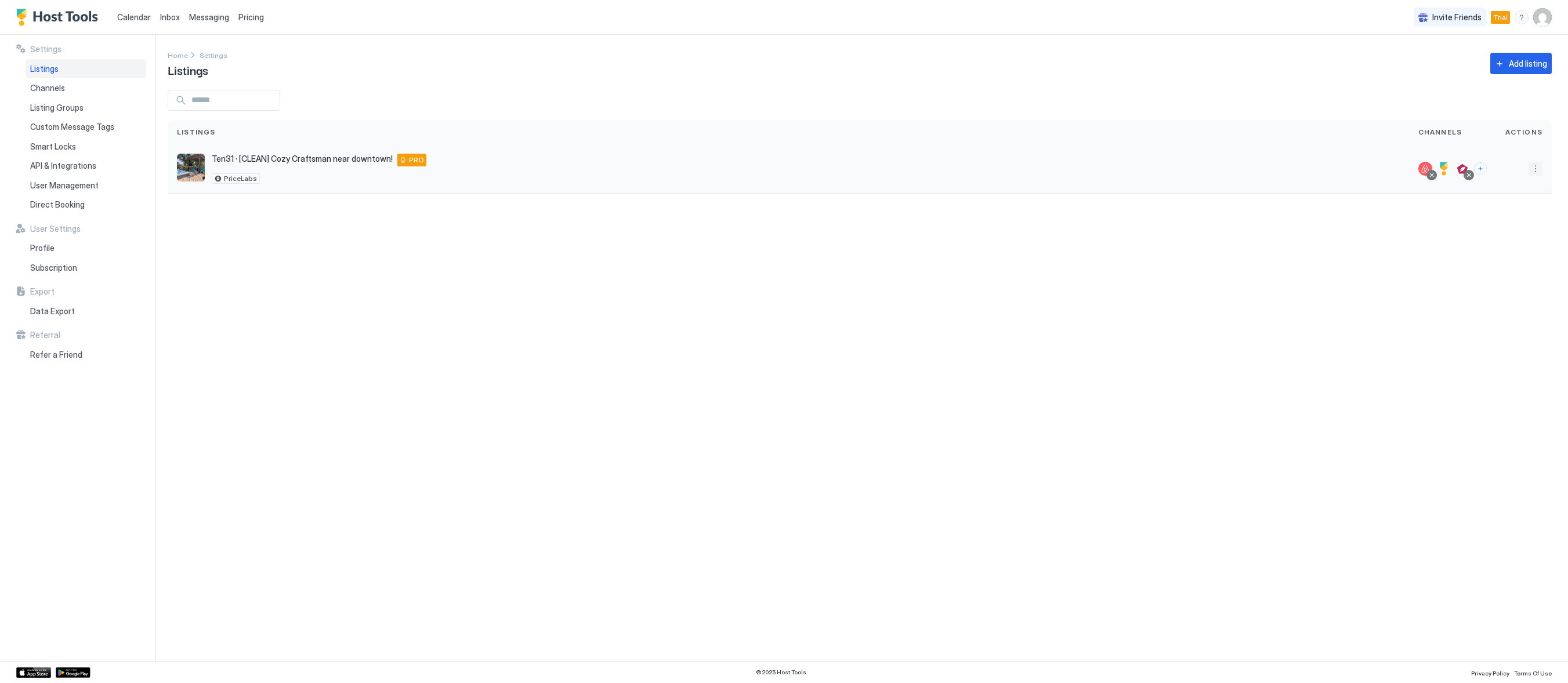
click at [1529, 173] on button "More options" at bounding box center [1535, 168] width 14 height 14
click at [1533, 166] on div at bounding box center [784, 342] width 1568 height 683
click at [486, 436] on div "Settings Home Settings Listings Add listing Listings Channels Actions Ten31 · […" at bounding box center [868, 348] width 1401 height 626
click at [190, 170] on img "listing image" at bounding box center [190, 166] width 27 height 27
click at [59, 201] on span "Direct Booking" at bounding box center [58, 204] width 55 height 10
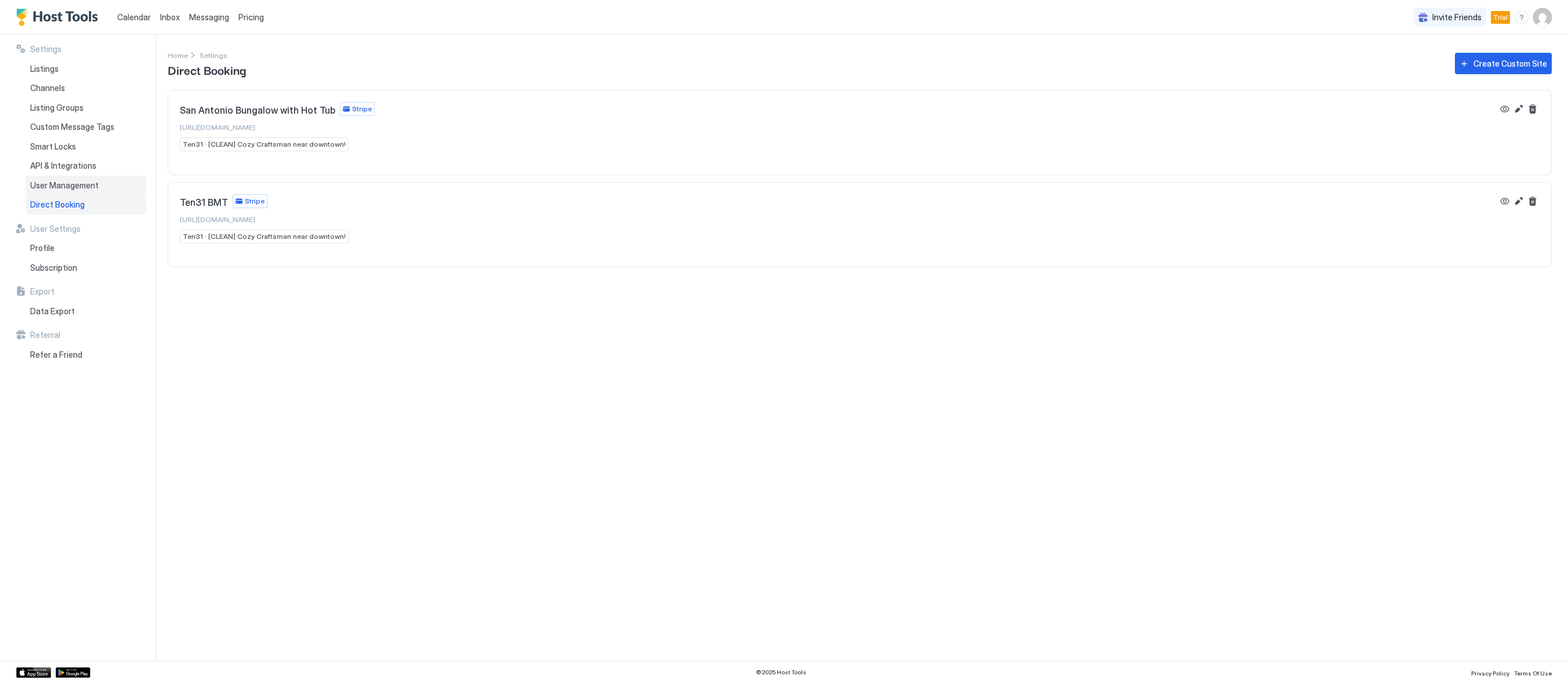
click at [60, 185] on span "User Management" at bounding box center [64, 185] width 68 height 10
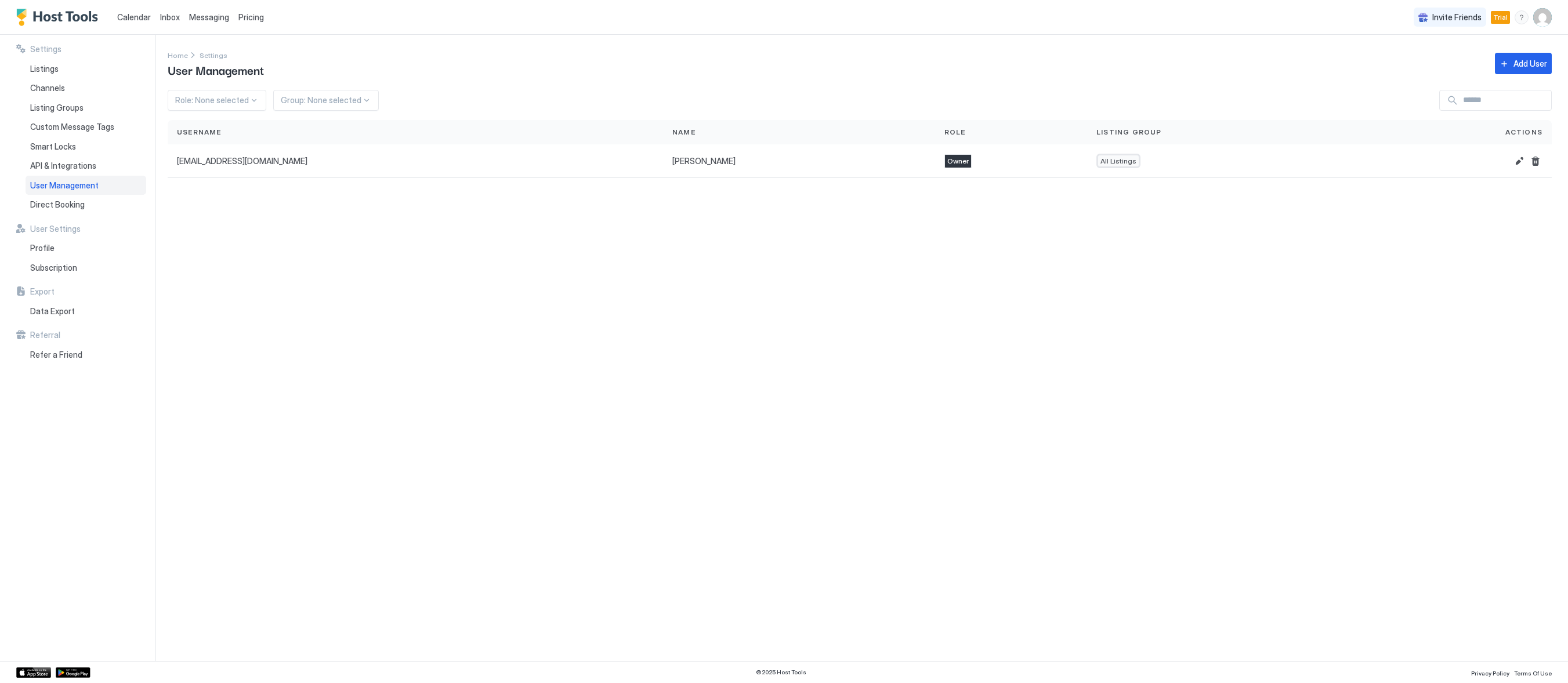
click at [61, 176] on div "User Management" at bounding box center [85, 185] width 120 height 20
click at [61, 168] on span "API & Integrations" at bounding box center [63, 166] width 66 height 10
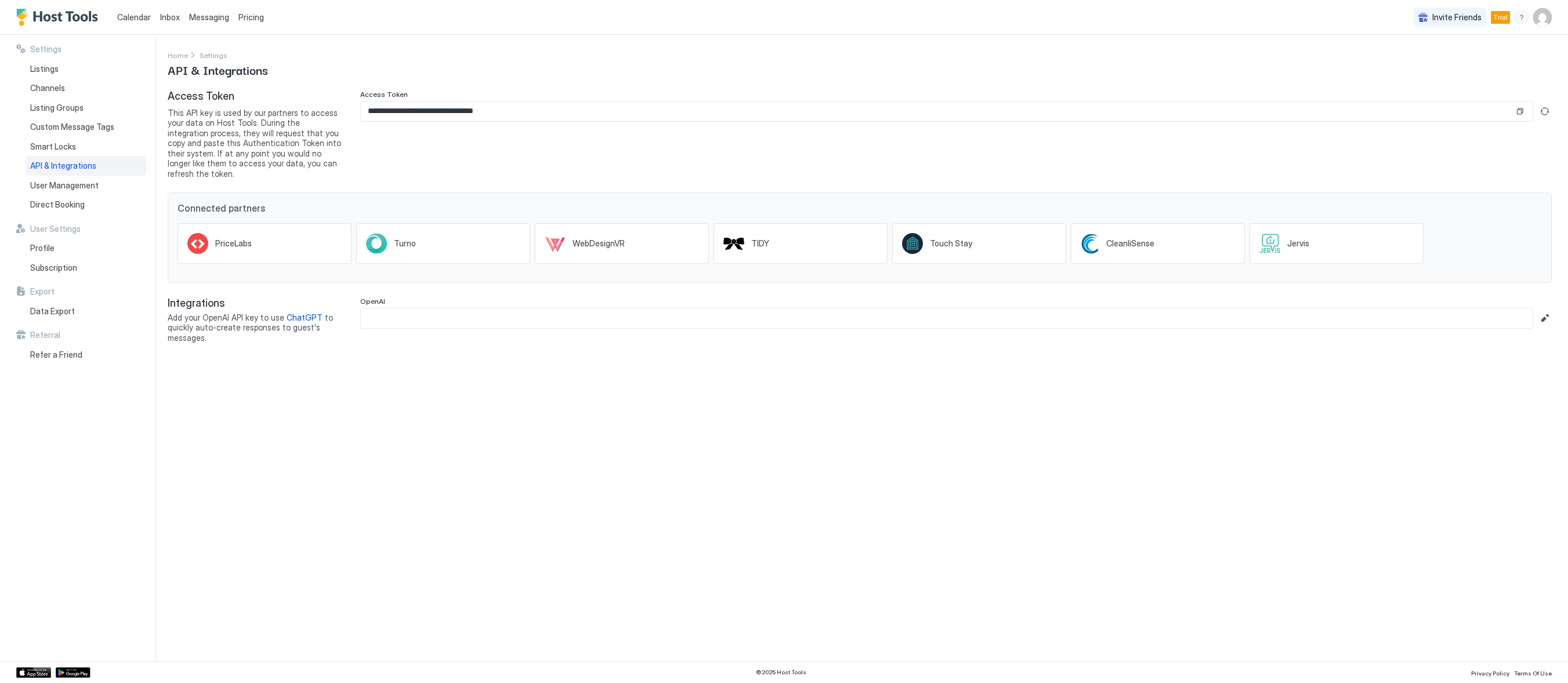
click at [348, 420] on div "**********" at bounding box center [868, 348] width 1401 height 626
click at [53, 142] on span "Smart Locks" at bounding box center [53, 147] width 45 height 10
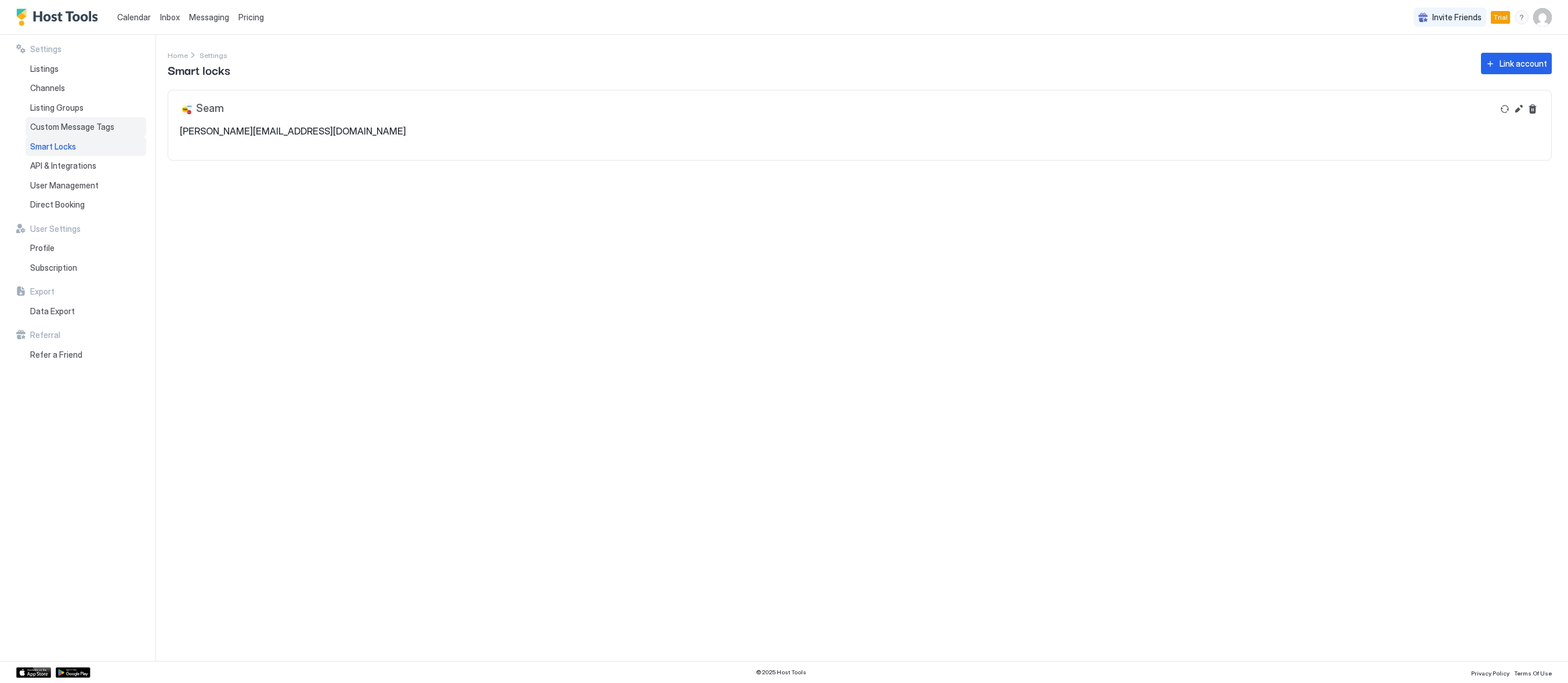
click at [52, 127] on span "Custom Message Tags" at bounding box center [72, 127] width 84 height 10
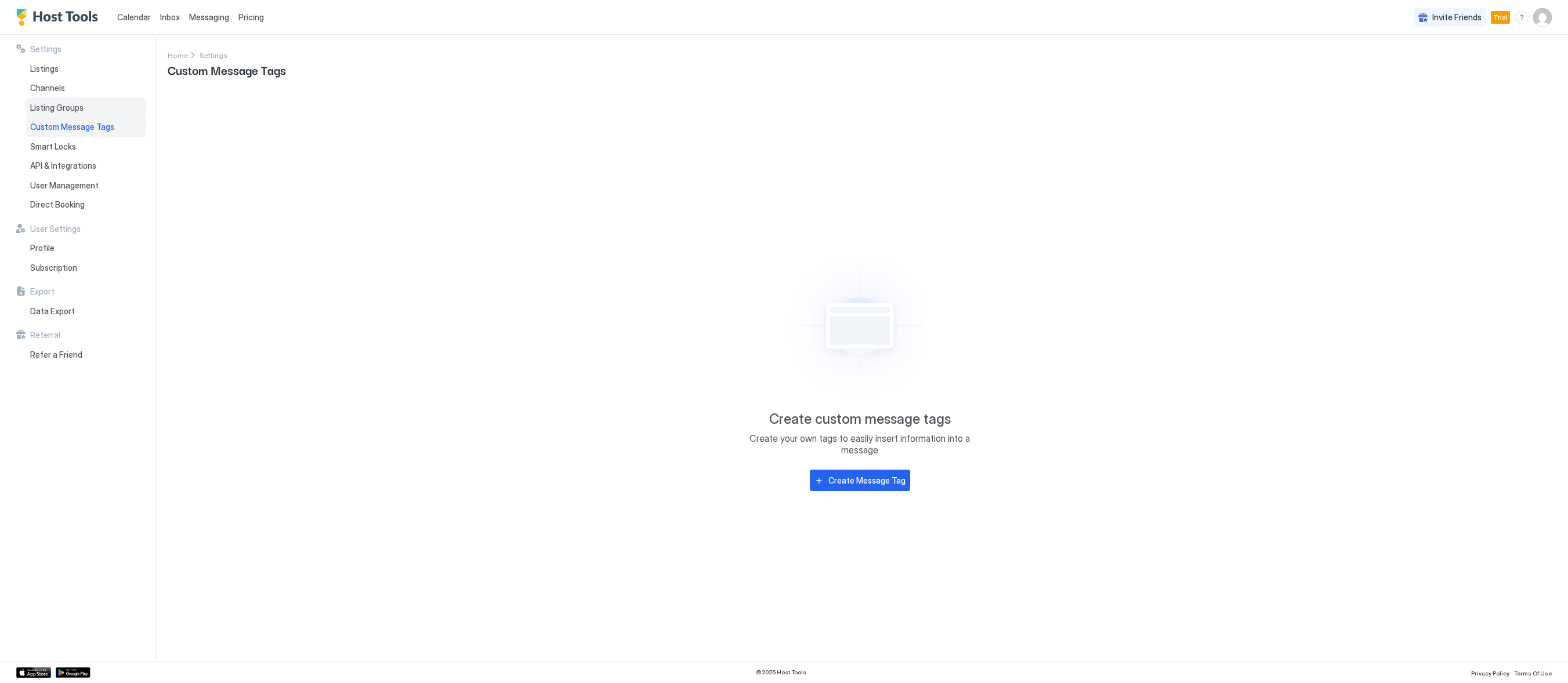
click at [57, 112] on span "Listing Groups" at bounding box center [57, 107] width 53 height 10
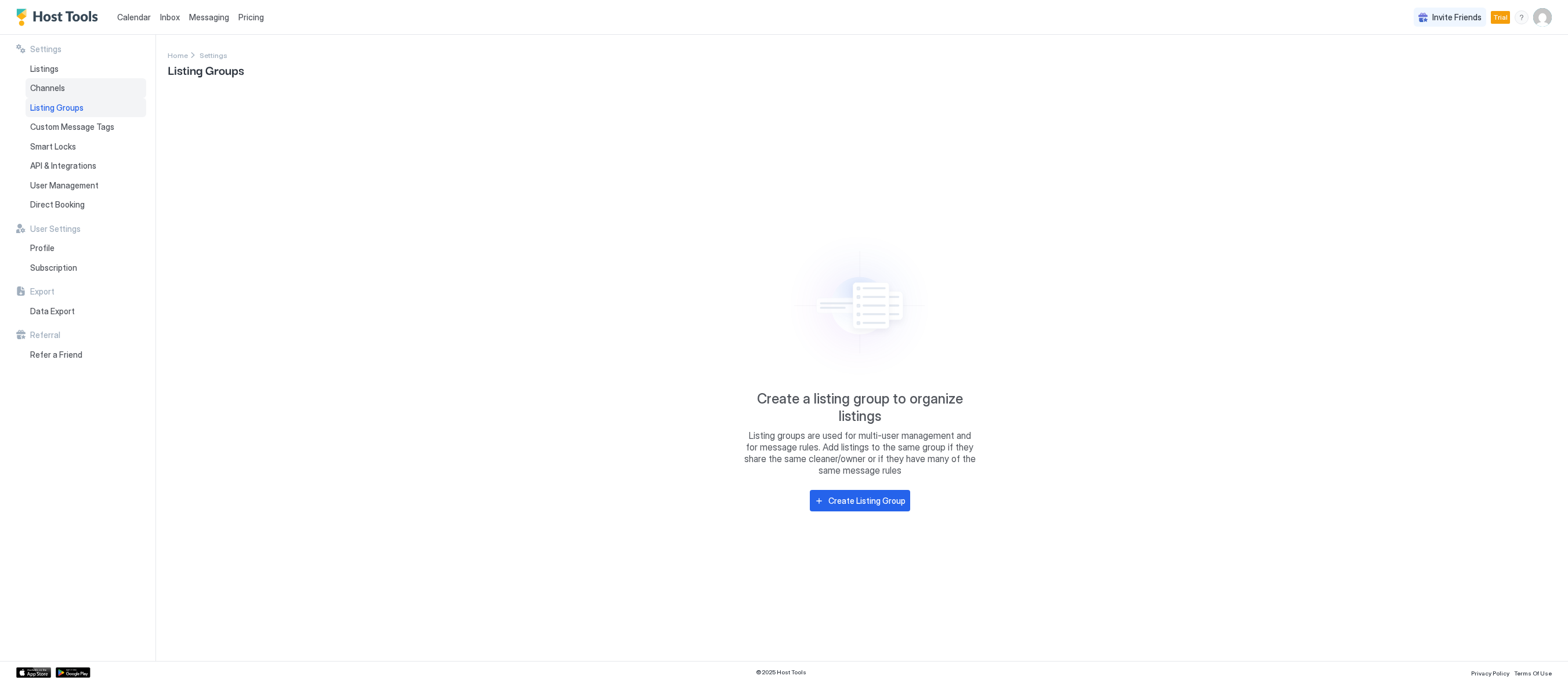
click at [44, 84] on span "Channels" at bounding box center [47, 88] width 35 height 10
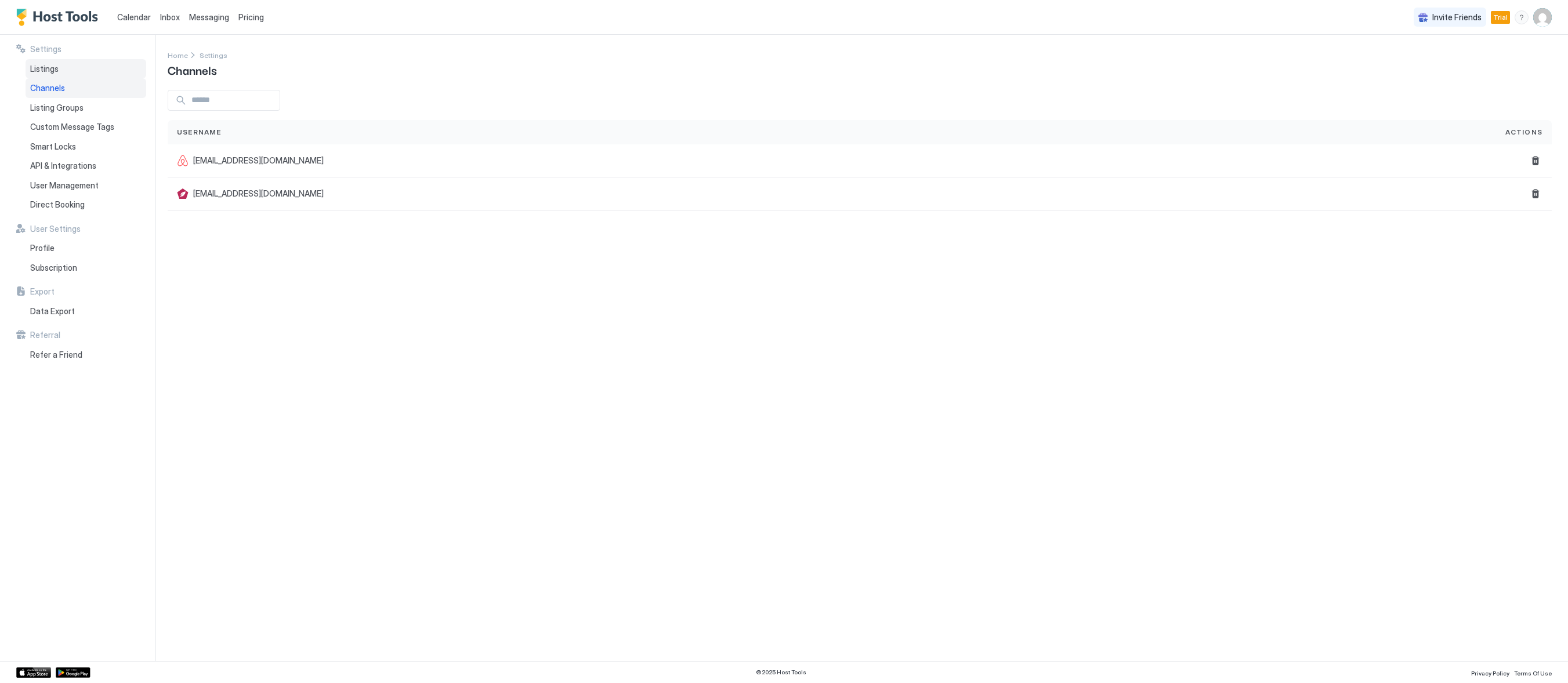
click at [44, 74] on div "Listings" at bounding box center [85, 69] width 120 height 20
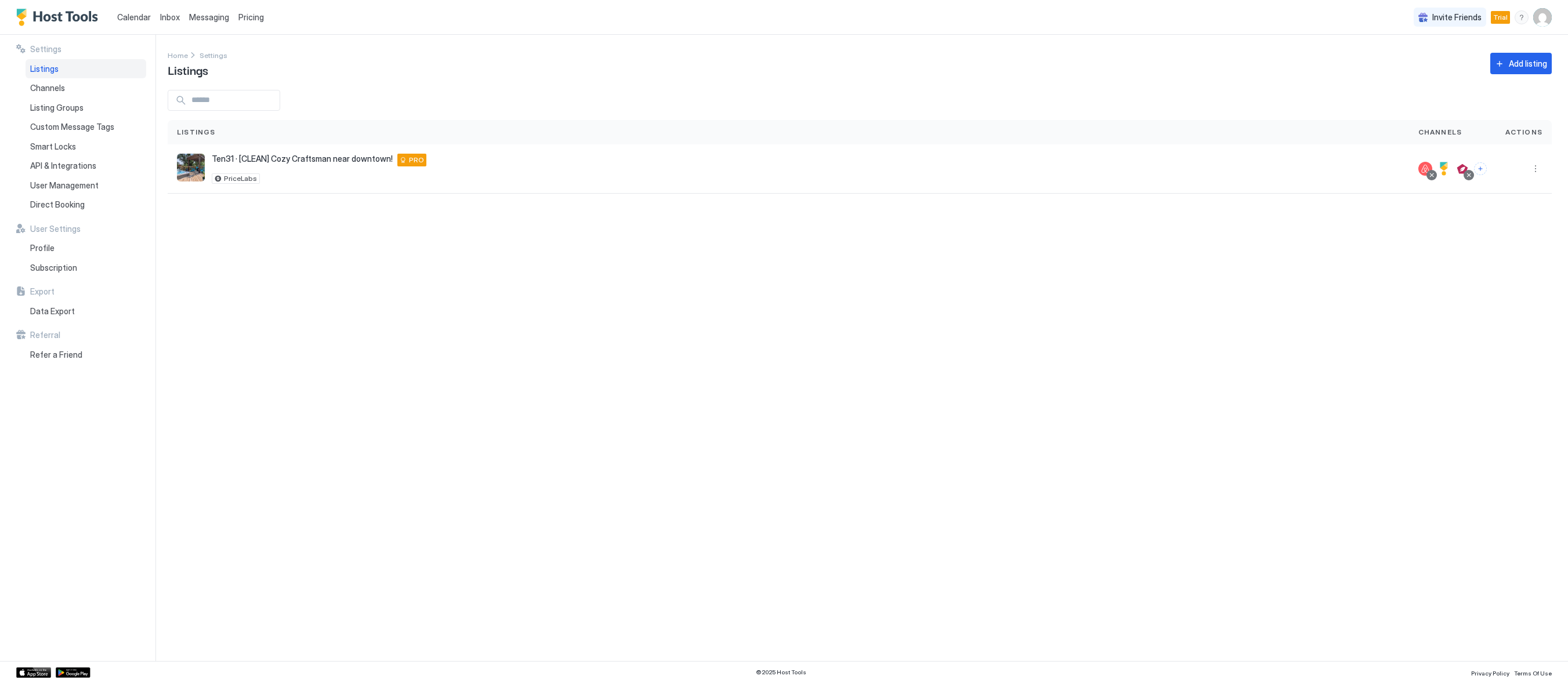
click at [1049, 407] on div "Settings Home Settings Listings Add listing Listings Channels Actions Ten31 · […" at bounding box center [868, 348] width 1401 height 626
click at [1506, 20] on span "Trial" at bounding box center [1500, 17] width 14 height 10
click at [409, 157] on span "PRO" at bounding box center [416, 160] width 15 height 10
drag, startPoint x: 491, startPoint y: 258, endPoint x: 631, endPoint y: 219, distance: 145.3
click at [493, 258] on div "Settings Home Settings Listings Add listing Listings Channels Actions Ten31 · […" at bounding box center [868, 348] width 1401 height 626
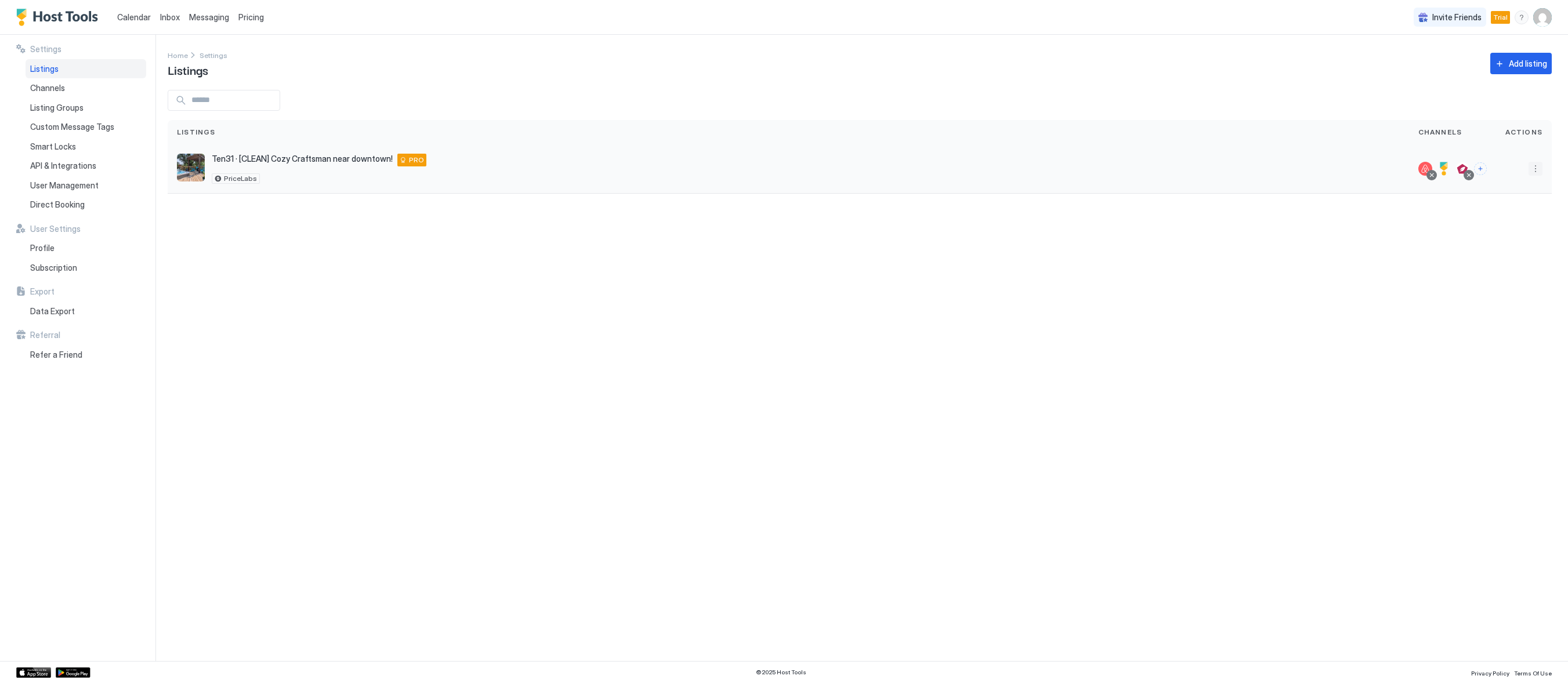
click at [1539, 166] on button "More options" at bounding box center [1535, 168] width 14 height 14
click at [1431, 381] on div at bounding box center [784, 342] width 1568 height 683
click at [1537, 20] on img "User profile" at bounding box center [1542, 18] width 19 height 19
click at [1444, 65] on span "Settings" at bounding box center [1437, 64] width 31 height 10
click at [59, 272] on div "Subscription" at bounding box center [85, 268] width 120 height 20
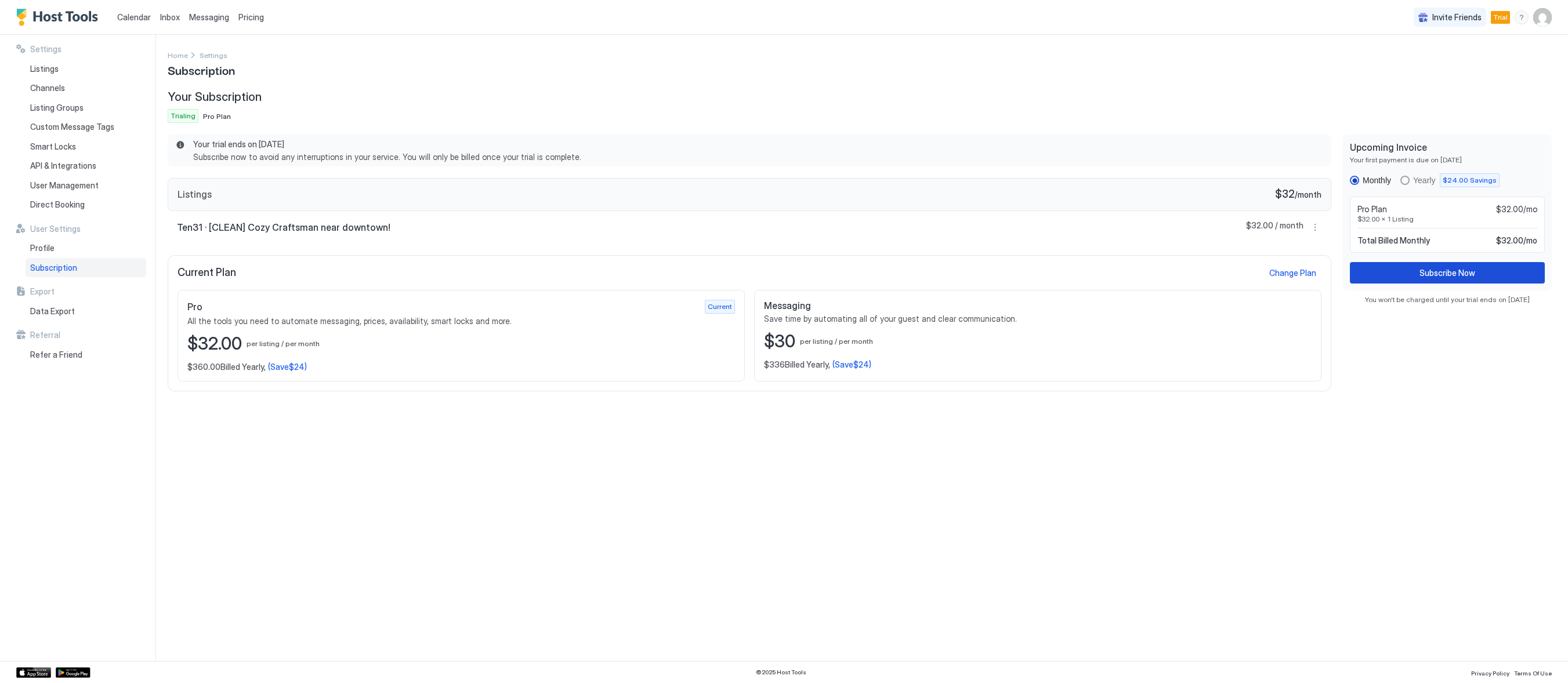
click at [1413, 271] on button "Subscribe Now" at bounding box center [1447, 272] width 195 height 22
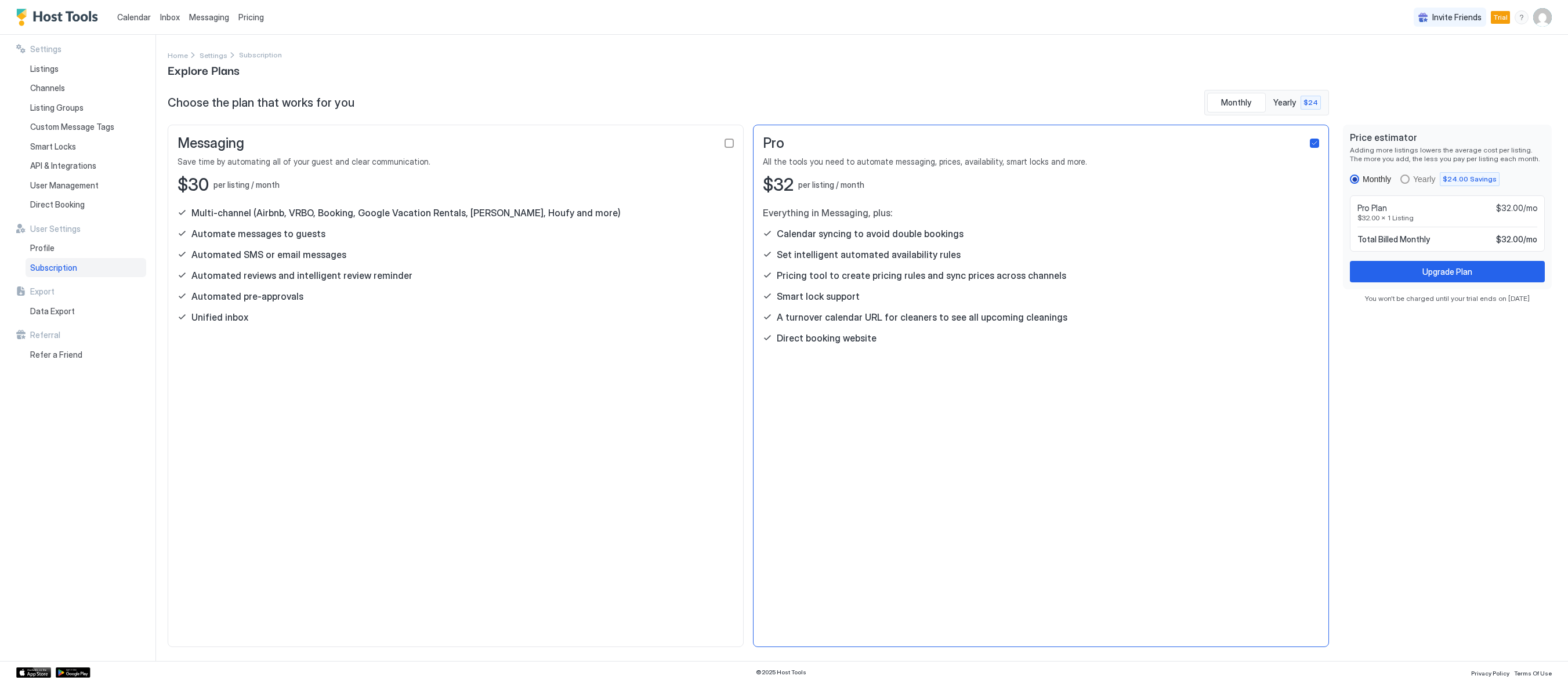
click at [1474, 271] on button "Upgrade Plan" at bounding box center [1447, 271] width 195 height 22
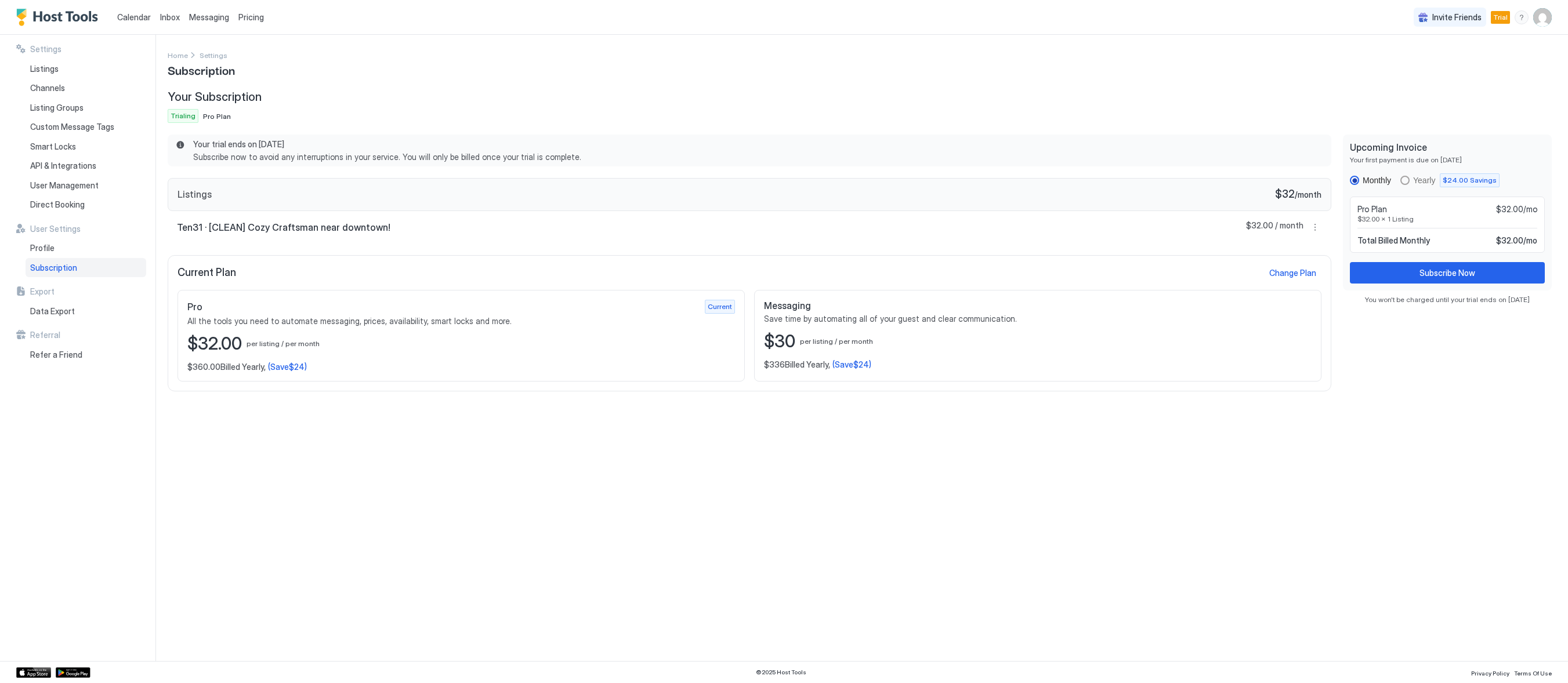
click at [222, 115] on span "Pro Plan" at bounding box center [217, 115] width 27 height 9
click at [211, 51] on span "Settings" at bounding box center [213, 55] width 27 height 9
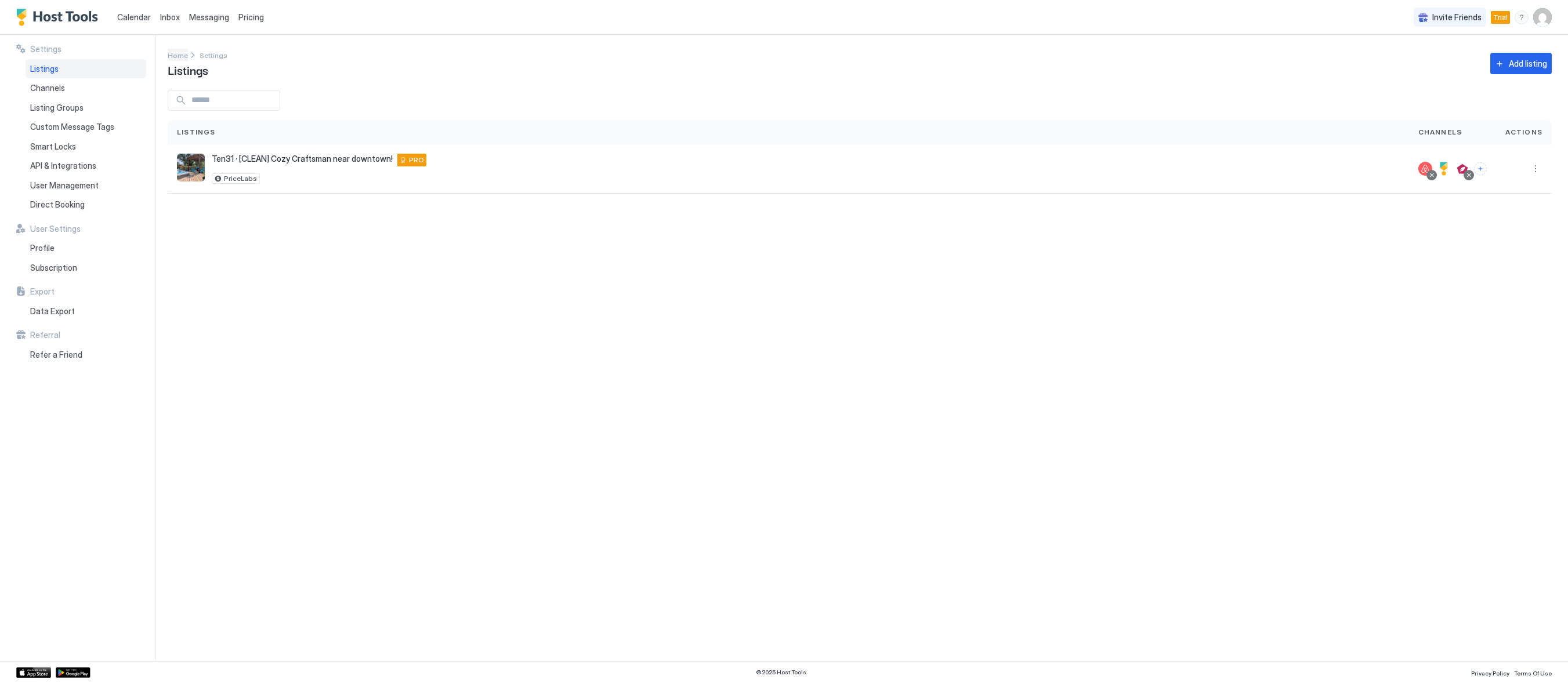
click at [181, 52] on span "Home" at bounding box center [177, 55] width 20 height 9
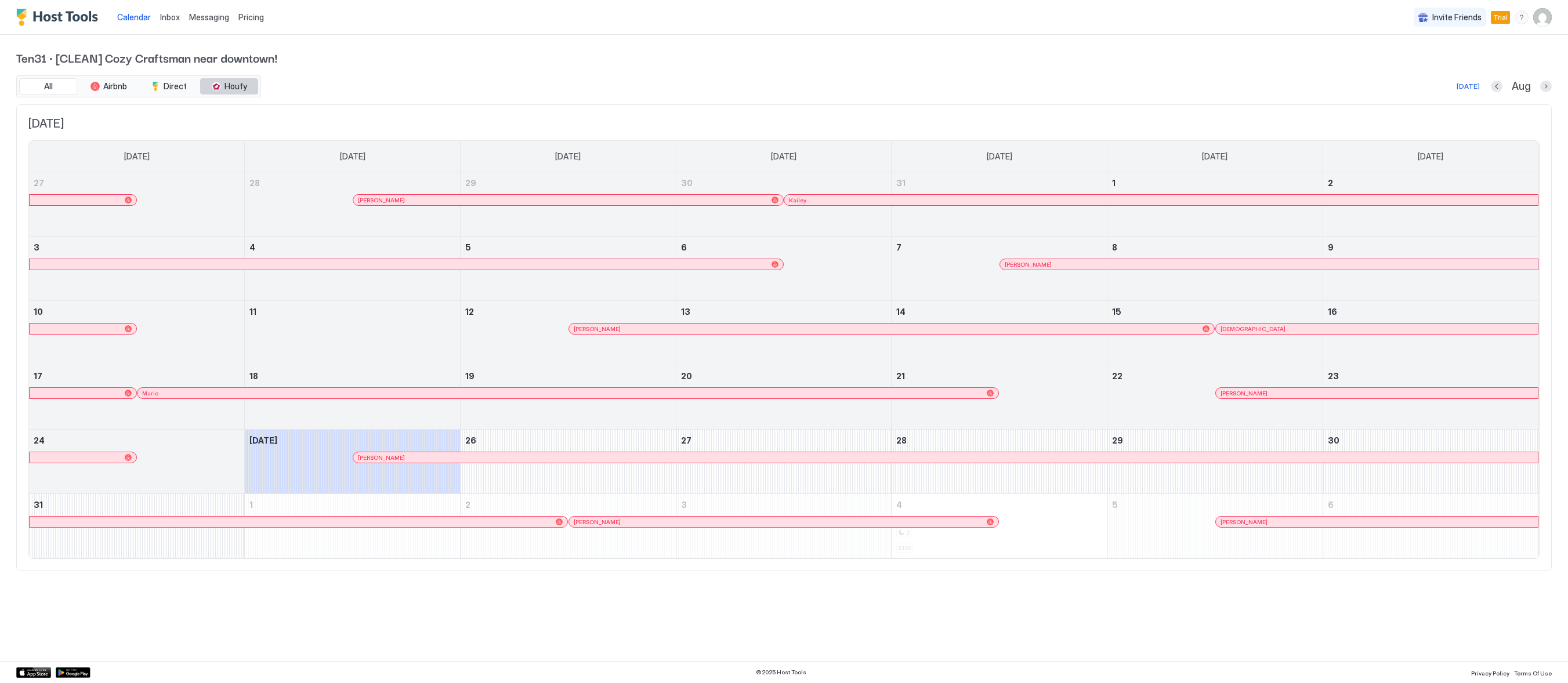
click at [215, 86] on div "tab-group" at bounding box center [217, 86] width 9 height 9
click at [221, 84] on div "tab-group" at bounding box center [217, 86] width 9 height 9
click at [66, 87] on button "All" at bounding box center [47, 86] width 58 height 16
click at [1545, 82] on div "Today Aug" at bounding box center [907, 86] width 1288 height 14
click at [1545, 84] on button "Next month" at bounding box center [1545, 86] width 11 height 11
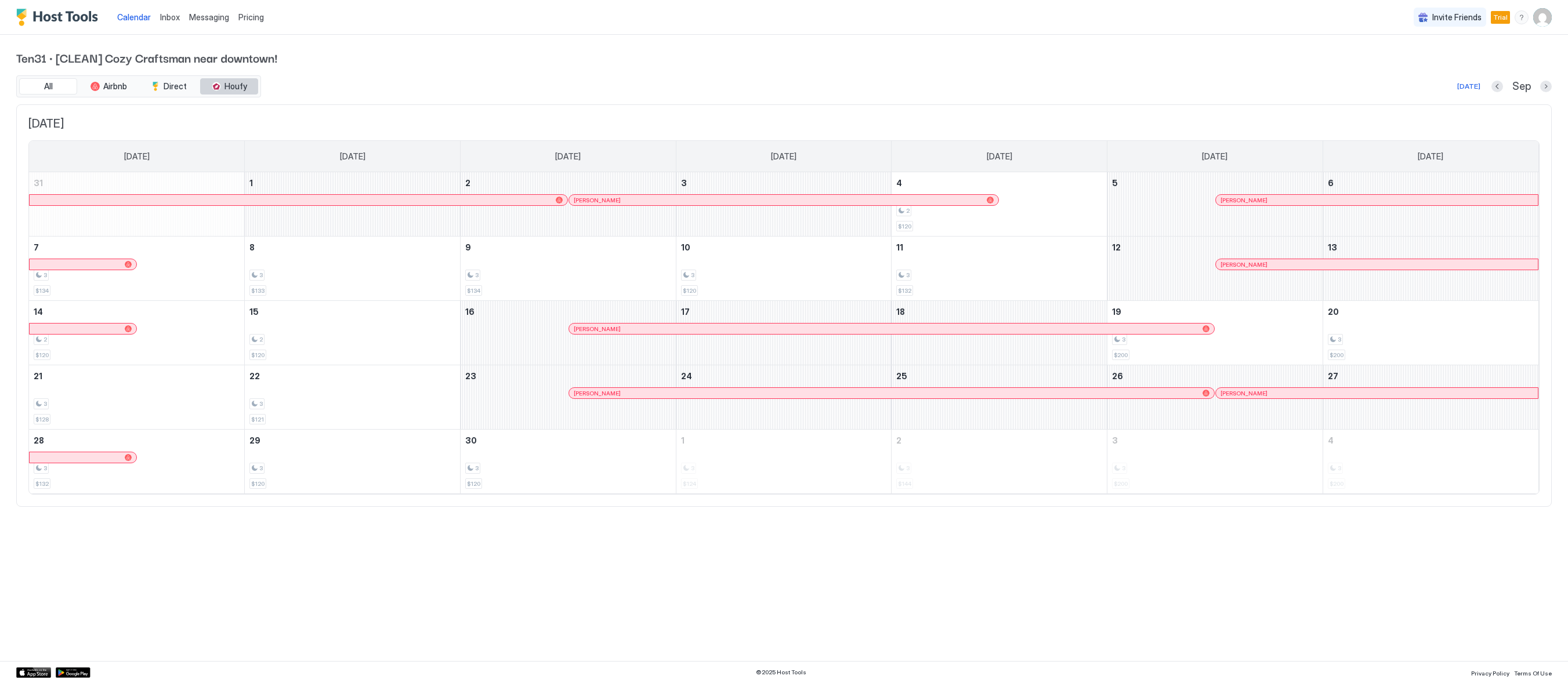
click at [243, 84] on span "Houfy" at bounding box center [236, 86] width 23 height 10
click at [109, 89] on span "Airbnb" at bounding box center [115, 86] width 24 height 10
click at [234, 88] on span "Houfy" at bounding box center [236, 86] width 23 height 10
click at [1473, 86] on div "Today" at bounding box center [1469, 86] width 24 height 10
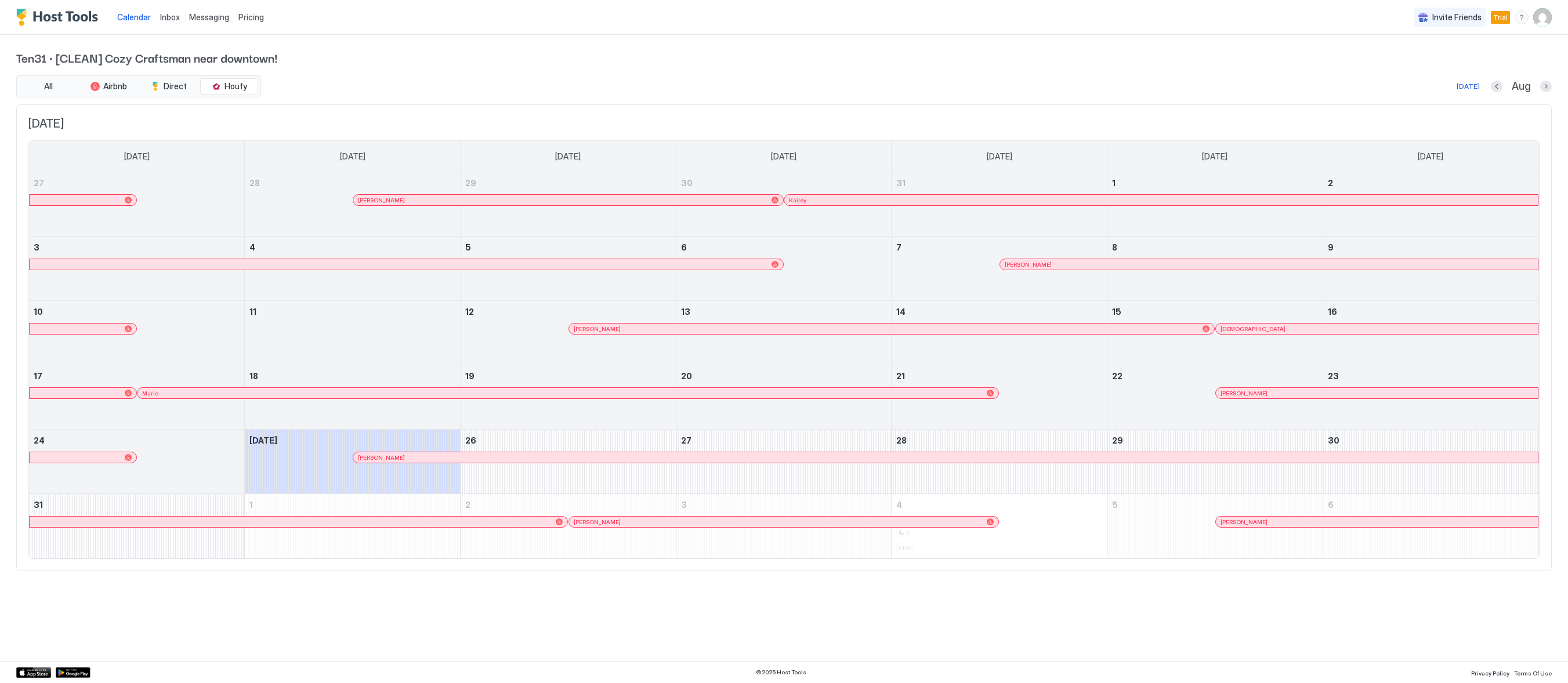
click at [1524, 14] on div "menu" at bounding box center [1521, 17] width 14 height 14
click at [1480, 68] on div "Chat with us" at bounding box center [1454, 74] width 148 height 20
click at [1542, 16] on img "User profile" at bounding box center [1542, 18] width 19 height 19
click at [1478, 62] on div "Settings" at bounding box center [1477, 64] width 148 height 20
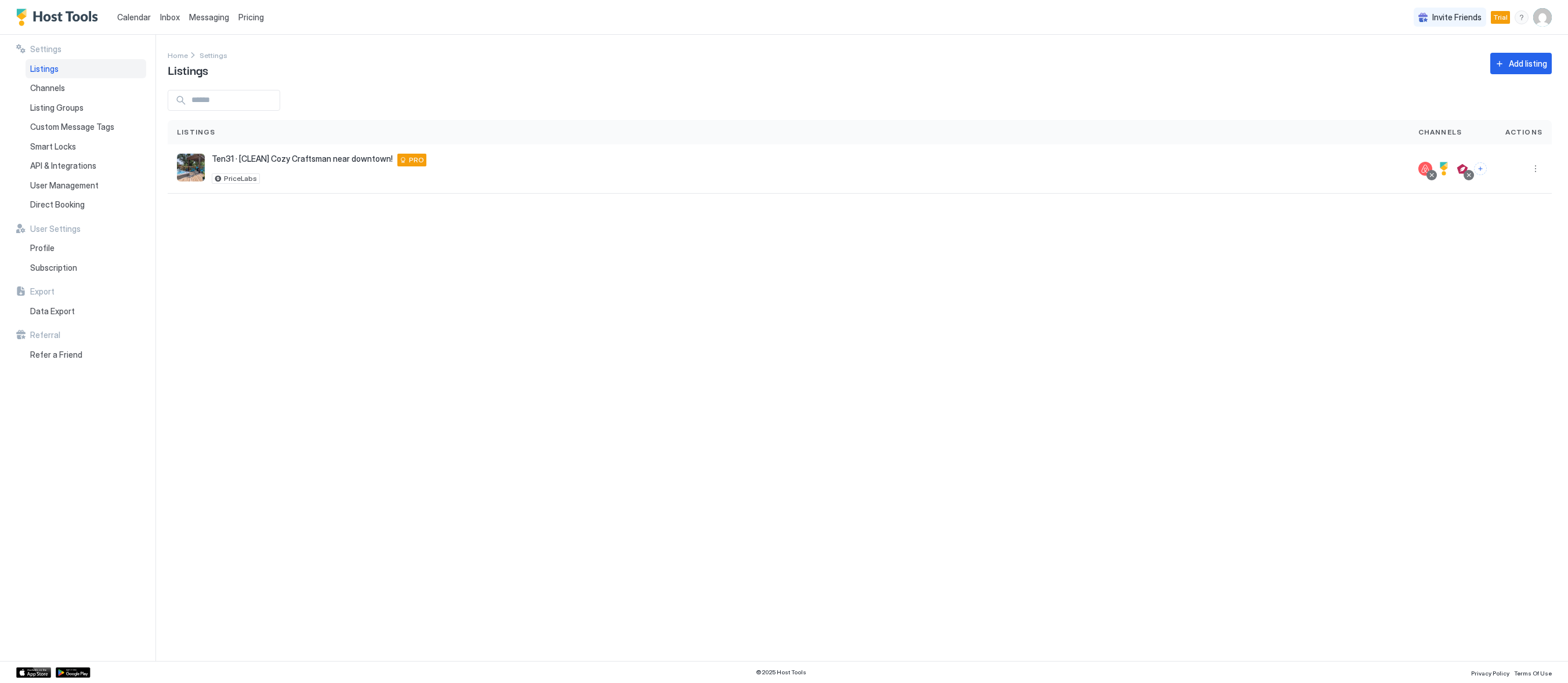
click at [654, 373] on div "Settings Home Settings Listings Add listing Listings Channels Actions Ten31 · […" at bounding box center [868, 348] width 1401 height 626
click at [50, 174] on div "API & Integrations" at bounding box center [85, 166] width 120 height 20
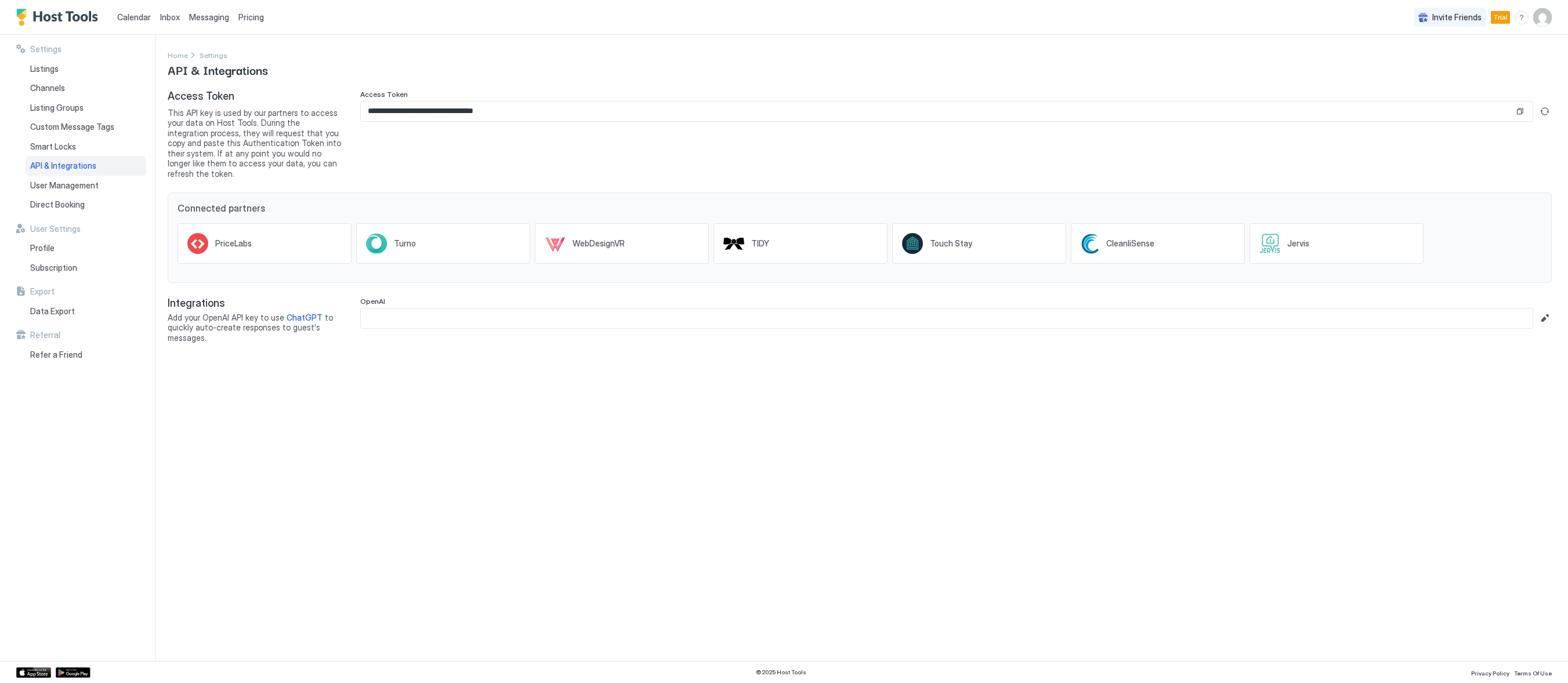
drag, startPoint x: 584, startPoint y: 437, endPoint x: 574, endPoint y: 426, distance: 14.9
click at [591, 442] on div "**********" at bounding box center [868, 348] width 1401 height 626
click at [1519, 106] on button "Copy" at bounding box center [1520, 112] width 11 height 11
drag, startPoint x: 368, startPoint y: 497, endPoint x: 264, endPoint y: 384, distance: 153.6
click at [368, 495] on div "**********" at bounding box center [868, 348] width 1401 height 626
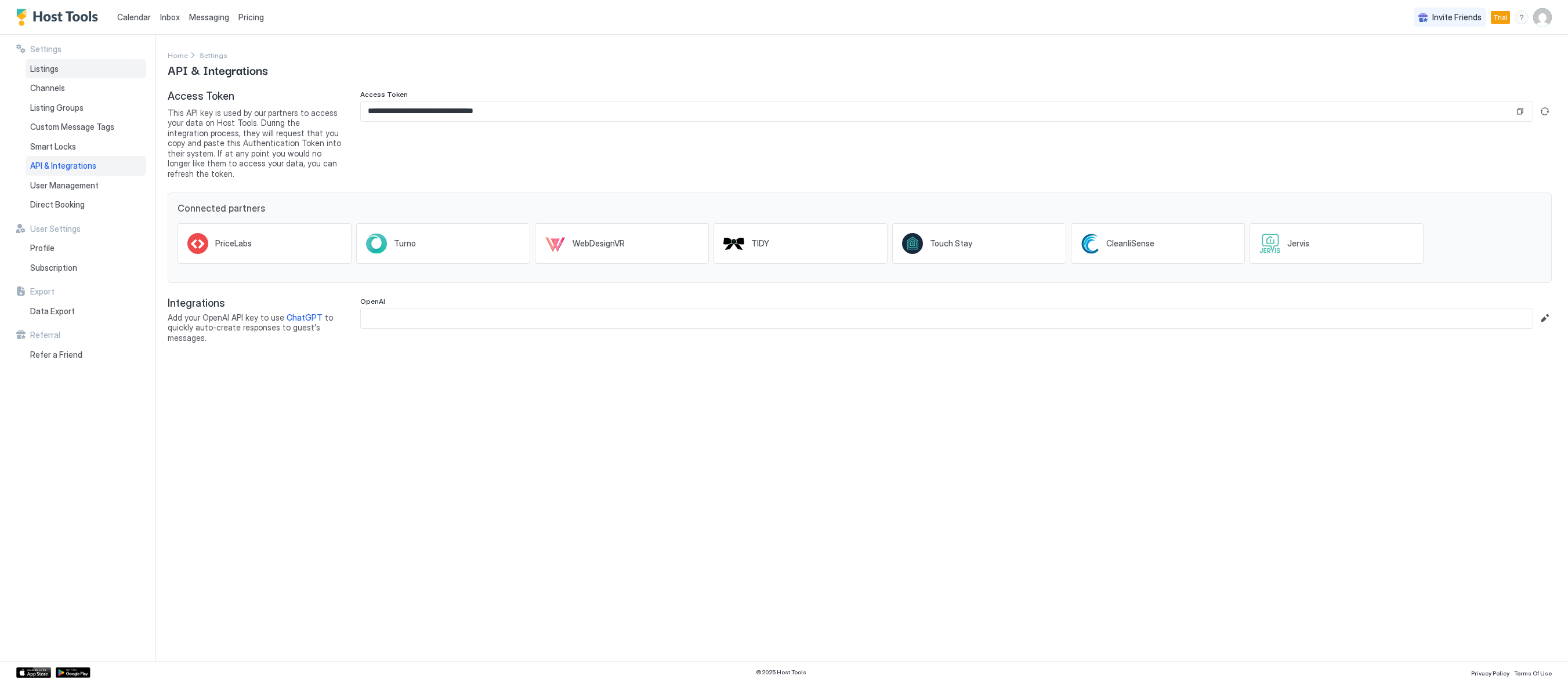
click at [57, 73] on span "Listings" at bounding box center [44, 68] width 28 height 10
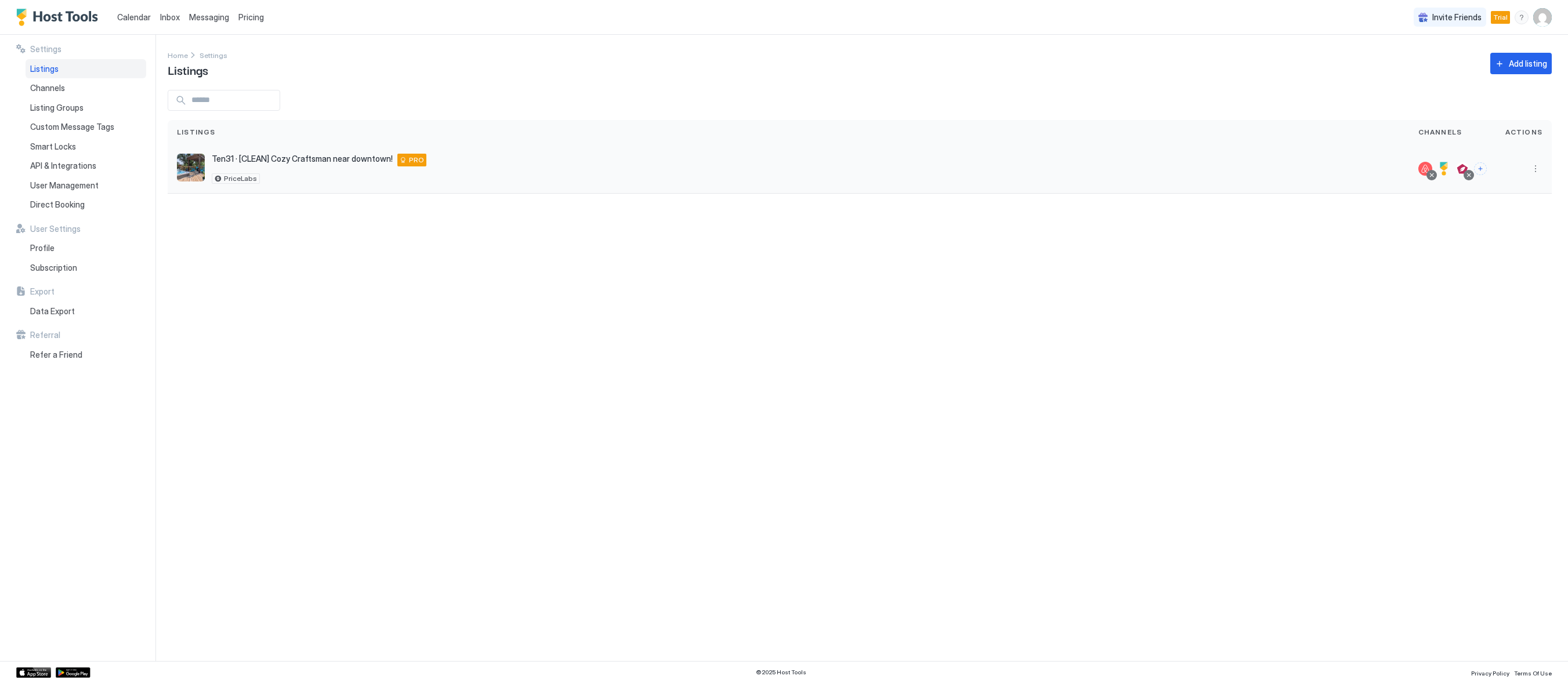
click at [203, 164] on img "listing image" at bounding box center [190, 166] width 27 height 27
click at [1539, 170] on button "More options" at bounding box center [1535, 168] width 14 height 14
click at [1496, 221] on span "Listing Settings" at bounding box center [1508, 221] width 52 height 9
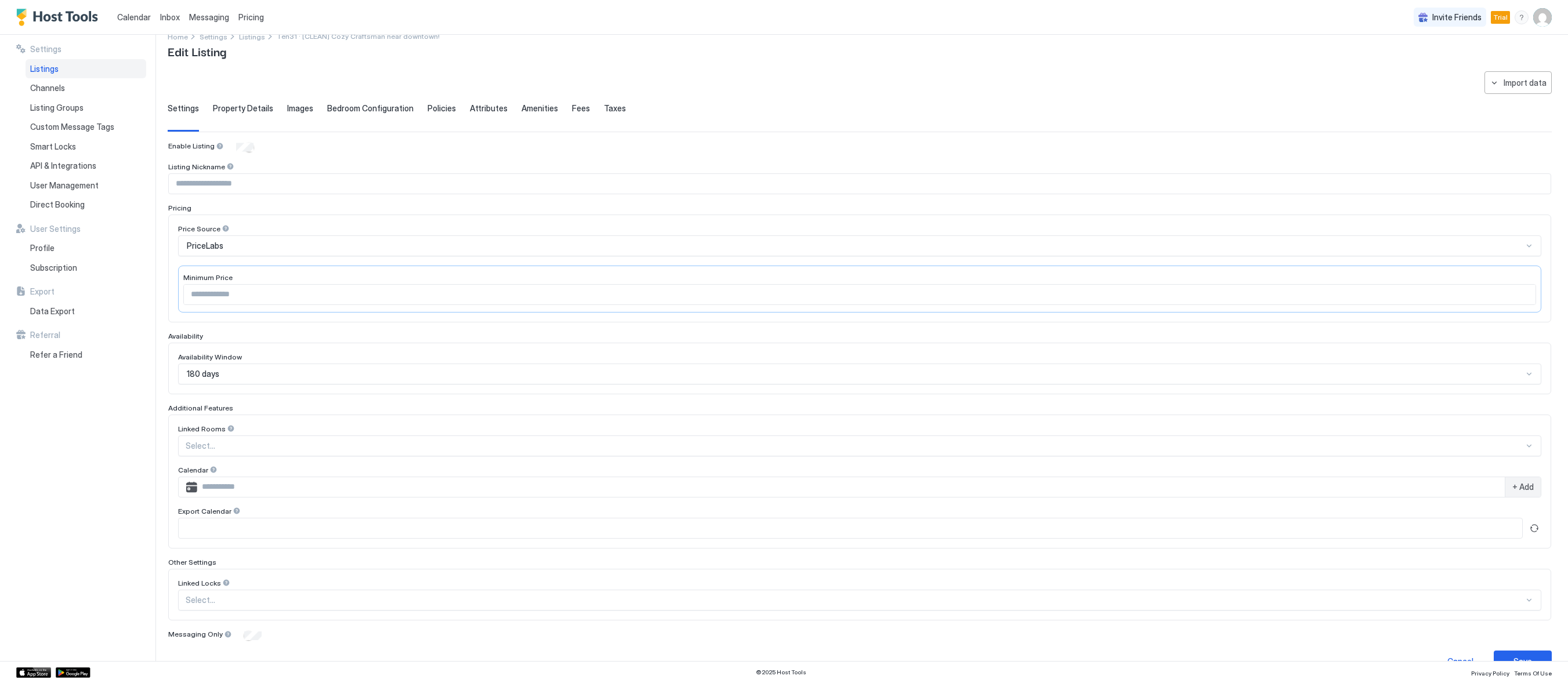
scroll to position [44, 0]
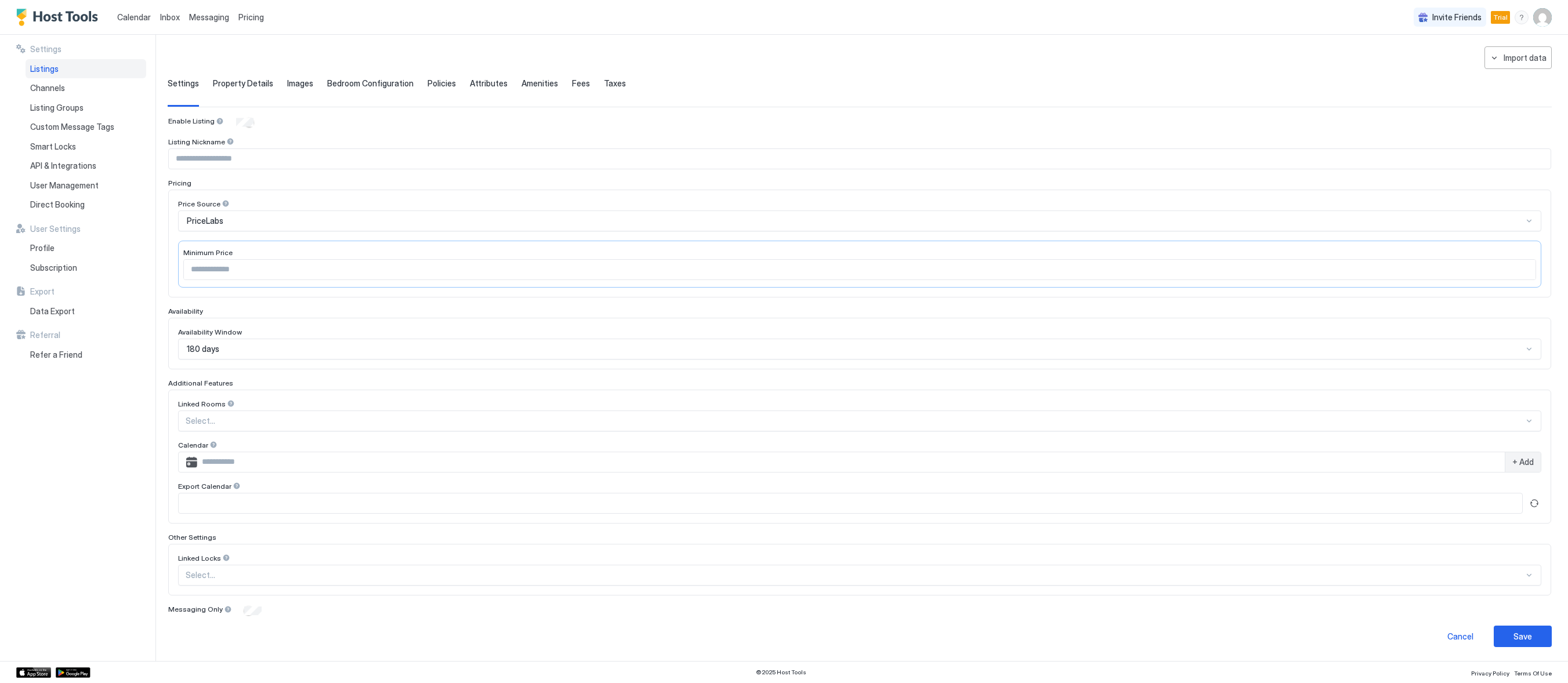
click at [205, 464] on input "Input Field" at bounding box center [851, 462] width 1308 height 20
click at [240, 411] on div "Select..." at bounding box center [859, 421] width 1363 height 21
click at [279, 416] on div at bounding box center [854, 420] width 1338 height 10
click at [233, 483] on div at bounding box center [237, 485] width 9 height 9
click at [1527, 499] on button "Refresh" at bounding box center [1534, 503] width 14 height 14
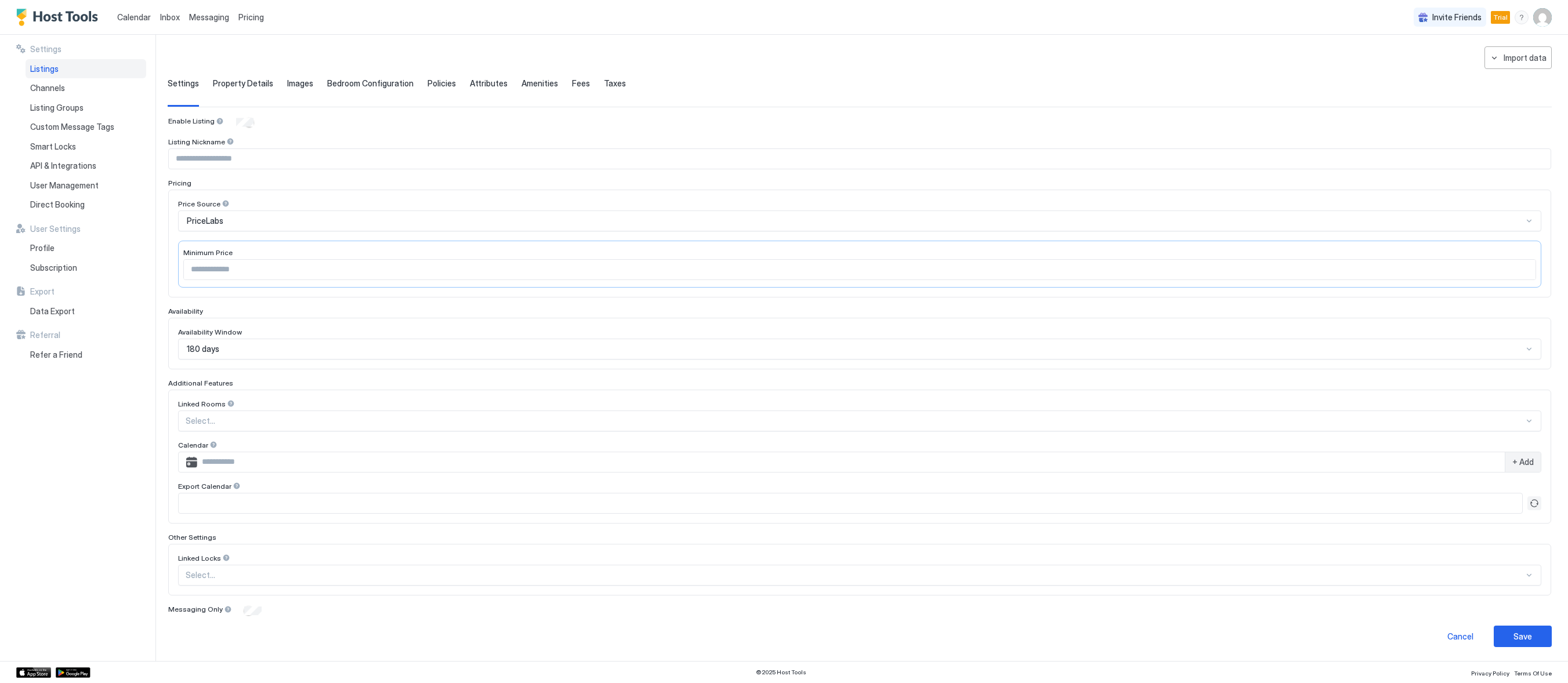
scroll to position [37, 0]
click at [260, 506] on span "https://app.hosttools.com/ical/f0978404391a8b72554e1ae7eb87a2c9ece0fa78" at bounding box center [219, 506] width 82 height 10
click at [1511, 504] on button "Refresh" at bounding box center [1518, 506] width 14 height 14
click at [1529, 507] on button "Copy" at bounding box center [1535, 507] width 11 height 11
click at [1524, 637] on button "Save" at bounding box center [1522, 636] width 58 height 22
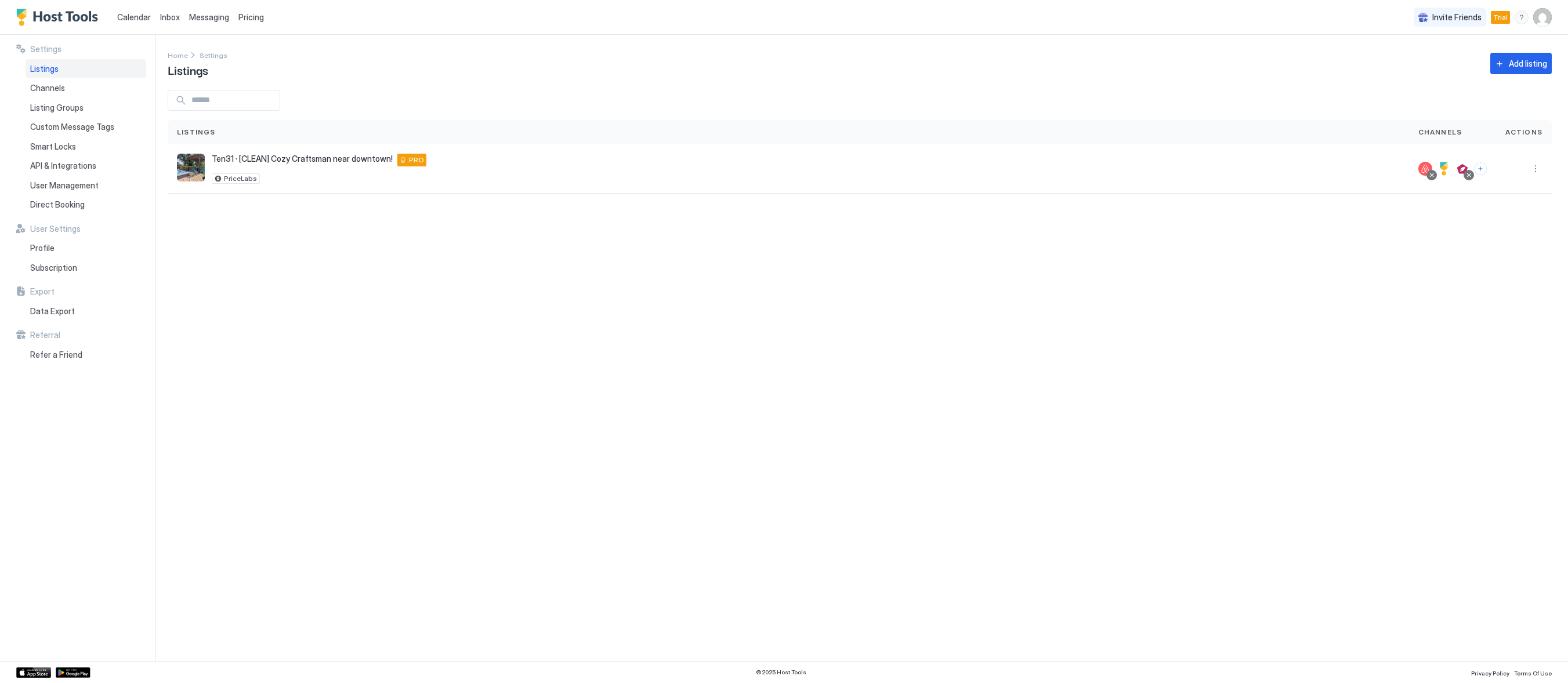
click at [433, 415] on div "Settings Home Settings Listings Add listing Listings Channels Actions Ten31 · […" at bounding box center [868, 348] width 1401 height 626
click at [56, 22] on img "Host Tools Logo" at bounding box center [60, 17] width 87 height 17
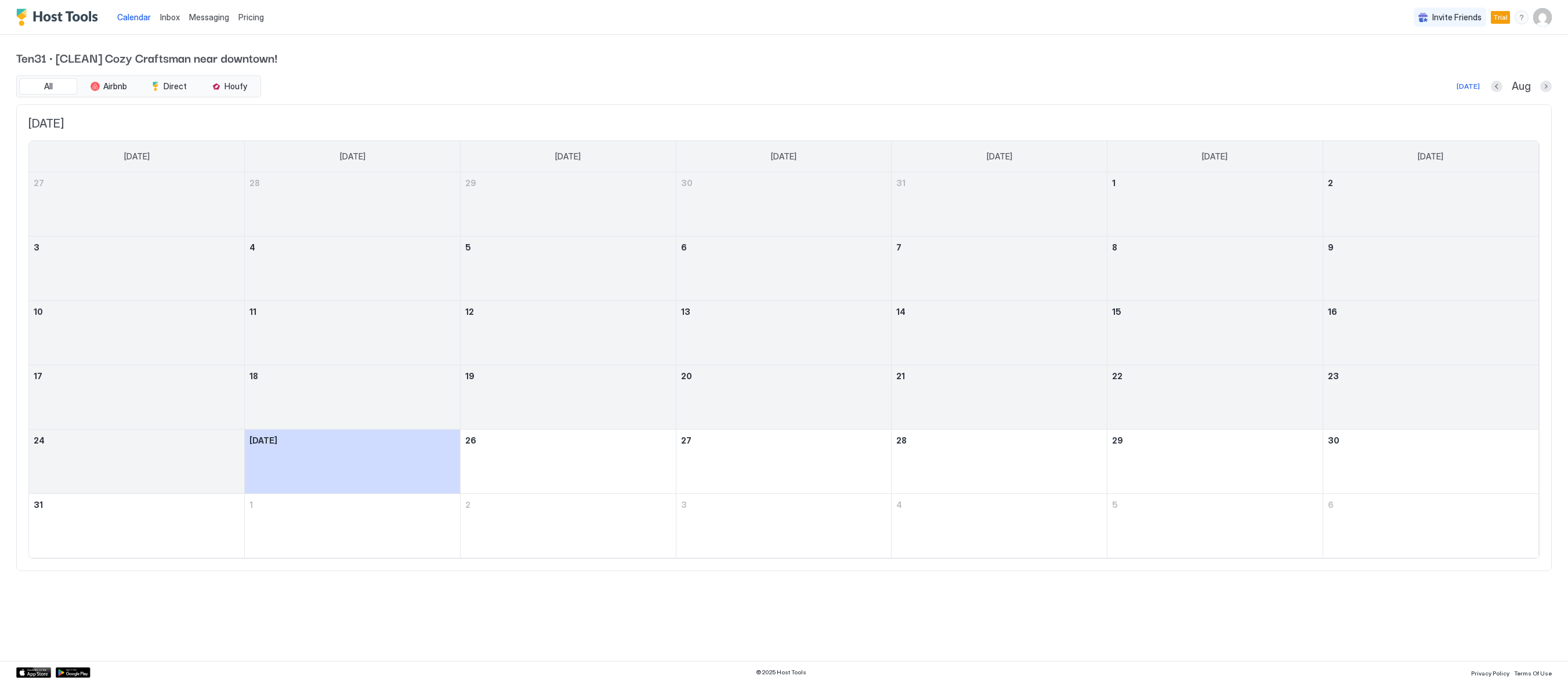
click at [174, 19] on span "Inbox" at bounding box center [169, 17] width 20 height 9
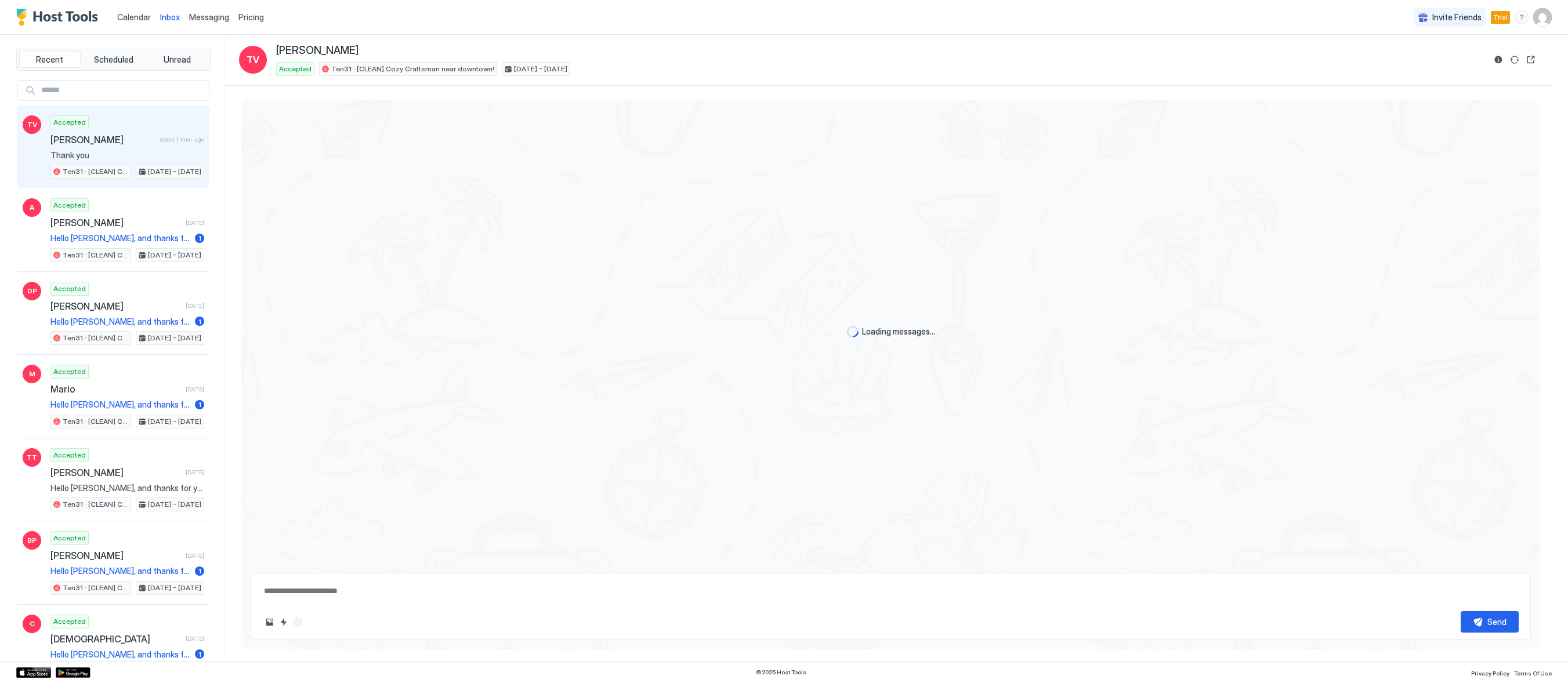
type textarea "*"
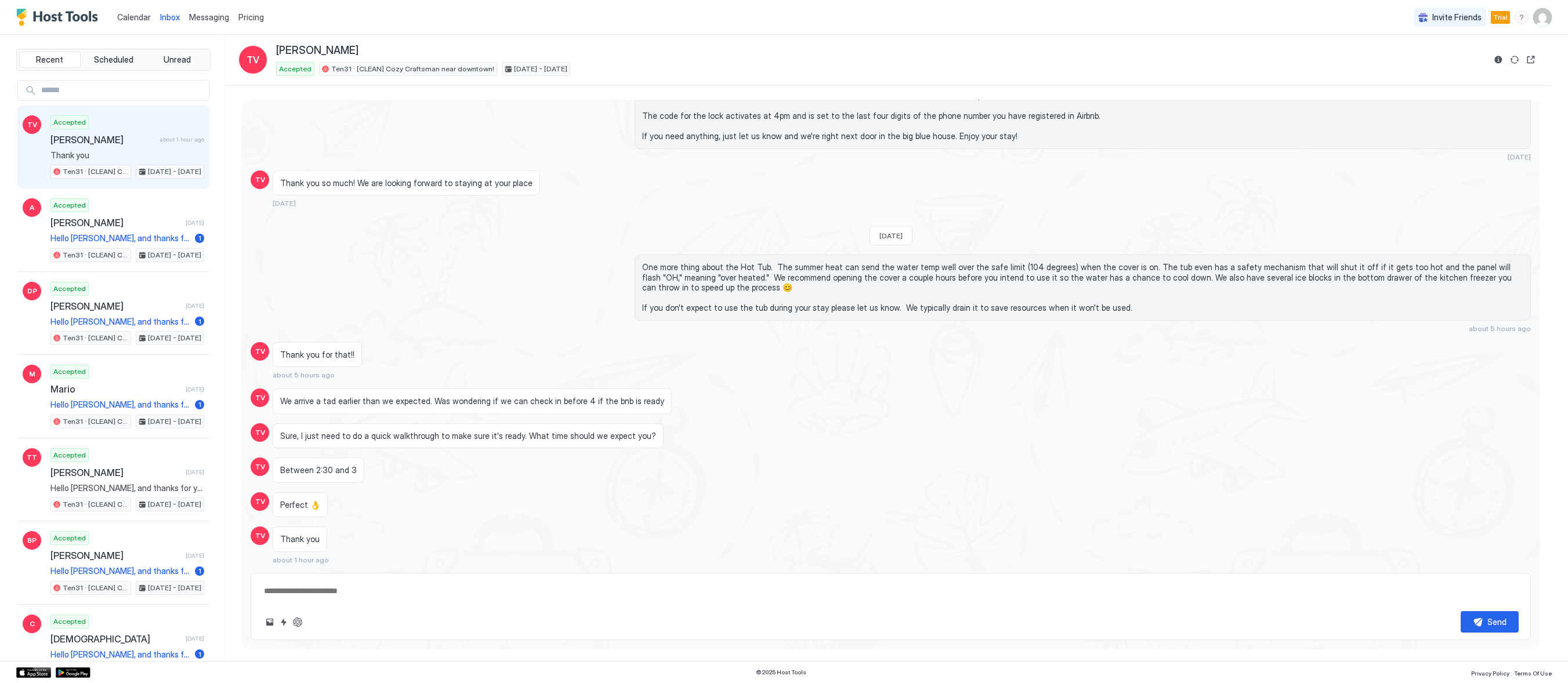
click at [210, 19] on span "Messaging" at bounding box center [209, 17] width 40 height 9
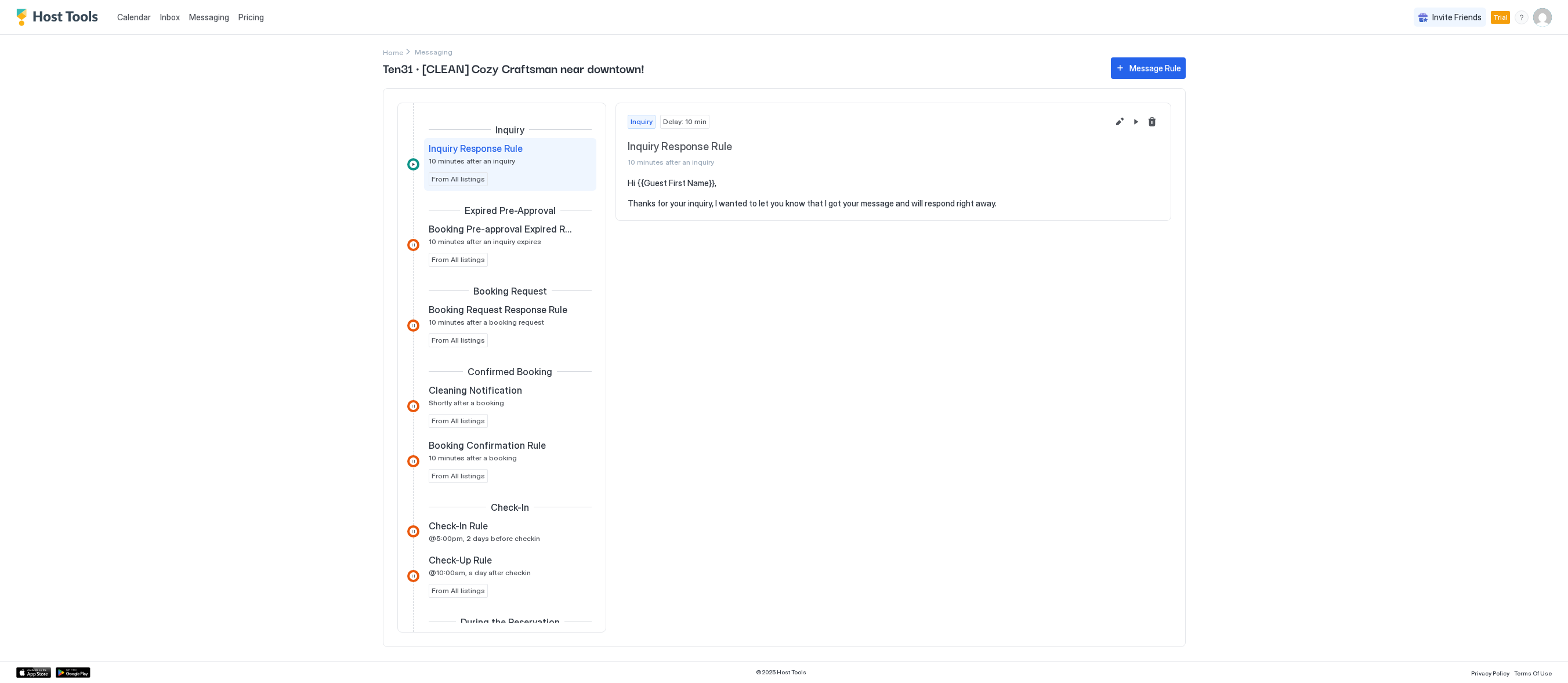
click at [238, 17] on span "Pricing" at bounding box center [251, 17] width 26 height 10
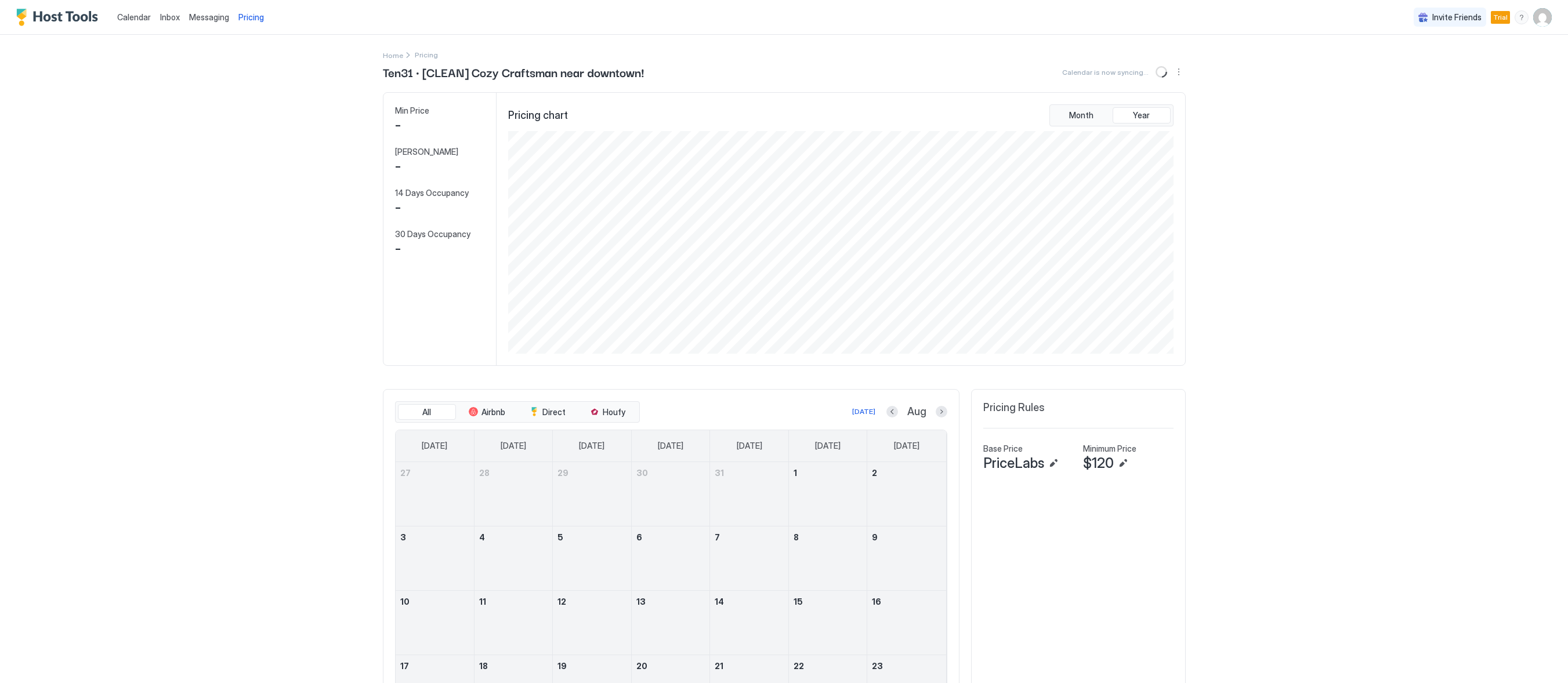
scroll to position [222, 667]
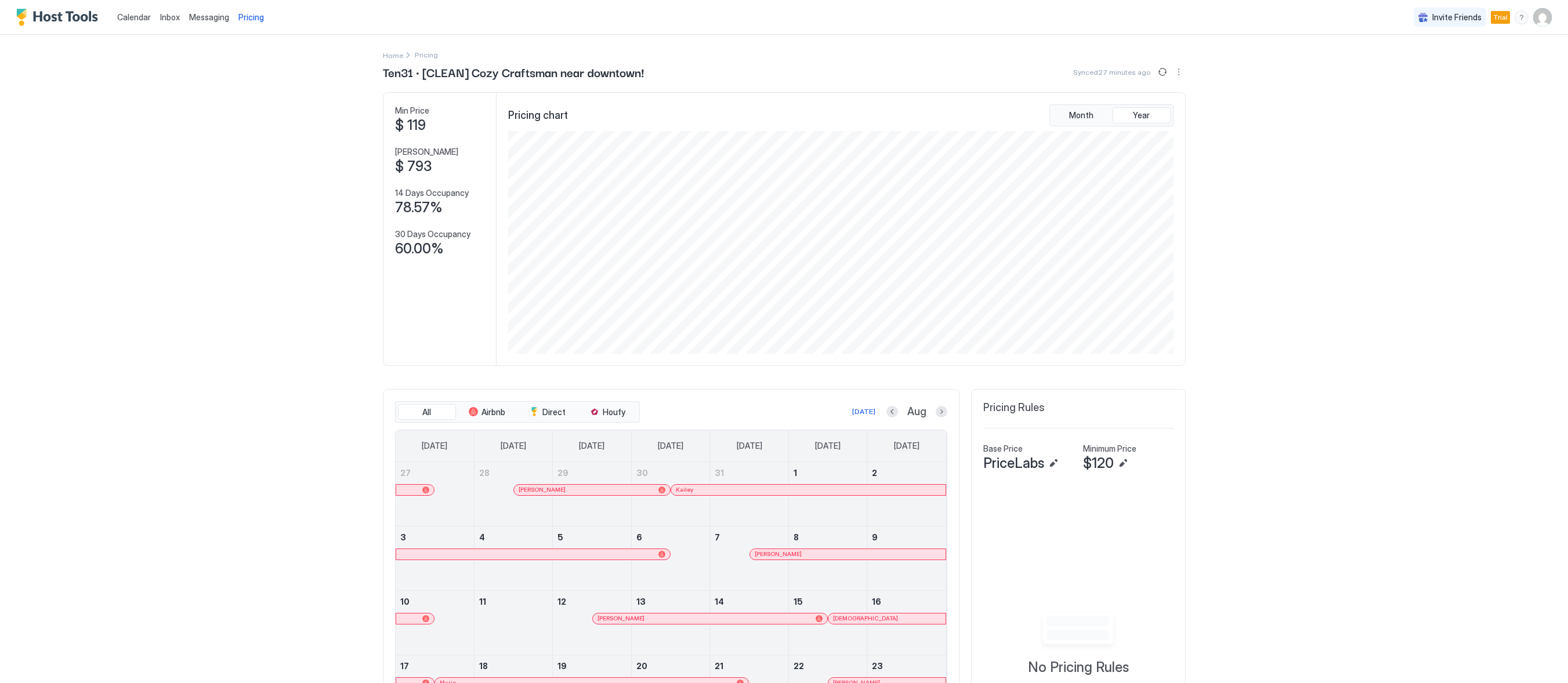
click at [134, 9] on div "Calendar" at bounding box center [133, 17] width 43 height 22
click at [302, 384] on div "Calendar Inbox Messaging Pricing Invite Friends Trial GH Home Pricing Ten31 · […" at bounding box center [784, 342] width 1568 height 683
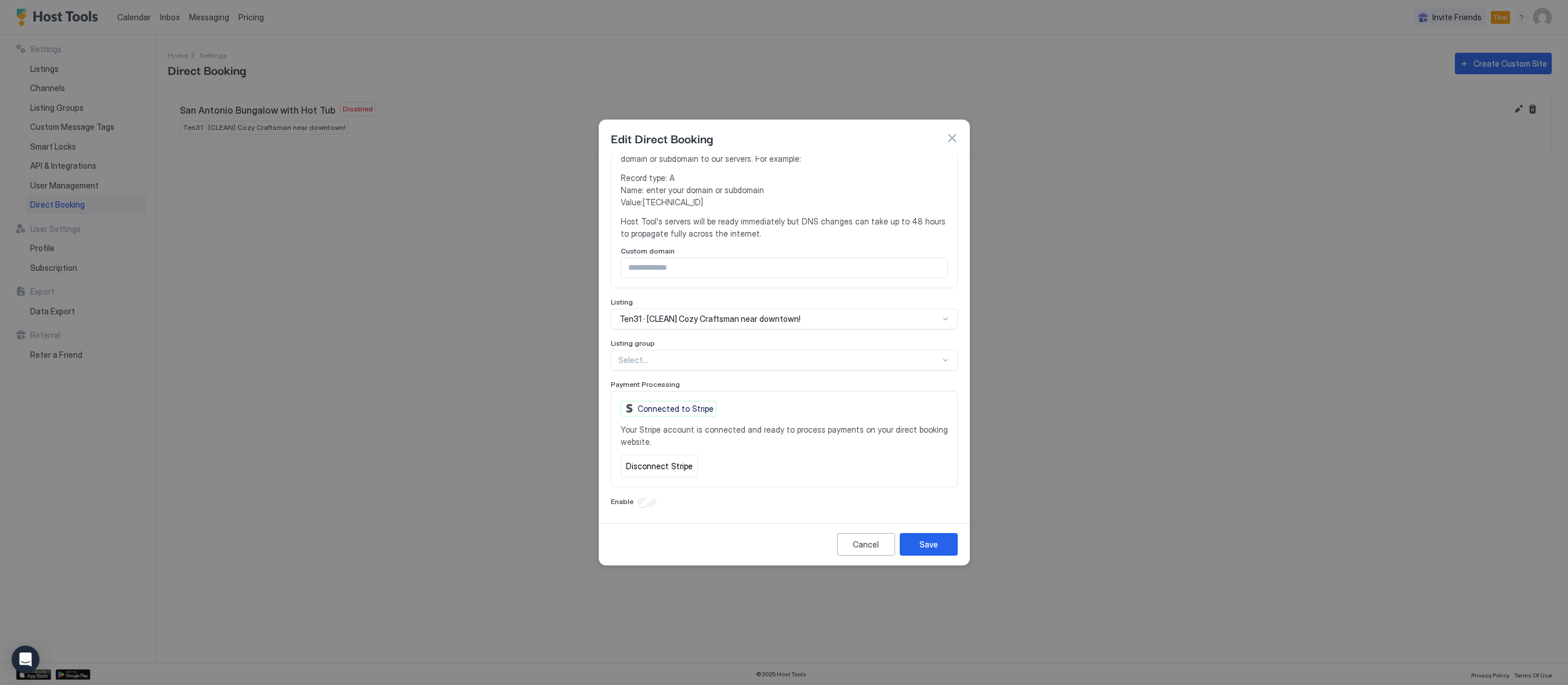
scroll to position [231, 0]
click at [928, 542] on div "Save" at bounding box center [929, 544] width 19 height 12
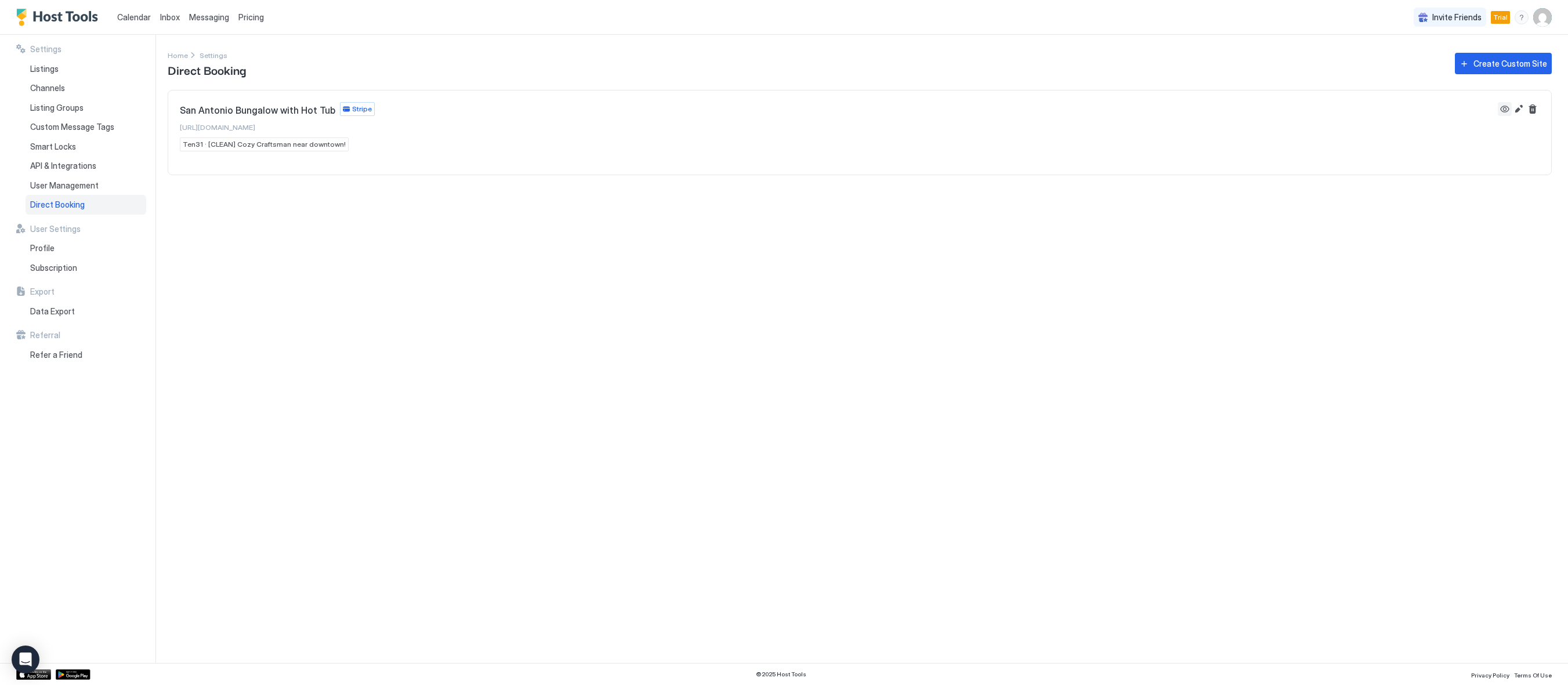
click at [1501, 106] on button "View" at bounding box center [1505, 109] width 14 height 14
click at [747, 260] on div "Settings Home Settings Direct Booking Create Custom Site [GEOGRAPHIC_DATA] Bung…" at bounding box center [868, 349] width 1401 height 628
click at [1499, 66] on div "Create Custom Site" at bounding box center [1510, 63] width 74 height 12
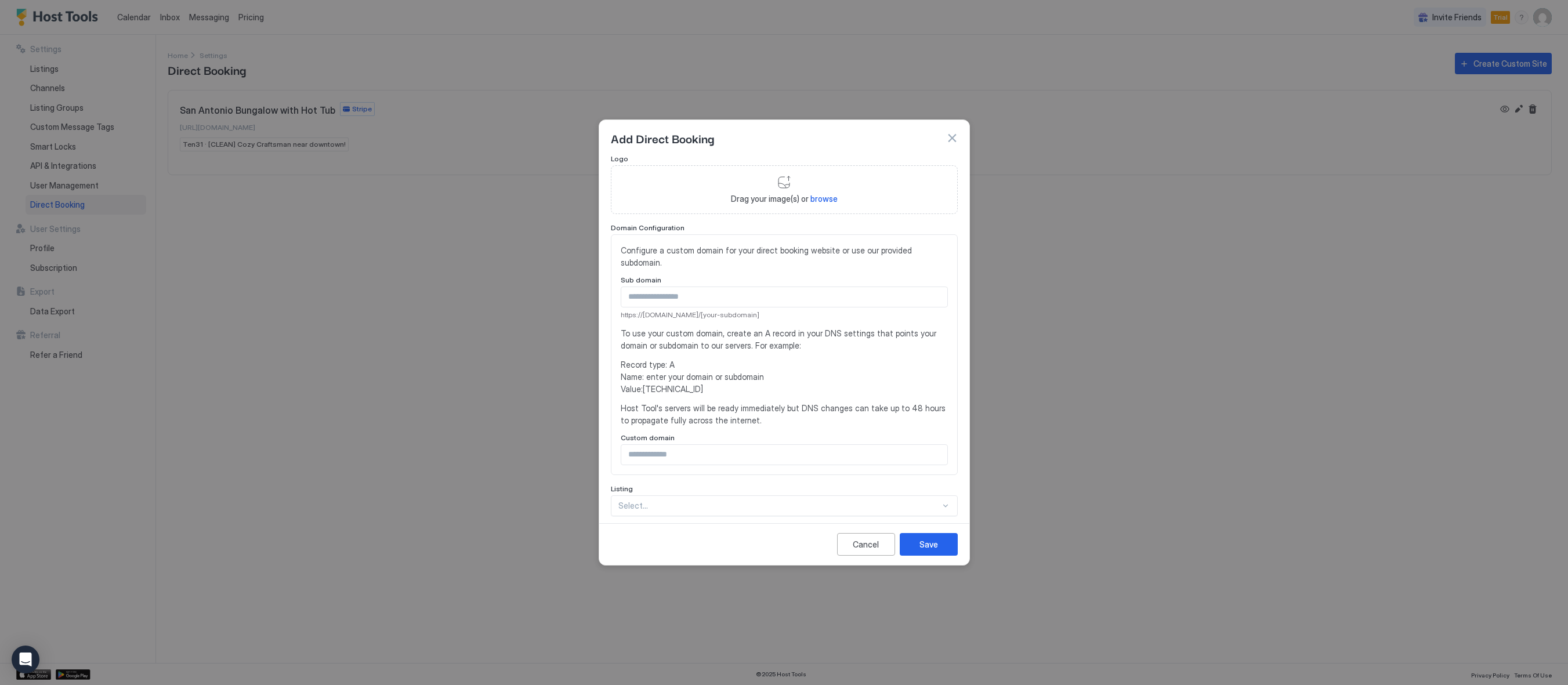
scroll to position [228, 0]
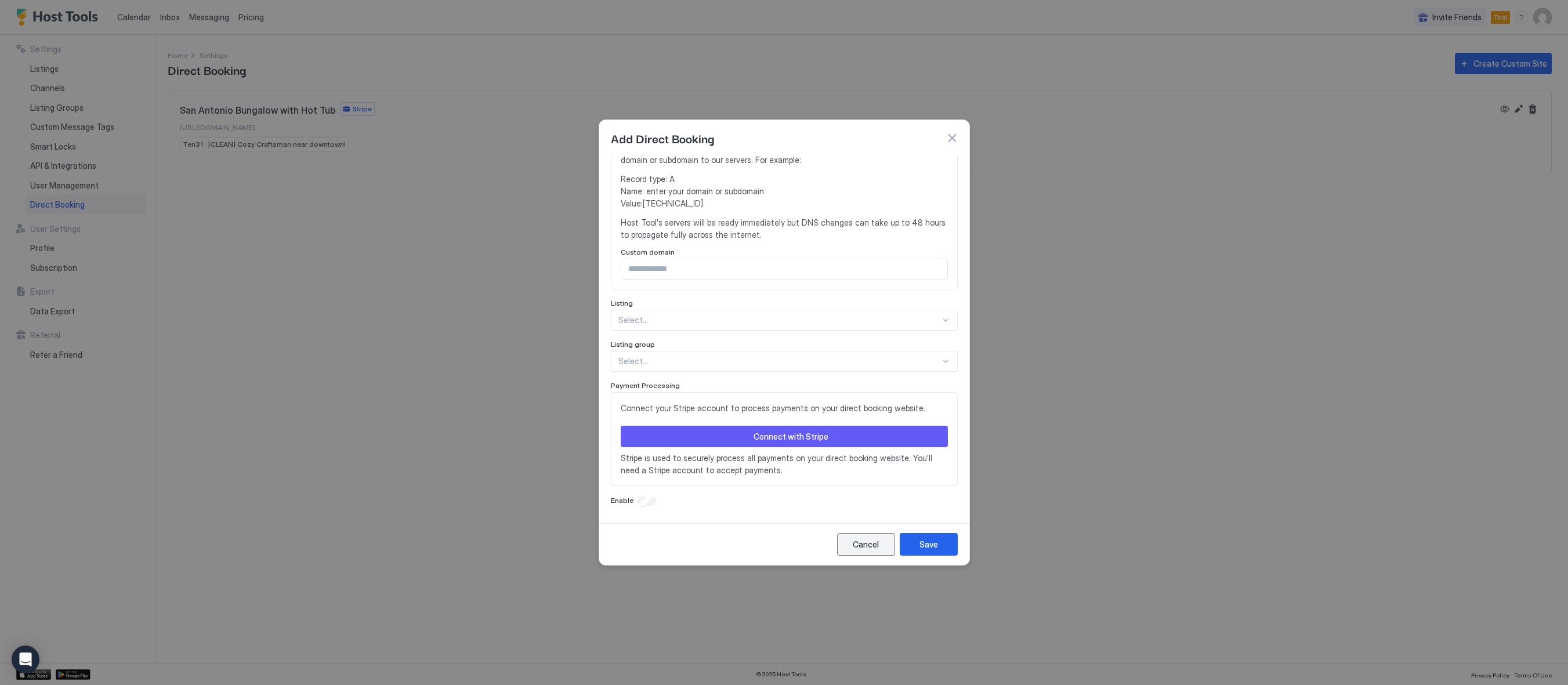
click at [864, 545] on div "Cancel" at bounding box center [866, 544] width 26 height 12
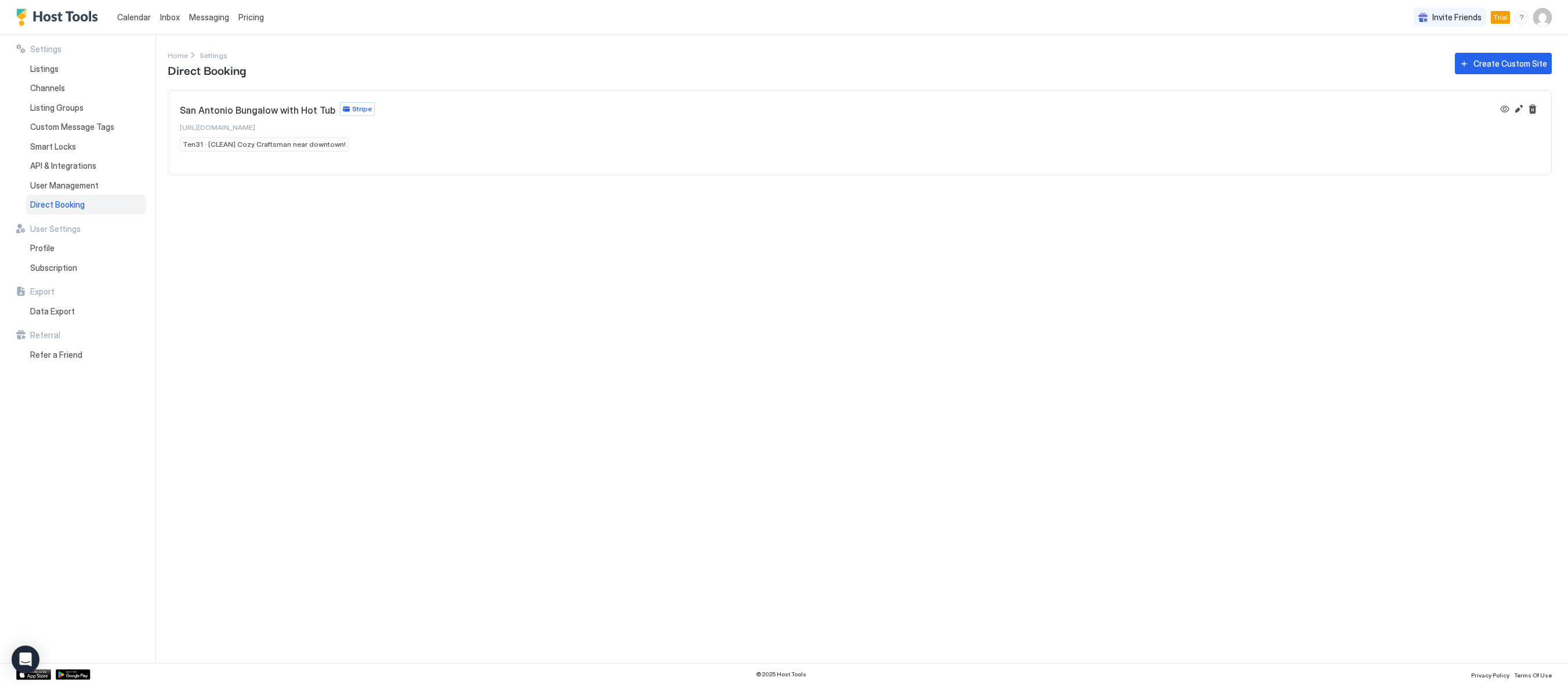
click at [351, 432] on div "Settings Home Settings Direct Booking Create Custom Site [GEOGRAPHIC_DATA] Bung…" at bounding box center [868, 349] width 1401 height 628
click at [18, 654] on div "Open Intercom Messenger" at bounding box center [26, 659] width 30 height 30
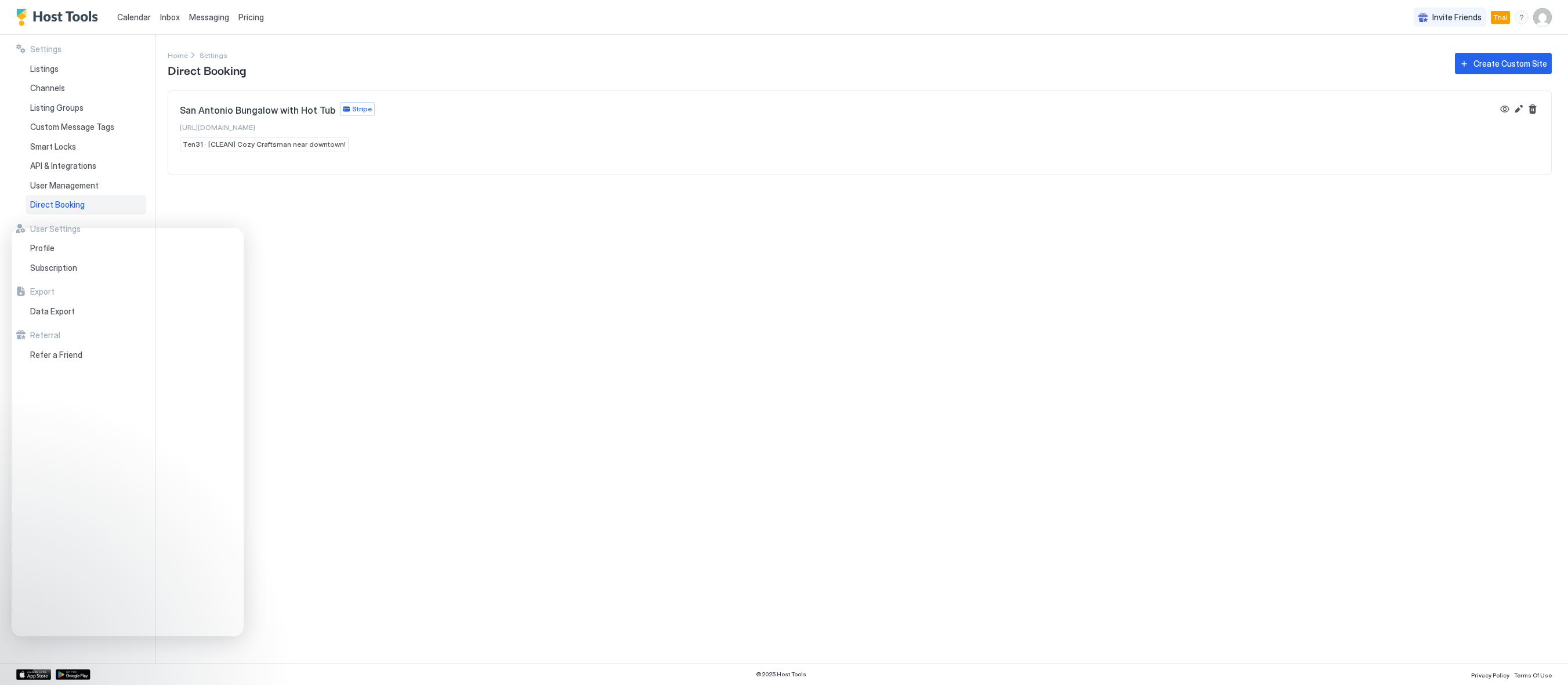
click at [495, 531] on div "Settings Home Settings Direct Booking Create Custom Site [GEOGRAPHIC_DATA] Bung…" at bounding box center [868, 349] width 1401 height 628
drag, startPoint x: 1036, startPoint y: 273, endPoint x: 1118, endPoint y: 288, distance: 83.4
click at [1047, 273] on div "Settings Home Settings Direct Booking Create Custom Site [GEOGRAPHIC_DATA] Bung…" at bounding box center [868, 349] width 1401 height 628
click at [1495, 68] on div "Create Custom Site" at bounding box center [1510, 63] width 74 height 12
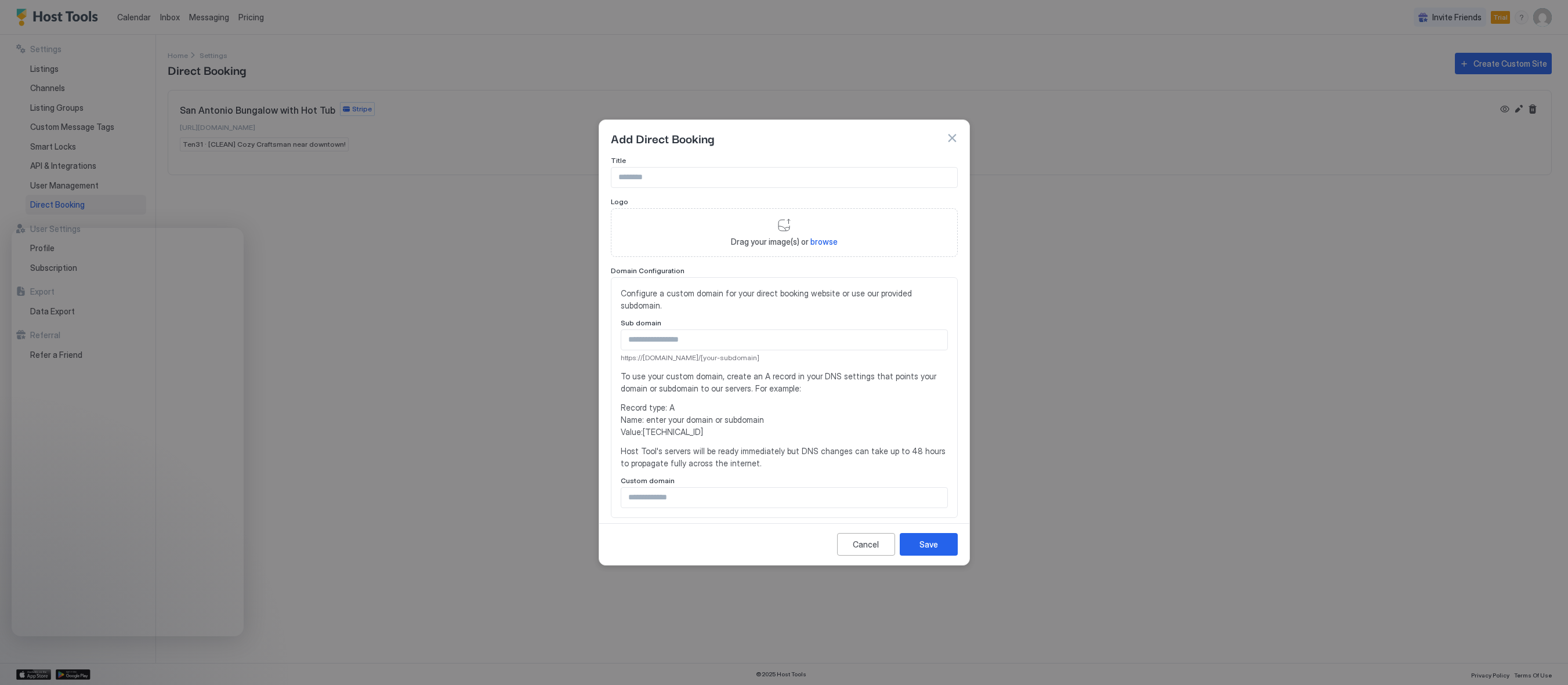
click at [679, 169] on input "Input Field" at bounding box center [784, 177] width 345 height 20
click at [729, 344] on input "Input Field" at bounding box center [784, 340] width 326 height 20
type input "*"
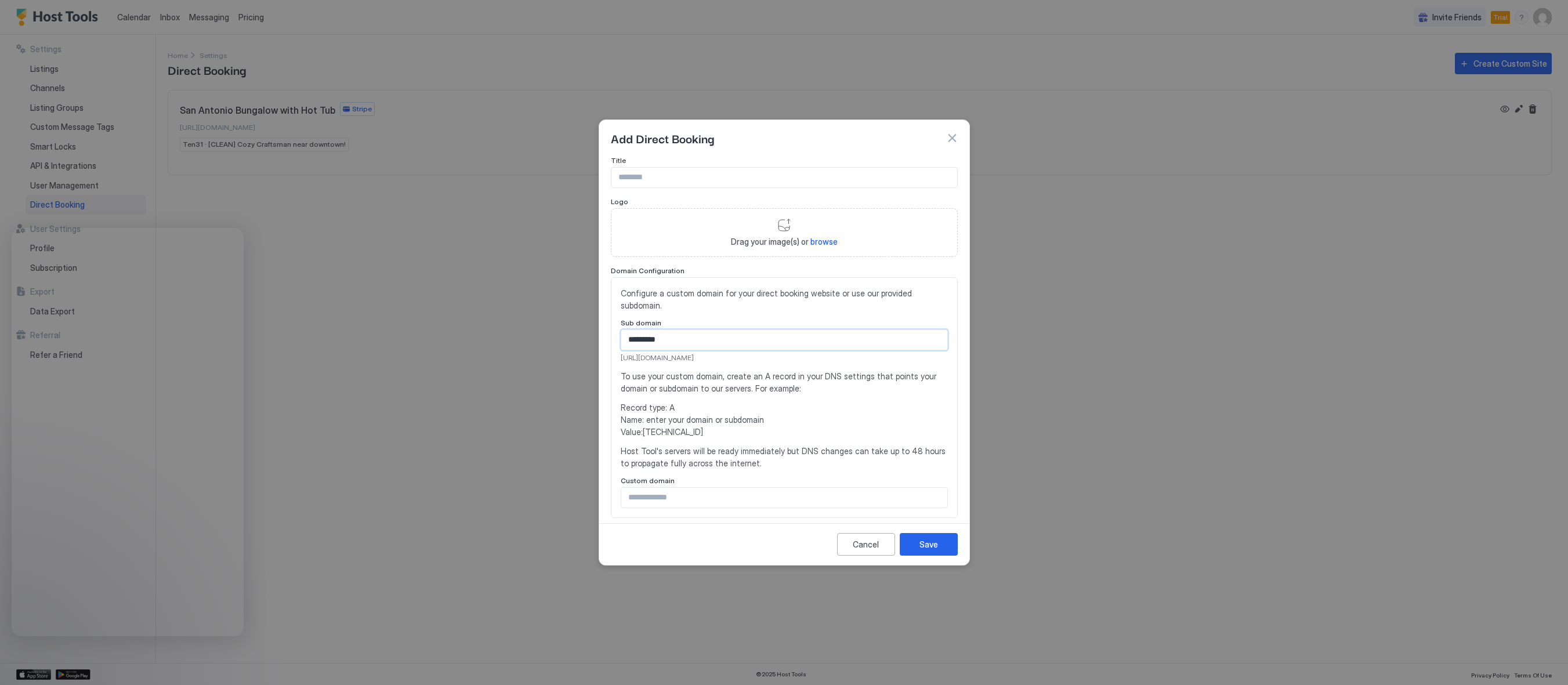
type input "*********"
click at [646, 182] on input "Input Field" at bounding box center [784, 177] width 345 height 20
type input "*********"
click at [681, 224] on div "Drag your image(s) or browse" at bounding box center [784, 232] width 347 height 48
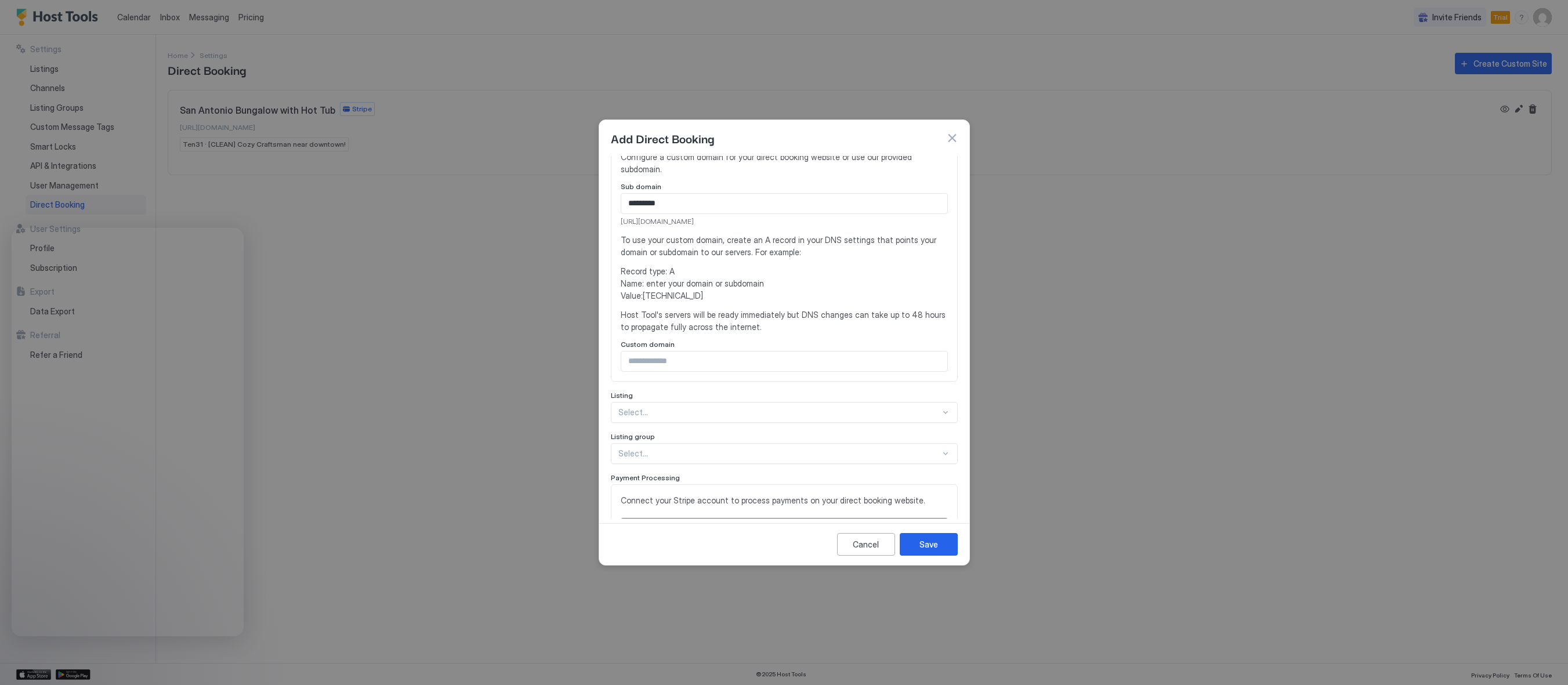
scroll to position [174, 0]
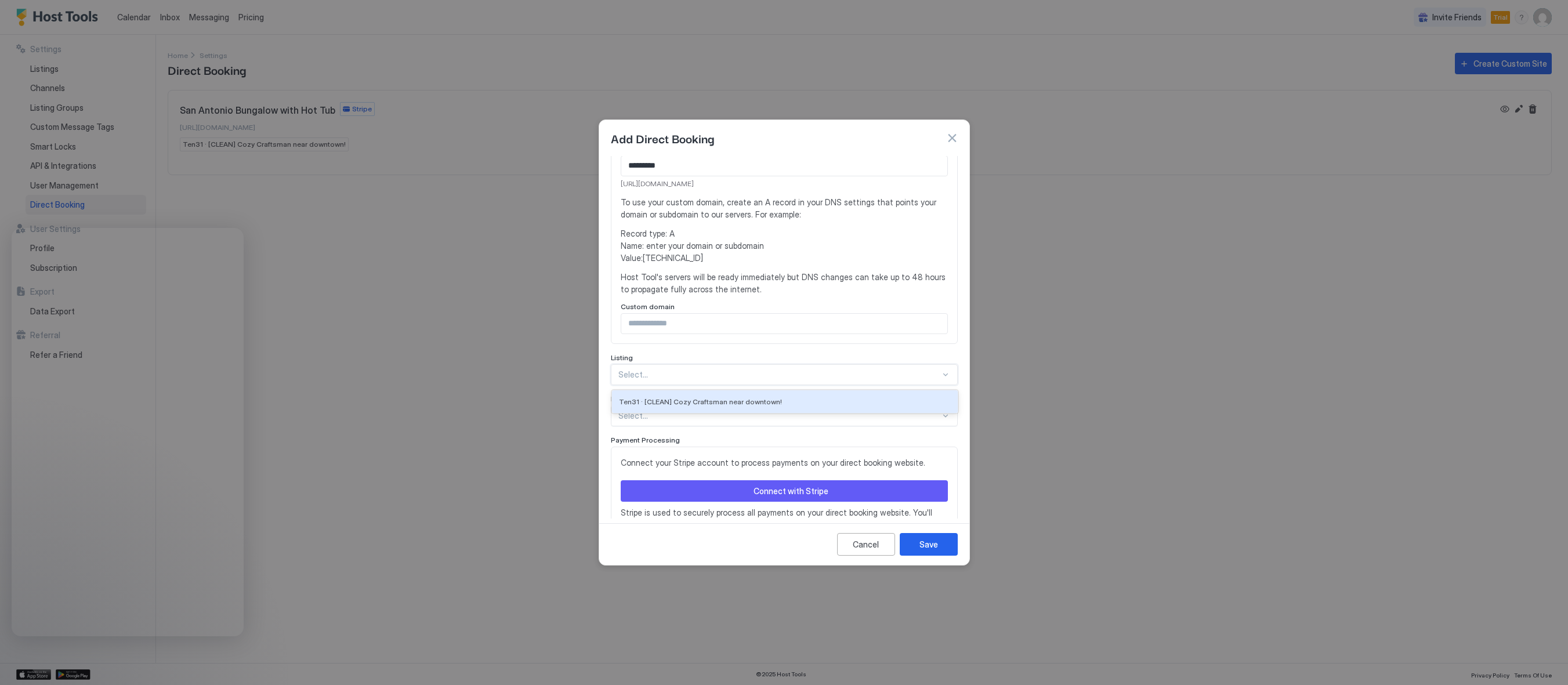
click at [684, 376] on div "Title ********* Logo Drag your image(s) or browse Domain Configuration Configur…" at bounding box center [784, 272] width 347 height 579
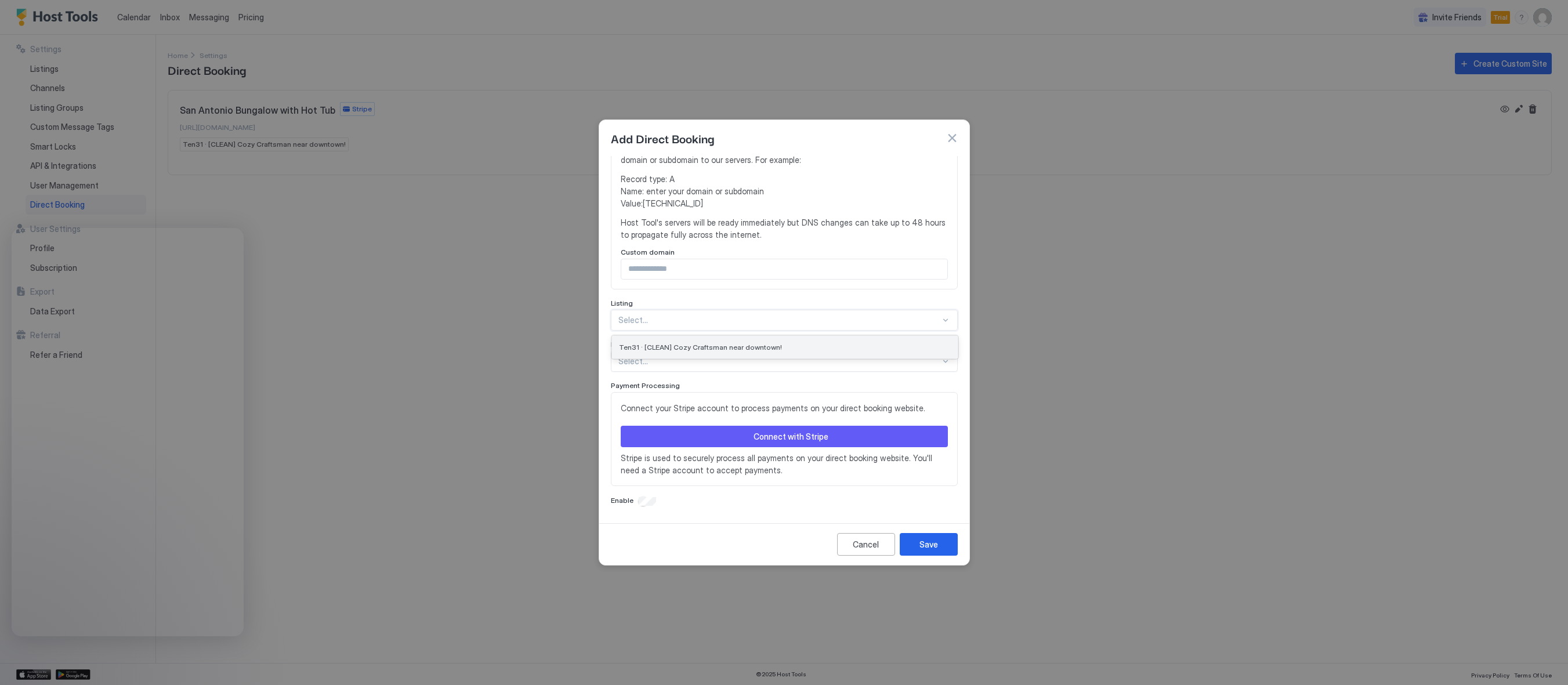
click at [682, 353] on div "Ten31 · [CLEAN] Cozy Craftsman near downtown!" at bounding box center [784, 347] width 345 height 23
click at [683, 357] on div at bounding box center [779, 360] width 322 height 10
click at [683, 359] on div at bounding box center [779, 360] width 322 height 10
click at [672, 441] on button "Connect with Stripe" at bounding box center [784, 436] width 327 height 22
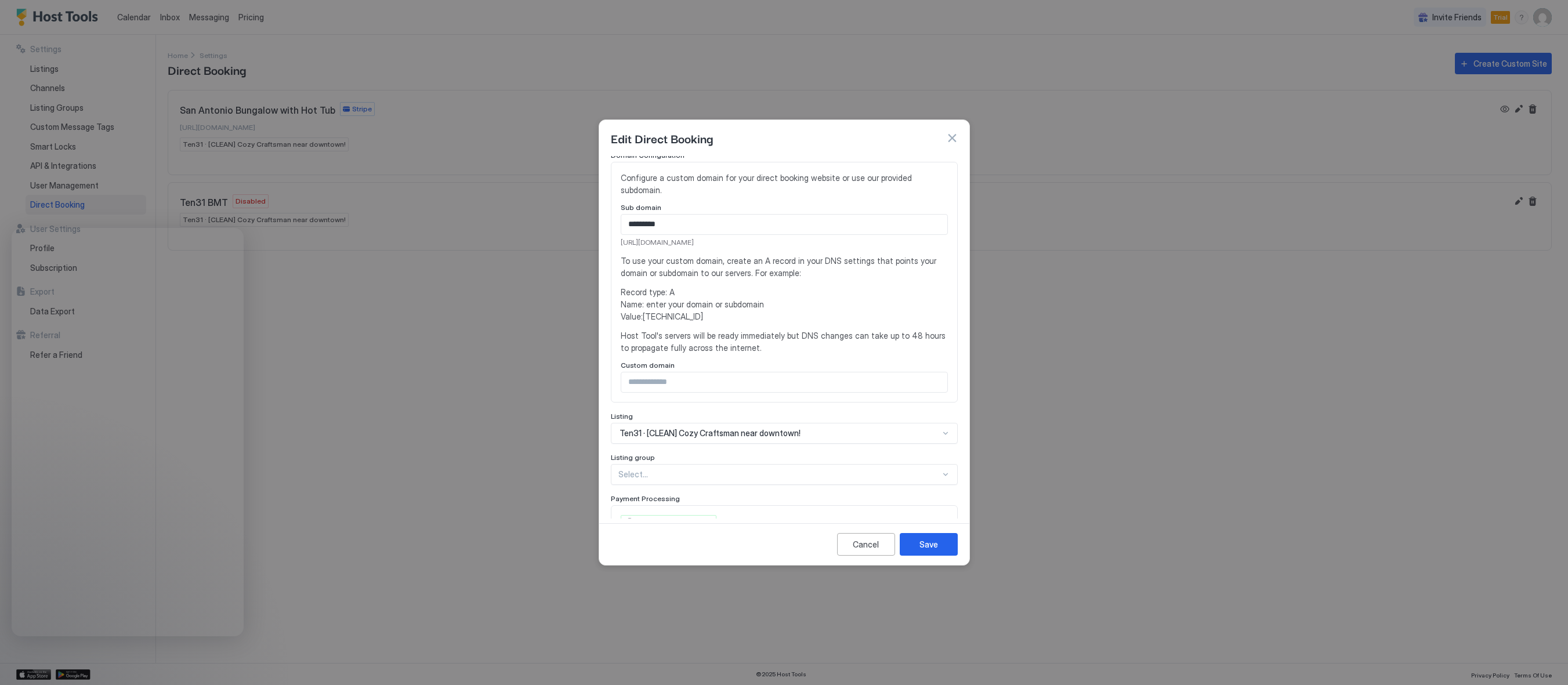
scroll to position [231, 0]
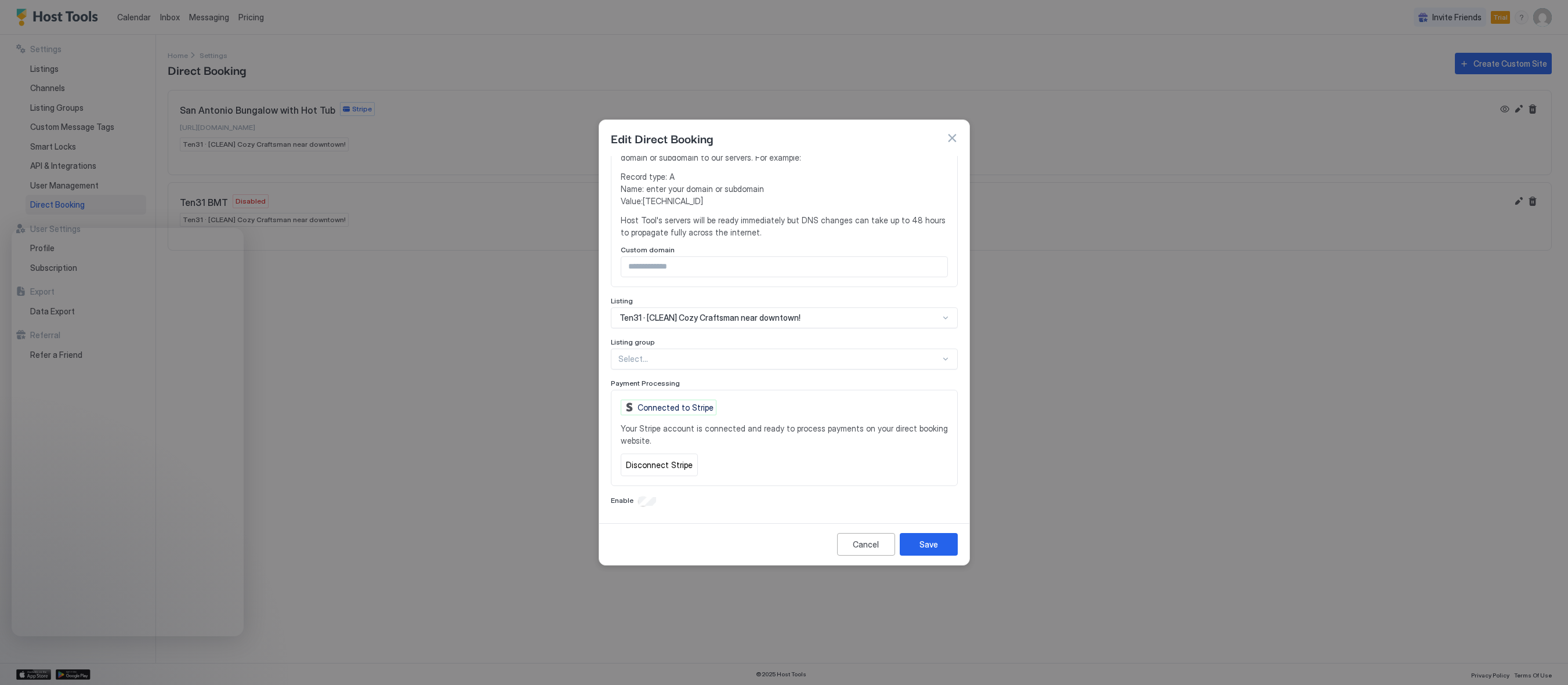
click at [654, 500] on div "Enable" at bounding box center [784, 501] width 347 height 11
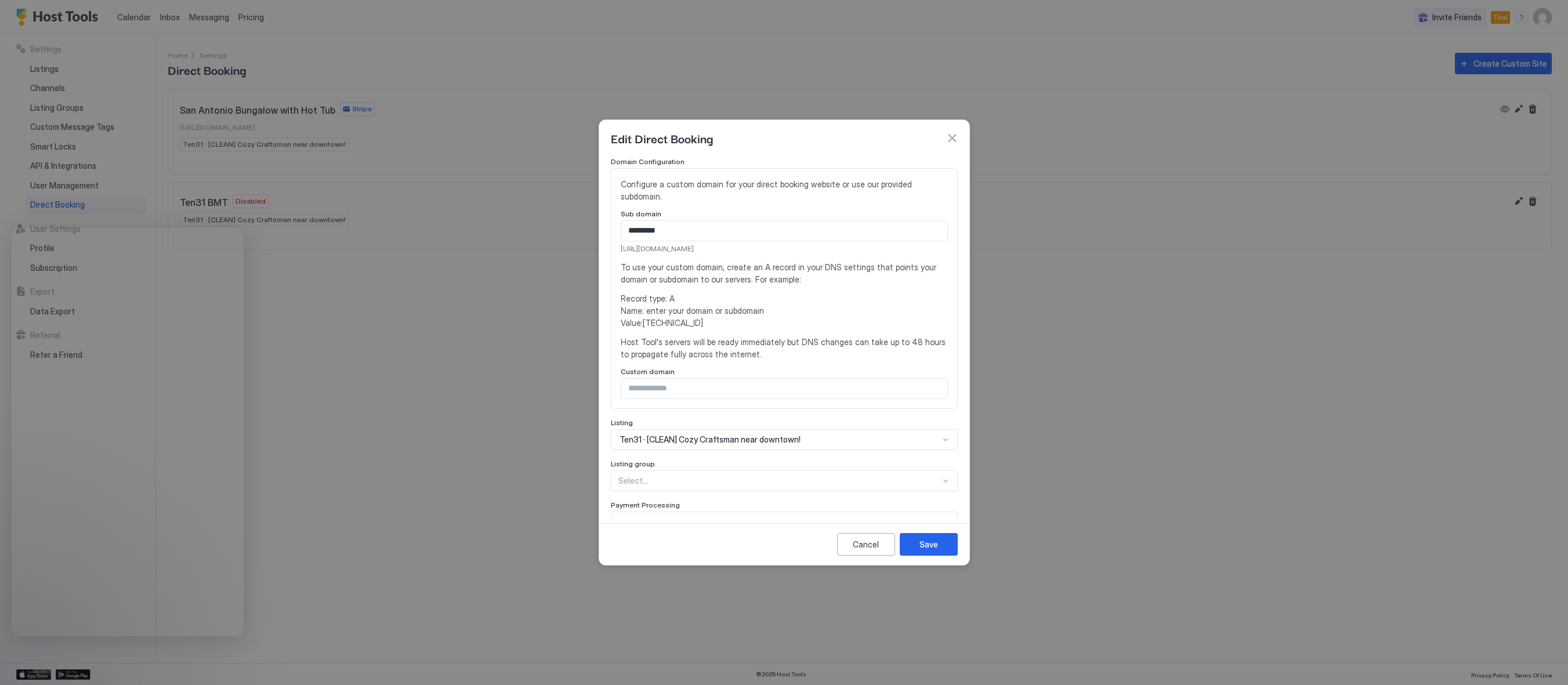
scroll to position [0, 0]
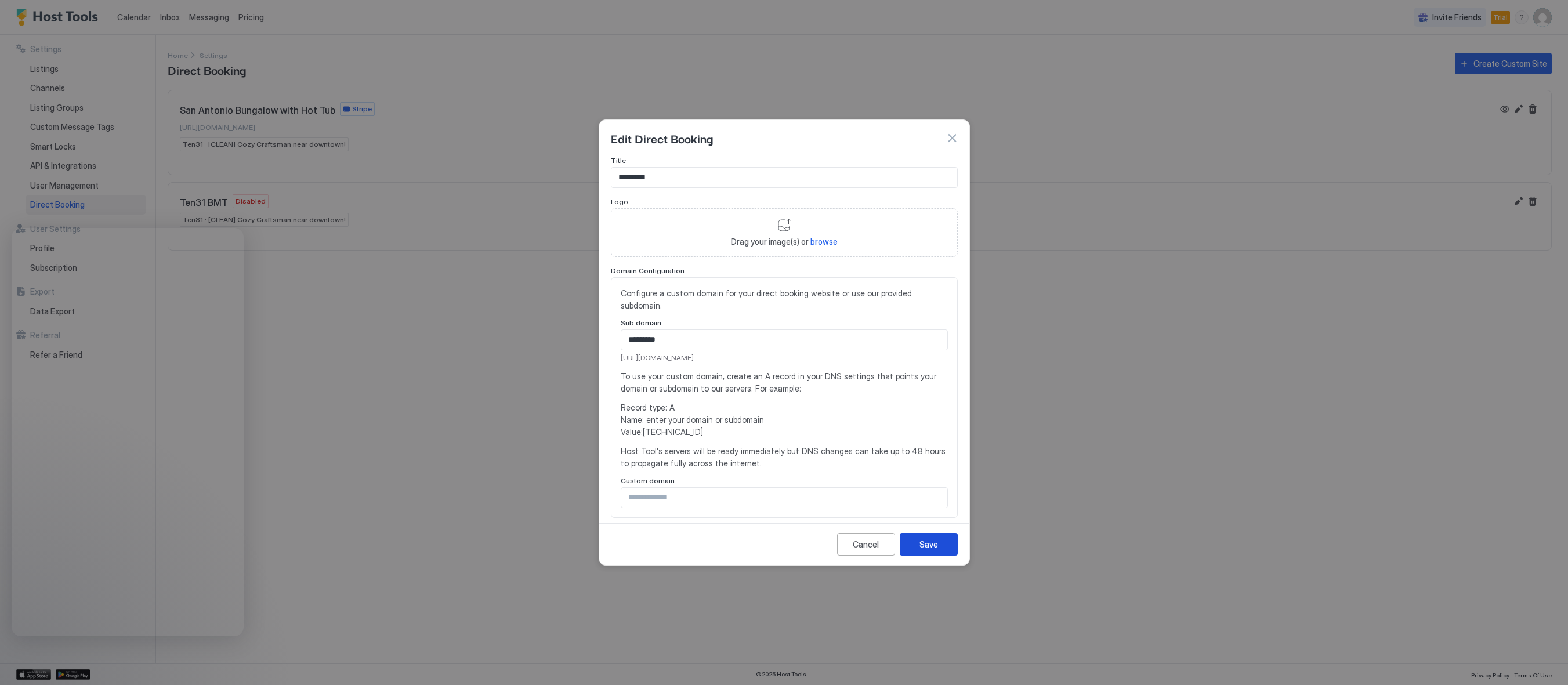
click at [932, 550] on div "Save" at bounding box center [929, 544] width 19 height 12
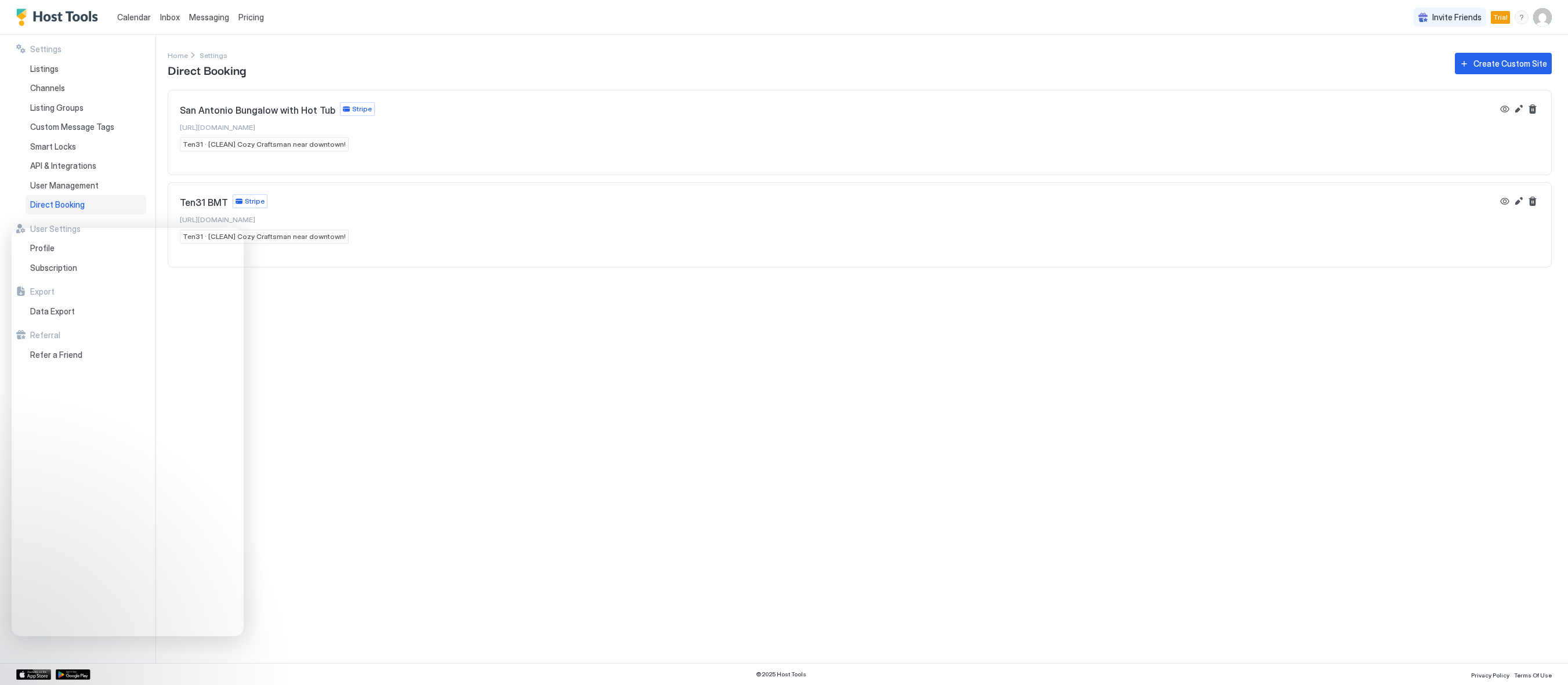
click at [377, 340] on div "Settings Home Settings Direct Booking Create Custom Site [GEOGRAPHIC_DATA] Bung…" at bounding box center [868, 349] width 1401 height 628
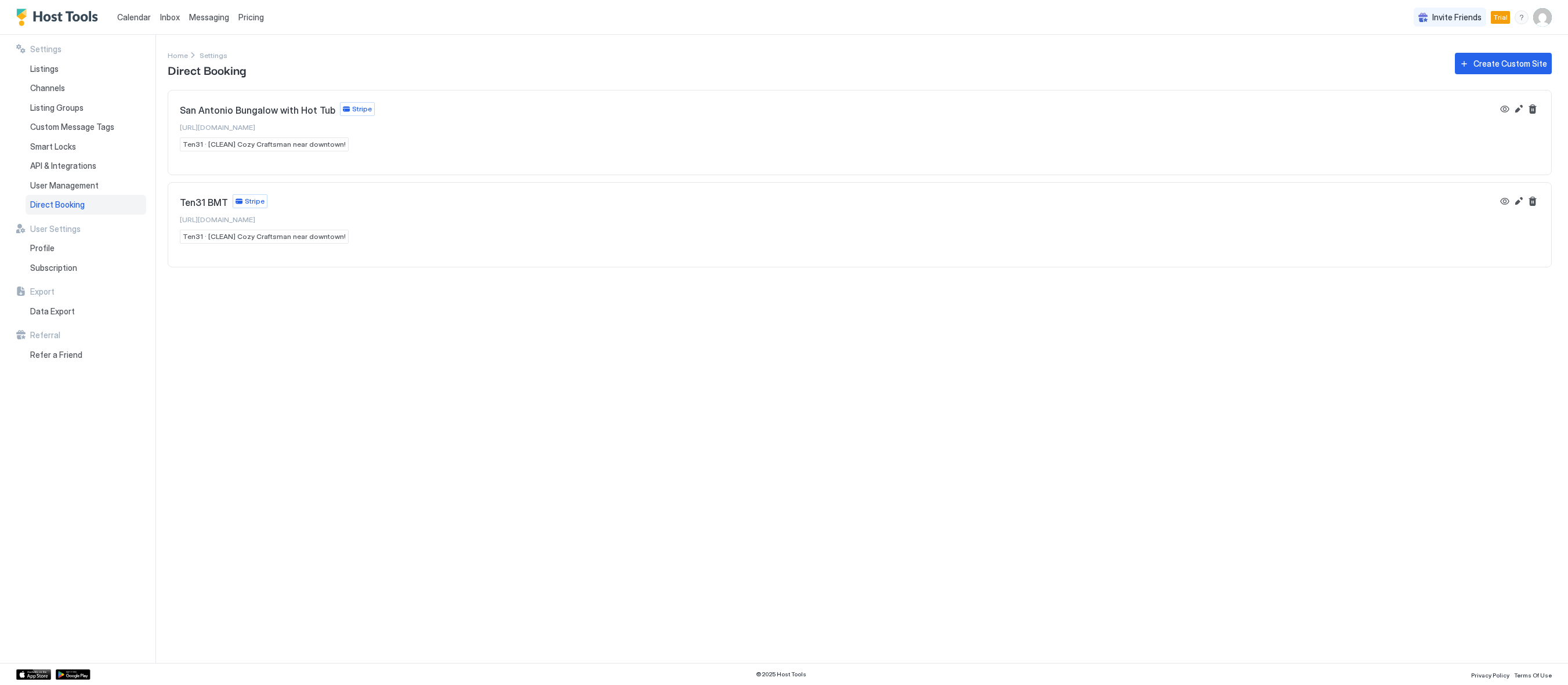
click at [424, 376] on div "Settings Home Settings Direct Booking Create Custom Site [GEOGRAPHIC_DATA] Bung…" at bounding box center [868, 349] width 1401 height 628
click at [285, 229] on div "Ten31 BMT Stripe [URL][DOMAIN_NAME] Ten31 · [CLEAN] Cozy Craftsman near downtow…" at bounding box center [264, 219] width 168 height 49
click at [1520, 200] on button "Edit" at bounding box center [1518, 201] width 14 height 14
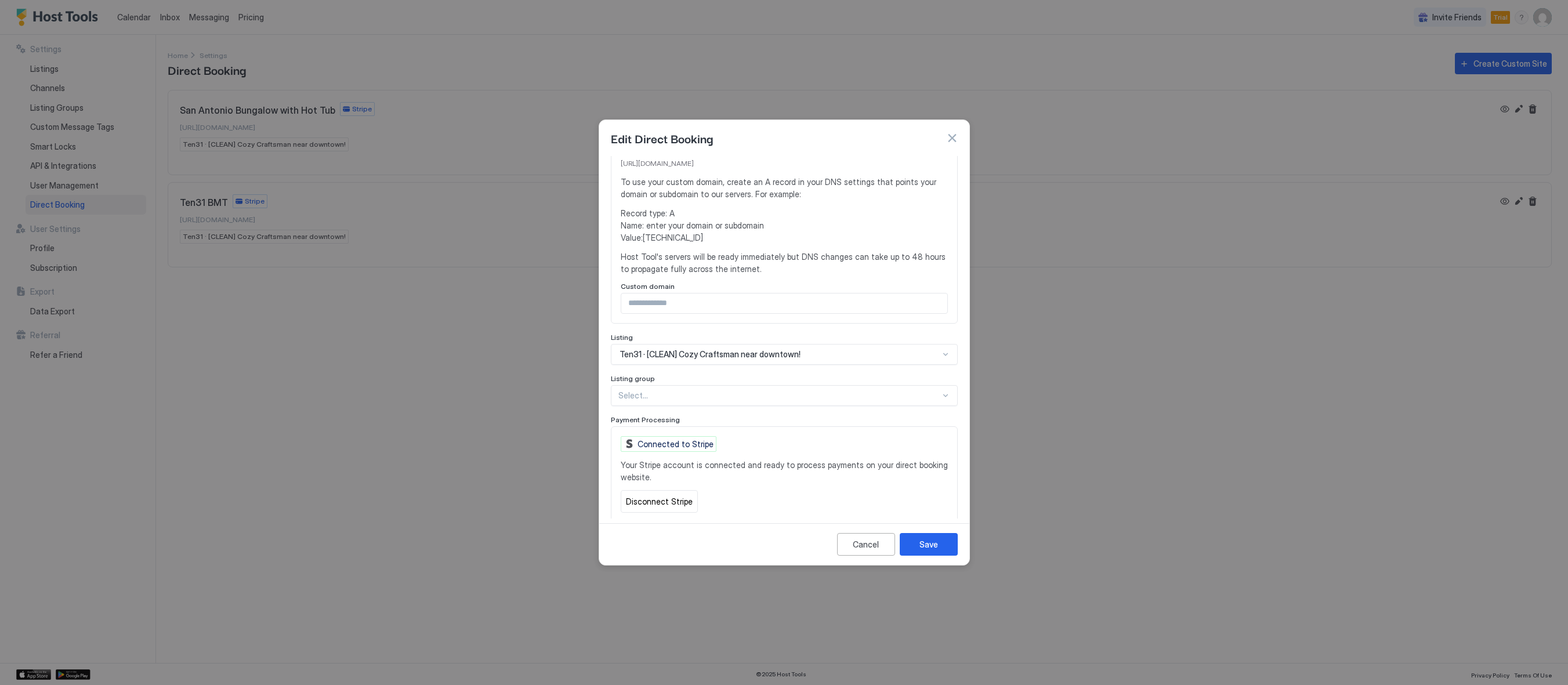
scroll to position [231, 0]
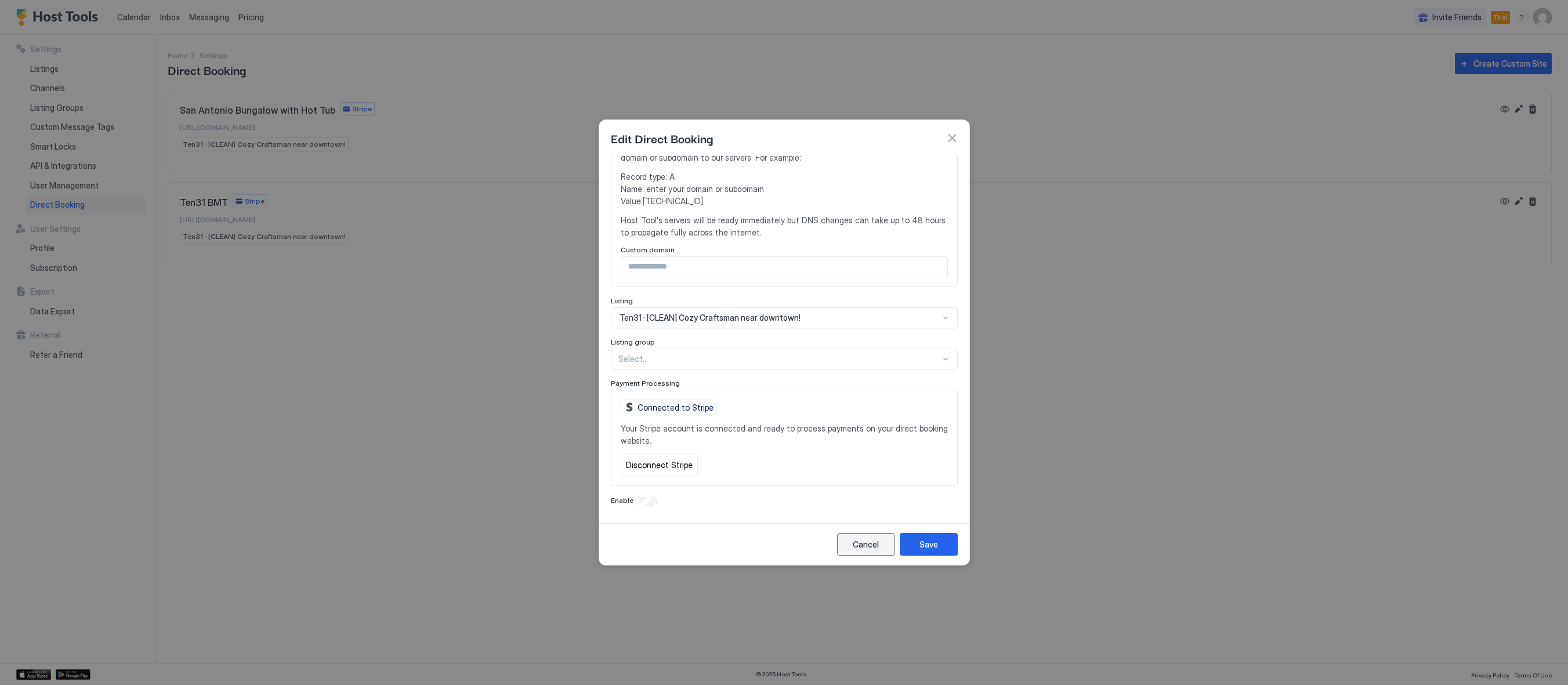
click at [877, 545] on div "Cancel" at bounding box center [866, 544] width 26 height 12
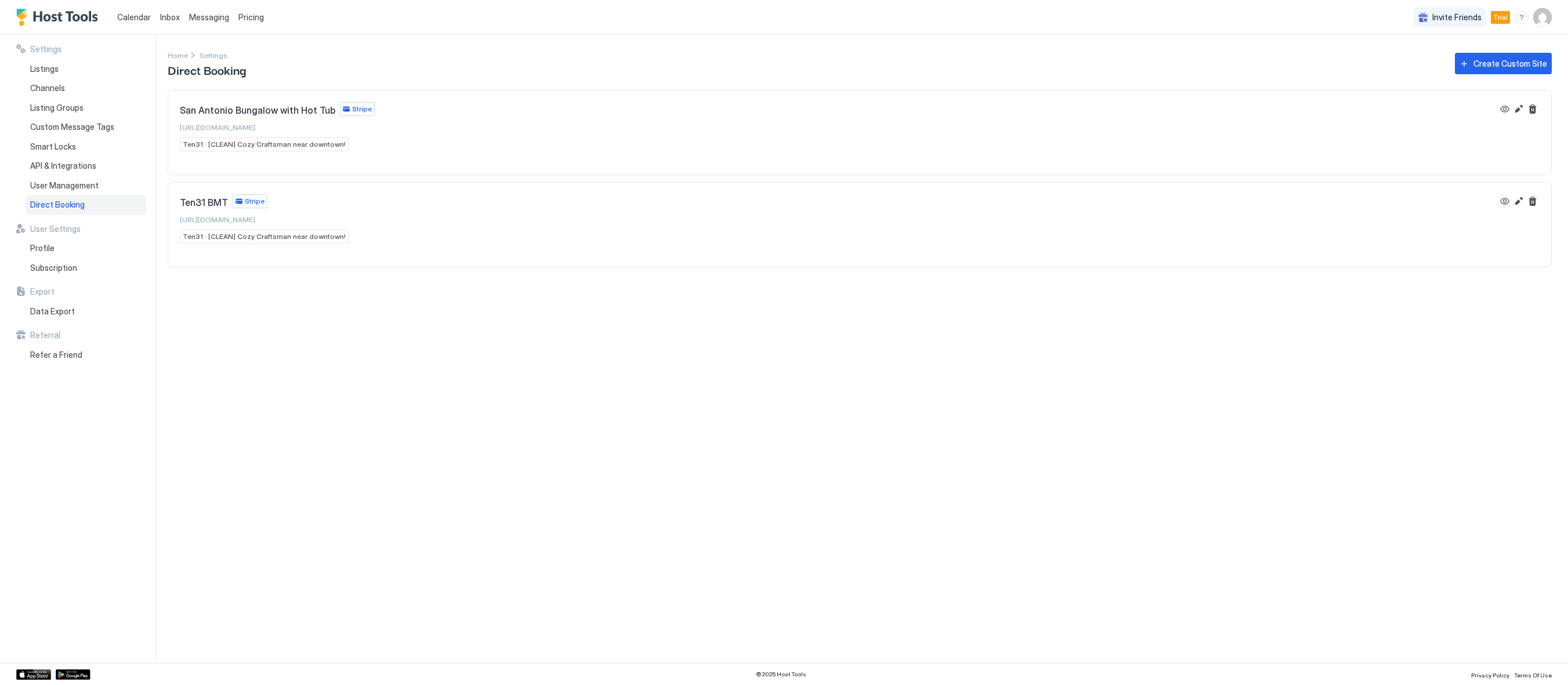
drag, startPoint x: 473, startPoint y: 430, endPoint x: 401, endPoint y: 347, distance: 109.9
click at [473, 430] on div "Settings Home Settings Direct Booking Create Custom Site [GEOGRAPHIC_DATA] Bung…" at bounding box center [868, 349] width 1401 height 628
click at [203, 196] on div "Ten31 BMT Stripe" at bounding box center [223, 201] width 88 height 14
click at [209, 237] on span "Ten31 · [CLEAN] Cozy Craftsman near downtown!" at bounding box center [264, 237] width 163 height 10
click at [204, 204] on span "Ten31 BMT" at bounding box center [203, 202] width 48 height 11
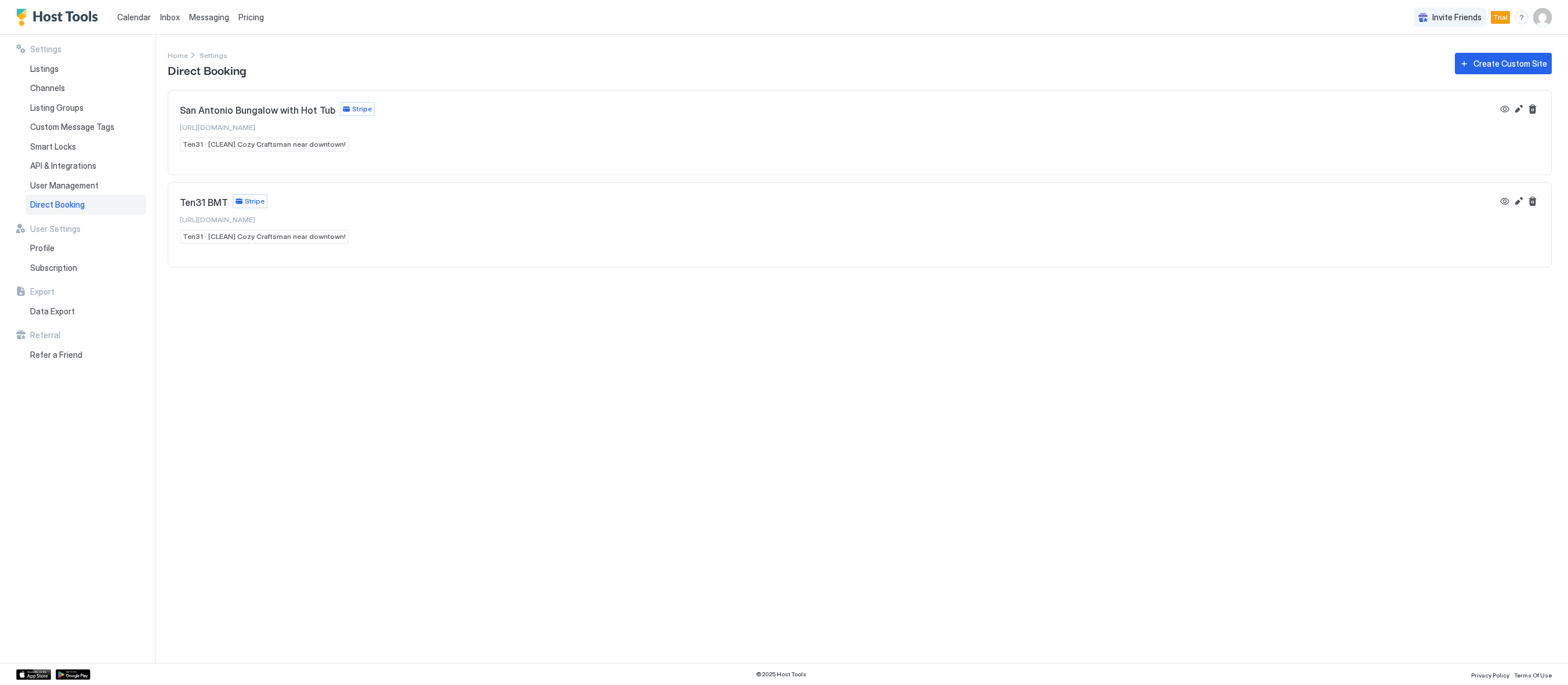
click at [376, 408] on div "Settings Home Settings Direct Booking Create Custom Site [GEOGRAPHIC_DATA] Bung…" at bounding box center [868, 349] width 1401 height 628
click at [255, 221] on span "[URL][DOMAIN_NAME]" at bounding box center [218, 219] width 76 height 9
click at [1521, 108] on button "Edit" at bounding box center [1518, 109] width 14 height 14
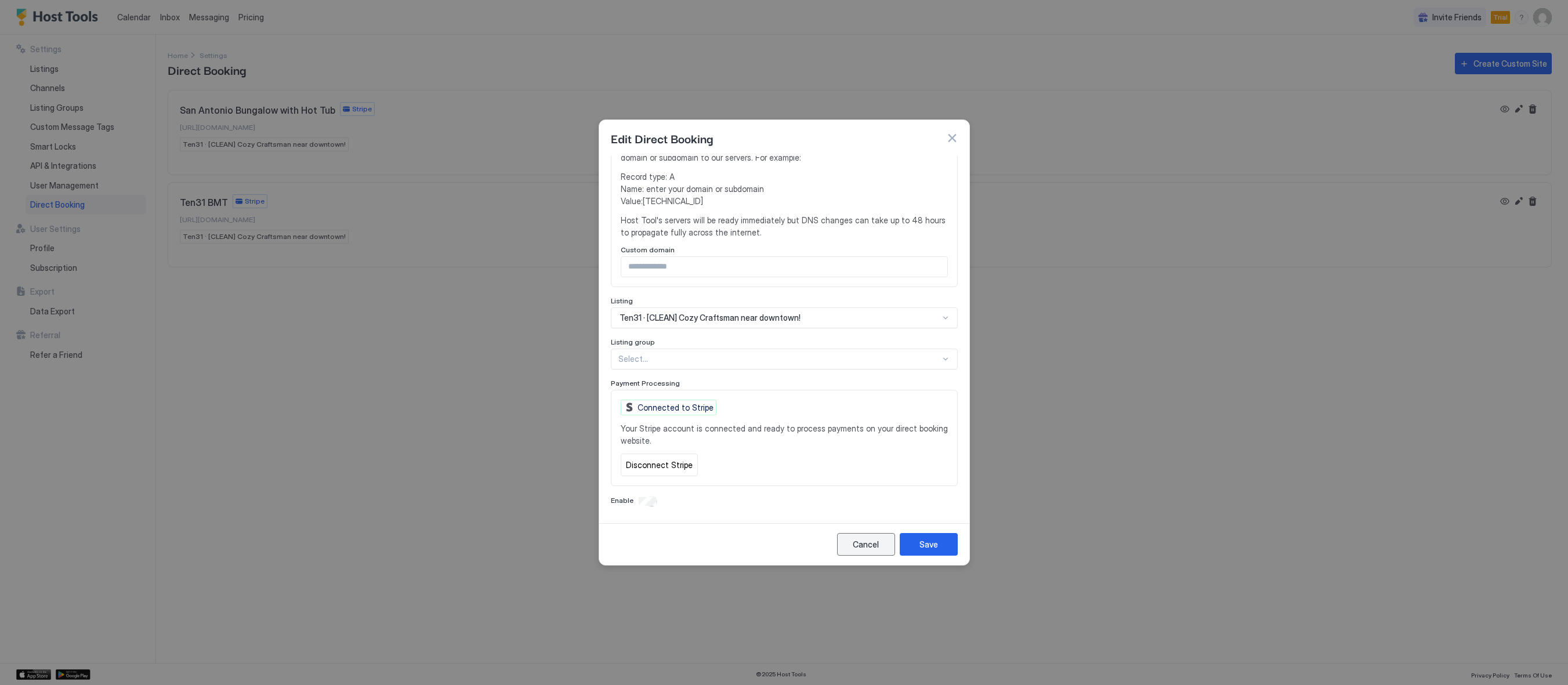
click at [863, 542] on div "Cancel" at bounding box center [866, 544] width 26 height 12
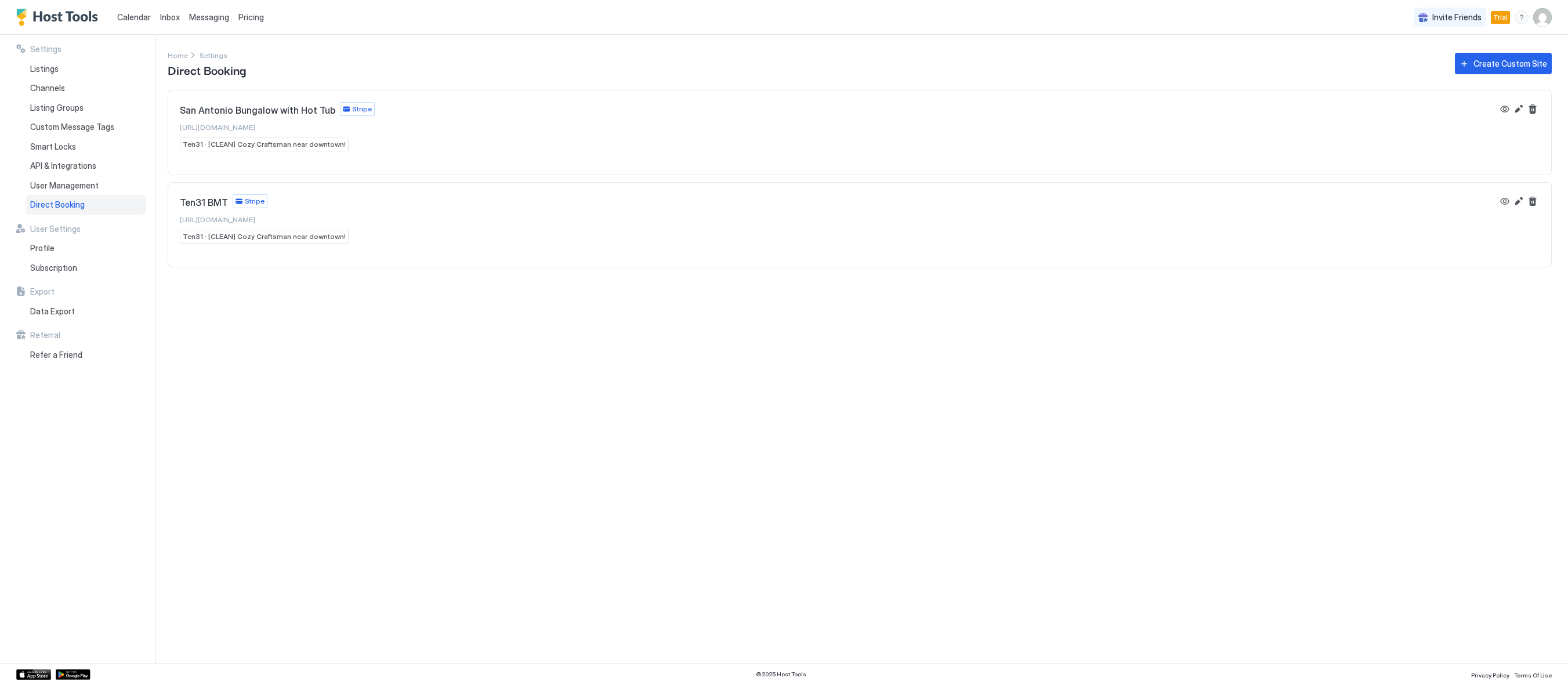
click at [455, 475] on div "Settings Home Settings Direct Booking Create Custom Site [GEOGRAPHIC_DATA] Bung…" at bounding box center [868, 349] width 1401 height 628
click at [1323, 405] on div "Settings Home Settings Direct Booking Create Custom Site [GEOGRAPHIC_DATA] Bung…" at bounding box center [868, 349] width 1401 height 628
click at [58, 72] on span "Listings" at bounding box center [44, 68] width 28 height 10
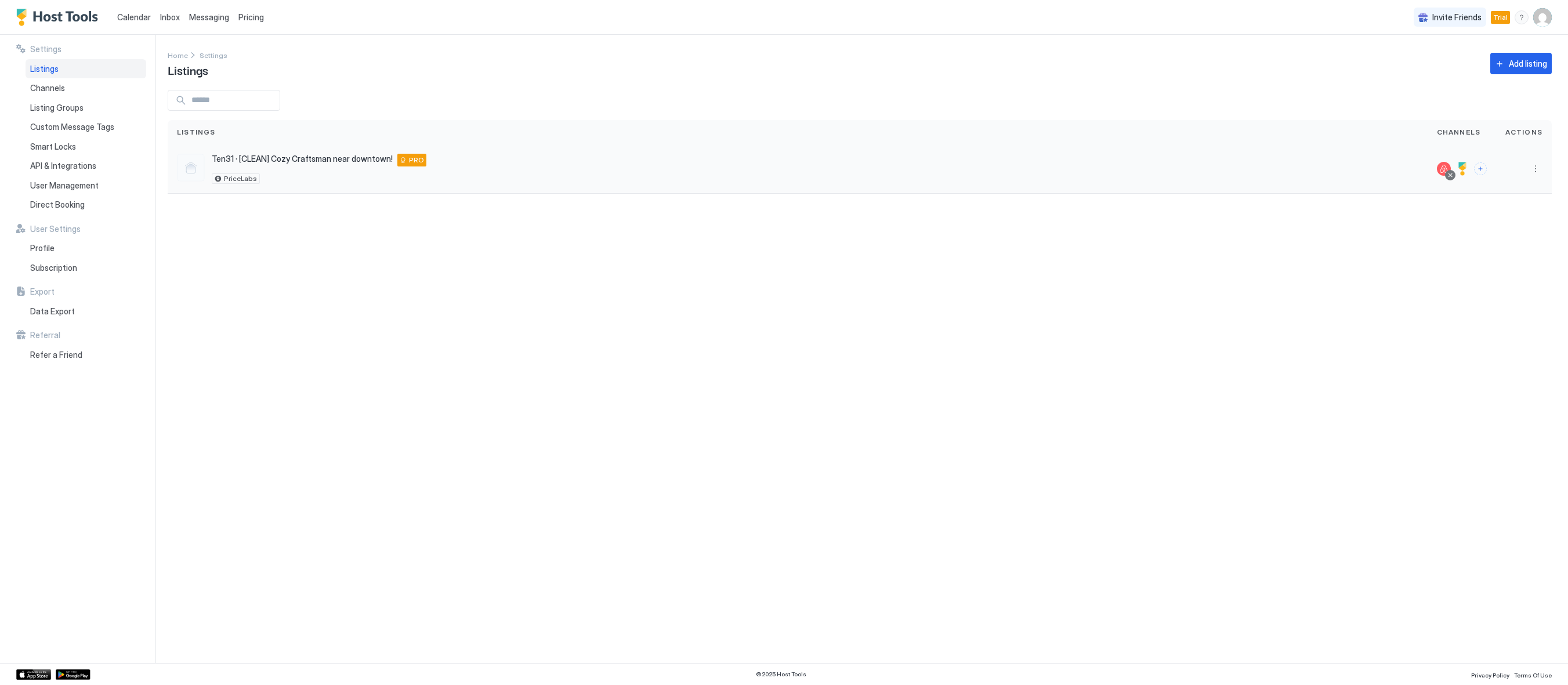
click at [230, 158] on span "Ten31 · [CLEAN] Cozy Craftsman near downtown!" at bounding box center [302, 158] width 181 height 10
click at [191, 167] on div at bounding box center [190, 167] width 27 height 27
click at [1534, 171] on button "More options" at bounding box center [1535, 168] width 14 height 14
click at [1509, 222] on span "Listing Settings" at bounding box center [1508, 221] width 52 height 9
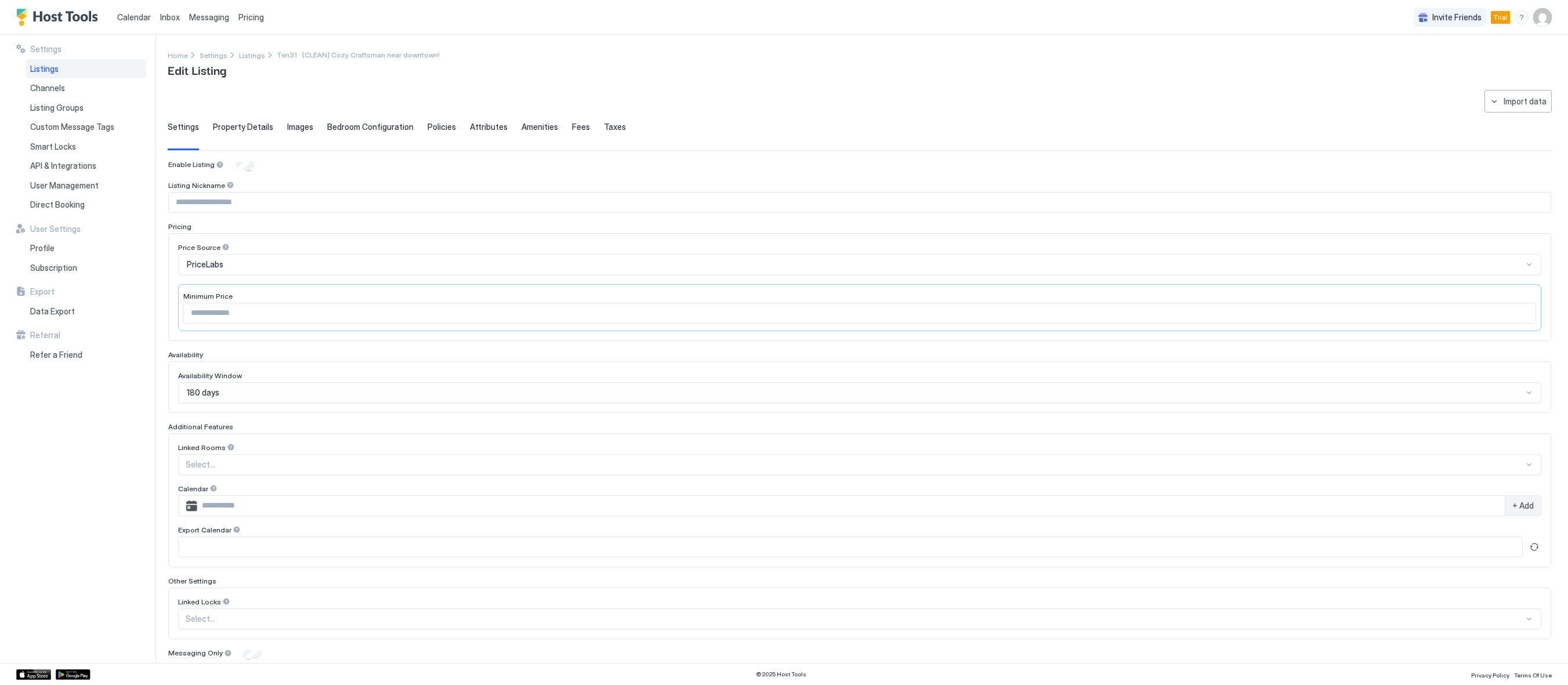
click at [608, 127] on span "Taxes" at bounding box center [614, 127] width 22 height 10
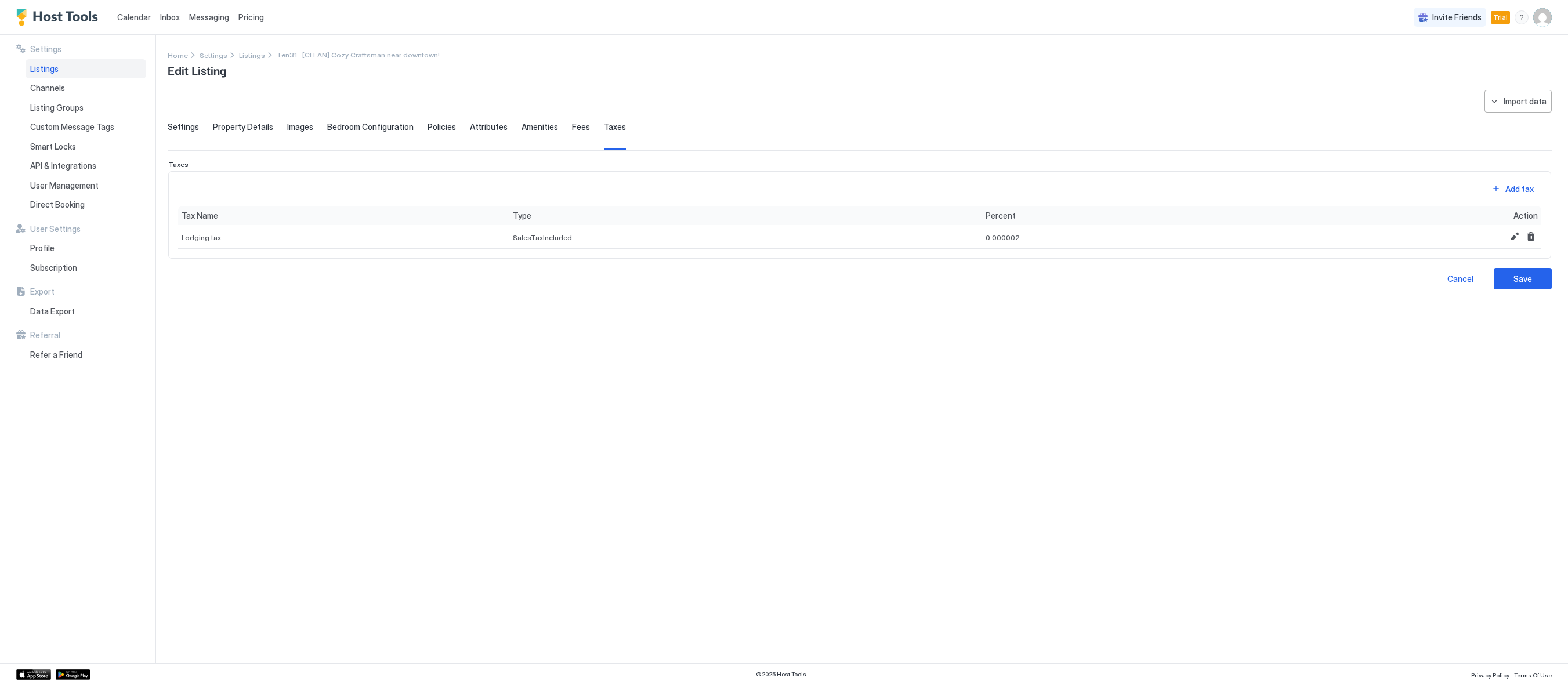
drag, startPoint x: 375, startPoint y: 544, endPoint x: 635, endPoint y: 400, distance: 297.2
click at [379, 544] on div "**********" at bounding box center [859, 369] width 1383 height 559
drag, startPoint x: 602, startPoint y: 495, endPoint x: 625, endPoint y: 496, distance: 23.0
click at [625, 496] on div "**********" at bounding box center [859, 369] width 1383 height 559
click at [573, 134] on div "Fees" at bounding box center [580, 136] width 18 height 28
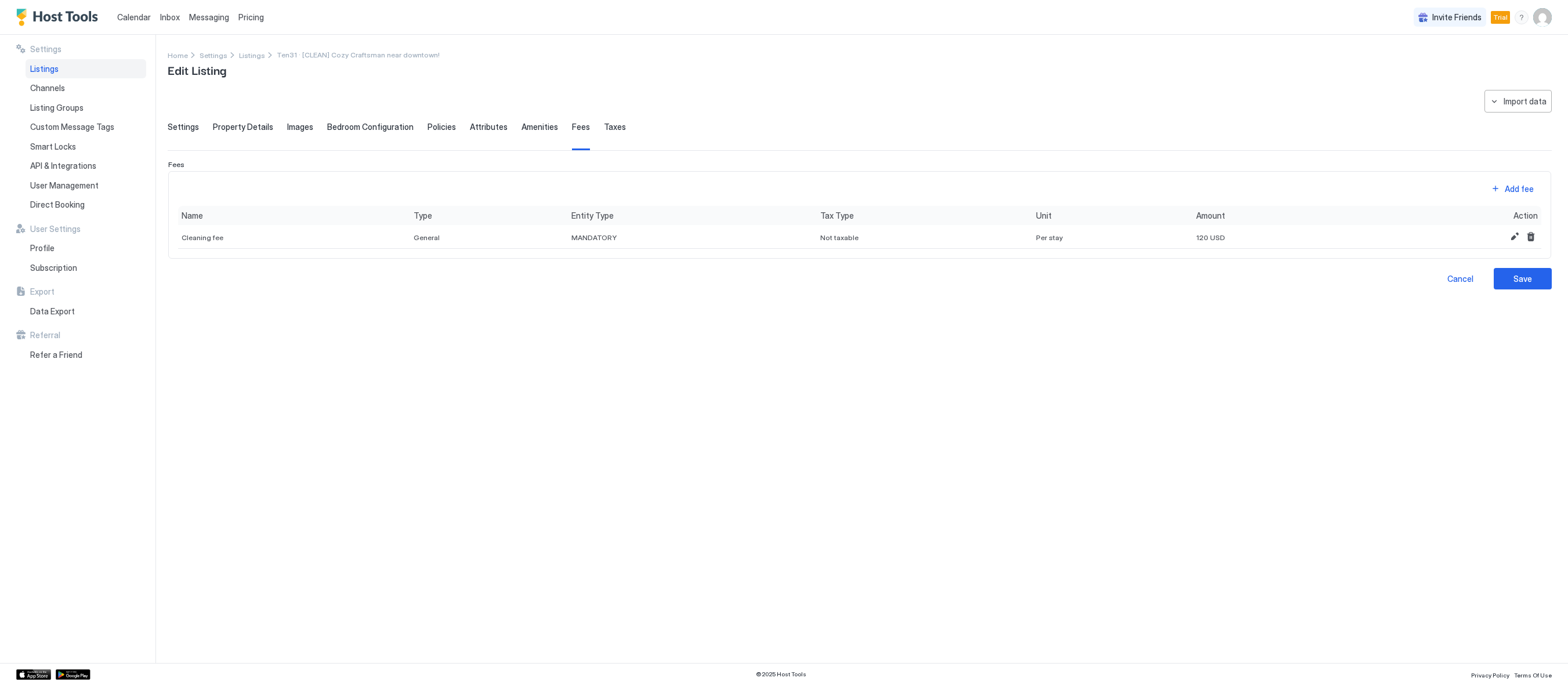
click at [548, 131] on div "Settings Property Details Images Bedroom Configuration Policies Attributes Amen…" at bounding box center [859, 136] width 1383 height 28
click at [533, 128] on span "Amenities" at bounding box center [539, 127] width 37 height 10
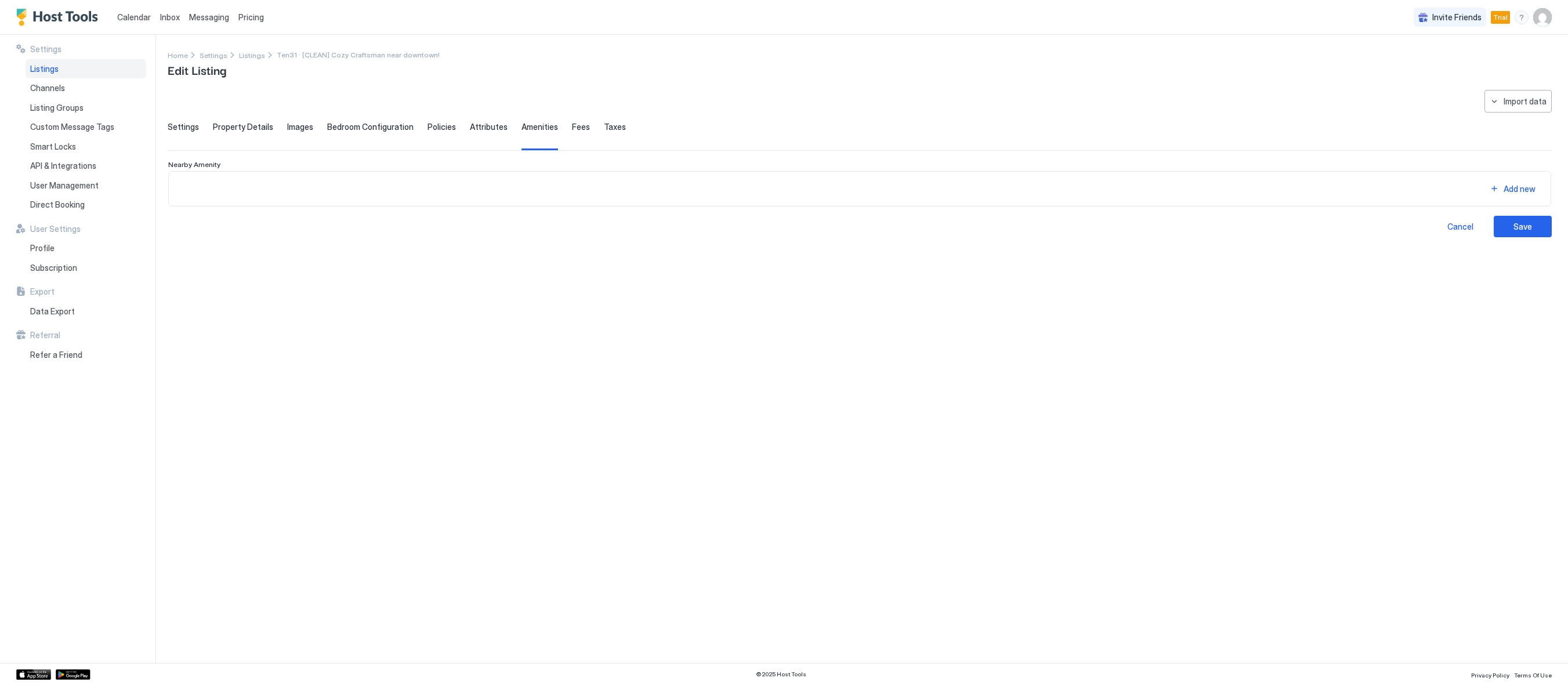
click at [604, 132] on div "Taxes" at bounding box center [614, 136] width 22 height 28
drag, startPoint x: 1441, startPoint y: 463, endPoint x: 1201, endPoint y: 400, distance: 248.1
click at [1435, 463] on div "**********" at bounding box center [859, 369] width 1383 height 559
click at [537, 240] on div "SalesTaxIncluded" at bounding box center [488, 228] width 158 height 24
click at [1504, 188] on button "Add tax" at bounding box center [1511, 180] width 58 height 16
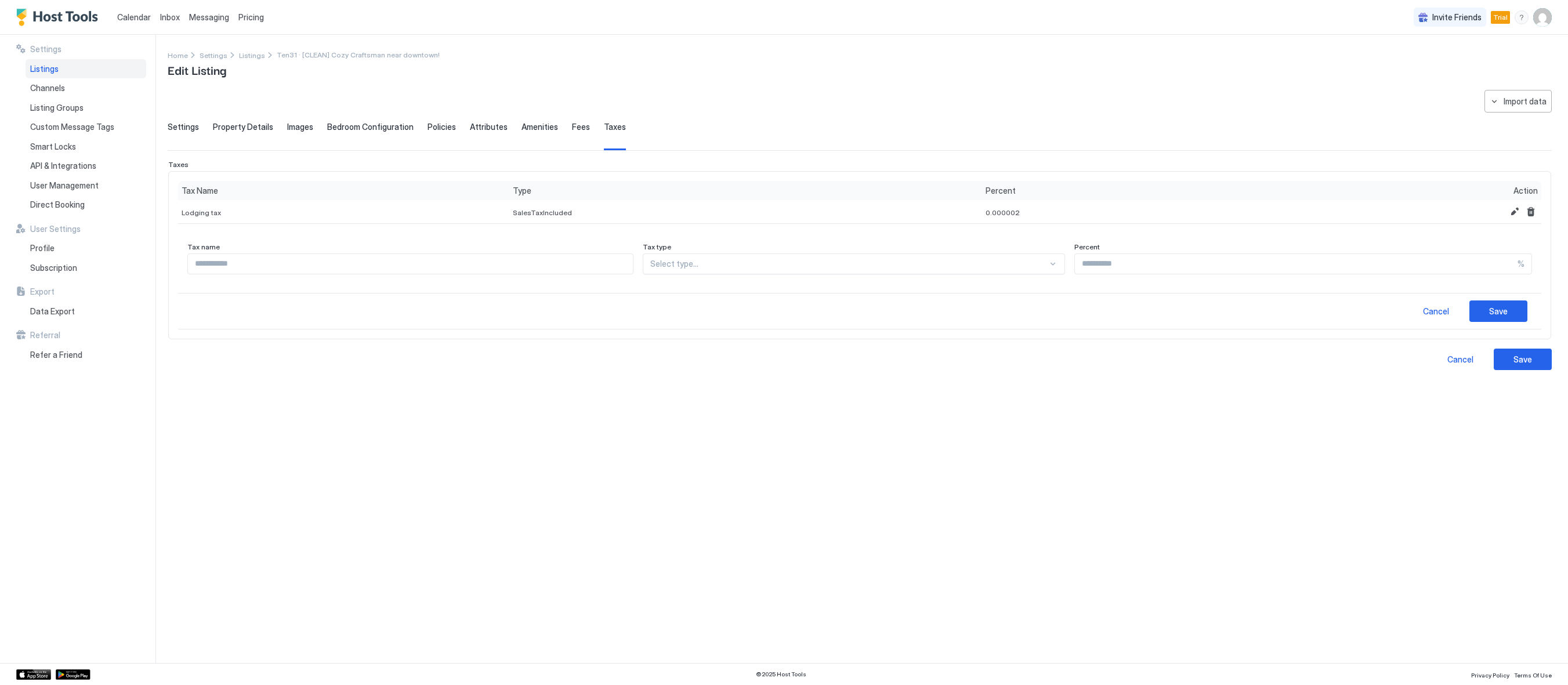
click at [812, 263] on div at bounding box center [849, 263] width 397 height 10
click at [813, 263] on div at bounding box center [849, 263] width 397 height 10
click at [599, 269] on input "Input Field" at bounding box center [411, 263] width 445 height 20
click at [600, 264] on input "Input Field" at bounding box center [411, 263] width 445 height 20
click at [728, 466] on div "**********" at bounding box center [859, 369] width 1383 height 559
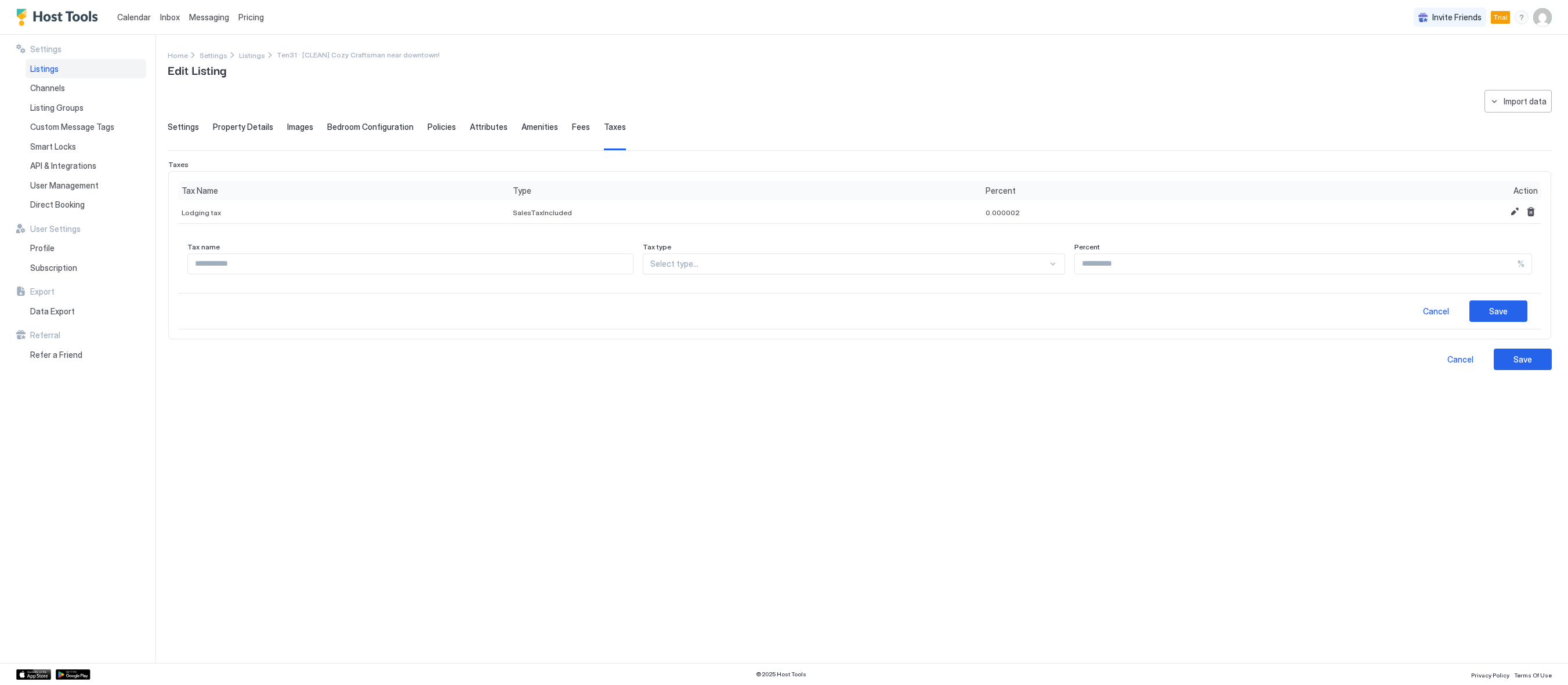
click at [1329, 276] on div "Tax name Tax type Select type... Percent %" at bounding box center [859, 262] width 1363 height 60
click at [1438, 307] on div "Cancel" at bounding box center [1436, 310] width 26 height 12
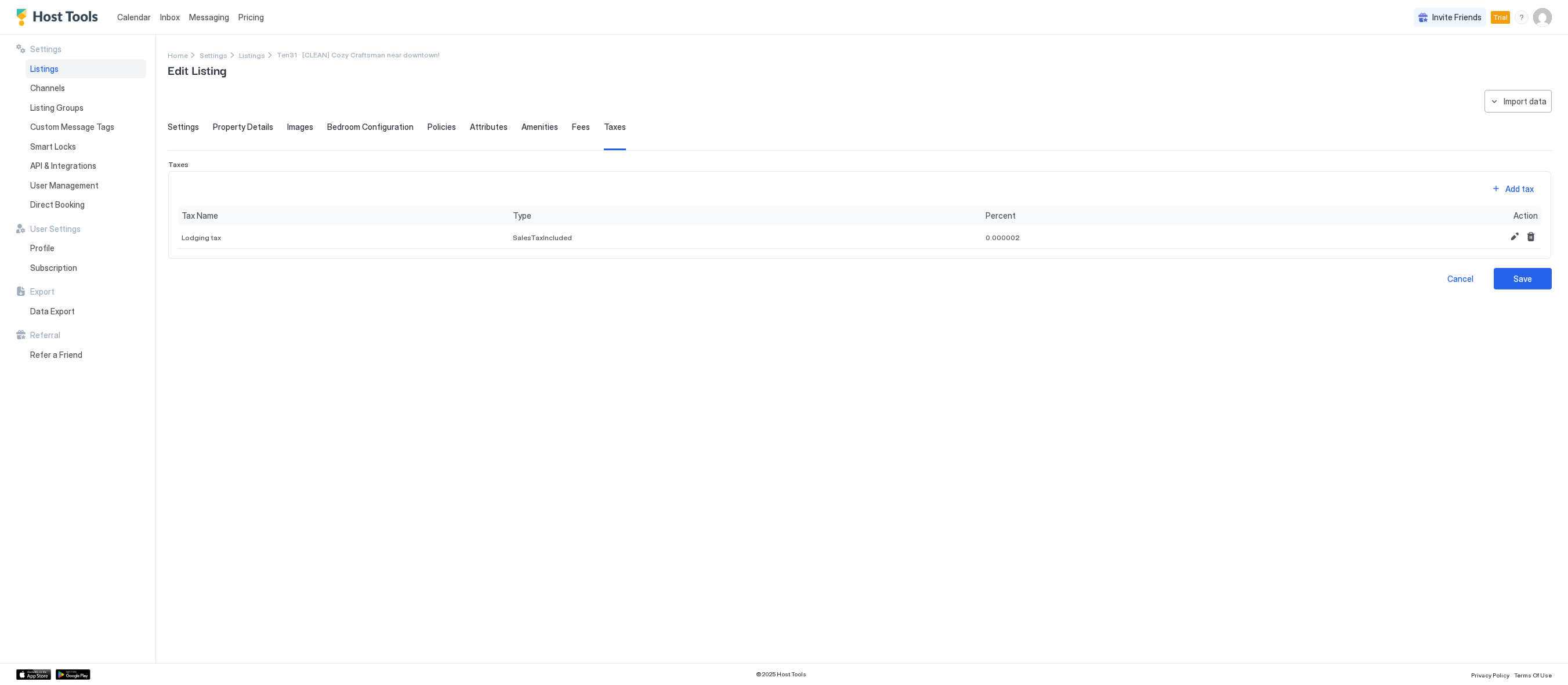
click at [946, 519] on div "**********" at bounding box center [859, 369] width 1383 height 559
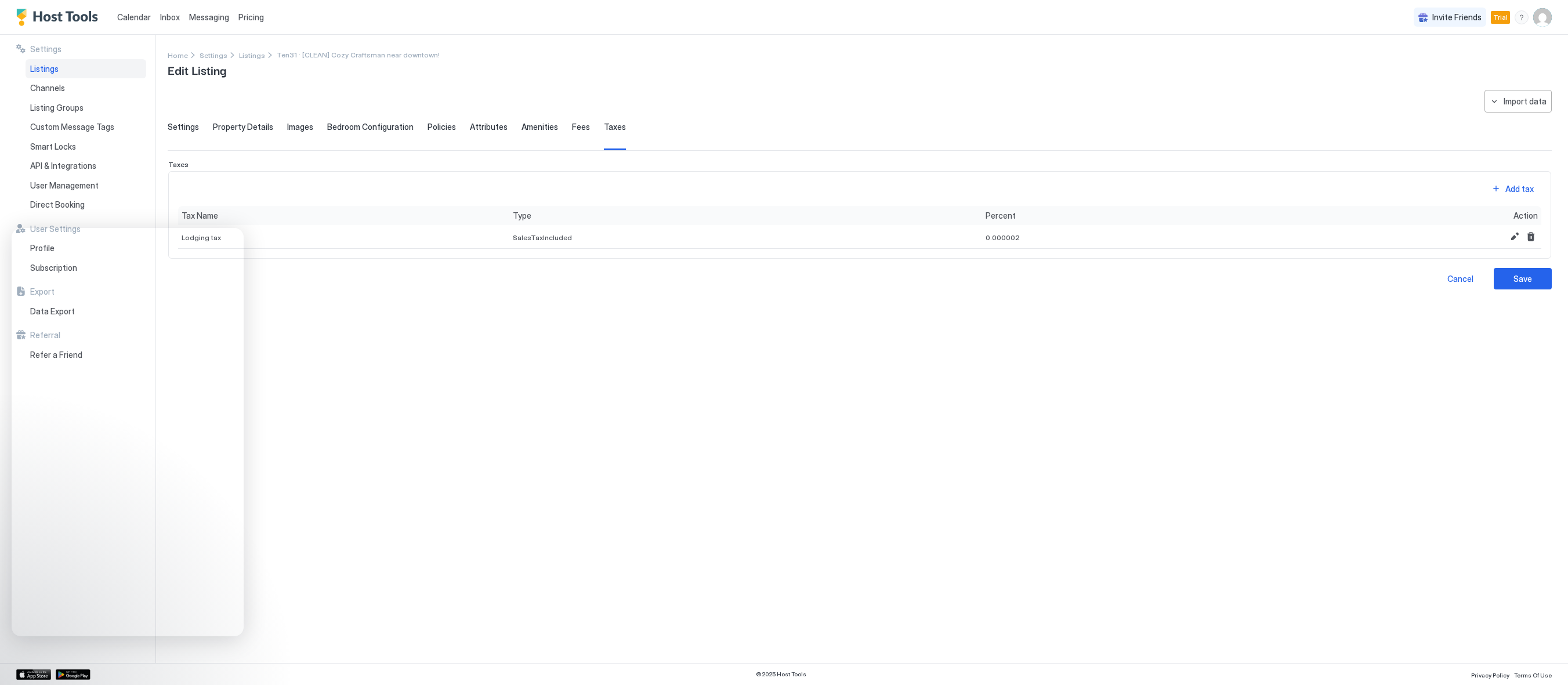
click at [897, 564] on div "**********" at bounding box center [859, 369] width 1383 height 559
click at [1506, 188] on button "Add tax" at bounding box center [1511, 180] width 58 height 16
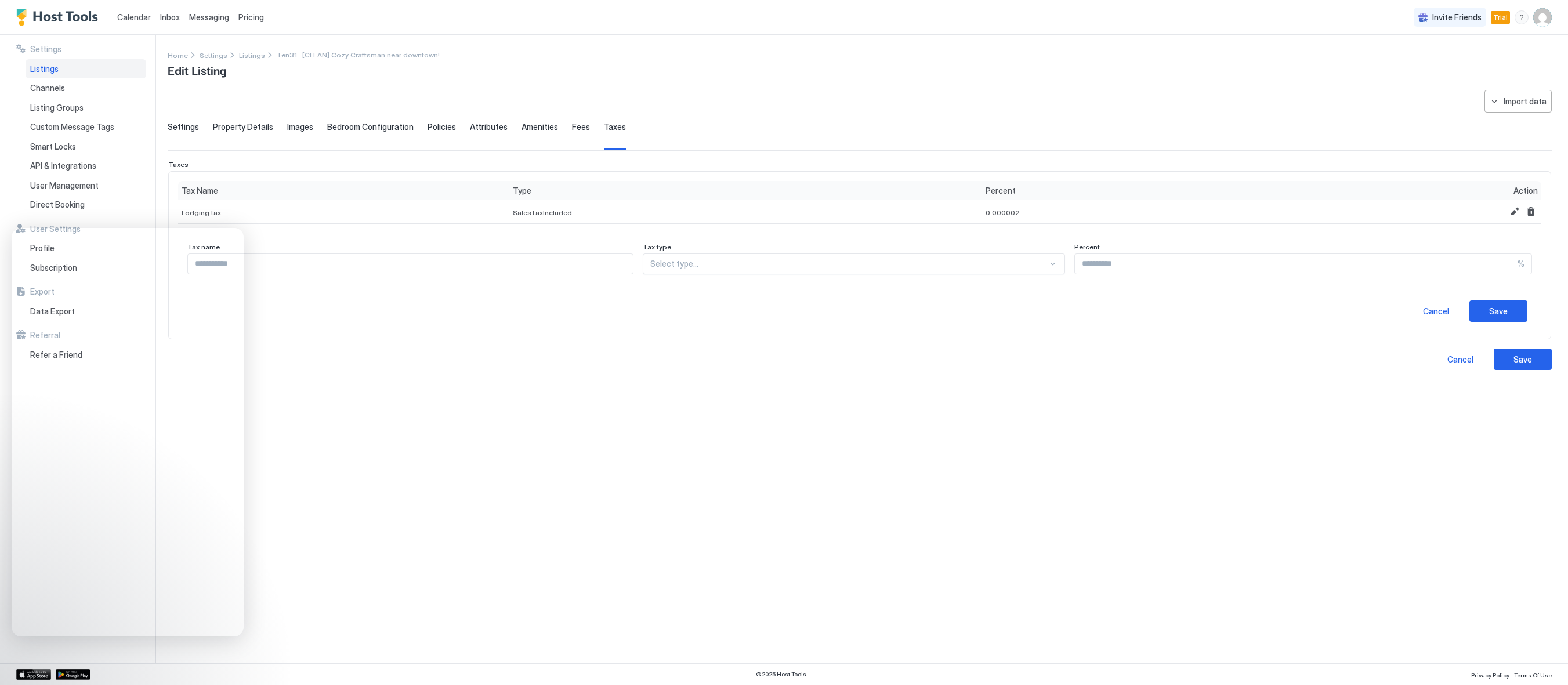
click at [593, 513] on div "**********" at bounding box center [859, 369] width 1383 height 559
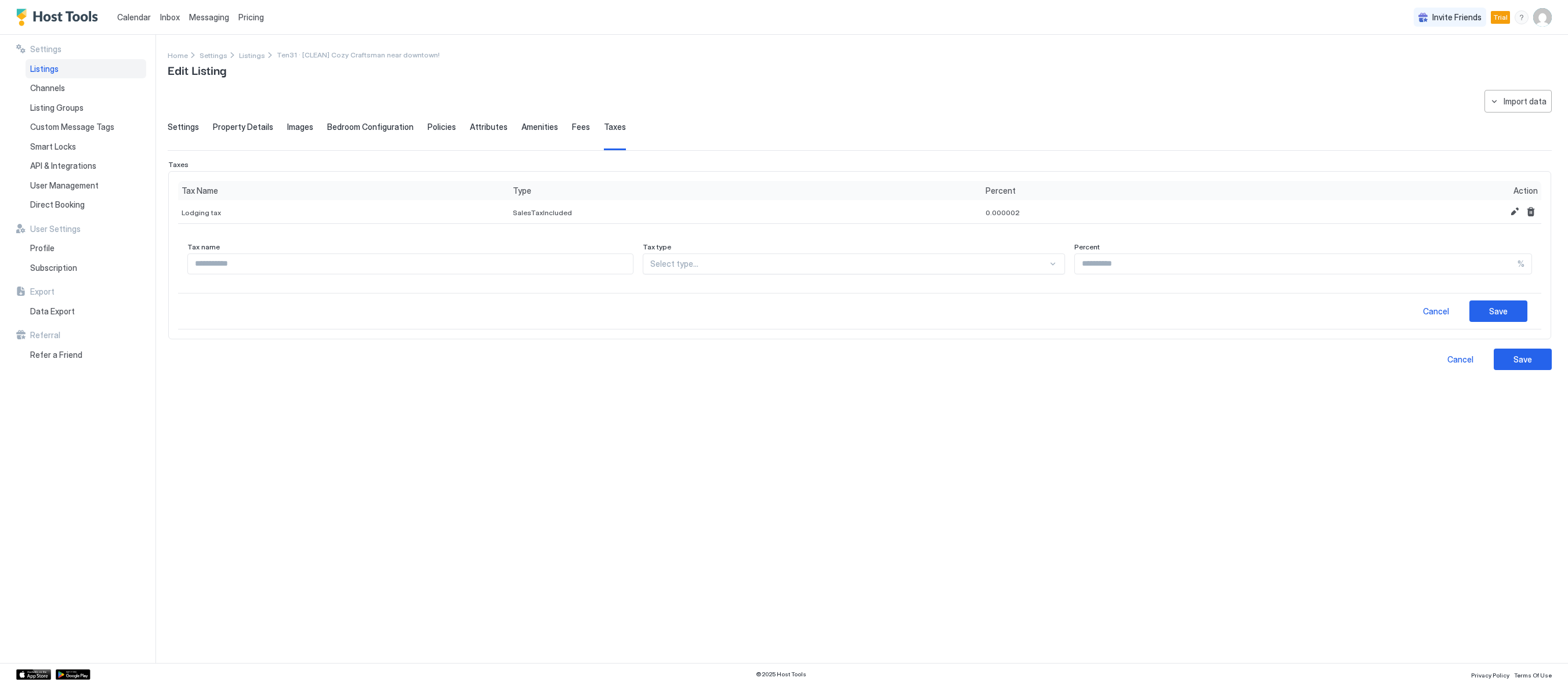
click at [343, 353] on div "Cancel Save" at bounding box center [859, 359] width 1383 height 22
click at [271, 266] on input "Input Field" at bounding box center [411, 263] width 445 height 20
type input "**********"
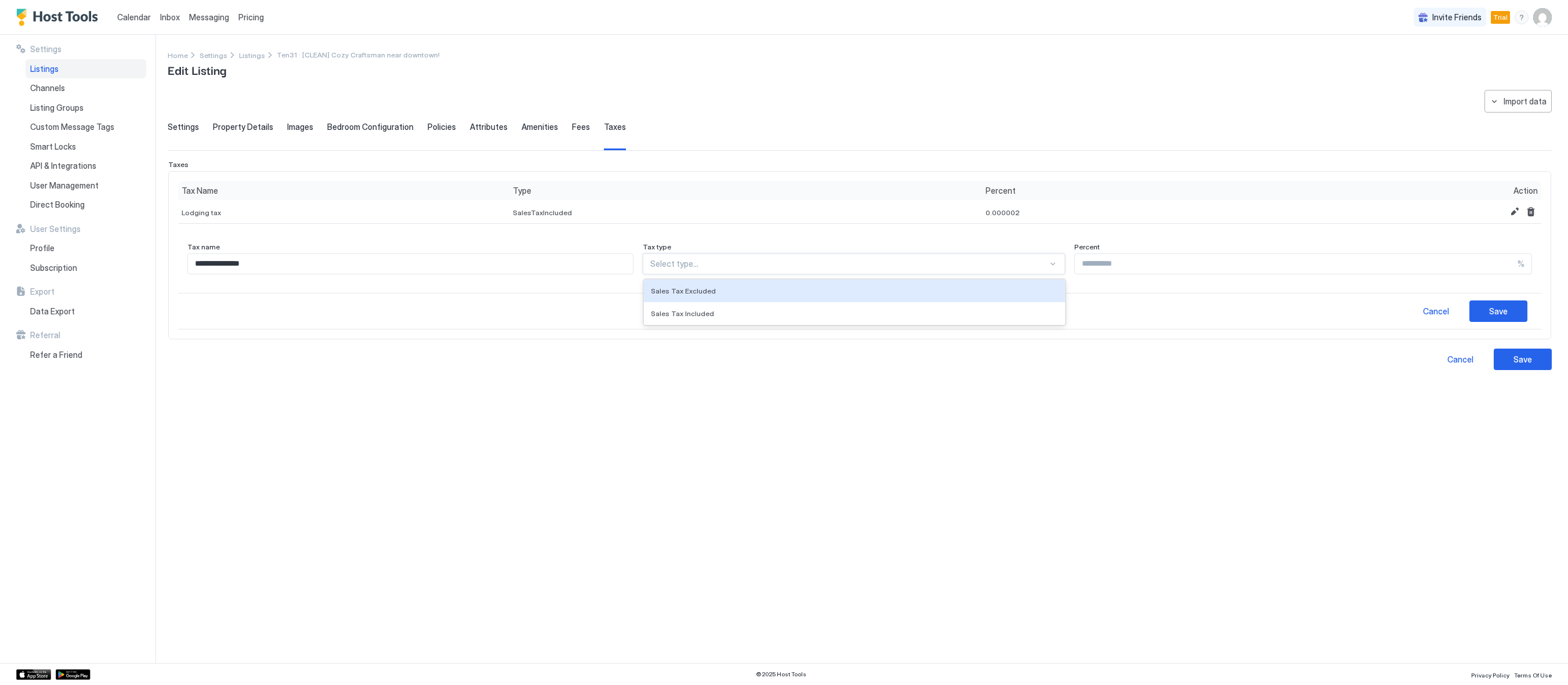
click at [815, 257] on div "Select type..." at bounding box center [854, 264] width 423 height 21
click at [789, 294] on div "Sales Tax Excluded" at bounding box center [854, 290] width 408 height 9
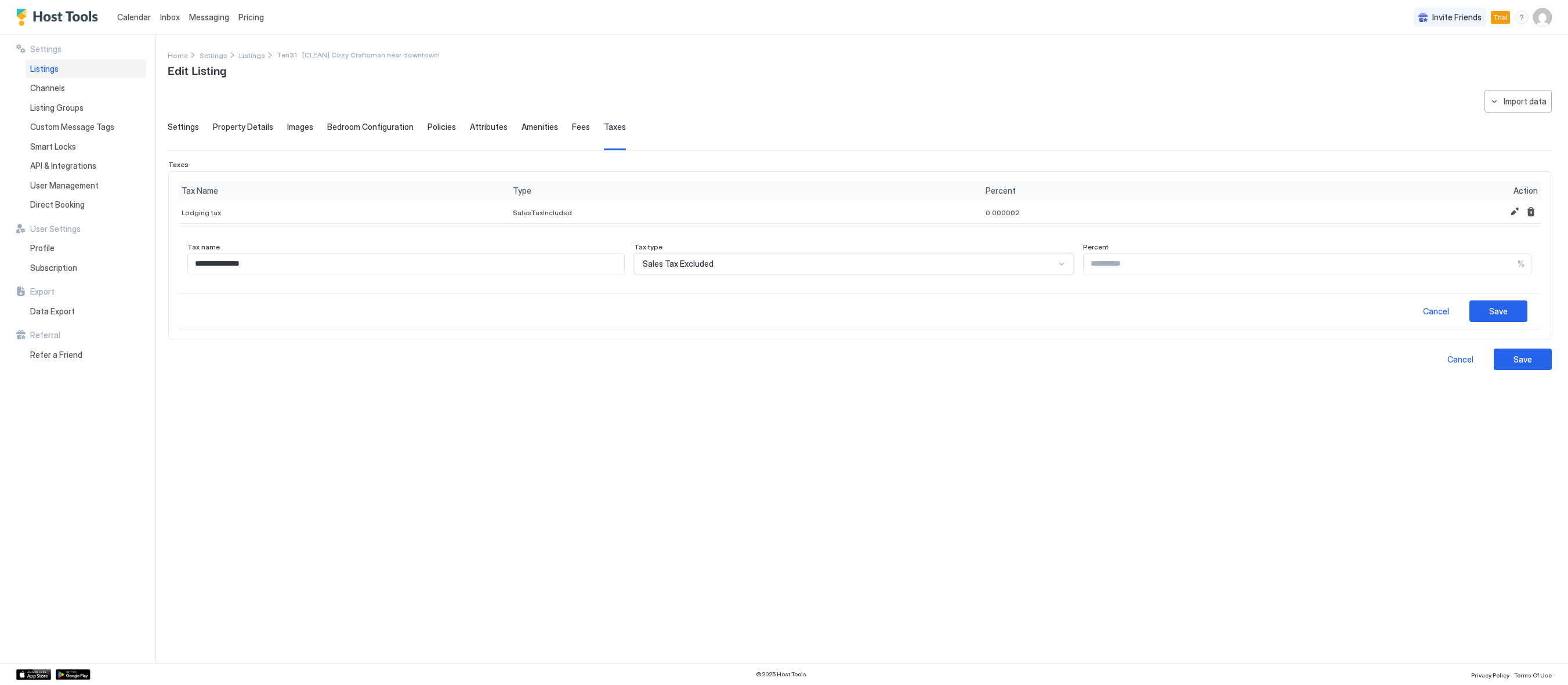
click at [880, 408] on div "**********" at bounding box center [859, 369] width 1383 height 559
click at [1267, 260] on input "Input Field" at bounding box center [1300, 263] width 433 height 20
type input "**"
click at [1387, 464] on div "**********" at bounding box center [859, 369] width 1383 height 559
click at [1506, 312] on div "Save" at bounding box center [1498, 310] width 19 height 12
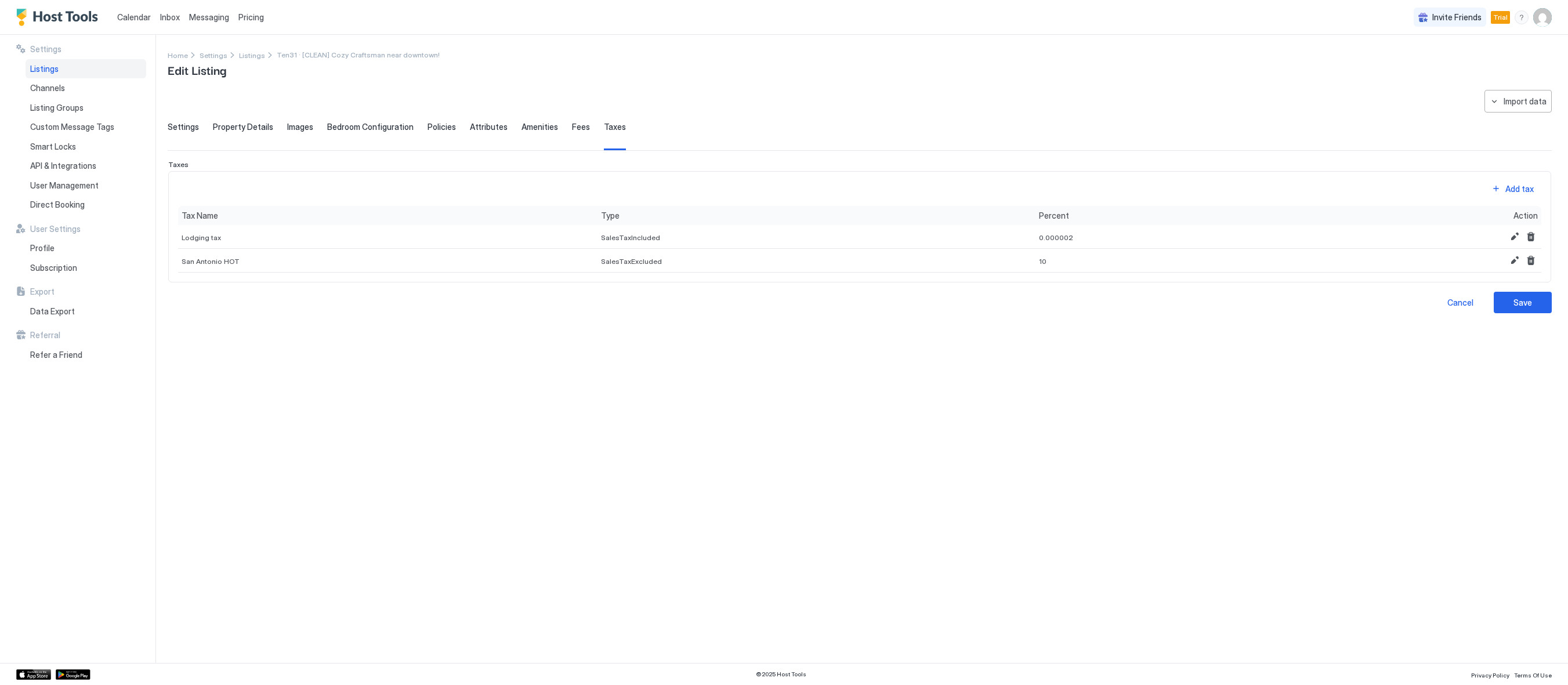
drag, startPoint x: 874, startPoint y: 443, endPoint x: 819, endPoint y: 441, distance: 55.0
click at [862, 447] on div "**********" at bounding box center [859, 369] width 1383 height 559
click at [216, 127] on span "Property Details" at bounding box center [243, 127] width 61 height 10
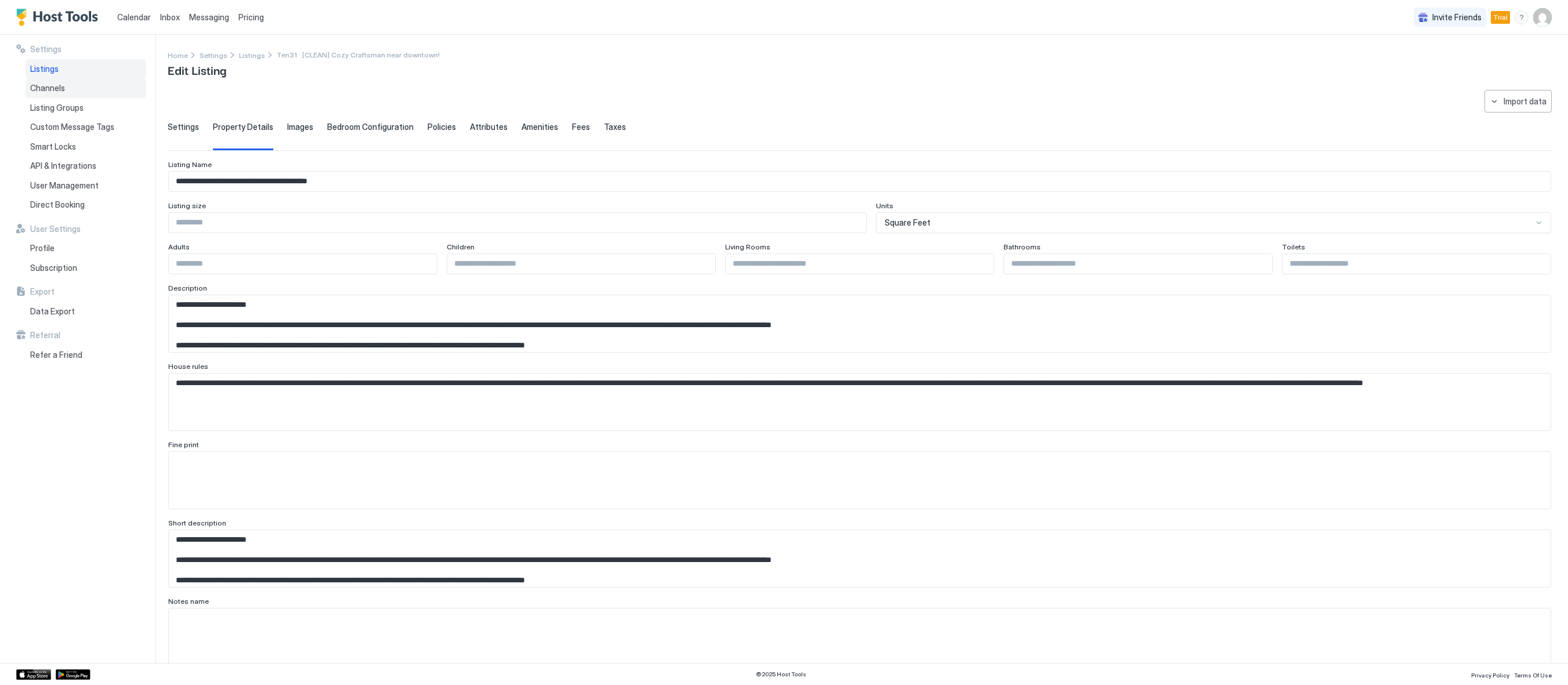
click at [54, 91] on span "Channels" at bounding box center [47, 88] width 35 height 10
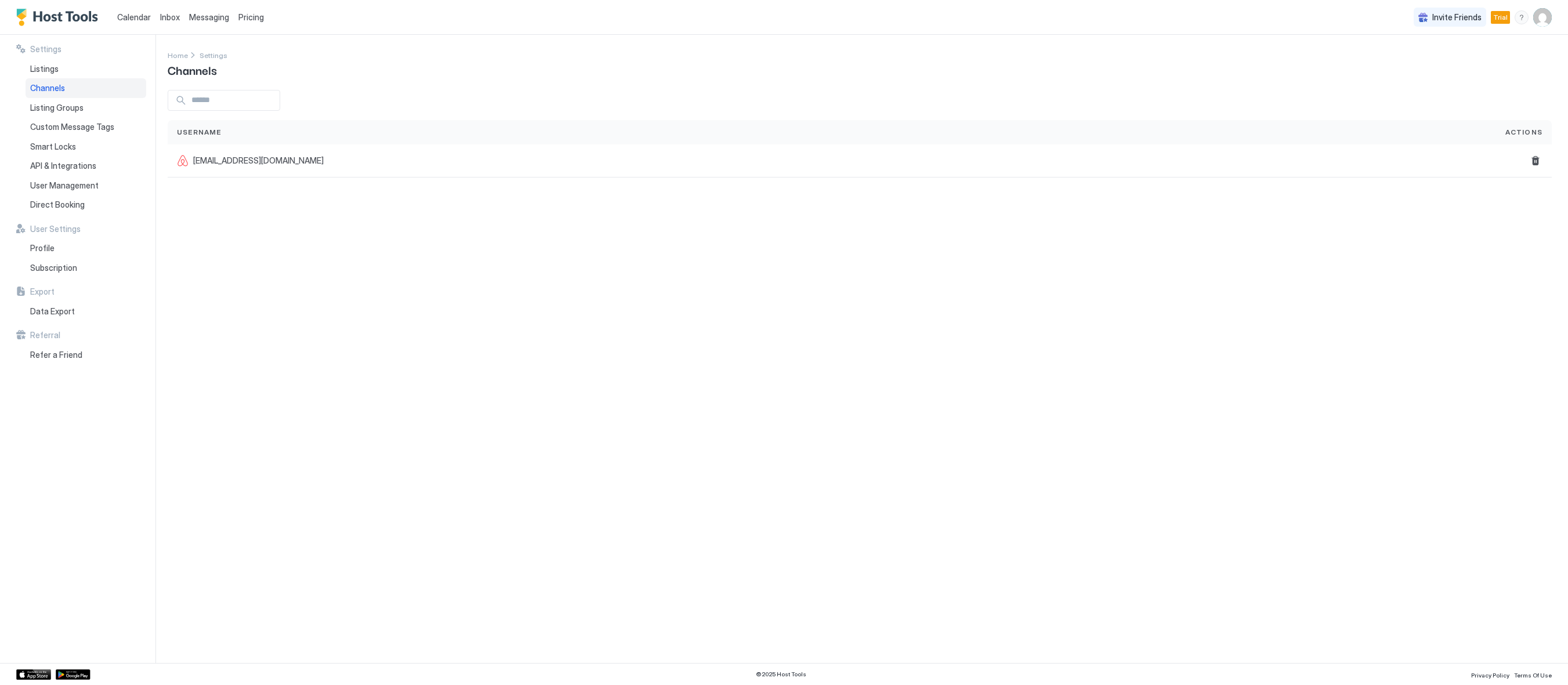
click at [279, 318] on div "Settings Home Settings Channels Username Actions twikken@gmail.com" at bounding box center [868, 349] width 1401 height 628
click at [315, 361] on div "Settings Home Settings Channels Username Actions [EMAIL_ADDRESS][DOMAIN_NAME]" at bounding box center [868, 349] width 1401 height 628
click at [80, 207] on span "Direct Booking" at bounding box center [58, 204] width 55 height 10
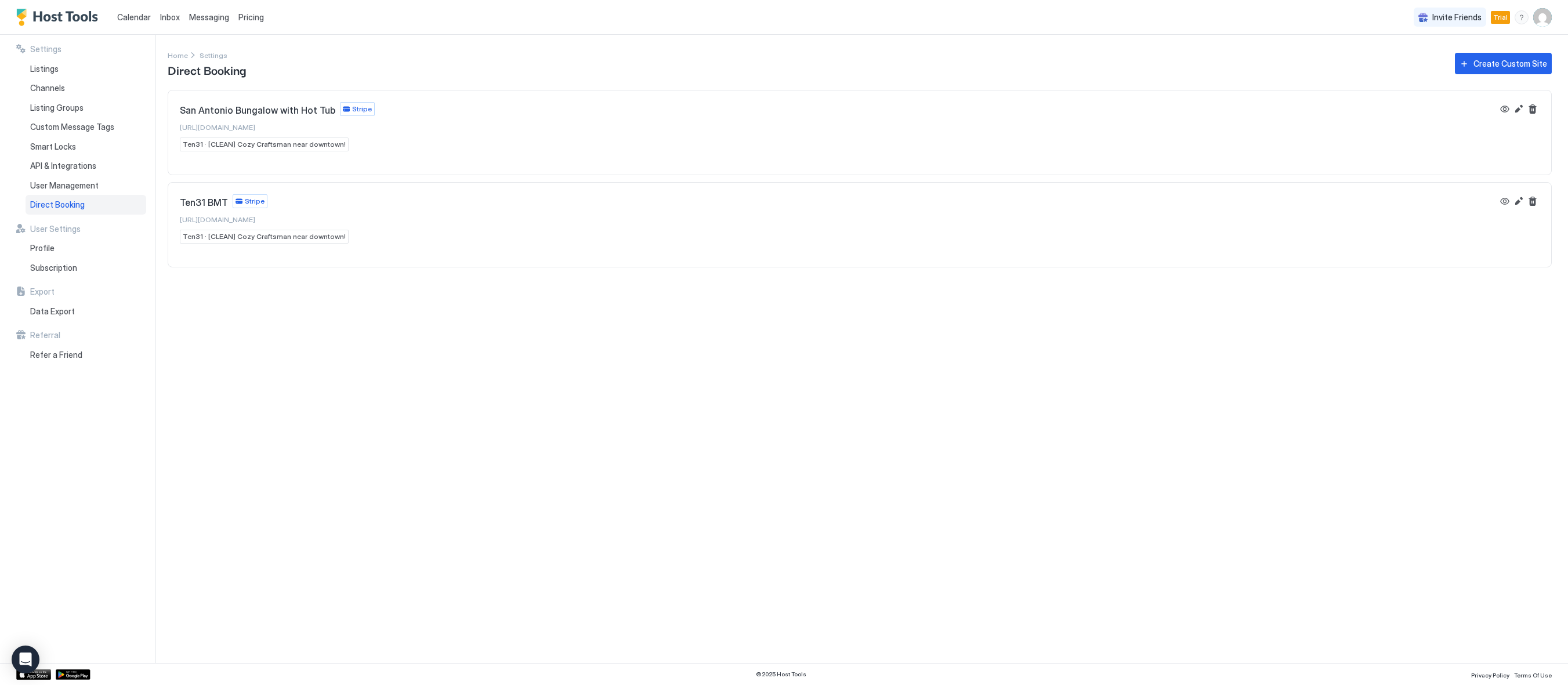
drag, startPoint x: 329, startPoint y: 409, endPoint x: 347, endPoint y: 404, distance: 18.7
click at [332, 409] on div "Settings Home Settings Direct Booking Create Custom Site [GEOGRAPHIC_DATA] Bung…" at bounding box center [868, 349] width 1401 height 628
click at [394, 449] on div "Settings Home Settings Direct Booking Create Custom Site [GEOGRAPHIC_DATA] Bung…" at bounding box center [868, 349] width 1401 height 628
click at [243, 219] on span "[URL][DOMAIN_NAME]" at bounding box center [218, 219] width 76 height 9
click at [317, 463] on div "Settings Home Settings Direct Booking Create Custom Site [GEOGRAPHIC_DATA] Bung…" at bounding box center [868, 349] width 1401 height 628
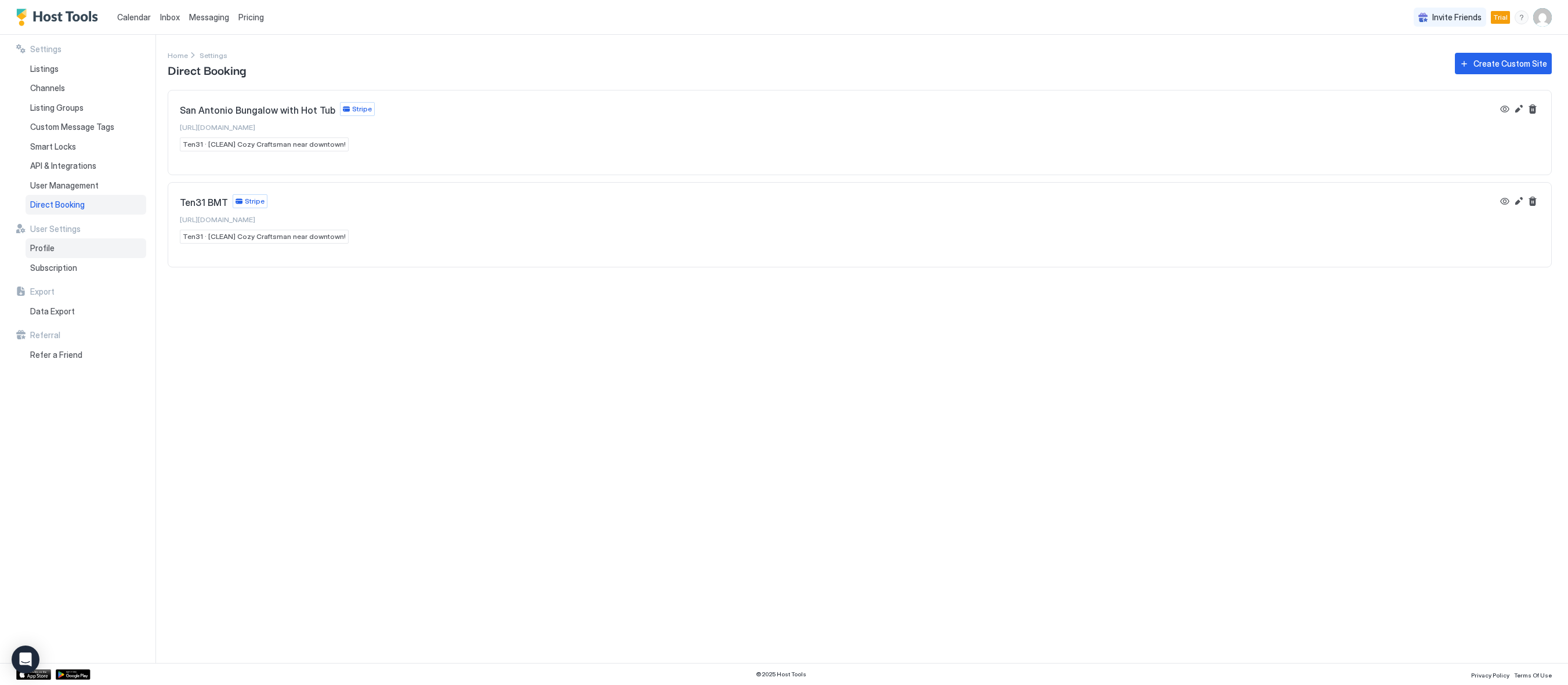
click at [62, 254] on div "Profile" at bounding box center [85, 248] width 120 height 20
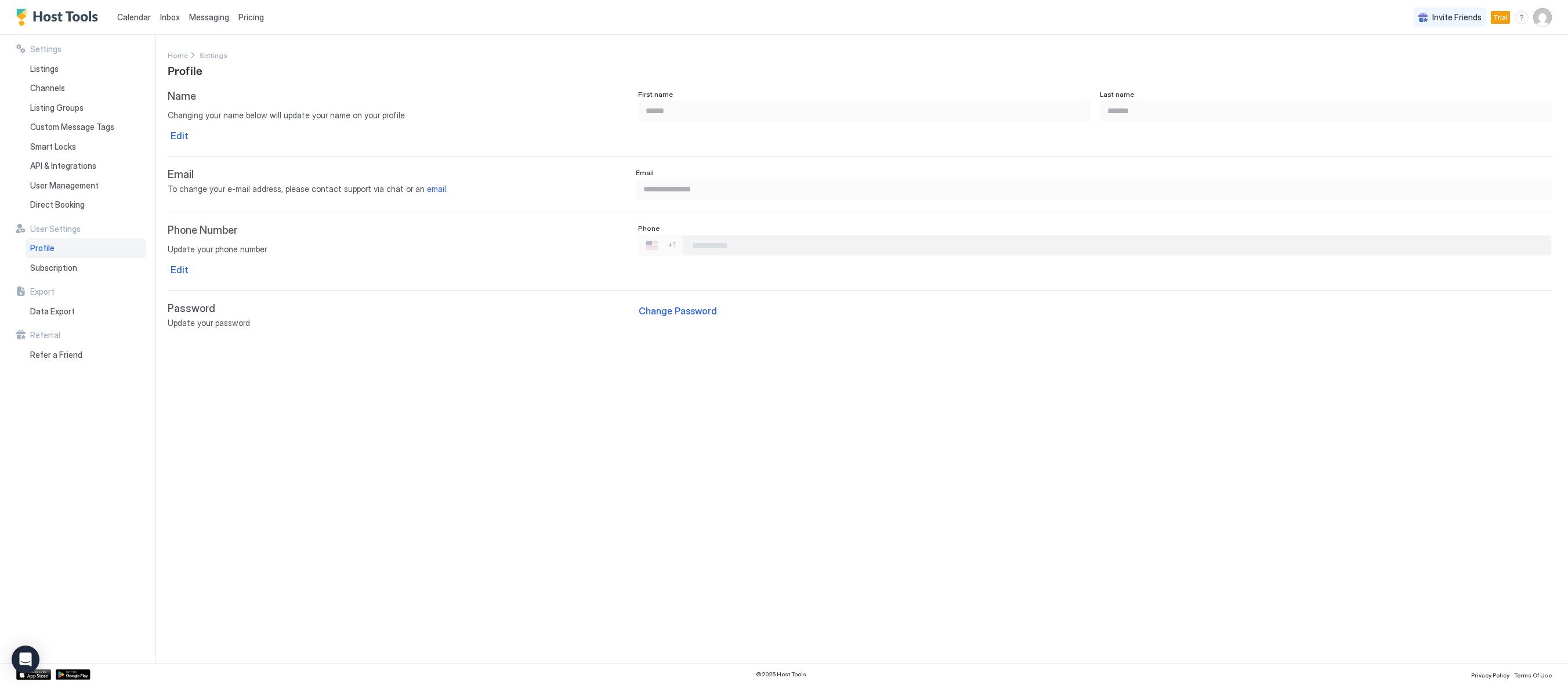
type input "**********"
click at [78, 273] on div "Subscription" at bounding box center [85, 268] width 120 height 20
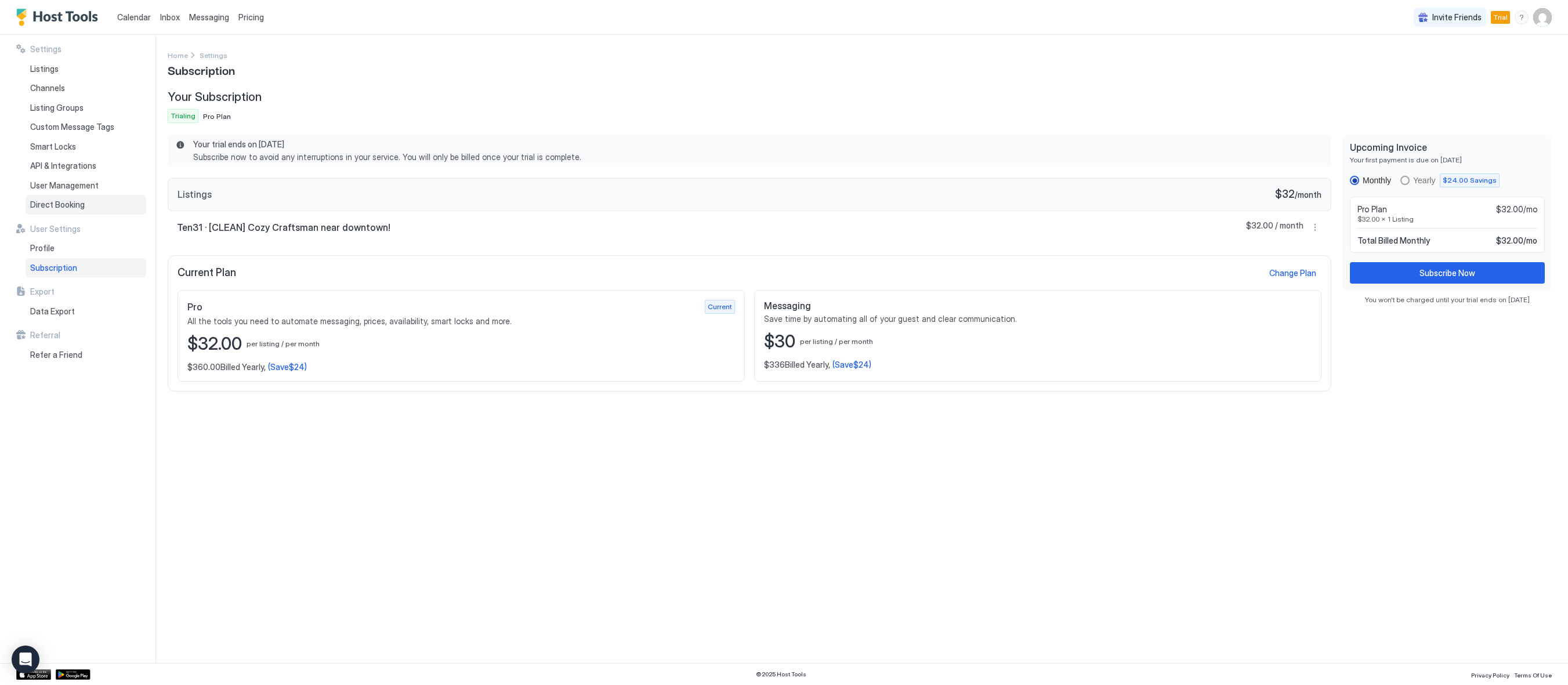
click at [60, 210] on div "Direct Booking" at bounding box center [85, 204] width 120 height 20
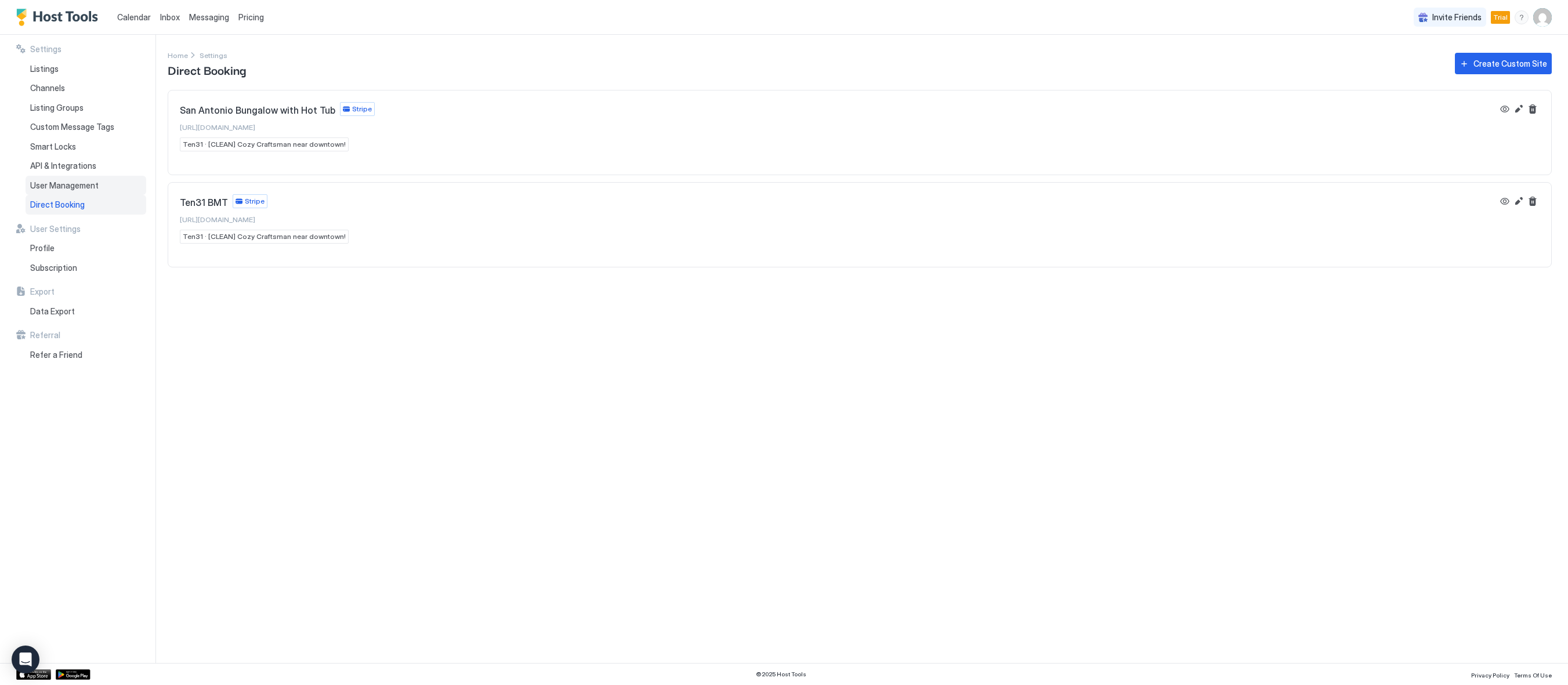
click at [60, 187] on span "User Management" at bounding box center [64, 185] width 68 height 10
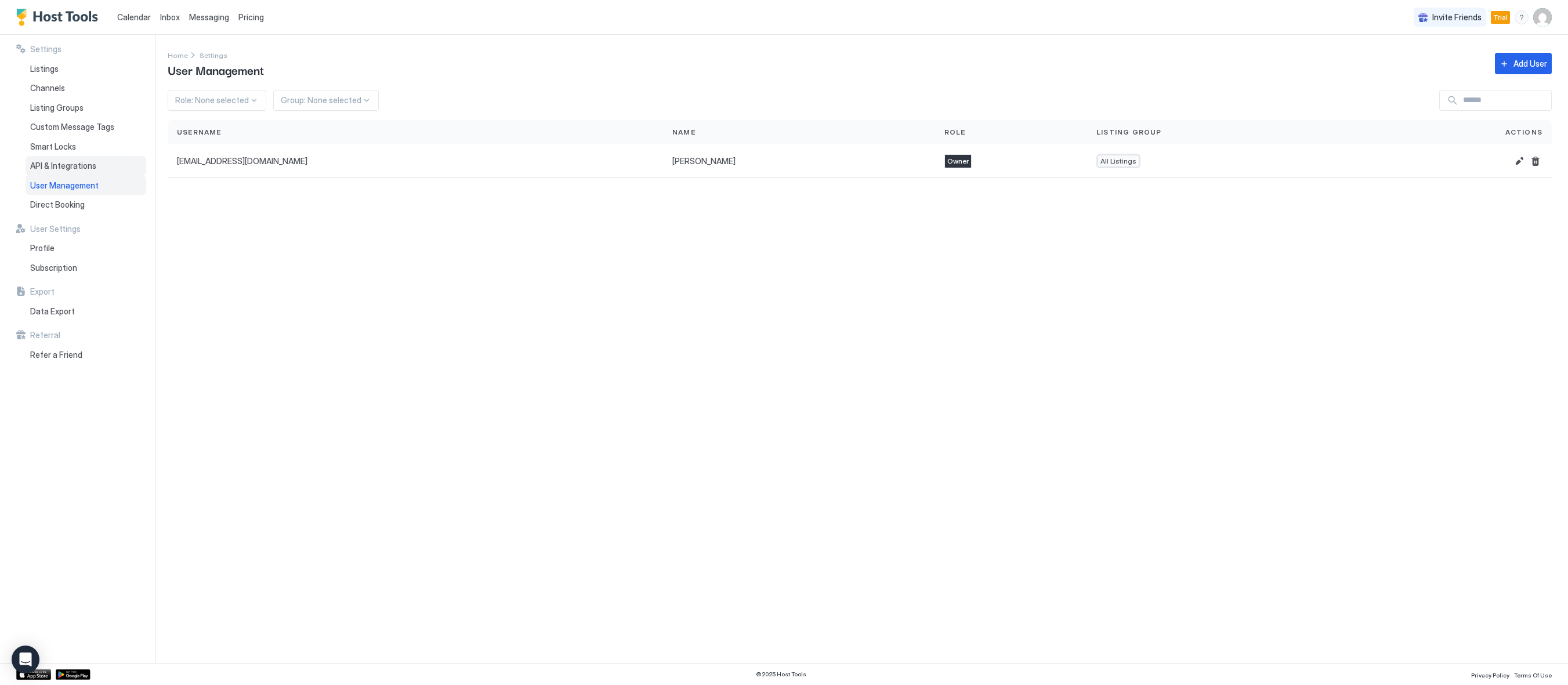
click at [63, 164] on span "API & Integrations" at bounding box center [63, 166] width 66 height 10
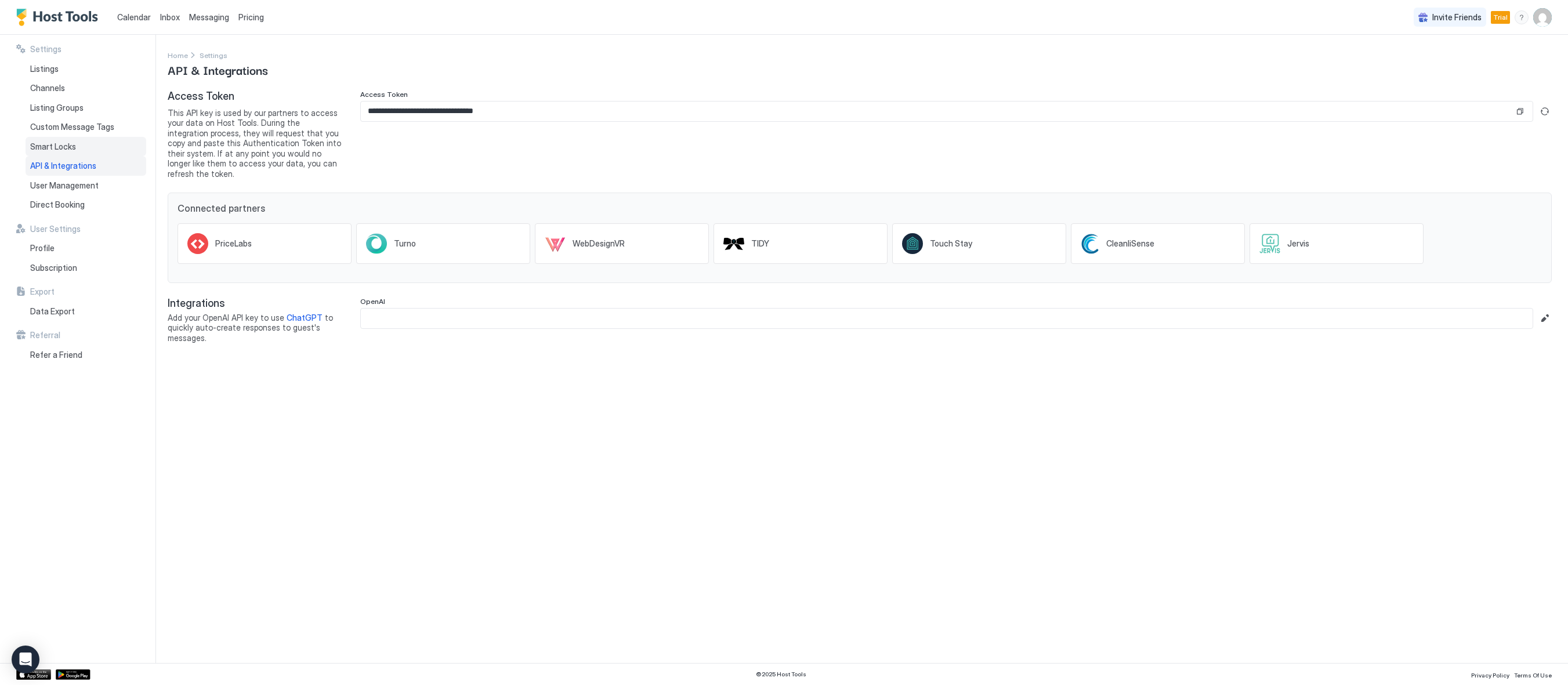
click at [61, 147] on span "Smart Locks" at bounding box center [53, 147] width 45 height 10
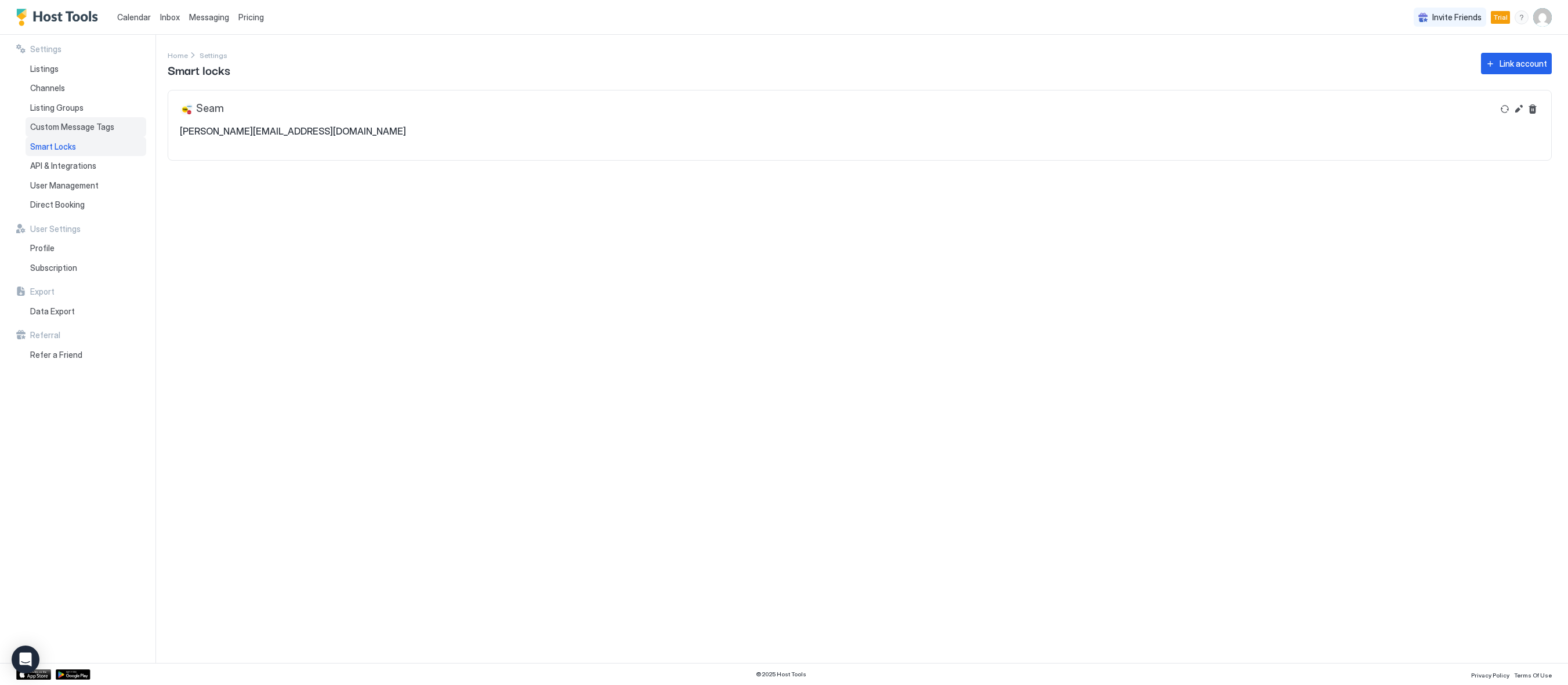
click at [66, 125] on span "Custom Message Tags" at bounding box center [72, 127] width 84 height 10
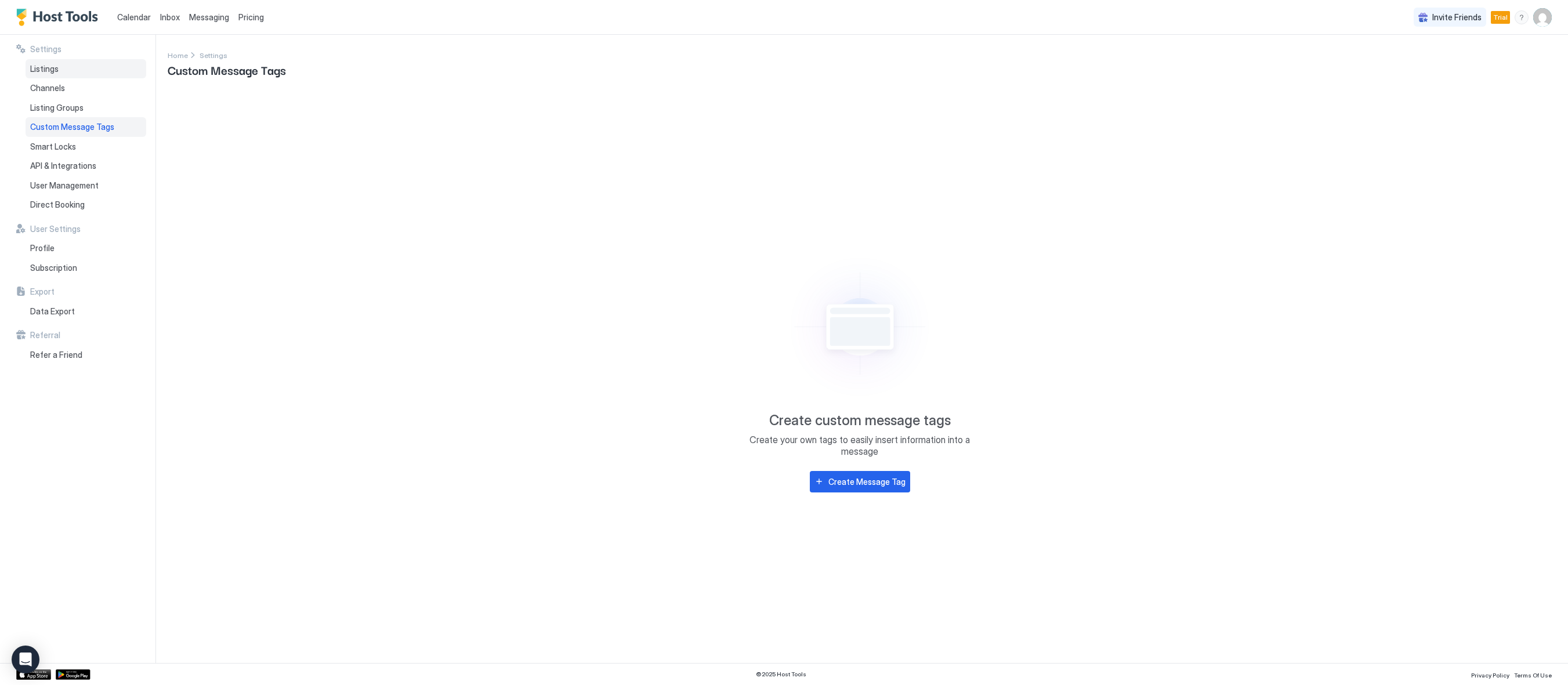
click at [45, 65] on span "Listings" at bounding box center [44, 68] width 28 height 10
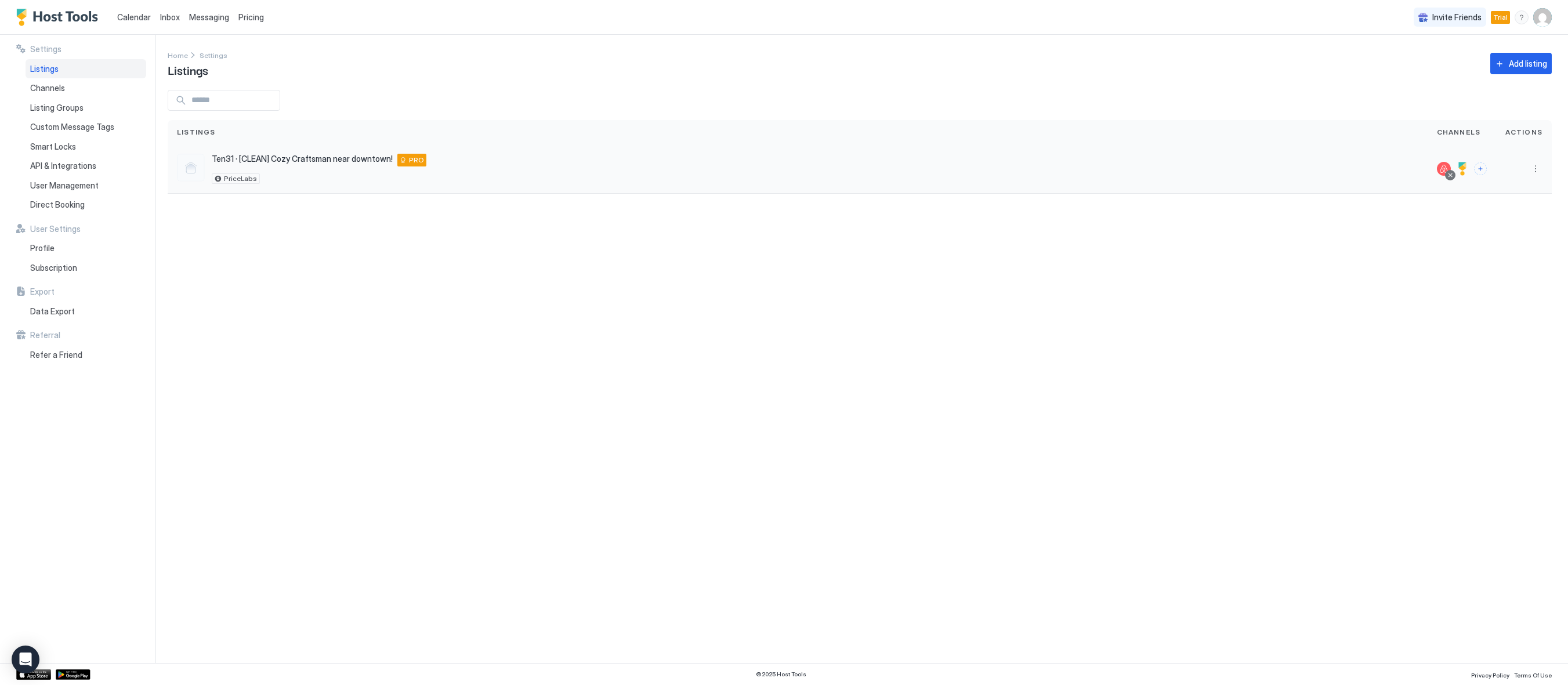
click at [273, 167] on div "Ten31 · [CLEAN] Cozy Craftsman near downtown! [GEOGRAPHIC_DATA] 78210 US PRO Pr…" at bounding box center [319, 168] width 215 height 30
click at [273, 163] on span "Ten31 · [CLEAN] Cozy Craftsman near downtown!" at bounding box center [302, 158] width 181 height 10
click at [1539, 170] on button "More options" at bounding box center [1535, 168] width 14 height 14
click at [1524, 224] on span "Listing Settings" at bounding box center [1508, 221] width 52 height 9
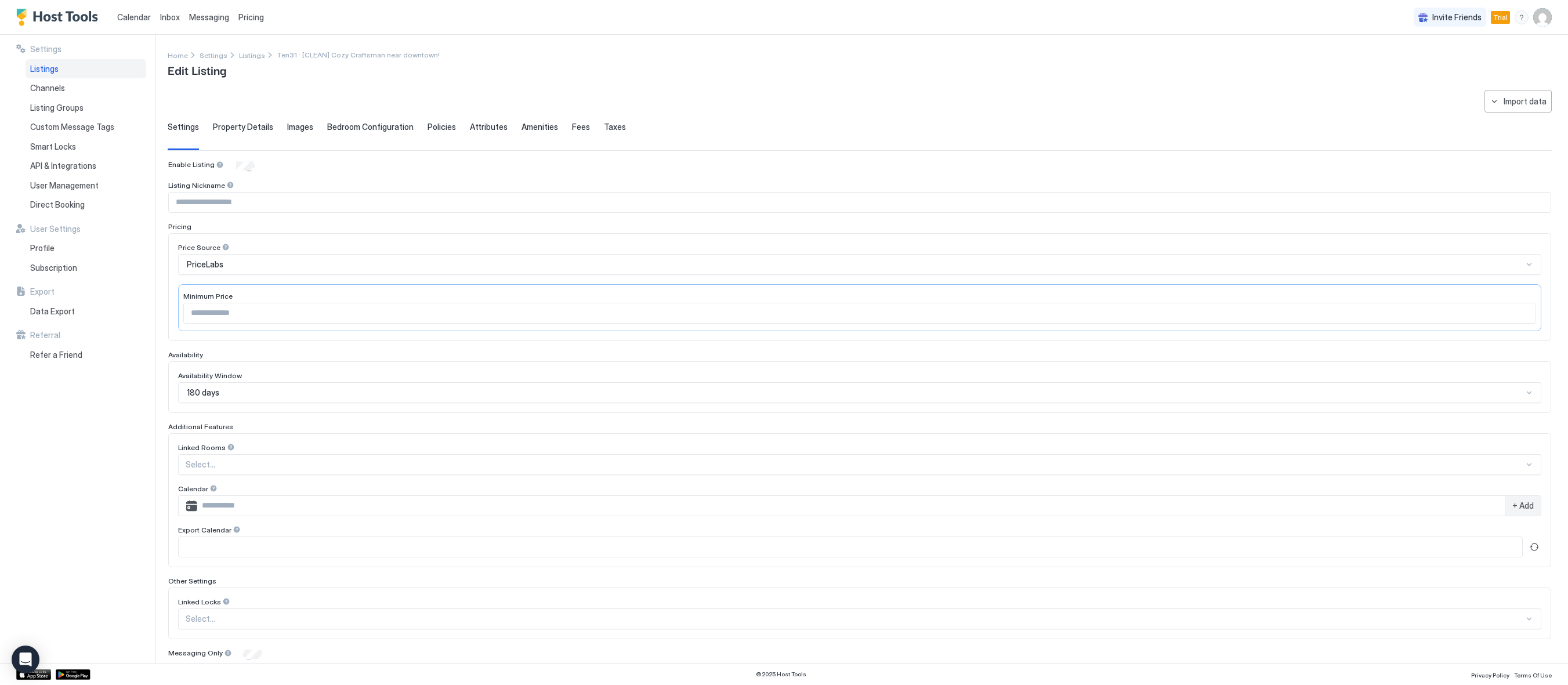
click at [236, 122] on span "Property Details" at bounding box center [243, 127] width 61 height 10
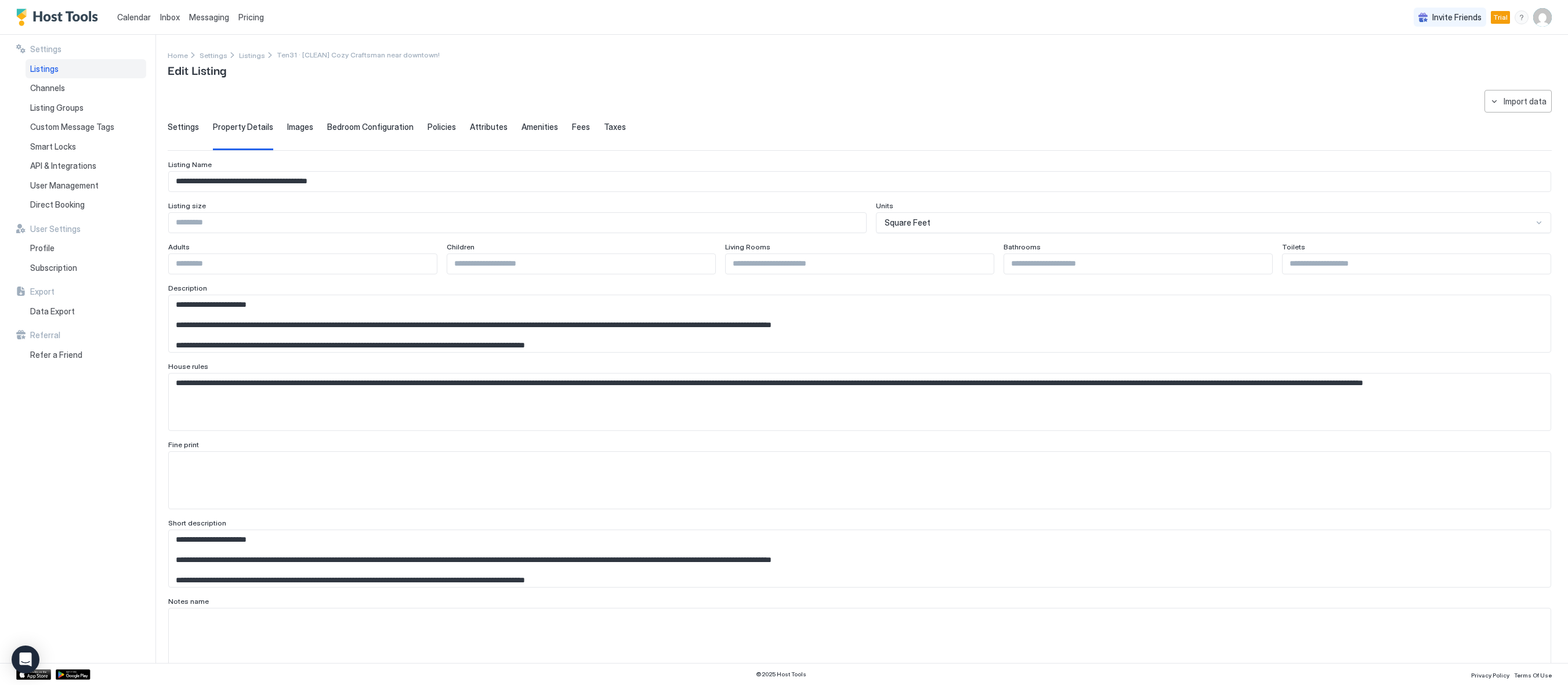
click at [291, 125] on span "Images" at bounding box center [300, 127] width 26 height 10
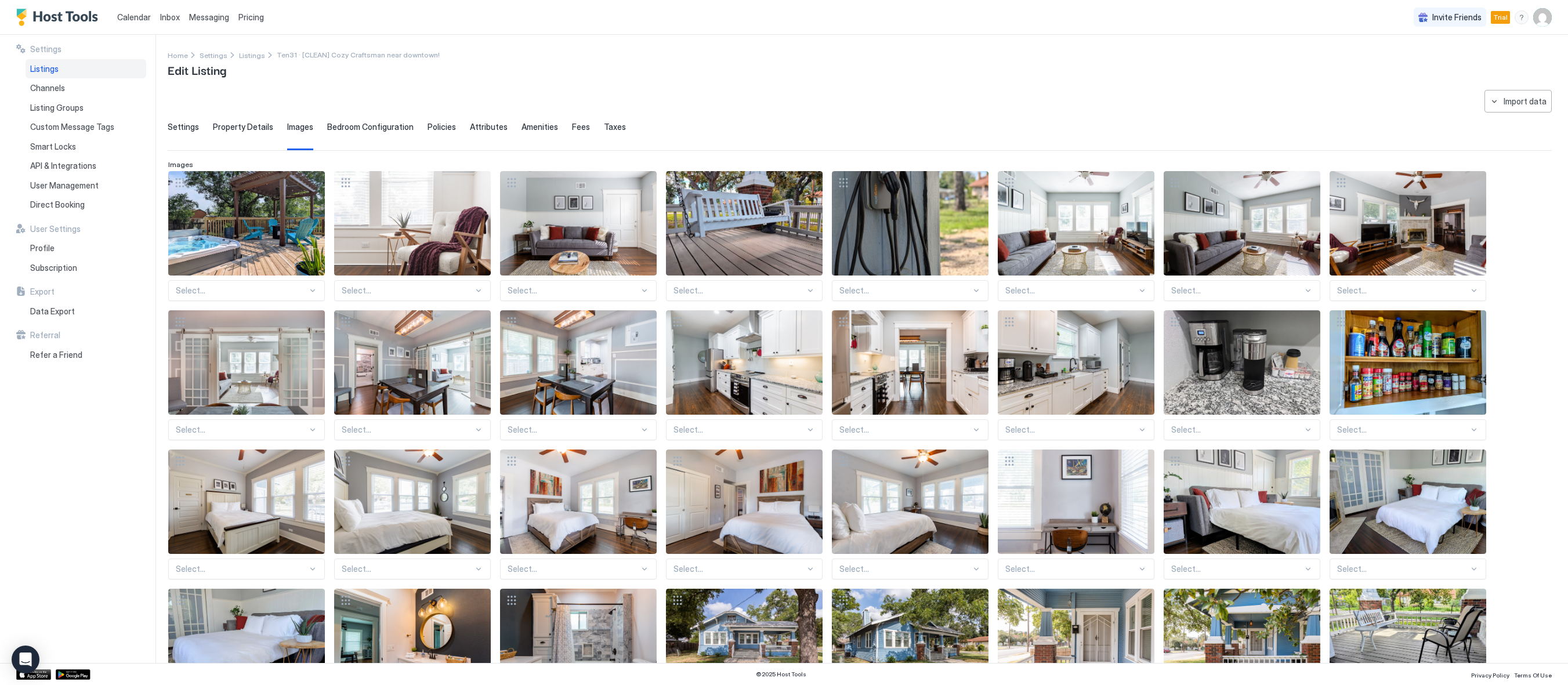
click at [342, 127] on span "Bedroom Configuration" at bounding box center [370, 127] width 86 height 10
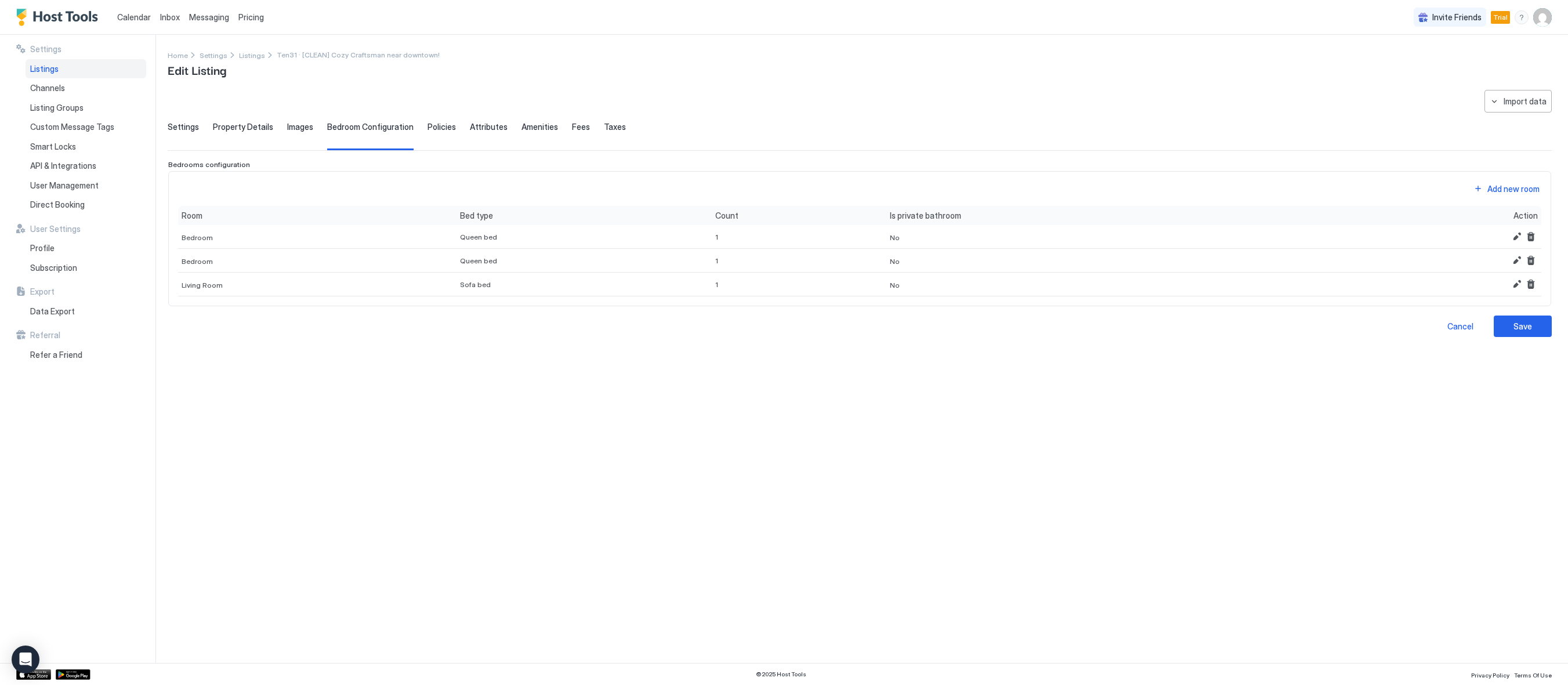
click at [287, 123] on span "Images" at bounding box center [300, 127] width 26 height 10
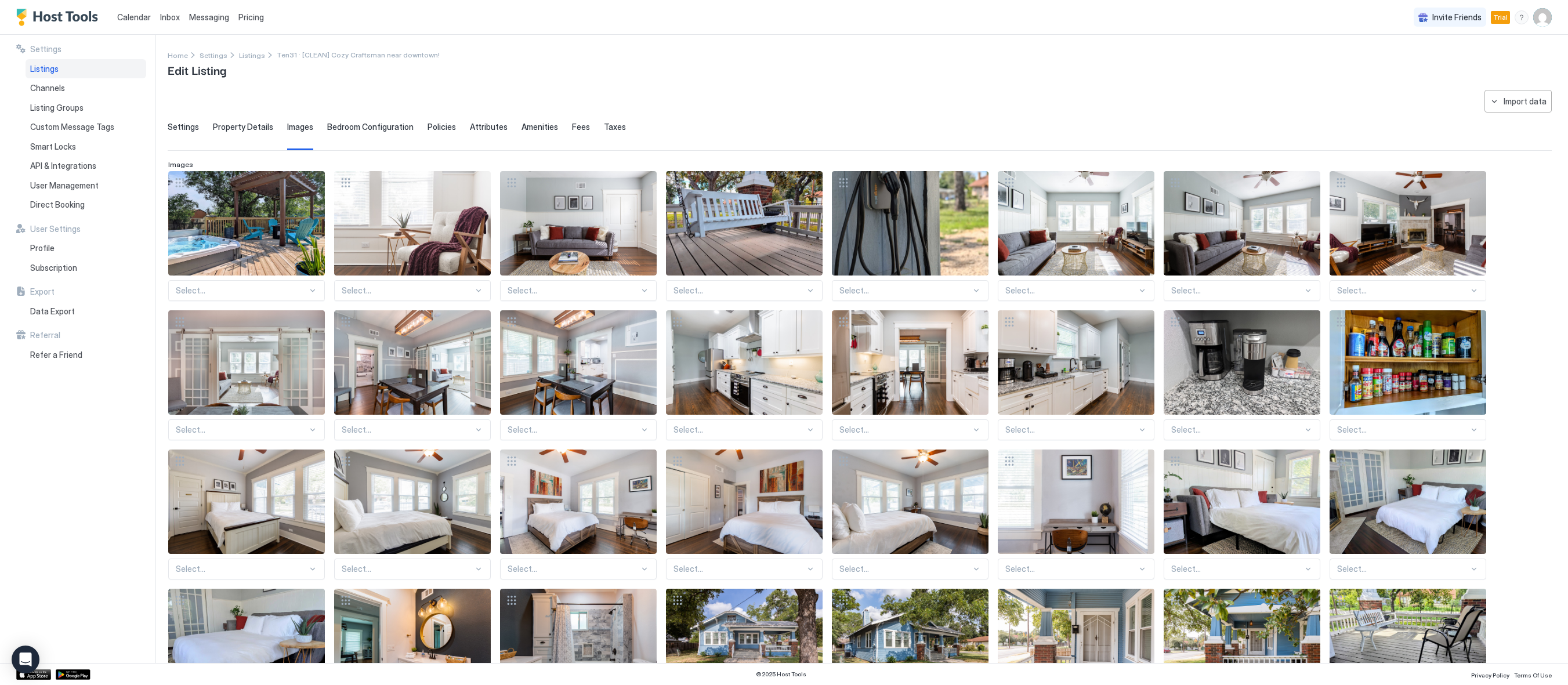
click at [294, 297] on div "Select..." at bounding box center [246, 290] width 156 height 21
click at [297, 283] on div "Select..." at bounding box center [246, 290] width 156 height 21
click at [365, 125] on span "Bedroom Configuration" at bounding box center [370, 127] width 86 height 10
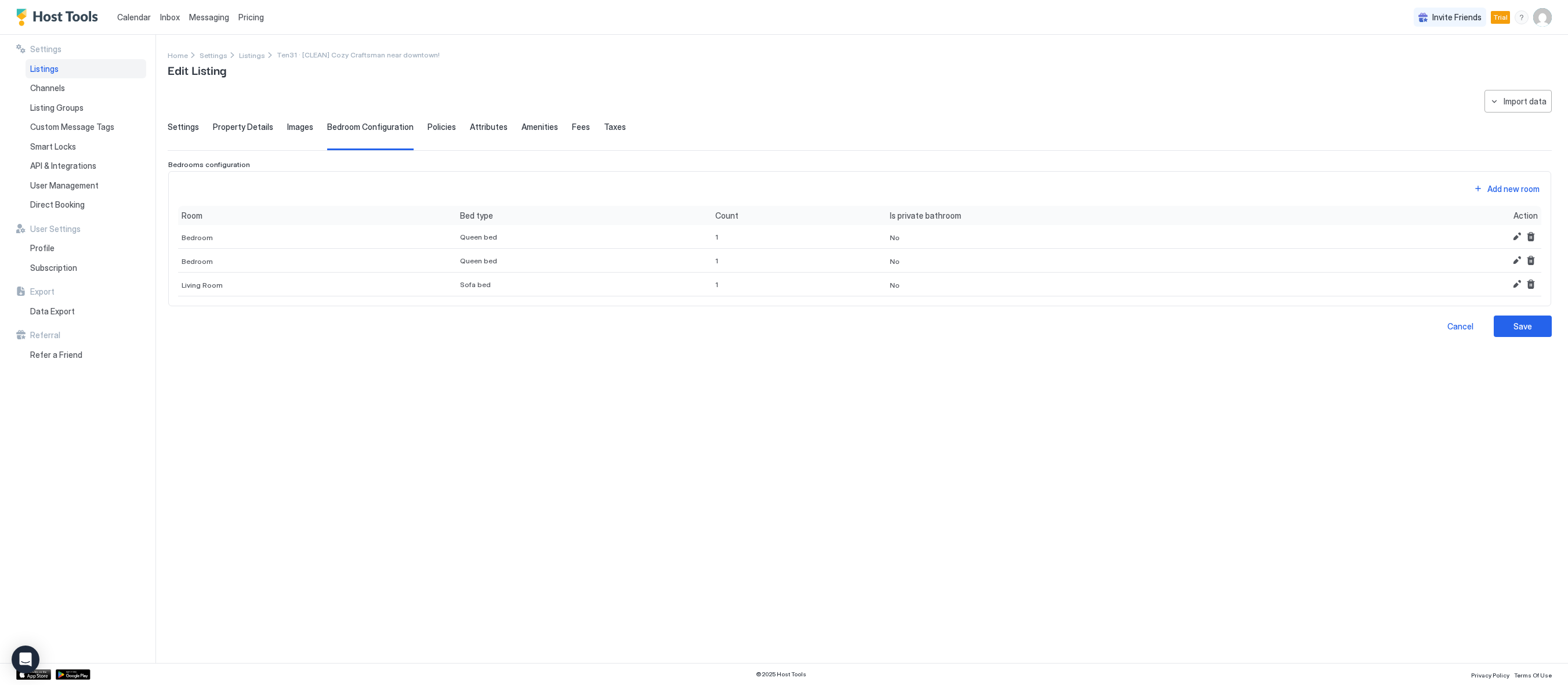
click at [435, 122] on span "Policies" at bounding box center [442, 127] width 28 height 10
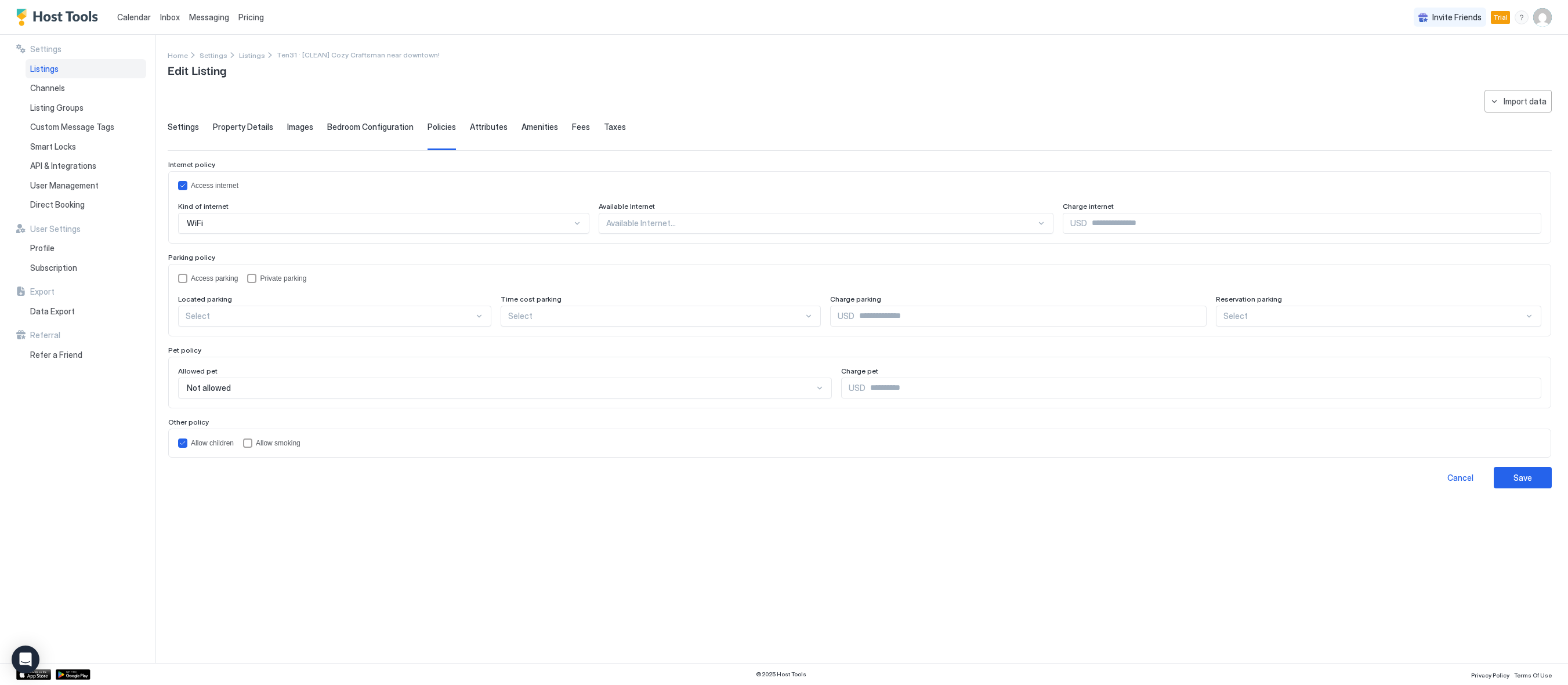
click at [484, 127] on span "Attributes" at bounding box center [488, 127] width 38 height 10
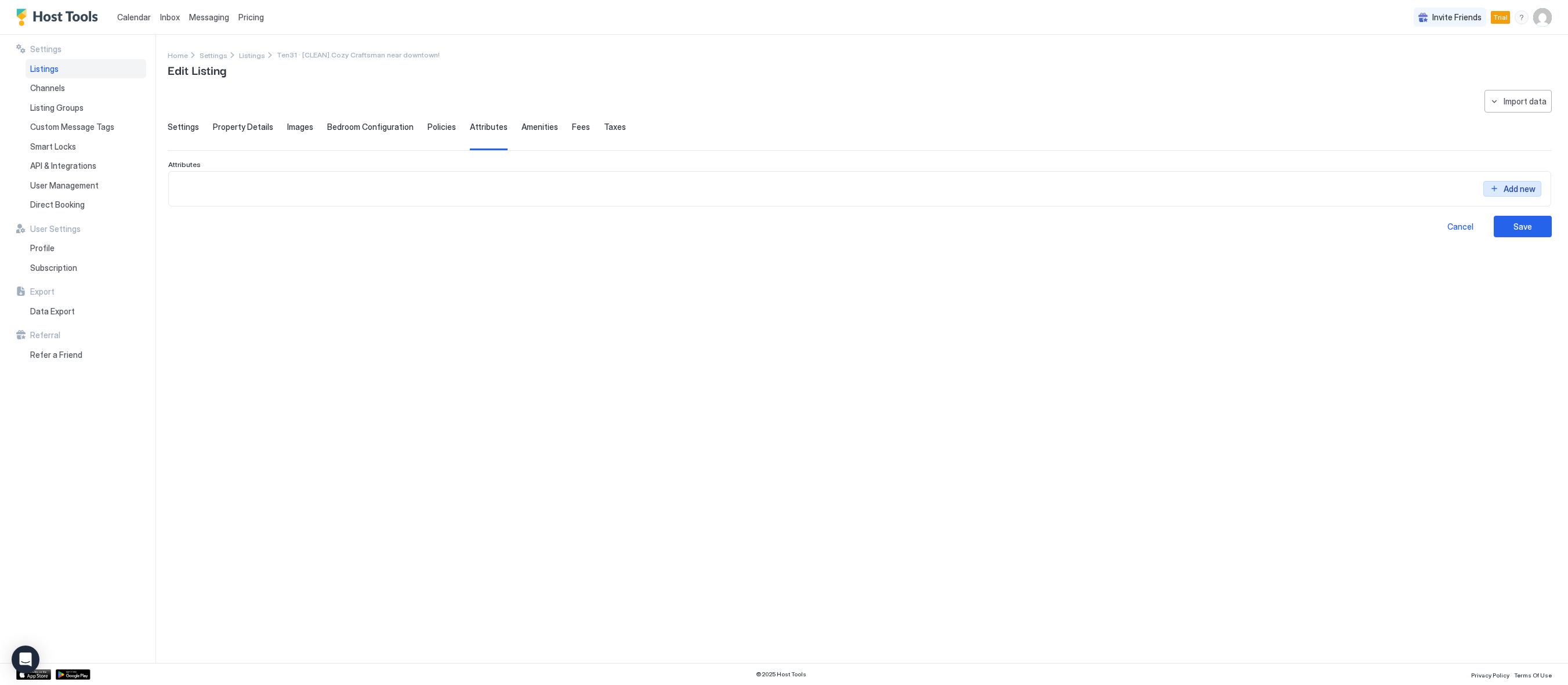
click at [1514, 190] on div "Add new" at bounding box center [1520, 188] width 32 height 12
click at [213, 214] on div at bounding box center [203, 215] width 29 height 10
click at [432, 415] on div "**********" at bounding box center [859, 369] width 1383 height 559
click at [1527, 213] on button "Cancel" at bounding box center [1530, 215] width 14 height 14
click at [544, 130] on span "Amenities" at bounding box center [539, 127] width 37 height 10
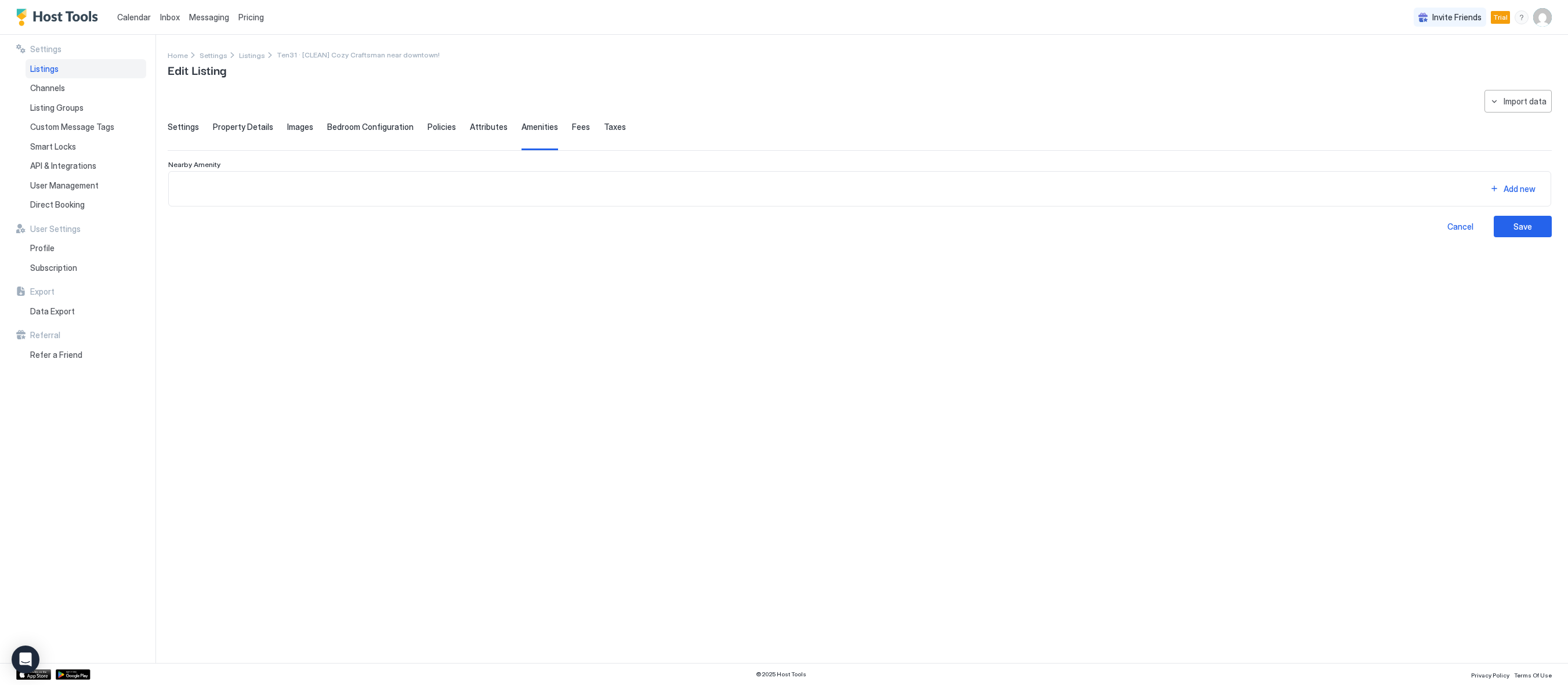
click at [572, 127] on span "Fees" at bounding box center [580, 127] width 18 height 10
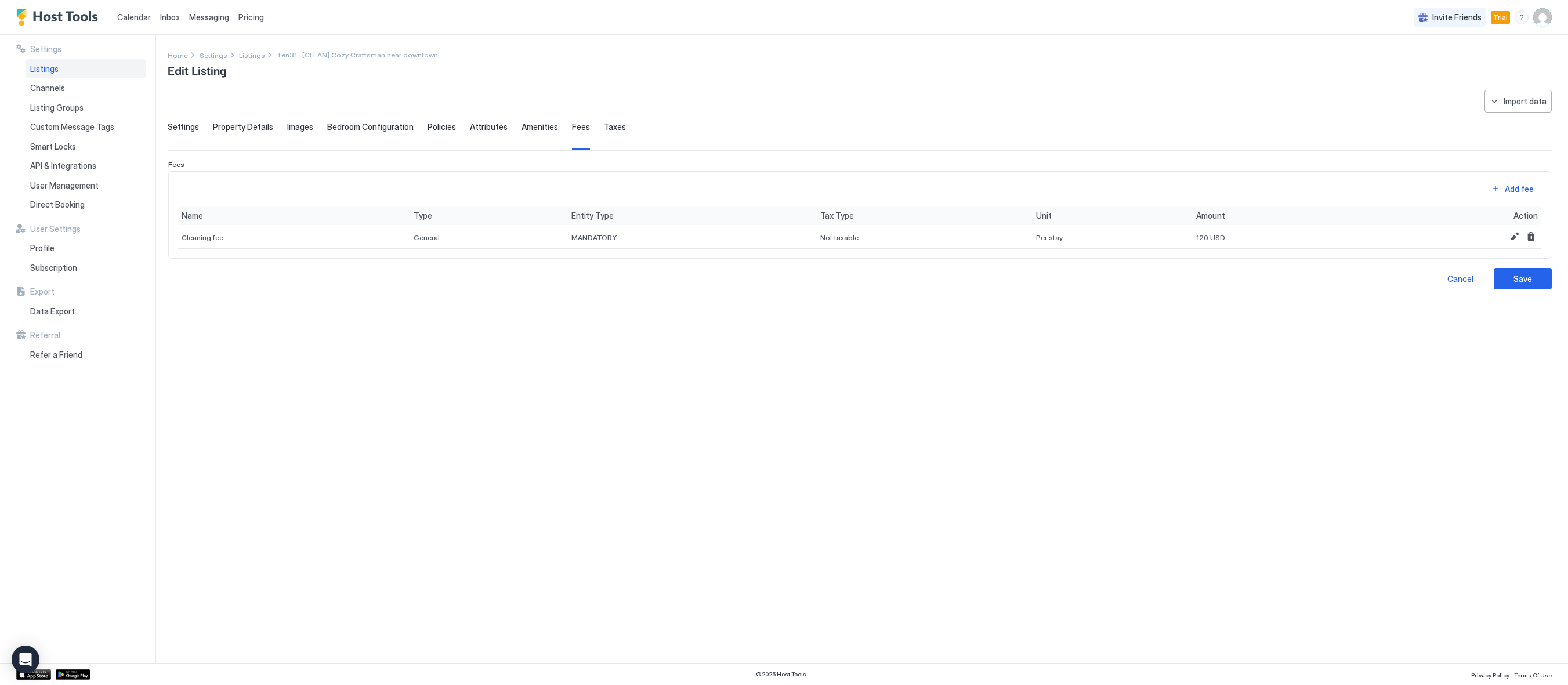
click at [604, 129] on span "Taxes" at bounding box center [614, 127] width 22 height 10
click at [556, 128] on div "Settings Property Details Images Bedroom Configuration Policies Attributes Amen…" at bounding box center [859, 136] width 1383 height 28
click at [189, 126] on span "Settings" at bounding box center [183, 127] width 31 height 10
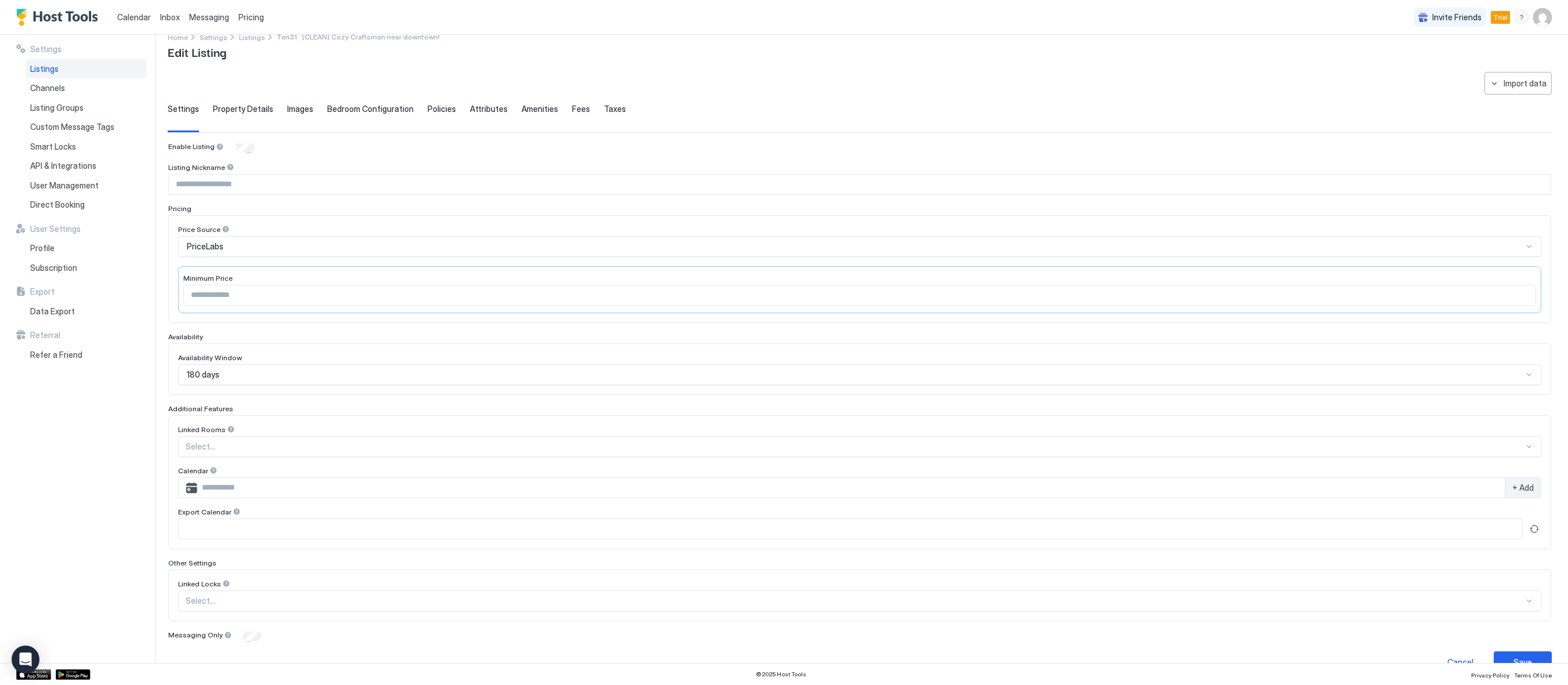
scroll to position [42, 0]
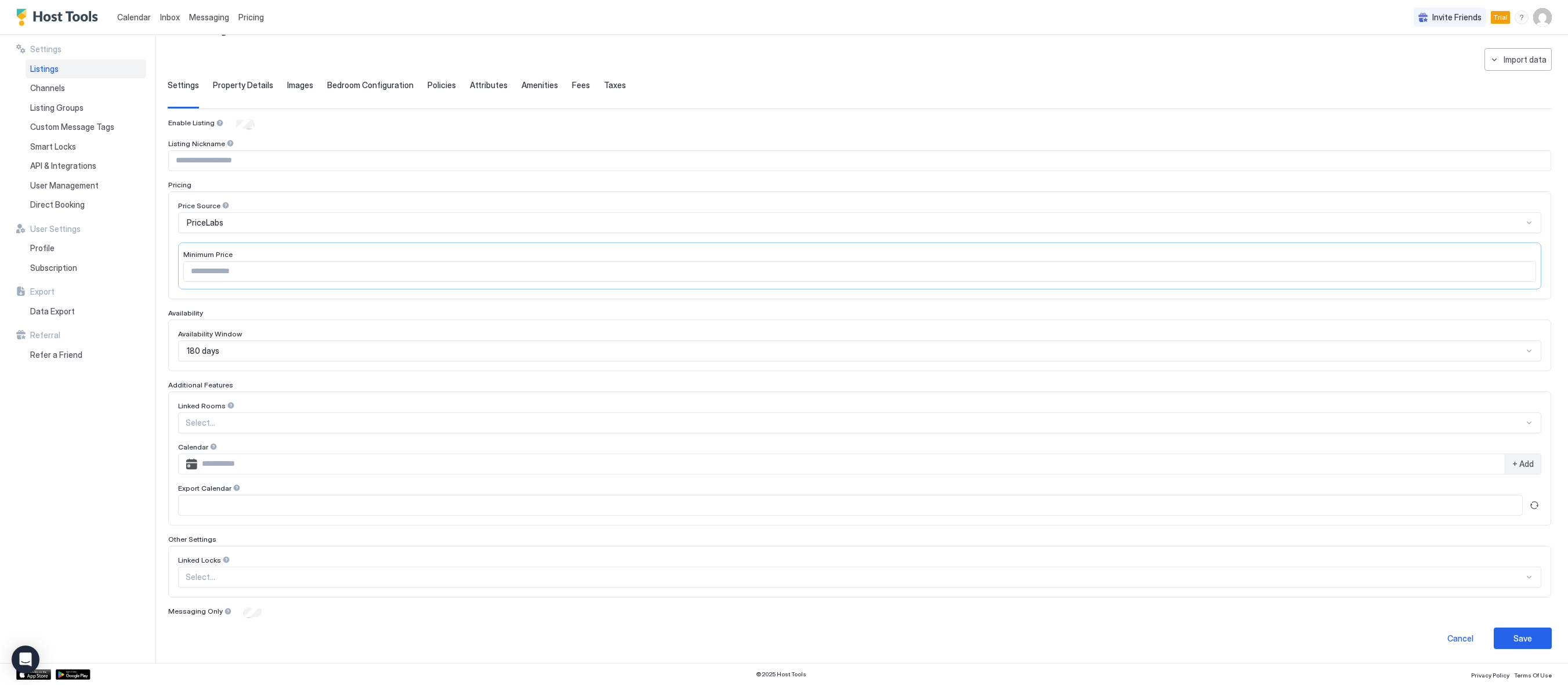
click at [106, 588] on div "Settings Listings Channels Listing Groups Custom Message Tags Smart Locks API &…" at bounding box center [85, 349] width 139 height 628
click at [80, 588] on div "Settings Listings Channels Listing Groups Custom Message Tags Smart Locks API &…" at bounding box center [85, 349] width 139 height 628
click at [229, 574] on div at bounding box center [854, 576] width 1338 height 10
click at [45, 569] on div "Settings Listings Channels Listing Groups Custom Message Tags Smart Locks API &…" at bounding box center [85, 349] width 139 height 628
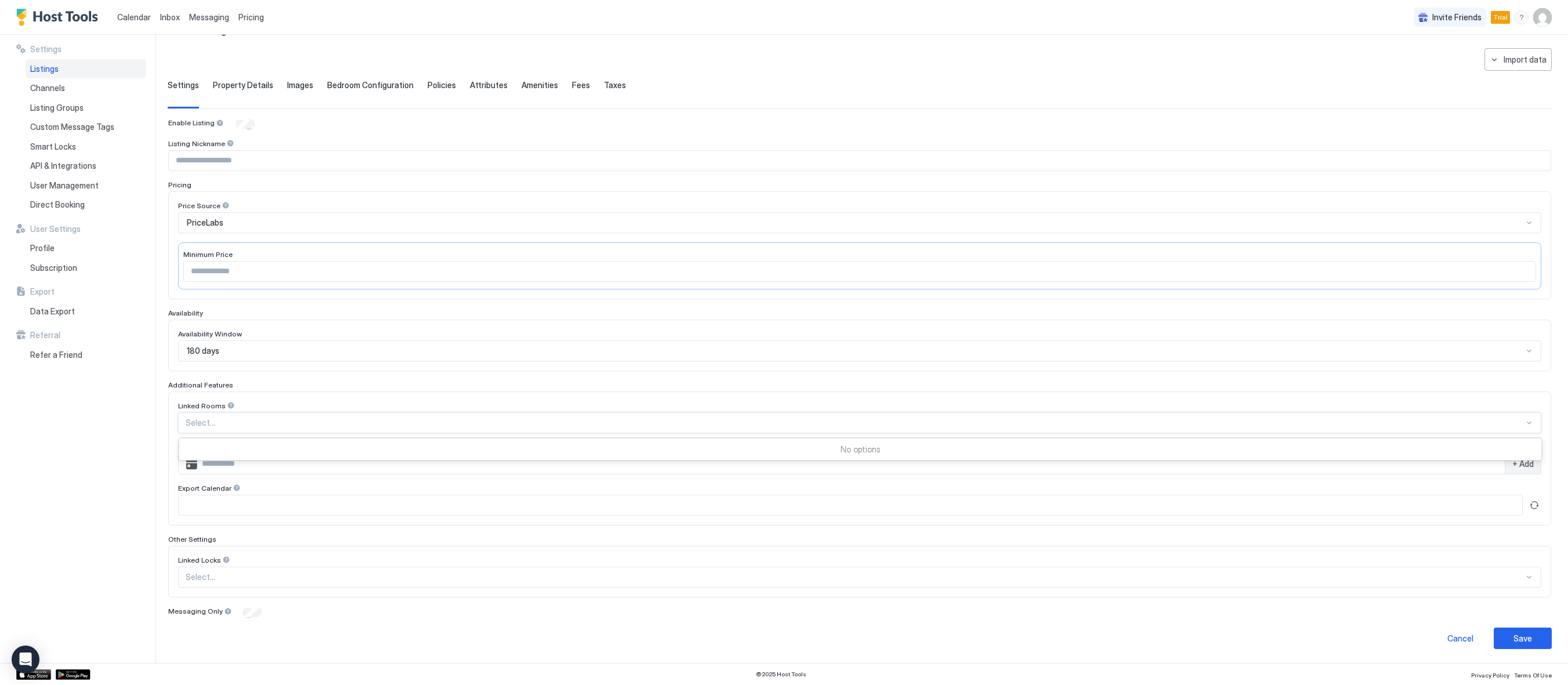
click at [191, 417] on div at bounding box center [854, 422] width 1338 height 10
click at [132, 455] on div "Settings Listings Channels Listing Groups Custom Message Tags Smart Locks API &…" at bounding box center [85, 349] width 139 height 628
click at [222, 74] on div "**********" at bounding box center [859, 348] width 1383 height 601
click at [224, 81] on span "Property Details" at bounding box center [243, 85] width 61 height 10
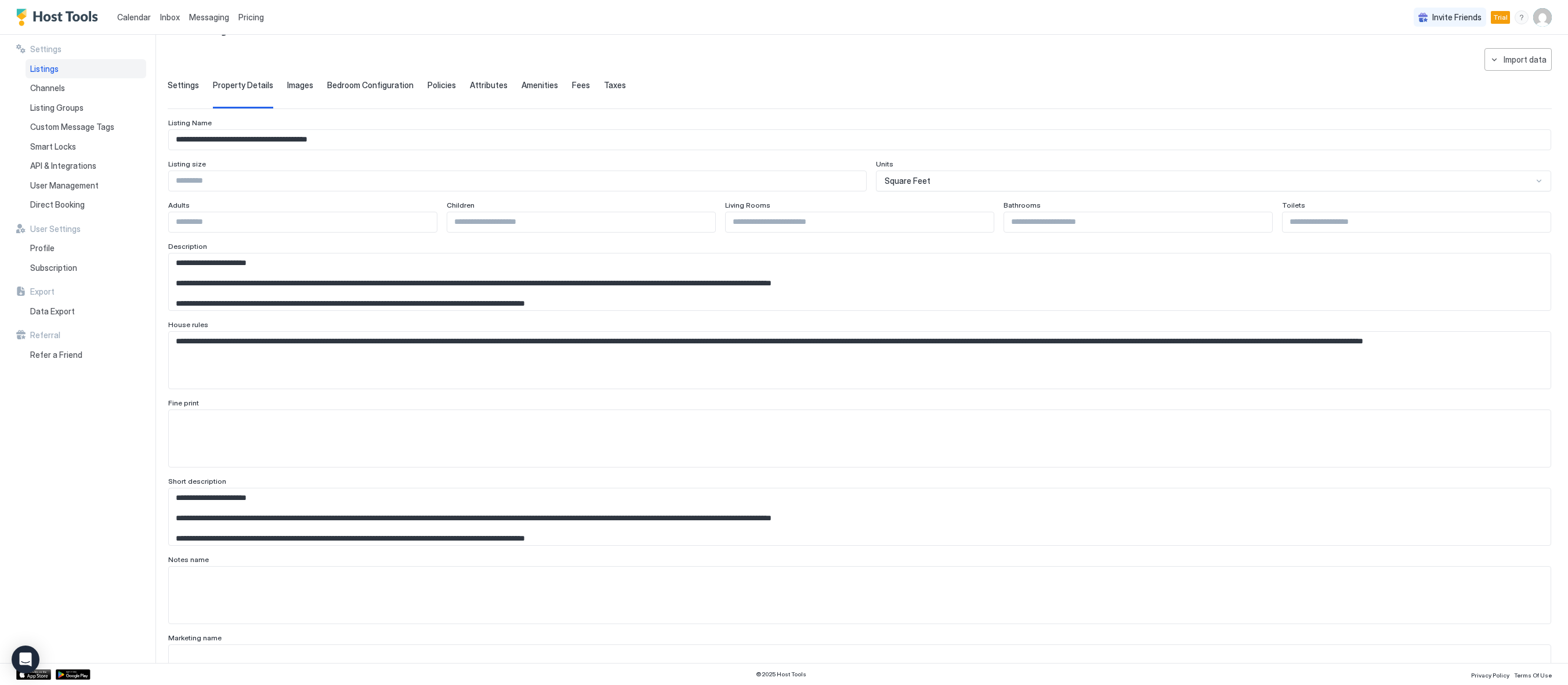
click at [309, 86] on span "Images" at bounding box center [300, 85] width 26 height 10
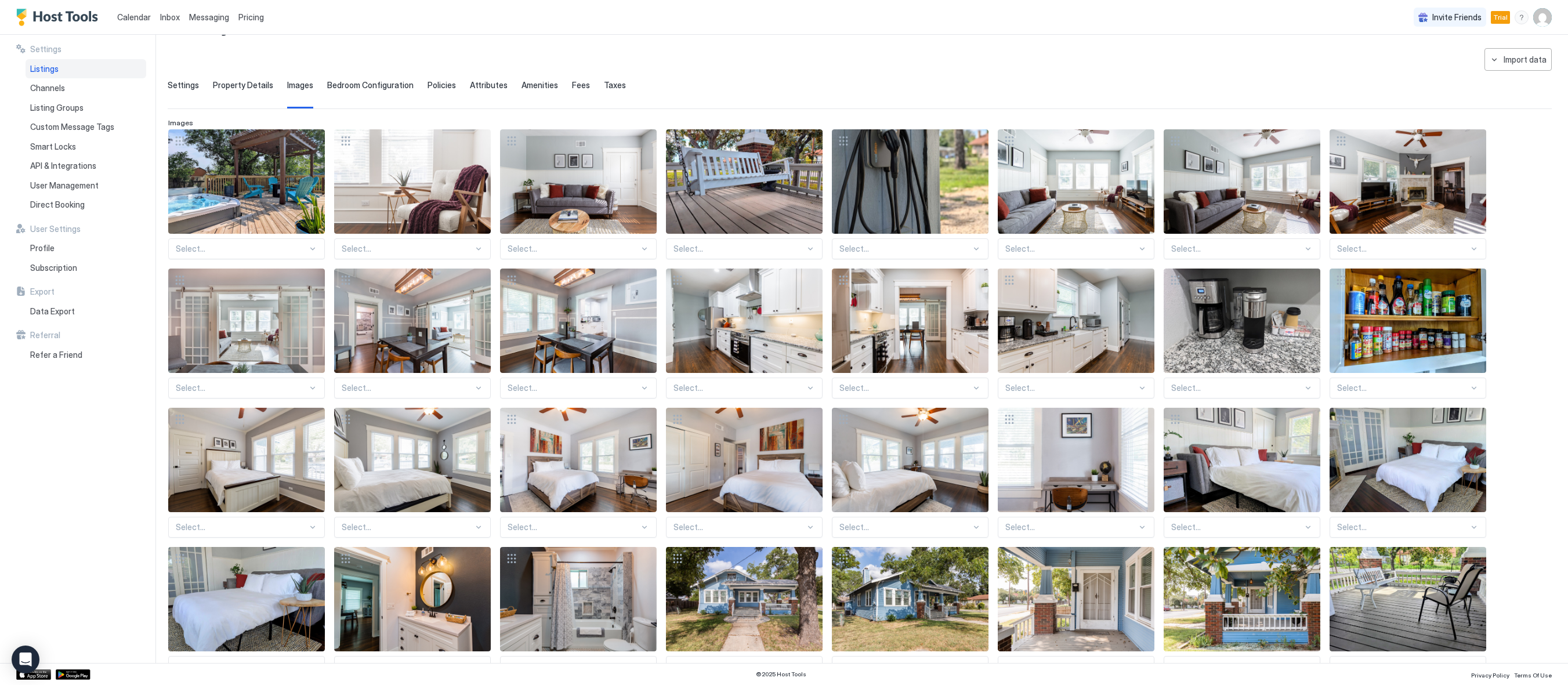
click at [404, 84] on span "Bedroom Configuration" at bounding box center [370, 85] width 86 height 10
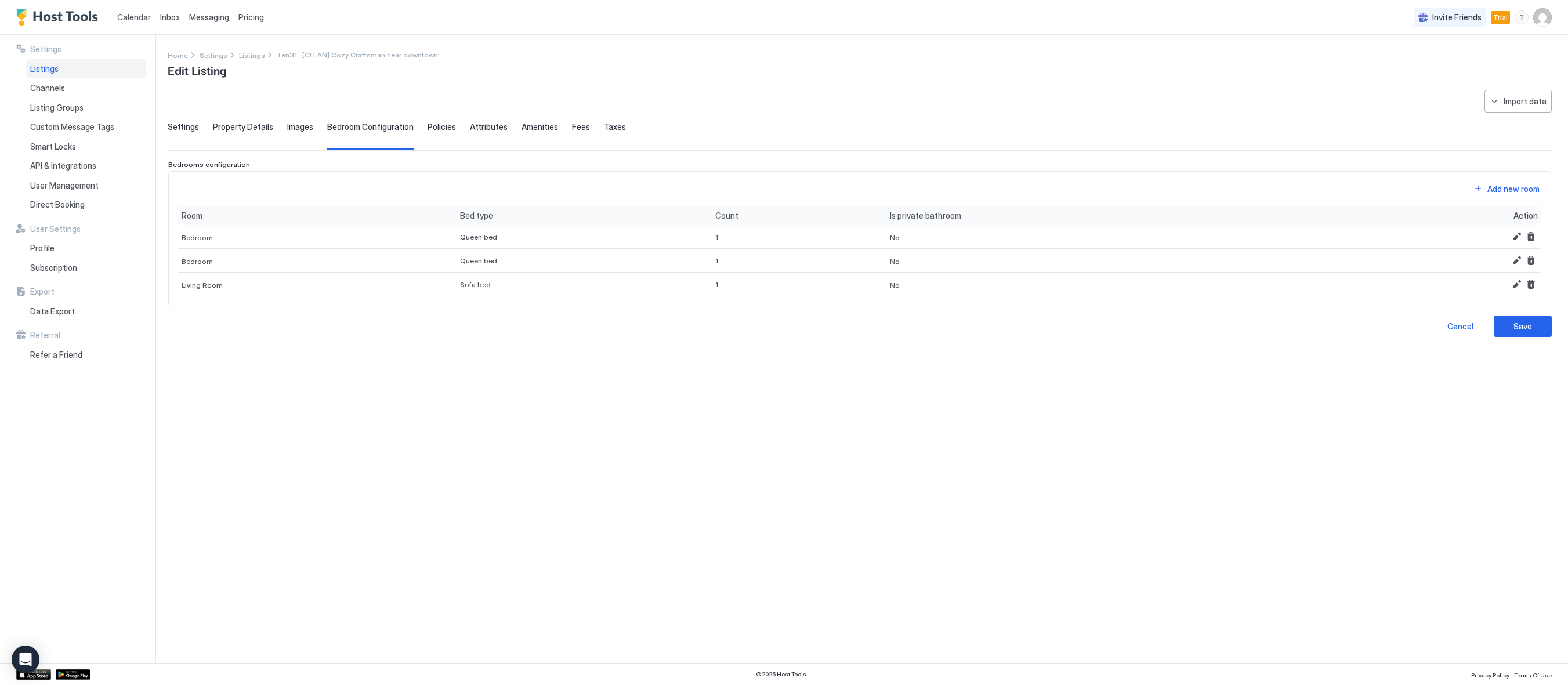
click at [428, 124] on span "Policies" at bounding box center [442, 127] width 28 height 10
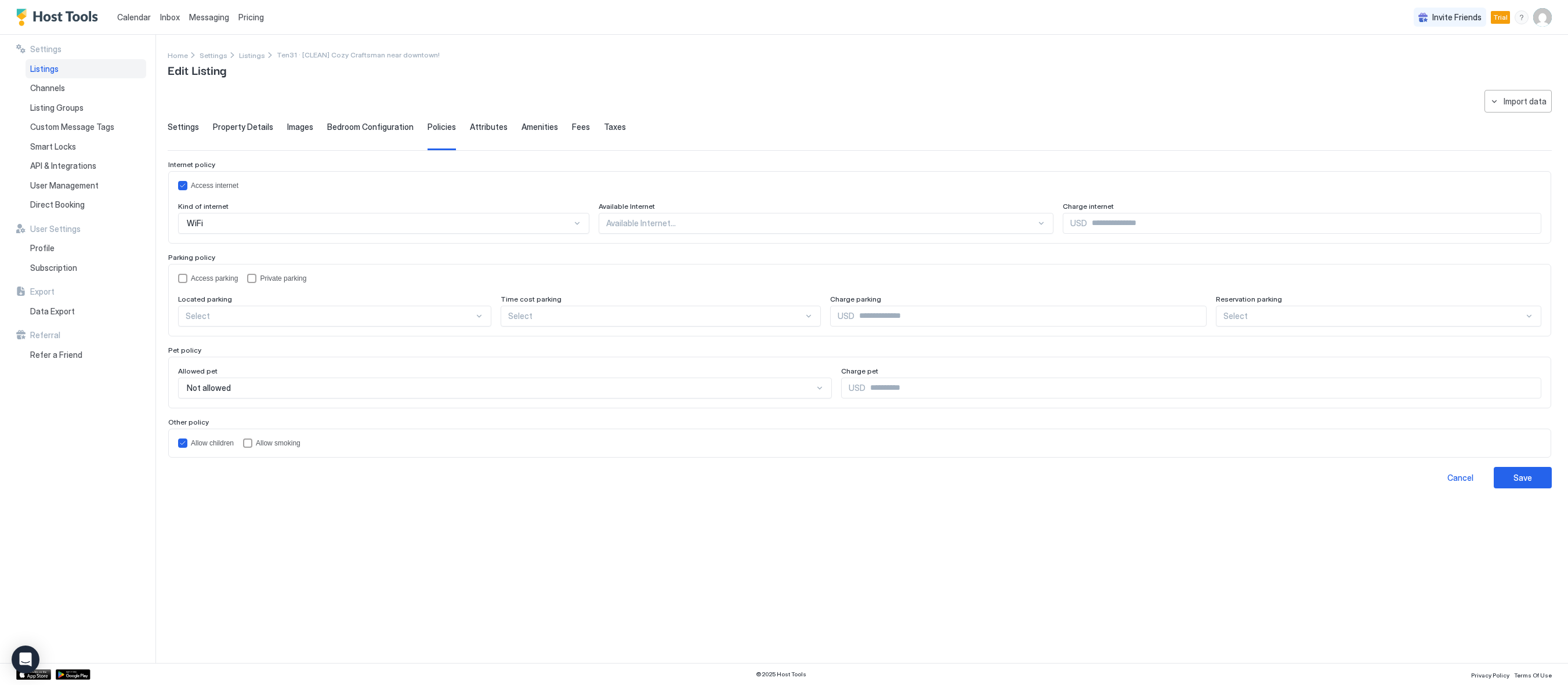
click at [501, 116] on div "**********" at bounding box center [859, 289] width 1383 height 398
click at [270, 312] on div at bounding box center [329, 316] width 289 height 10
click at [254, 339] on div "On Site" at bounding box center [335, 342] width 298 height 9
click at [258, 278] on div "Private parking" at bounding box center [276, 278] width 60 height 9
click at [579, 213] on div "Time cost parking" at bounding box center [383, 207] width 412 height 11
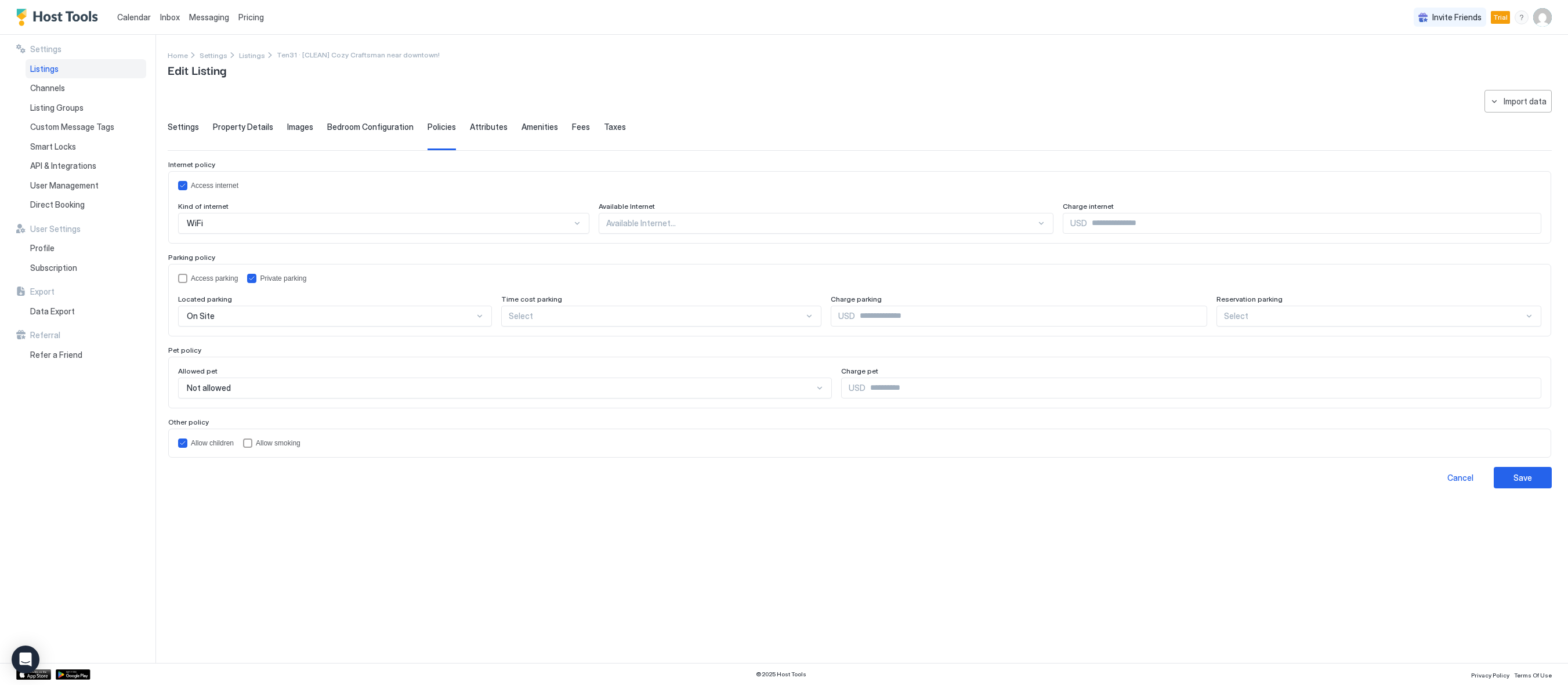
click at [572, 228] on div at bounding box center [379, 222] width 386 height 10
click at [581, 314] on div at bounding box center [656, 316] width 294 height 10
click at [590, 234] on div "Select" at bounding box center [383, 223] width 412 height 21
click at [1288, 348] on div "No reservation needed" at bounding box center [1380, 343] width 324 height 23
click at [360, 228] on div "On Site" at bounding box center [379, 222] width 384 height 10
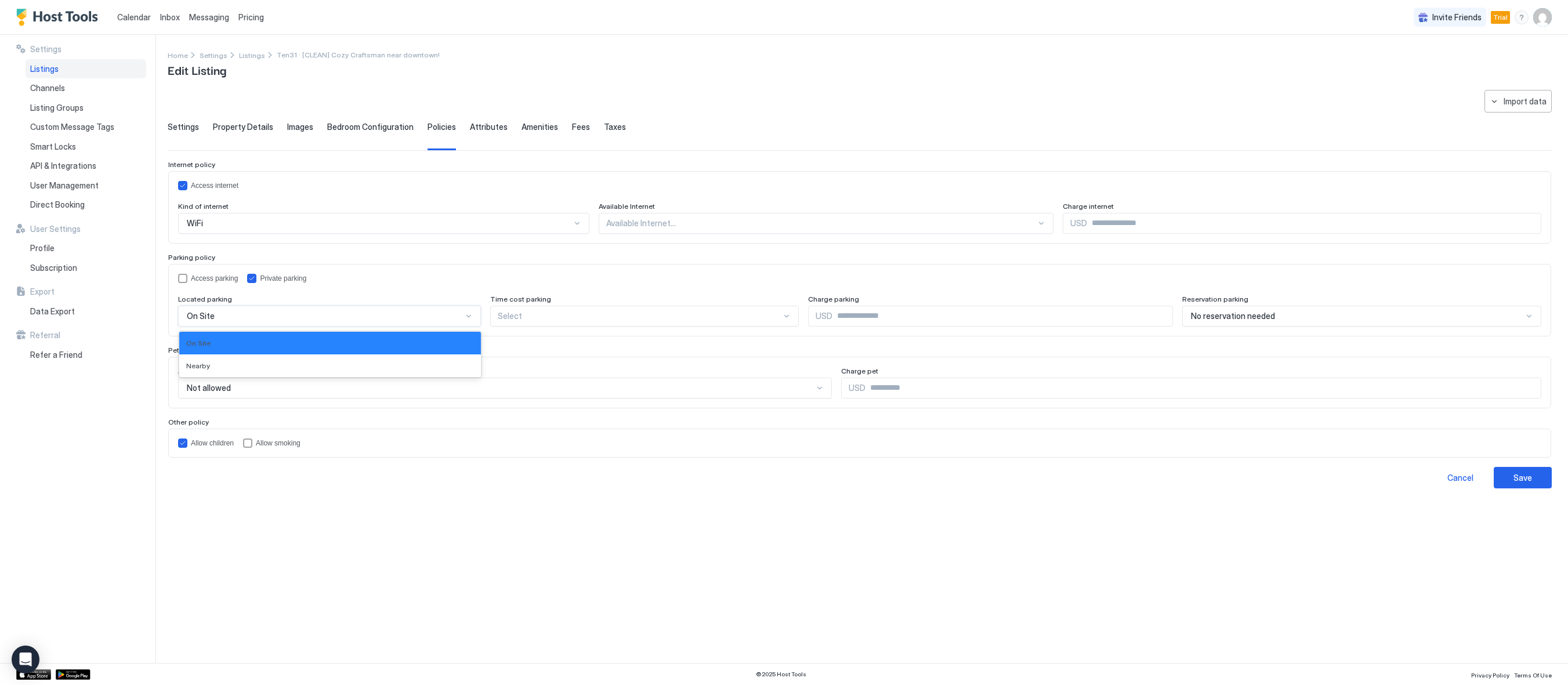
click at [360, 320] on div "On Site" at bounding box center [324, 316] width 275 height 10
click at [866, 609] on div "**********" at bounding box center [859, 369] width 1383 height 559
click at [1516, 479] on div "Save" at bounding box center [1523, 477] width 19 height 12
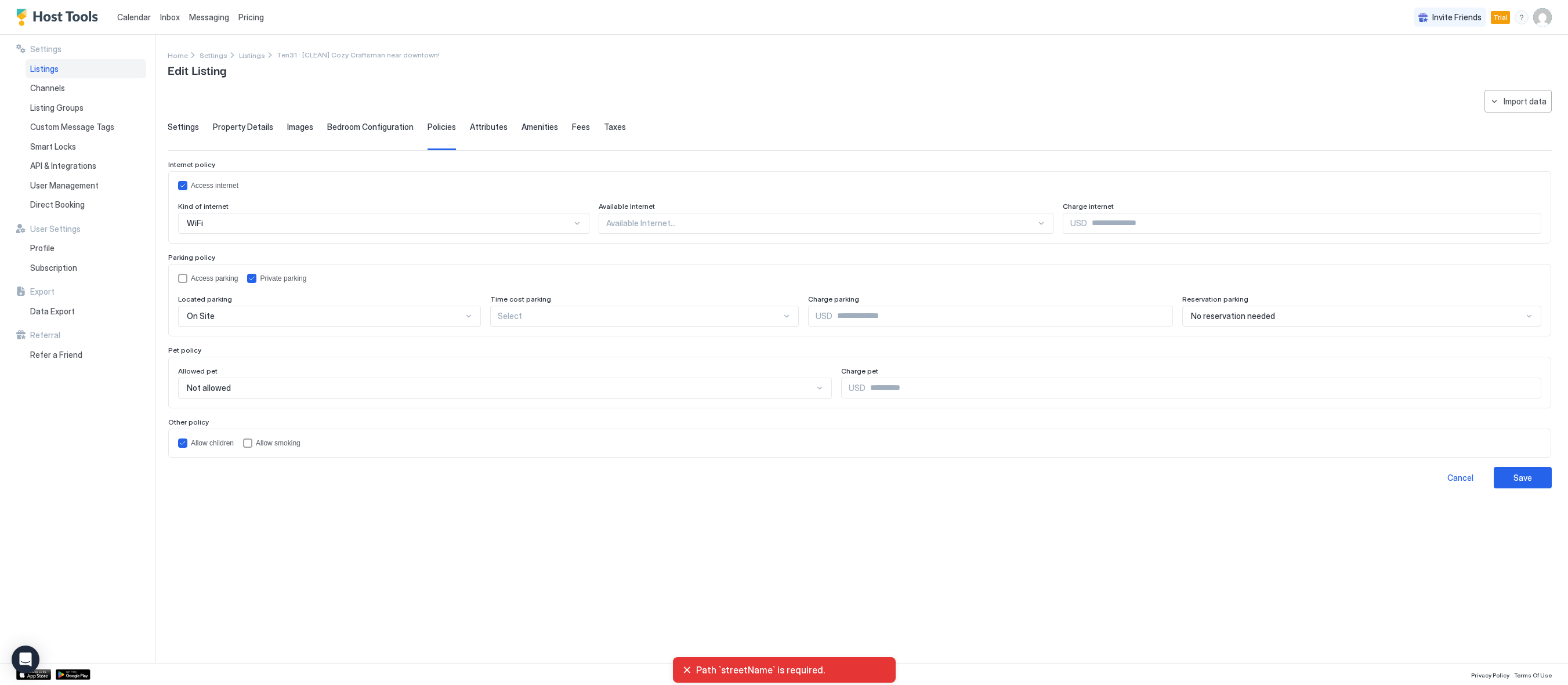
click at [1136, 571] on div "**********" at bounding box center [859, 369] width 1383 height 559
click at [250, 125] on span "Property Details" at bounding box center [243, 127] width 61 height 10
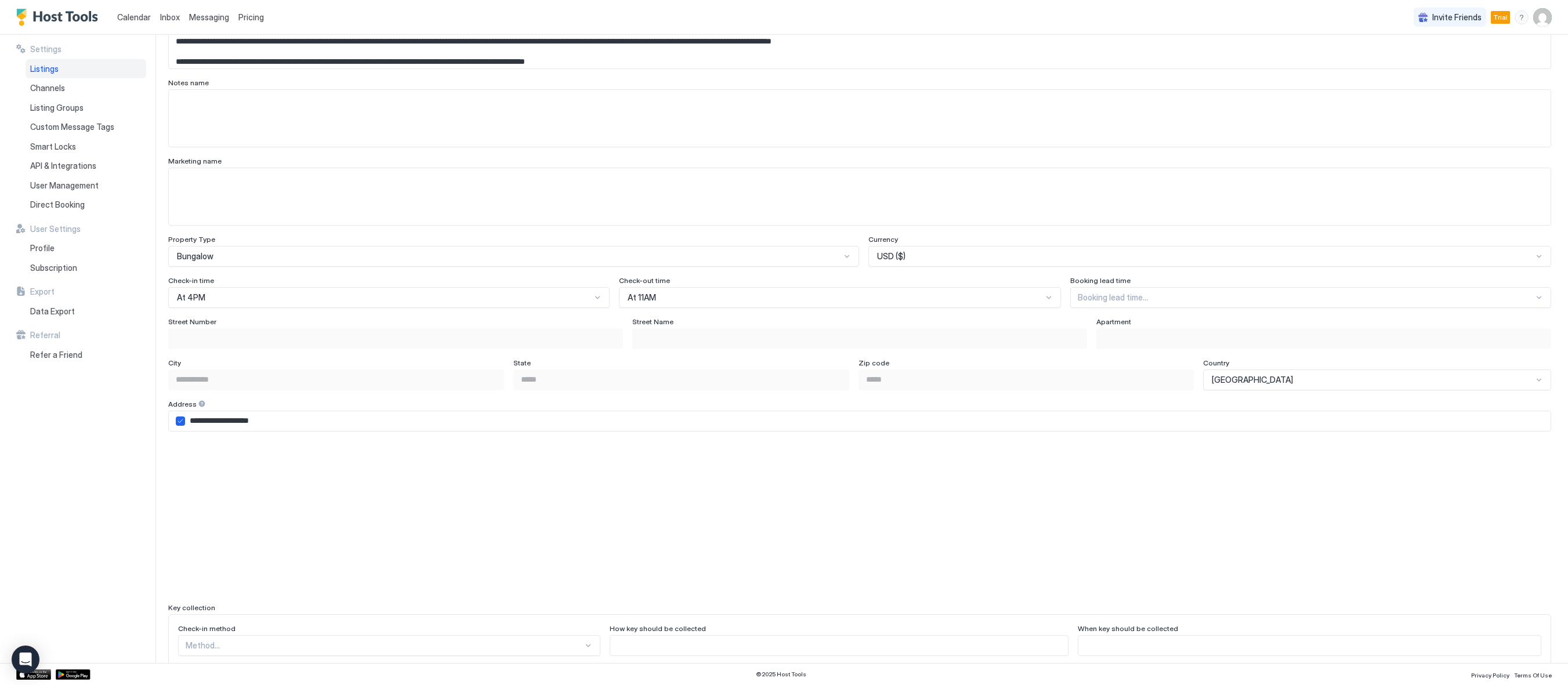
scroll to position [580, 0]
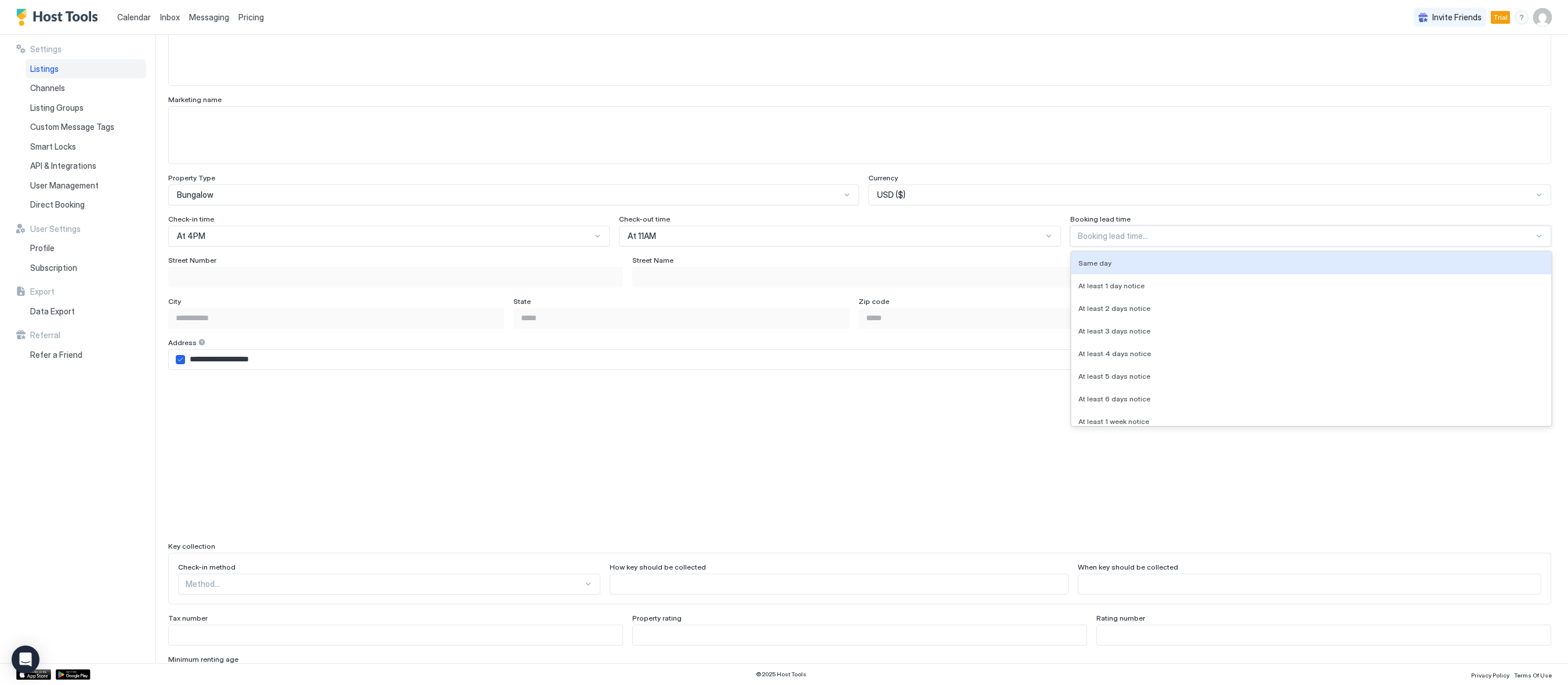
click at [1118, 235] on div at bounding box center [1306, 236] width 456 height 10
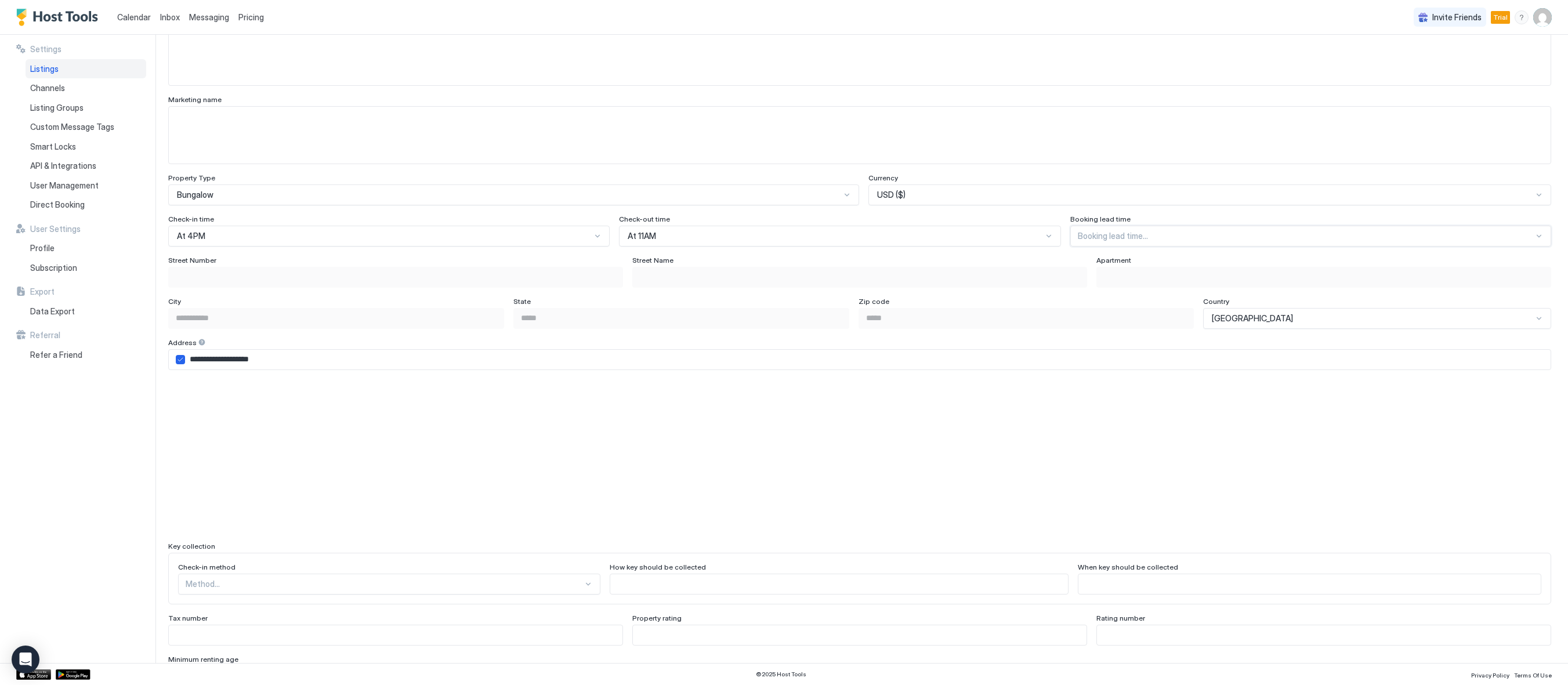
click at [1118, 235] on div at bounding box center [1306, 236] width 456 height 10
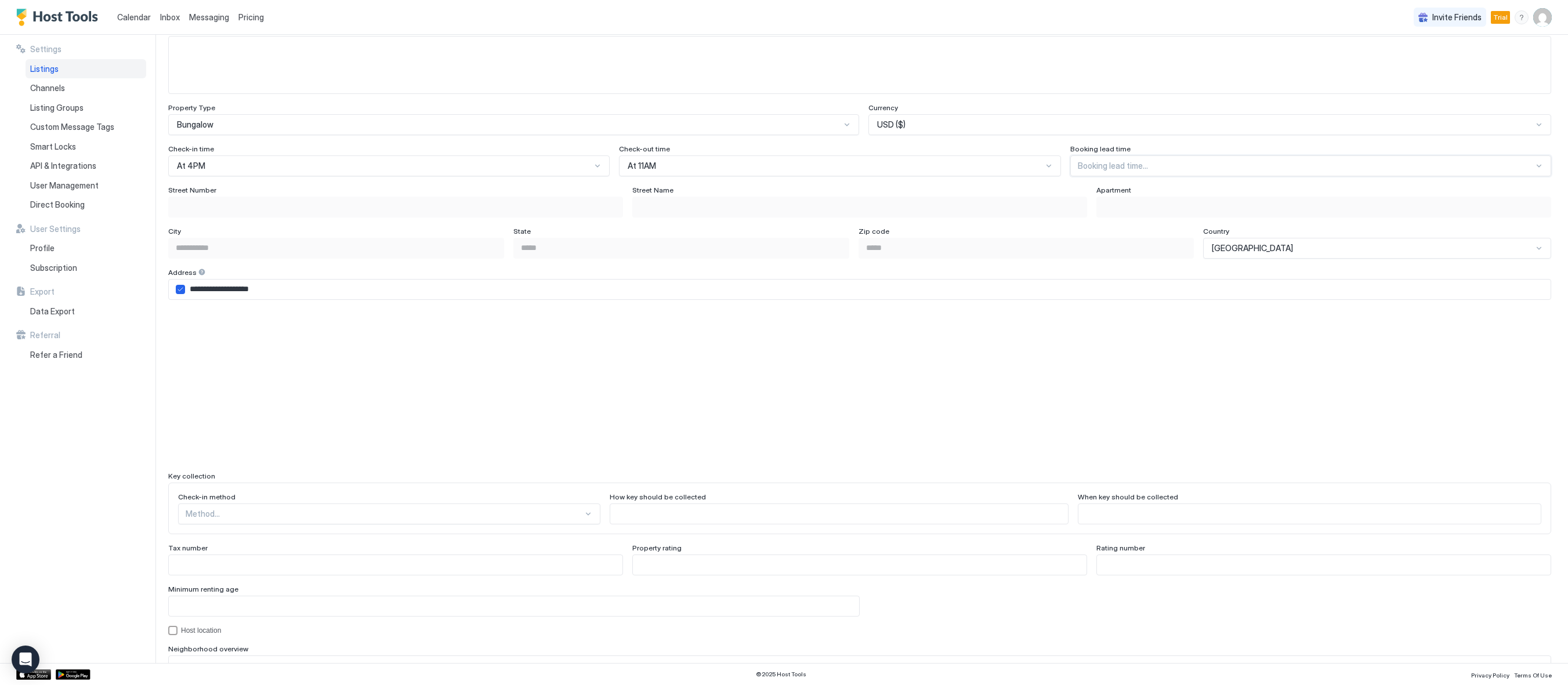
scroll to position [696, 0]
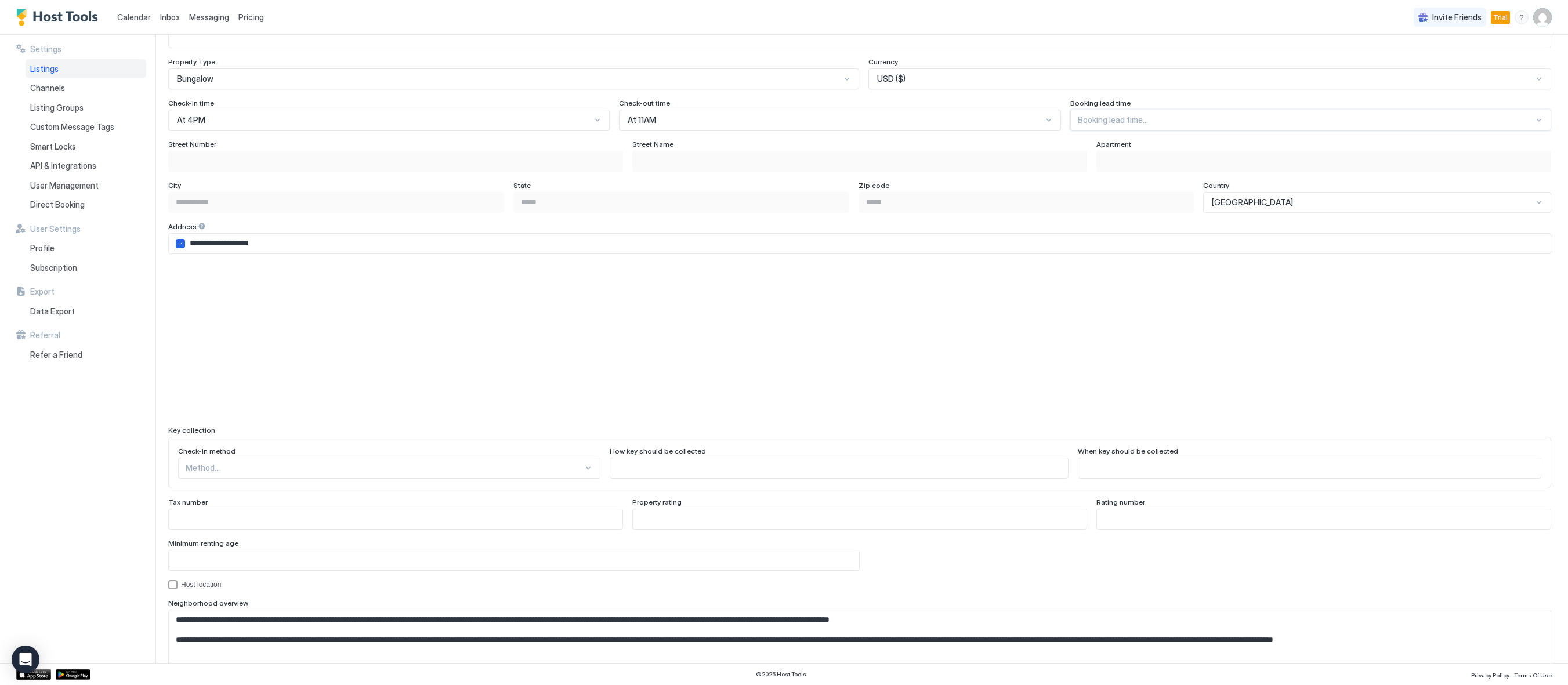
click at [239, 242] on input "**********" at bounding box center [868, 243] width 1365 height 20
click at [184, 245] on icon "airbnbAddress" at bounding box center [180, 243] width 7 height 7
type input "**********"
click at [290, 166] on input "Input Field" at bounding box center [395, 161] width 453 height 20
type input "*"
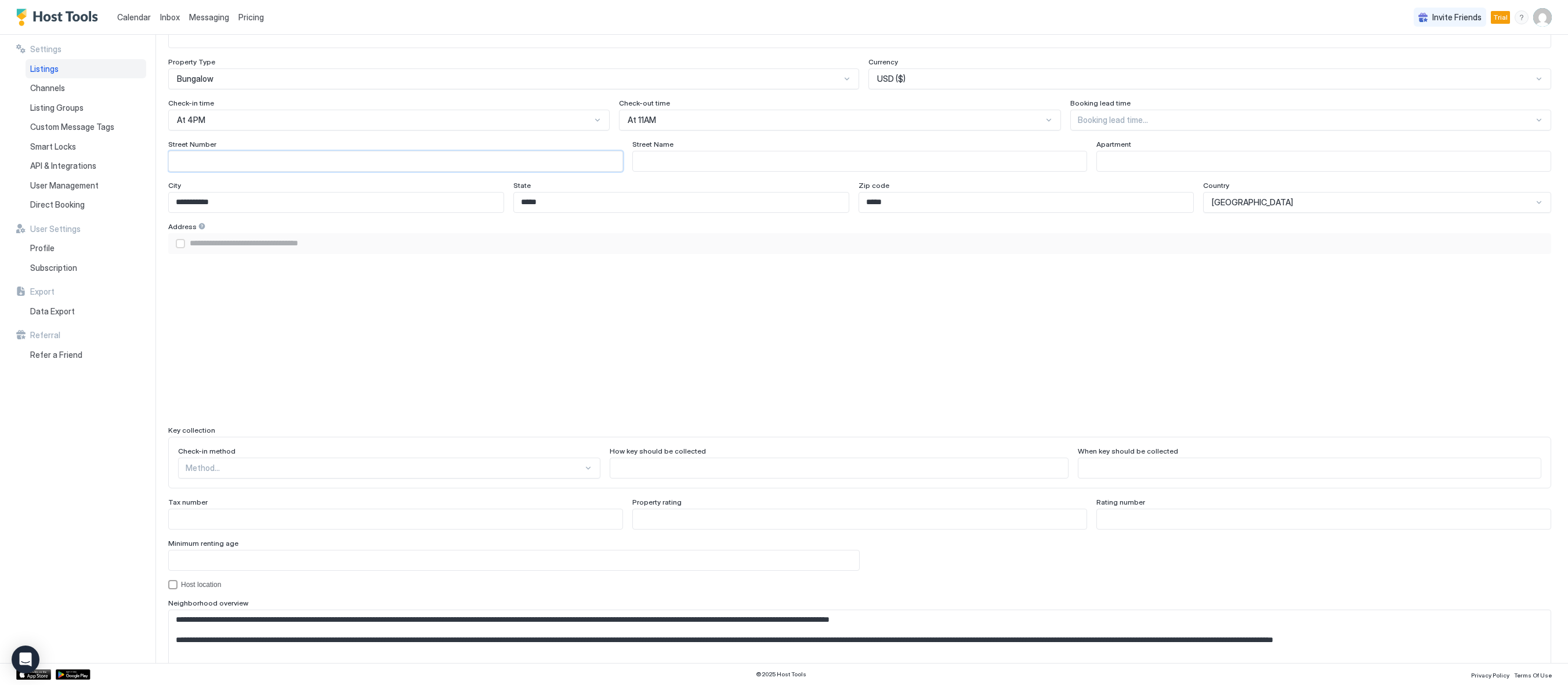
type input "**********"
type input "**"
type input "**********"
type input "***"
type input "**********"
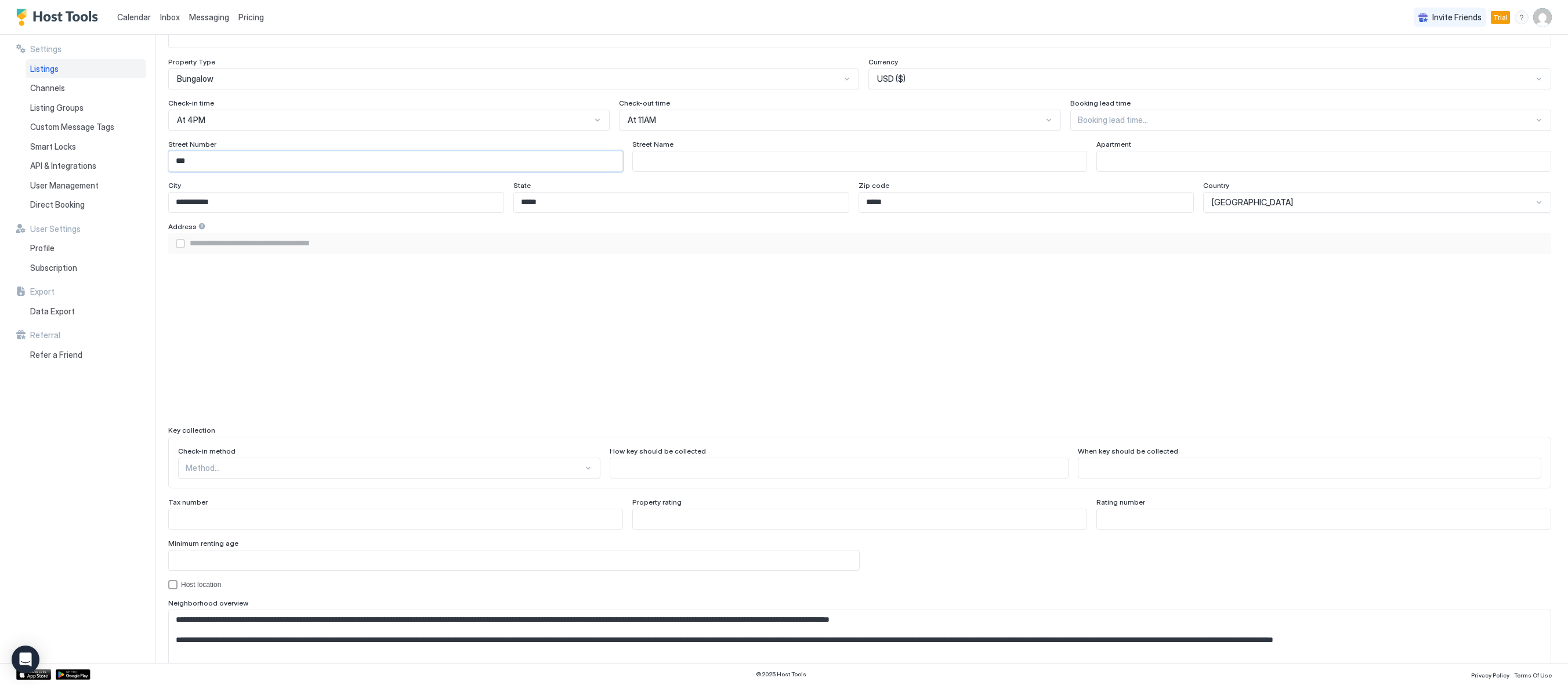
type input "****"
type input "**********"
type input "******"
type input "**********"
type input "********"
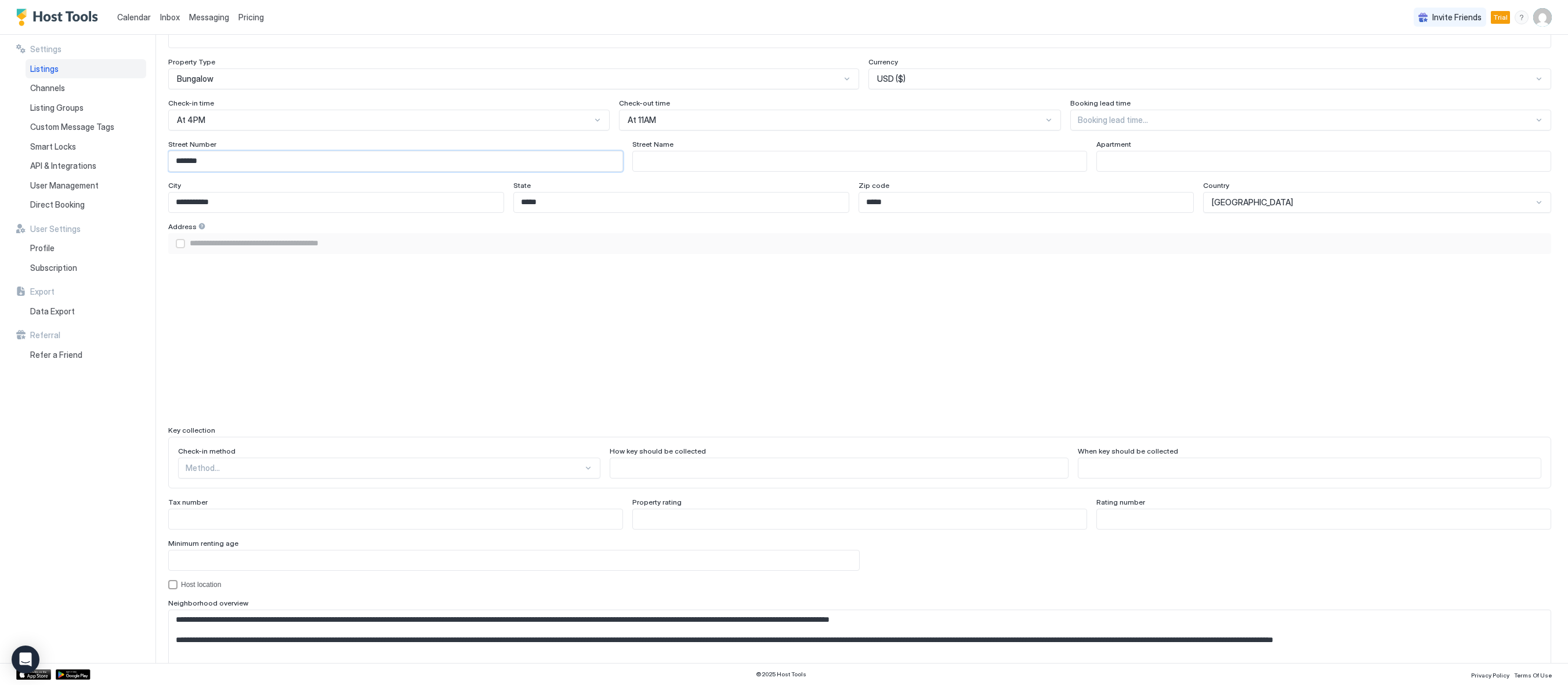
type input "**********"
type input "*********"
type input "**********"
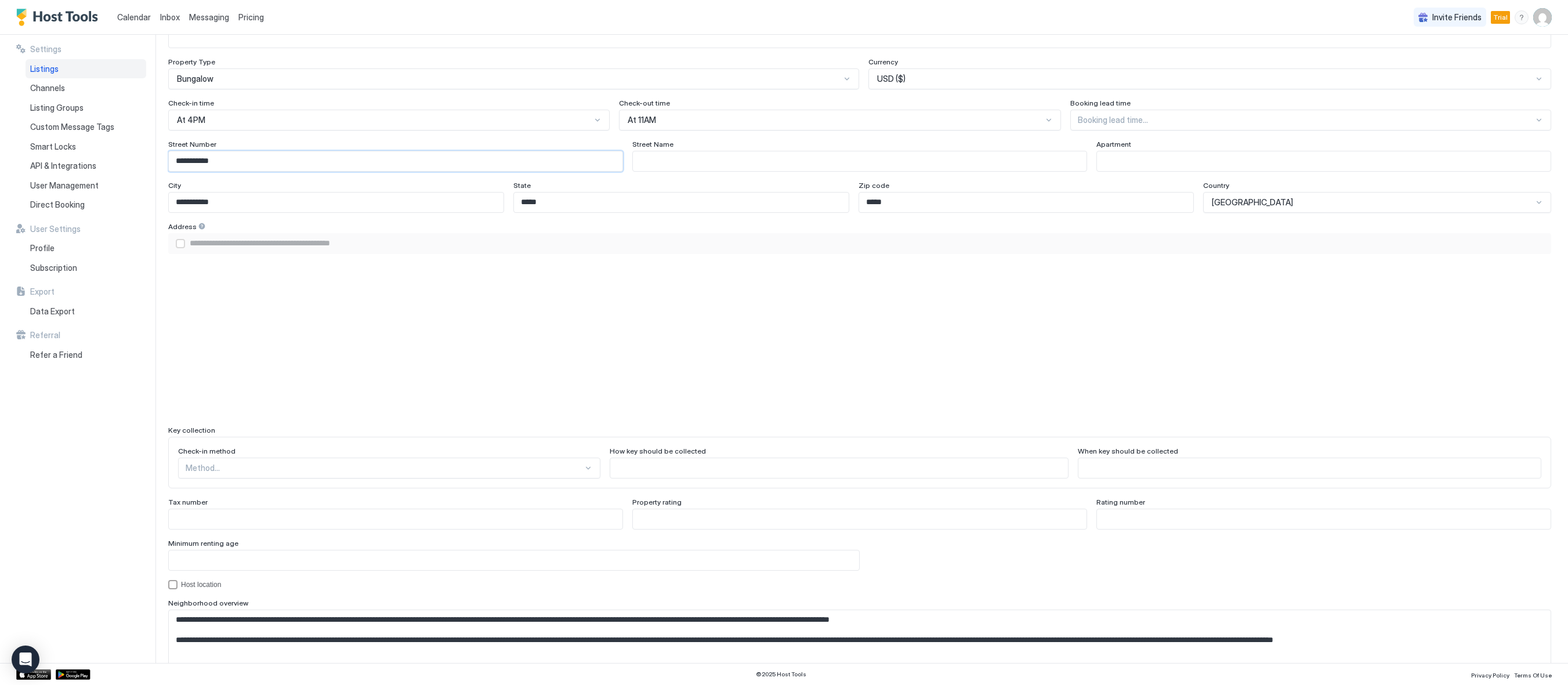
type input "**********"
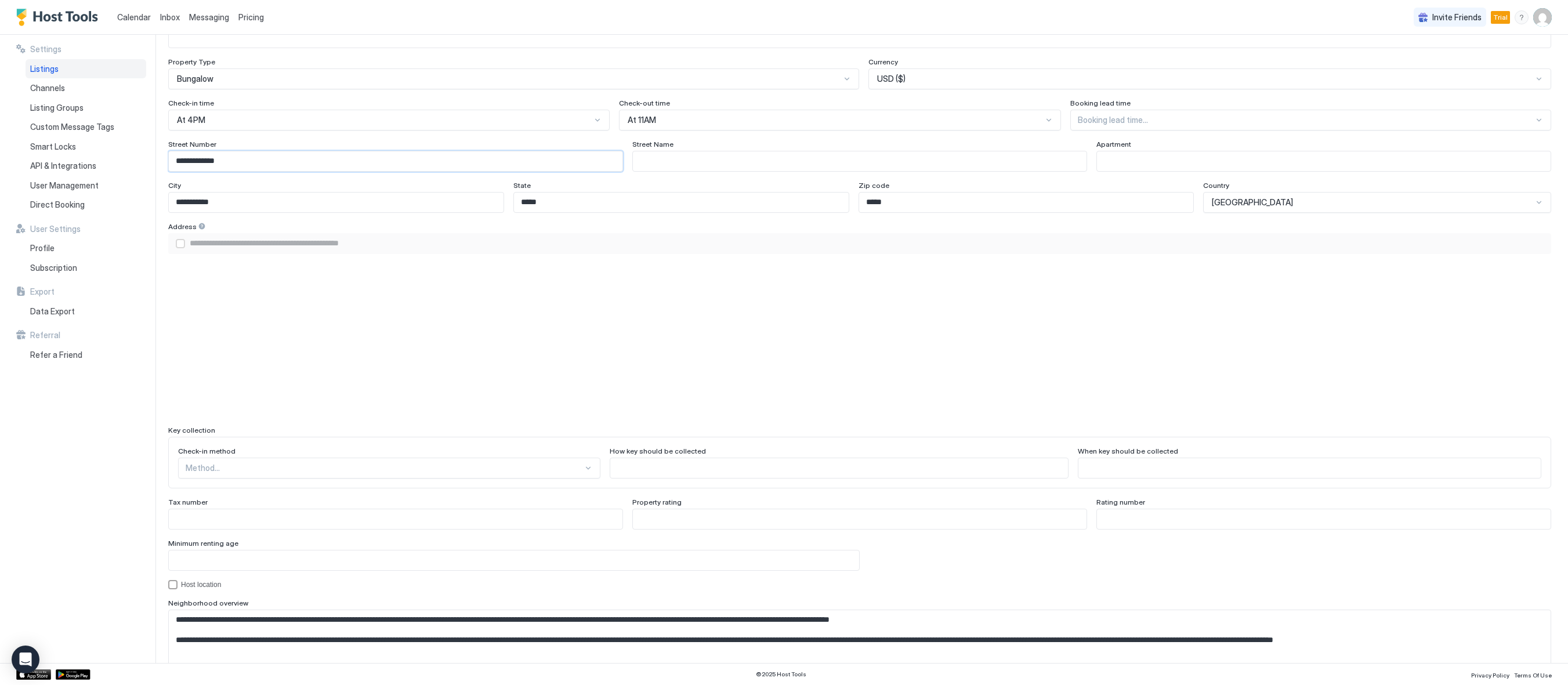
type input "**********"
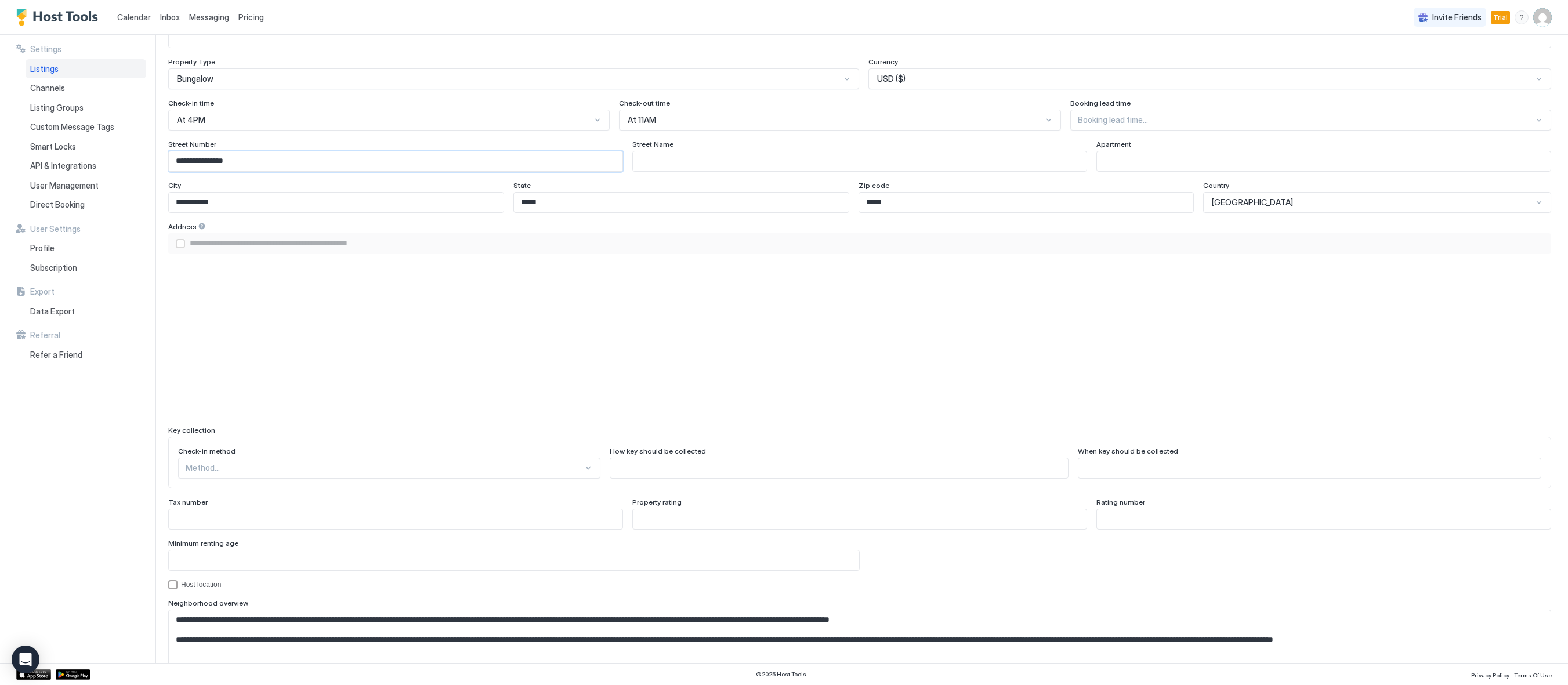
type input "**********"
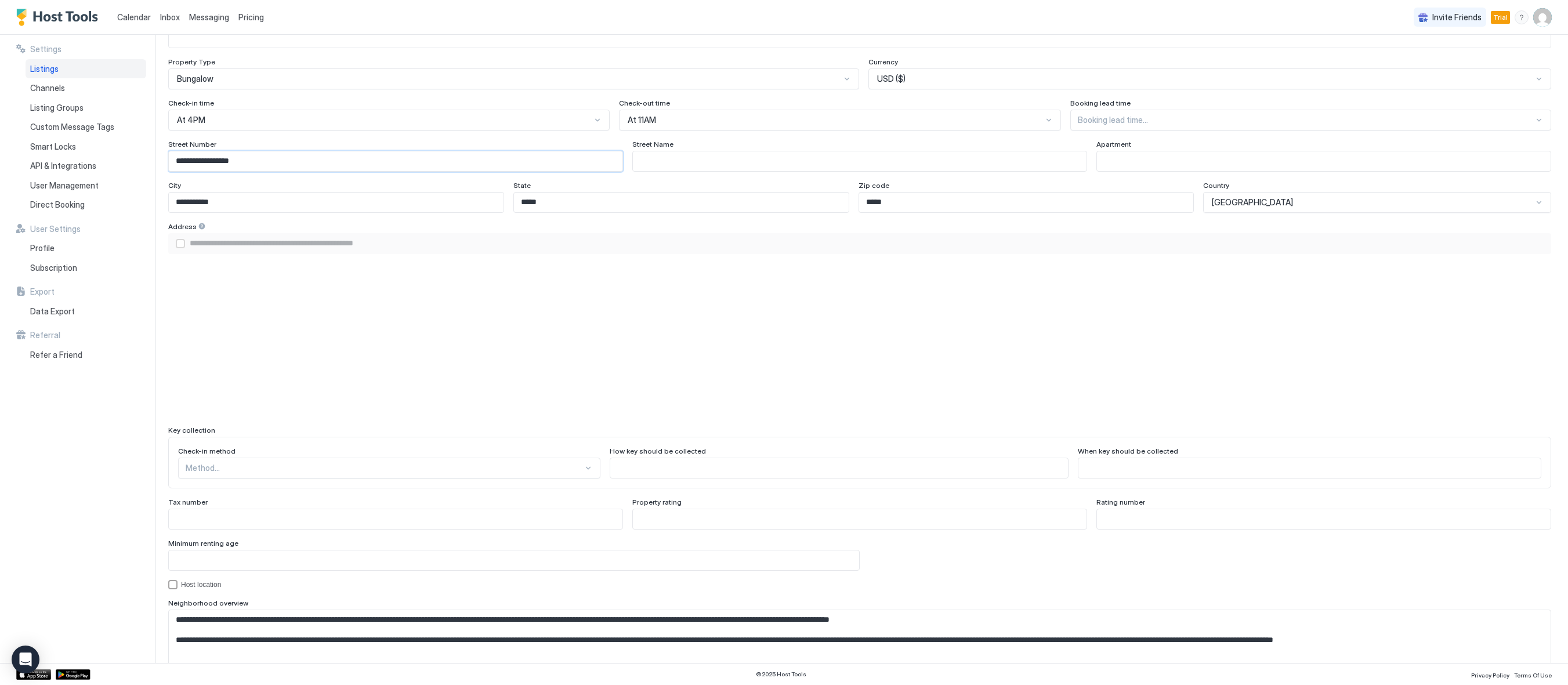
type input "**********"
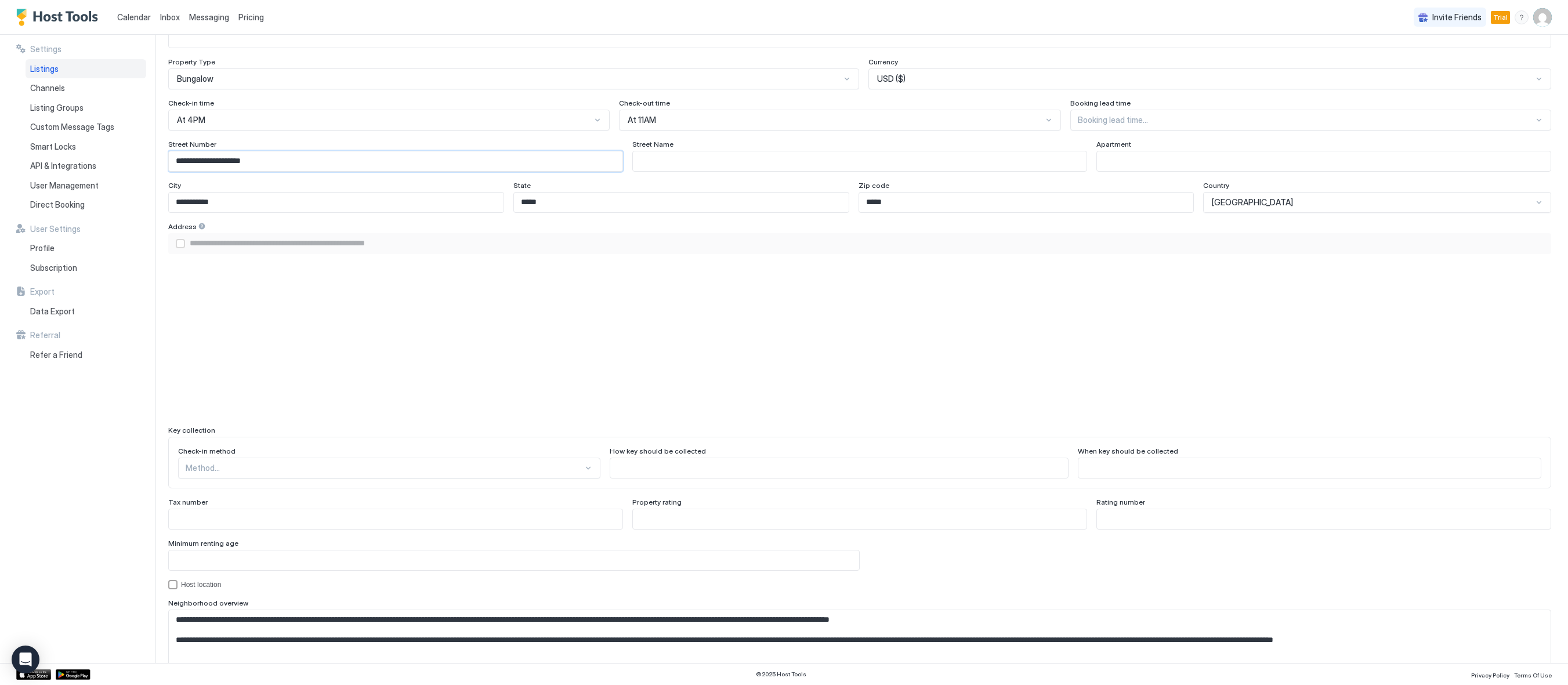
type input "**********"
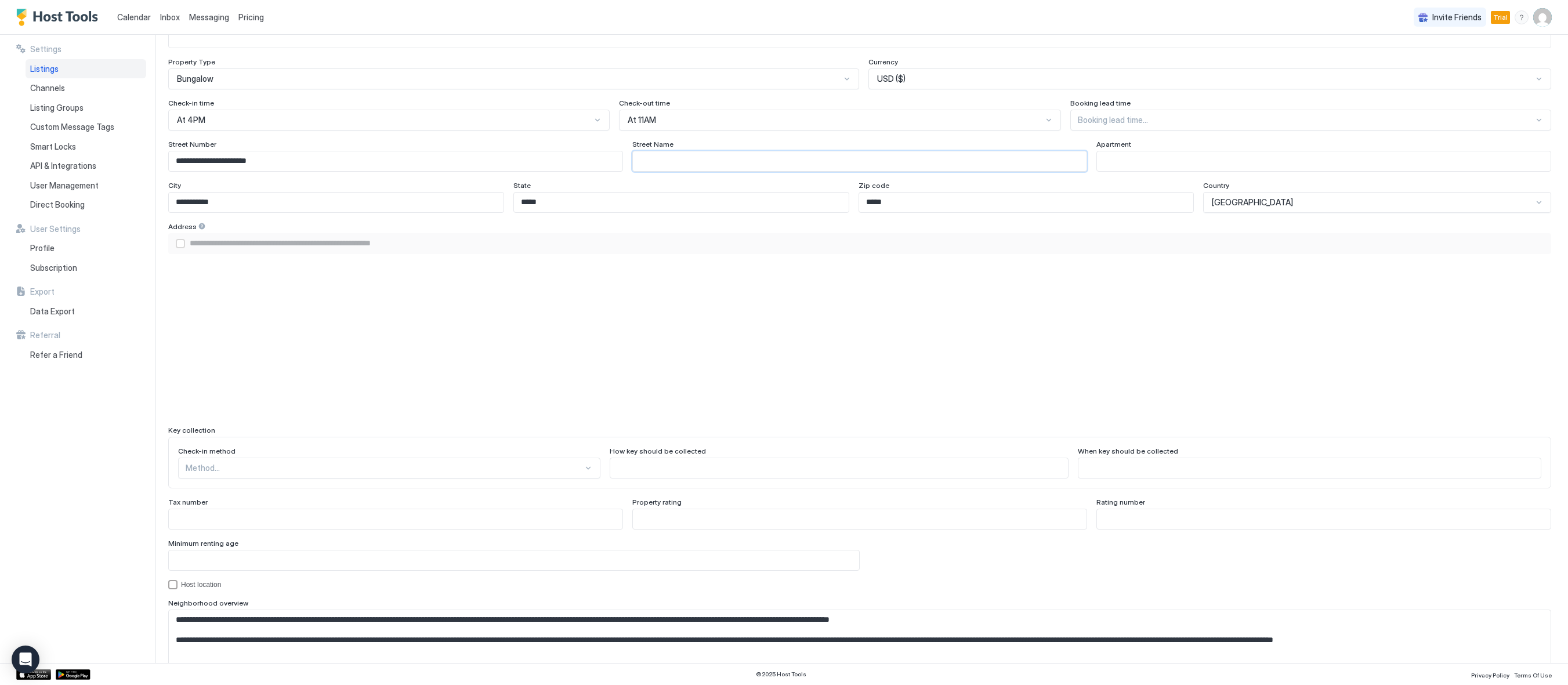
type input "*"
type input "**********"
type input "**"
type input "**********"
type input "***"
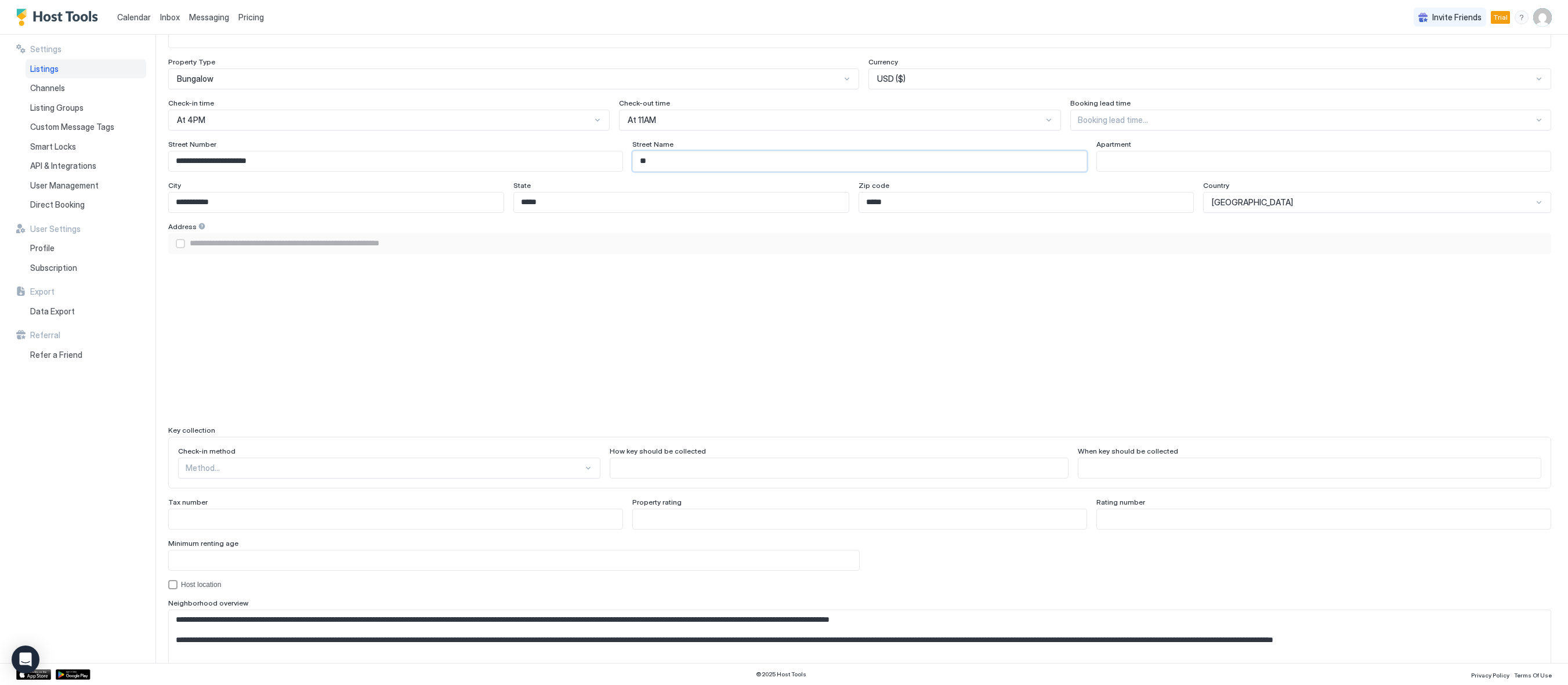
type input "**********"
type input "*****"
type input "**********"
type input "******"
type input "**********"
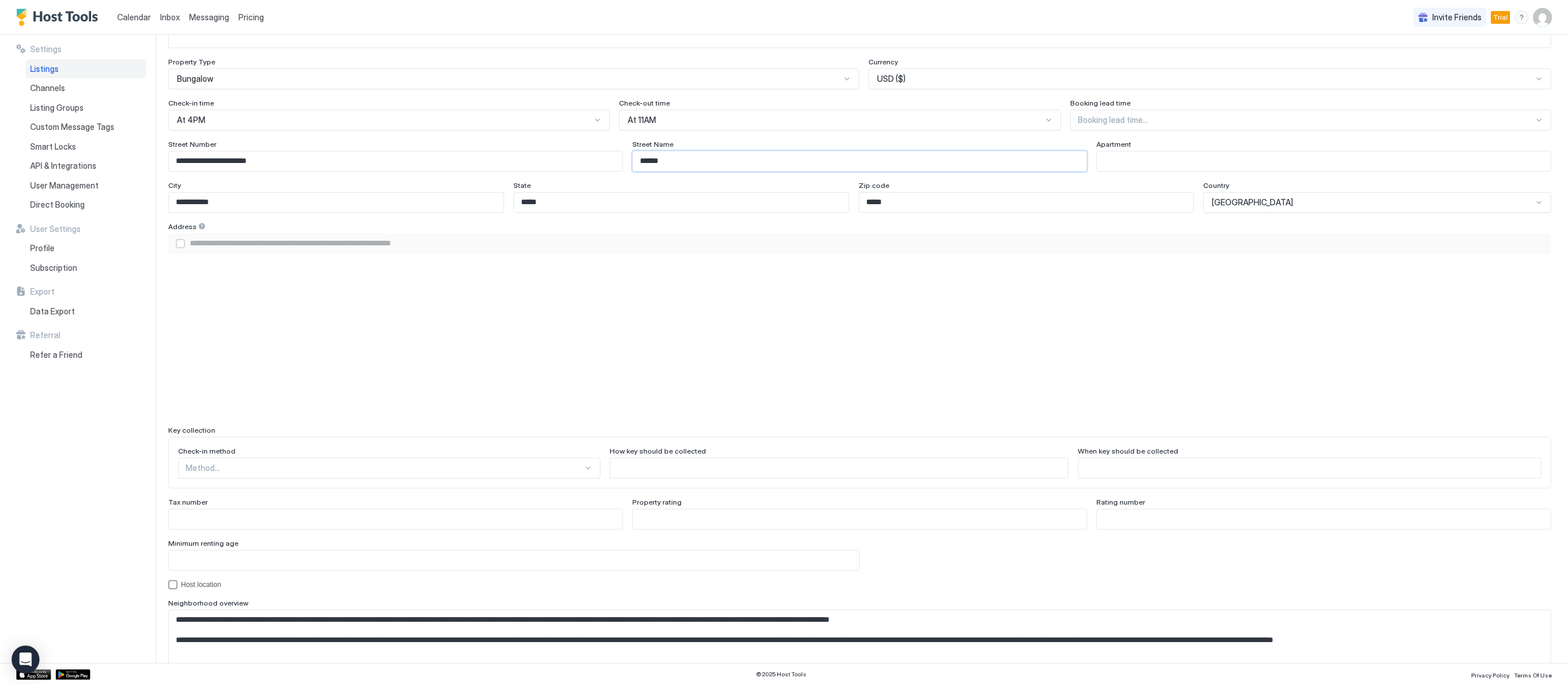
type input "*******"
type input "**********"
type input "********"
type input "**********"
type input "*********"
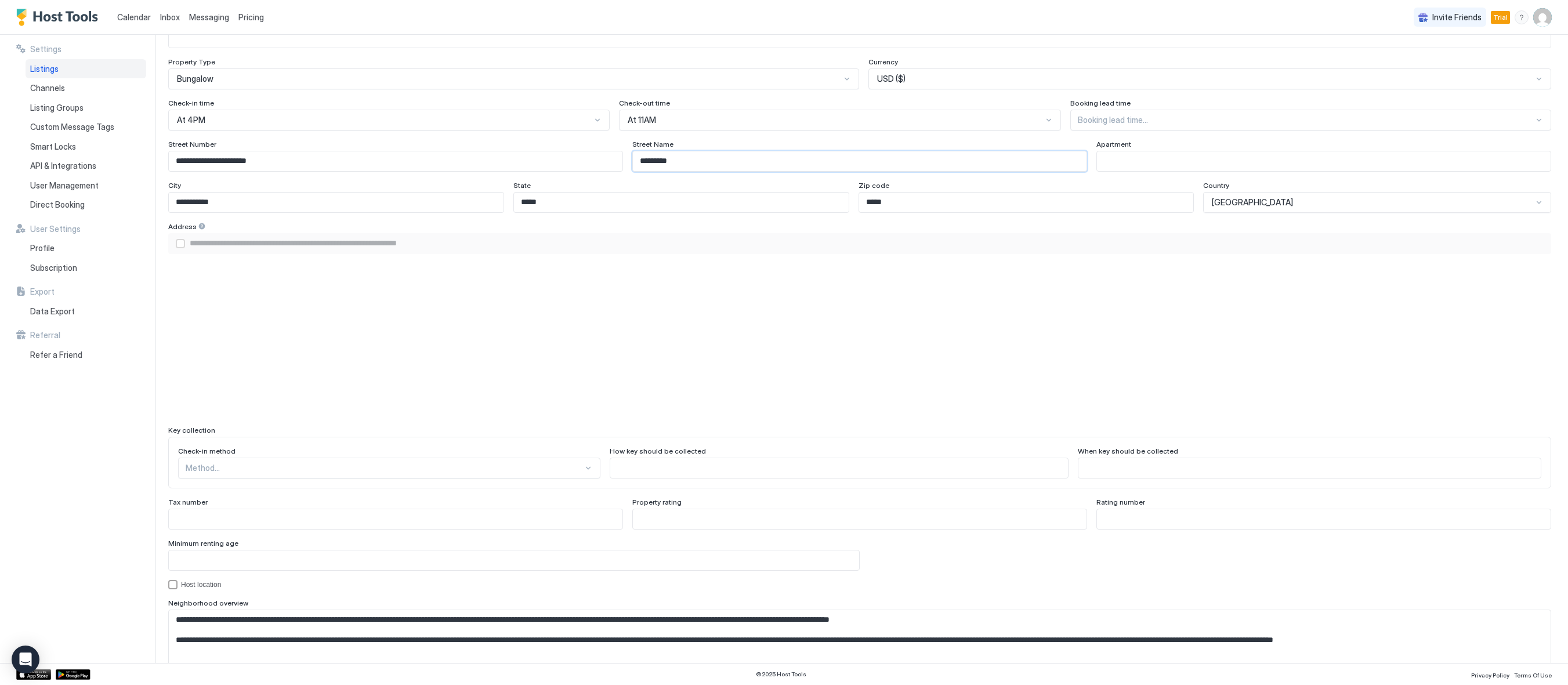
type input "**********"
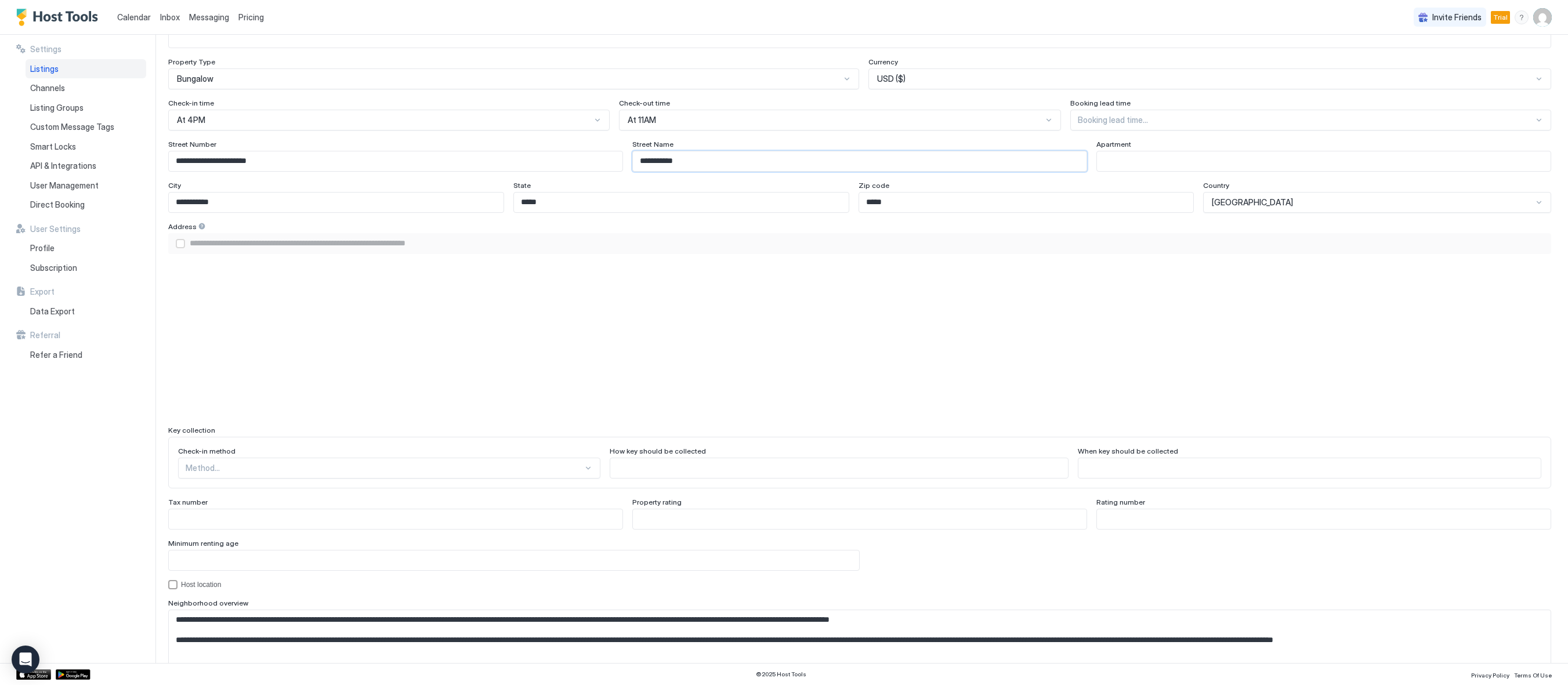
type input "**********"
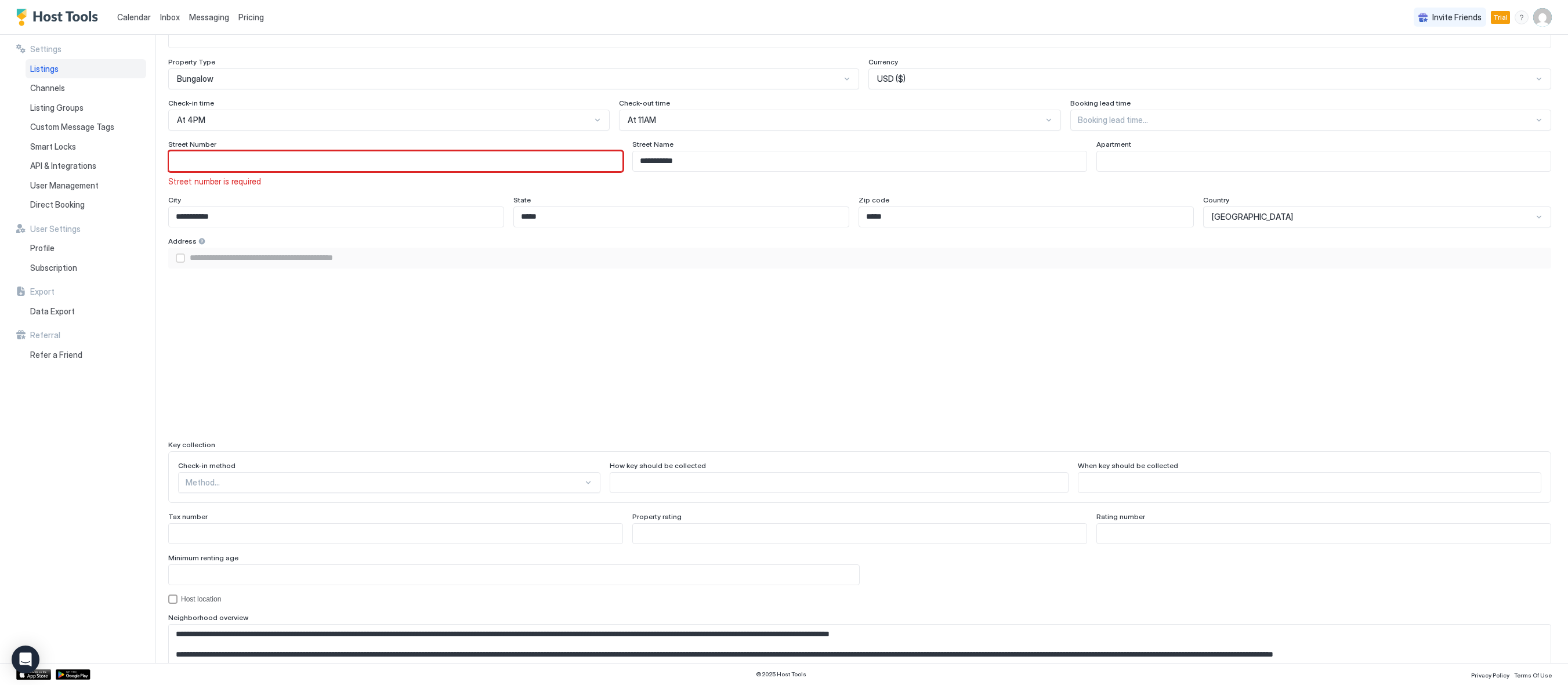
scroll to position [487, 0]
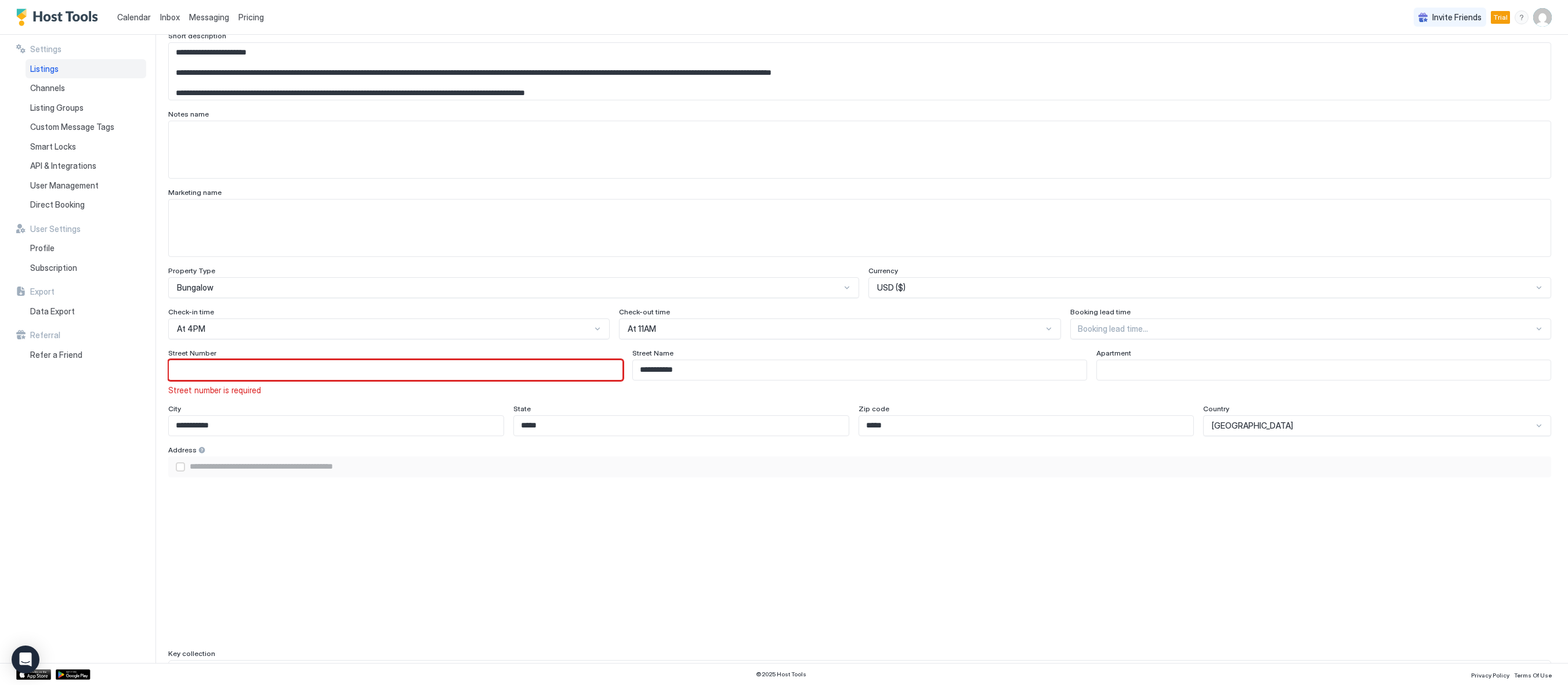
type input "*"
type input "**********"
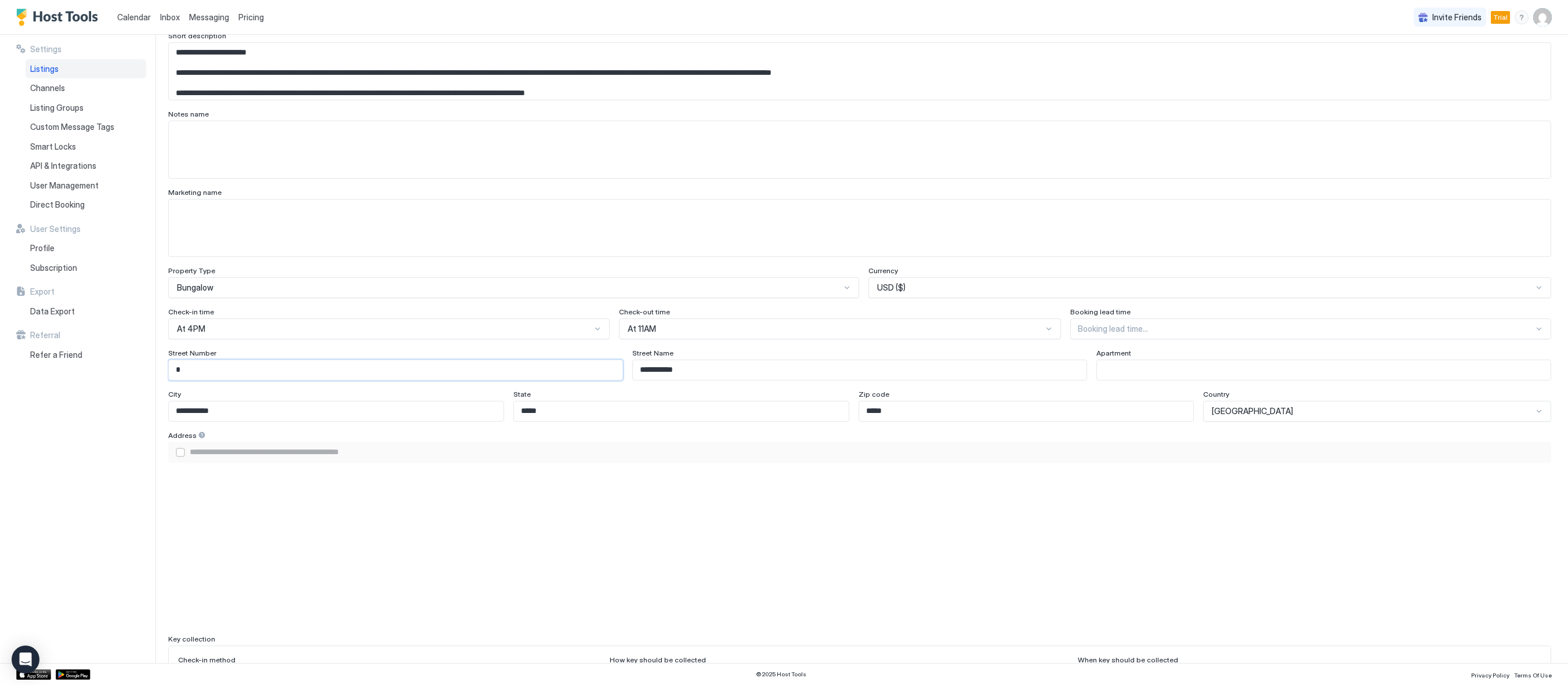
type input "**"
type input "**********"
type input "***"
type input "**********"
type input "****"
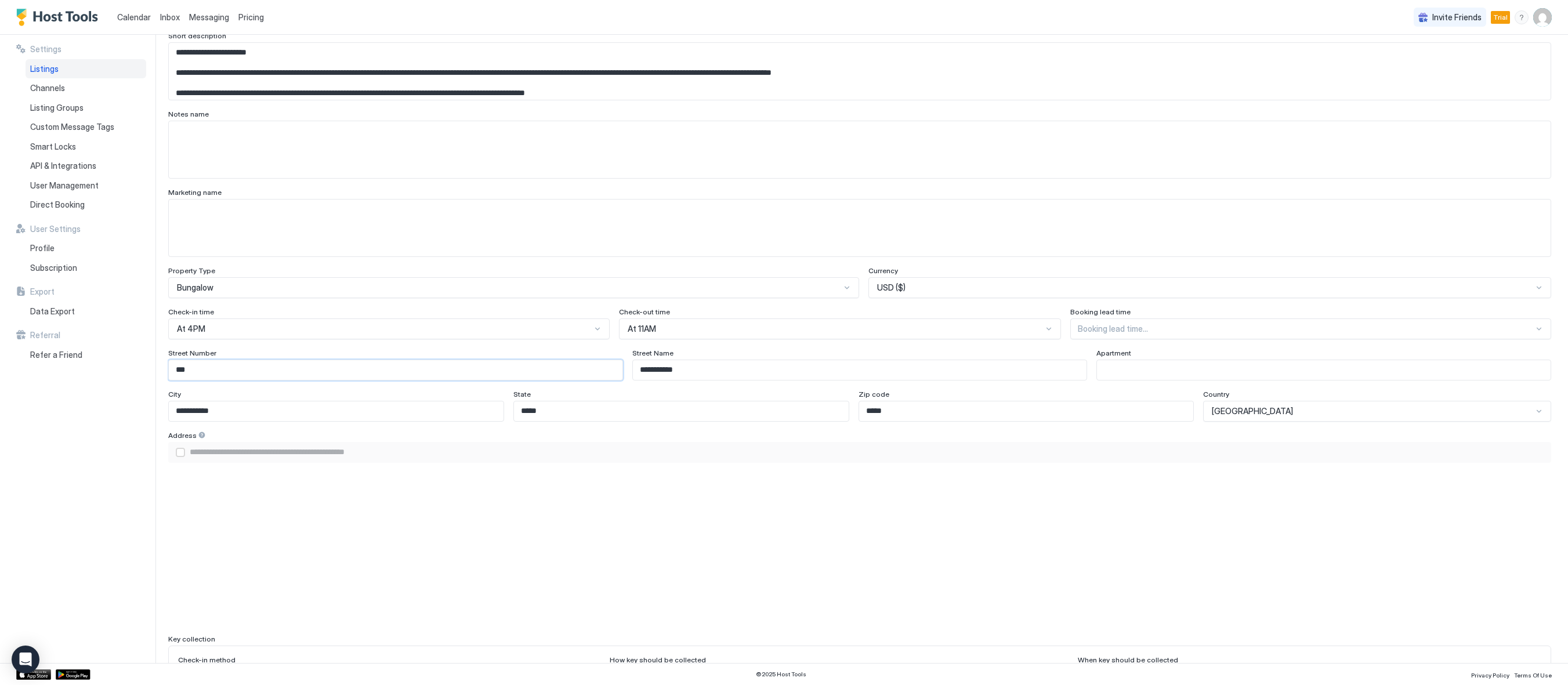
type input "**********"
type input "****"
type input "*"
type input "**********"
type input "**"
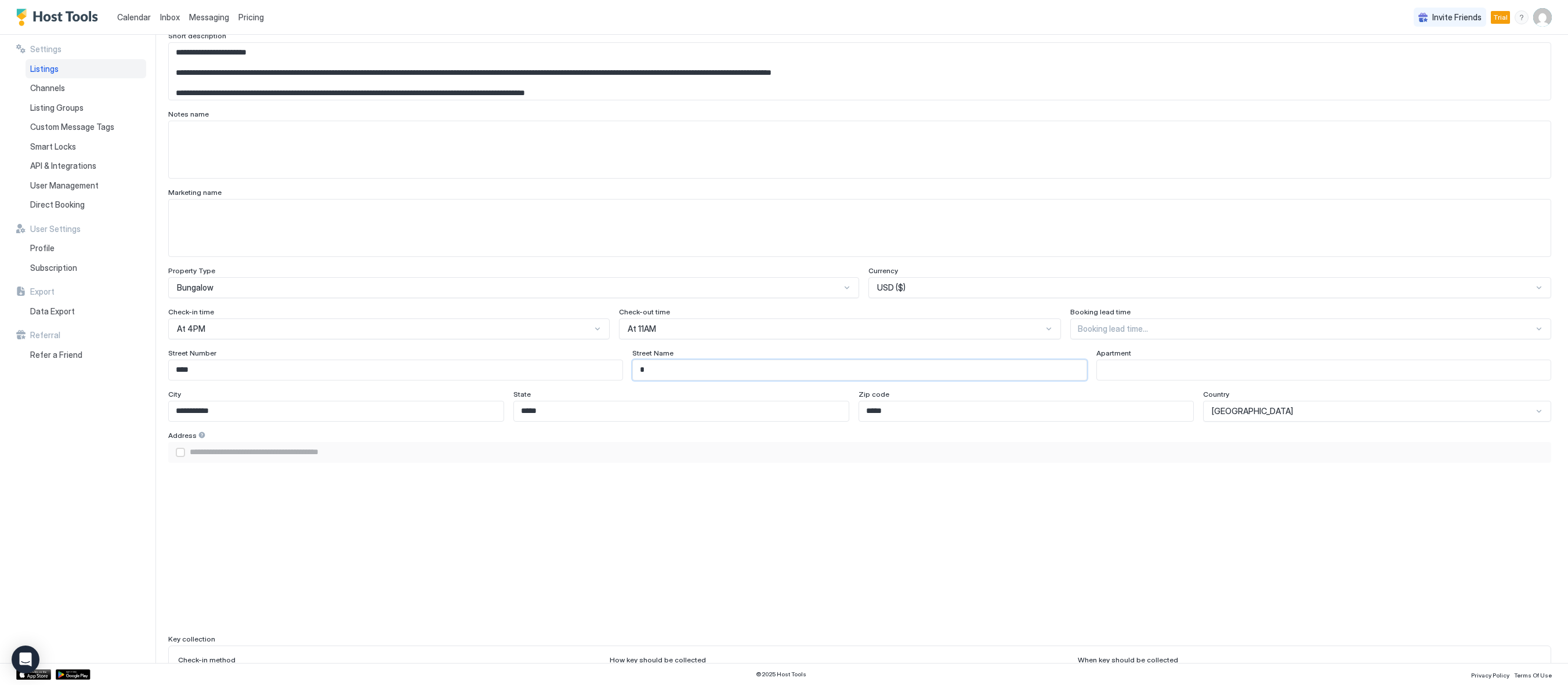
type input "**********"
type input "***"
type input "**********"
type input "*****"
type input "**********"
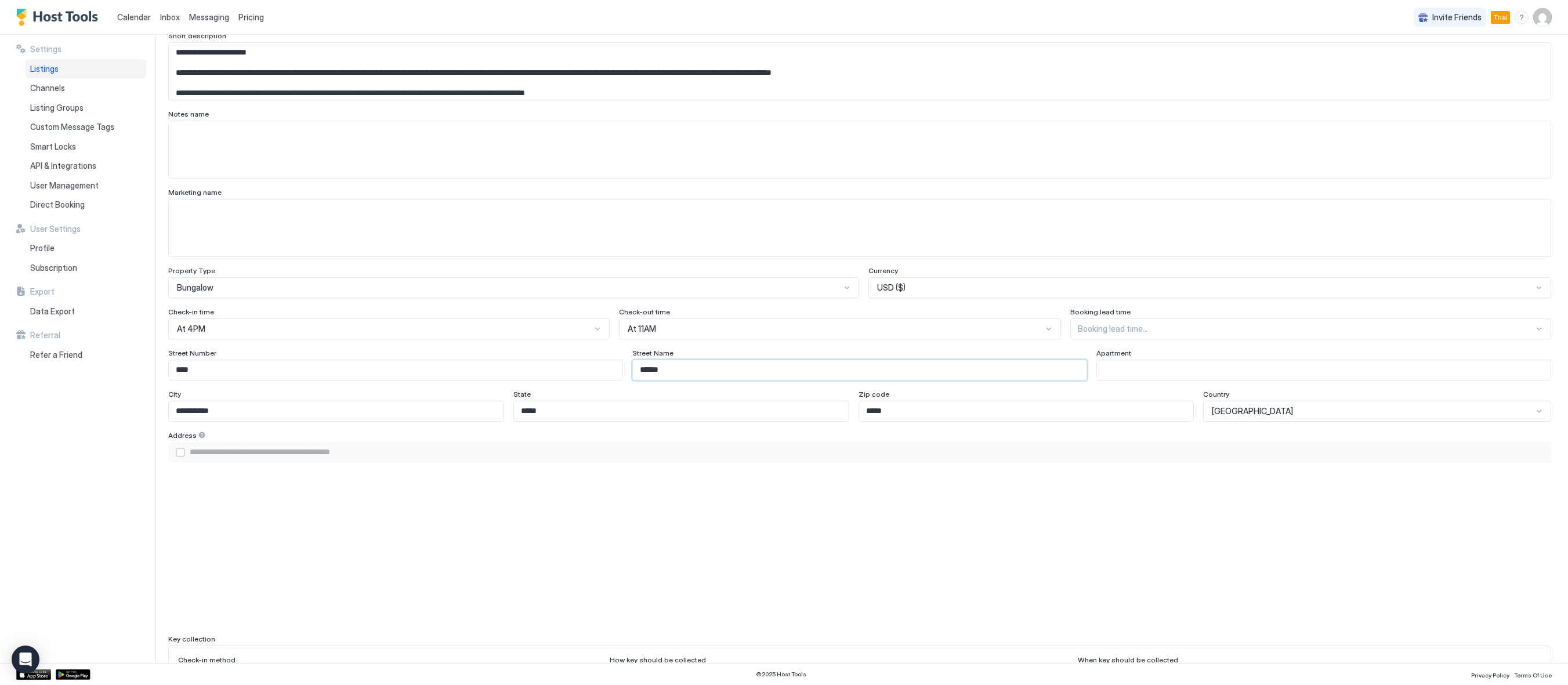
type input "*******"
type input "**********"
type input "********"
type input "**********"
type input "*********"
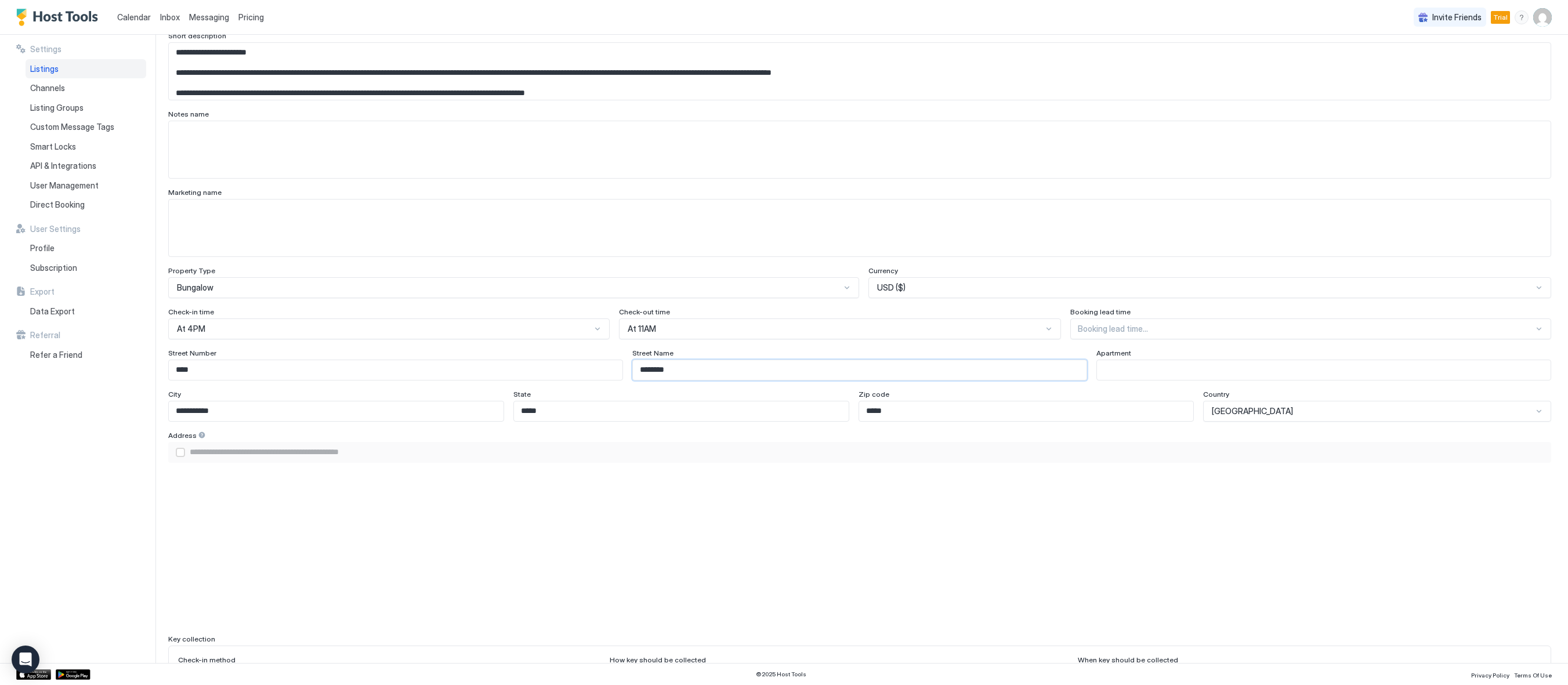
type input "**********"
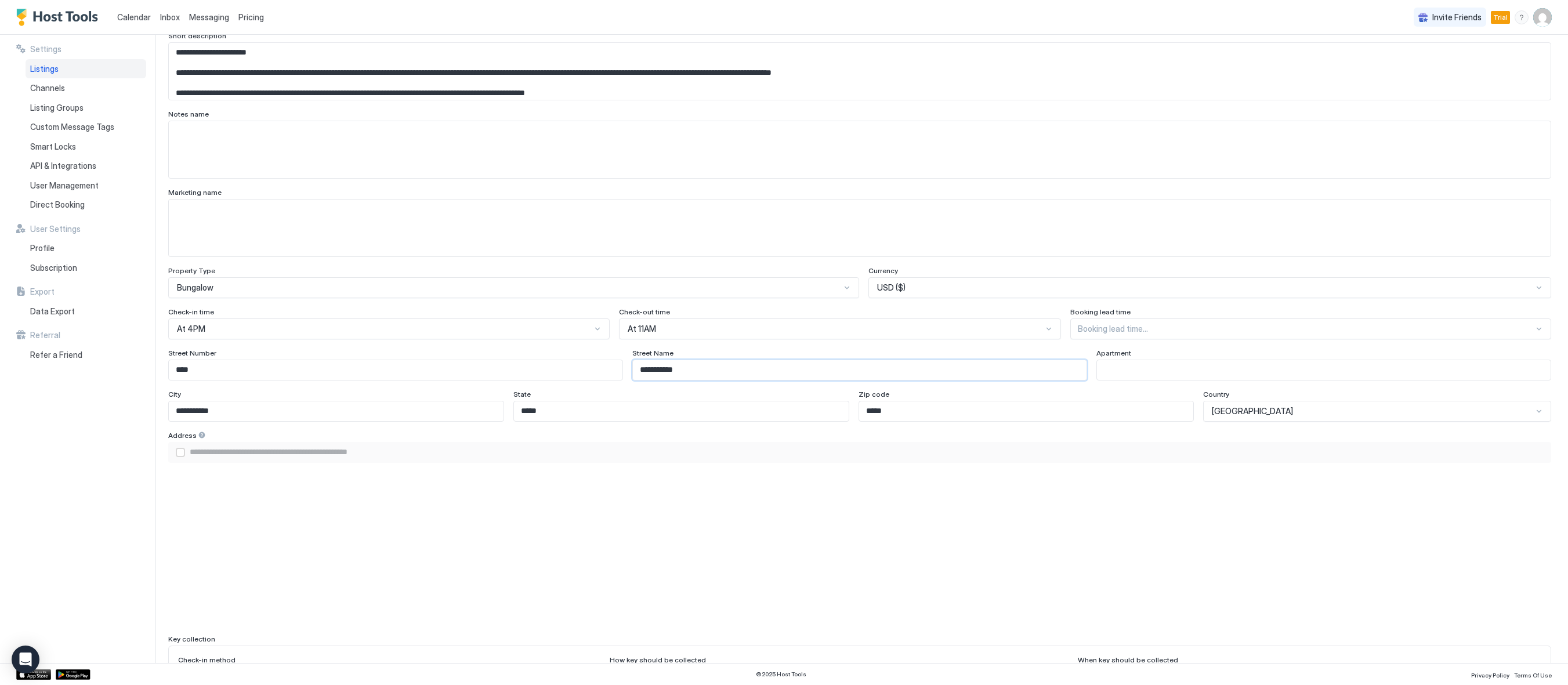
type input "**********"
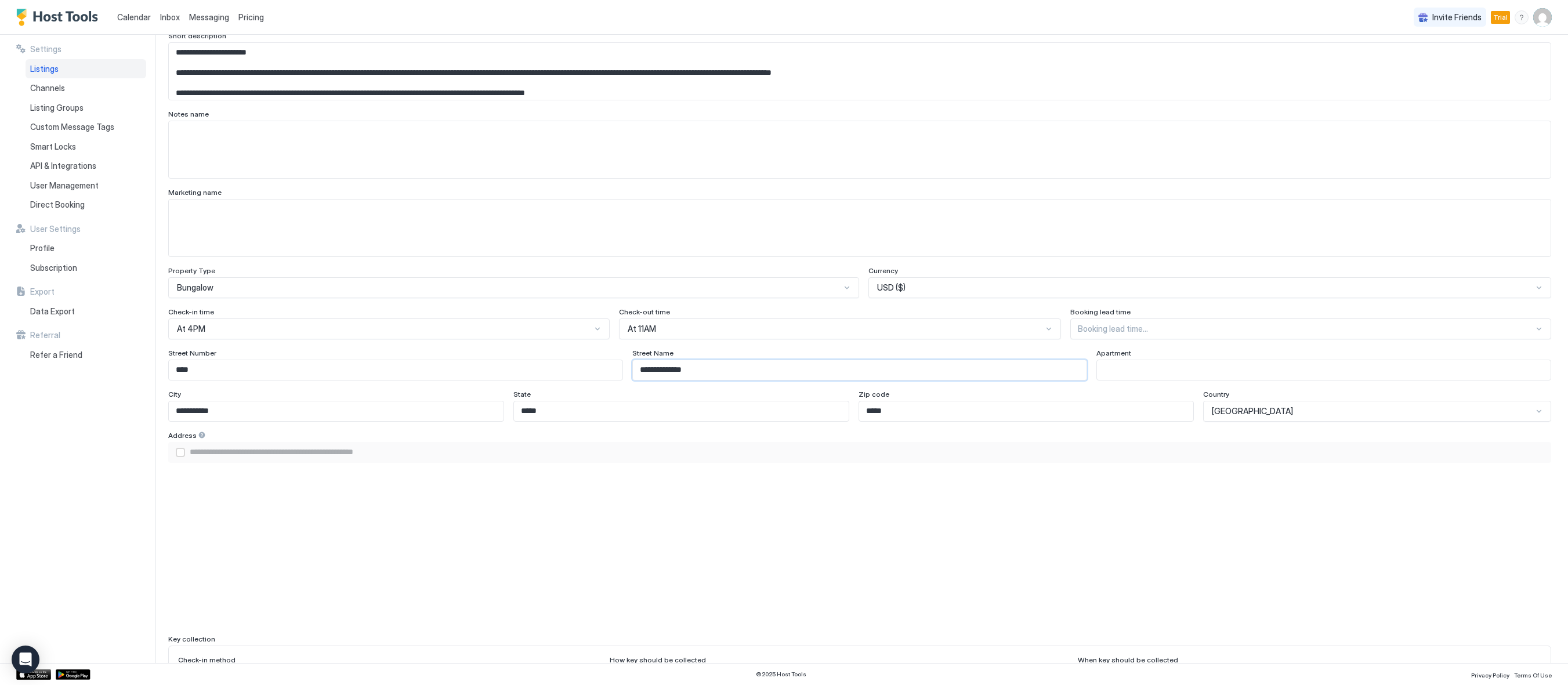
type input "**********"
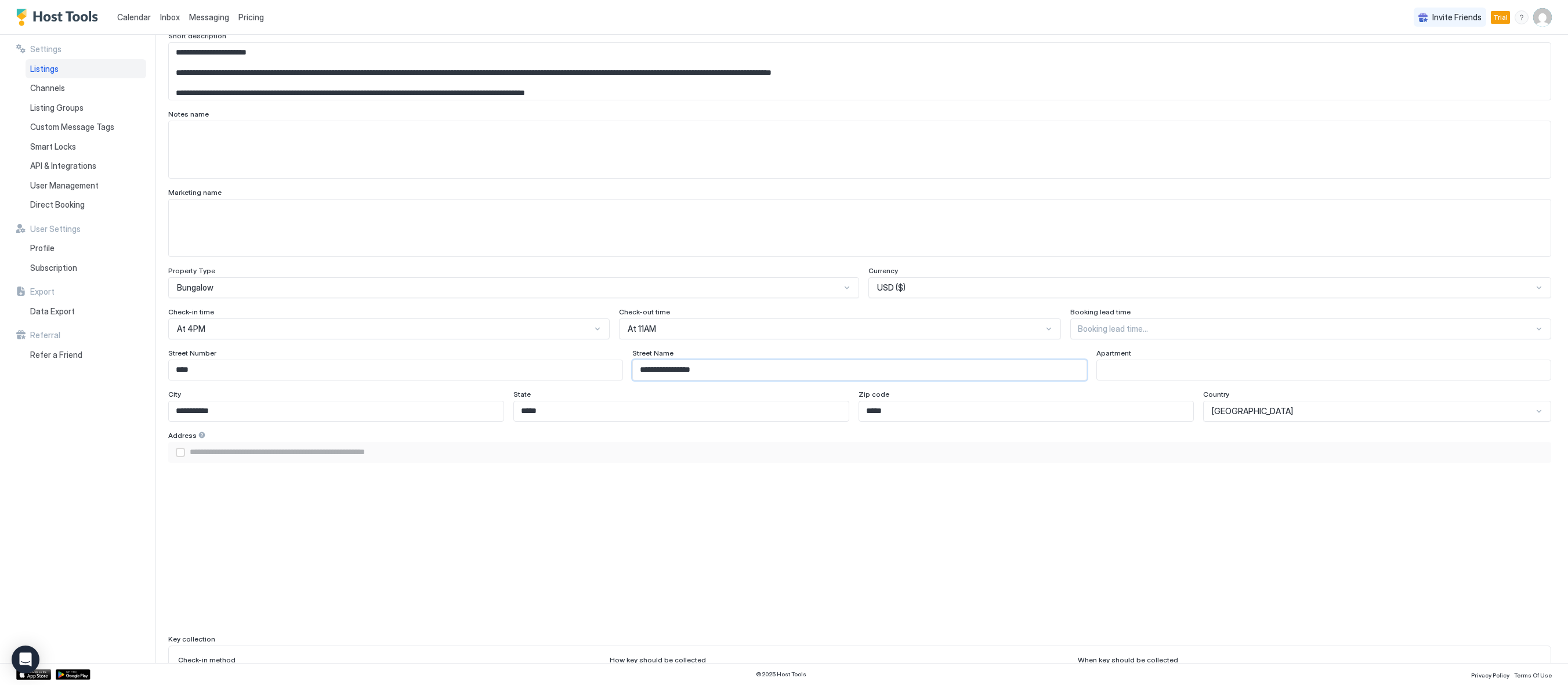
type input "**********"
type input "*"
type input "**********"
type input "**"
type input "**********"
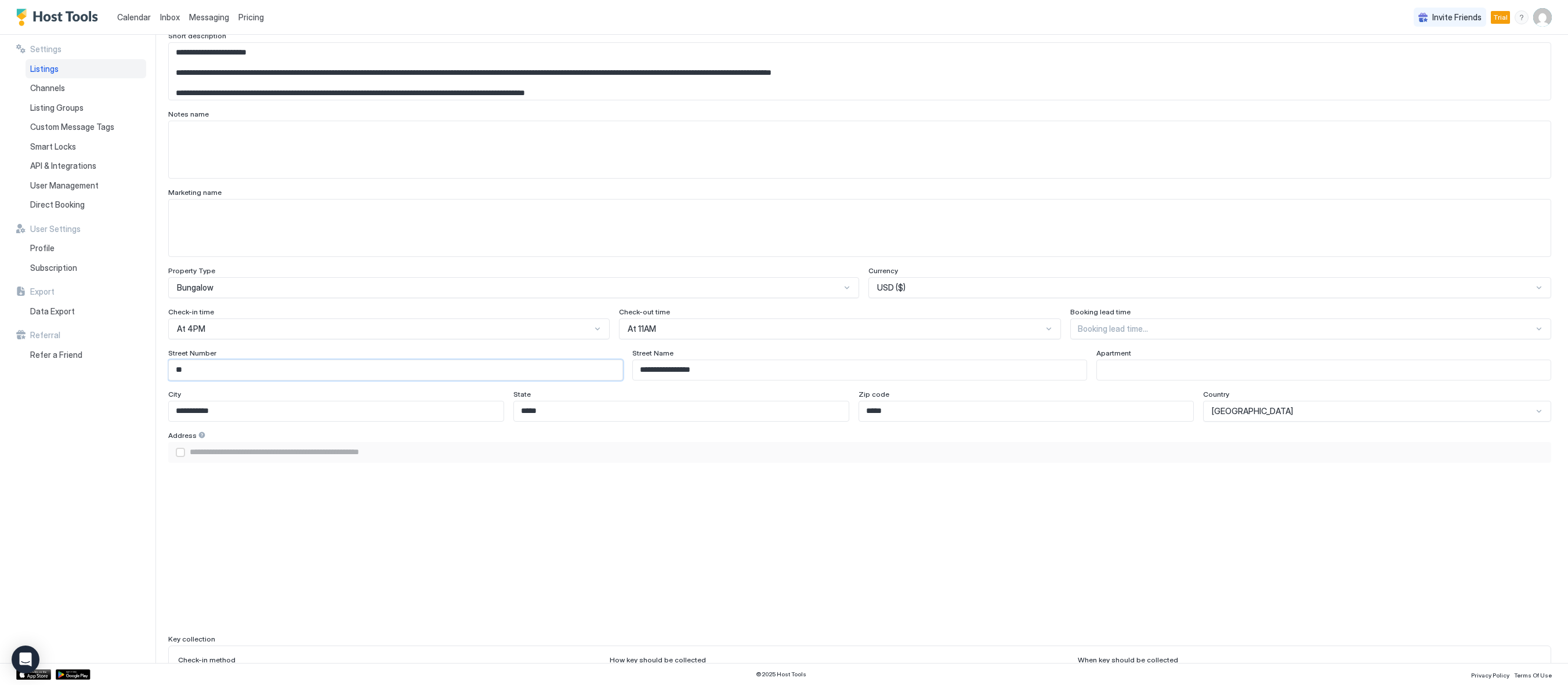
type input "***"
type input "**********"
type input "****"
type input "**********"
type input "****"
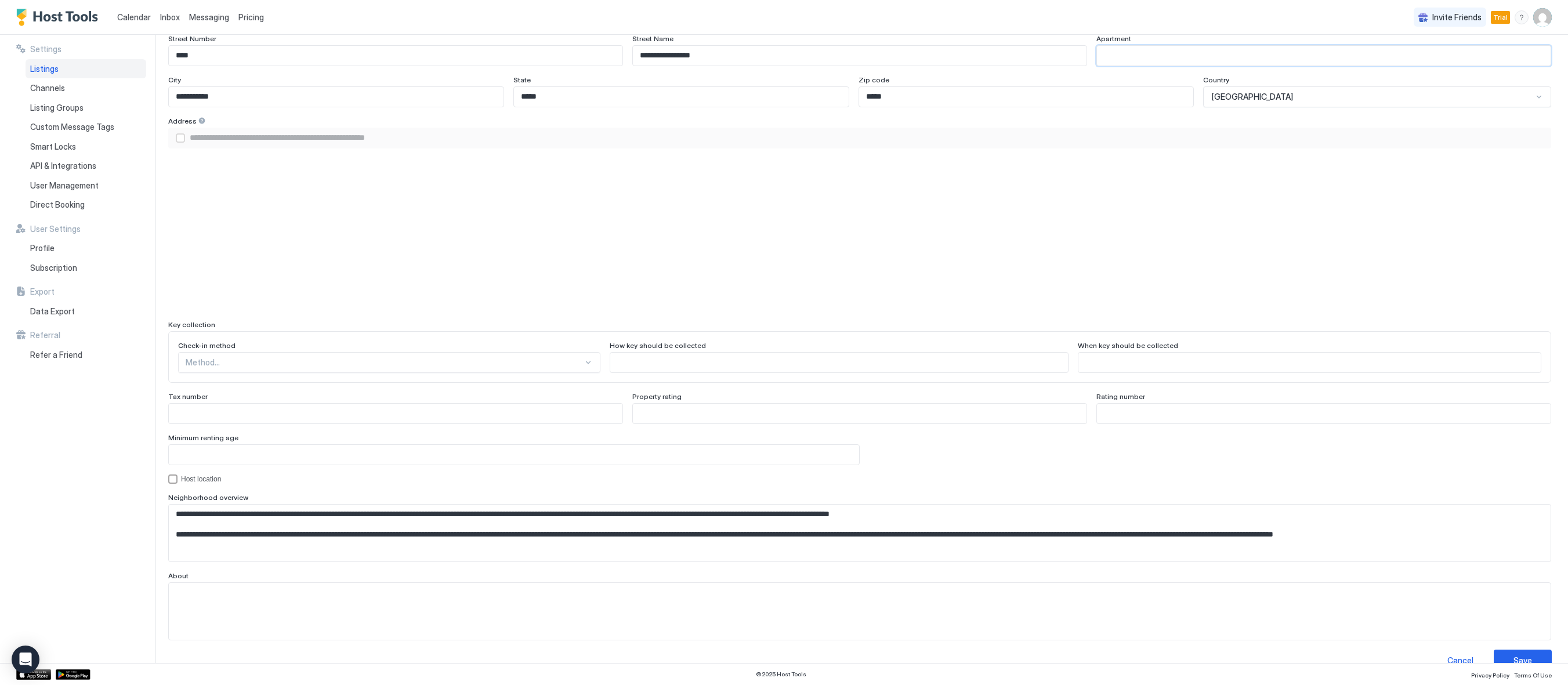
scroll to position [823, 0]
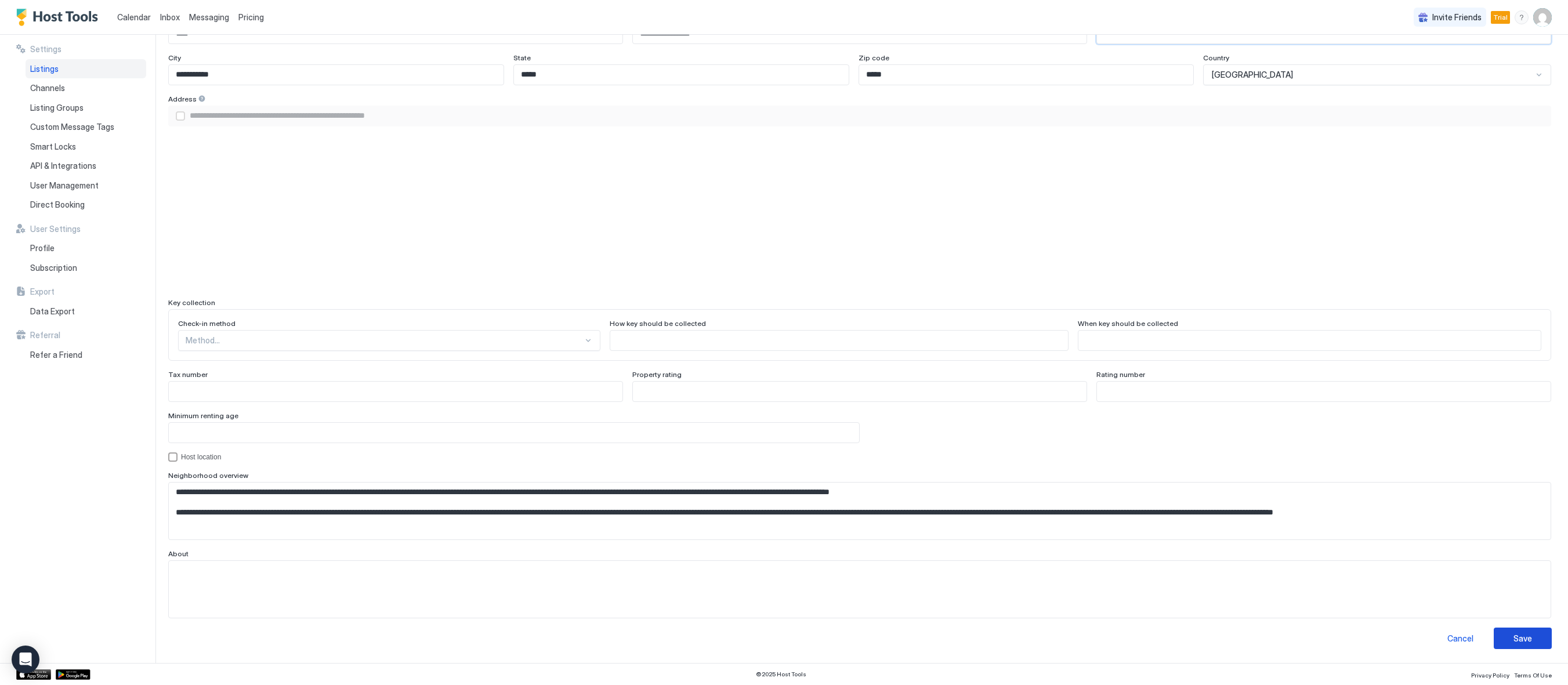
click at [1514, 632] on div "Save" at bounding box center [1523, 638] width 19 height 12
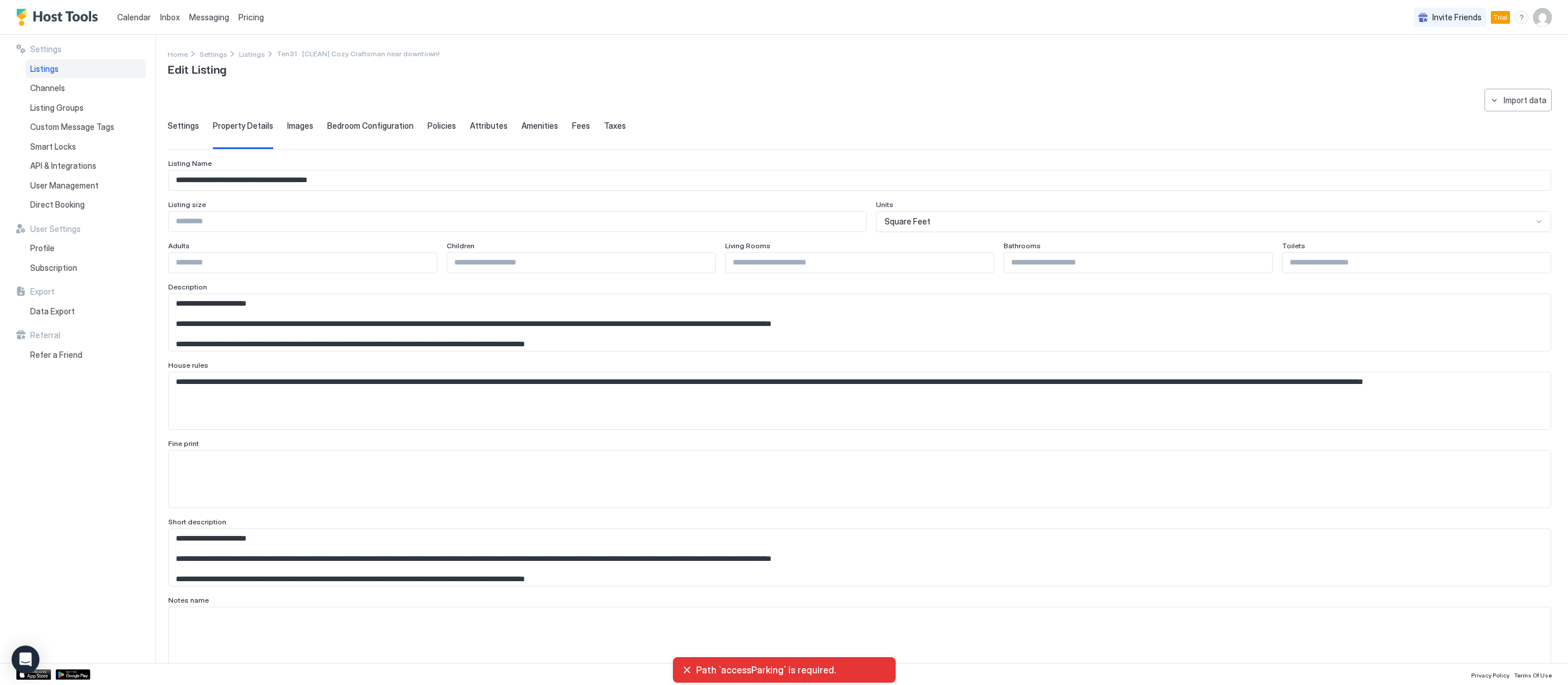
scroll to position [0, 0]
click at [273, 128] on div "Settings Property Details Images Bedroom Configuration Policies Attributes Amen…" at bounding box center [859, 136] width 1383 height 28
click at [306, 128] on span "Images" at bounding box center [300, 127] width 26 height 10
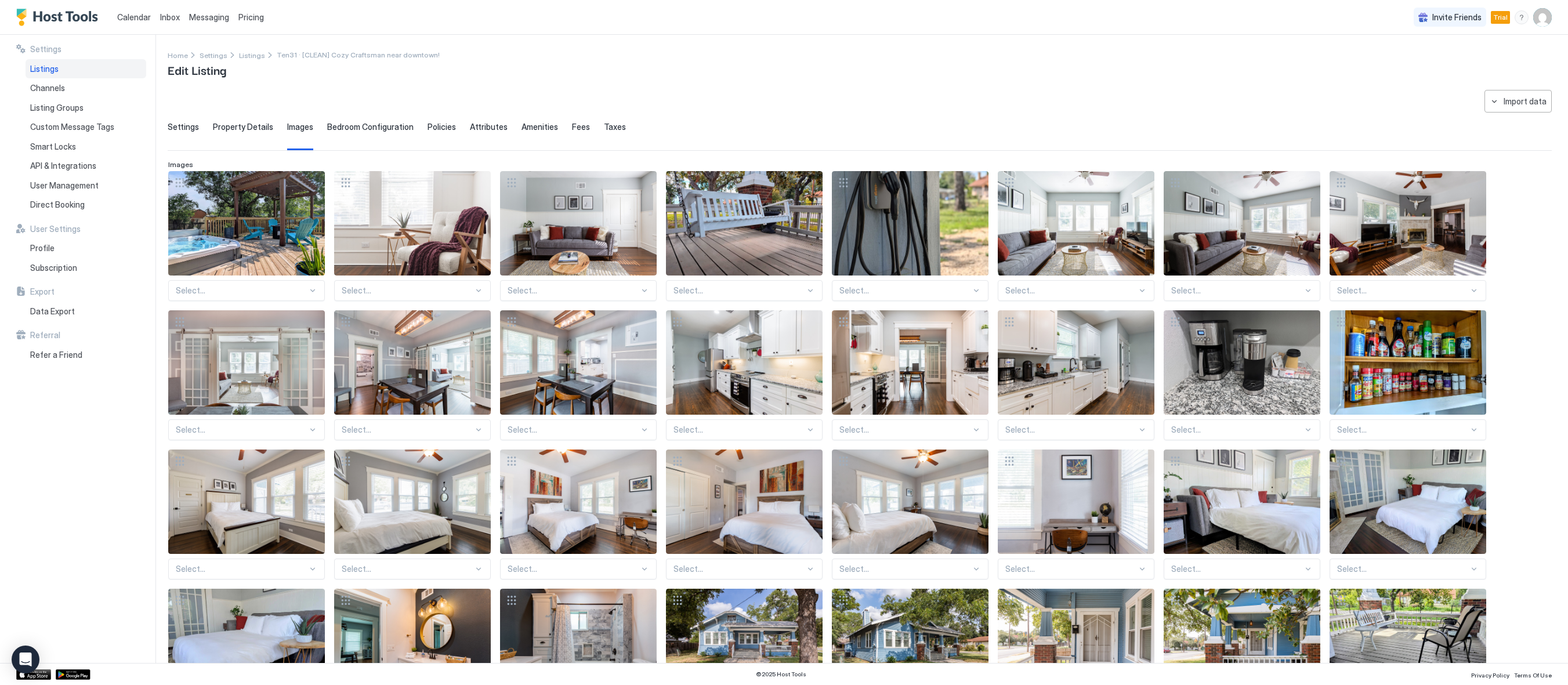
click at [370, 126] on span "Bedroom Configuration" at bounding box center [370, 127] width 86 height 10
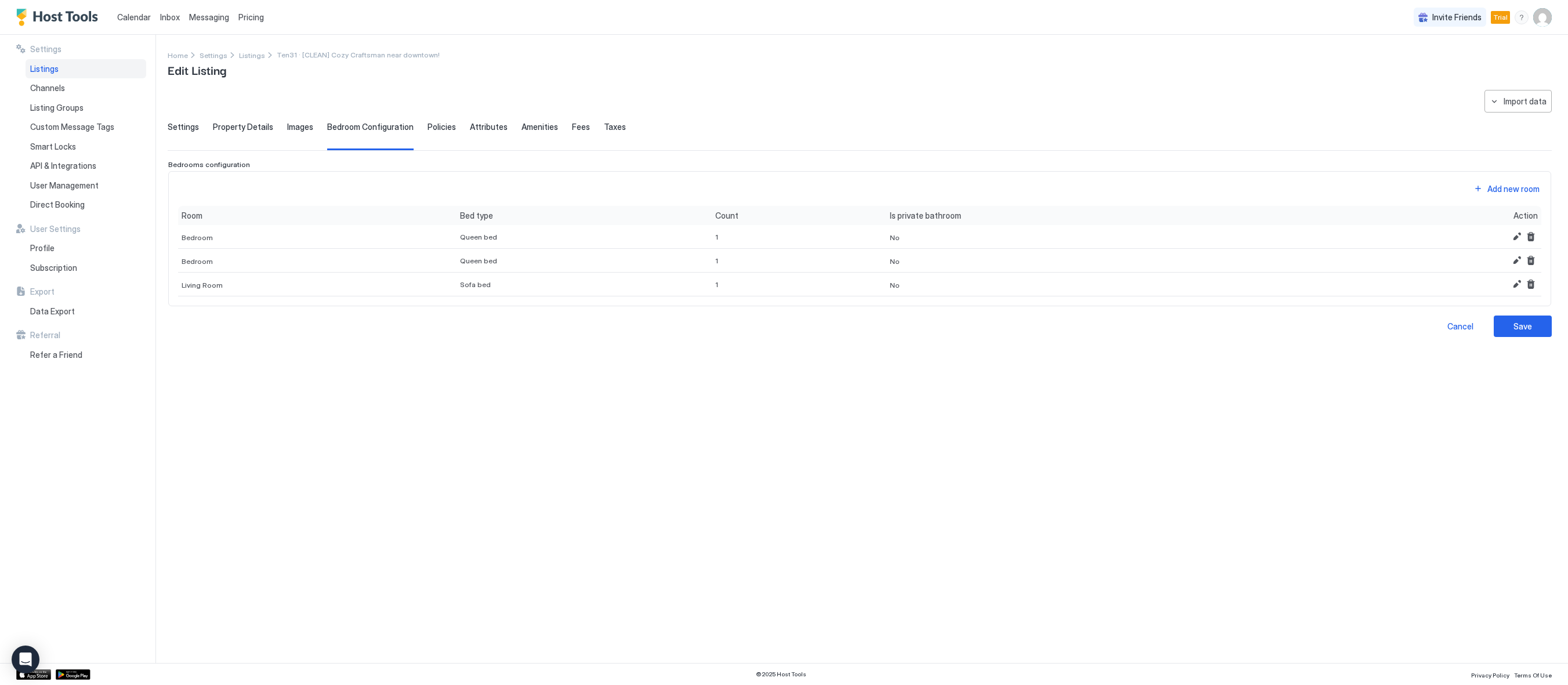
click at [448, 125] on span "Policies" at bounding box center [442, 127] width 28 height 10
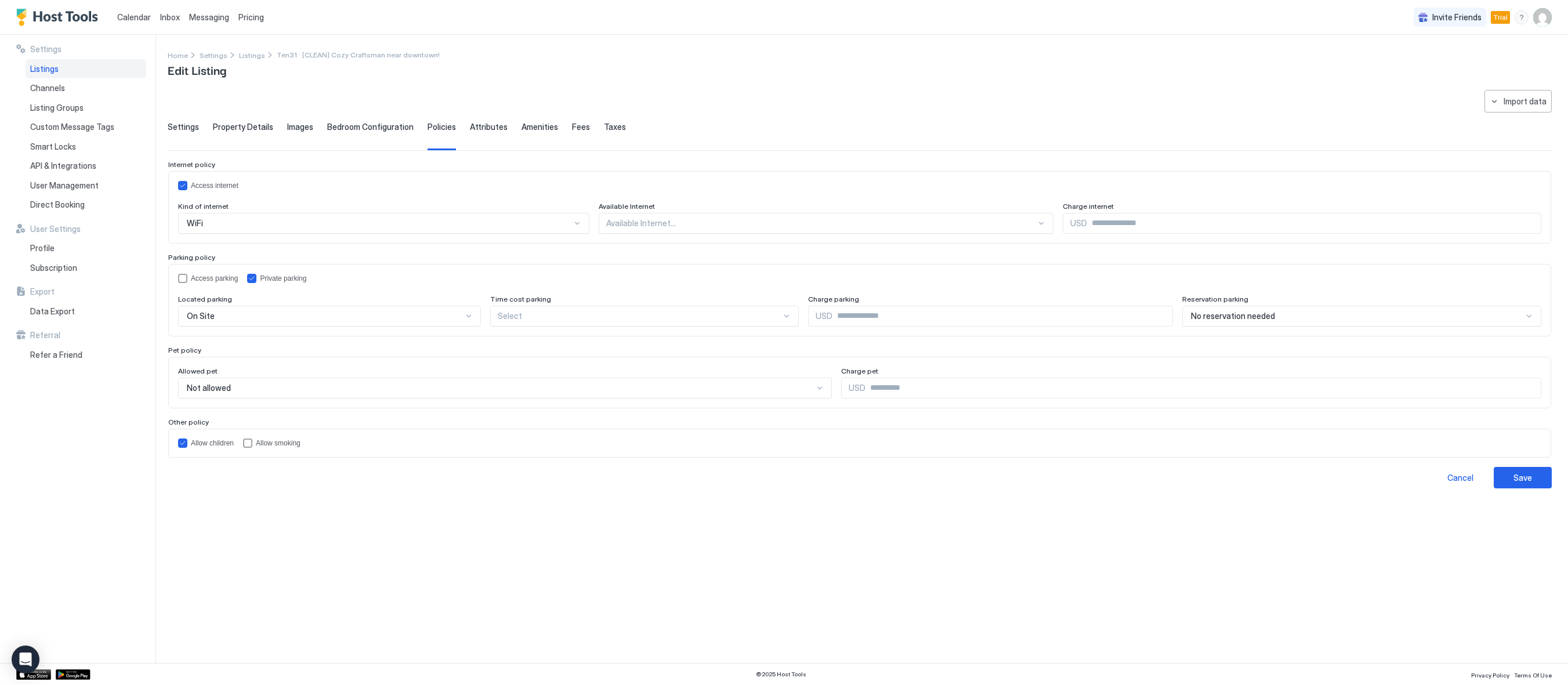
click at [175, 278] on div "Access parking Private parking Located parking On Site Time cost parking Select…" at bounding box center [859, 300] width 1383 height 73
click at [181, 279] on div "accessParking" at bounding box center [183, 278] width 9 height 9
click at [1520, 482] on div "Save" at bounding box center [1523, 477] width 19 height 12
type input "**********"
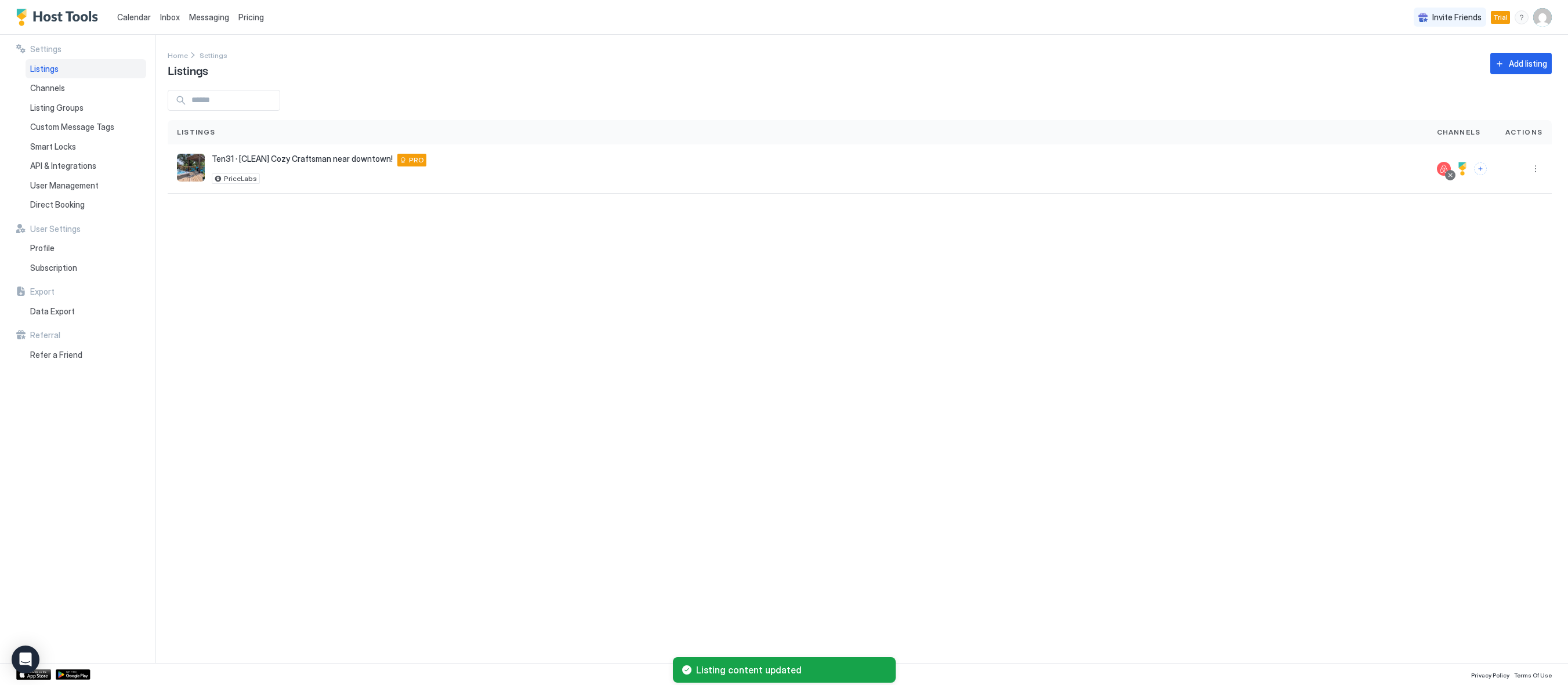
click at [576, 448] on div "Settings Home Settings Listings Add listing Listings Channels Actions Ten31 · […" at bounding box center [868, 349] width 1401 height 628
click at [1482, 171] on button "Connect channels" at bounding box center [1479, 168] width 12 height 12
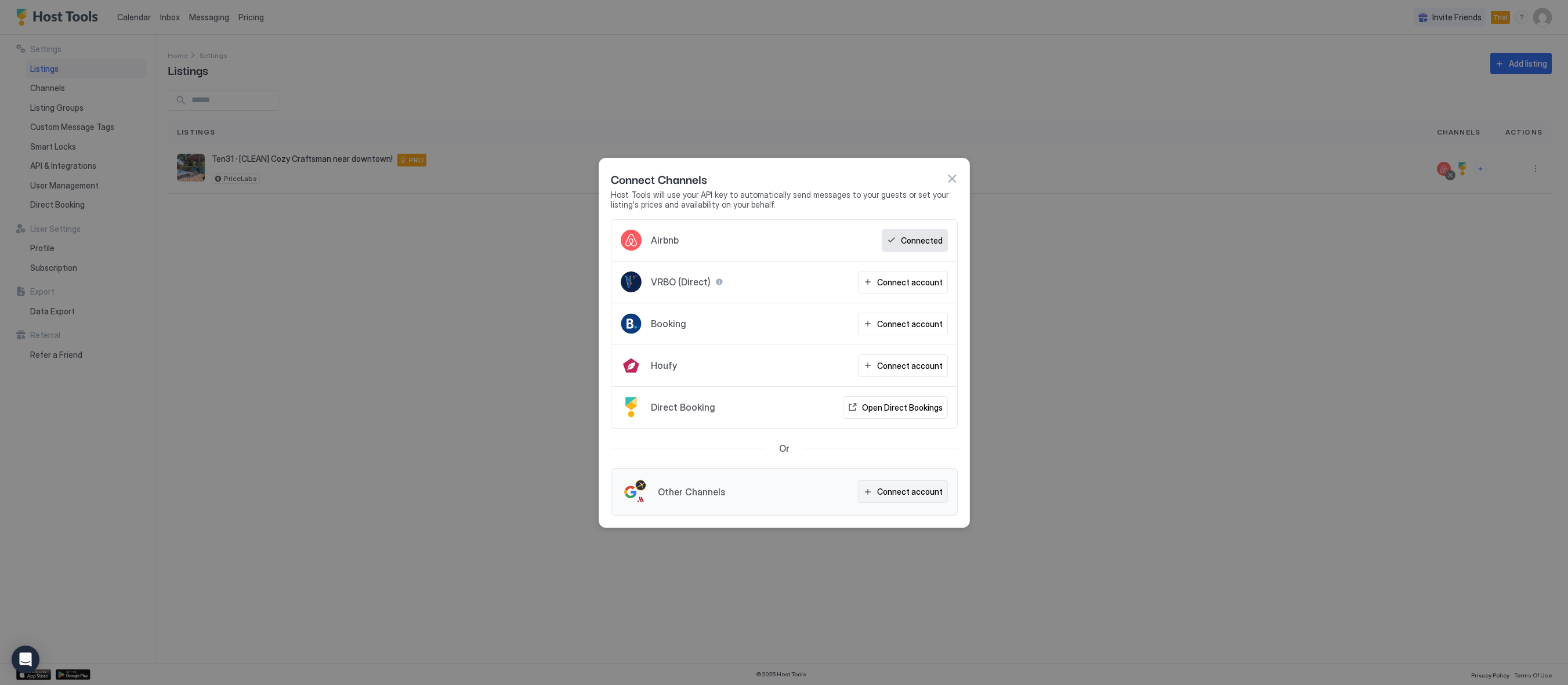
click at [928, 495] on div "Connect account" at bounding box center [909, 491] width 65 height 12
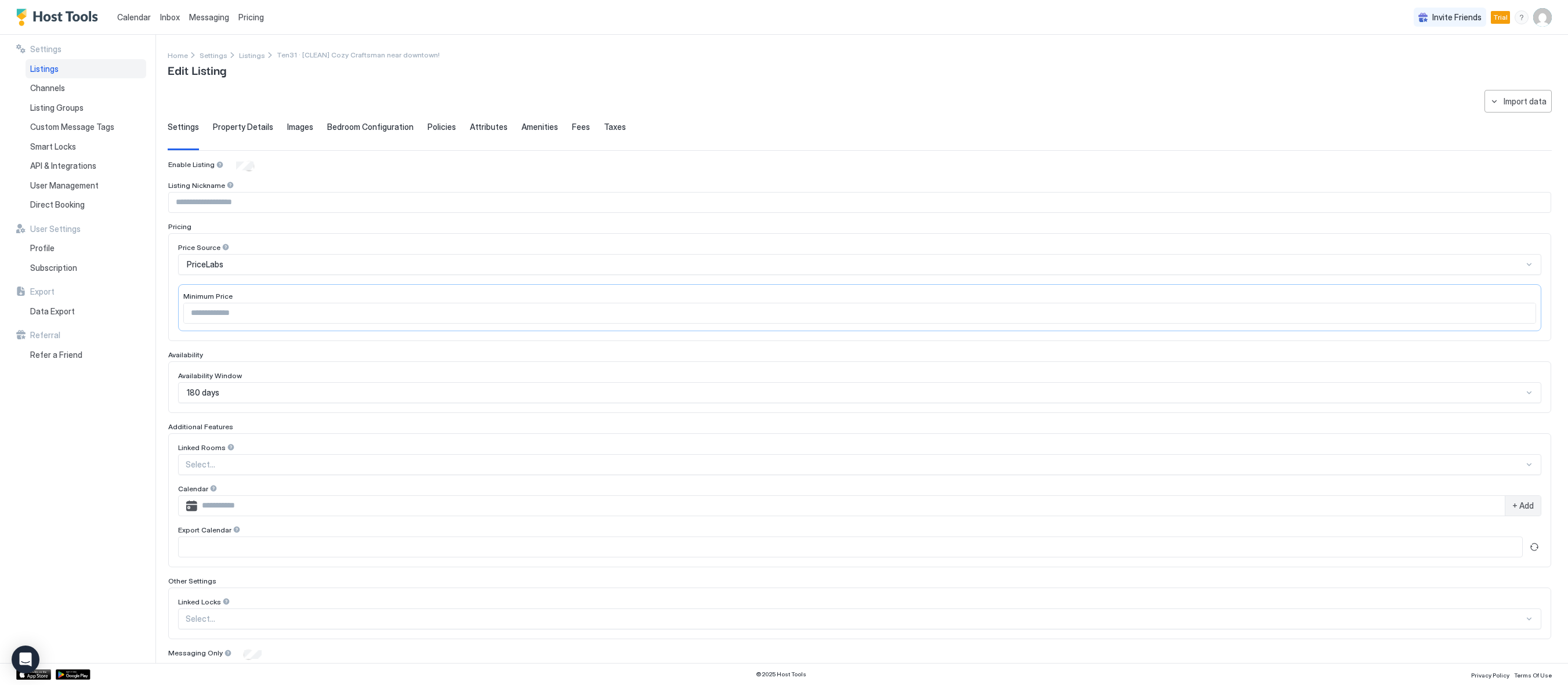
type input "*"
type input "**********"
type input "****"
type input "**********"
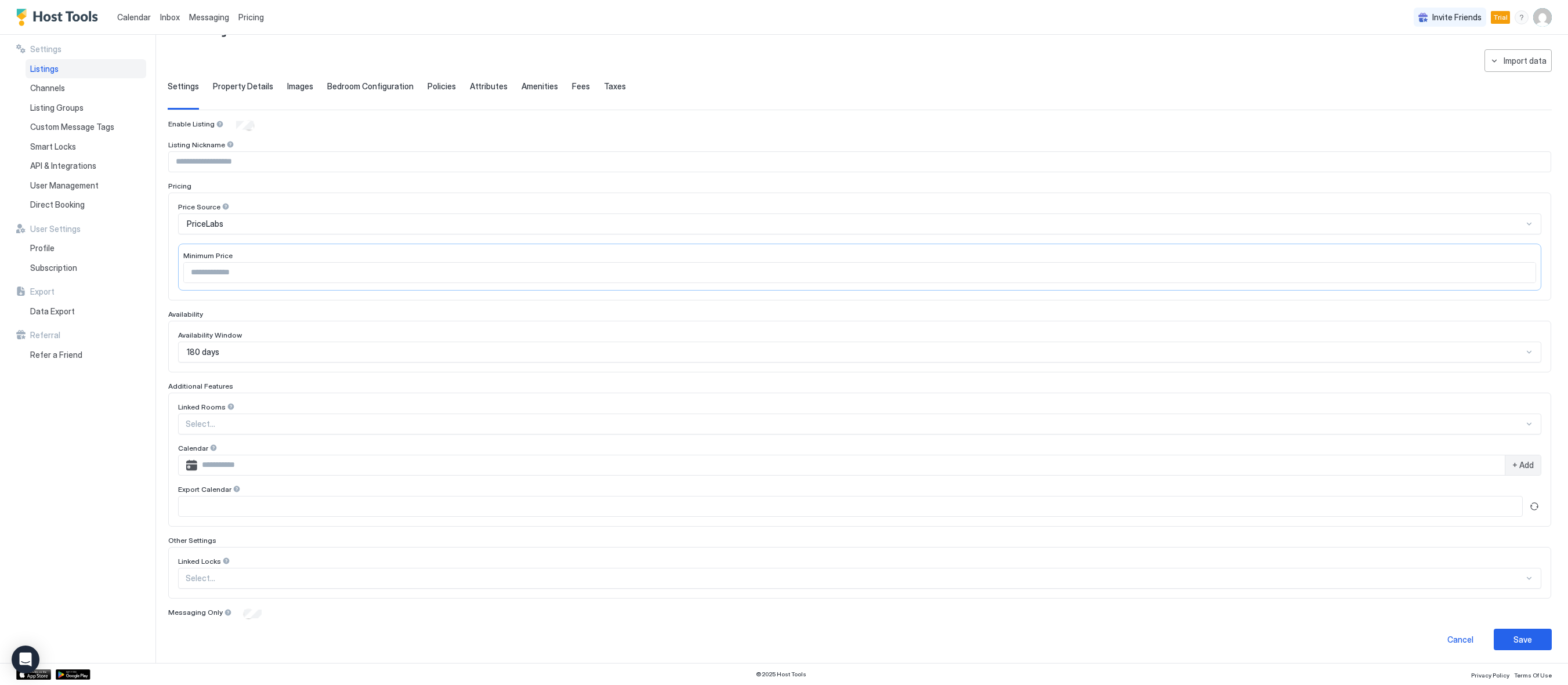
scroll to position [42, 0]
click at [1513, 625] on div "**********" at bounding box center [859, 348] width 1383 height 601
drag, startPoint x: 1513, startPoint y: 633, endPoint x: 1517, endPoint y: 644, distance: 11.7
click at [1513, 635] on div "Save" at bounding box center [1523, 638] width 19 height 12
click at [1513, 633] on div "Save" at bounding box center [1523, 638] width 19 height 12
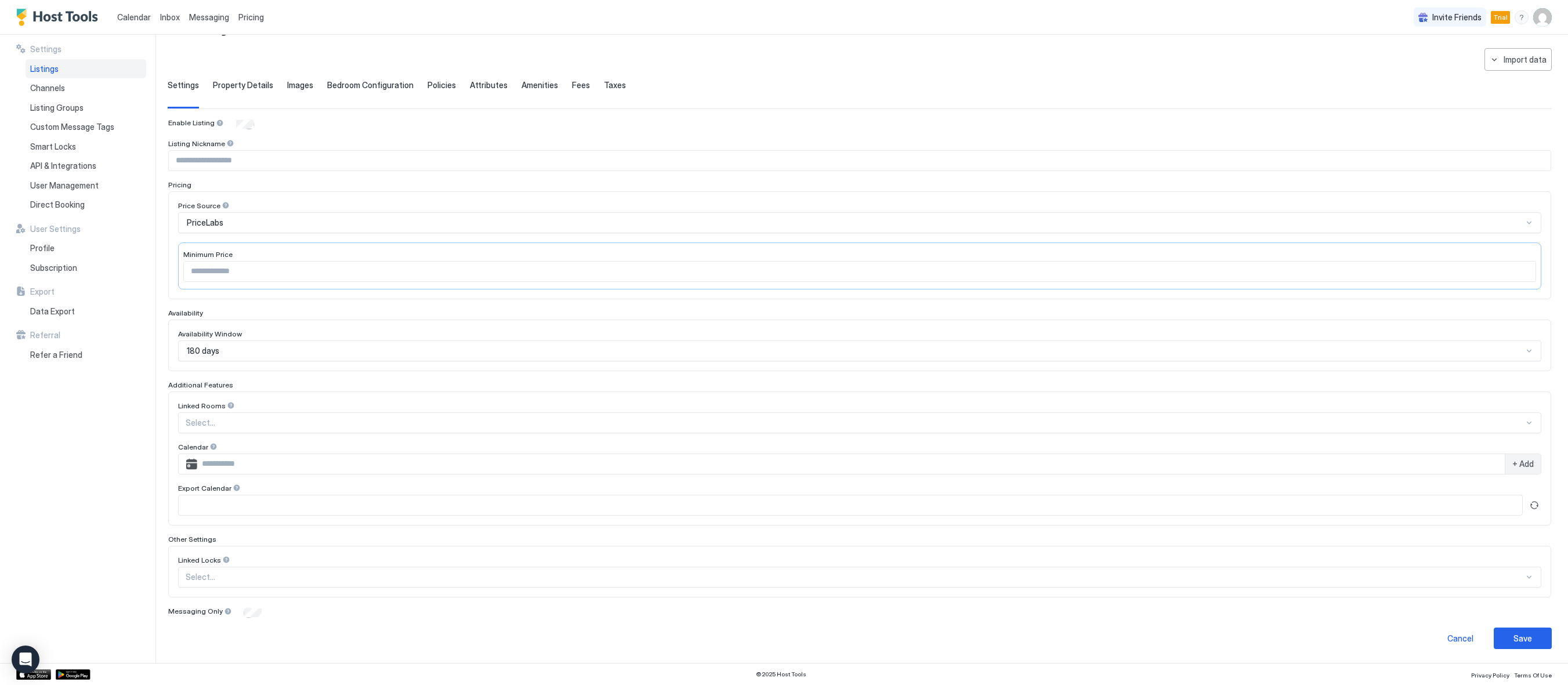
click at [89, 569] on div "Settings Listings Channels Listing Groups Custom Message Tags Smart Locks API &…" at bounding box center [85, 349] width 139 height 628
click at [358, 84] on span "Bedroom Configuration" at bounding box center [370, 85] width 86 height 10
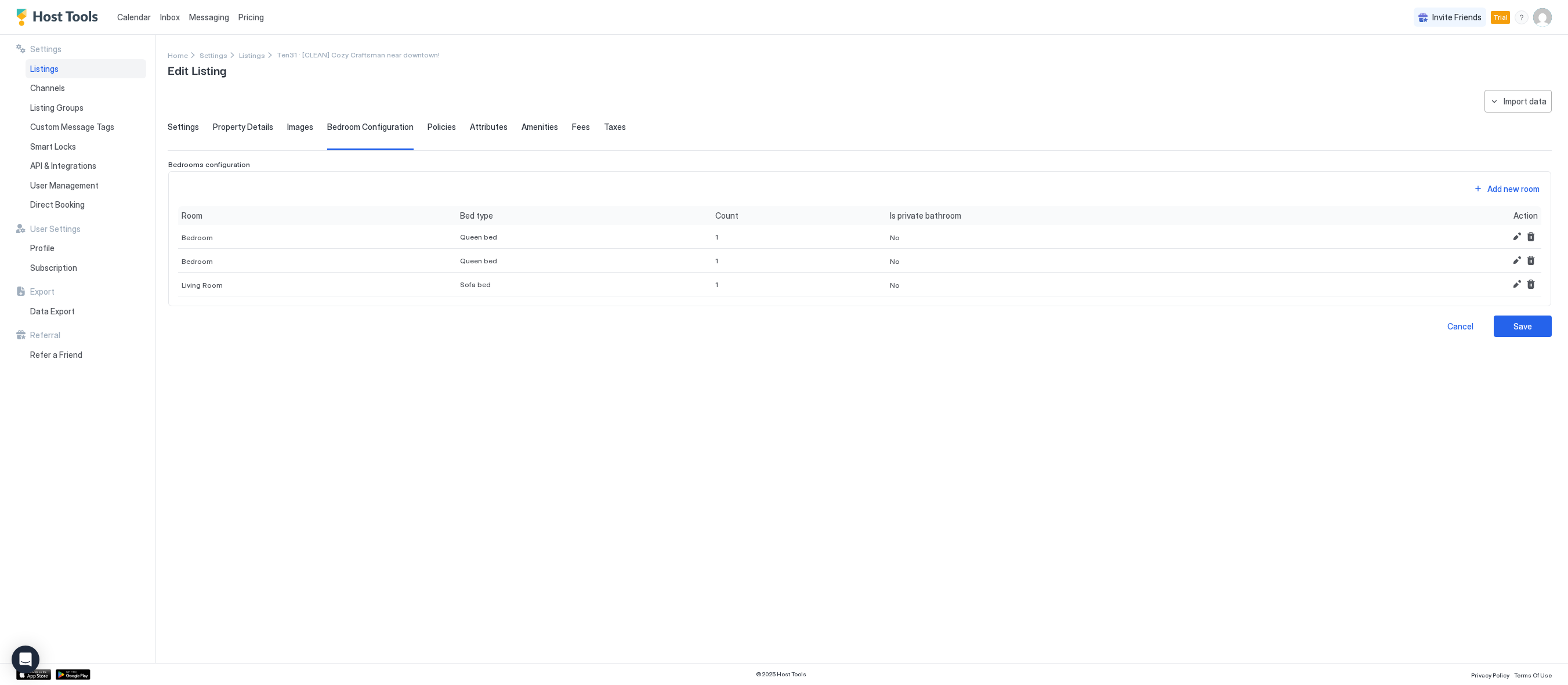
click at [440, 132] on span "Policies" at bounding box center [442, 127] width 28 height 10
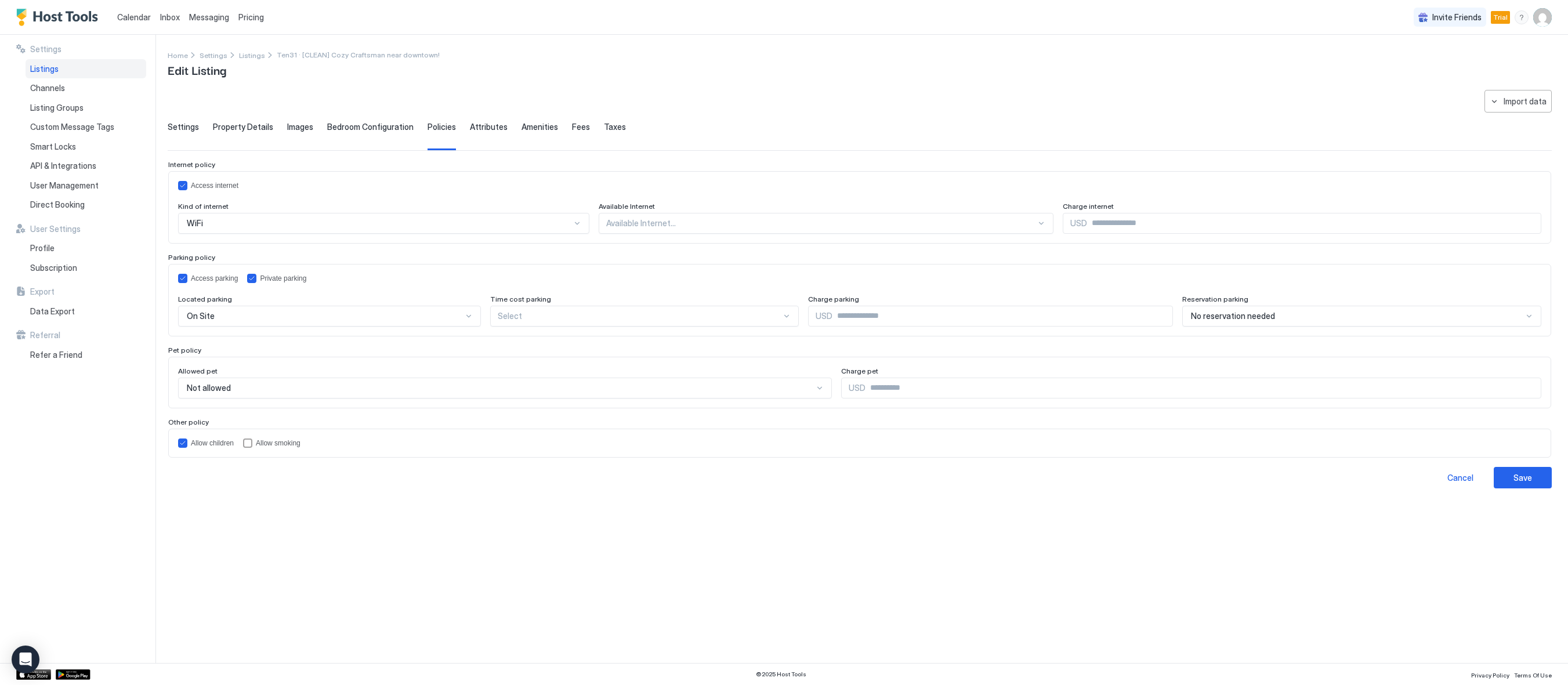
click at [479, 130] on span "Attributes" at bounding box center [488, 127] width 38 height 10
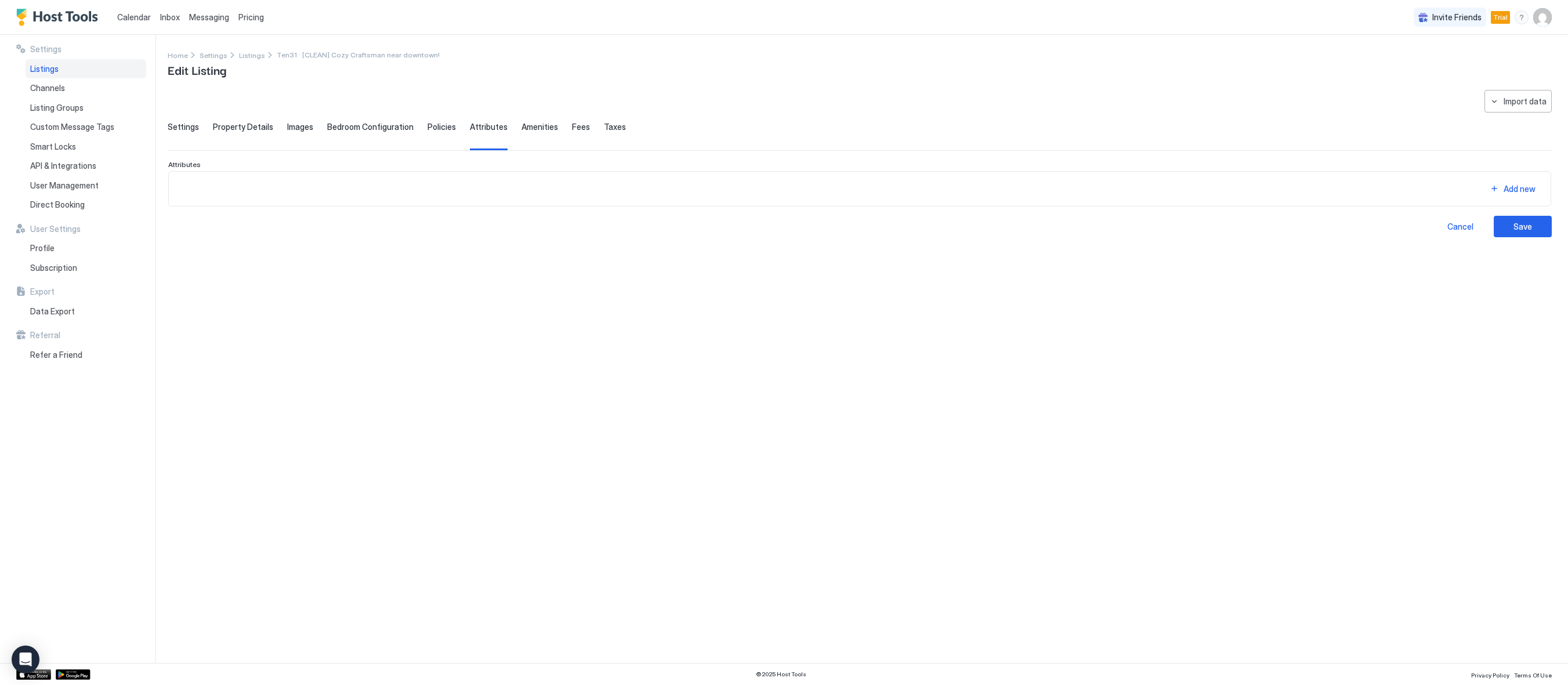
click at [552, 119] on div "**********" at bounding box center [859, 164] width 1383 height 148
click at [521, 128] on span "Amenities" at bounding box center [539, 127] width 37 height 10
click at [572, 126] on span "Fees" at bounding box center [580, 127] width 18 height 10
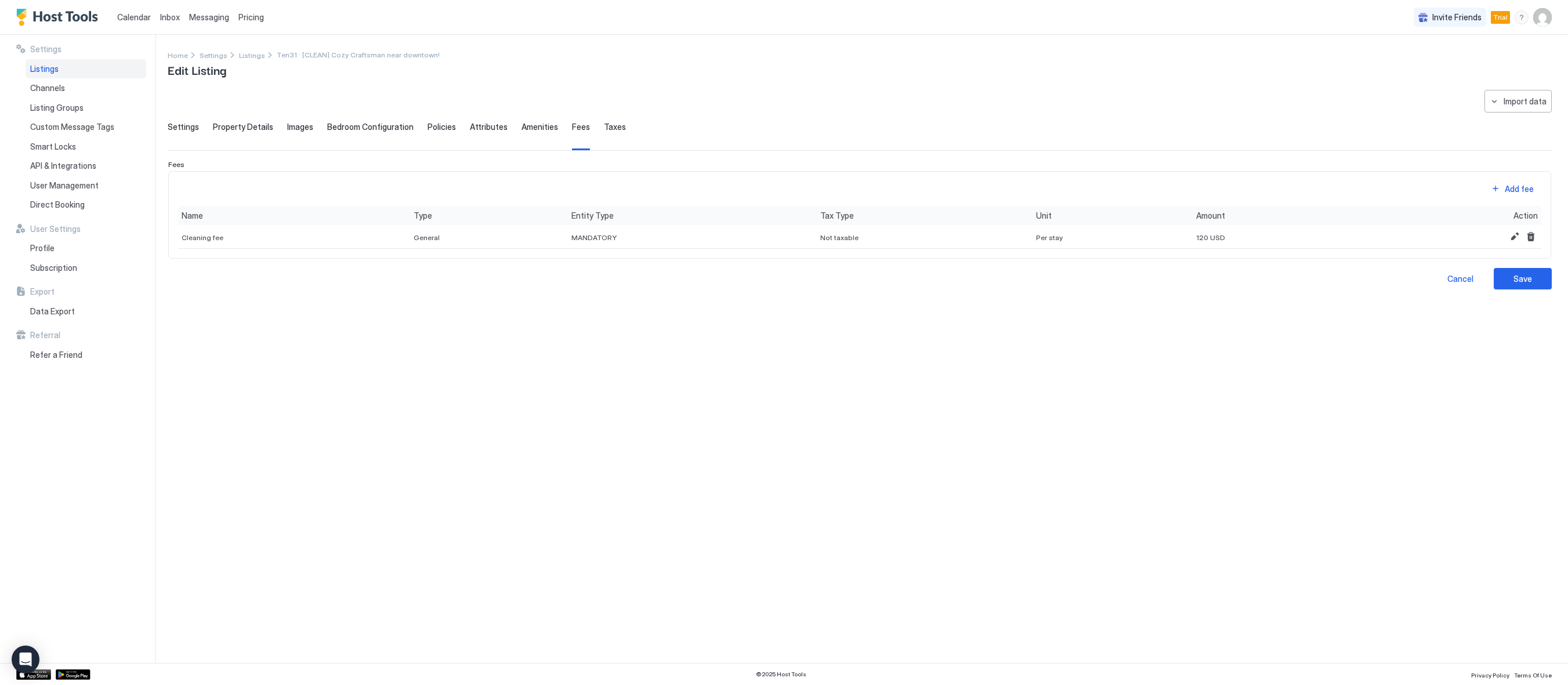
click at [618, 121] on div "**********" at bounding box center [859, 189] width 1383 height 200
click at [591, 127] on div "Settings Property Details Images Bedroom Configuration Policies Attributes Amen…" at bounding box center [859, 136] width 1383 height 28
click at [59, 87] on span "Channels" at bounding box center [47, 88] width 35 height 10
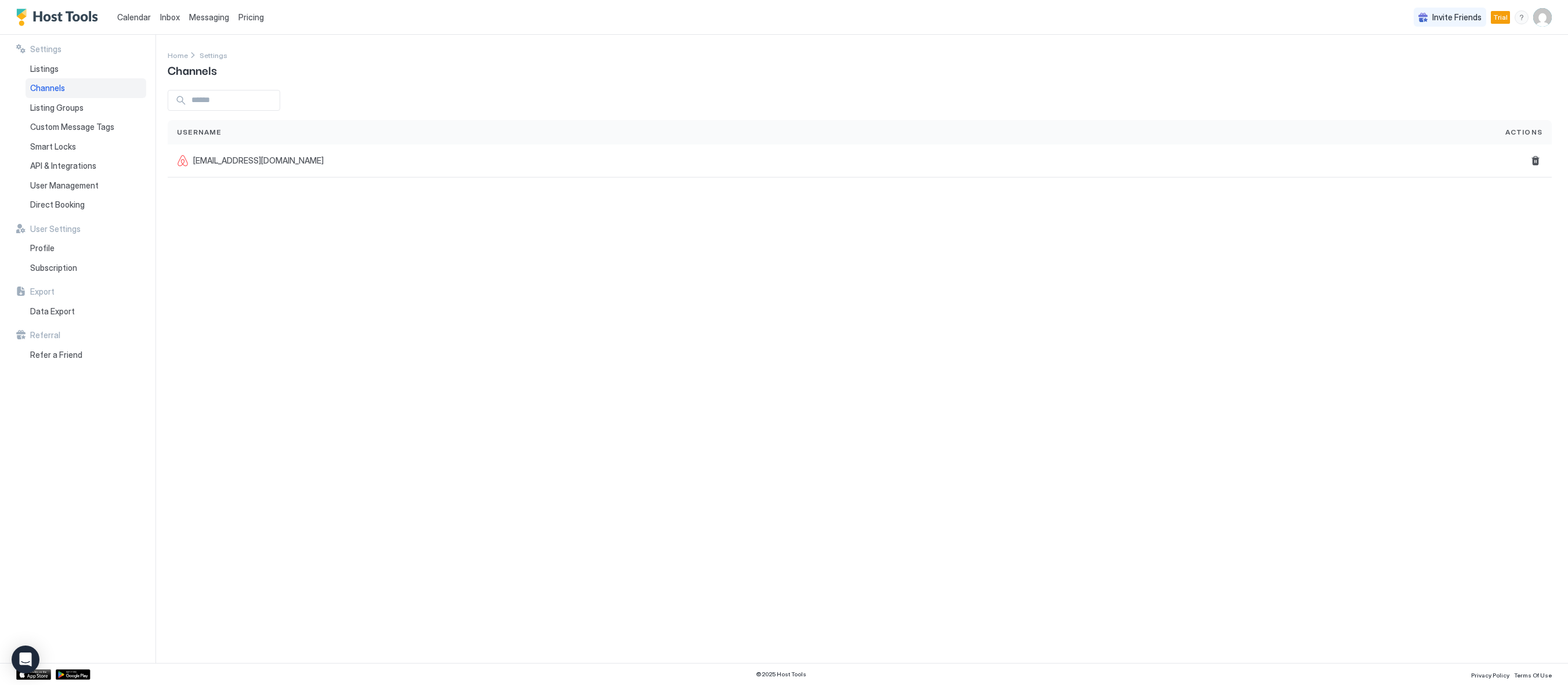
click at [514, 343] on div "Settings Home Settings Channels Username Actions twikken@gmail.com" at bounding box center [868, 349] width 1401 height 628
click at [63, 107] on span "Listing Groups" at bounding box center [57, 107] width 53 height 10
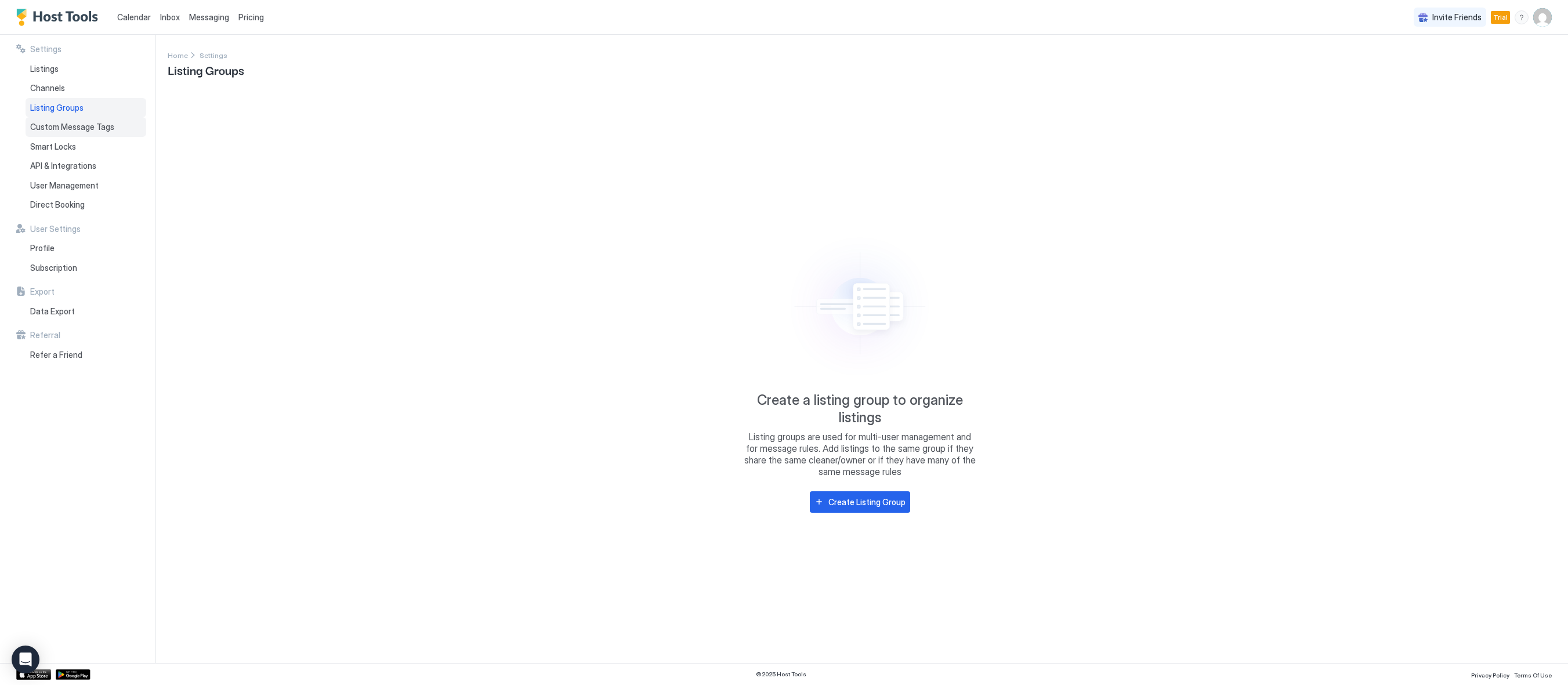
click at [70, 130] on span "Custom Message Tags" at bounding box center [72, 127] width 84 height 10
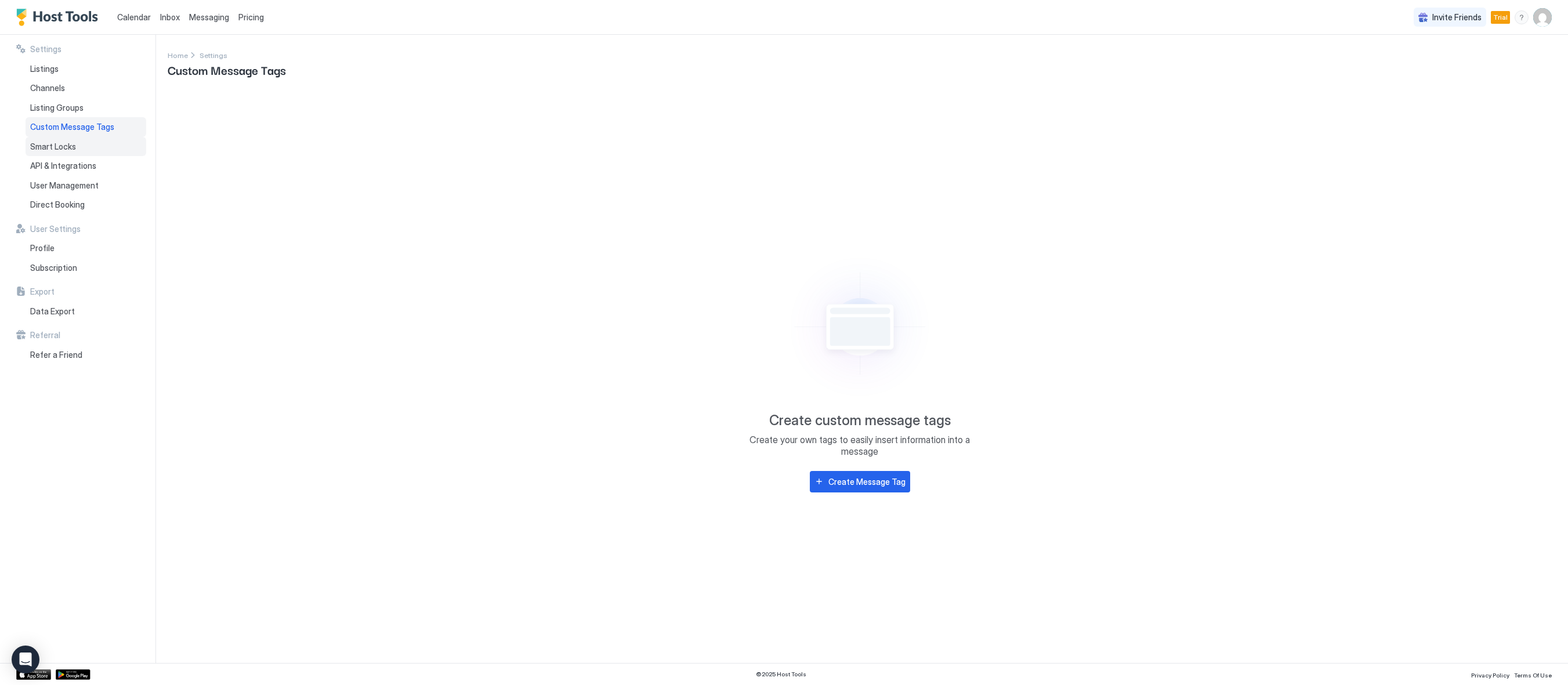
click at [68, 144] on span "Smart Locks" at bounding box center [53, 147] width 45 height 10
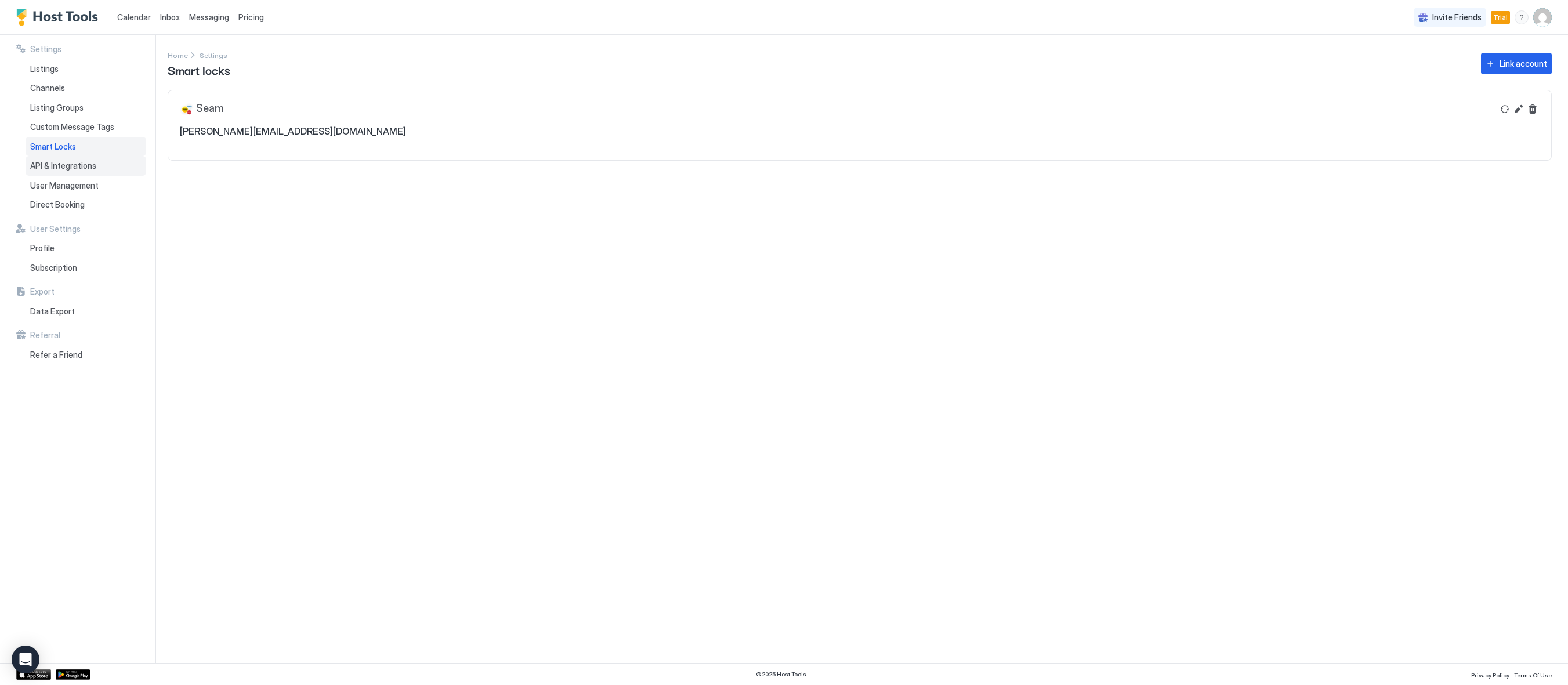
click at [63, 159] on div "API & Integrations" at bounding box center [85, 166] width 120 height 20
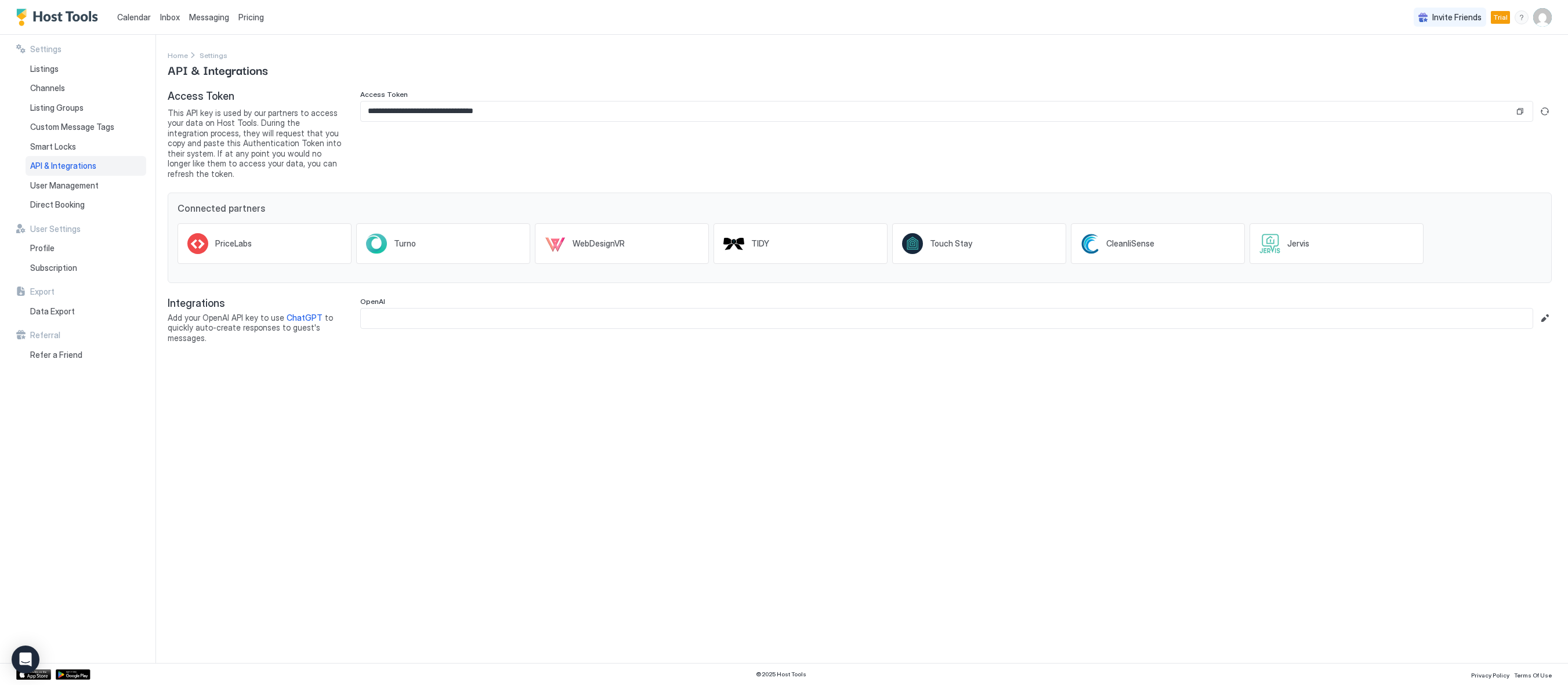
drag, startPoint x: 389, startPoint y: 489, endPoint x: 285, endPoint y: 422, distance: 123.7
click at [388, 488] on div "**********" at bounding box center [868, 349] width 1401 height 628
click at [63, 182] on span "User Management" at bounding box center [64, 185] width 68 height 10
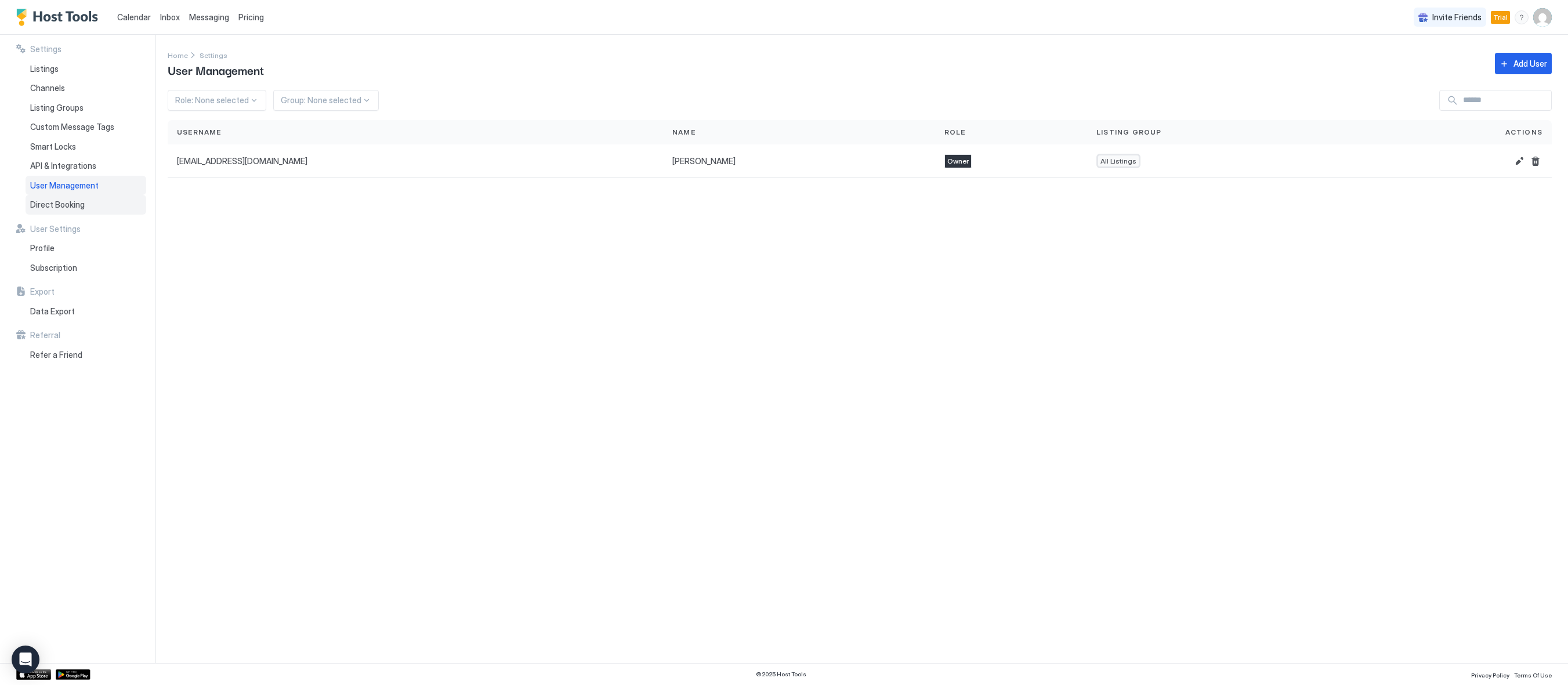
click at [61, 202] on span "Direct Booking" at bounding box center [58, 204] width 55 height 10
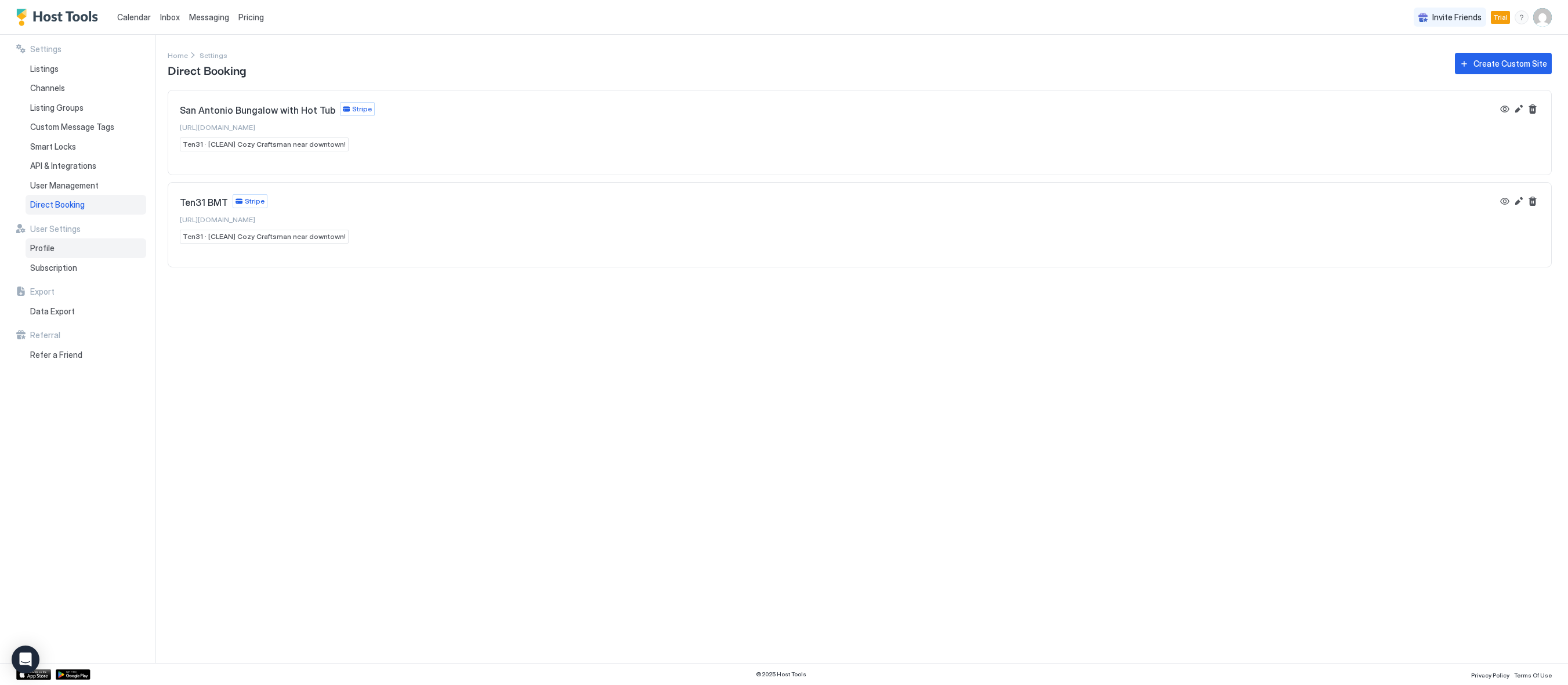
click at [38, 251] on span "Profile" at bounding box center [43, 248] width 25 height 10
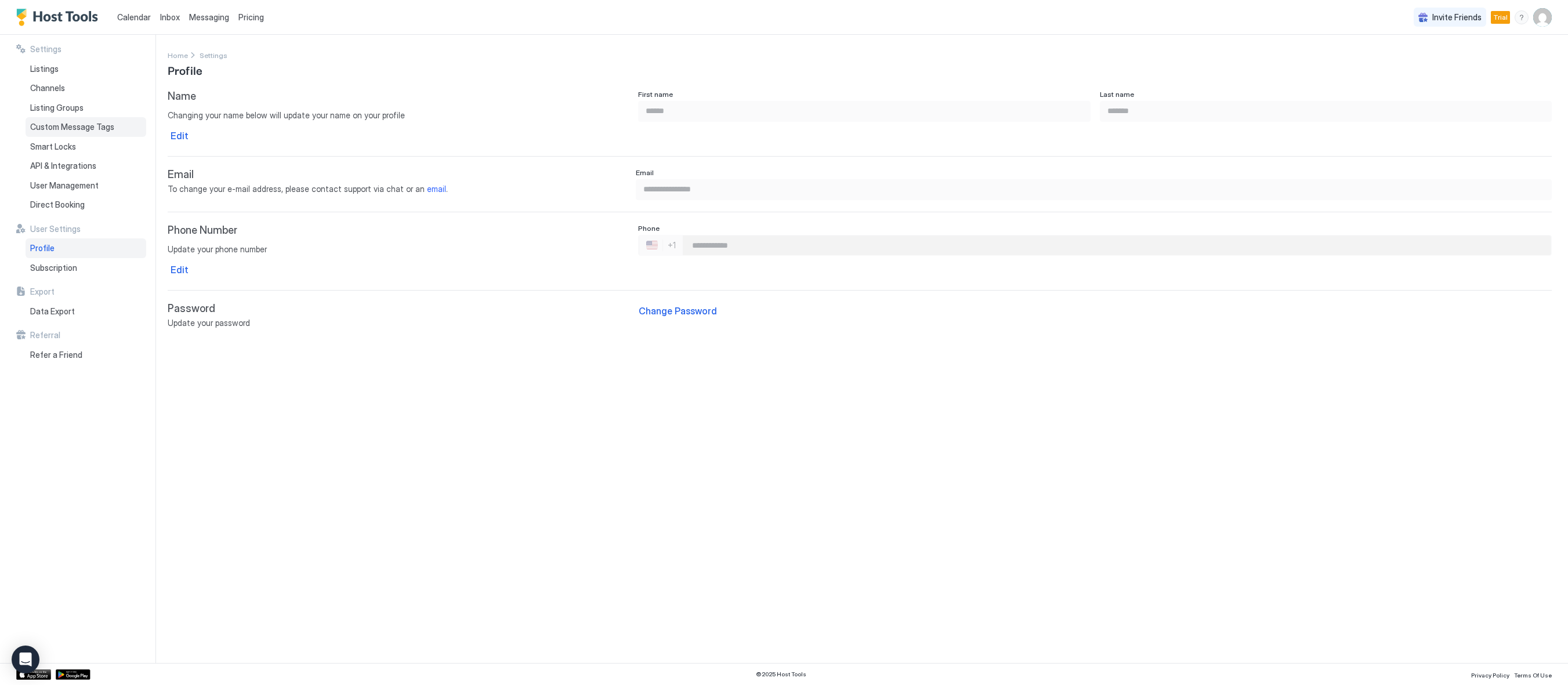
click at [30, 132] on span "Custom Message Tags" at bounding box center [72, 127] width 84 height 10
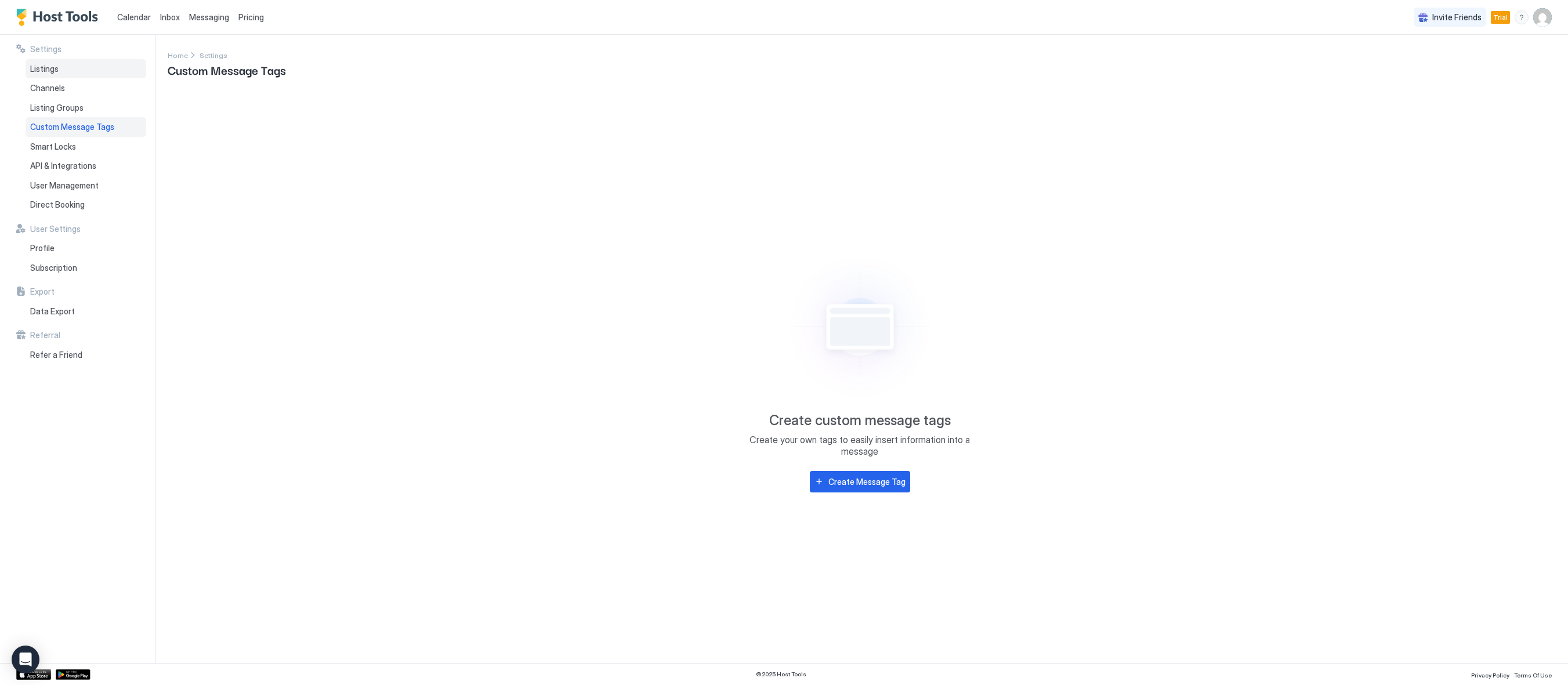
click at [43, 75] on div "Listings" at bounding box center [85, 69] width 120 height 20
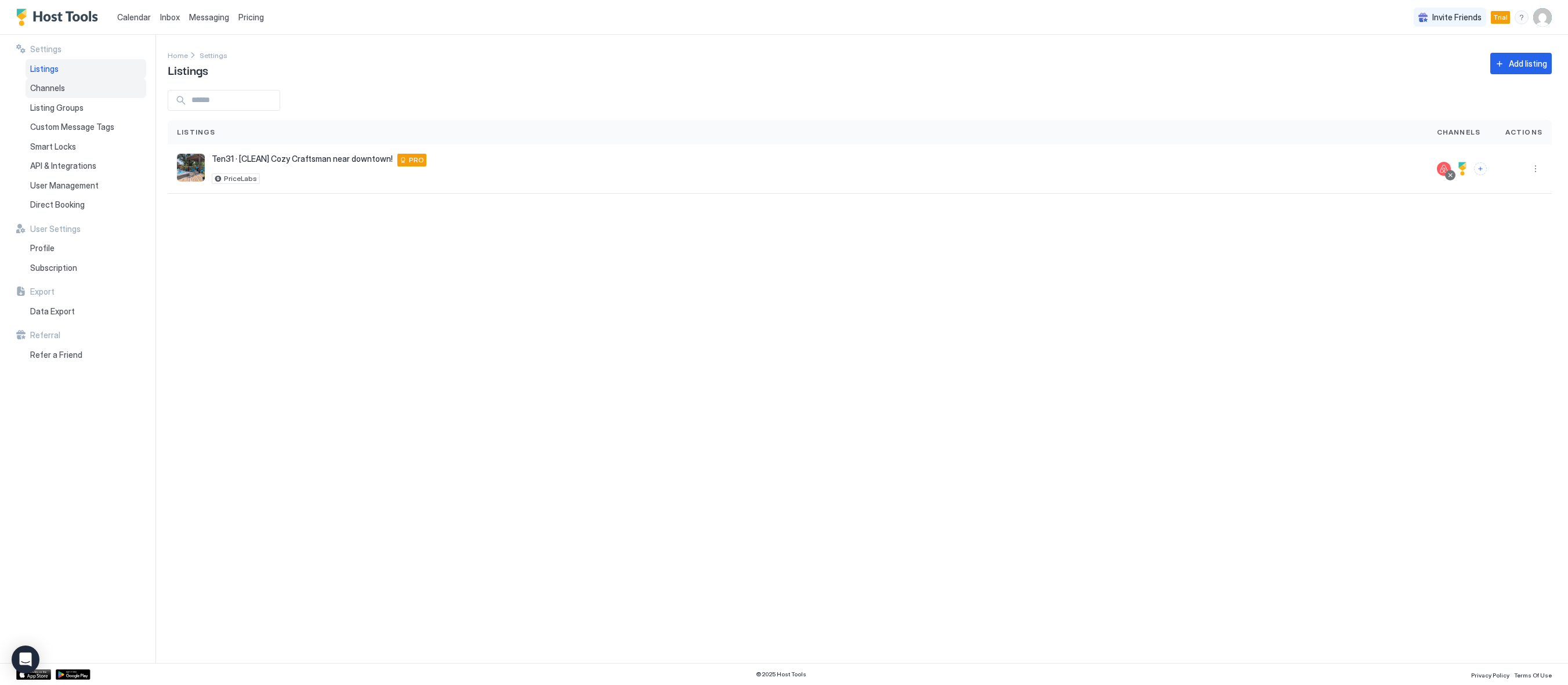
click at [41, 90] on span "Channels" at bounding box center [47, 88] width 35 height 10
click at [195, 18] on span "Messaging" at bounding box center [209, 17] width 40 height 9
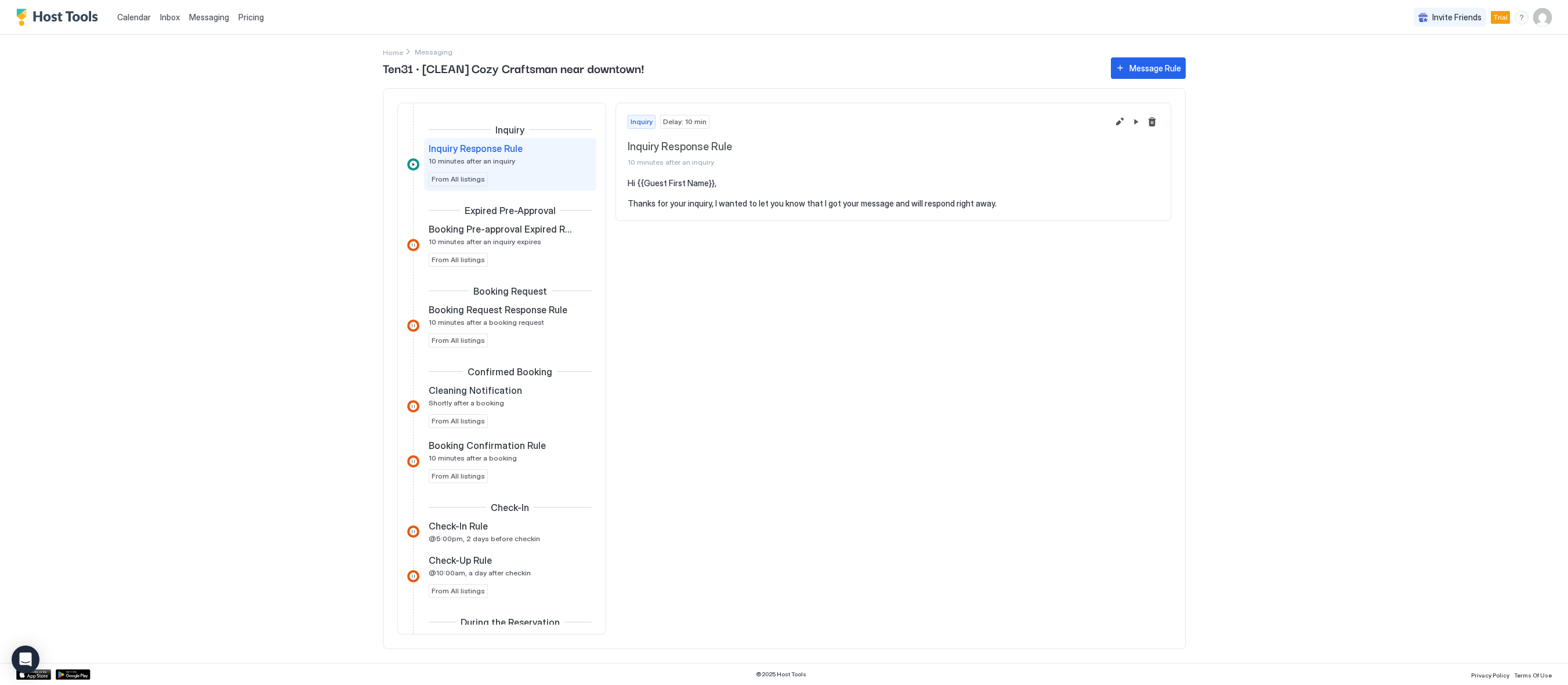
click at [168, 25] on div "Inbox" at bounding box center [169, 17] width 29 height 22
click at [150, 18] on div "Calendar" at bounding box center [133, 17] width 43 height 22
click at [137, 17] on span "Calendar" at bounding box center [134, 17] width 34 height 9
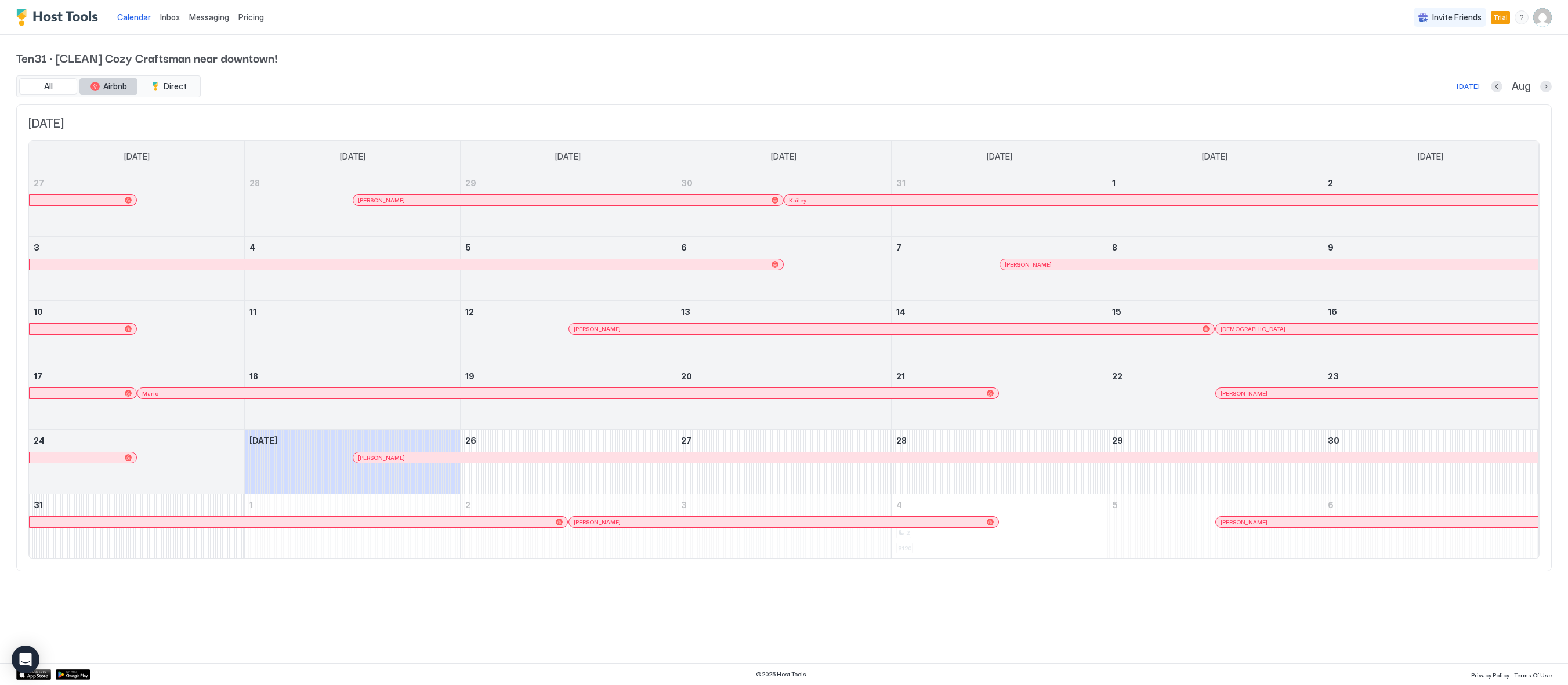
click at [87, 88] on button "Airbnb" at bounding box center [108, 86] width 58 height 16
click at [158, 81] on div "tab-group" at bounding box center [155, 86] width 9 height 9
click at [126, 83] on span "Airbnb" at bounding box center [115, 86] width 24 height 10
click at [1501, 88] on button "Previous month" at bounding box center [1496, 86] width 11 height 11
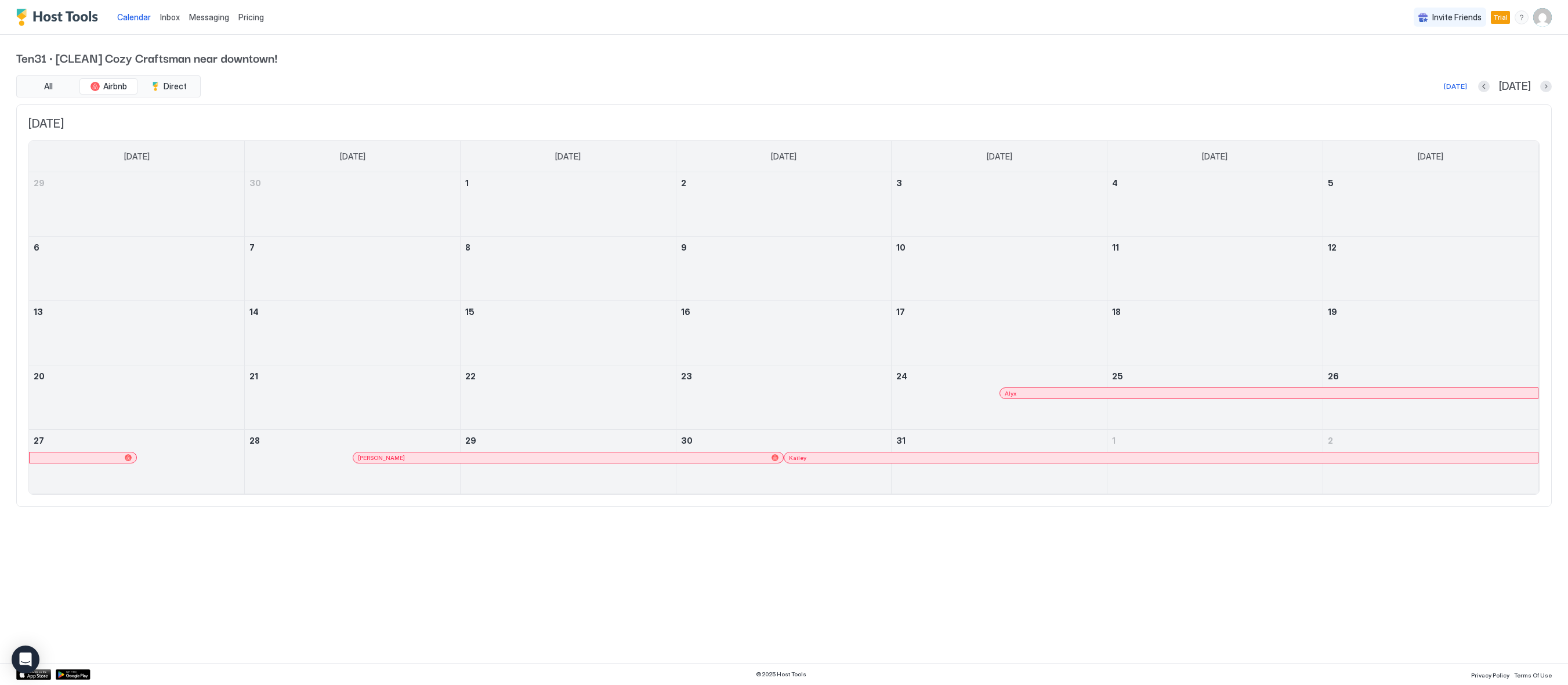
click at [1548, 13] on img "User profile" at bounding box center [1542, 18] width 19 height 19
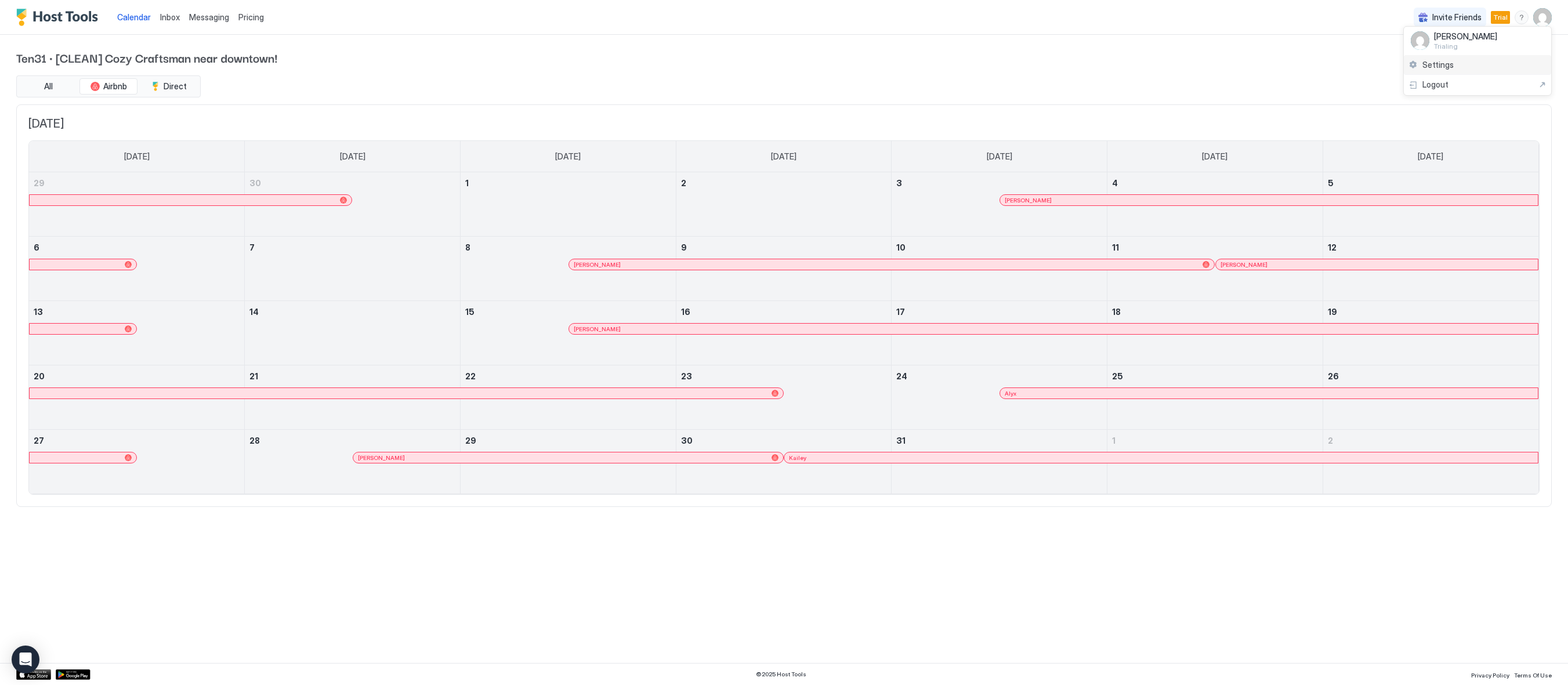
click at [1465, 61] on div "Settings" at bounding box center [1477, 64] width 148 height 20
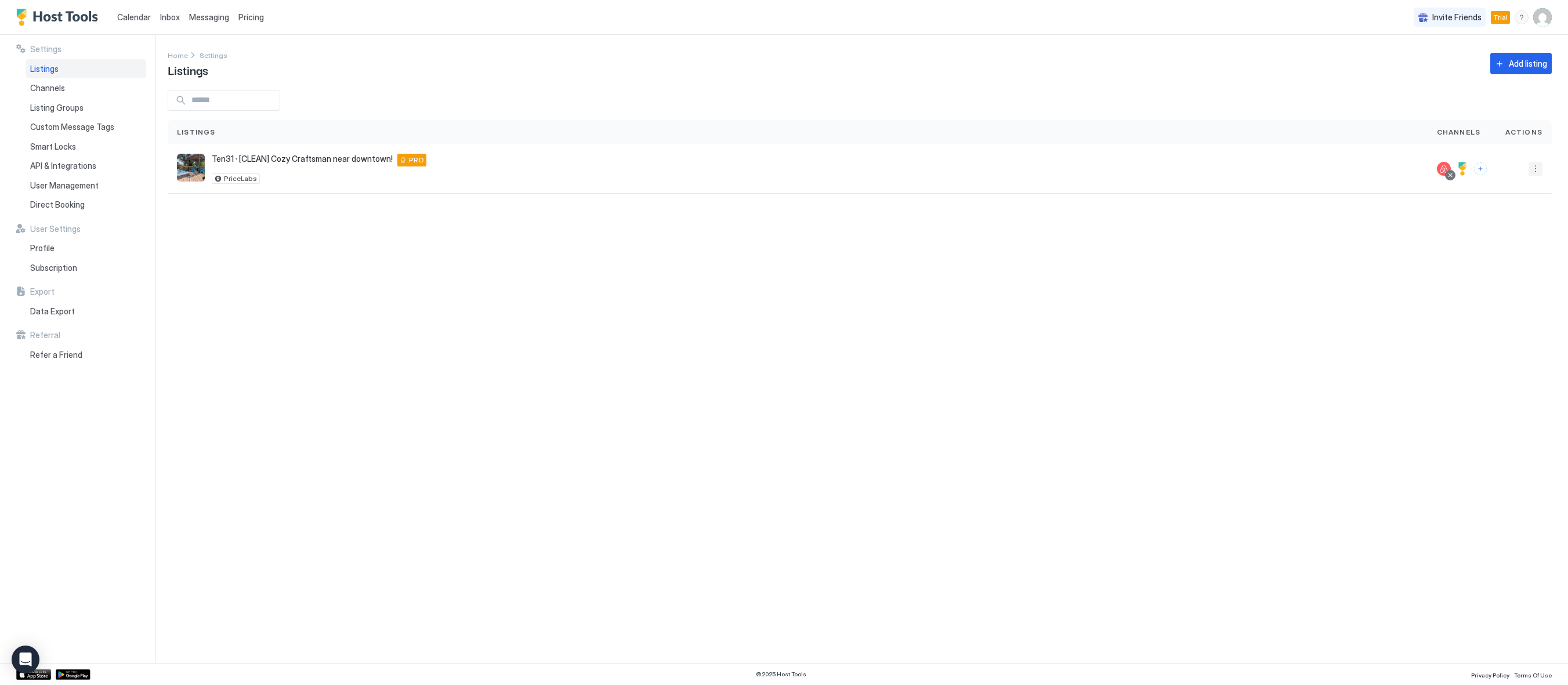
drag, startPoint x: 1535, startPoint y: 172, endPoint x: 1506, endPoint y: 327, distance: 157.7
click at [1506, 327] on div "Settings Home Settings Listings Add listing Listings Channels Actions Ten31 · […" at bounding box center [868, 349] width 1401 height 628
click at [1506, 318] on div "Settings Home Settings Listings Add listing Listings Channels Actions Ten31 · […" at bounding box center [868, 349] width 1401 height 628
click at [1480, 167] on button "Connect channels" at bounding box center [1479, 168] width 12 height 12
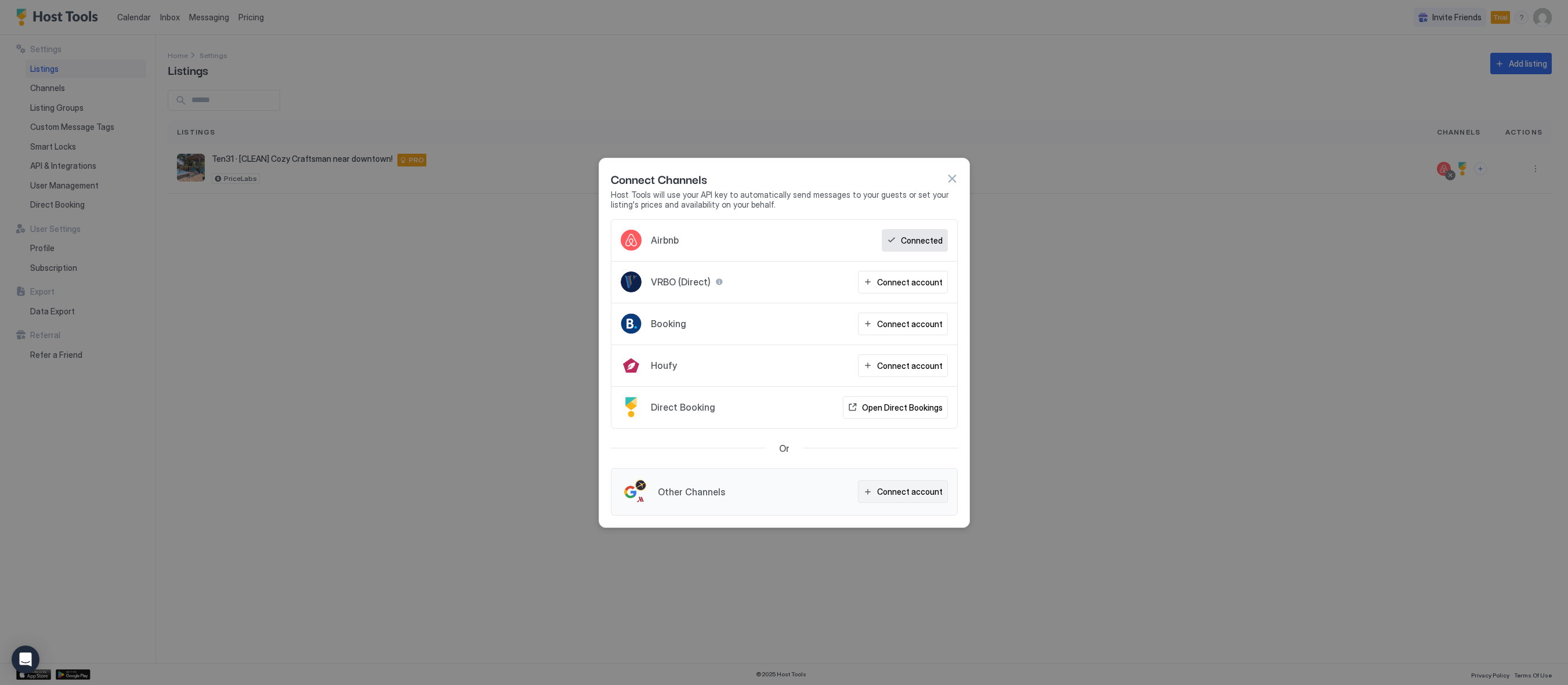
click at [902, 495] on div "Connect account" at bounding box center [909, 491] width 65 height 12
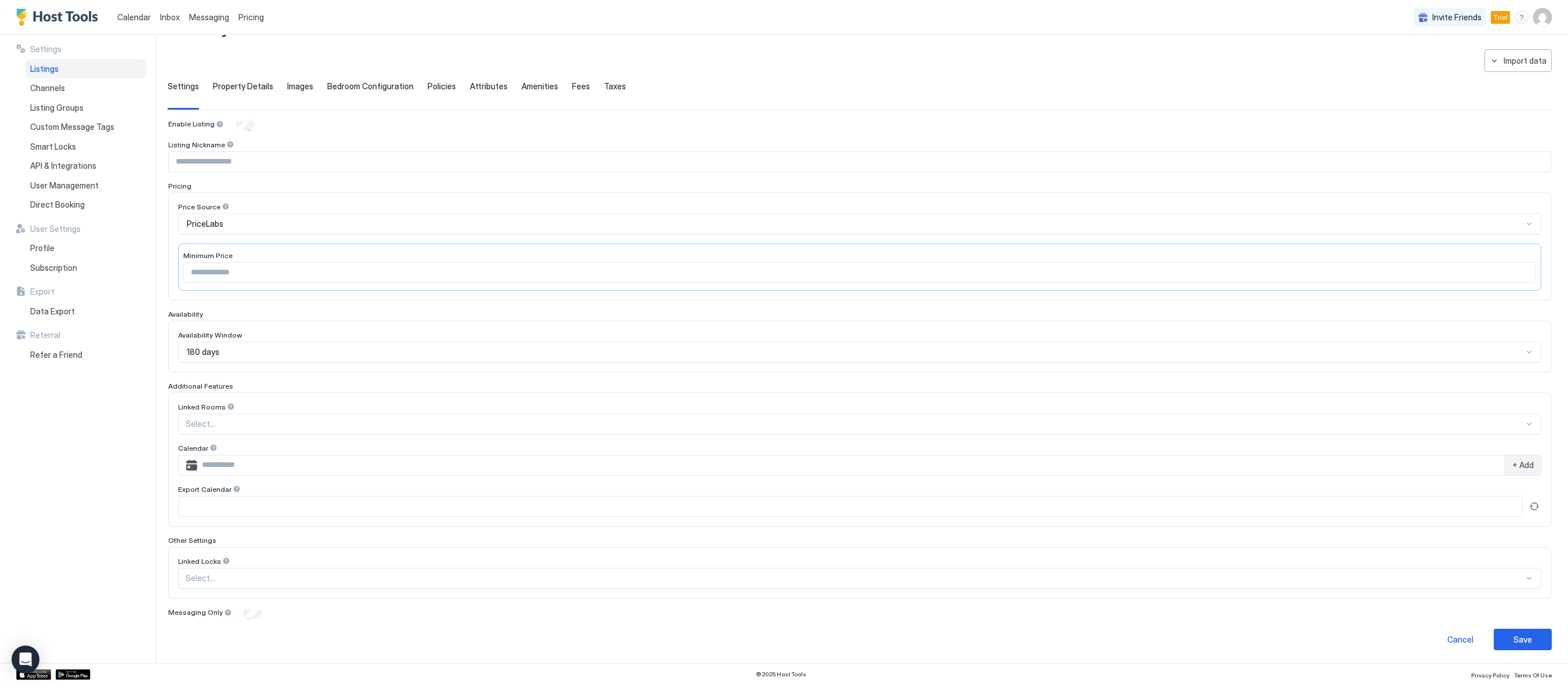
scroll to position [42, 0]
click at [243, 80] on span "Property Details" at bounding box center [243, 85] width 61 height 10
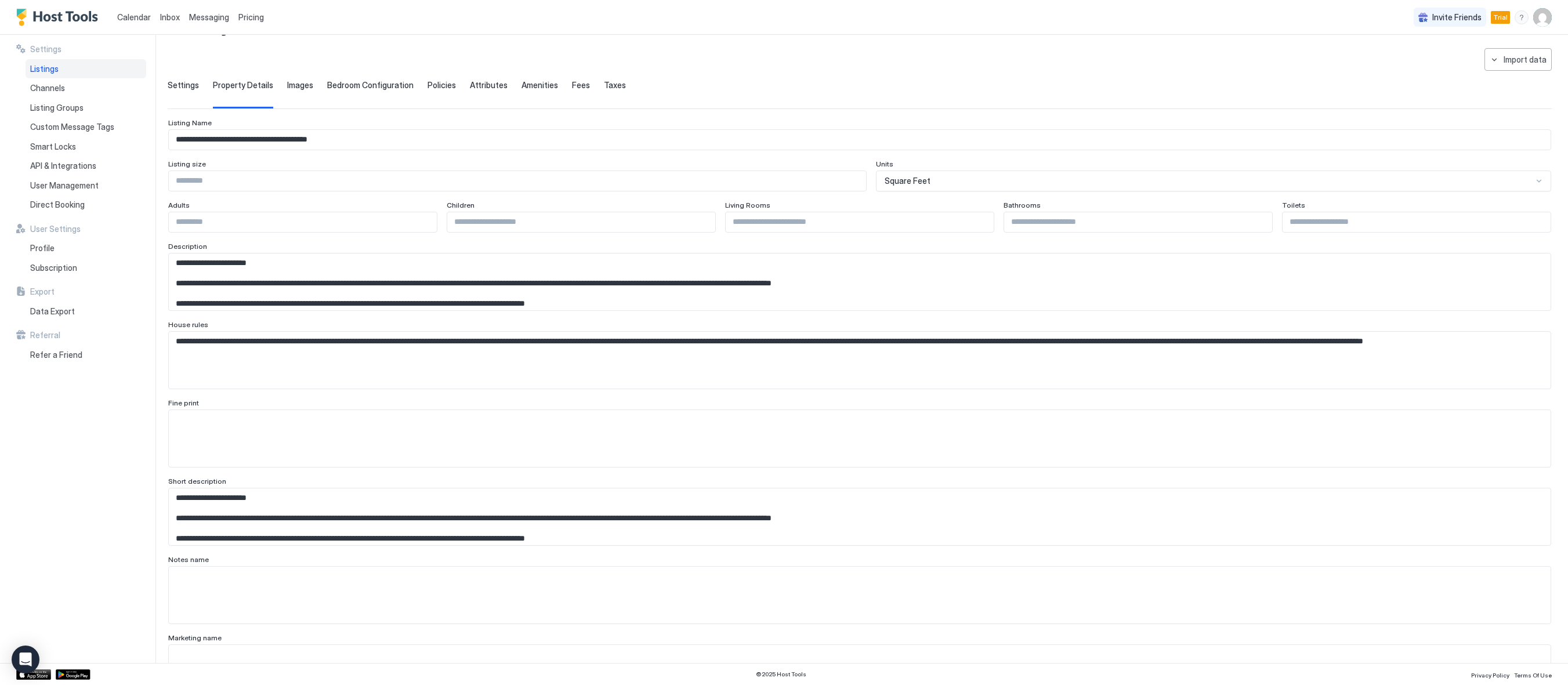
click at [305, 81] on span "Images" at bounding box center [300, 85] width 26 height 10
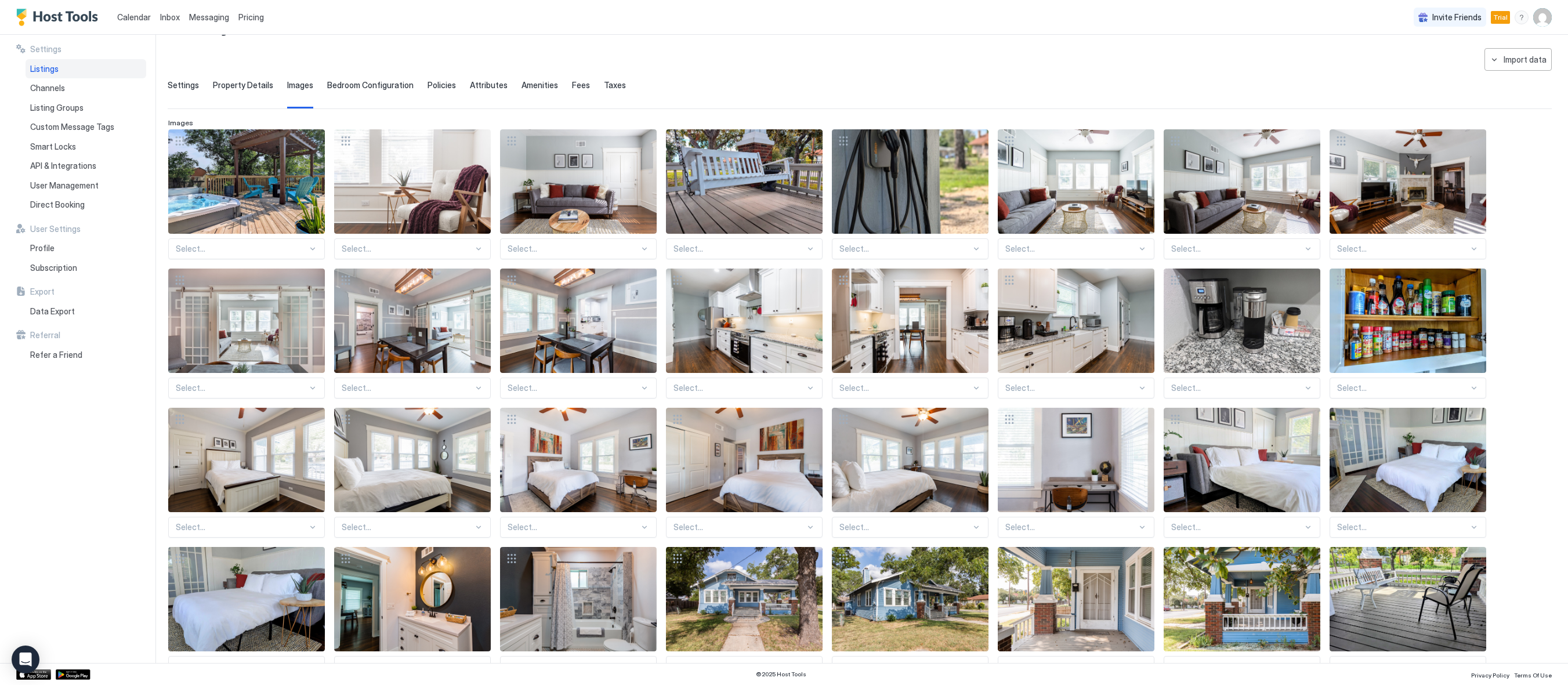
click at [366, 84] on span "Bedroom Configuration" at bounding box center [370, 85] width 86 height 10
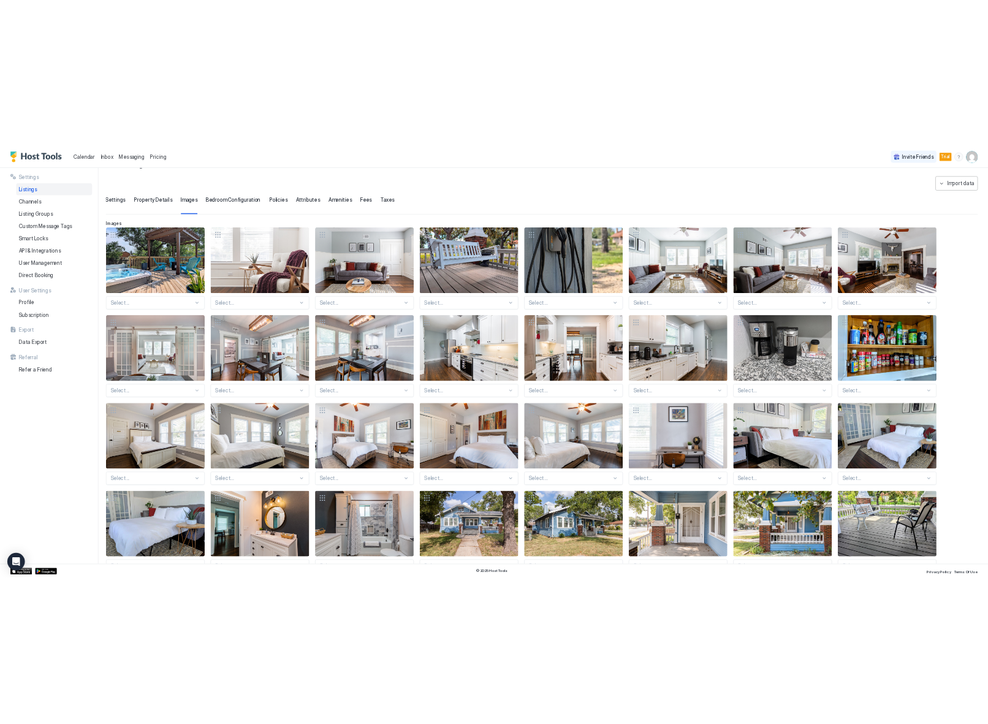
scroll to position [0, 0]
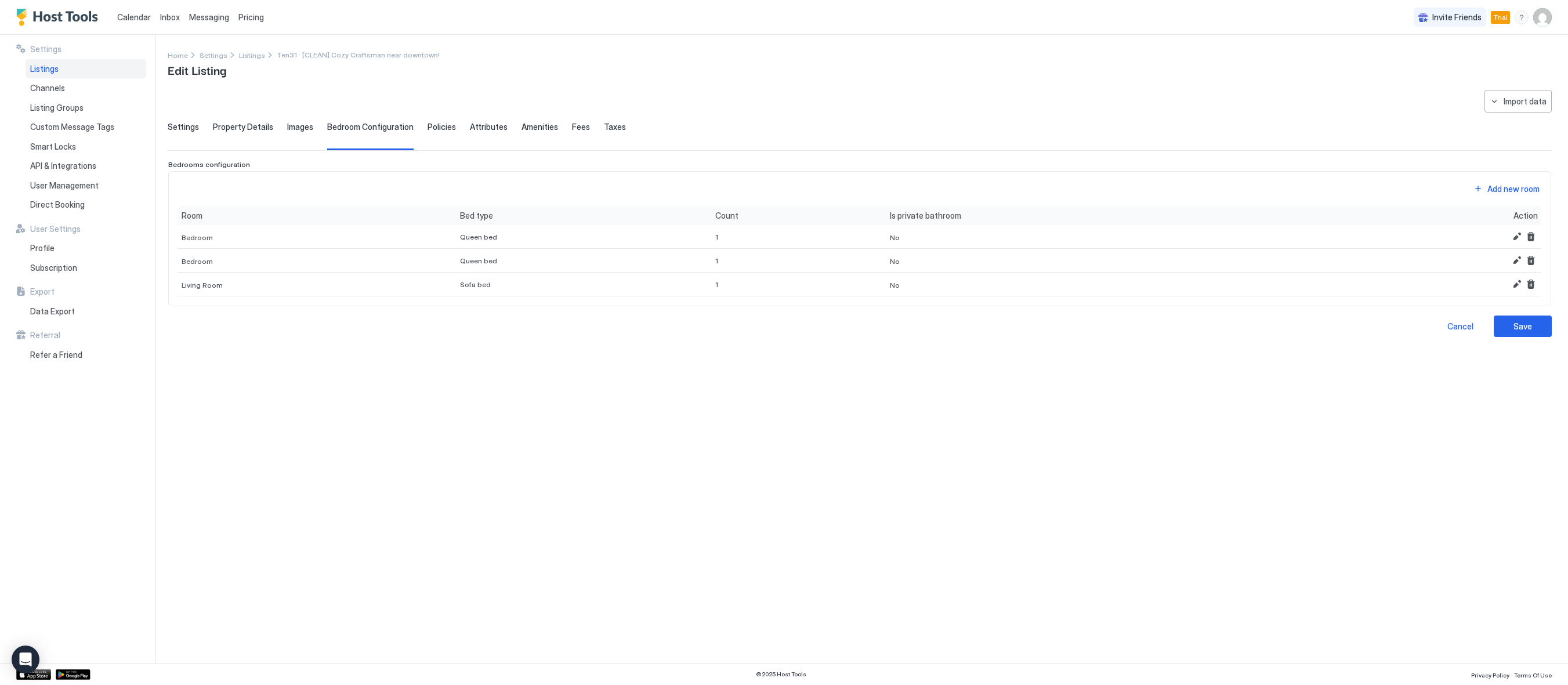
click at [438, 132] on span "Policies" at bounding box center [442, 127] width 28 height 10
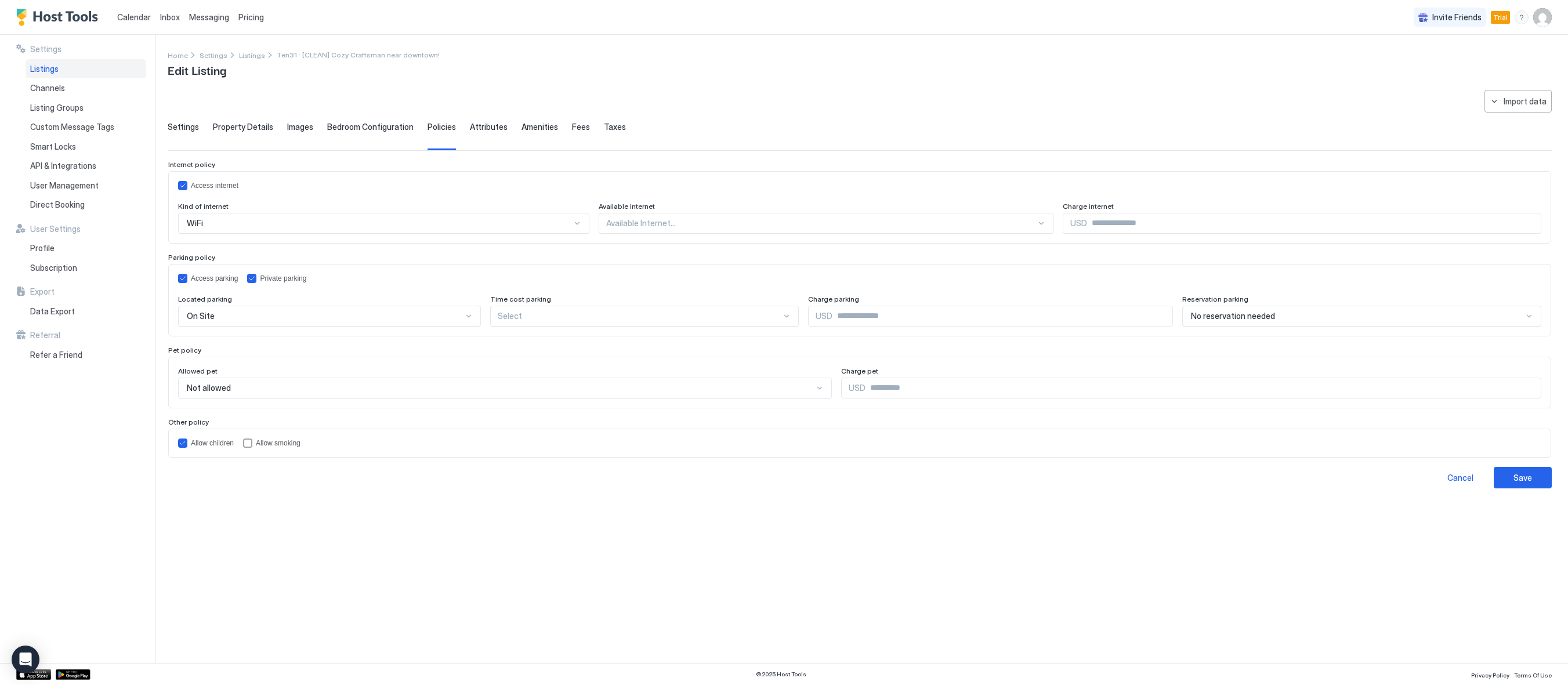
click at [490, 128] on span "Attributes" at bounding box center [488, 127] width 38 height 10
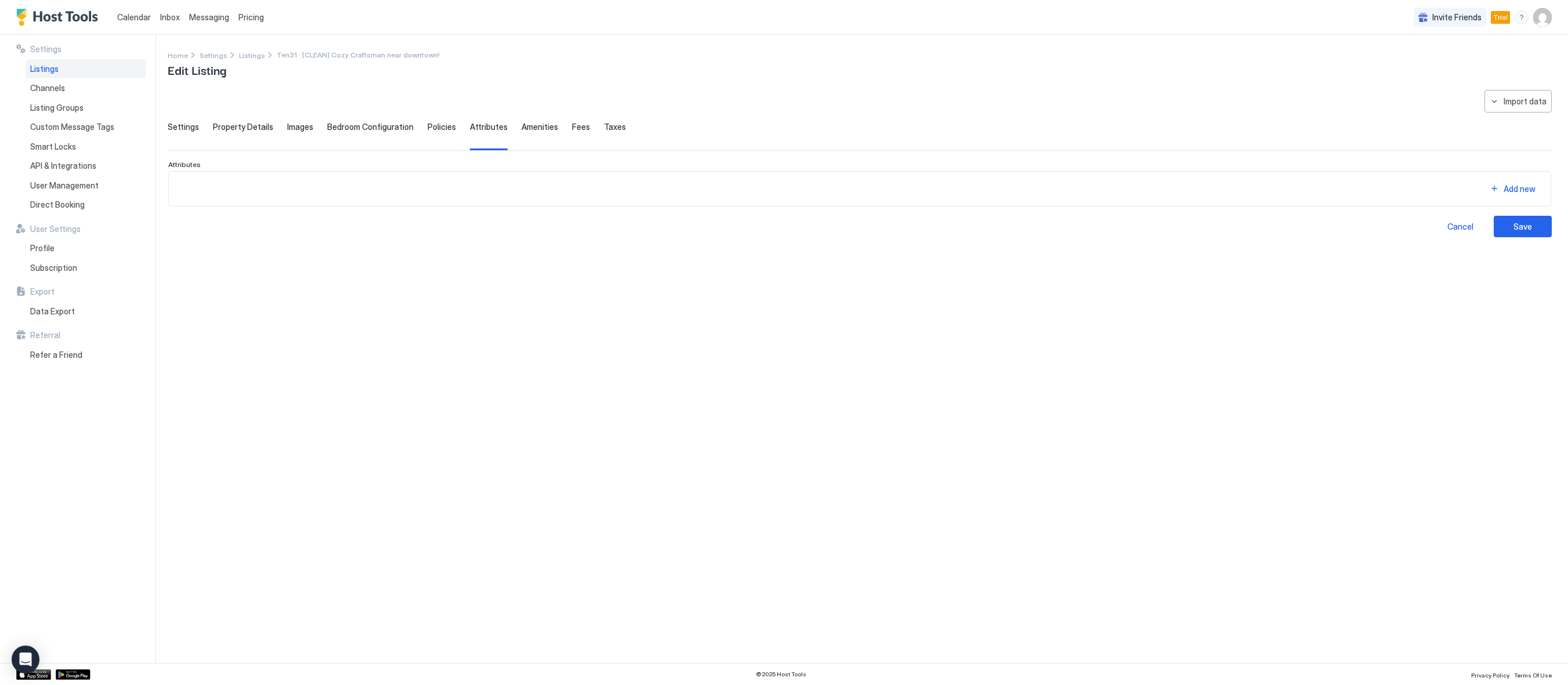
click at [539, 124] on span "Amenities" at bounding box center [539, 127] width 37 height 10
click at [572, 123] on span "Fees" at bounding box center [580, 127] width 18 height 10
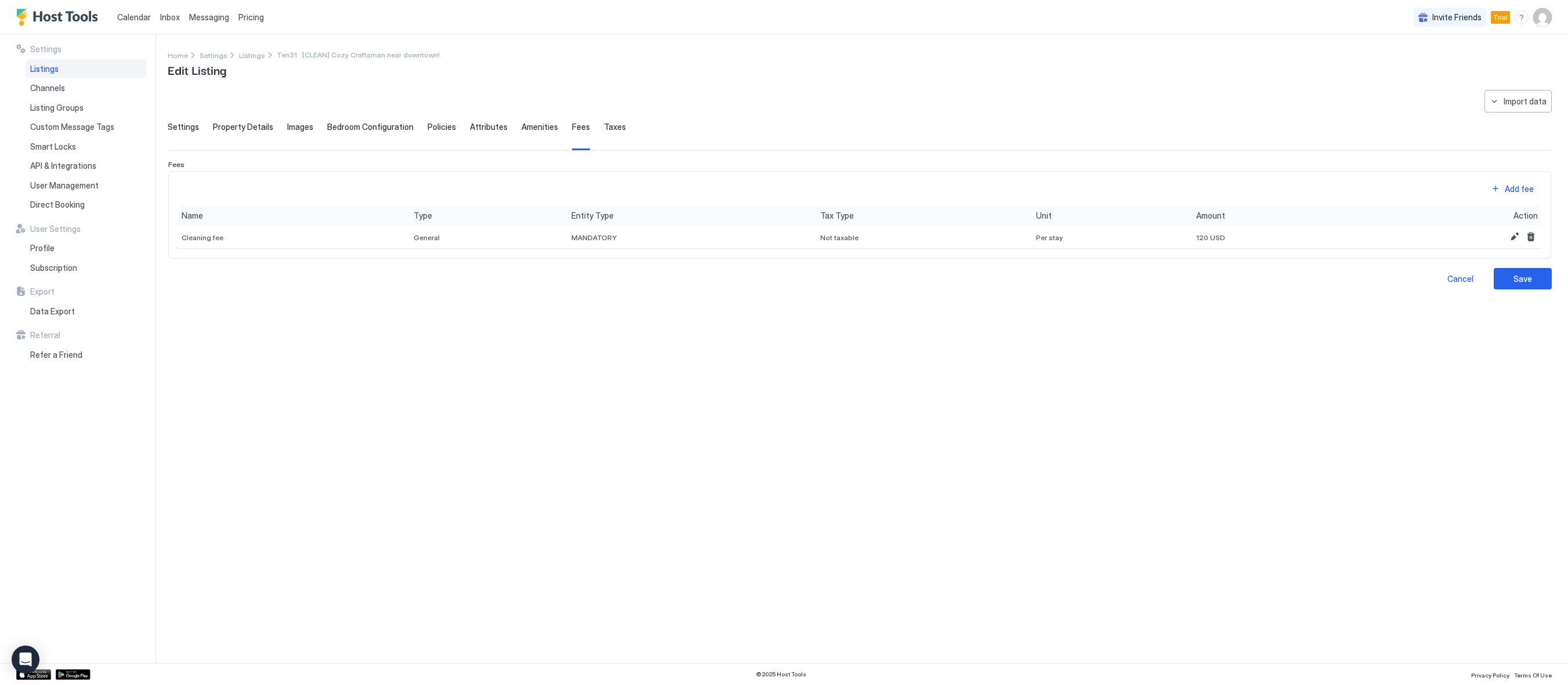
click at [617, 125] on div "Settings Property Details Images Bedroom Configuration Policies Attributes Amen…" at bounding box center [859, 136] width 1383 height 28
click at [608, 132] on span "Taxes" at bounding box center [614, 127] width 22 height 10
click at [30, 81] on div "Channels" at bounding box center [85, 88] width 120 height 20
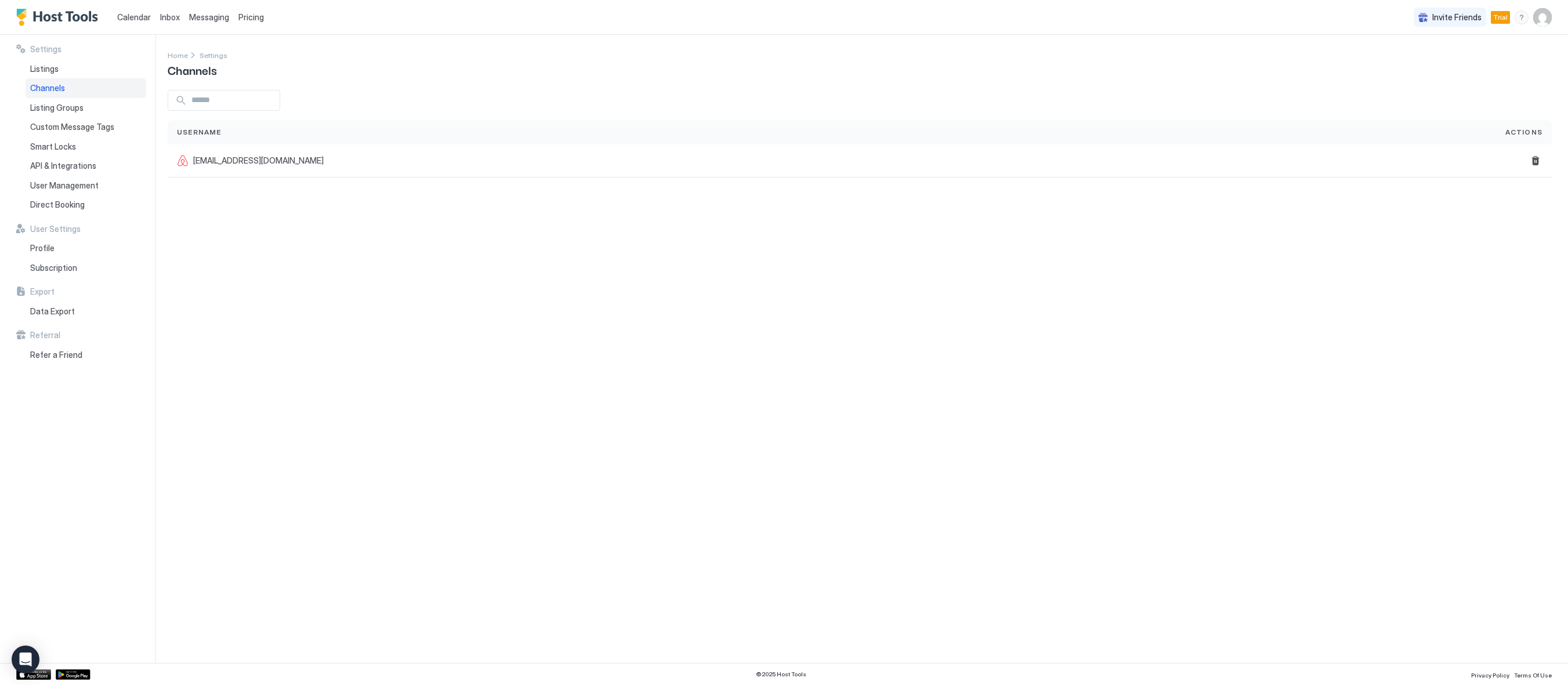
click at [948, 310] on div "Settings Home Settings Channels Username Actions twikken@gmail.com" at bounding box center [868, 349] width 1401 height 628
click at [52, 108] on span "Listing Groups" at bounding box center [57, 107] width 53 height 10
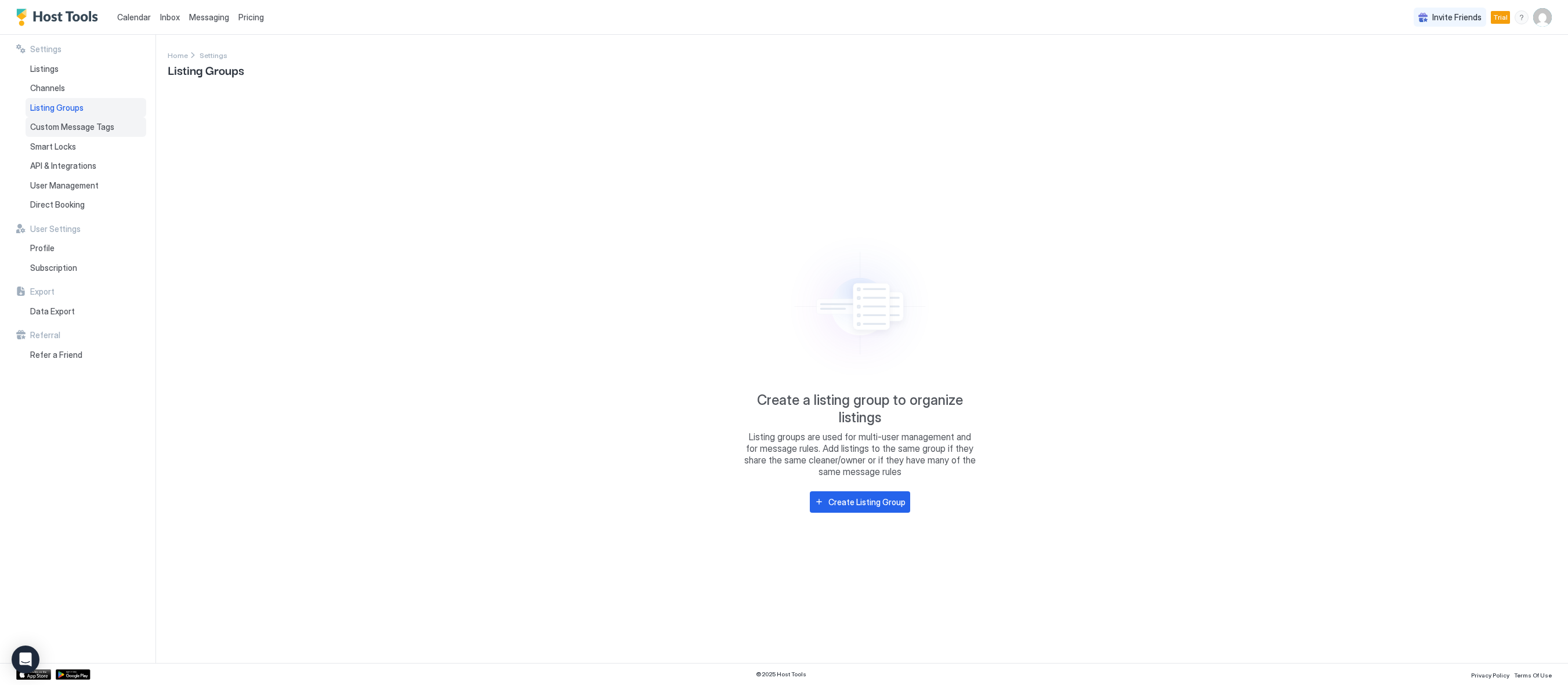
click at [45, 134] on div "Custom Message Tags" at bounding box center [85, 127] width 120 height 20
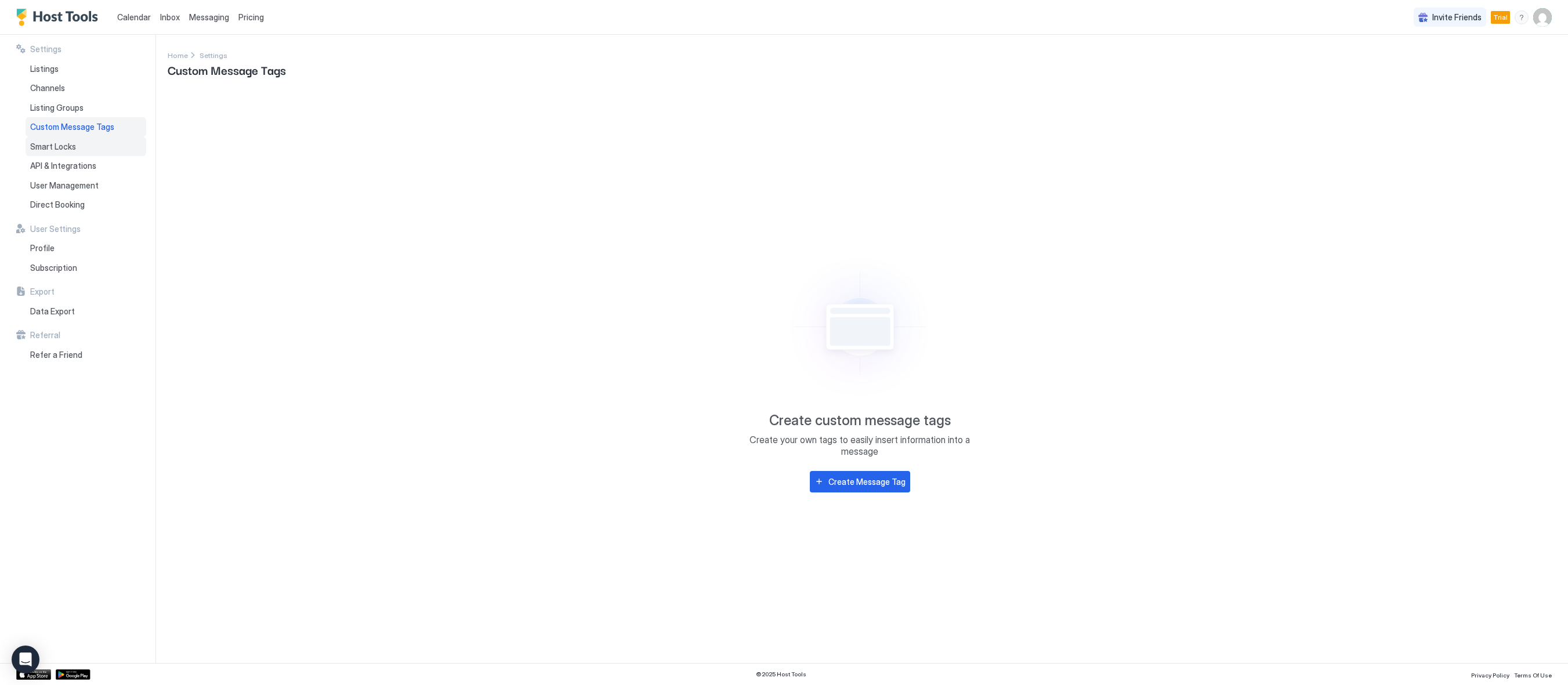
click at [45, 148] on span "Smart Locks" at bounding box center [53, 147] width 45 height 10
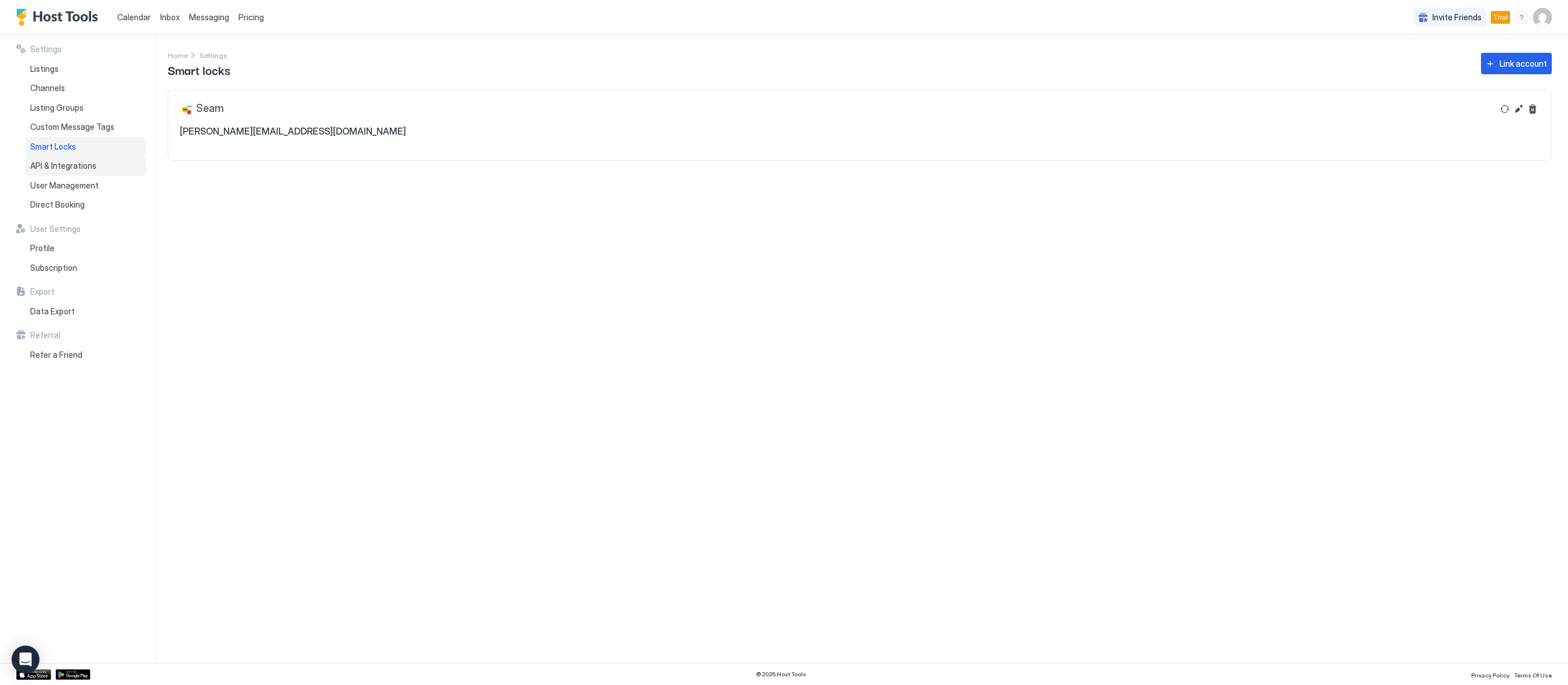
click at [51, 162] on div "API & Integrations" at bounding box center [85, 166] width 120 height 20
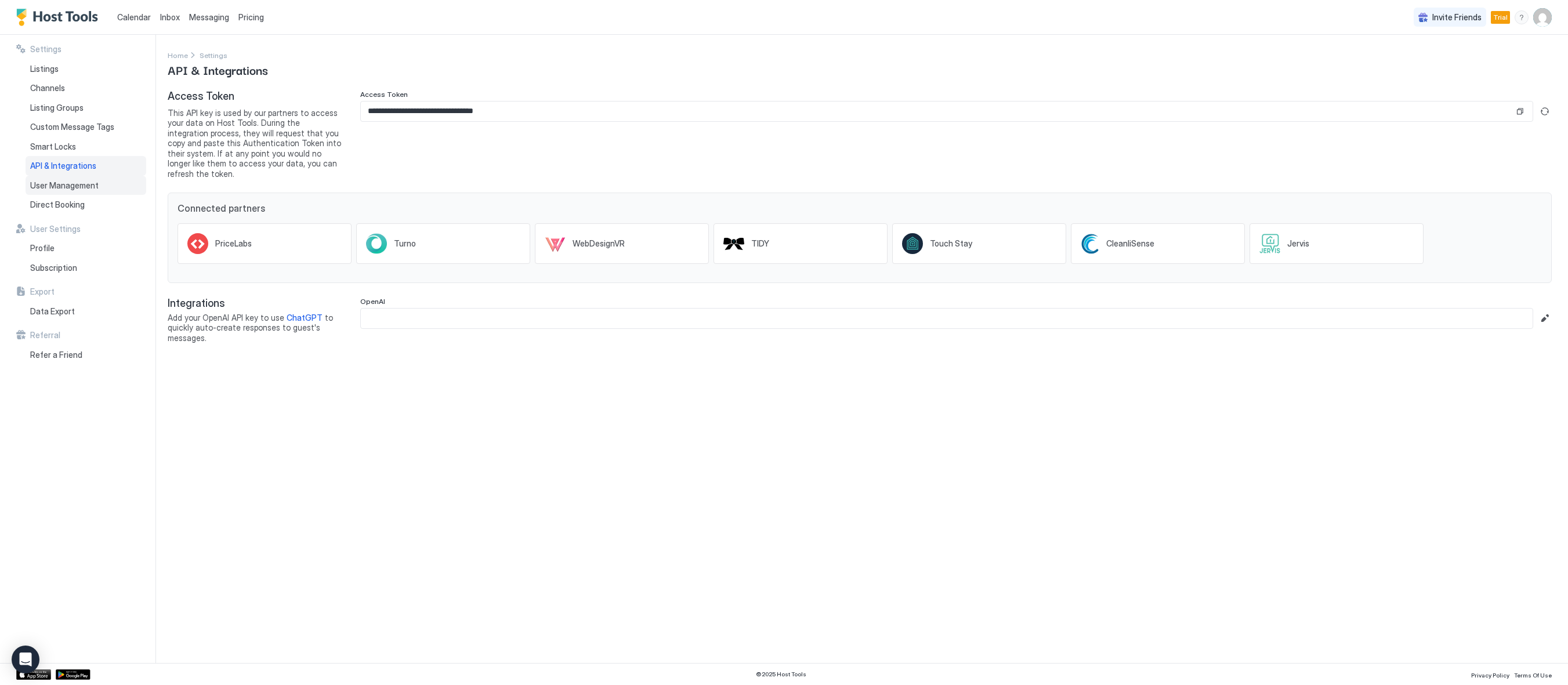
click at [53, 186] on span "User Management" at bounding box center [64, 185] width 68 height 10
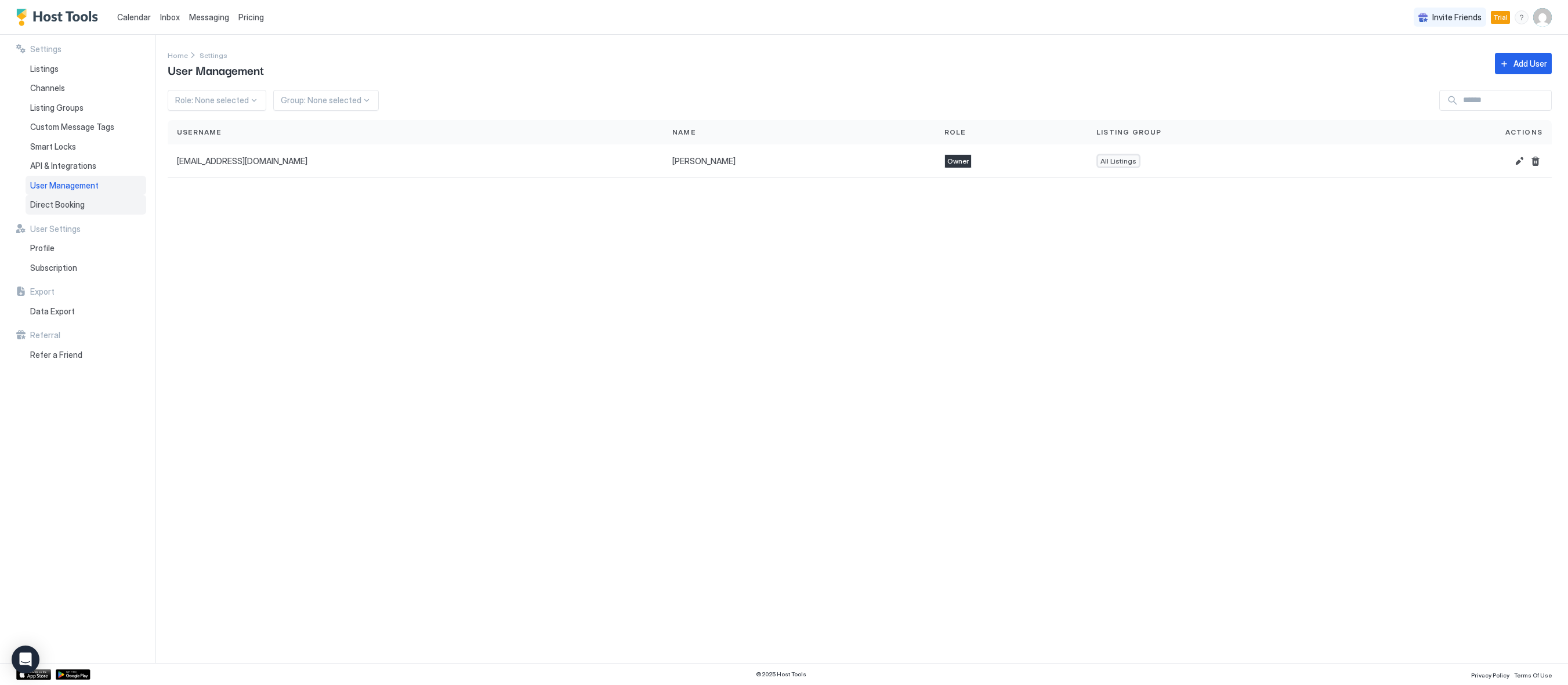
click at [56, 206] on span "Direct Booking" at bounding box center [58, 204] width 55 height 10
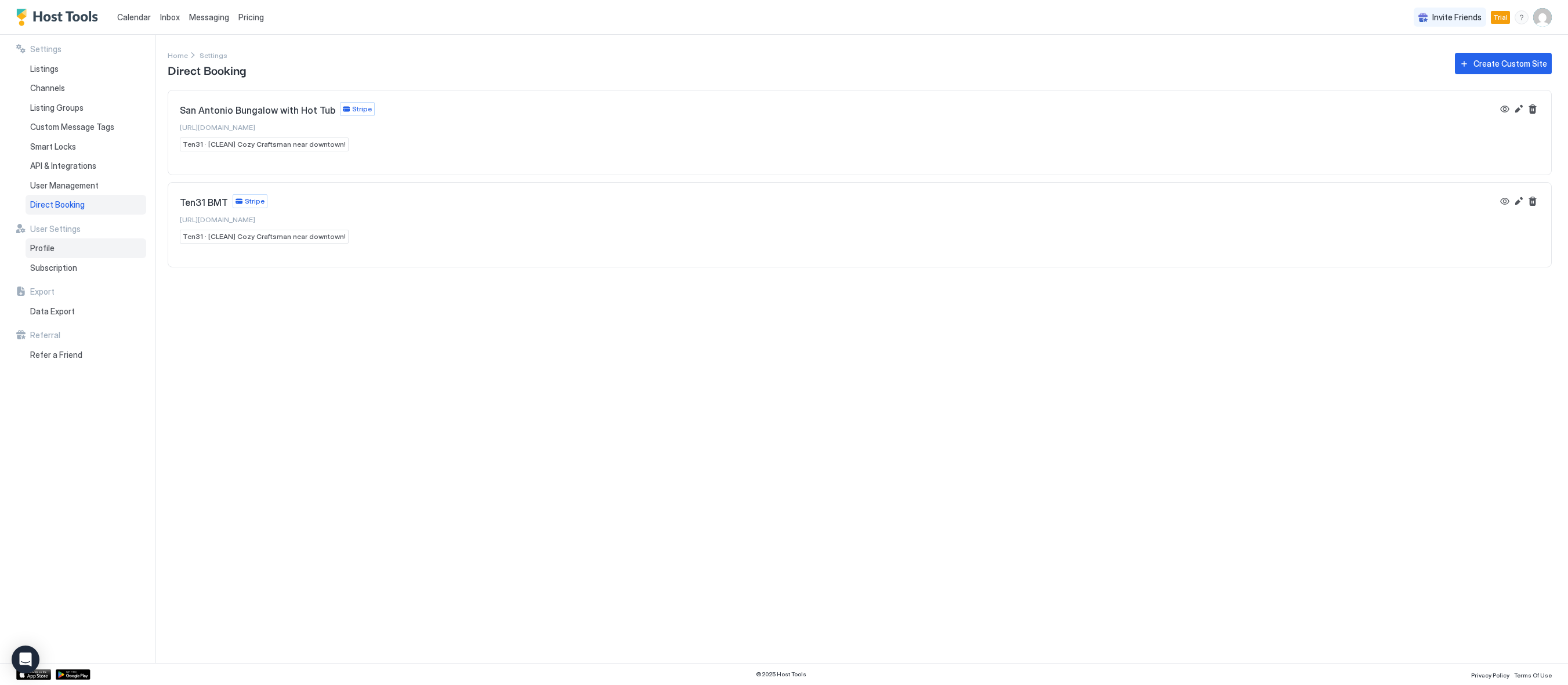
click at [55, 253] on div "Profile" at bounding box center [85, 248] width 120 height 20
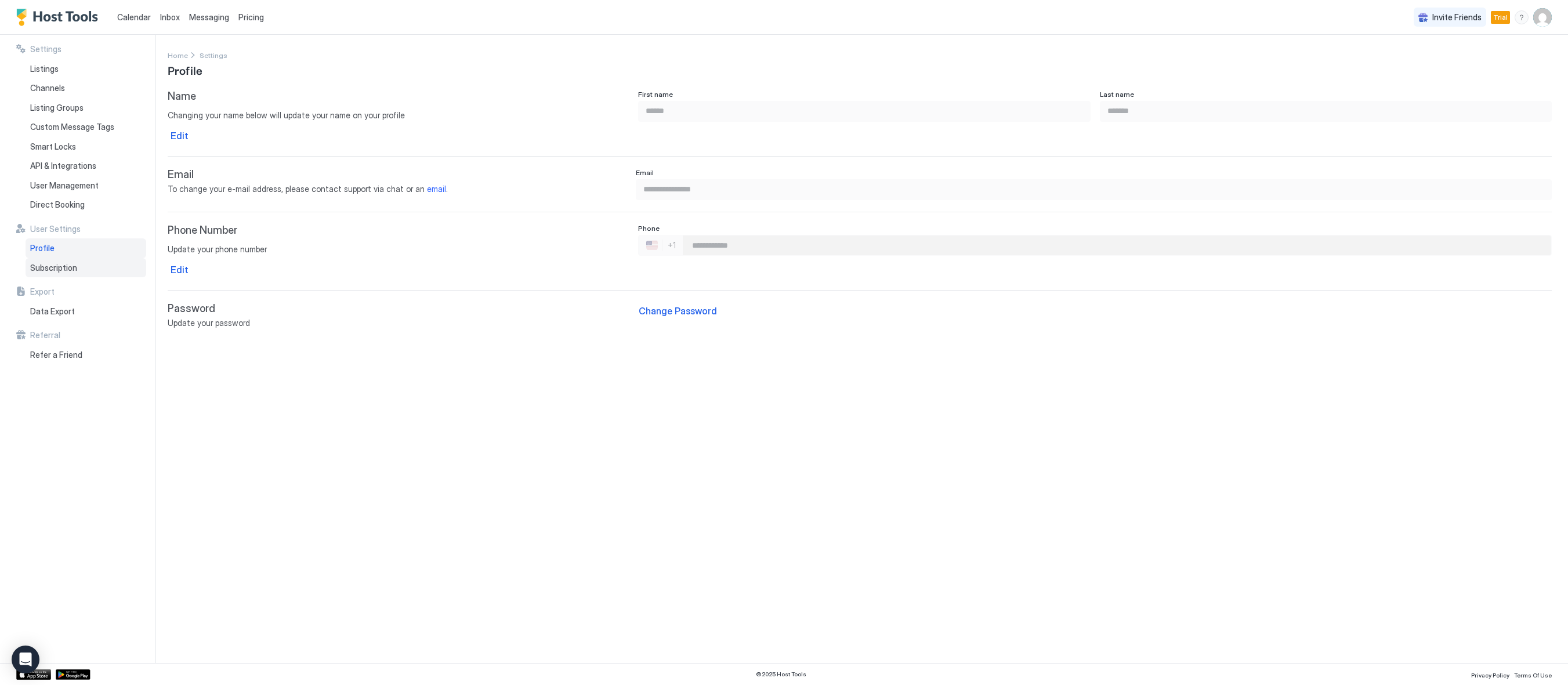
click at [52, 271] on span "Subscription" at bounding box center [54, 268] width 47 height 10
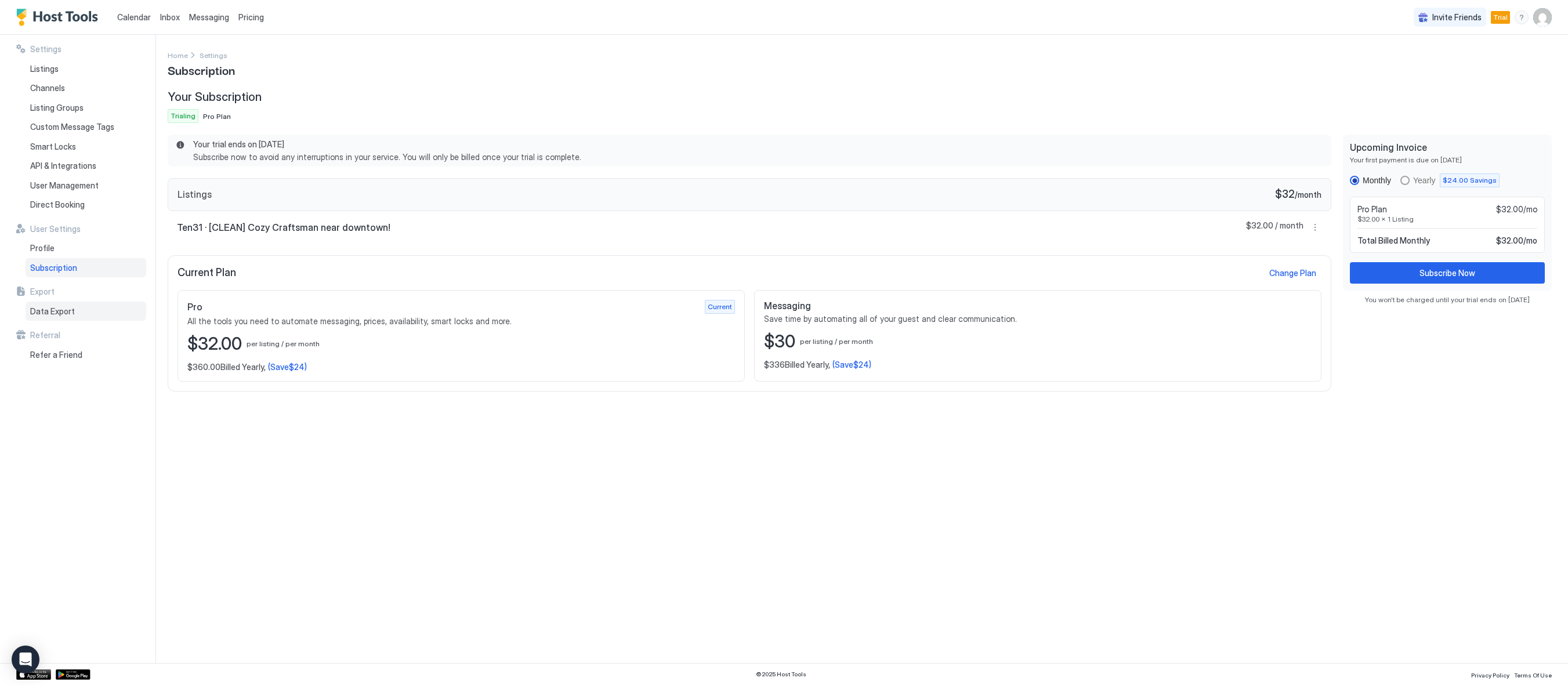
click at [29, 313] on div "Data Export" at bounding box center [85, 311] width 120 height 20
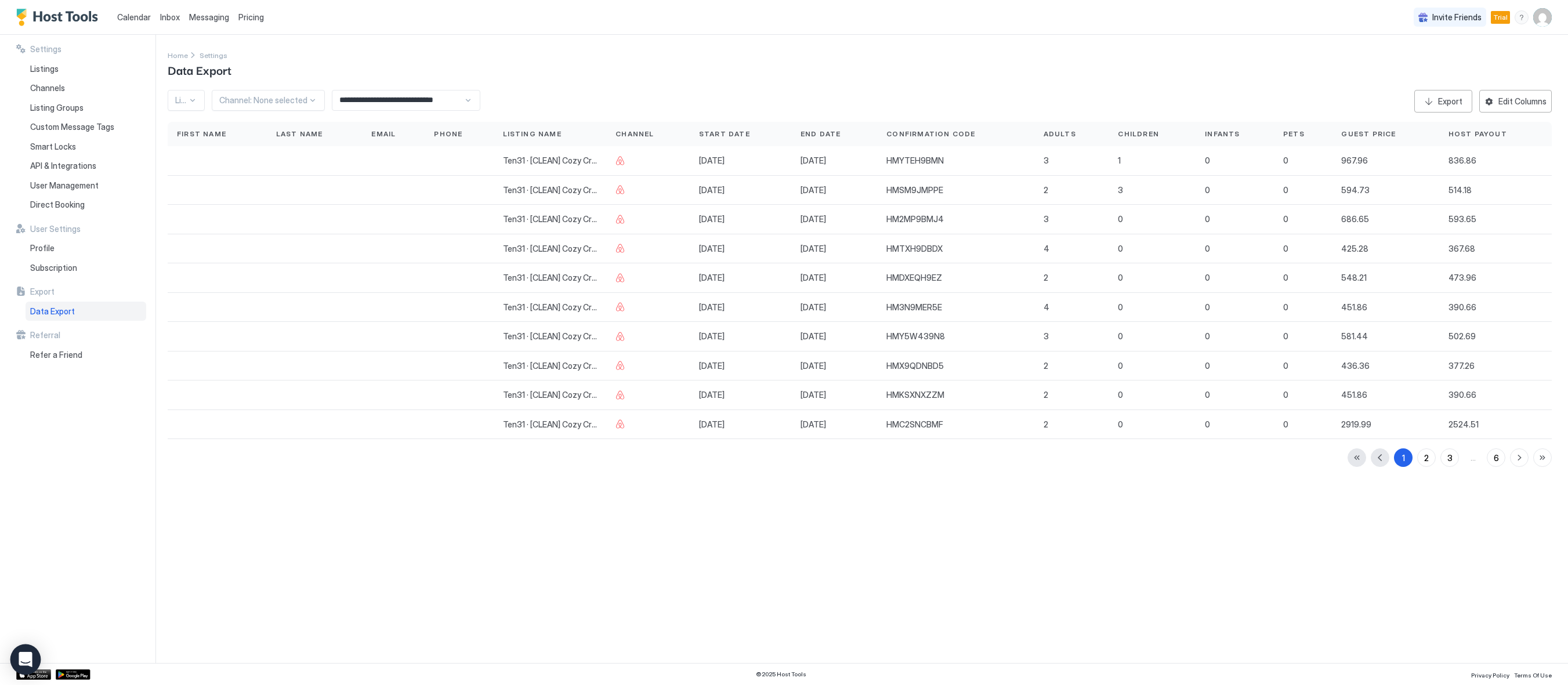
click at [30, 654] on icon "Open Intercom Messenger" at bounding box center [26, 659] width 15 height 15
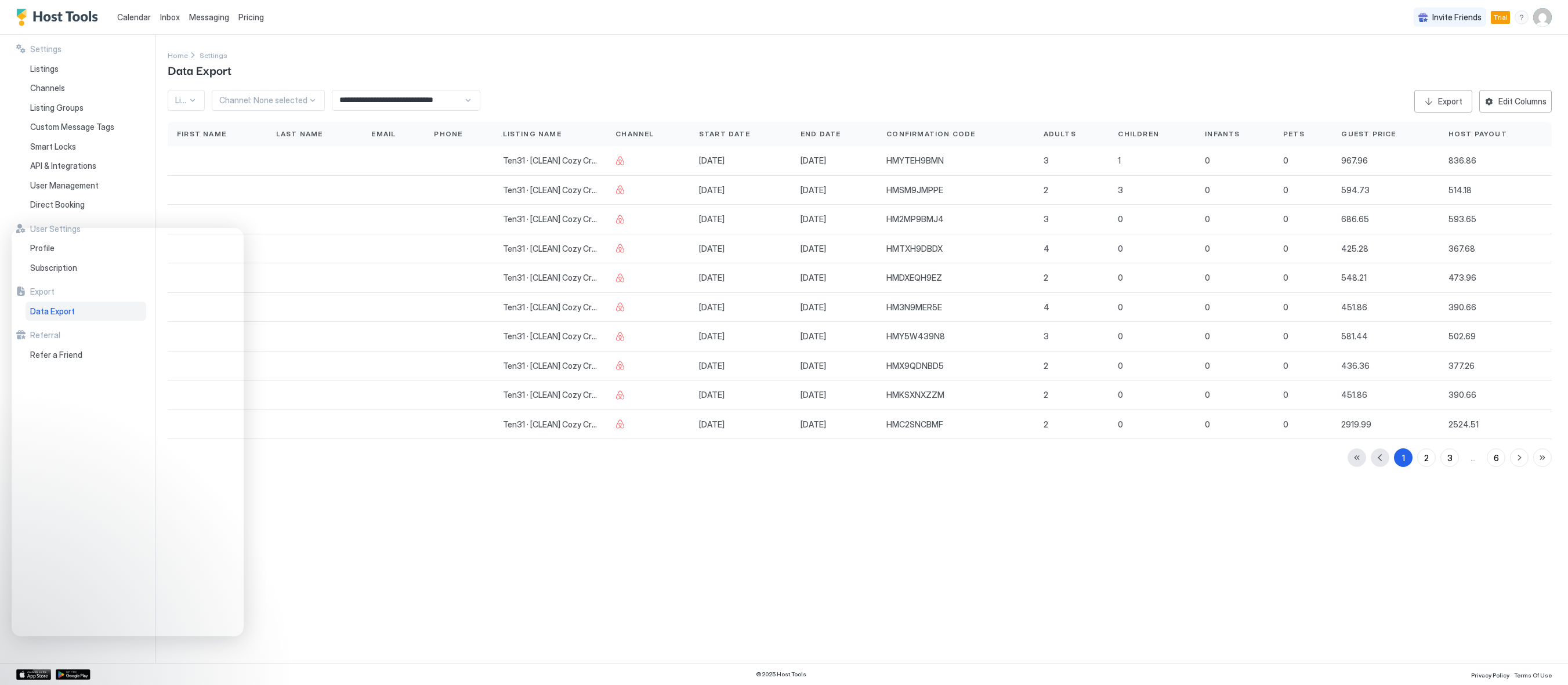
drag, startPoint x: 601, startPoint y: 624, endPoint x: 608, endPoint y: 624, distance: 7.0
click at [603, 624] on div "**********" at bounding box center [868, 349] width 1401 height 628
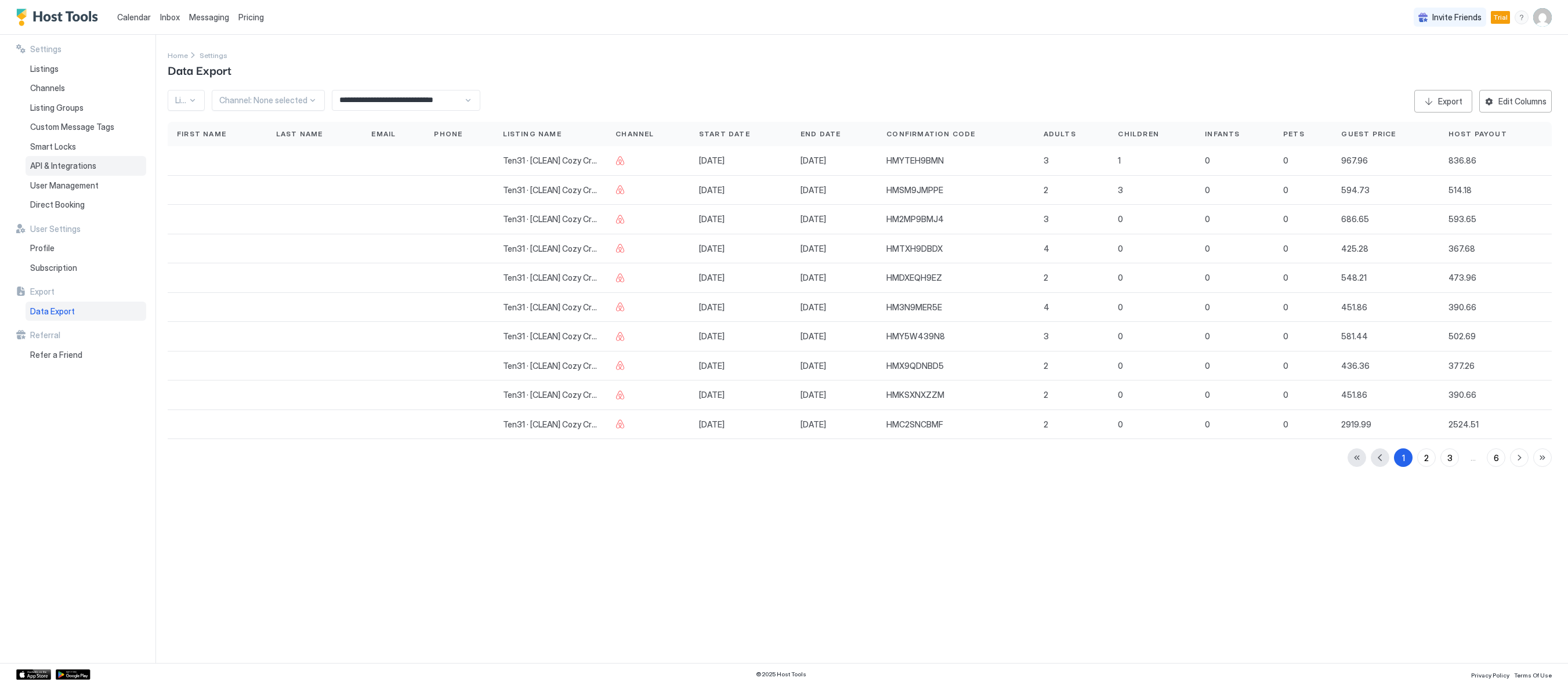
click at [67, 171] on div "API & Integrations" at bounding box center [85, 166] width 120 height 20
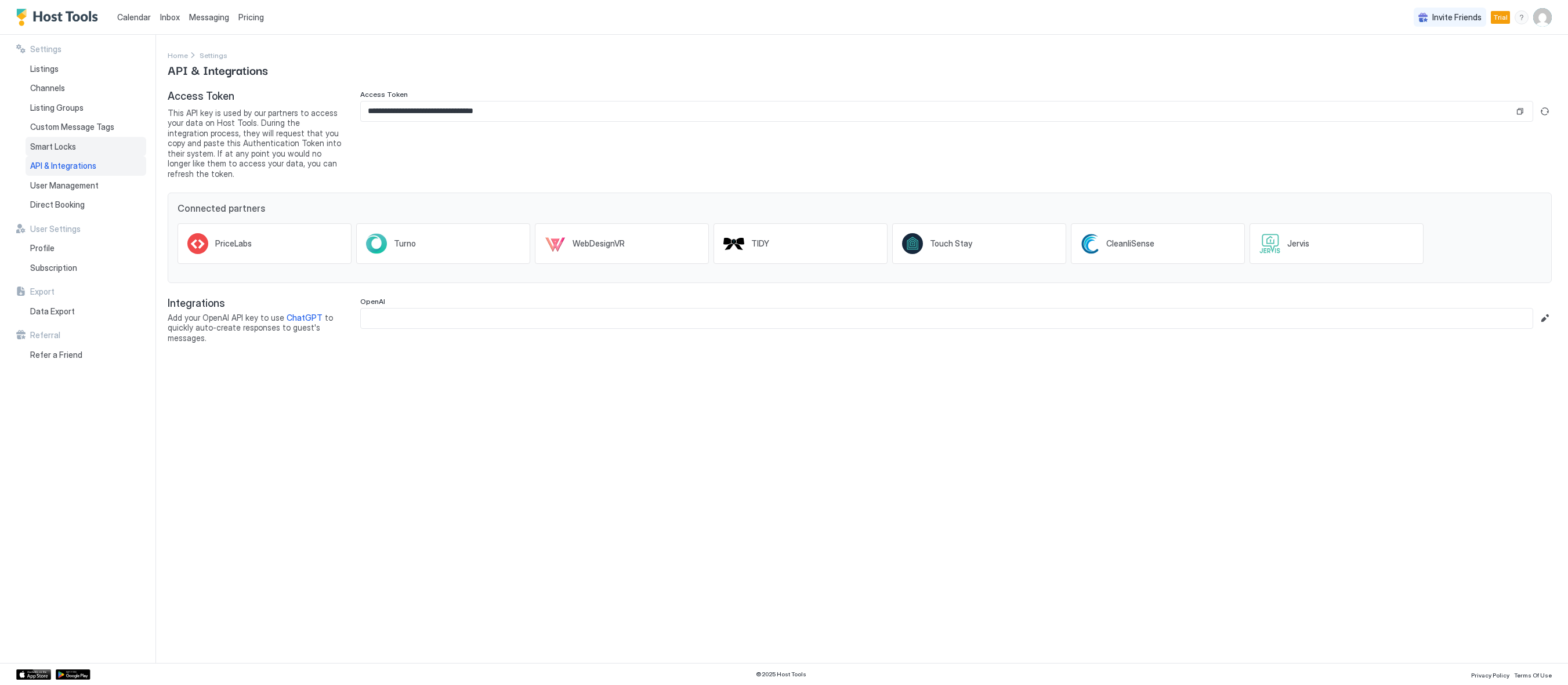
click at [63, 153] on div "Smart Locks" at bounding box center [85, 147] width 120 height 20
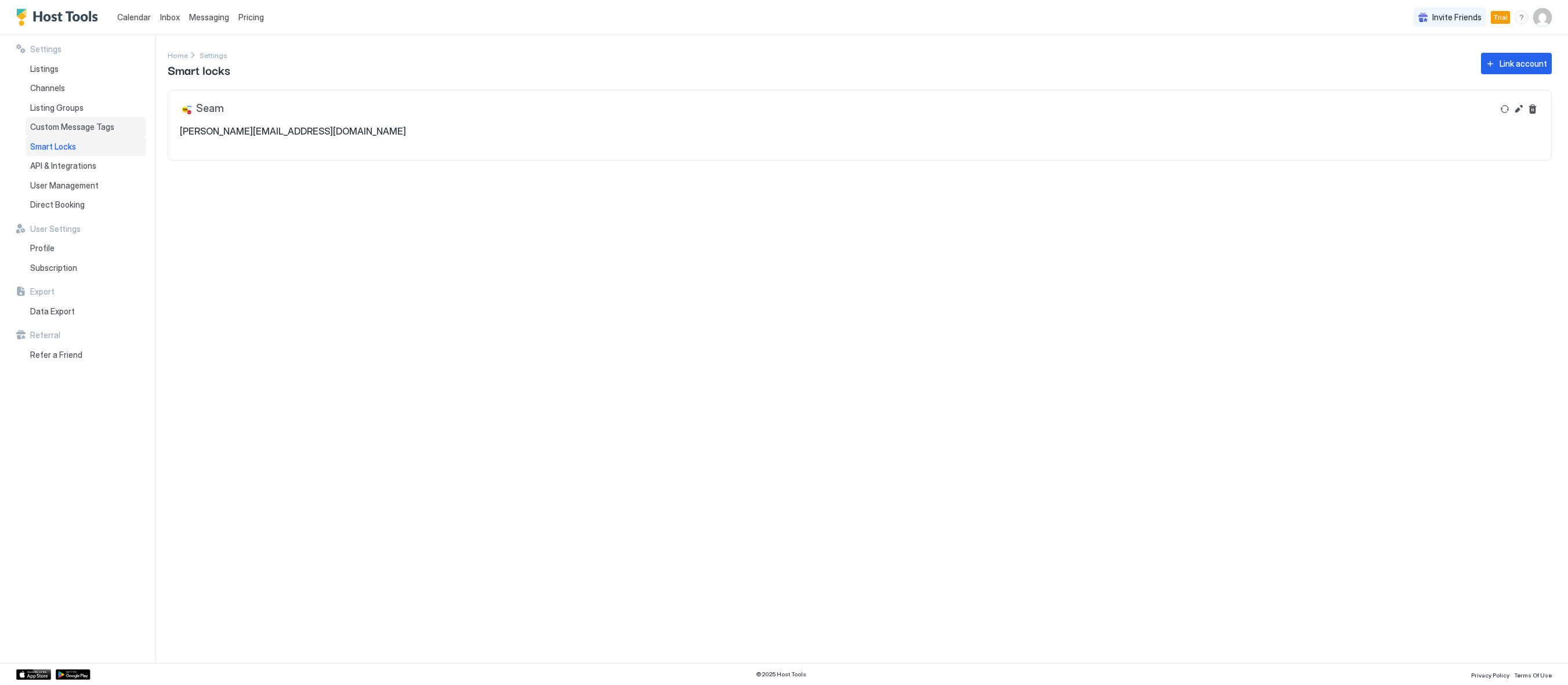
click at [62, 125] on span "Custom Message Tags" at bounding box center [72, 127] width 84 height 10
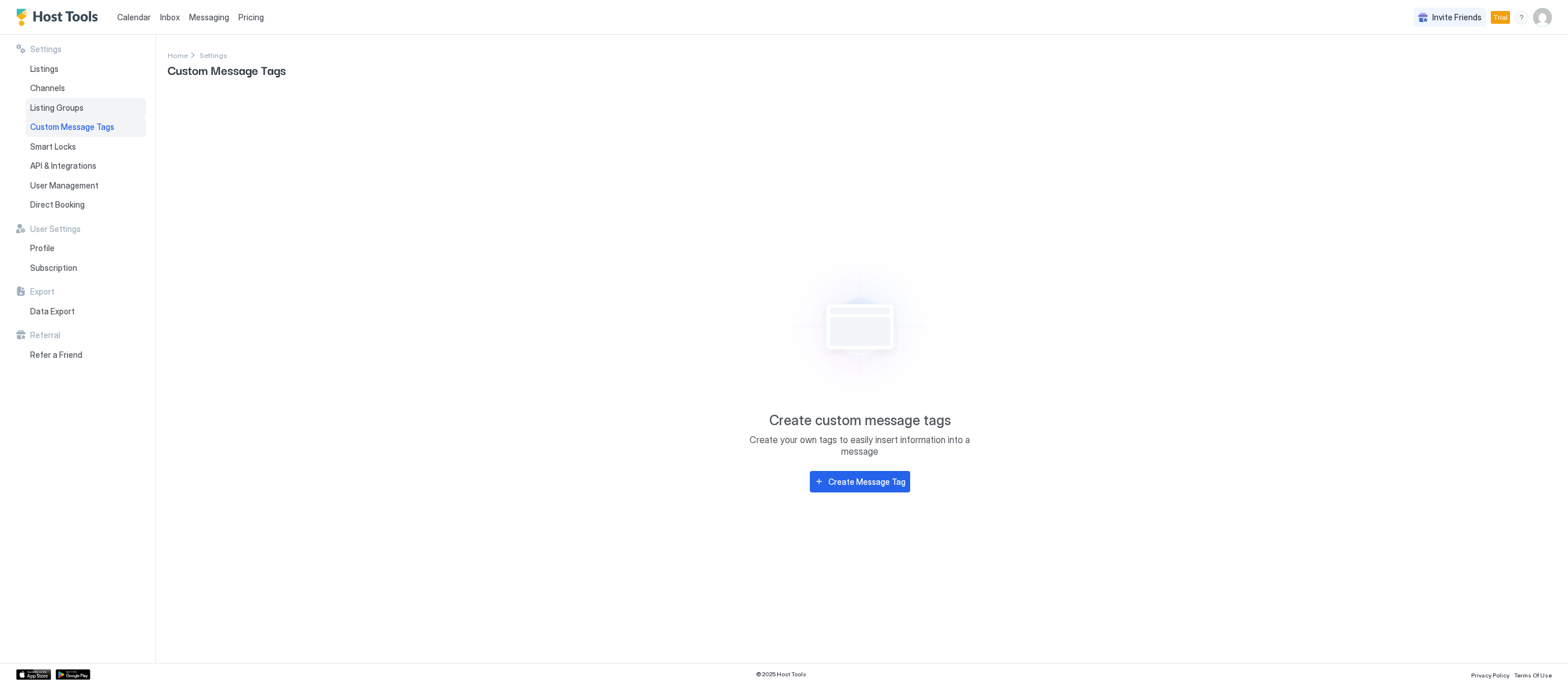
click at [55, 105] on span "Listing Groups" at bounding box center [57, 107] width 53 height 10
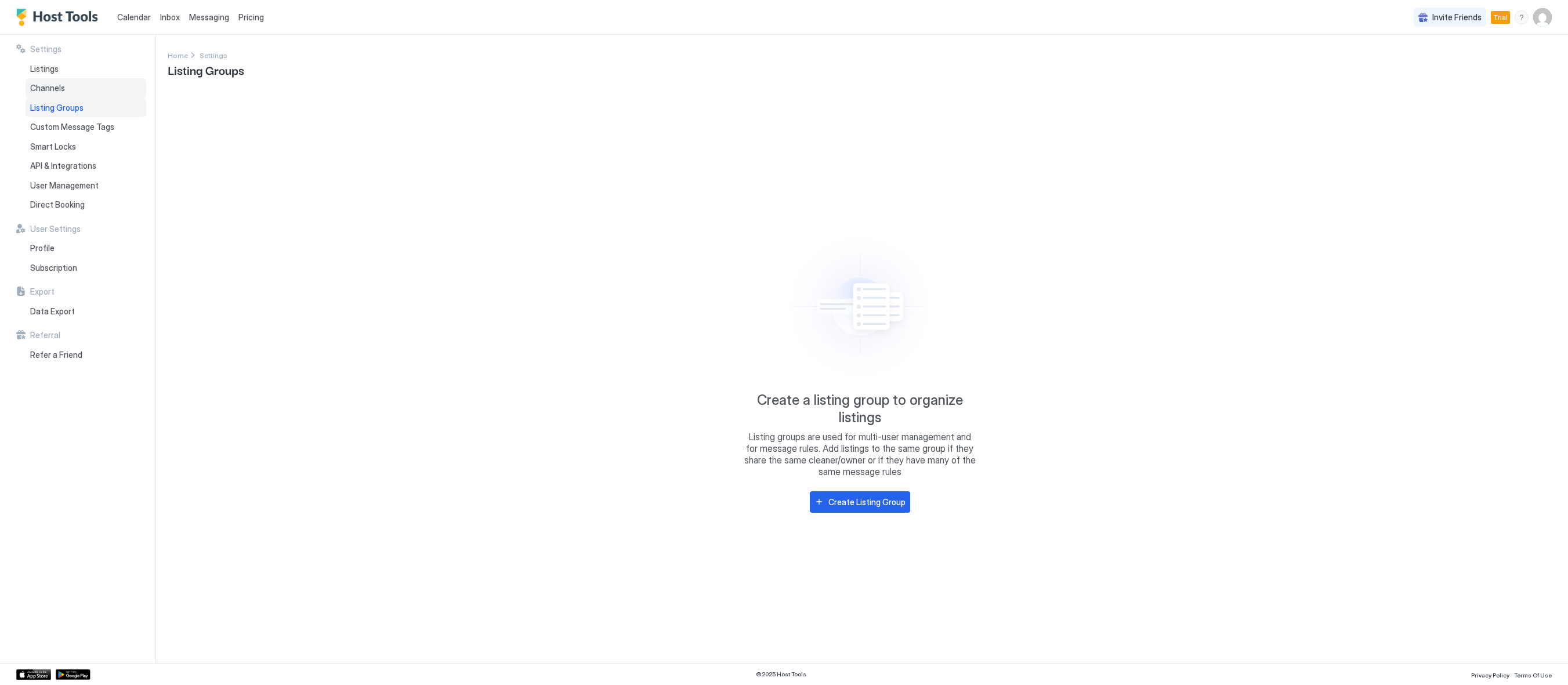
click at [52, 91] on span "Channels" at bounding box center [47, 88] width 35 height 10
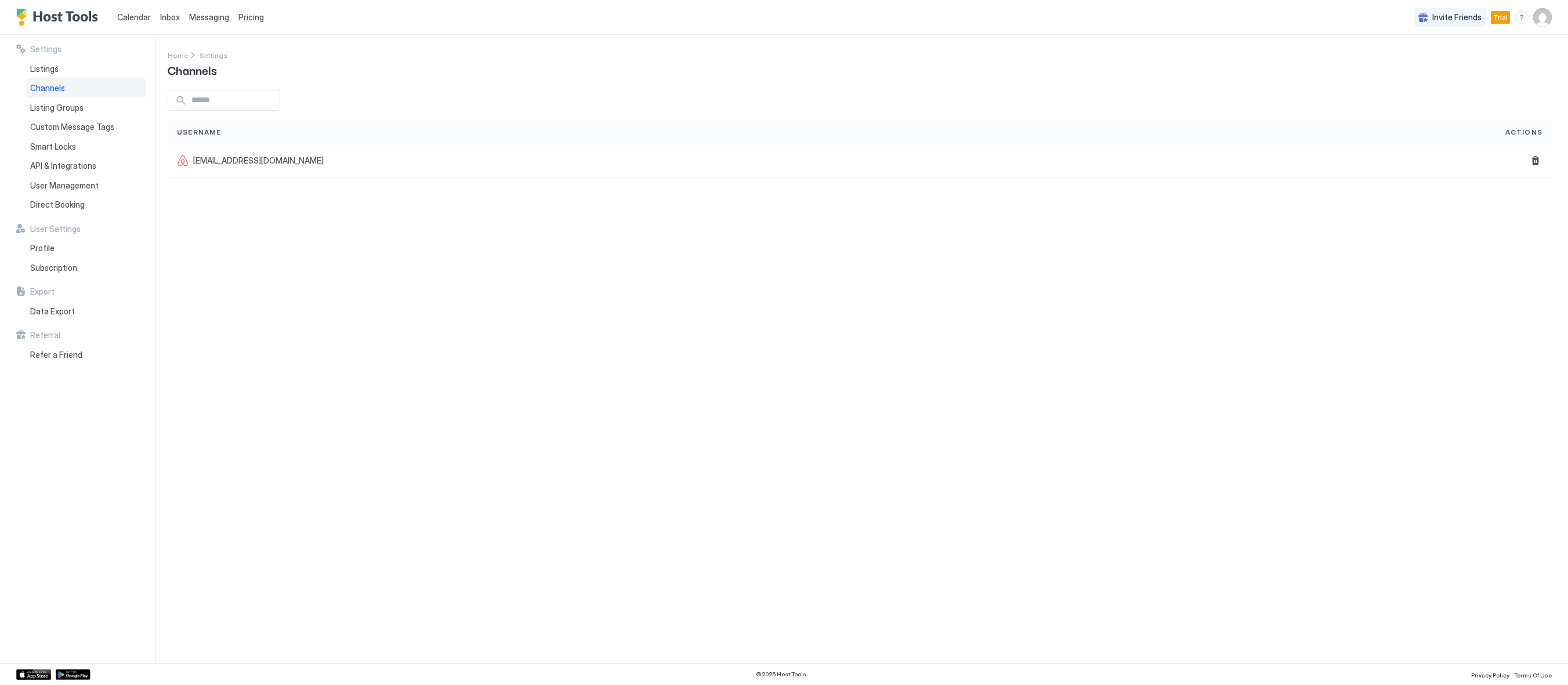
click at [1558, 19] on div "Calendar Inbox Messaging Pricing Invite Friends Trial GH" at bounding box center [784, 17] width 1568 height 35
click at [1544, 17] on img "User profile" at bounding box center [1542, 18] width 19 height 19
click at [1022, 518] on div at bounding box center [784, 342] width 1568 height 685
click at [1543, 10] on img "User profile" at bounding box center [1542, 18] width 19 height 19
click at [1452, 65] on span "Settings" at bounding box center [1437, 64] width 31 height 10
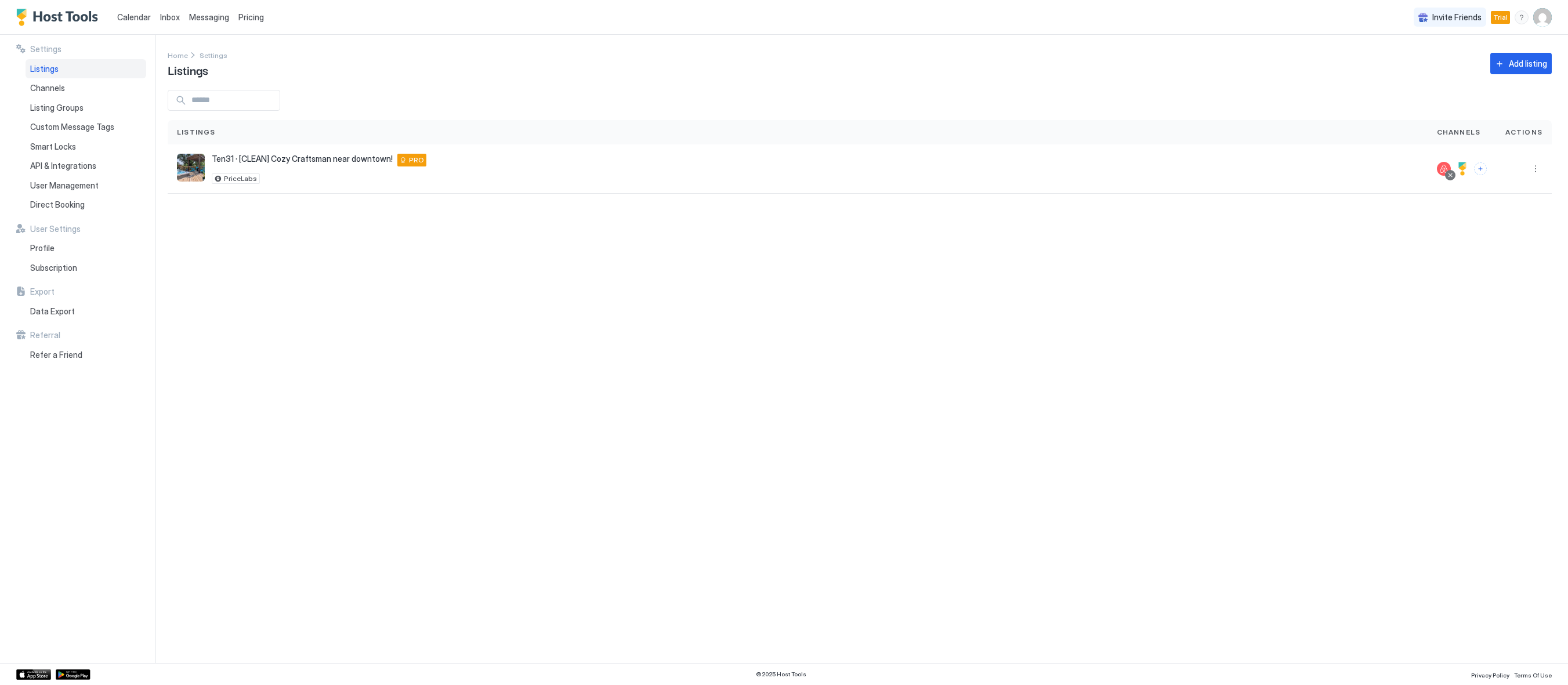
drag, startPoint x: 924, startPoint y: 423, endPoint x: 741, endPoint y: 358, distance: 194.2
click at [924, 423] on div "Settings Home Settings Listings Add listing Listings Channels Actions Ten31 · […" at bounding box center [868, 349] width 1401 height 628
click at [1480, 168] on button "Connect channels" at bounding box center [1479, 168] width 12 height 12
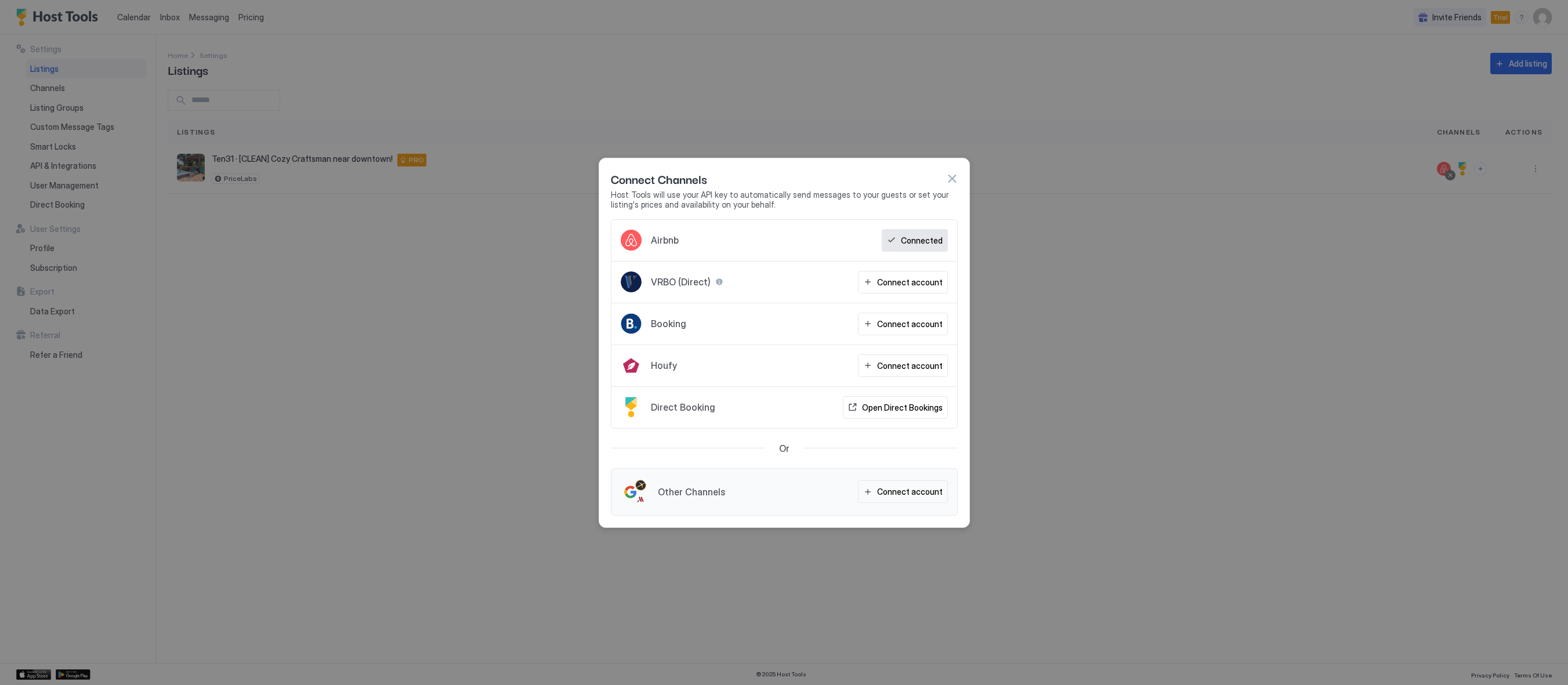
click at [639, 485] on div at bounding box center [634, 491] width 27 height 27
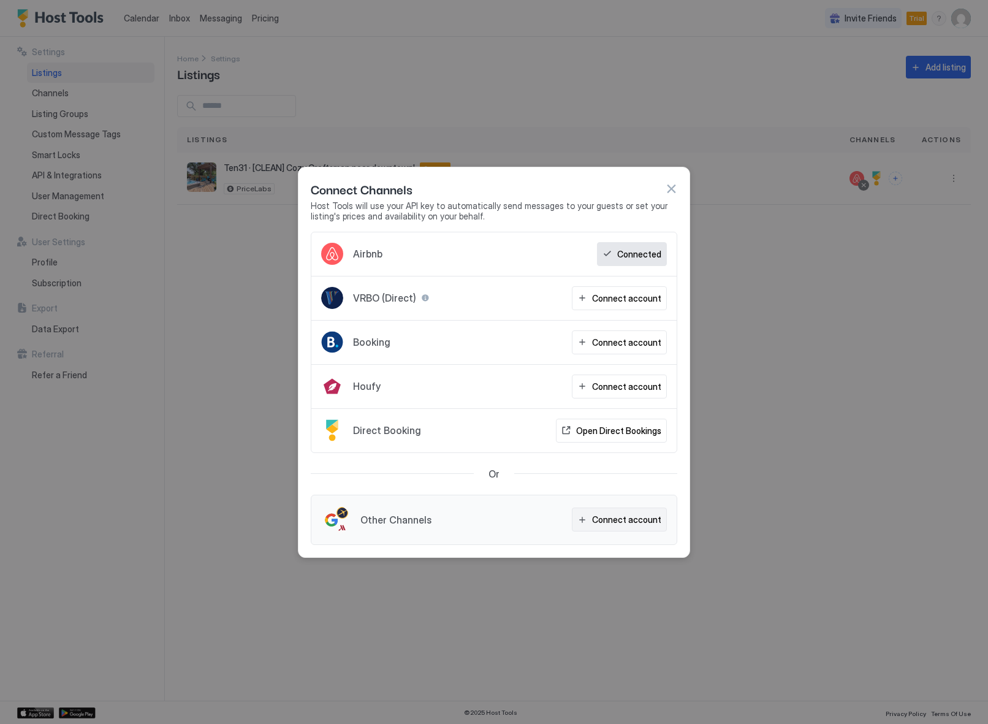
click at [614, 519] on div "Connect account" at bounding box center [626, 519] width 69 height 13
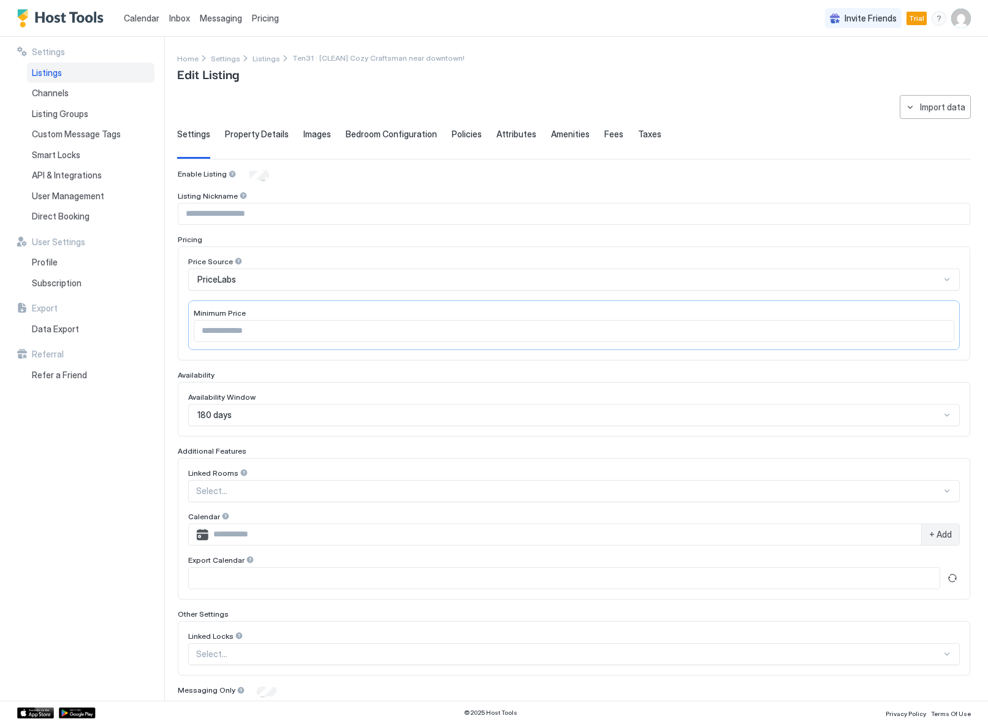
click at [440, 94] on div "**********" at bounding box center [582, 369] width 811 height 664
click at [900, 110] on button "Import data" at bounding box center [935, 107] width 71 height 24
click at [770, 95] on div at bounding box center [494, 362] width 988 height 724
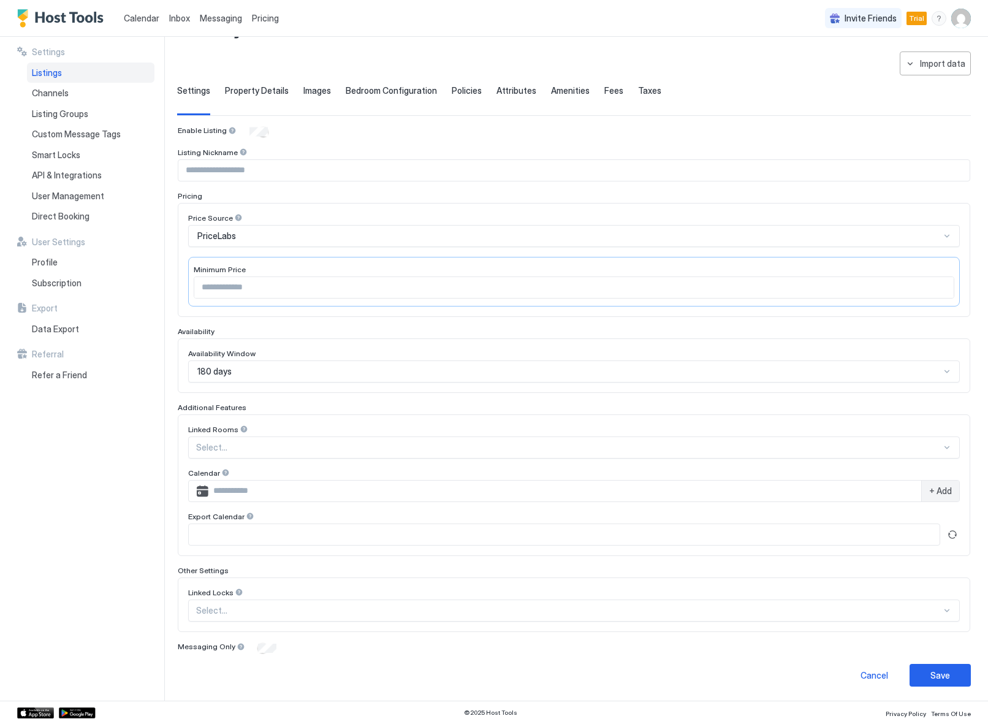
scroll to position [44, 0]
click at [251, 438] on div "Select..." at bounding box center [574, 447] width 772 height 22
click at [145, 583] on div "Settings Listings Channels Listing Groups Custom Message Tags Smart Locks API &…" at bounding box center [90, 369] width 147 height 664
click at [139, 614] on div "Settings Listings Channels Listing Groups Custom Message Tags Smart Locks API &…" at bounding box center [90, 369] width 147 height 664
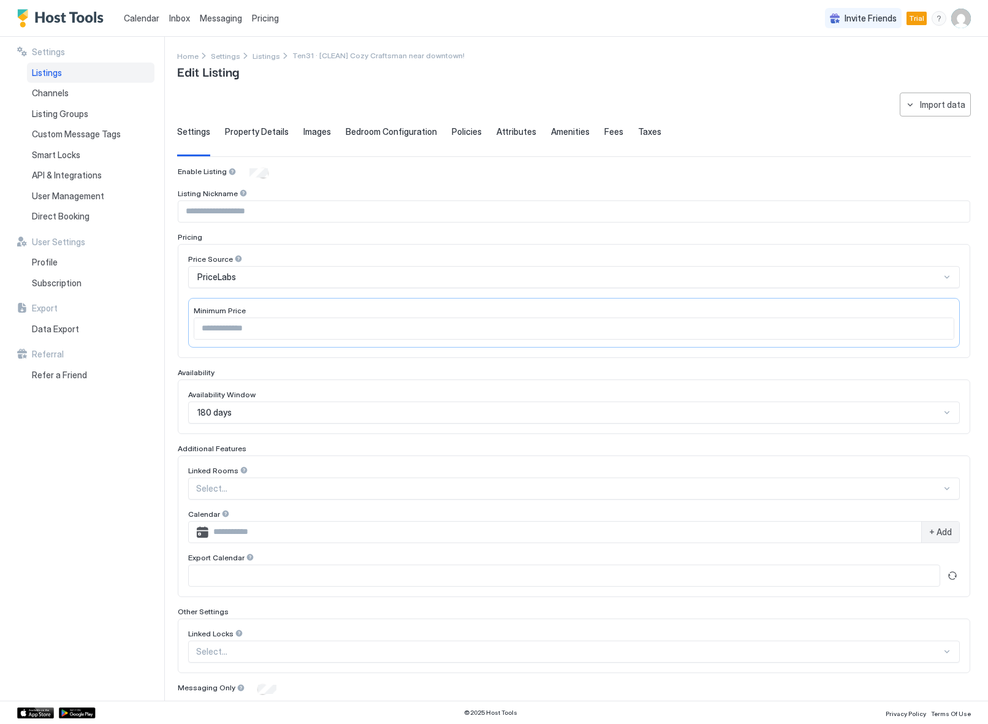
scroll to position [0, 0]
click at [955, 13] on img "User profile" at bounding box center [961, 19] width 20 height 20
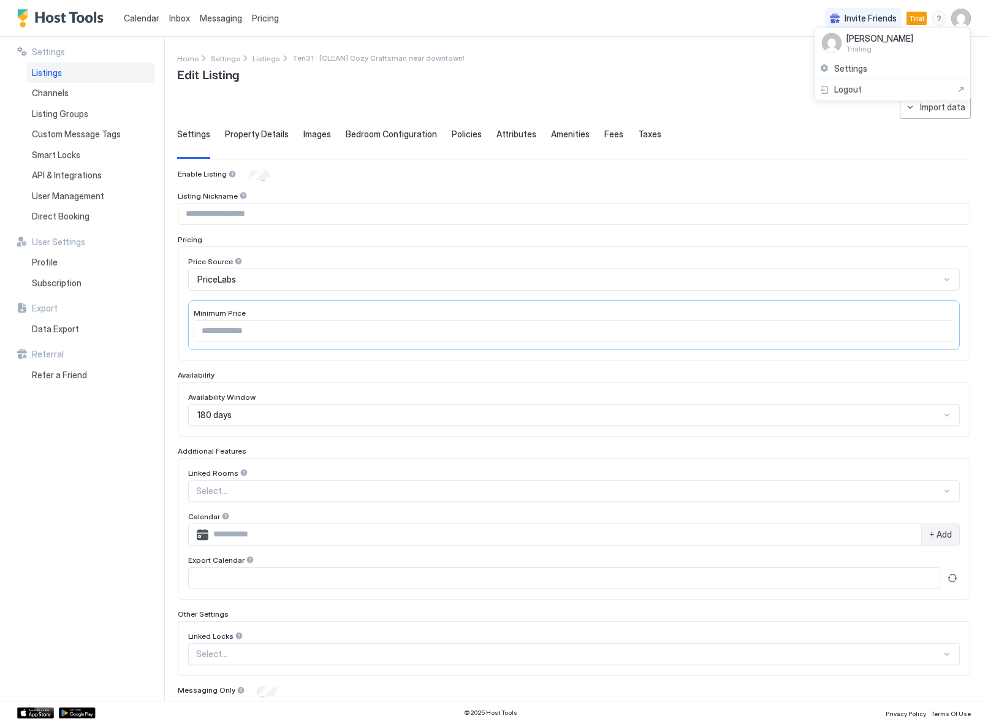
click at [957, 13] on div at bounding box center [494, 362] width 988 height 724
click at [913, 14] on div at bounding box center [494, 362] width 988 height 724
click at [956, 18] on img "User profile" at bounding box center [961, 19] width 20 height 20
click at [861, 70] on span "Settings" at bounding box center [850, 68] width 33 height 11
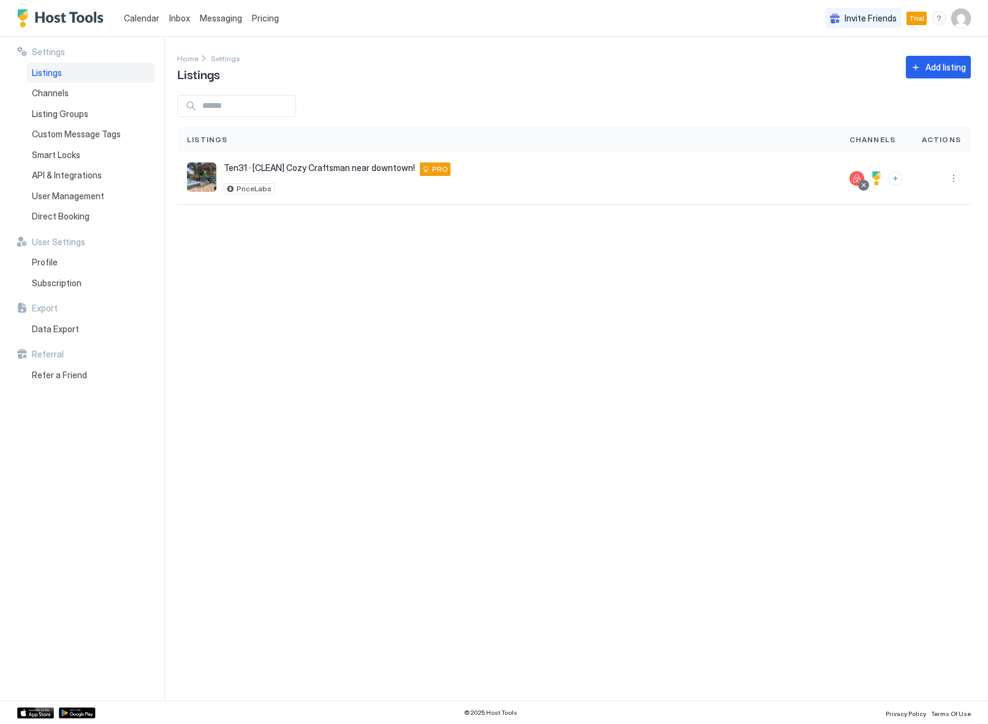
click at [918, 16] on span "Trial" at bounding box center [916, 18] width 15 height 11
click at [61, 286] on span "Subscription" at bounding box center [57, 283] width 50 height 11
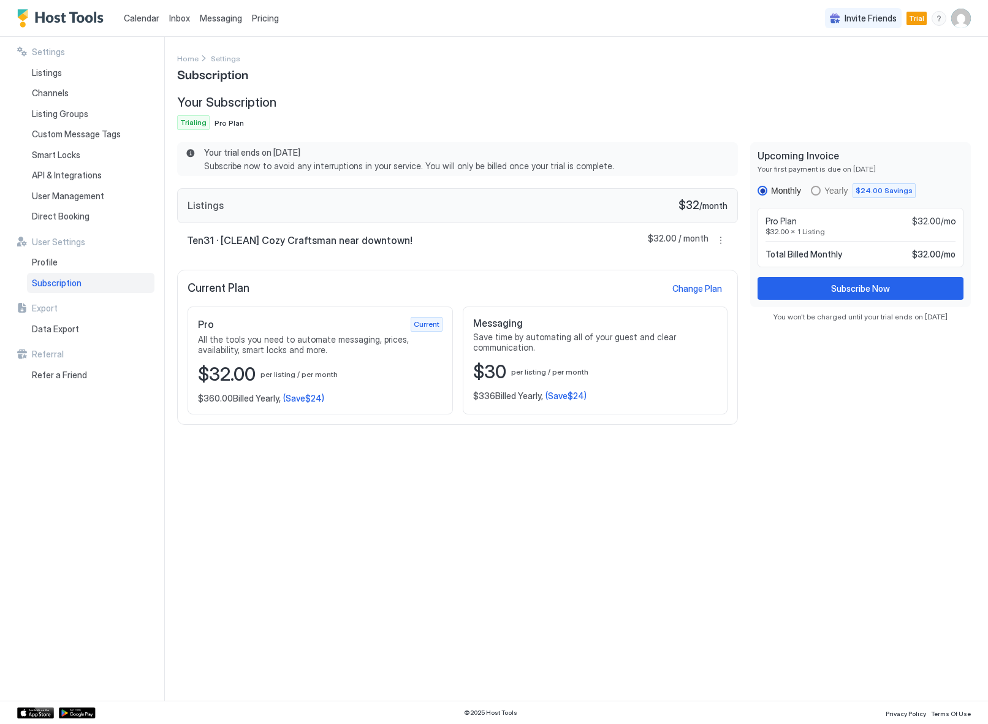
click at [485, 578] on div "Settings Home Settings Subscription Your Subscription Trialing Pro Plan Your tr…" at bounding box center [574, 368] width 794 height 634
click at [835, 287] on div "Subscribe Now" at bounding box center [860, 288] width 59 height 13
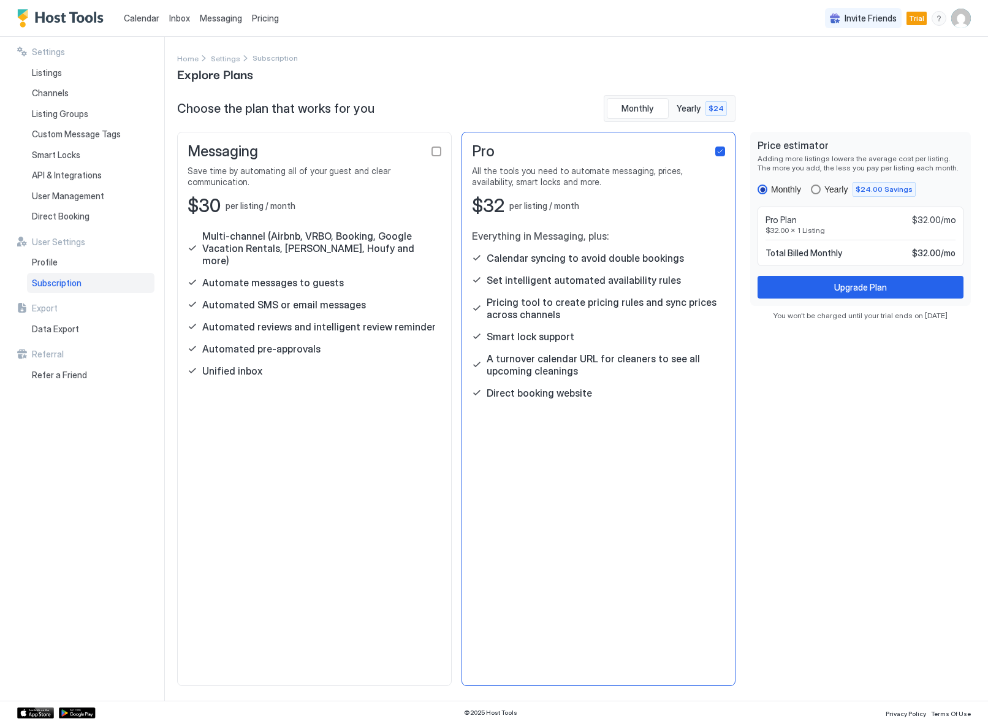
click at [814, 190] on div "yearly" at bounding box center [816, 189] width 10 height 10
click at [762, 189] on div "monthly" at bounding box center [763, 189] width 10 height 10
click at [807, 186] on div "Monthly Yearly $24.00 Savings" at bounding box center [837, 189] width 158 height 15
click at [819, 187] on div "yearly" at bounding box center [816, 189] width 10 height 10
click at [764, 192] on div "monthly" at bounding box center [763, 189] width 10 height 10
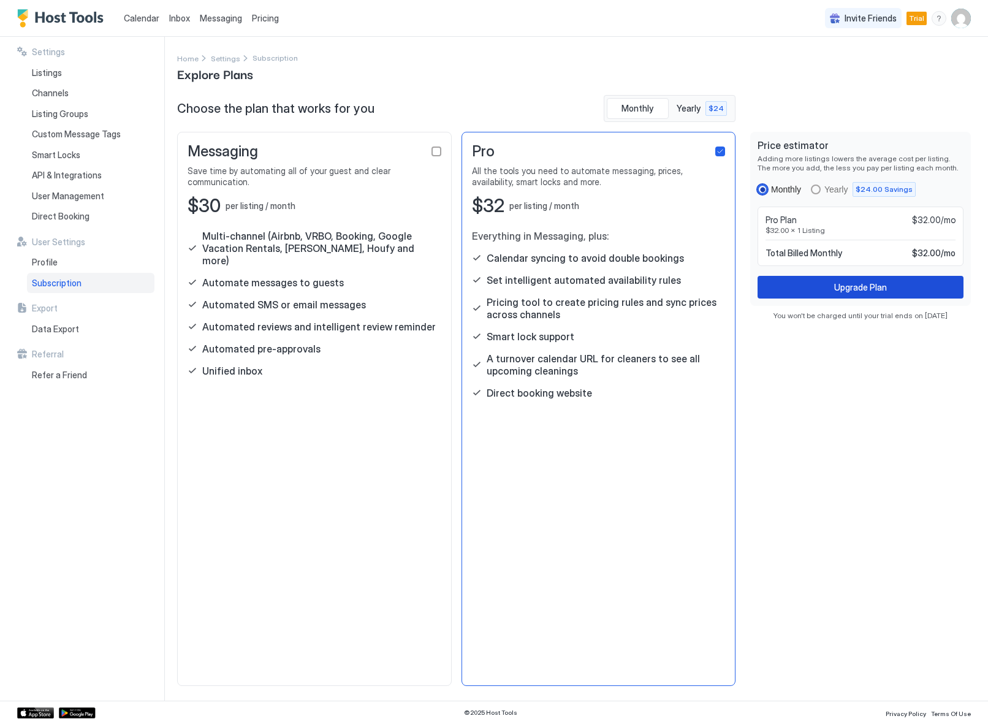
click at [813, 286] on button "Upgrade Plan" at bounding box center [861, 287] width 206 height 23
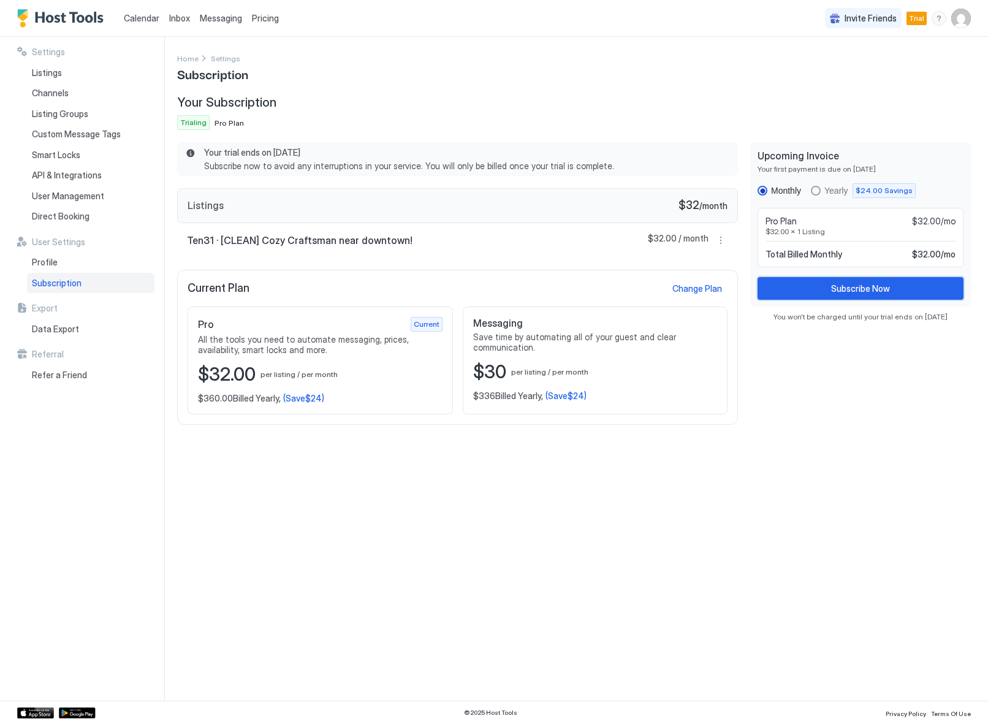
click at [796, 284] on button "Subscribe Now" at bounding box center [861, 288] width 206 height 23
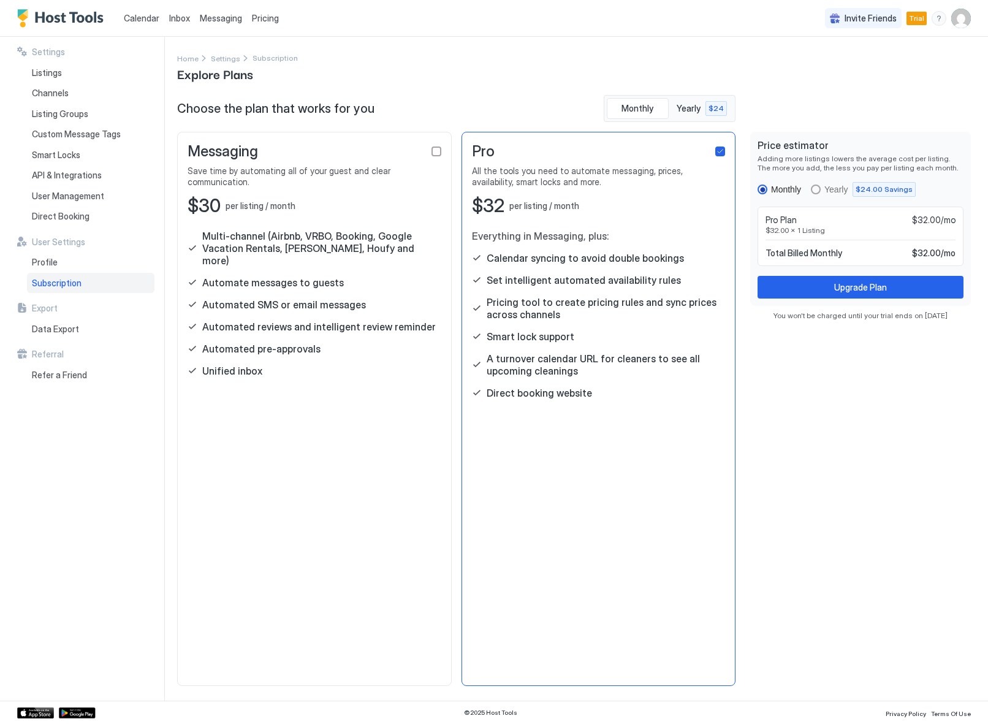
click at [816, 287] on button "Upgrade Plan" at bounding box center [861, 287] width 206 height 23
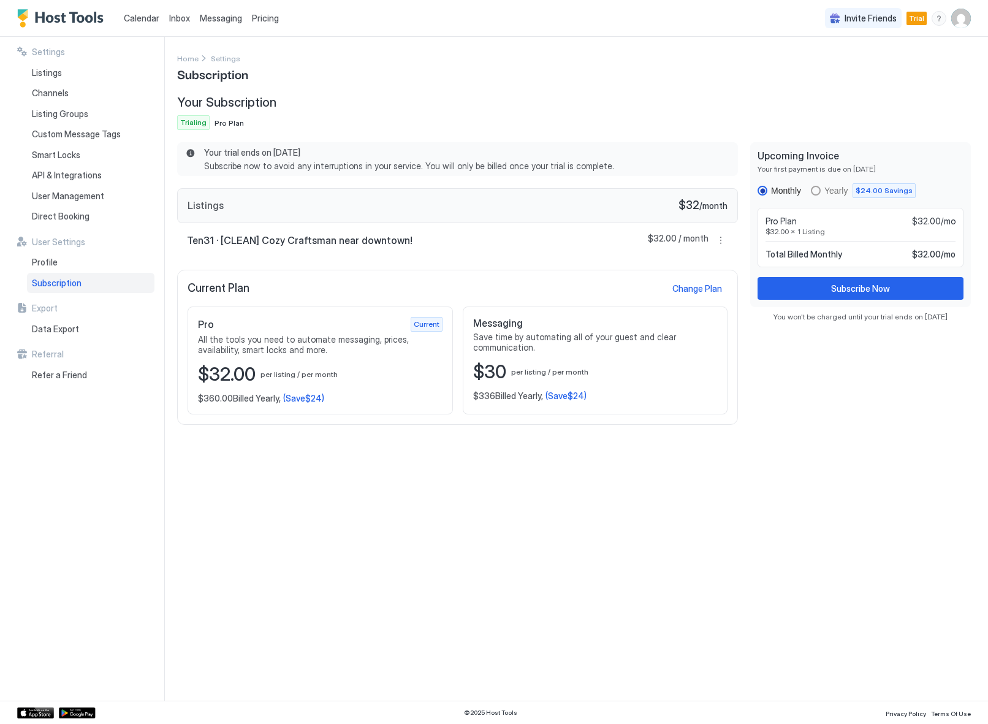
click at [265, 386] on div "Pro Current All the tools you need to automate messaging, prices, availability,…" at bounding box center [320, 360] width 265 height 108
click at [840, 287] on div "Subscribe Now" at bounding box center [860, 288] width 59 height 13
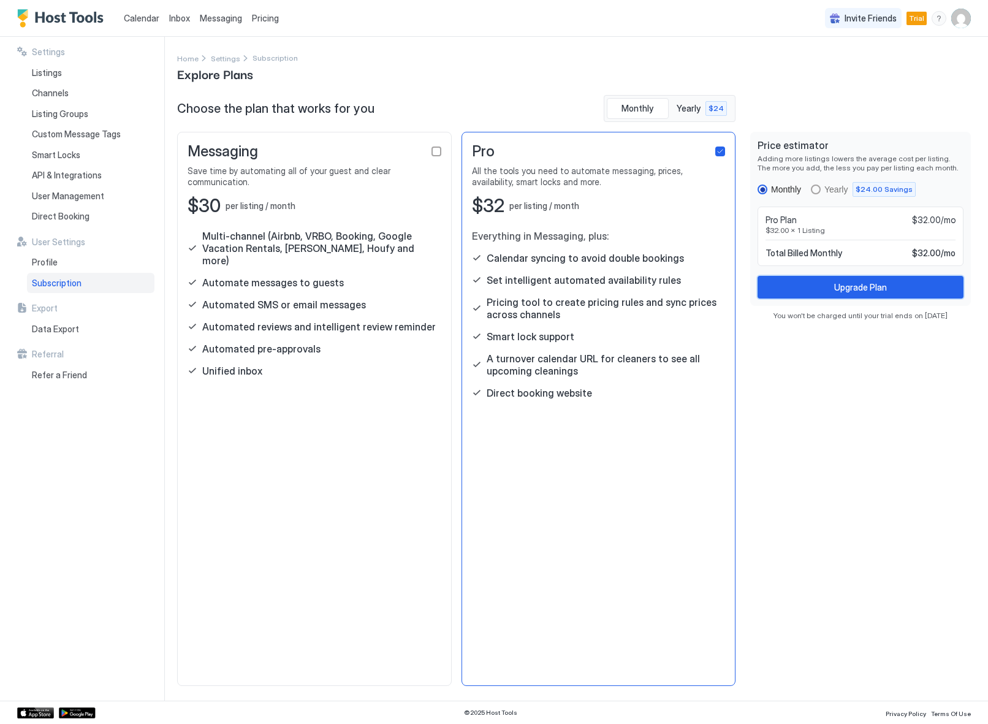
click at [840, 287] on div "Upgrade Plan" at bounding box center [860, 287] width 53 height 13
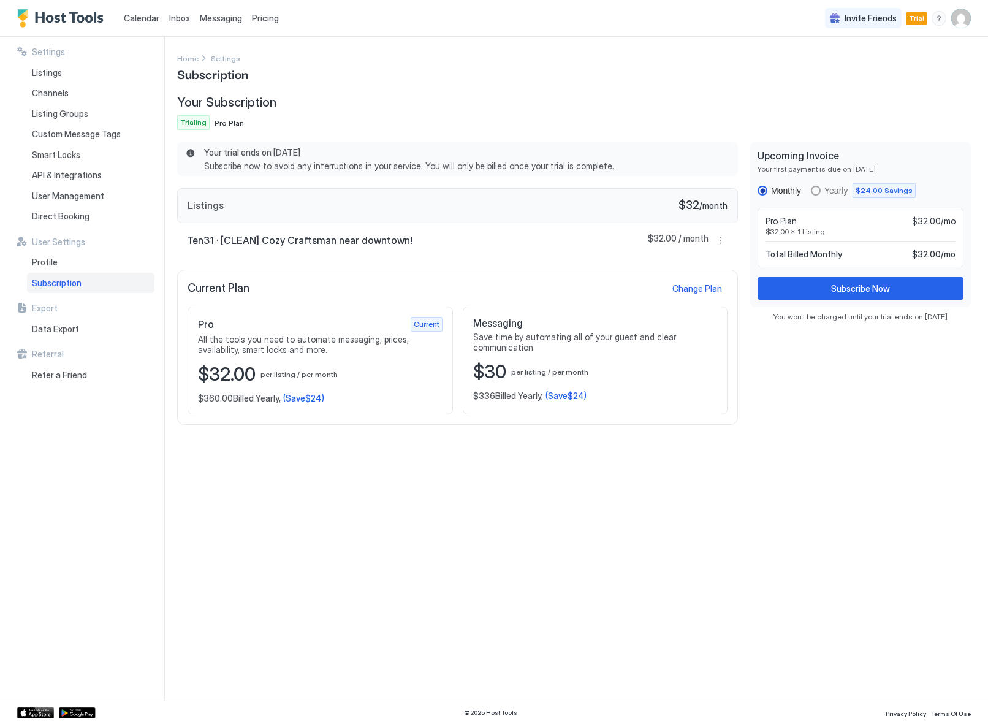
click at [359, 370] on div "$32.00 per listing / per month" at bounding box center [320, 374] width 245 height 23
click at [725, 243] on button "More options" at bounding box center [720, 240] width 15 height 15
click at [698, 274] on div "Pricing" at bounding box center [693, 277] width 78 height 20
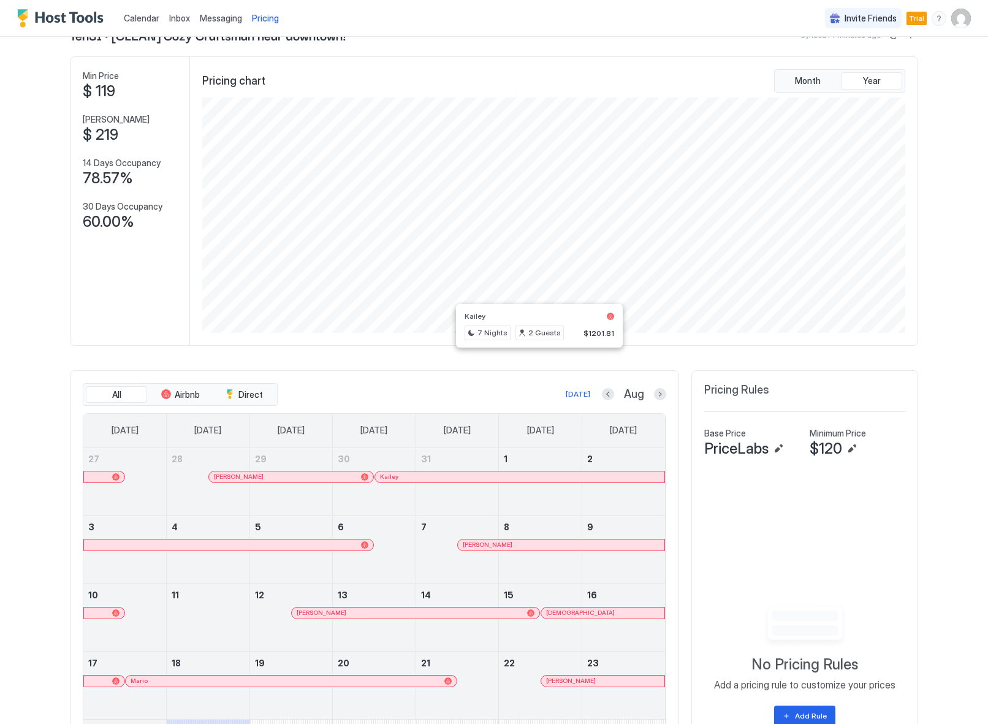
scroll to position [37, 0]
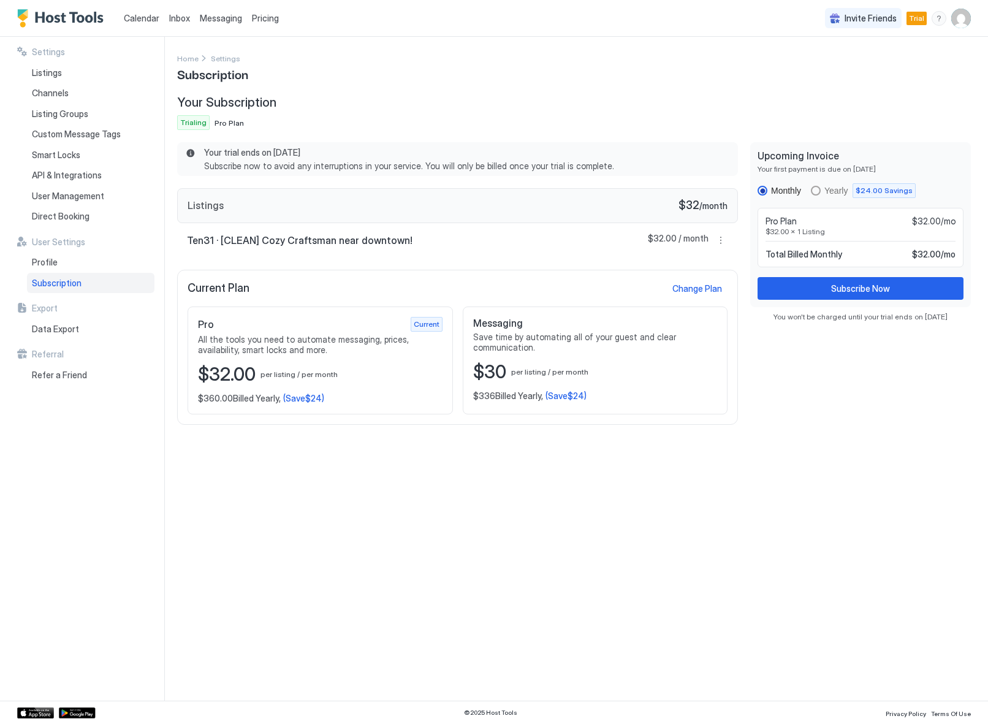
click at [742, 539] on div "Settings Home Settings Subscription Your Subscription Trialing Pro Plan Your tr…" at bounding box center [574, 368] width 794 height 634
click at [358, 346] on span "All the tools you need to automate messaging, prices, availability, smart locks…" at bounding box center [320, 344] width 245 height 21
click at [336, 332] on div "Pro Current All the tools you need to automate messaging, prices, availability,…" at bounding box center [320, 336] width 245 height 39
click at [691, 286] on div "Change Plan" at bounding box center [697, 288] width 50 height 13
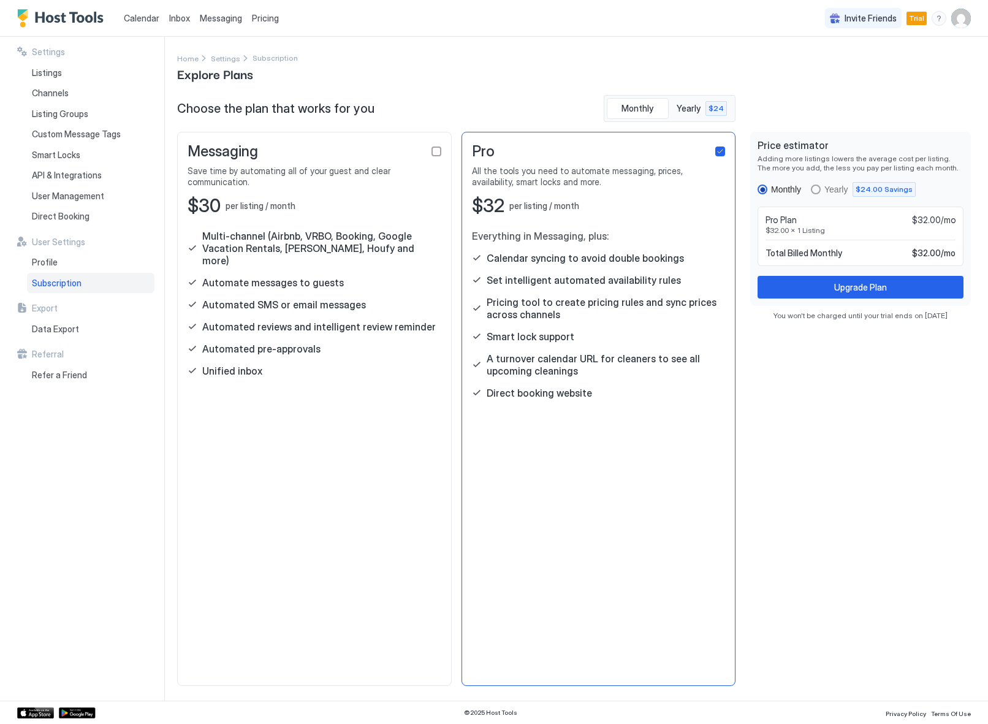
click at [711, 146] on div "Pro" at bounding box center [599, 151] width 254 height 18
click at [422, 149] on div "Messaging" at bounding box center [315, 151] width 254 height 18
click at [433, 150] on div "checkbox" at bounding box center [437, 151] width 10 height 10
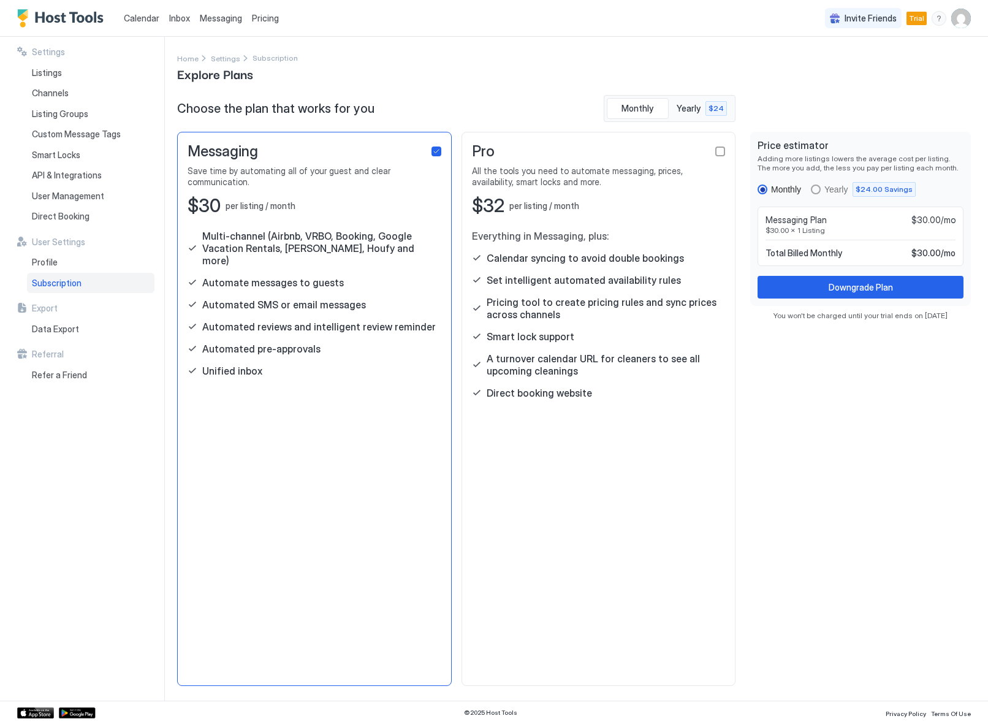
click at [720, 157] on div "Pro" at bounding box center [599, 151] width 254 height 18
click at [698, 137] on div "Pro All the tools you need to automate messaging, prices, availability, smart l…" at bounding box center [599, 409] width 275 height 554
click at [719, 150] on div "checkbox" at bounding box center [720, 151] width 10 height 10
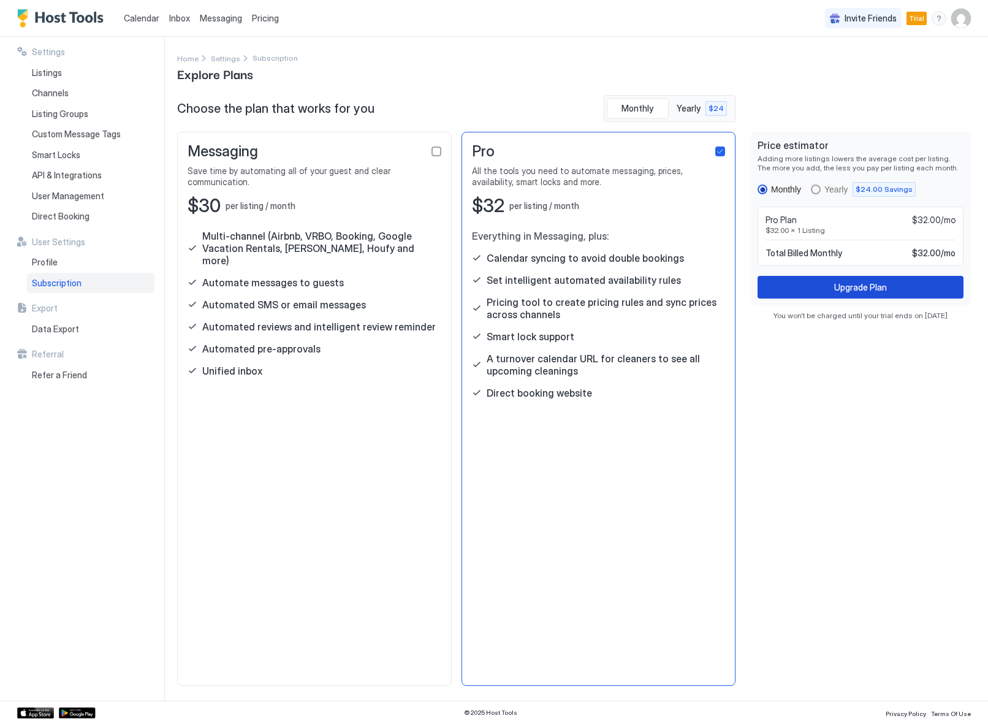
click at [815, 292] on button "Upgrade Plan" at bounding box center [861, 287] width 206 height 23
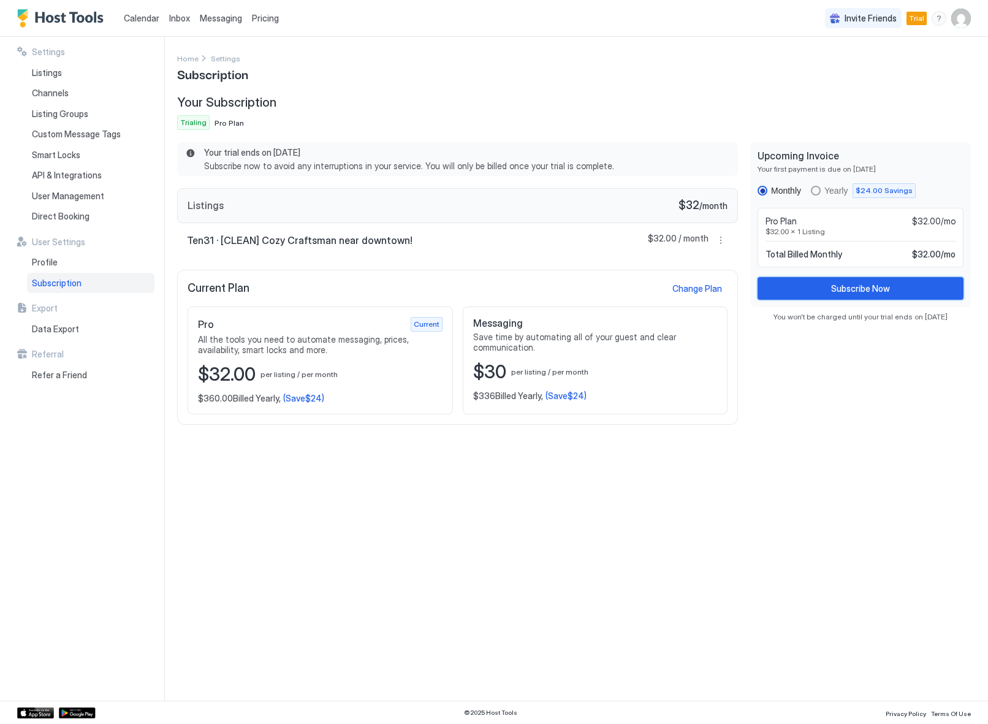
click at [775, 291] on button "Subscribe Now" at bounding box center [861, 288] width 206 height 23
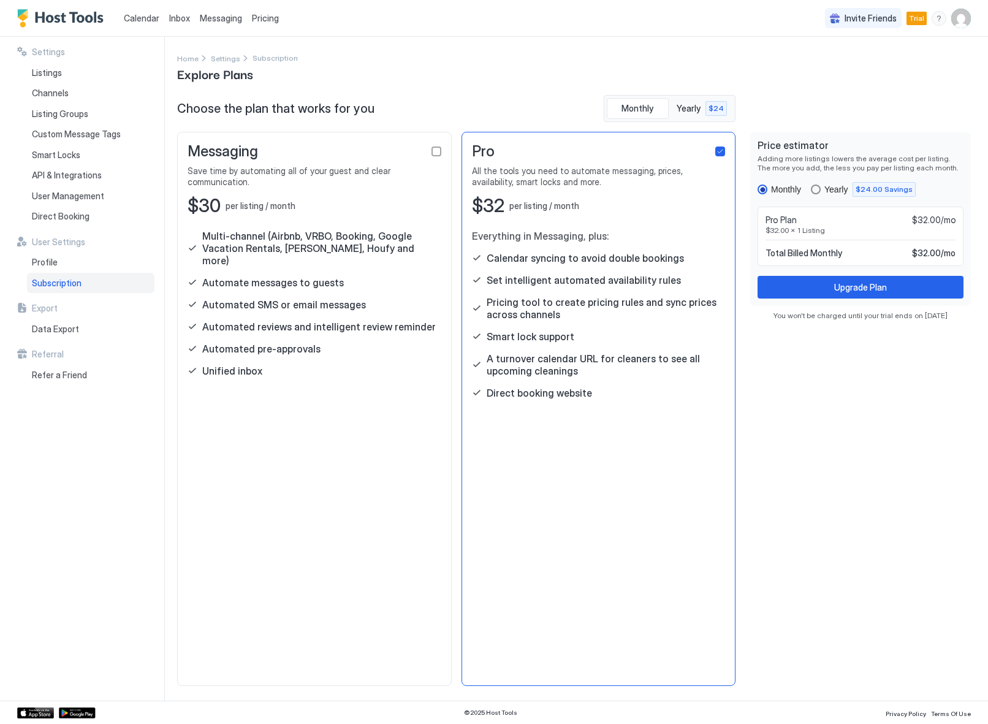
click at [841, 190] on div "Yearly" at bounding box center [835, 189] width 23 height 10
click at [759, 197] on div "Price estimator Adding more listings lowers the average cost per listing. The m…" at bounding box center [861, 218] width 206 height 159
click at [760, 191] on div "monthly" at bounding box center [763, 189] width 10 height 10
click at [680, 110] on span "Yearly" at bounding box center [690, 108] width 26 height 11
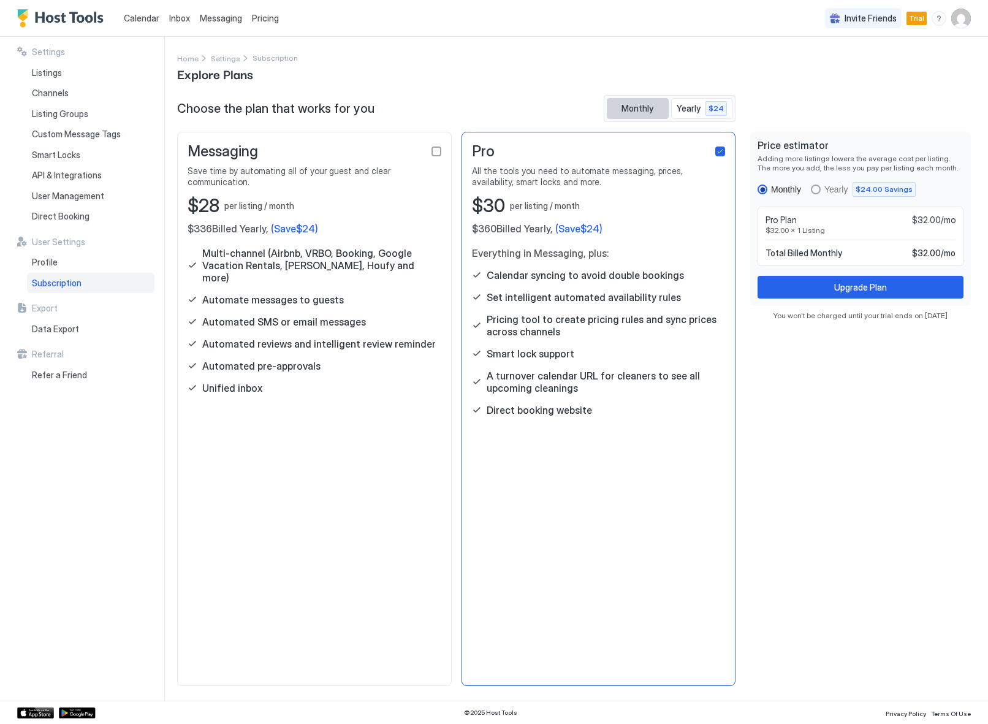
click at [639, 114] on button "Monthly" at bounding box center [638, 108] width 62 height 21
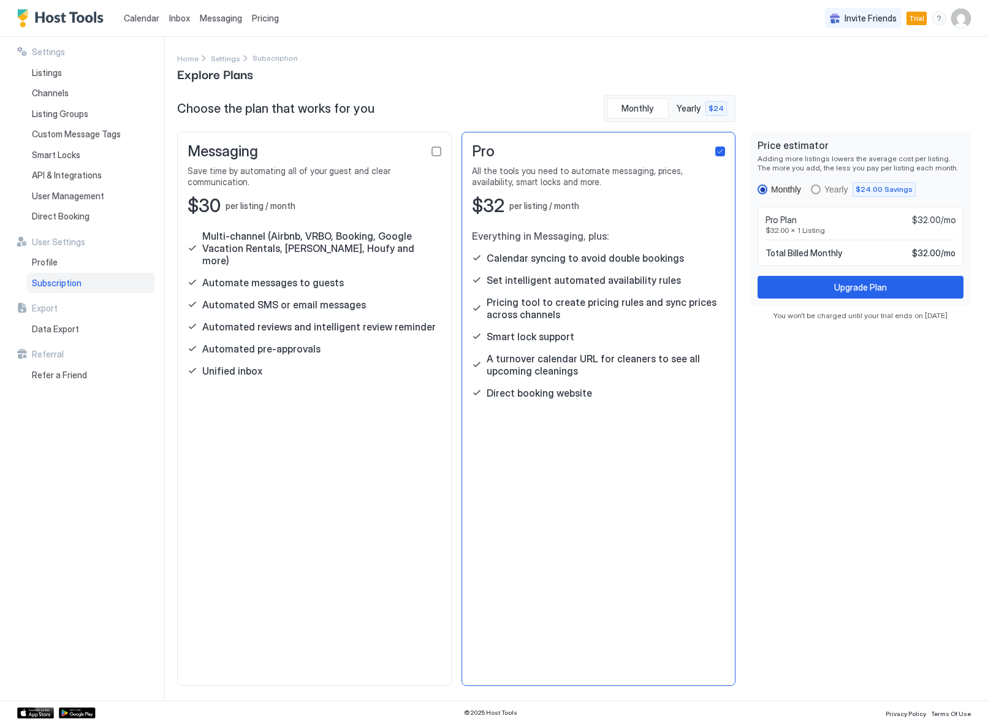
click at [848, 299] on div "Price estimator Adding more listings lowers the average cost per listing. The m…" at bounding box center [860, 219] width 221 height 174
click at [849, 289] on div "Upgrade Plan" at bounding box center [860, 287] width 53 height 13
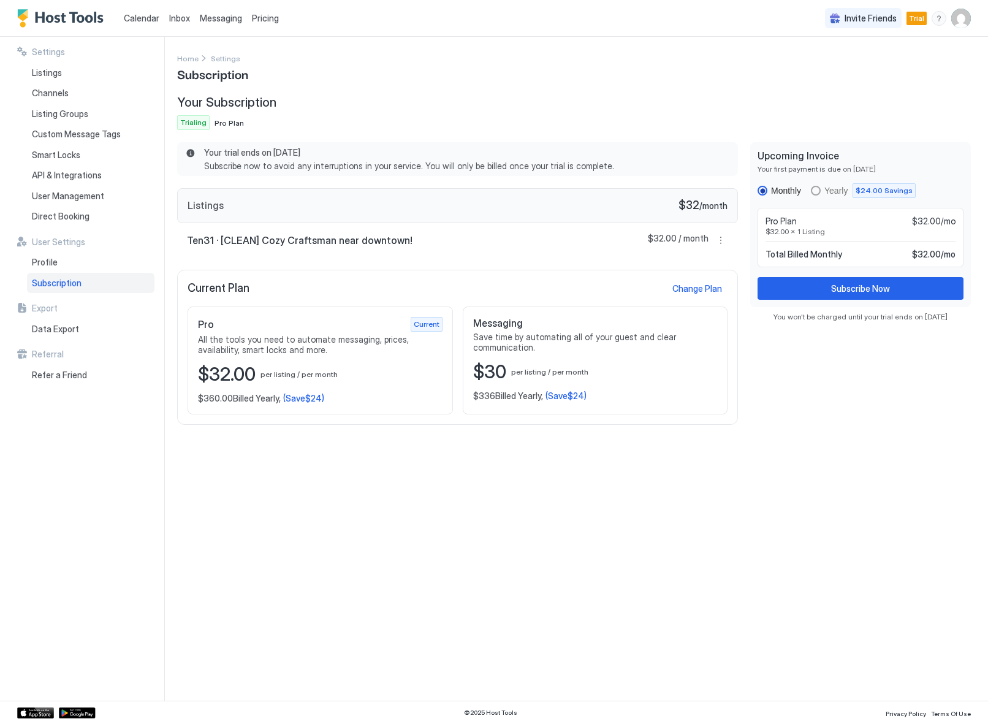
click at [787, 506] on div "Settings Home Settings Subscription Your Subscription Trialing Pro Plan Your tr…" at bounding box center [574, 368] width 794 height 634
click at [224, 126] on span "Pro Plan" at bounding box center [229, 122] width 29 height 9
click at [40, 273] on div "Subscription" at bounding box center [90, 283] width 127 height 21
click at [43, 261] on span "Profile" at bounding box center [45, 262] width 26 height 11
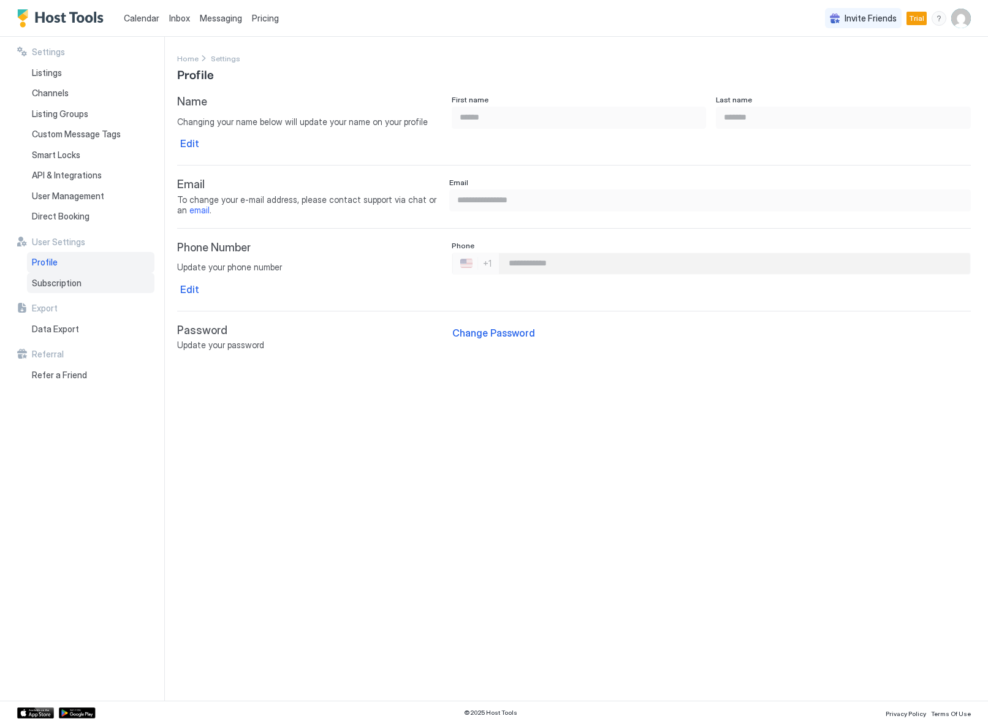
click at [42, 273] on div "Subscription" at bounding box center [90, 283] width 127 height 21
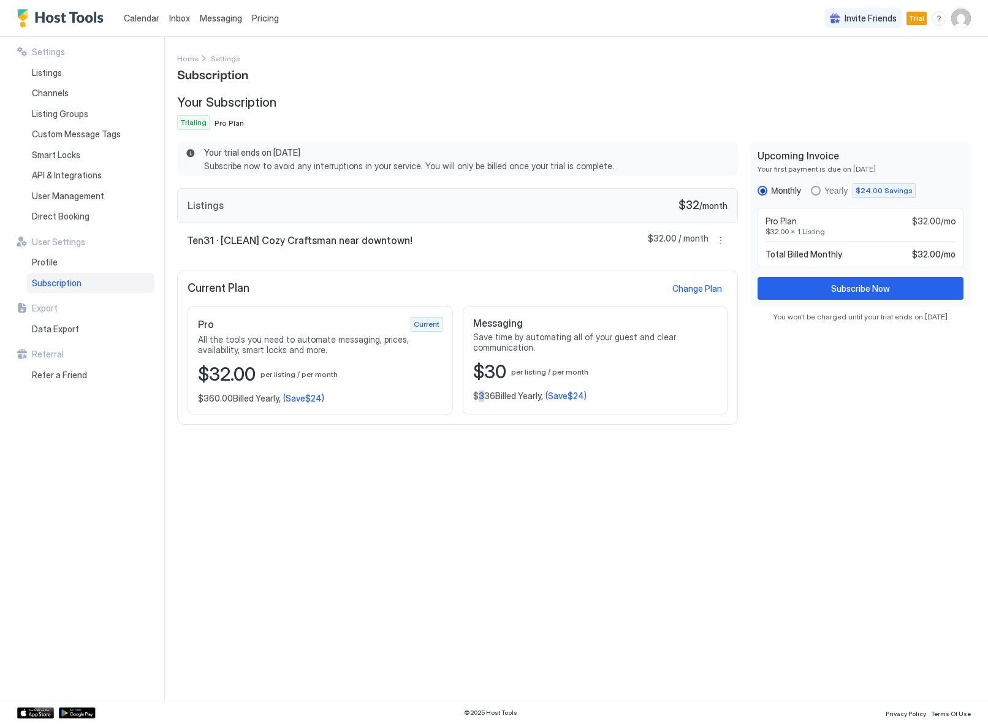
click at [483, 605] on div "Settings Home Settings Subscription Your Subscription Trialing Pro Plan Your tr…" at bounding box center [574, 368] width 794 height 634
click at [881, 519] on div "Settings Home Settings Subscription Your Subscription Trialing Pro Plan Your tr…" at bounding box center [574, 368] width 794 height 634
click at [960, 13] on img "User profile" at bounding box center [961, 19] width 20 height 20
click at [887, 67] on div "Settings" at bounding box center [893, 68] width 156 height 21
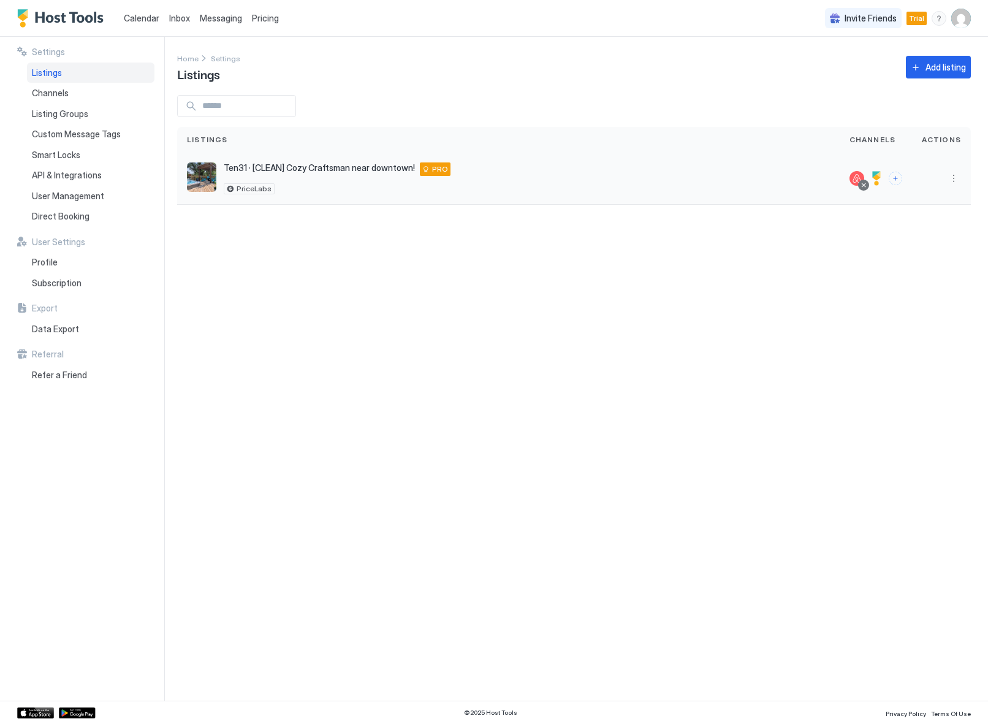
click at [947, 170] on div at bounding box center [941, 179] width 59 height 52
click at [959, 177] on button "More options" at bounding box center [953, 178] width 15 height 15
click at [930, 240] on div "Listing Settings" at bounding box center [922, 236] width 84 height 20
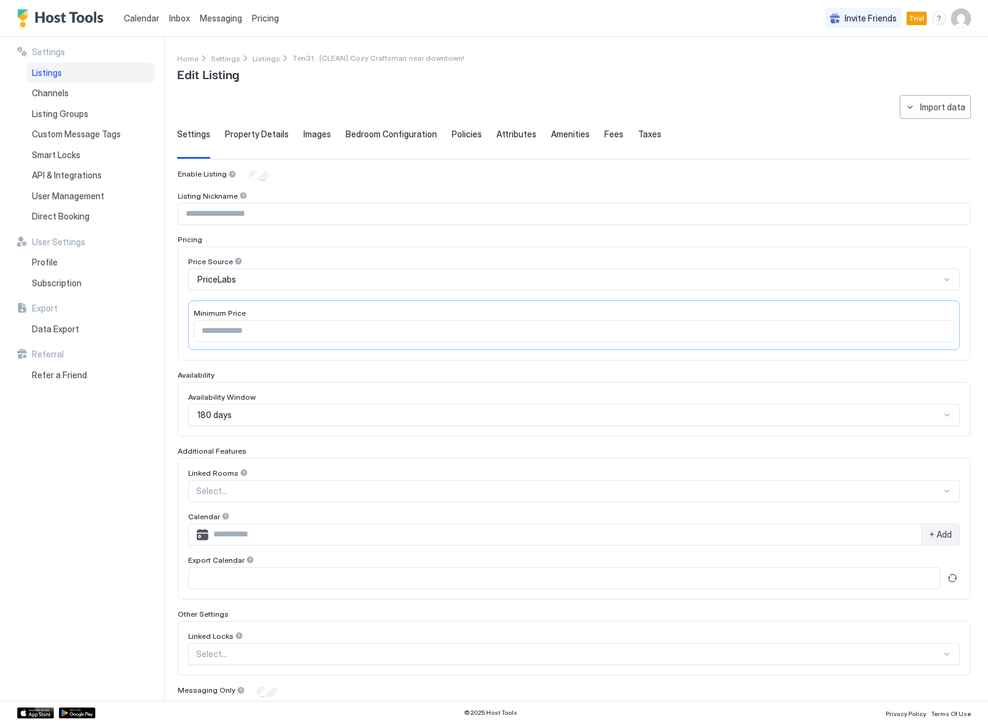
click at [638, 135] on span "Taxes" at bounding box center [649, 134] width 23 height 11
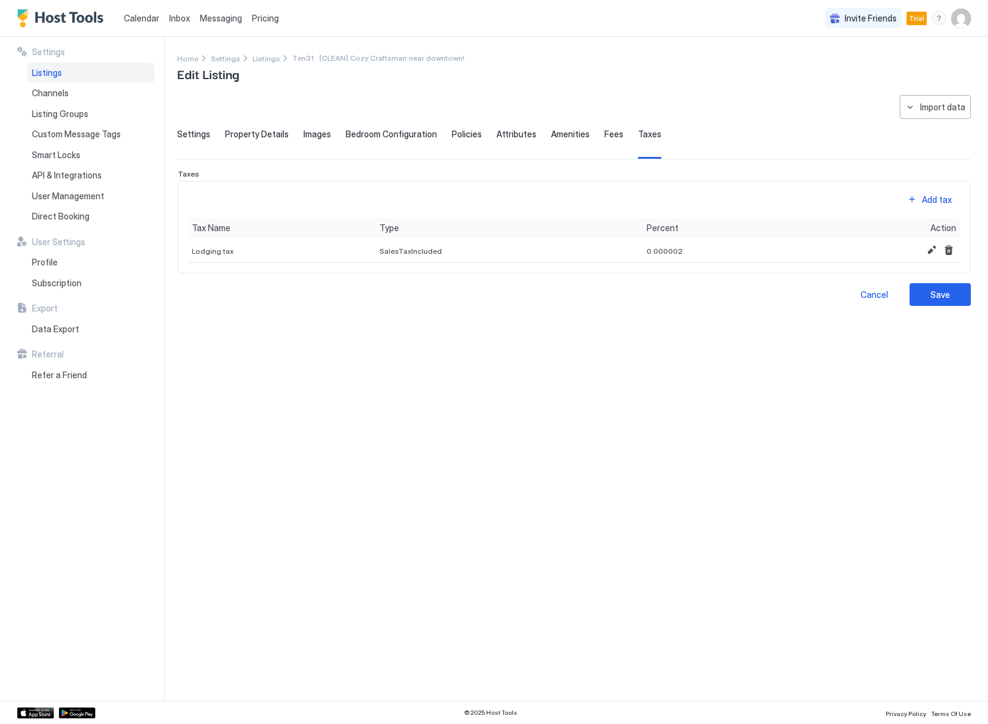
click at [590, 134] on div "Settings Property Details Images Bedroom Configuration Policies Attributes Amen…" at bounding box center [574, 144] width 794 height 30
click at [604, 136] on span "Fees" at bounding box center [613, 134] width 19 height 11
click at [566, 138] on span "Amenities" at bounding box center [570, 134] width 39 height 11
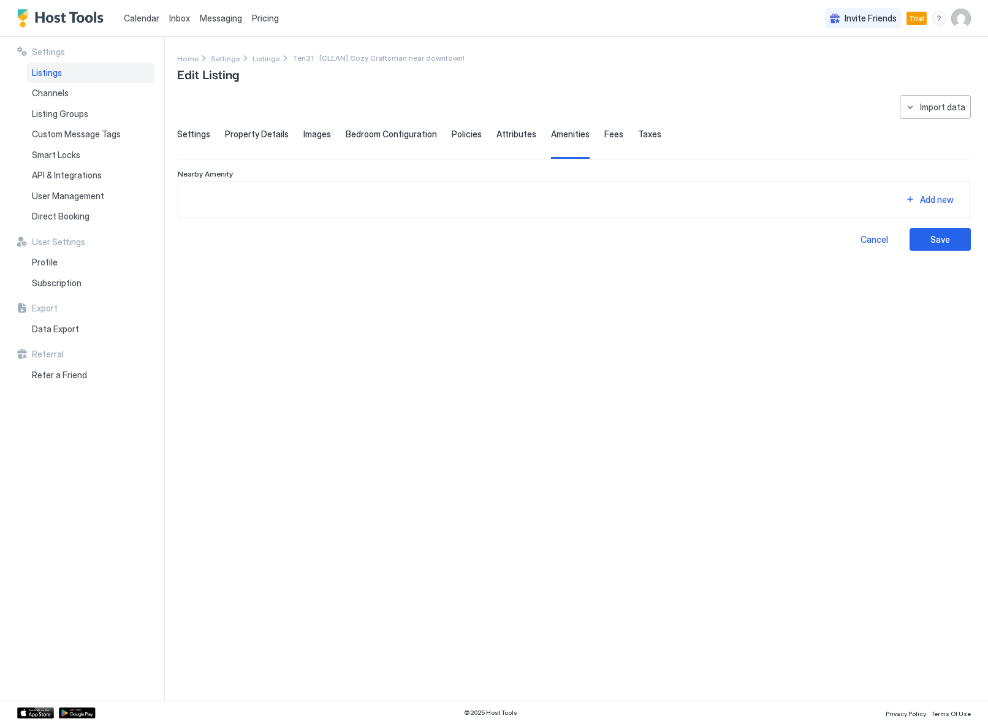
click at [503, 135] on span "Attributes" at bounding box center [516, 134] width 40 height 11
click at [415, 127] on div "**********" at bounding box center [574, 173] width 794 height 156
click at [377, 131] on span "Bedroom Configuration" at bounding box center [391, 134] width 91 height 11
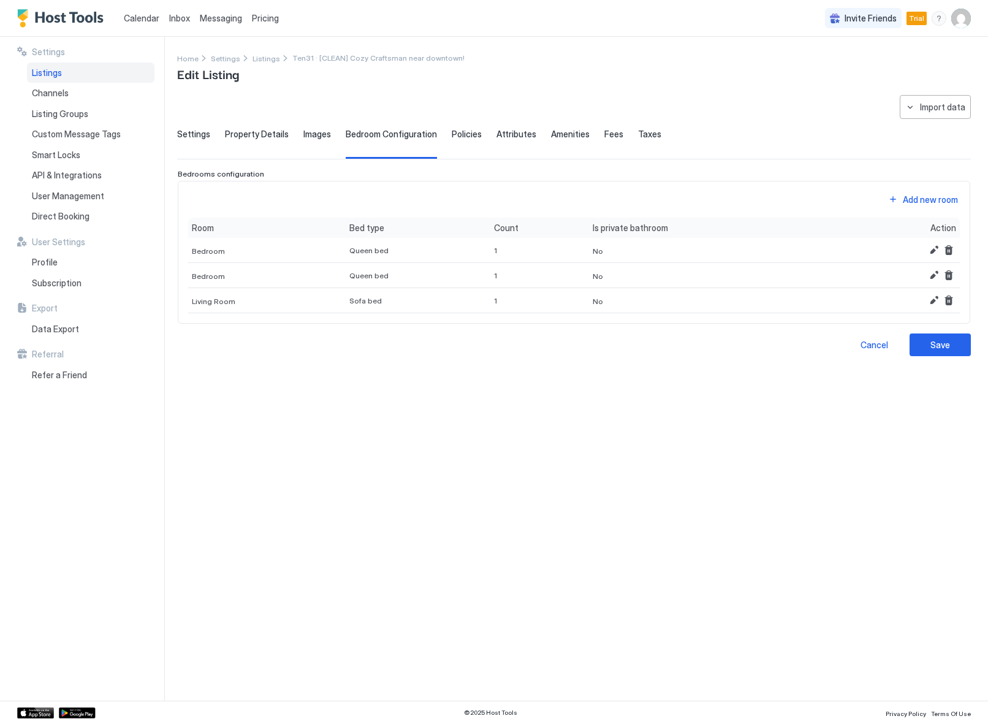
click at [303, 138] on span "Images" at bounding box center [317, 134] width 28 height 11
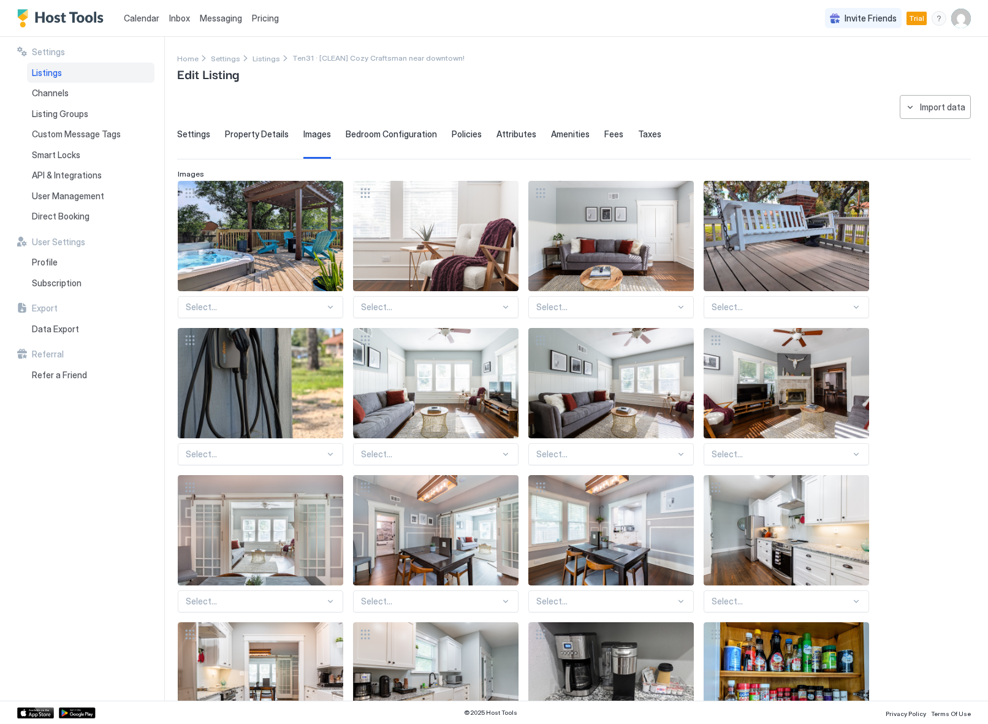
click at [239, 134] on span "Property Details" at bounding box center [257, 134] width 64 height 11
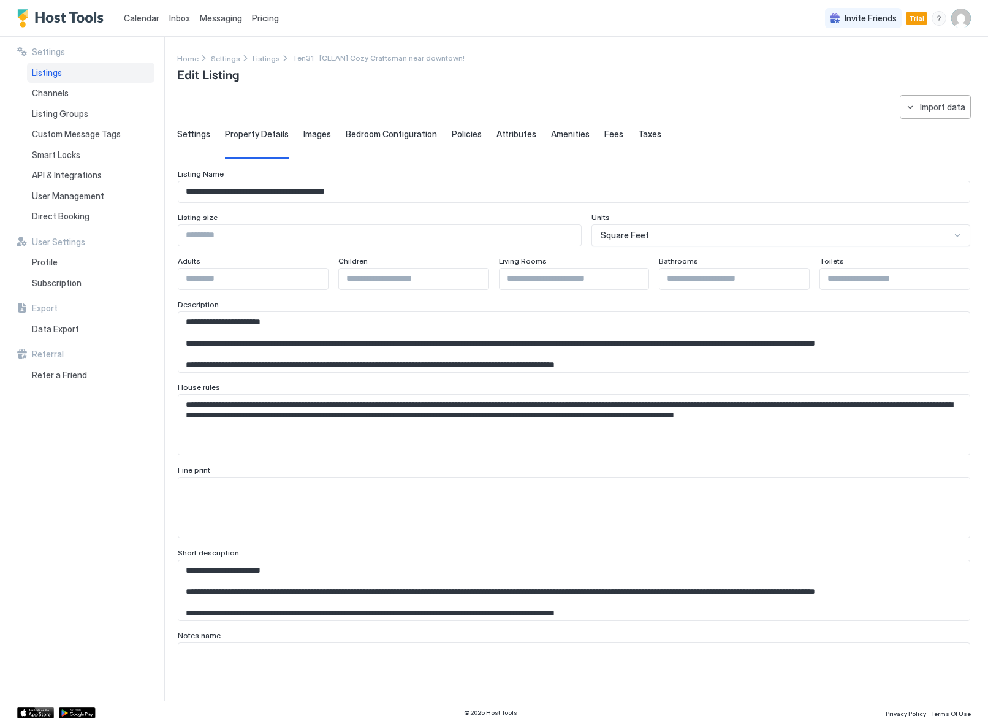
click at [181, 136] on span "Settings" at bounding box center [193, 134] width 33 height 11
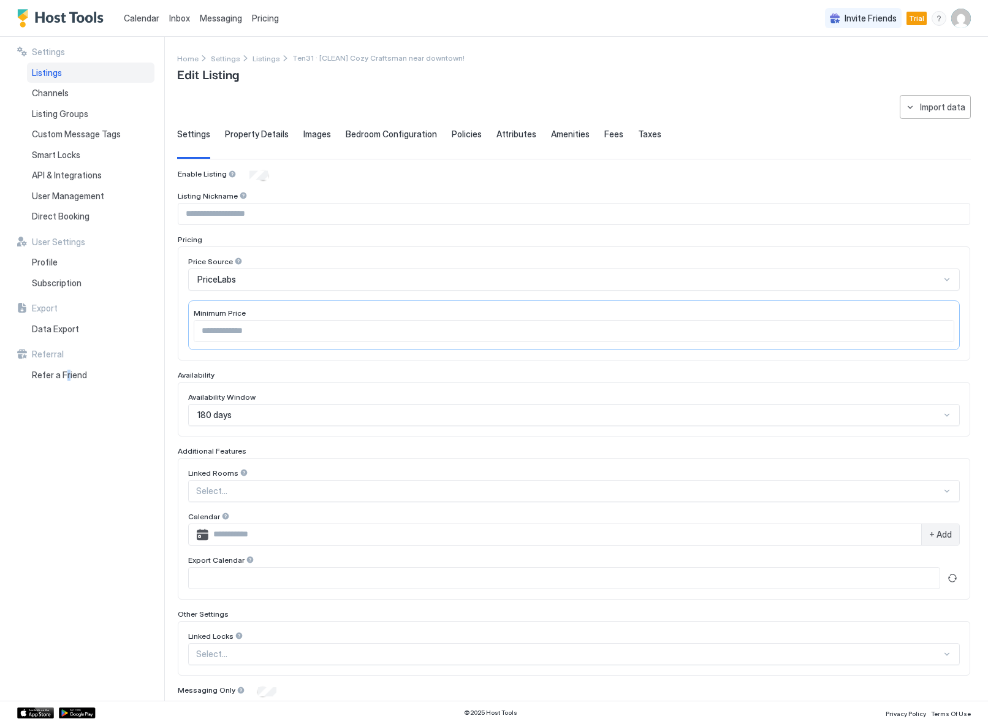
drag, startPoint x: 67, startPoint y: 510, endPoint x: 59, endPoint y: 533, distance: 24.6
click at [66, 517] on div "Settings Listings Channels Listing Groups Custom Message Tags Smart Locks API &…" at bounding box center [90, 369] width 147 height 664
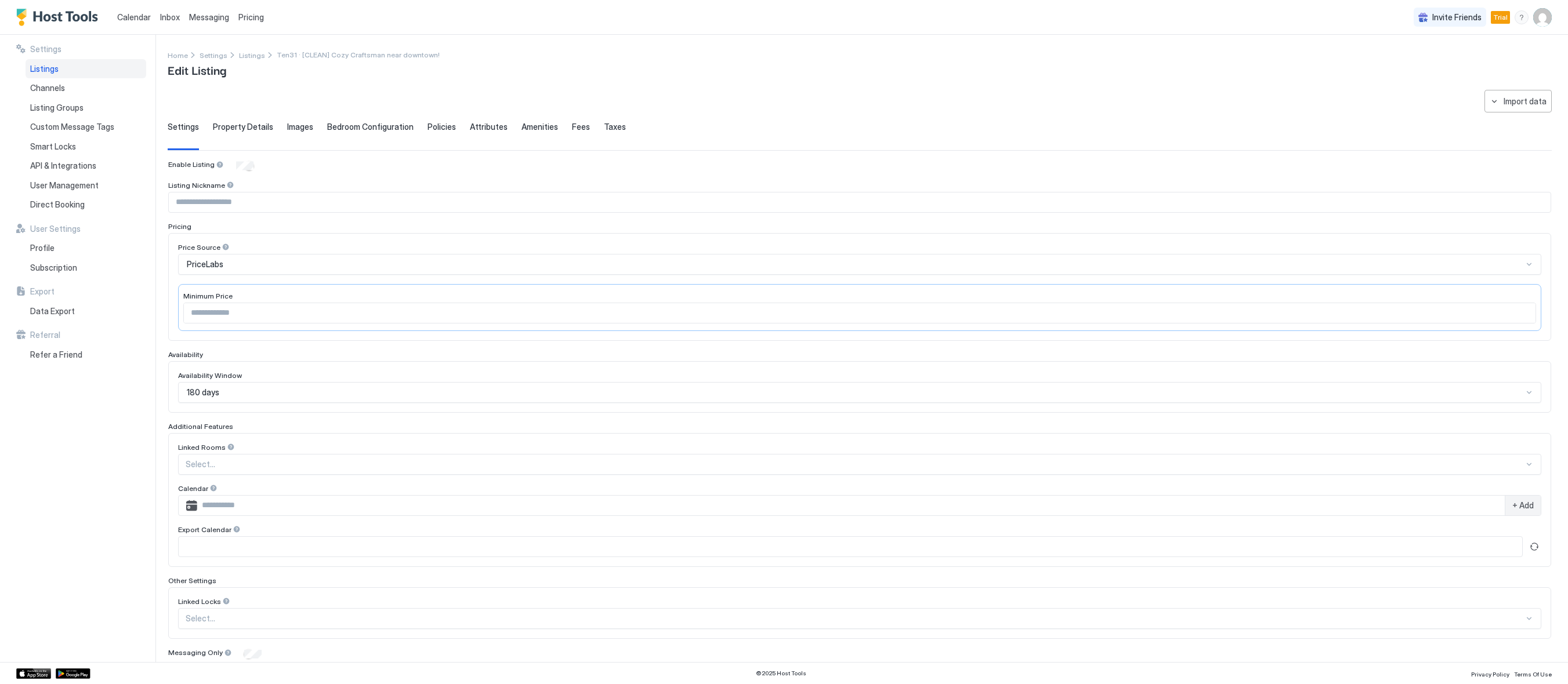
click at [14, 9] on div "Calendar Inbox Messaging Pricing Invite Friends Trial GH" at bounding box center [784, 17] width 1568 height 35
click at [26, 9] on img "Host Tools Logo" at bounding box center [60, 17] width 87 height 17
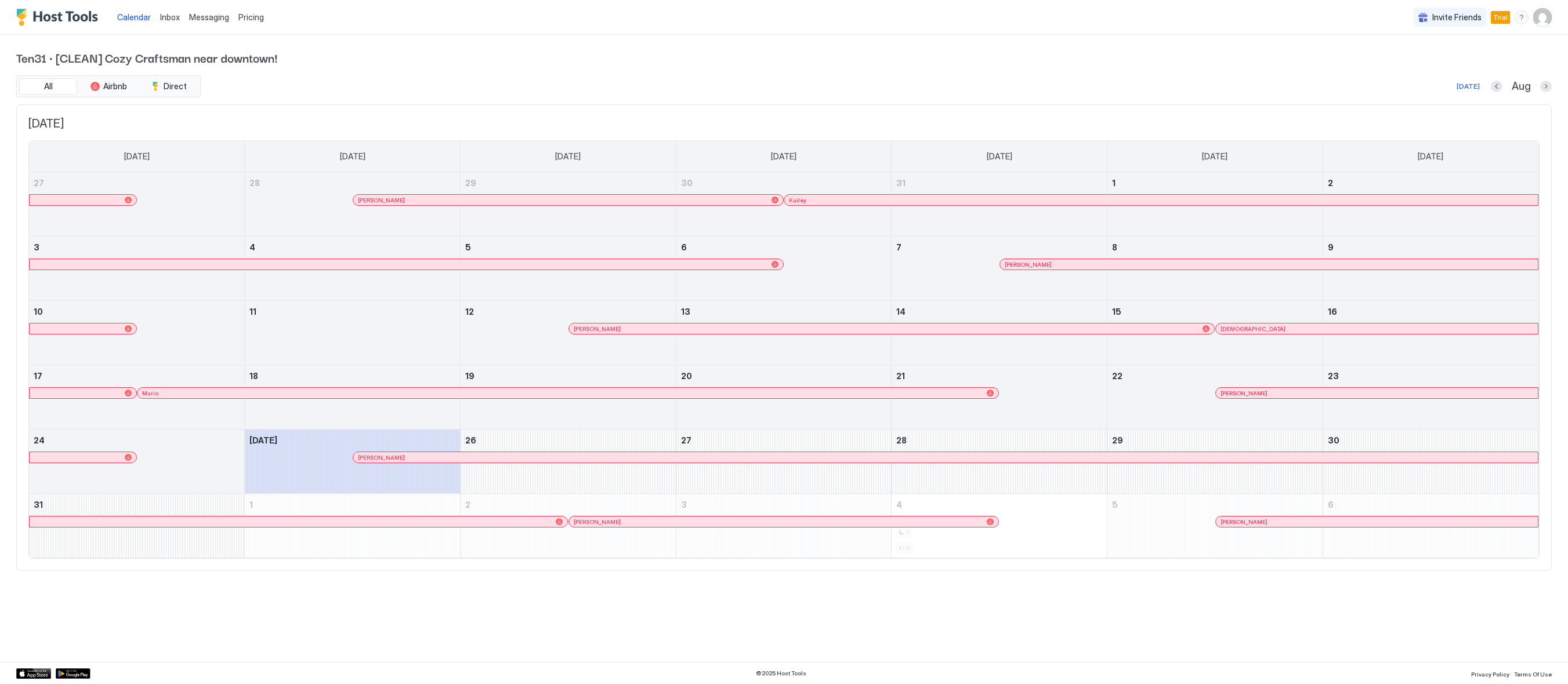
click at [1543, 17] on img "User profile" at bounding box center [1542, 18] width 19 height 19
click at [1438, 67] on span "Settings" at bounding box center [1437, 64] width 31 height 10
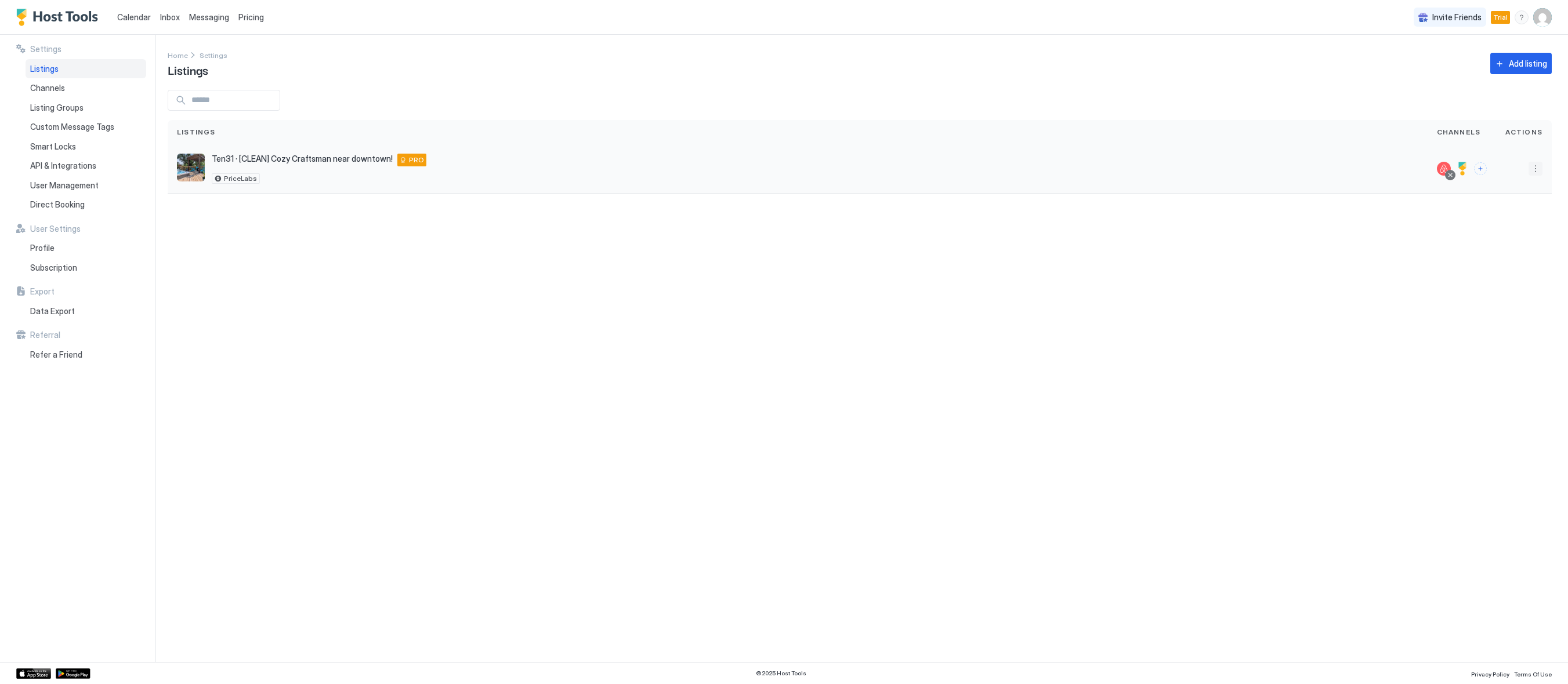
click at [1534, 164] on button "More options" at bounding box center [1535, 168] width 14 height 14
click at [1519, 224] on span "Listing Settings" at bounding box center [1508, 221] width 52 height 9
click at [1532, 166] on button "More options" at bounding box center [1535, 168] width 14 height 14
click at [1506, 241] on span "Connect Channel" at bounding box center [1511, 240] width 58 height 9
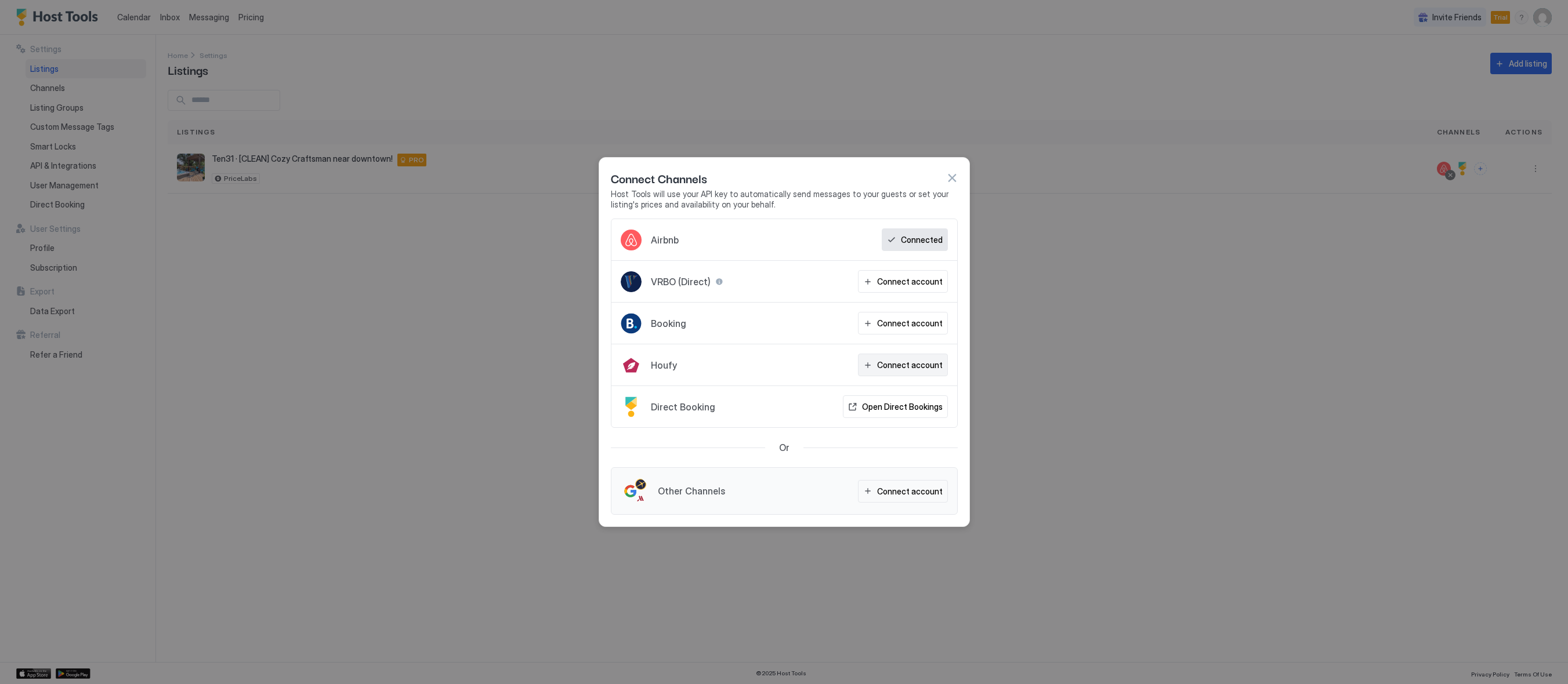
click at [892, 369] on div "Connect account" at bounding box center [909, 364] width 65 height 12
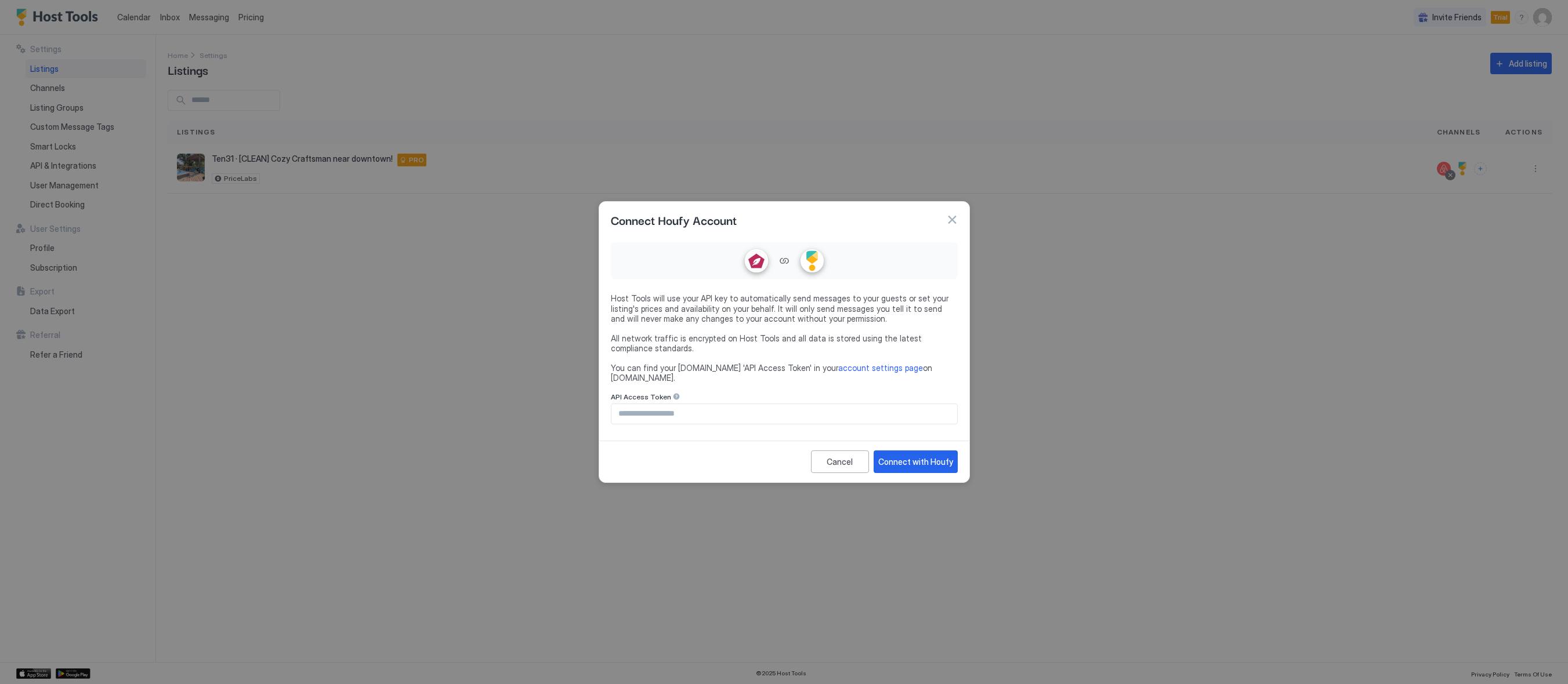
click at [815, 405] on input "Input Field" at bounding box center [784, 413] width 345 height 20
paste input "**********"
type input "**********"
click at [927, 456] on div "Connect with Houfy" at bounding box center [915, 462] width 75 height 12
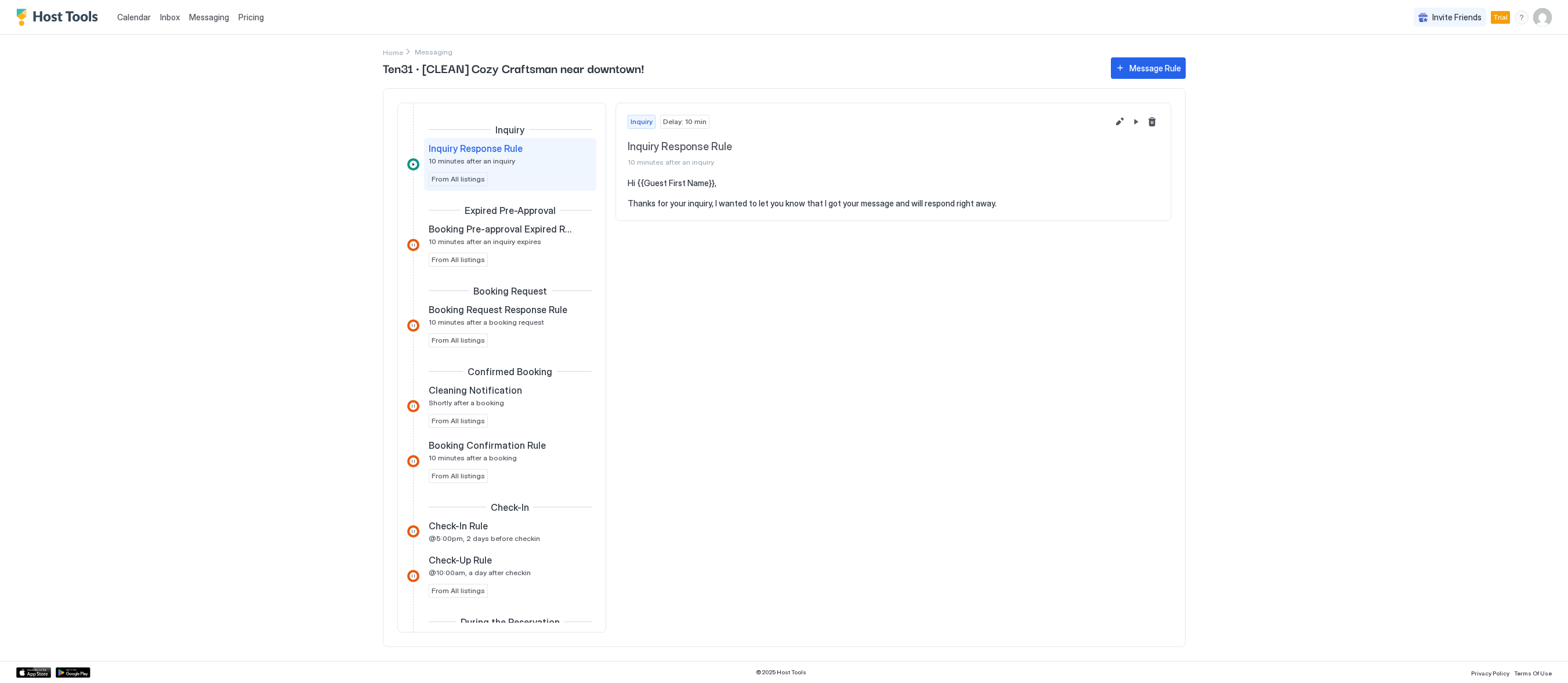
click at [317, 332] on div "Calendar Inbox Messaging Pricing Invite Friends Trial GH Home Messaging Ten31 ·…" at bounding box center [784, 342] width 1568 height 683
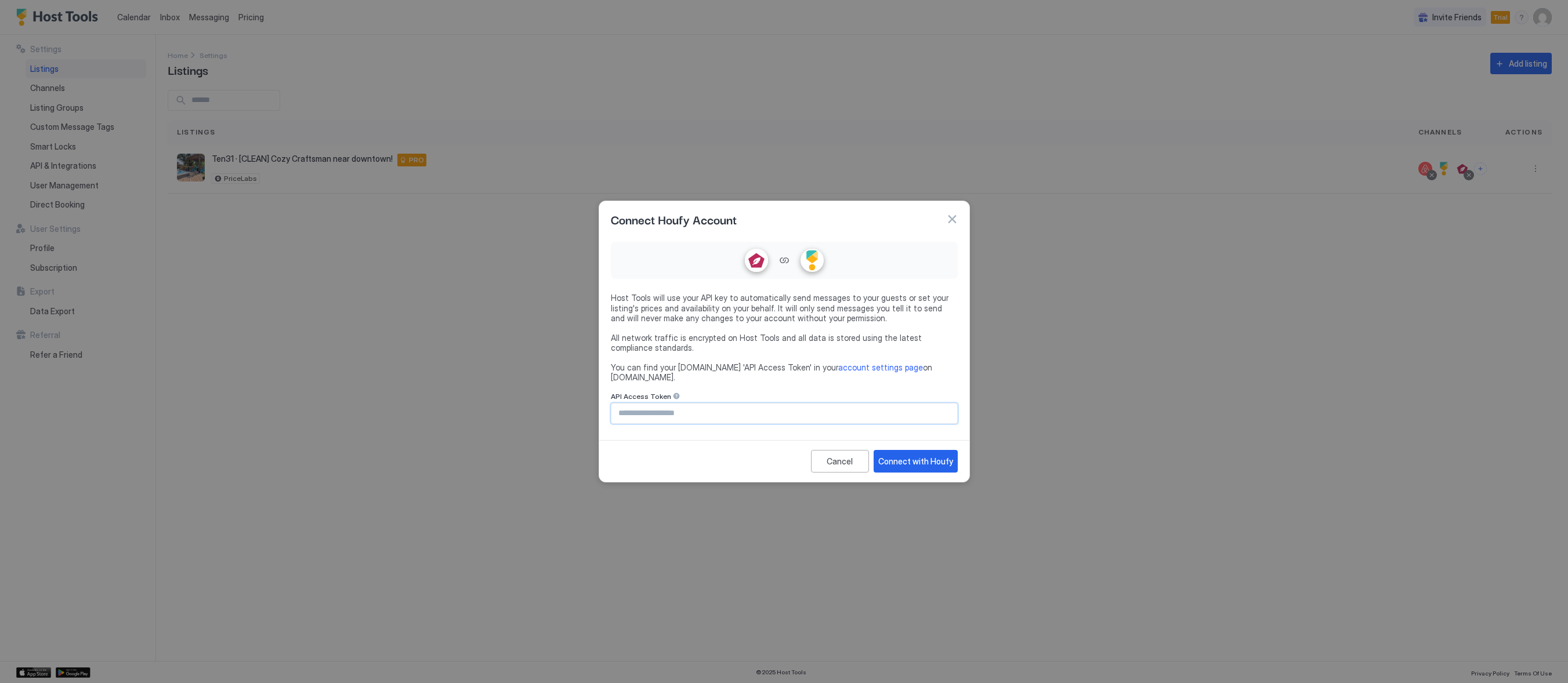
click at [771, 407] on input "Input Field" at bounding box center [784, 413] width 345 height 20
click at [669, 408] on input "Input Field" at bounding box center [784, 413] width 345 height 20
paste input "**********"
type input "**********"
click at [910, 455] on div "Connect with Houfy" at bounding box center [915, 461] width 75 height 12
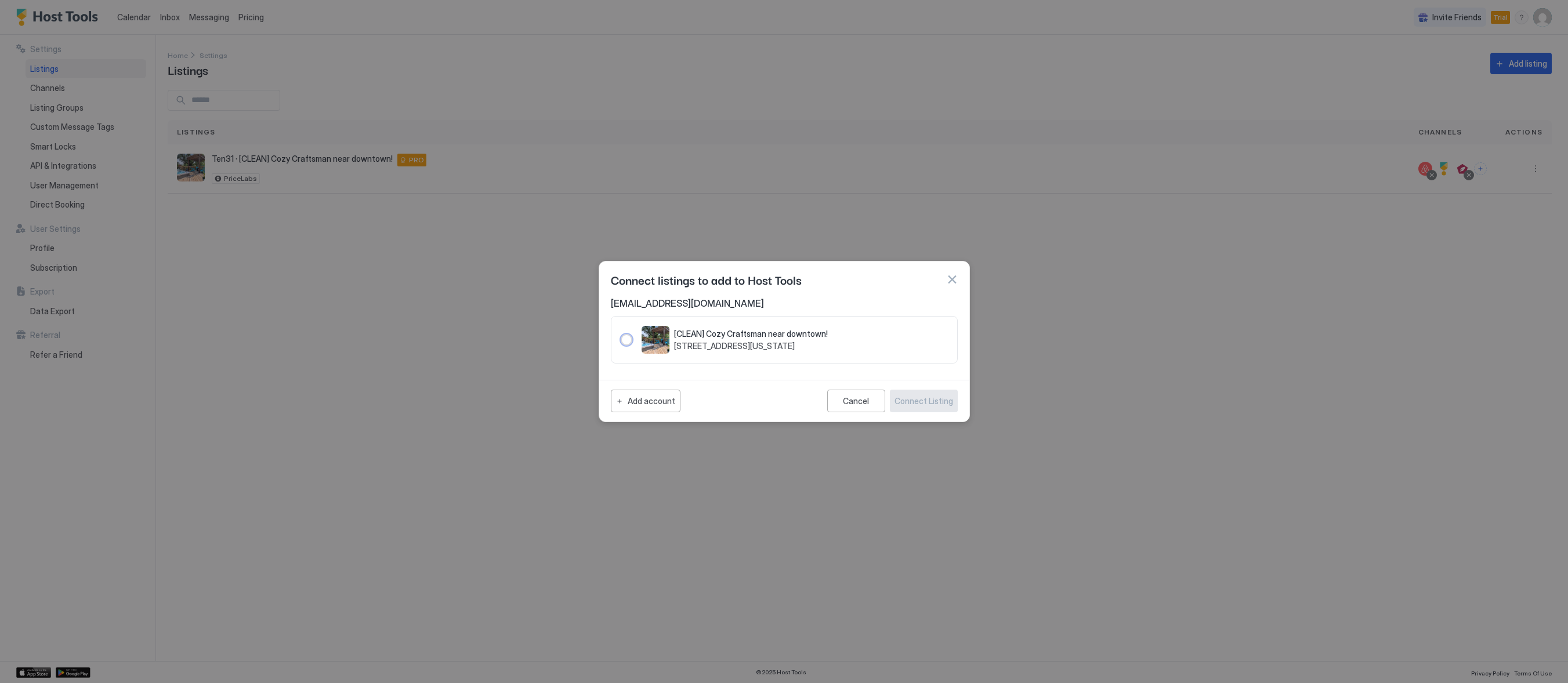
click at [628, 345] on div "[CLEAN] Cozy Craftsman near downtown! 1031 S New Braunfels Ave San Antonio, Tex…" at bounding box center [724, 339] width 207 height 27
click at [626, 345] on div "222265" at bounding box center [626, 340] width 11 height 11
click at [623, 337] on div "222265" at bounding box center [626, 340] width 11 height 11
click at [724, 330] on span "[CLEAN] Cozy Craftsman near downtown!" at bounding box center [750, 334] width 153 height 10
click at [772, 339] on div "[CLEAN] Cozy Craftsman near downtown! 1031 S New Braunfels Ave San Antonio, Tex…" at bounding box center [750, 341] width 153 height 23
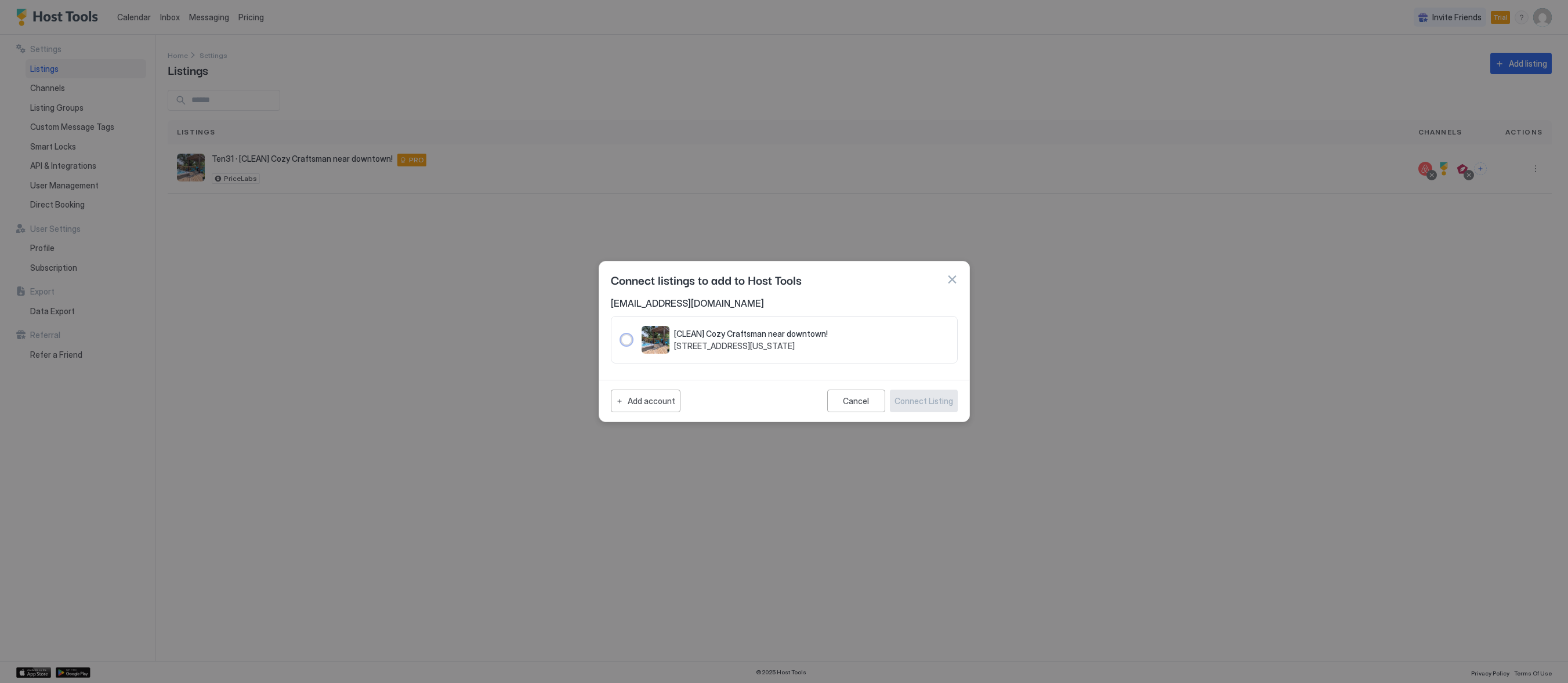
click at [779, 342] on span "1031 S New Braunfels Ave San Antonio, Texas, United States" at bounding box center [750, 345] width 153 height 10
drag, startPoint x: 785, startPoint y: 345, endPoint x: 807, endPoint y: 351, distance: 22.8
click at [802, 350] on span "1031 S New Braunfels Ave San Antonio, Texas, United States" at bounding box center [750, 345] width 153 height 10
click at [807, 351] on div "[CLEAN] Cozy Craftsman near downtown! 1031 S New Braunfels Ave San Antonio, Tex…" at bounding box center [734, 339] width 186 height 27
click at [830, 360] on div "[CLEAN] Cozy Craftsman near downtown! 1031 S New Braunfels Ave San Antonio, Tex…" at bounding box center [784, 340] width 347 height 47
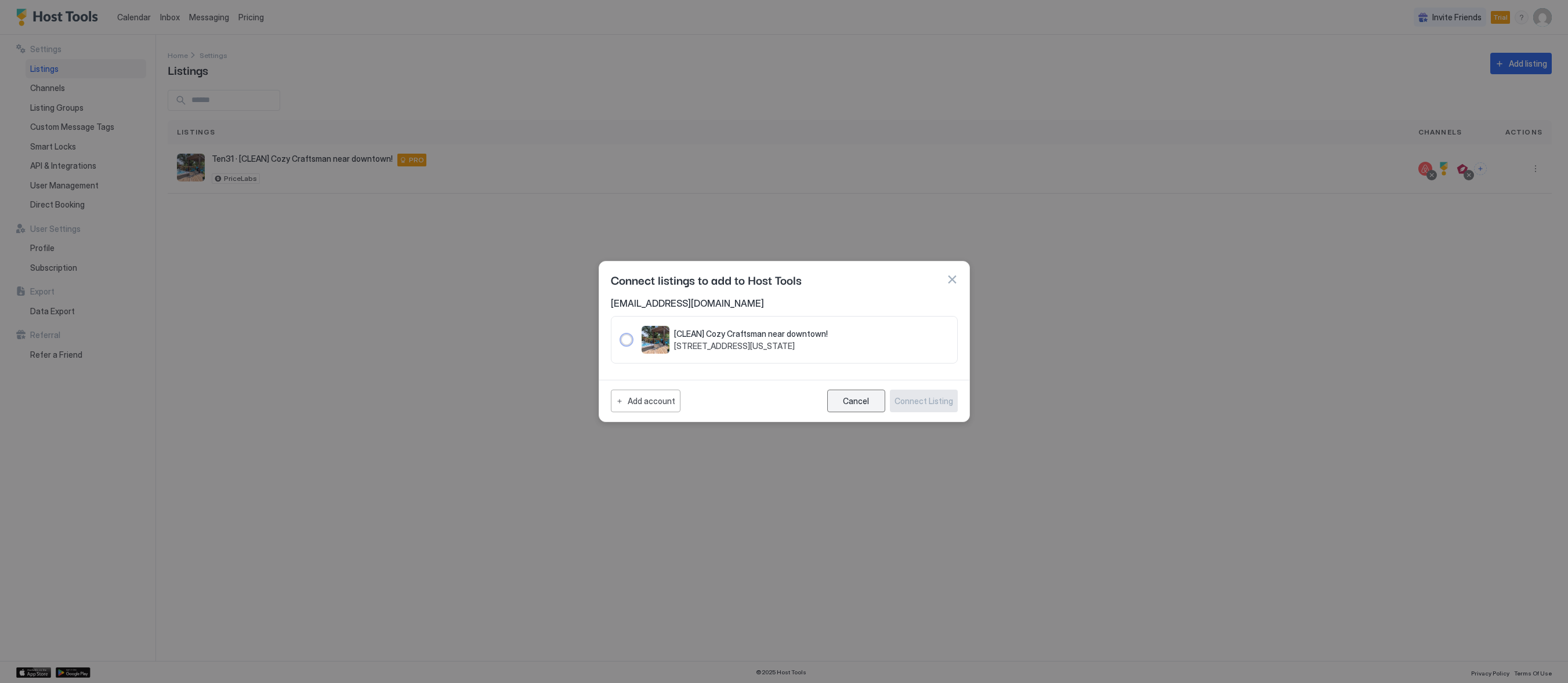
click at [854, 406] on button "Cancel" at bounding box center [855, 401] width 58 height 23
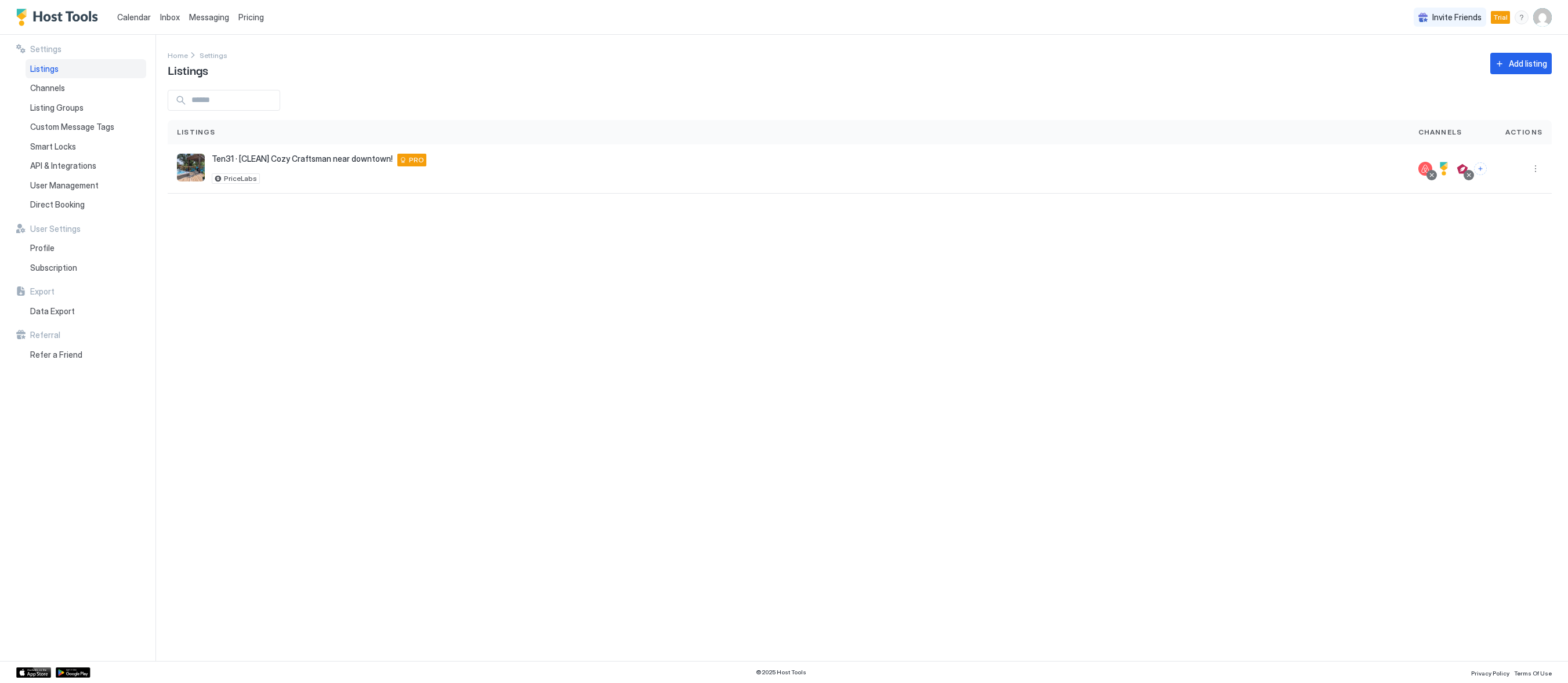
click at [851, 401] on div "Settings Home Settings Listings Add listing Listings Channels Actions Ten31 · […" at bounding box center [868, 348] width 1401 height 626
click at [41, 88] on span "Channels" at bounding box center [47, 88] width 35 height 10
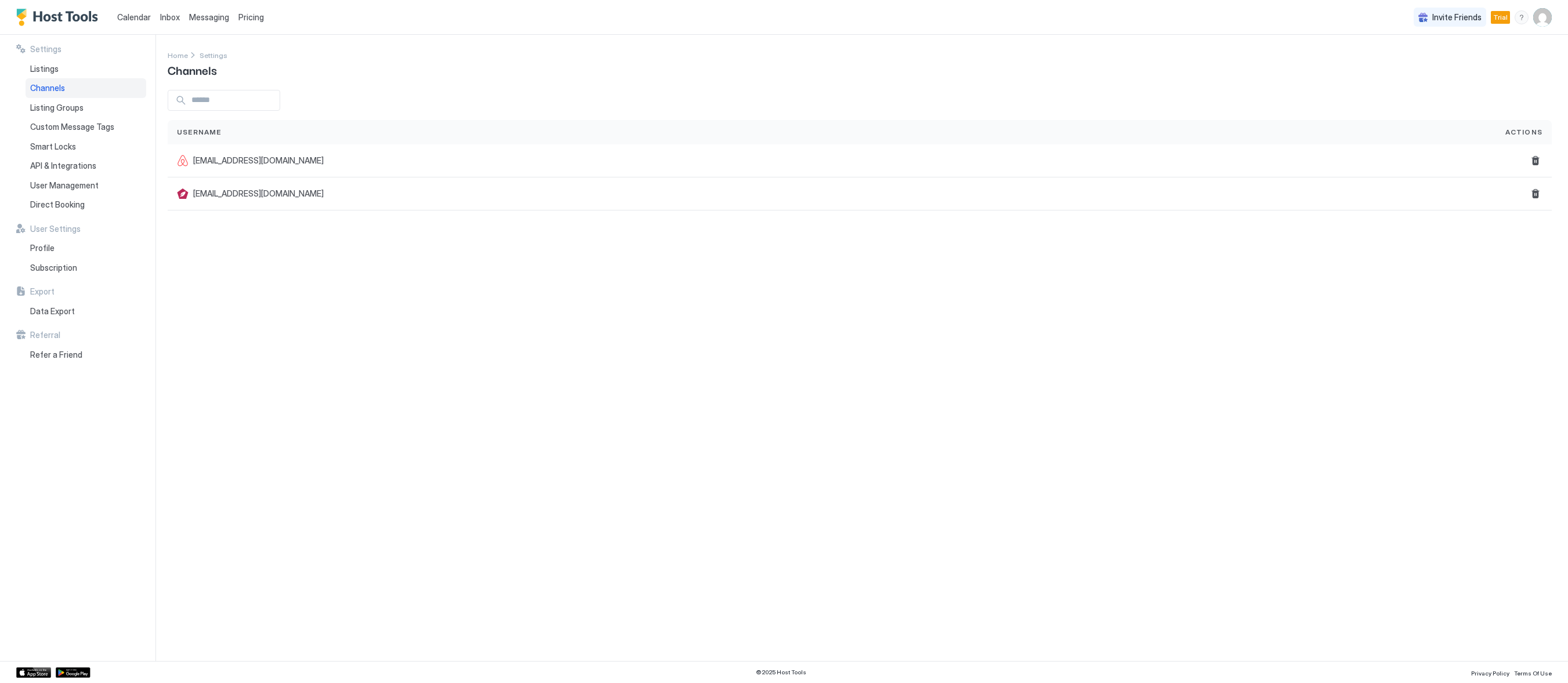
click at [432, 401] on div "Settings Home Settings Channels Username Actions twikken@gmail.com ten31@egroeg…" at bounding box center [868, 348] width 1401 height 626
click at [48, 65] on span "Listings" at bounding box center [44, 68] width 28 height 10
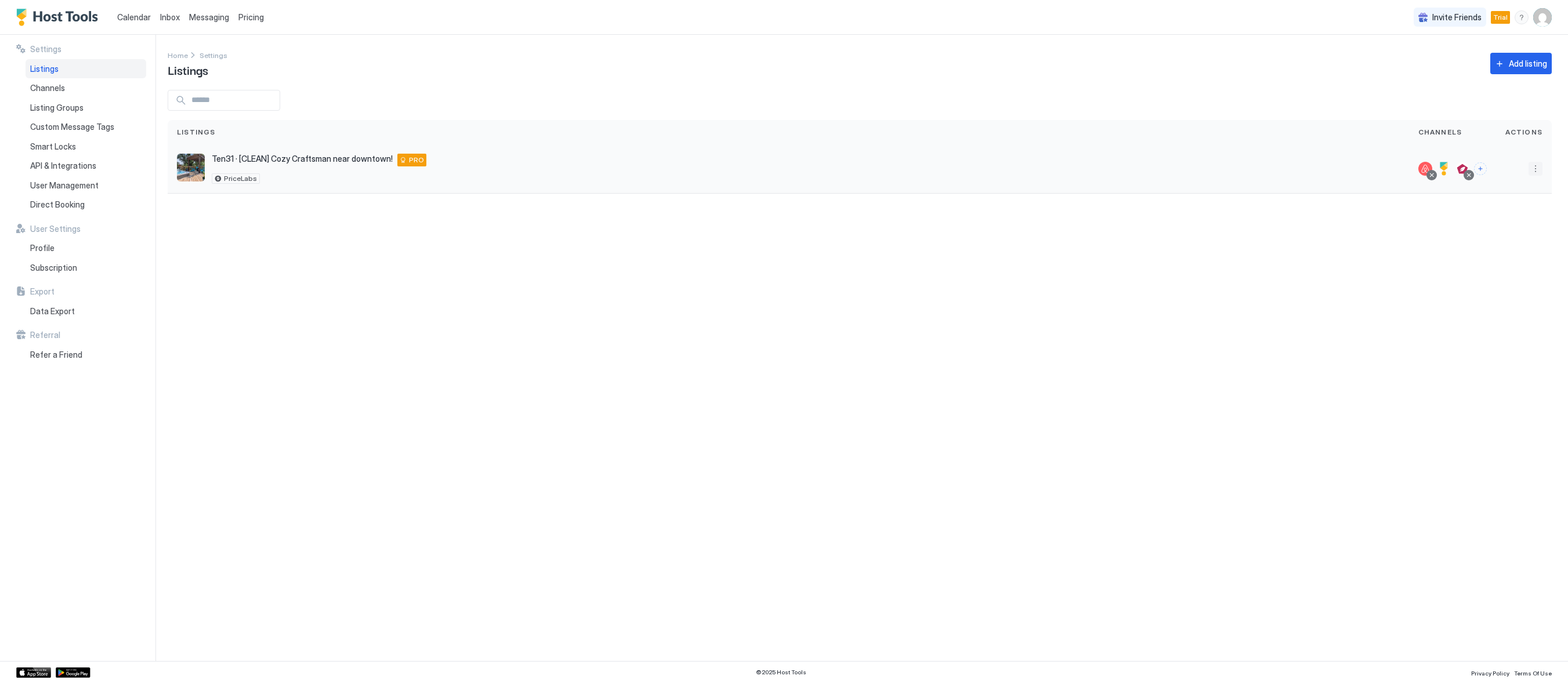
click at [1531, 168] on button "More options" at bounding box center [1535, 168] width 14 height 14
click at [1506, 230] on div "Listing Settings" at bounding box center [1506, 223] width 79 height 19
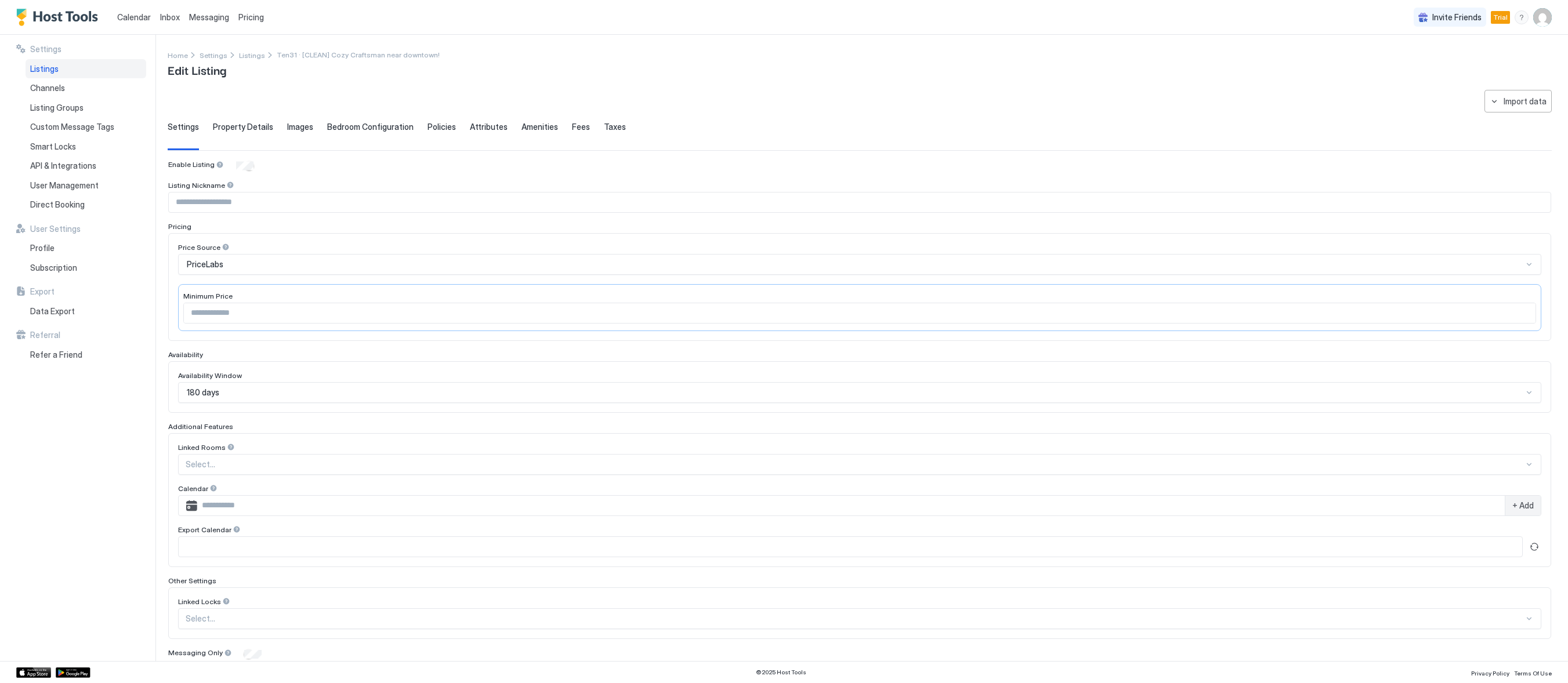
click at [230, 122] on span "Property Details" at bounding box center [243, 127] width 61 height 10
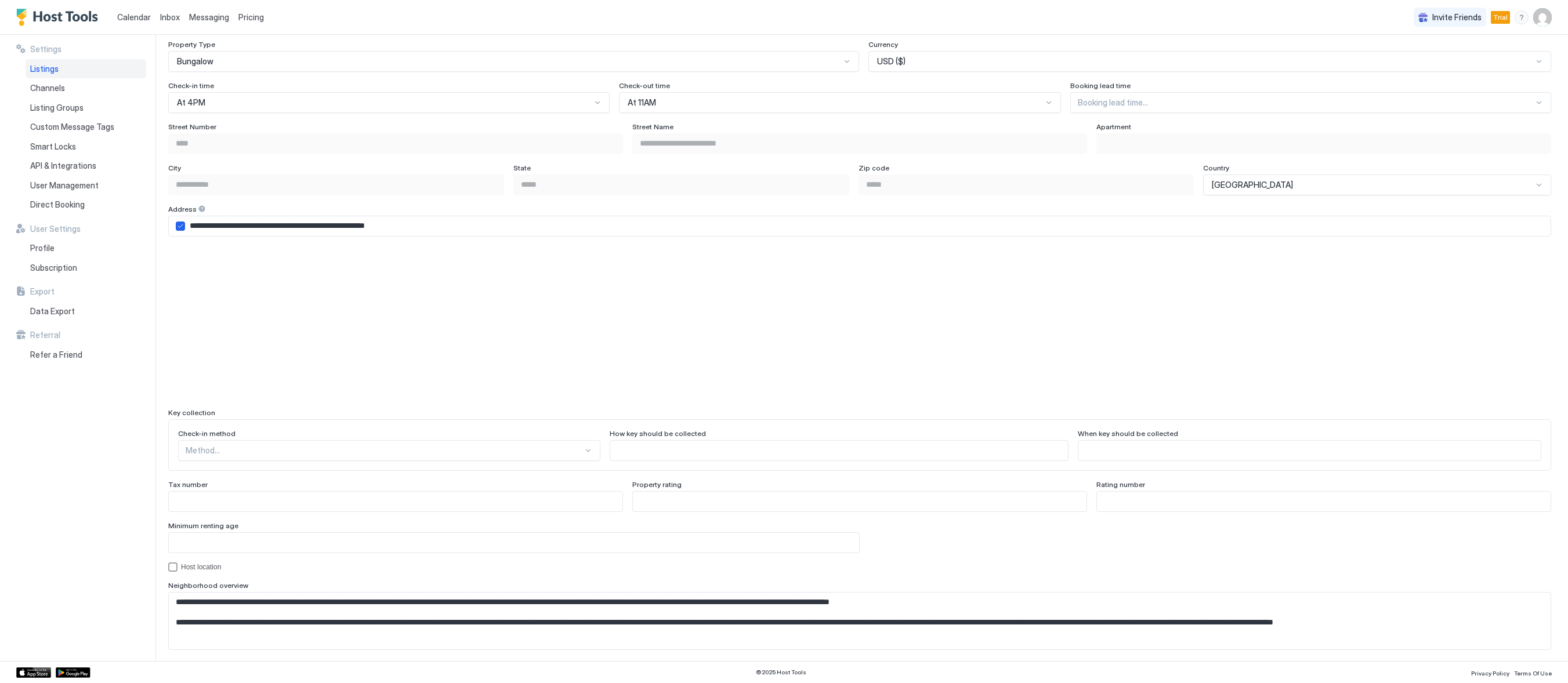
scroll to position [754, 0]
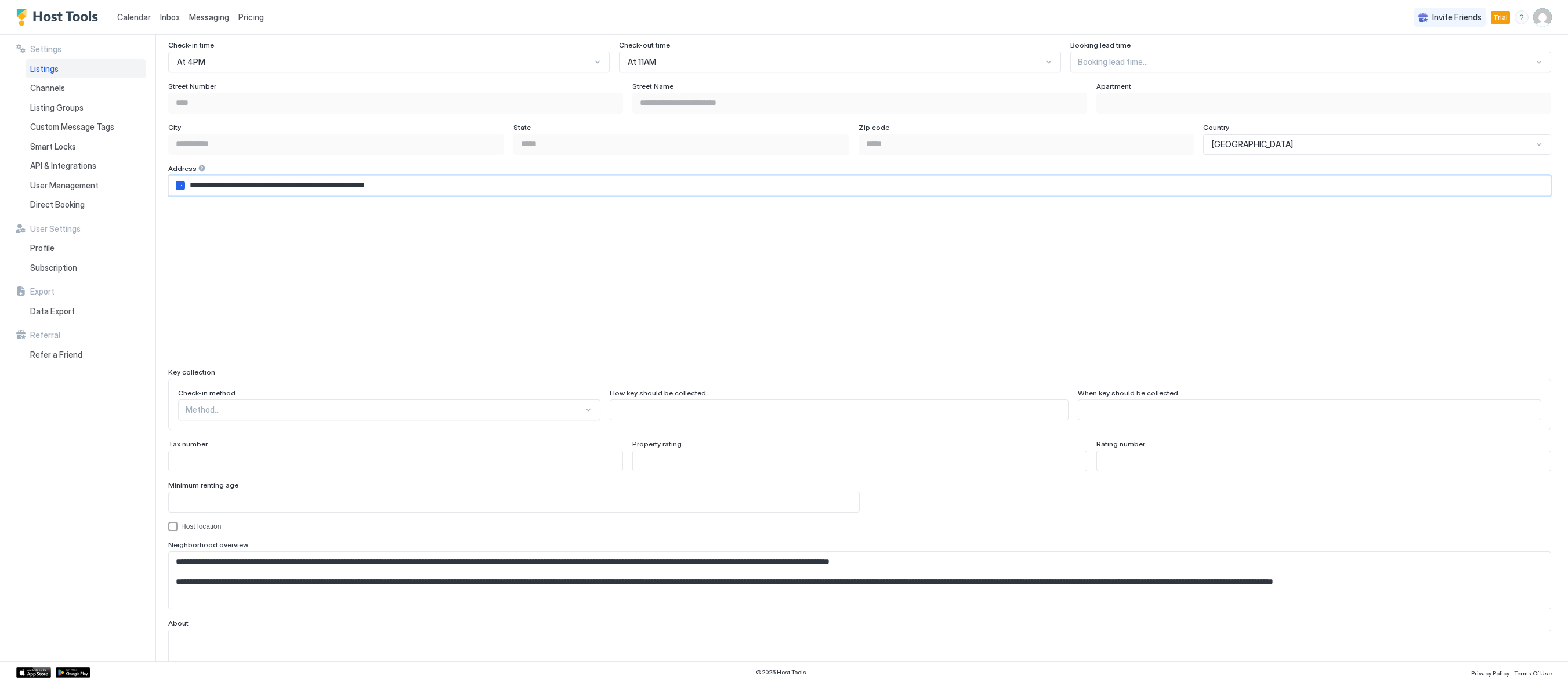
click at [435, 187] on input "**********" at bounding box center [868, 185] width 1365 height 20
click at [473, 465] on input "Input Field" at bounding box center [395, 461] width 453 height 20
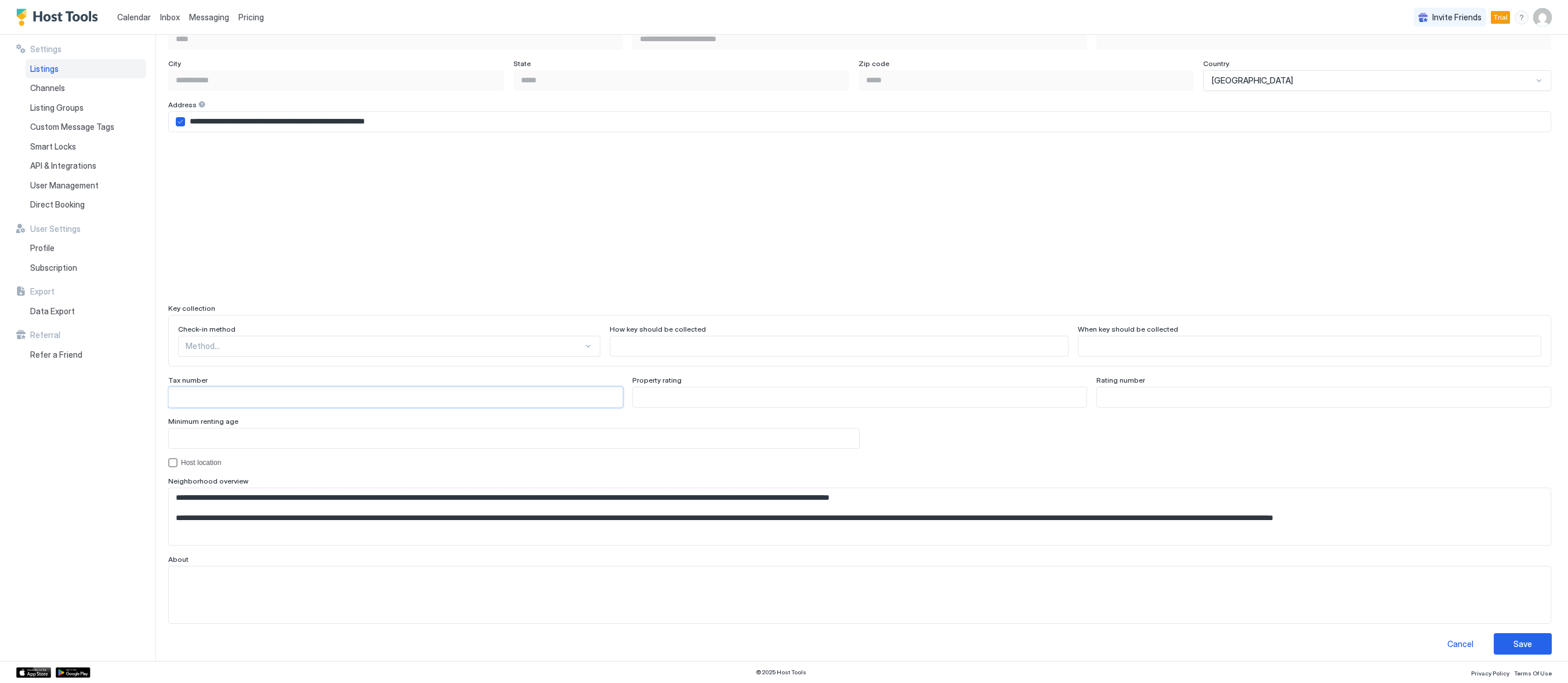
scroll to position [825, 0]
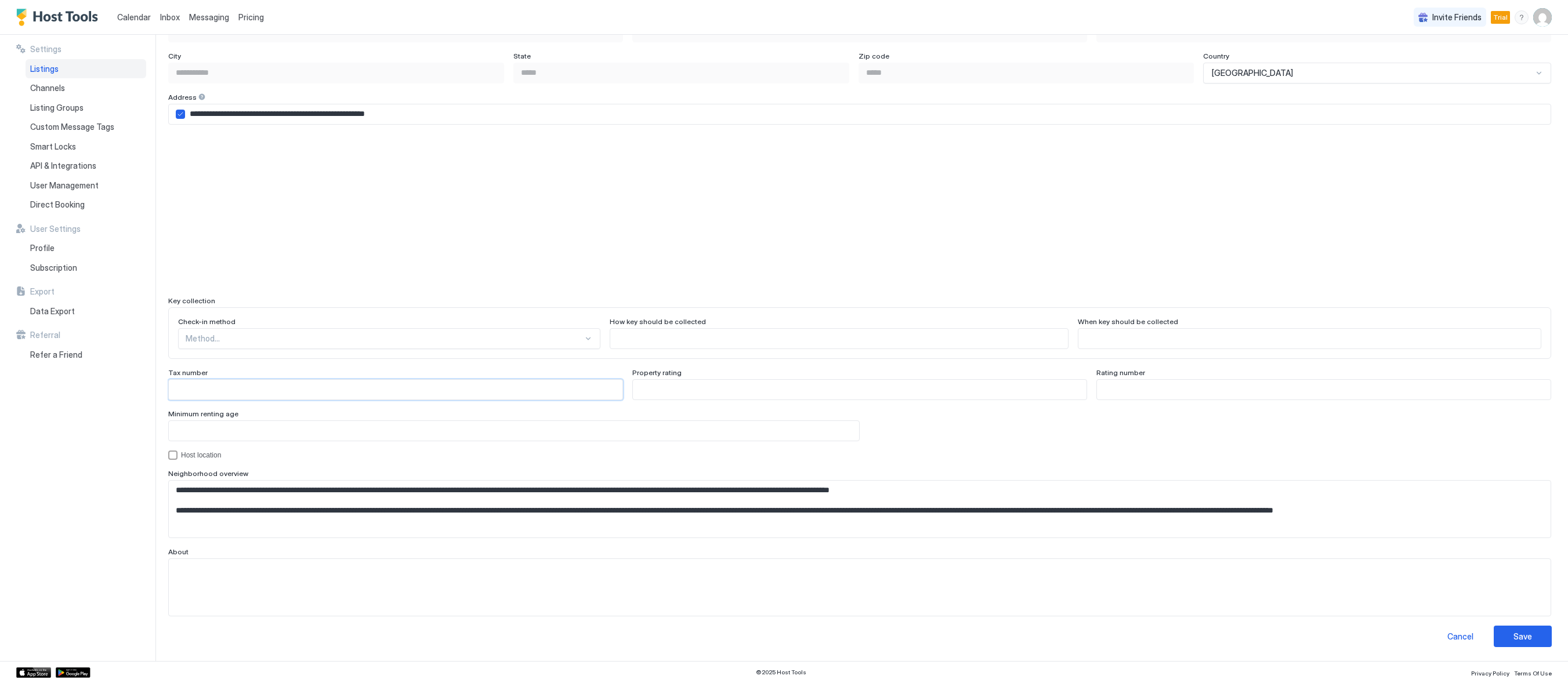
click at [101, 522] on div "Settings Listings Channels Listing Groups Custom Message Tags Smart Locks API &…" at bounding box center [85, 348] width 139 height 626
click at [48, 161] on span "API & Integrations" at bounding box center [63, 166] width 66 height 10
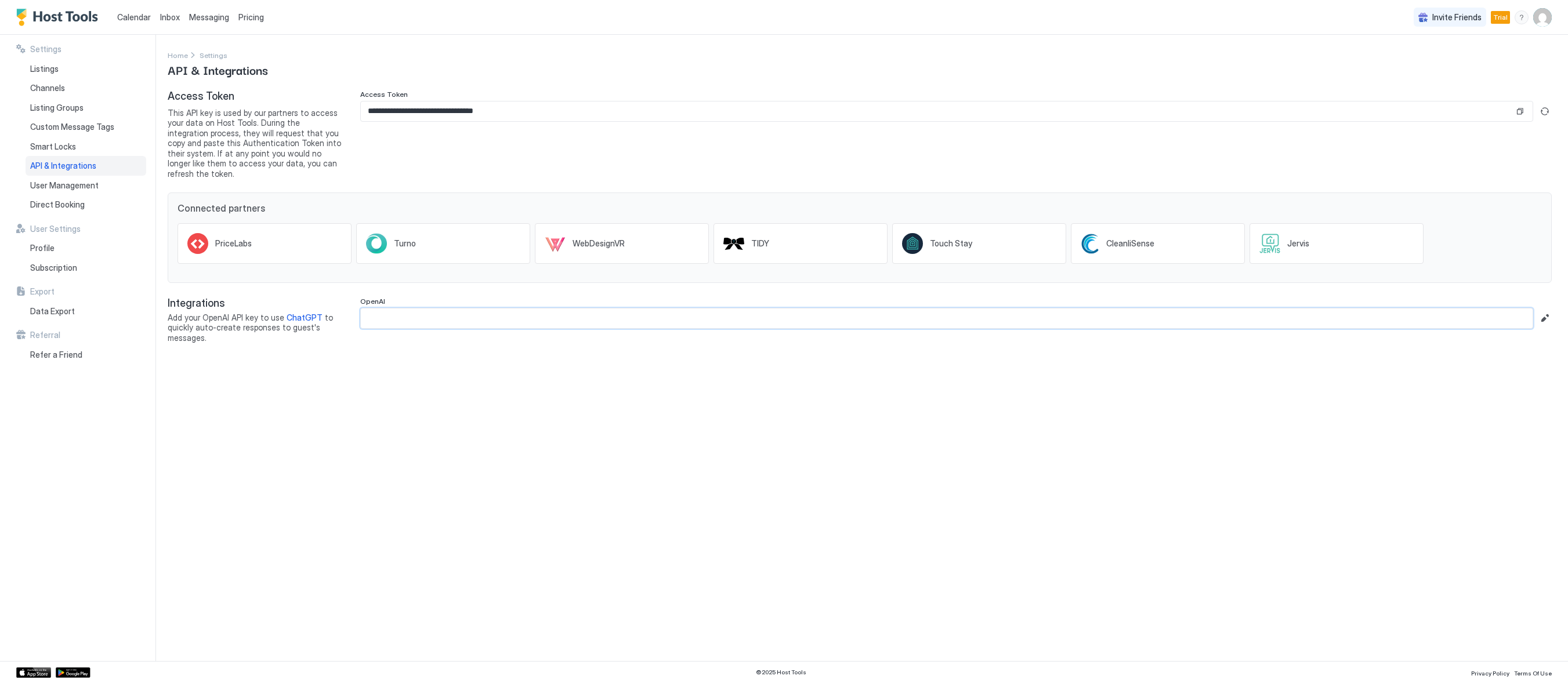
click at [396, 308] on input "Input Field" at bounding box center [946, 318] width 1172 height 20
click at [458, 311] on input "Input Field" at bounding box center [946, 318] width 1172 height 20
click at [512, 308] on input "Input Field" at bounding box center [946, 318] width 1172 height 20
click at [558, 329] on div "OpenAI" at bounding box center [956, 320] width 1191 height 45
click at [548, 314] on input "Input Field" at bounding box center [946, 318] width 1172 height 20
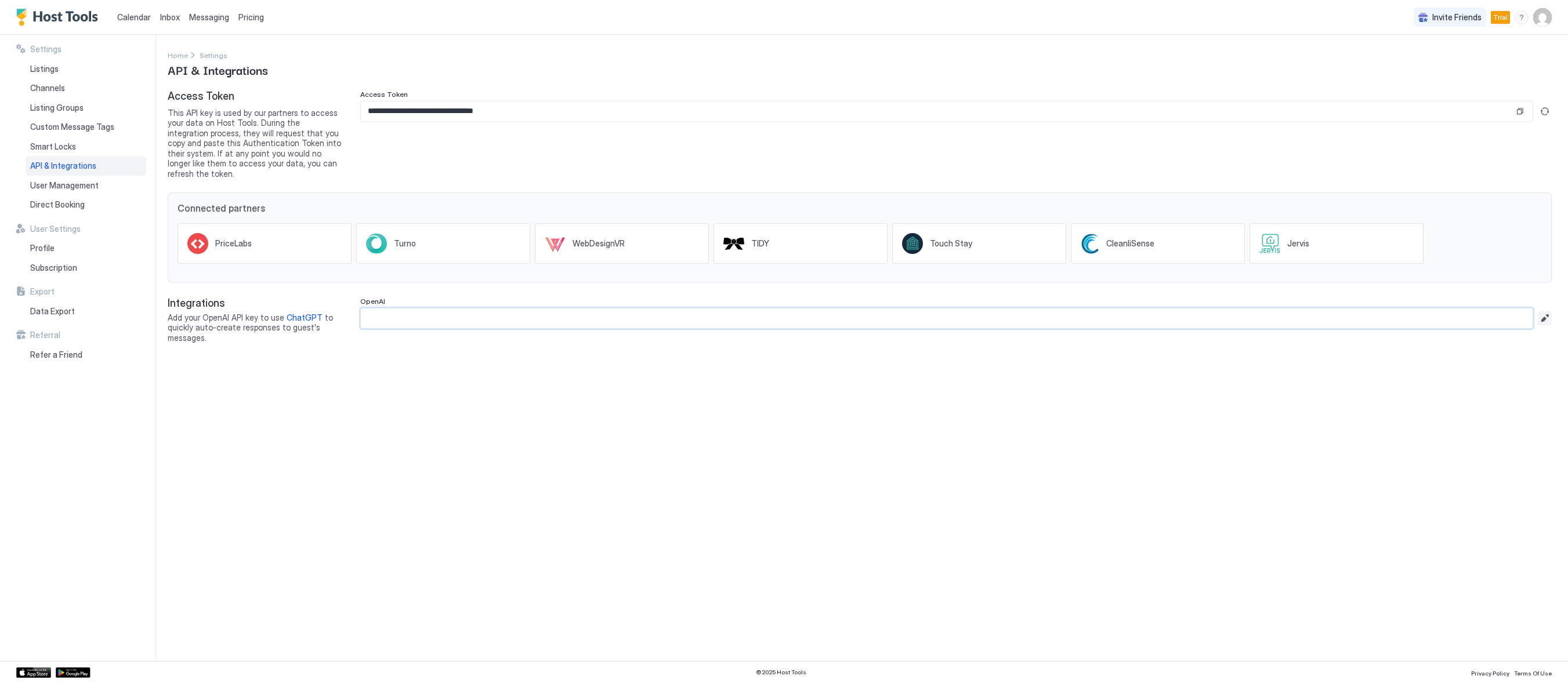
click at [1544, 311] on button "Edit" at bounding box center [1544, 318] width 14 height 14
click at [1048, 308] on input "Input Field" at bounding box center [956, 318] width 1190 height 20
paste input "**********"
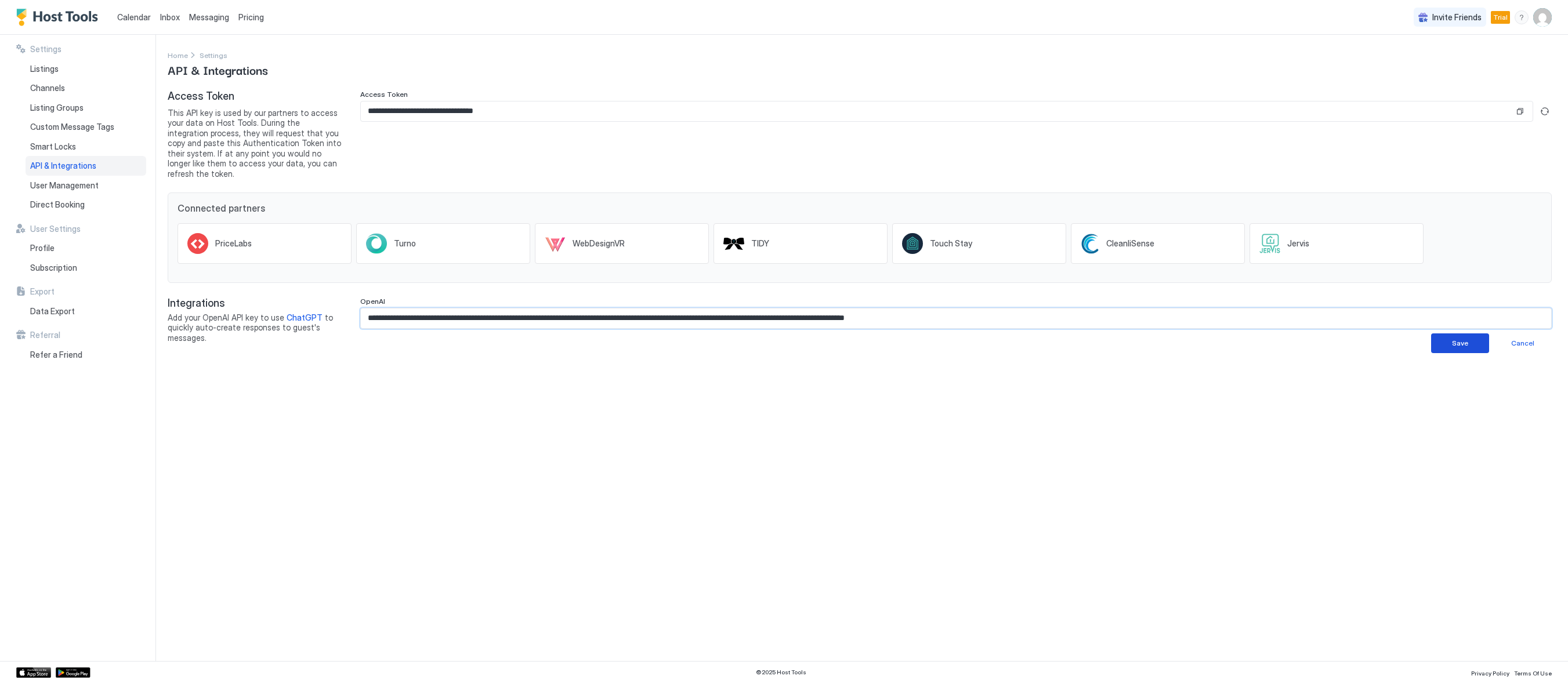
type input "**********"
click at [1460, 338] on div "Save" at bounding box center [1459, 342] width 16 height 10
click at [584, 456] on div "**********" at bounding box center [868, 348] width 1401 height 626
click at [304, 312] on span "ChatGPT" at bounding box center [305, 317] width 36 height 9
drag, startPoint x: 351, startPoint y: 412, endPoint x: 79, endPoint y: 209, distance: 339.4
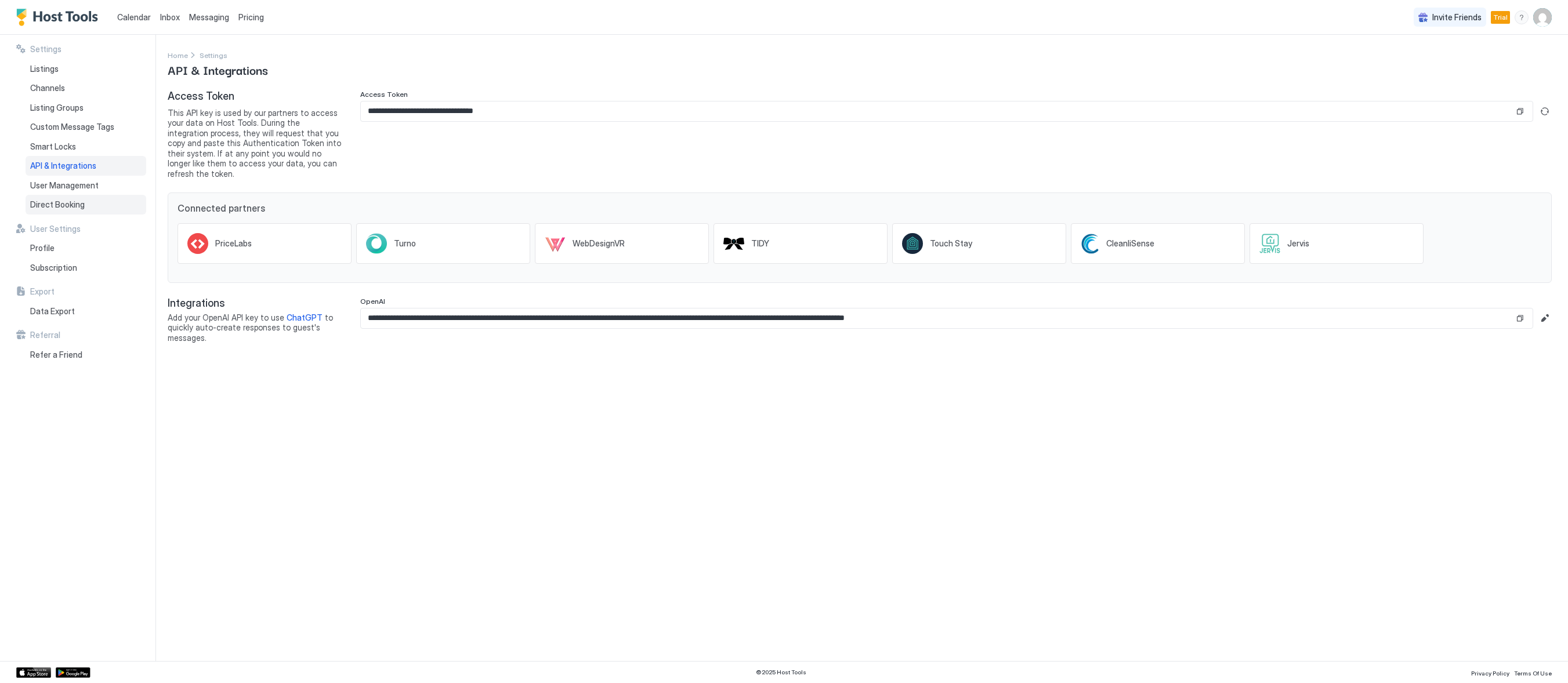
click at [343, 407] on div "**********" at bounding box center [868, 348] width 1401 height 626
click at [44, 188] on span "User Management" at bounding box center [64, 185] width 68 height 10
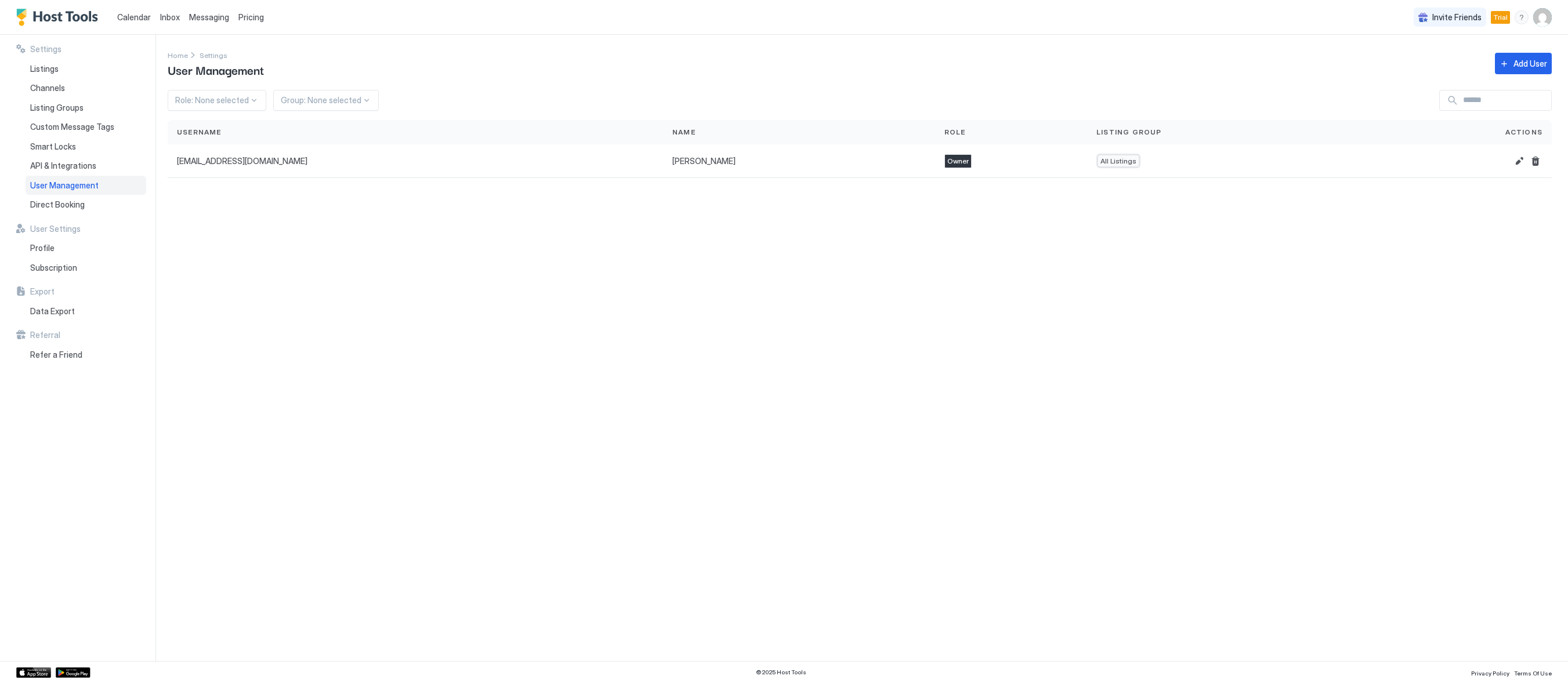
click at [521, 272] on div "Settings Home Settings User Management Add User Role: None selected Group: None…" at bounding box center [868, 348] width 1401 height 626
click at [64, 149] on span "Smart Locks" at bounding box center [53, 147] width 45 height 10
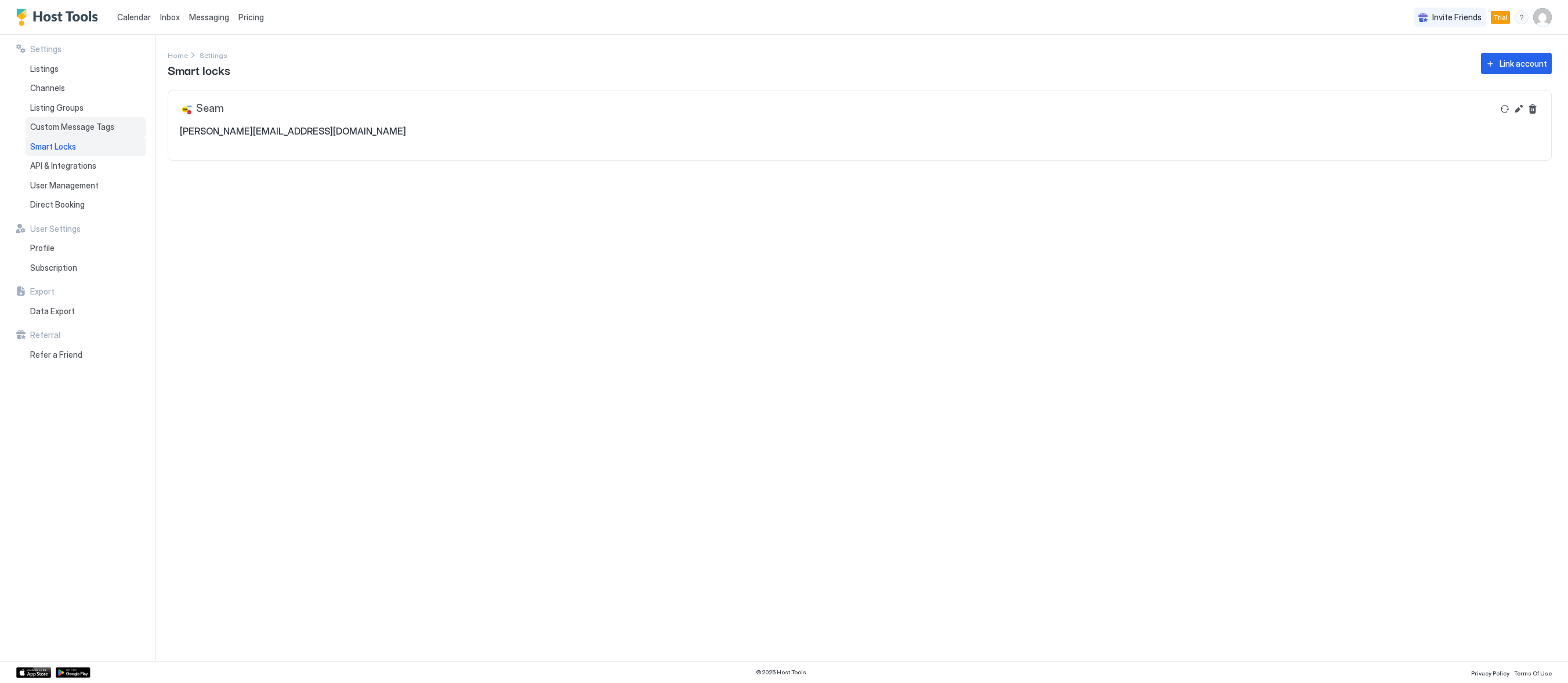
click at [59, 130] on span "Custom Message Tags" at bounding box center [72, 127] width 84 height 10
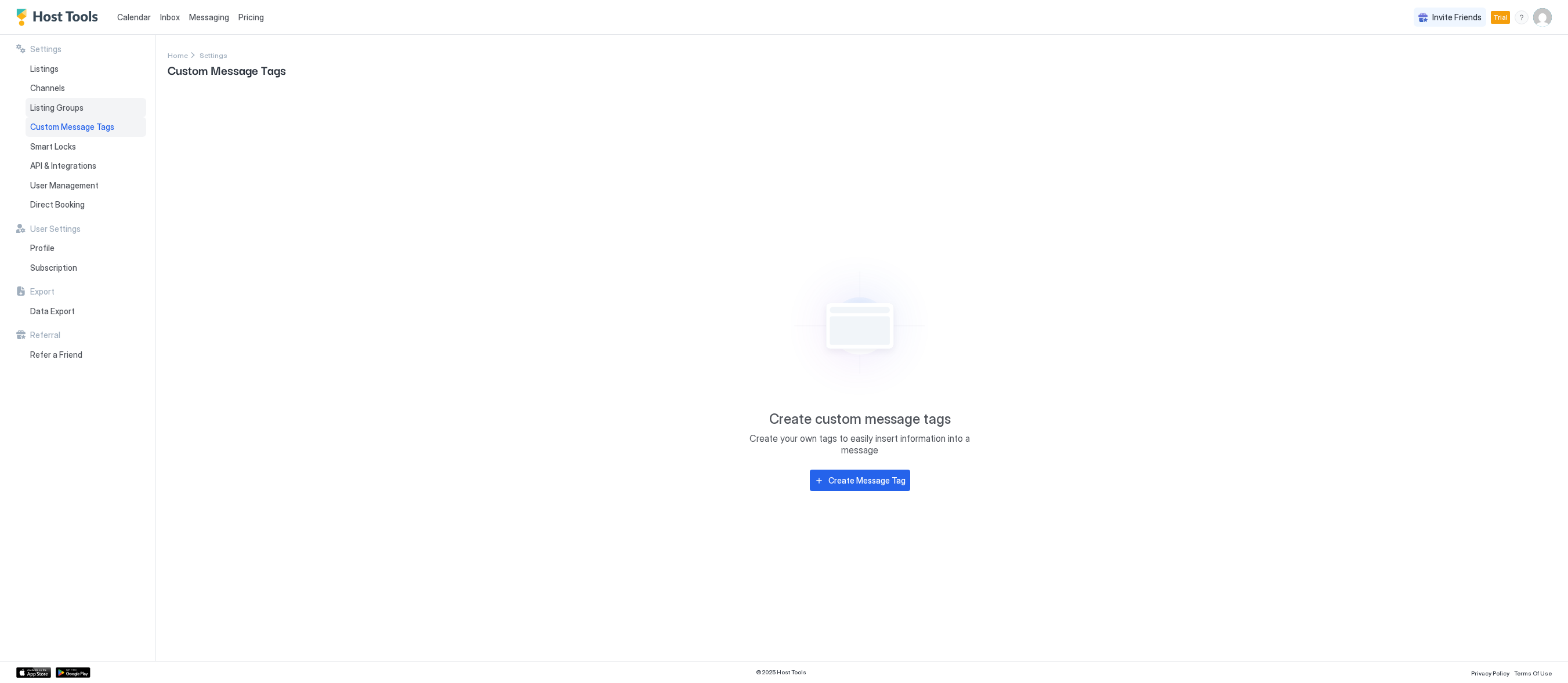
click at [54, 109] on span "Listing Groups" at bounding box center [57, 107] width 53 height 10
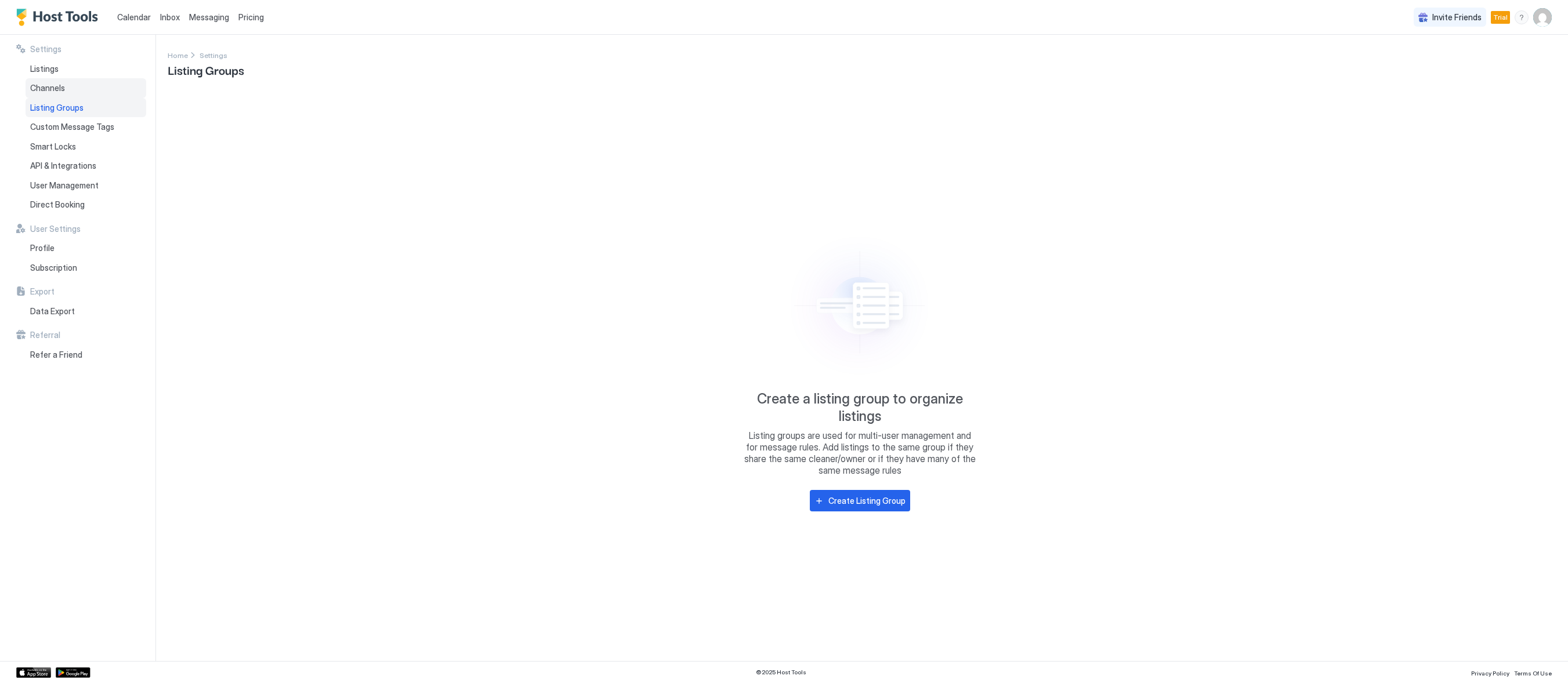
click at [60, 95] on div "Channels" at bounding box center [85, 88] width 120 height 20
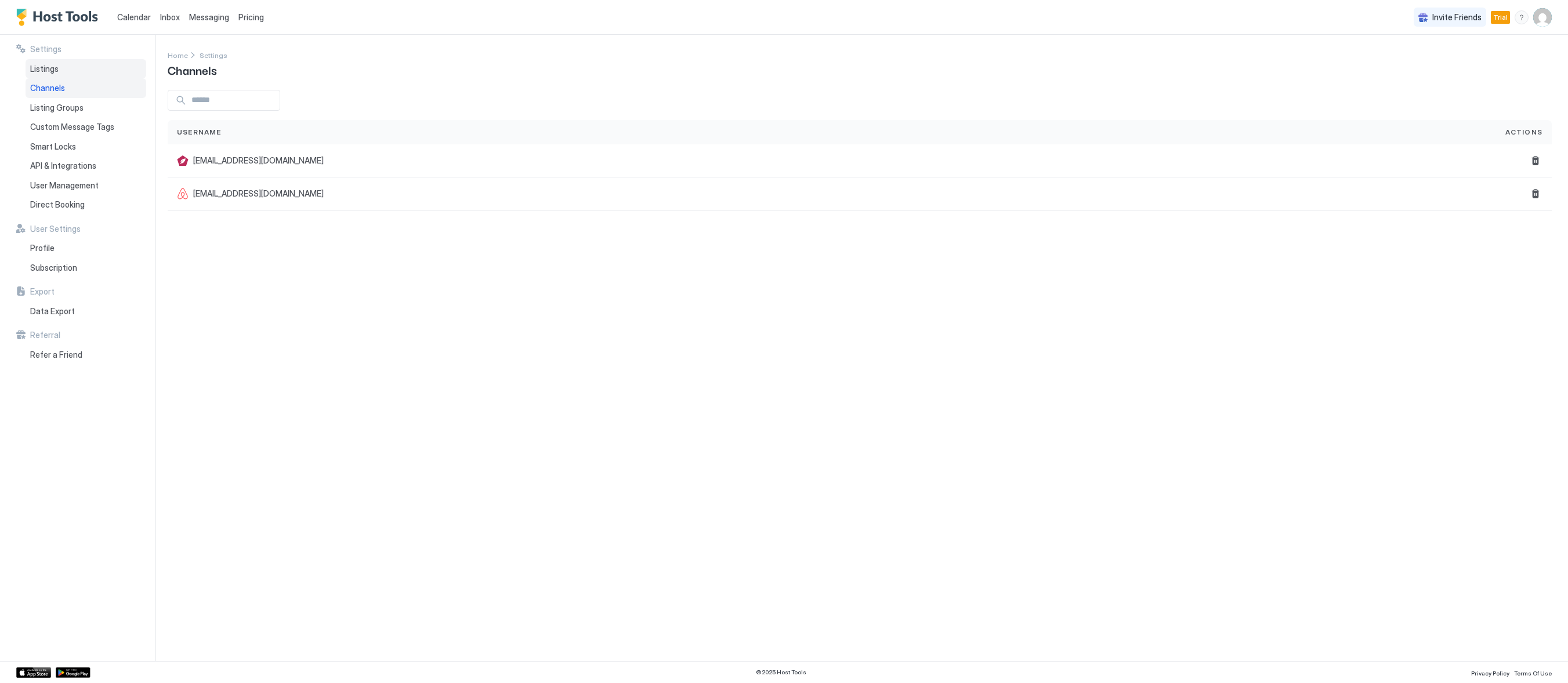
click at [50, 77] on div "Listings" at bounding box center [85, 69] width 120 height 20
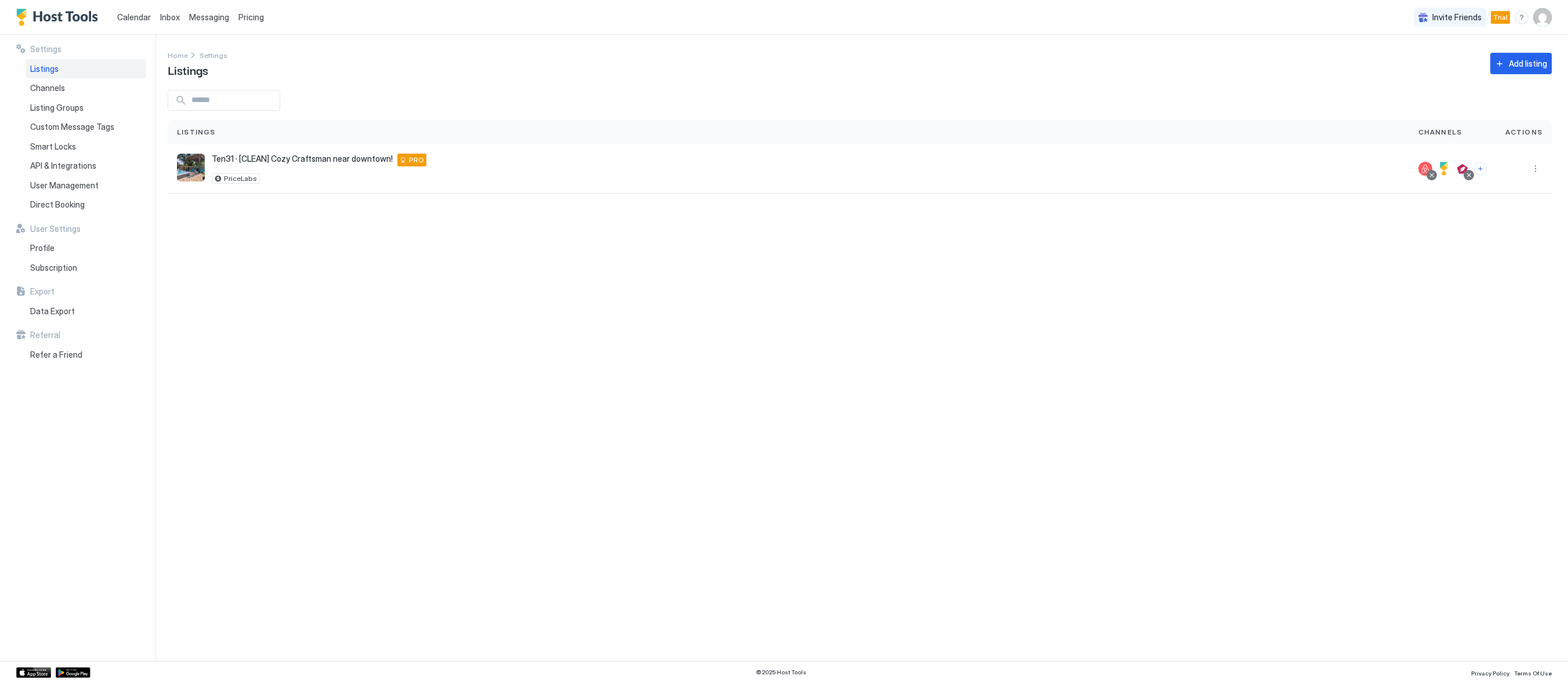
click at [391, 317] on div "Settings Home Settings Listings Add listing Listings Channels Actions Ten31 · […" at bounding box center [868, 348] width 1401 height 626
click at [62, 268] on span "Subscription" at bounding box center [54, 268] width 47 height 10
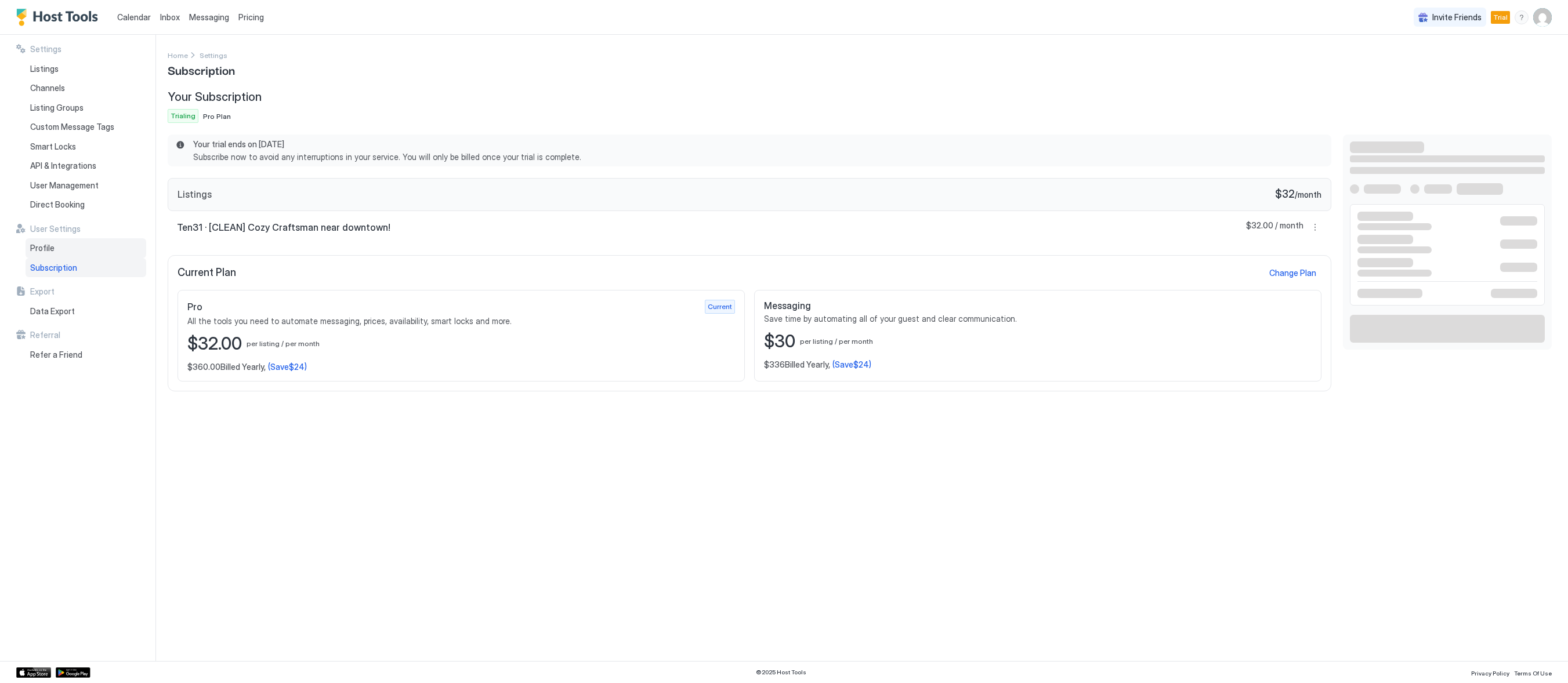
click at [56, 251] on div "Profile" at bounding box center [85, 248] width 120 height 20
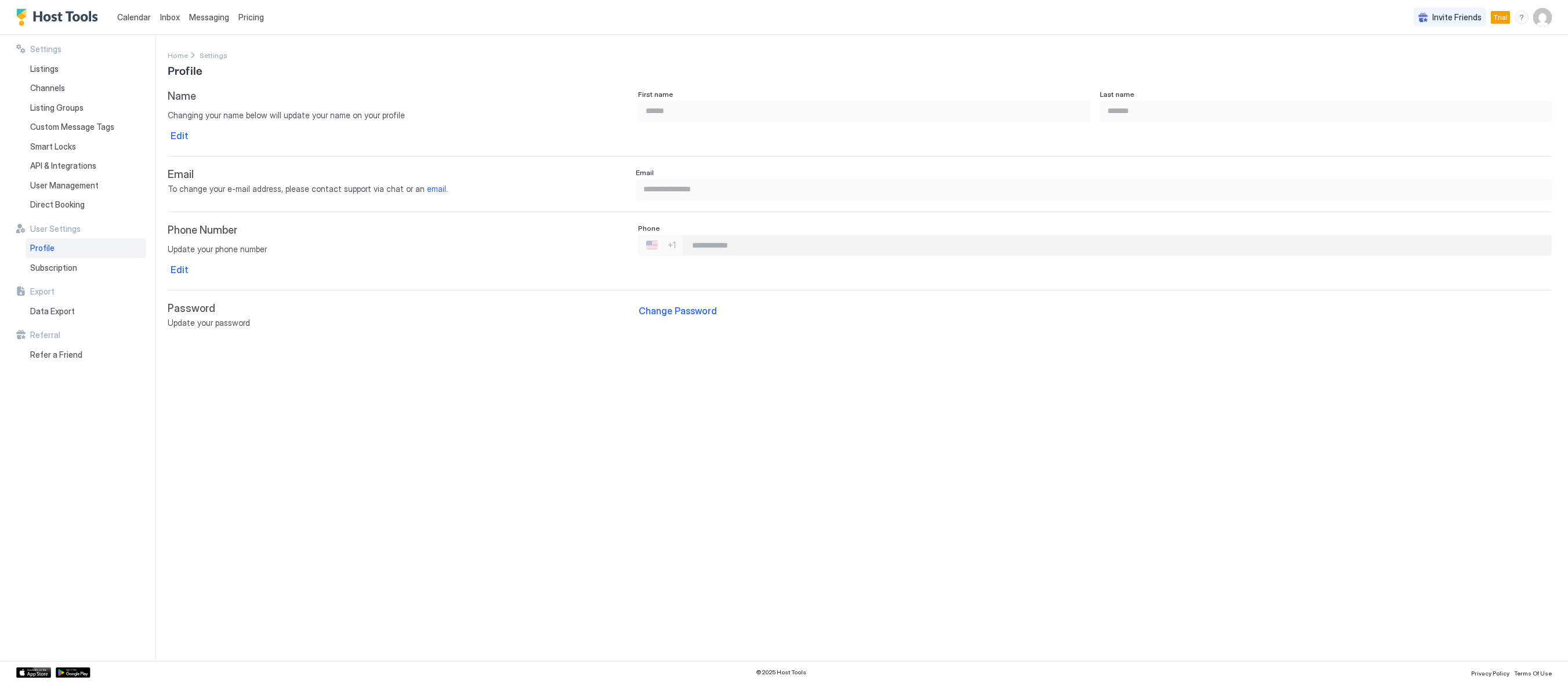
click at [412, 447] on div "**********" at bounding box center [868, 348] width 1401 height 626
click at [64, 203] on span "Direct Booking" at bounding box center [58, 204] width 55 height 10
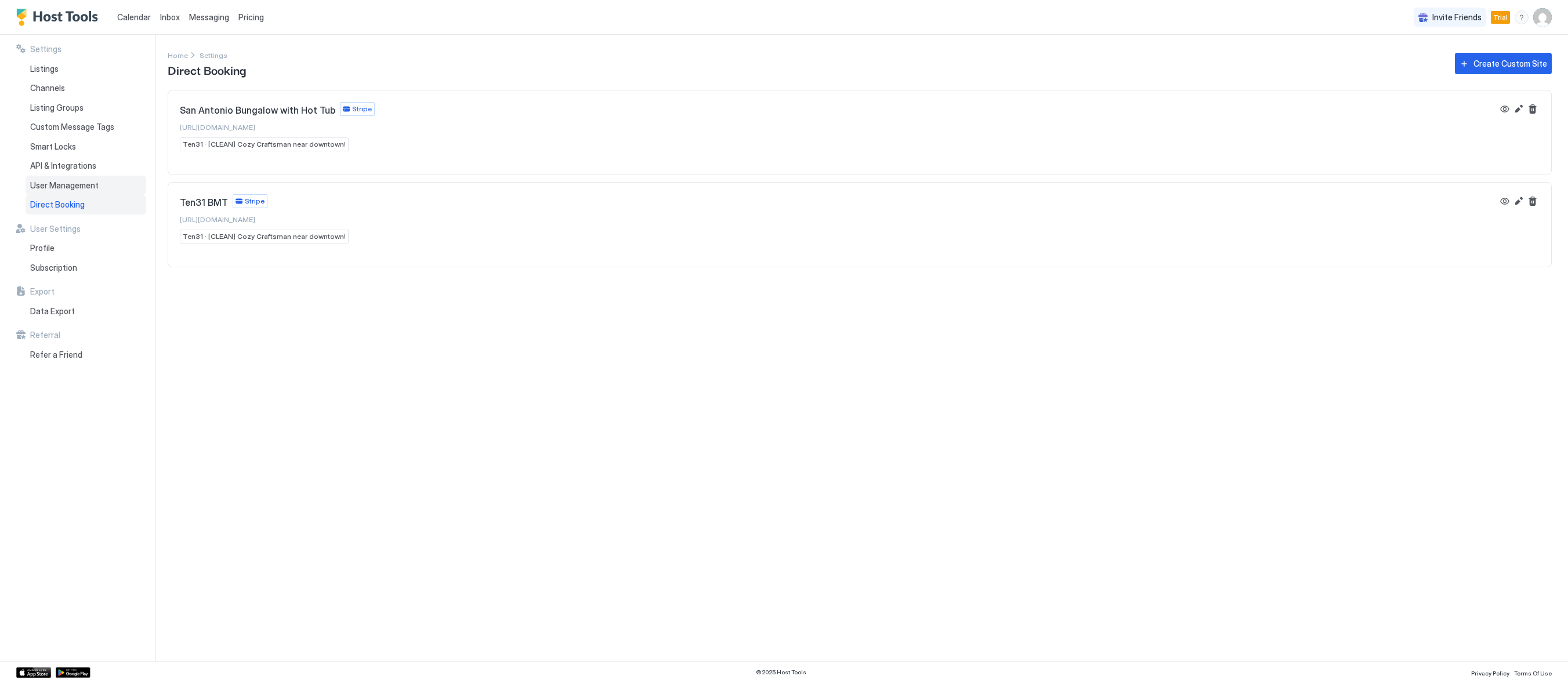
click at [62, 178] on div "User Management" at bounding box center [85, 185] width 120 height 20
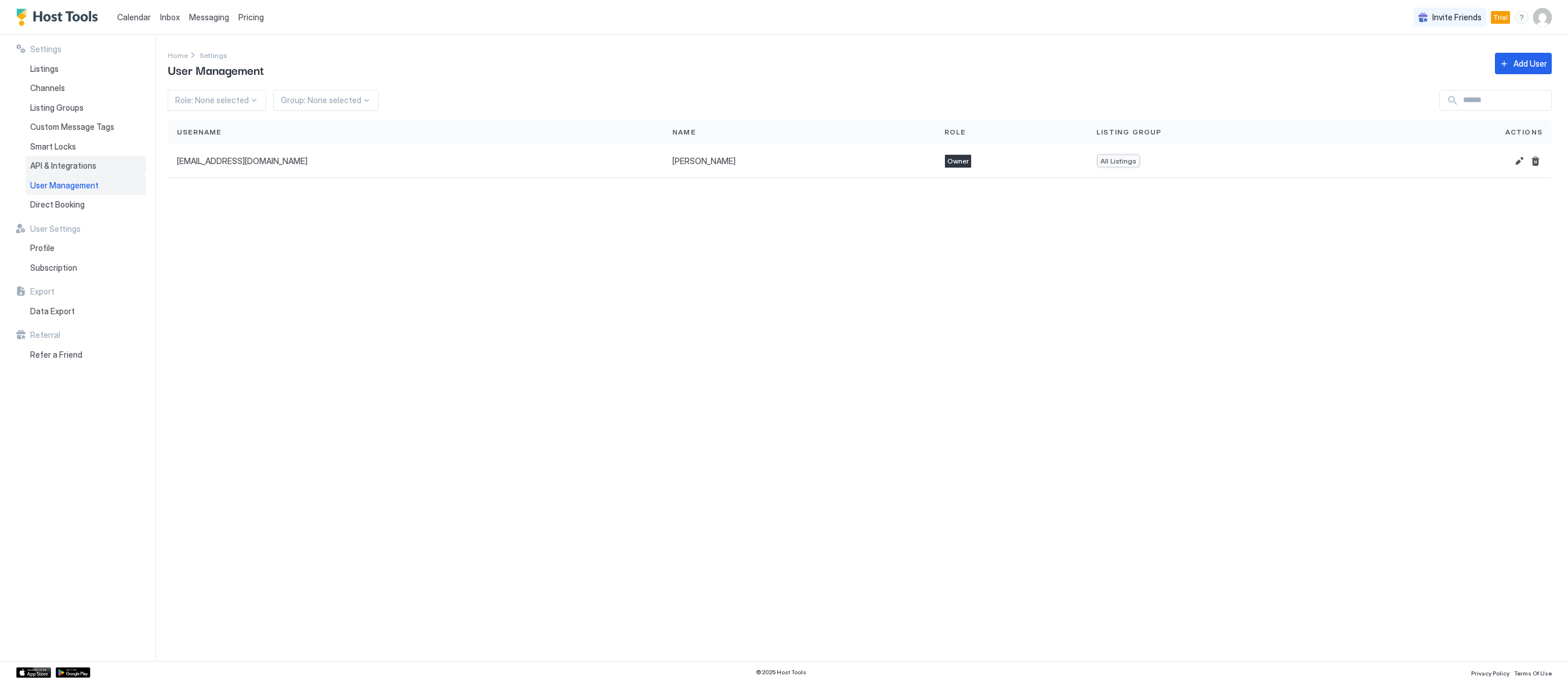
click at [74, 166] on span "API & Integrations" at bounding box center [63, 166] width 66 height 10
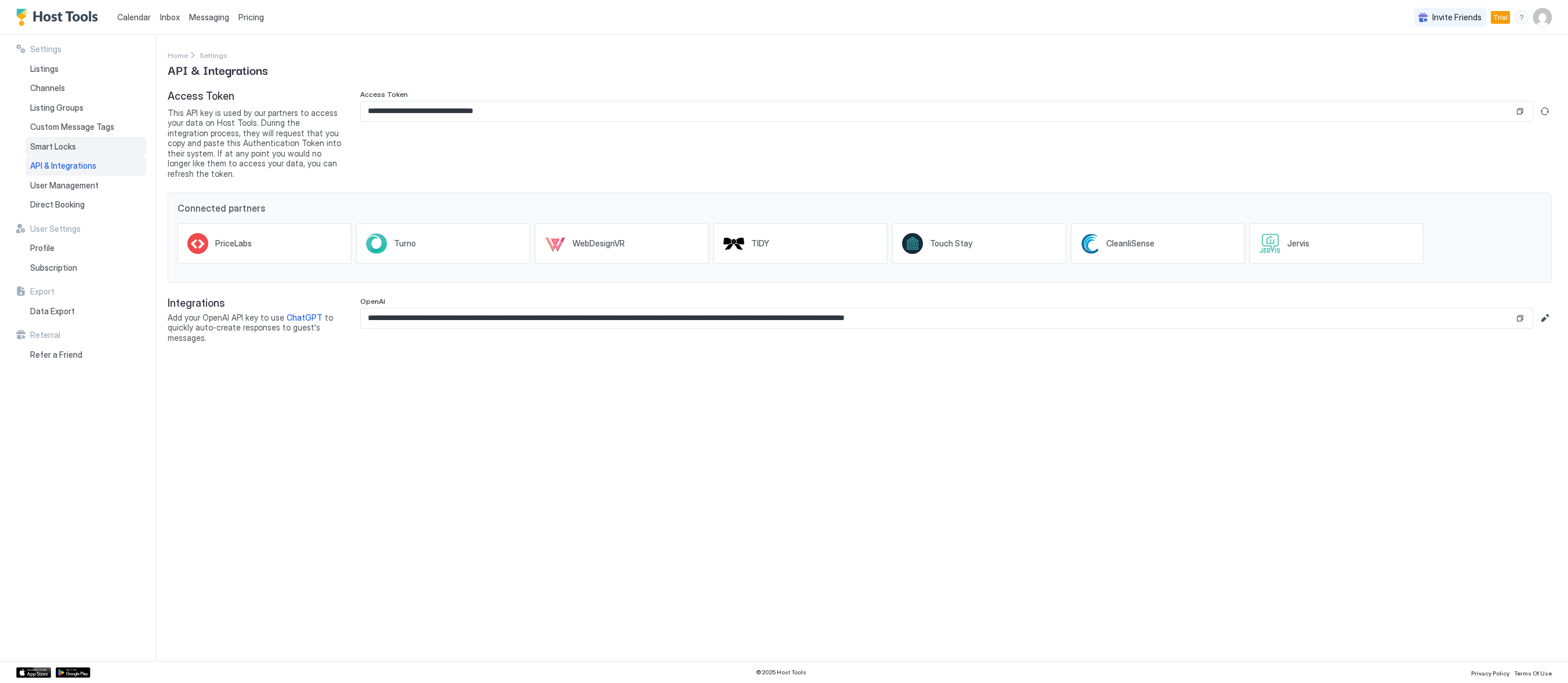
click at [67, 146] on span "Smart Locks" at bounding box center [53, 147] width 45 height 10
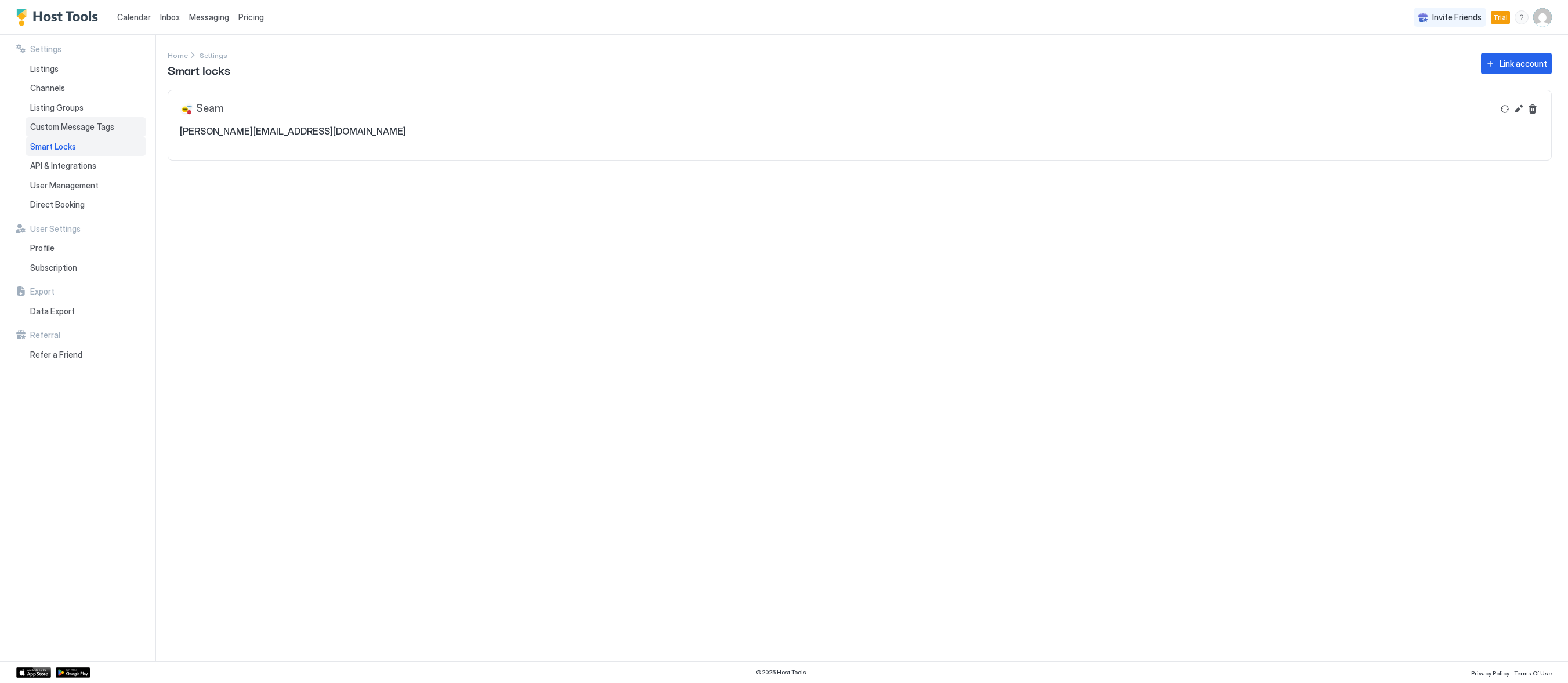
click at [60, 123] on span "Custom Message Tags" at bounding box center [72, 127] width 84 height 10
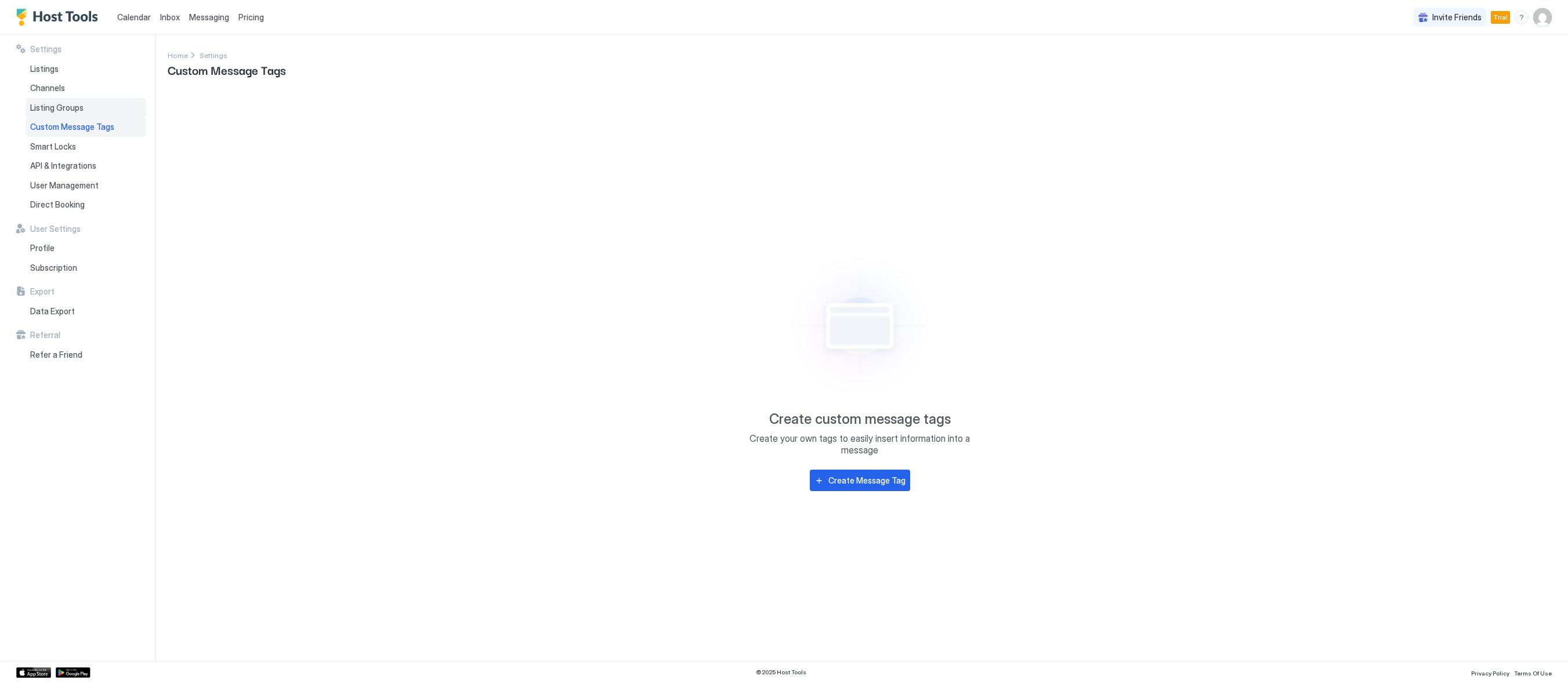
click at [59, 107] on span "Listing Groups" at bounding box center [57, 107] width 53 height 10
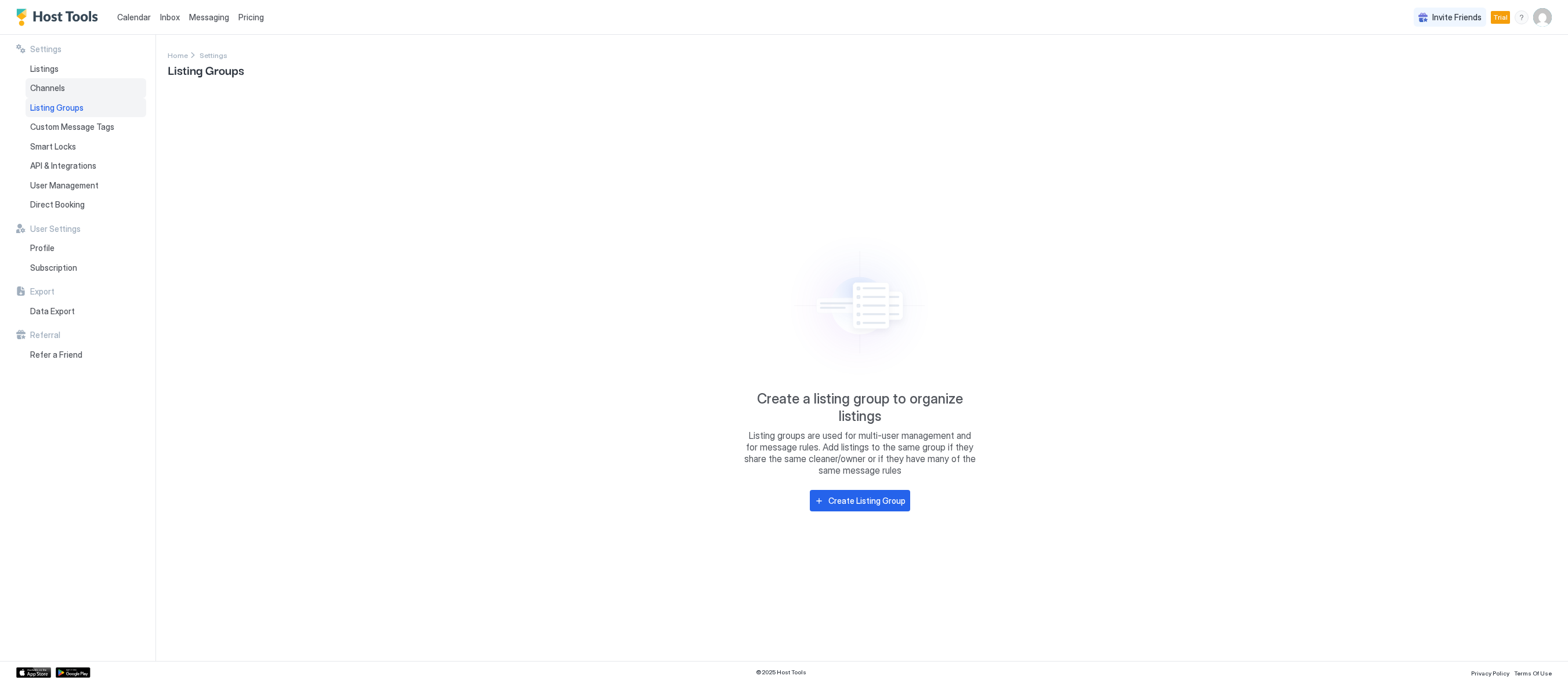
click at [55, 83] on span "Channels" at bounding box center [47, 88] width 35 height 10
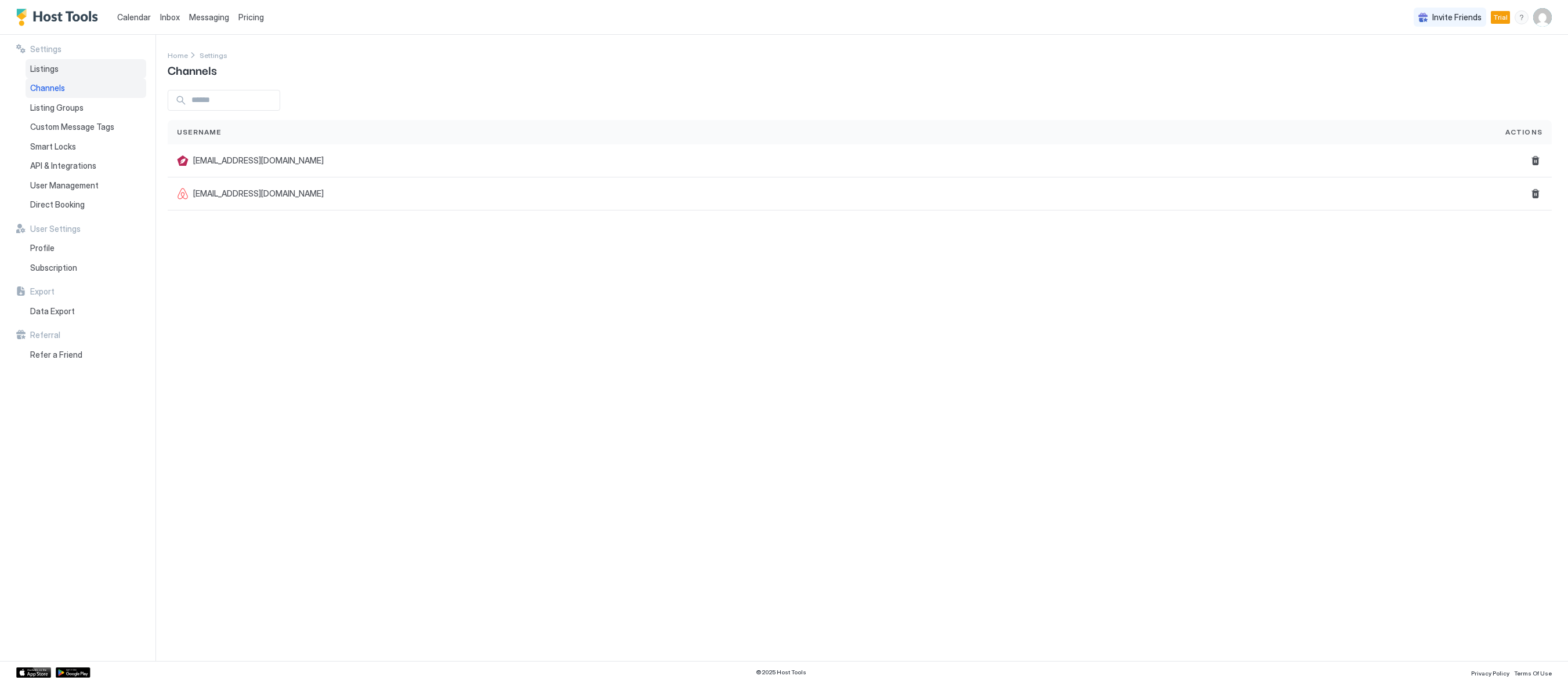
click at [48, 68] on span "Listings" at bounding box center [44, 68] width 28 height 10
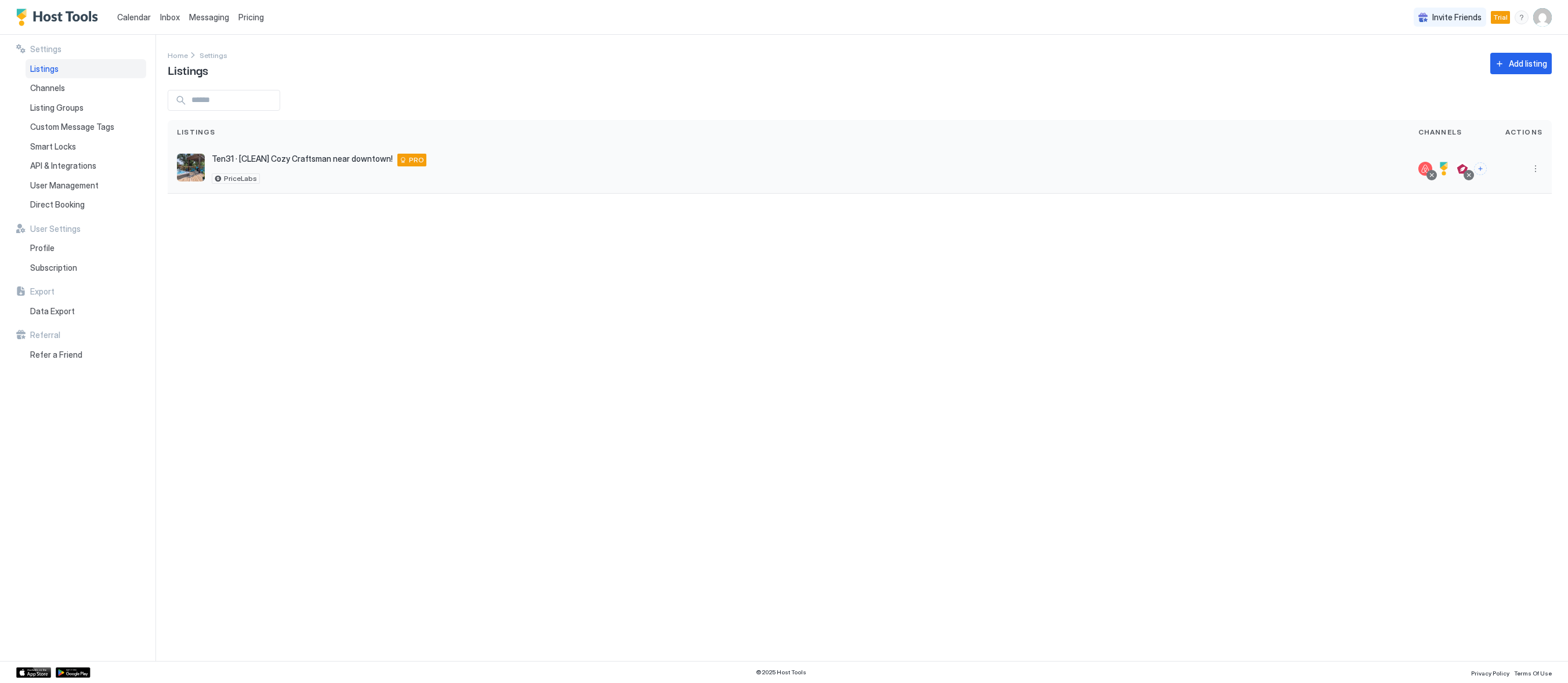
click at [285, 158] on span "Ten31 · [CLEAN] Cozy Craftsman near downtown!" at bounding box center [302, 158] width 181 height 10
click at [207, 164] on div "Ten31 · [CLEAN] Cozy Craftsman near downtown! [STREET_ADDRESS][US_STATE] PRO Pr…" at bounding box center [788, 168] width 1223 height 30
click at [196, 166] on img "listing image" at bounding box center [190, 166] width 27 height 27
click at [1527, 167] on div at bounding box center [1524, 168] width 37 height 14
click at [1531, 167] on button "More options" at bounding box center [1535, 168] width 14 height 14
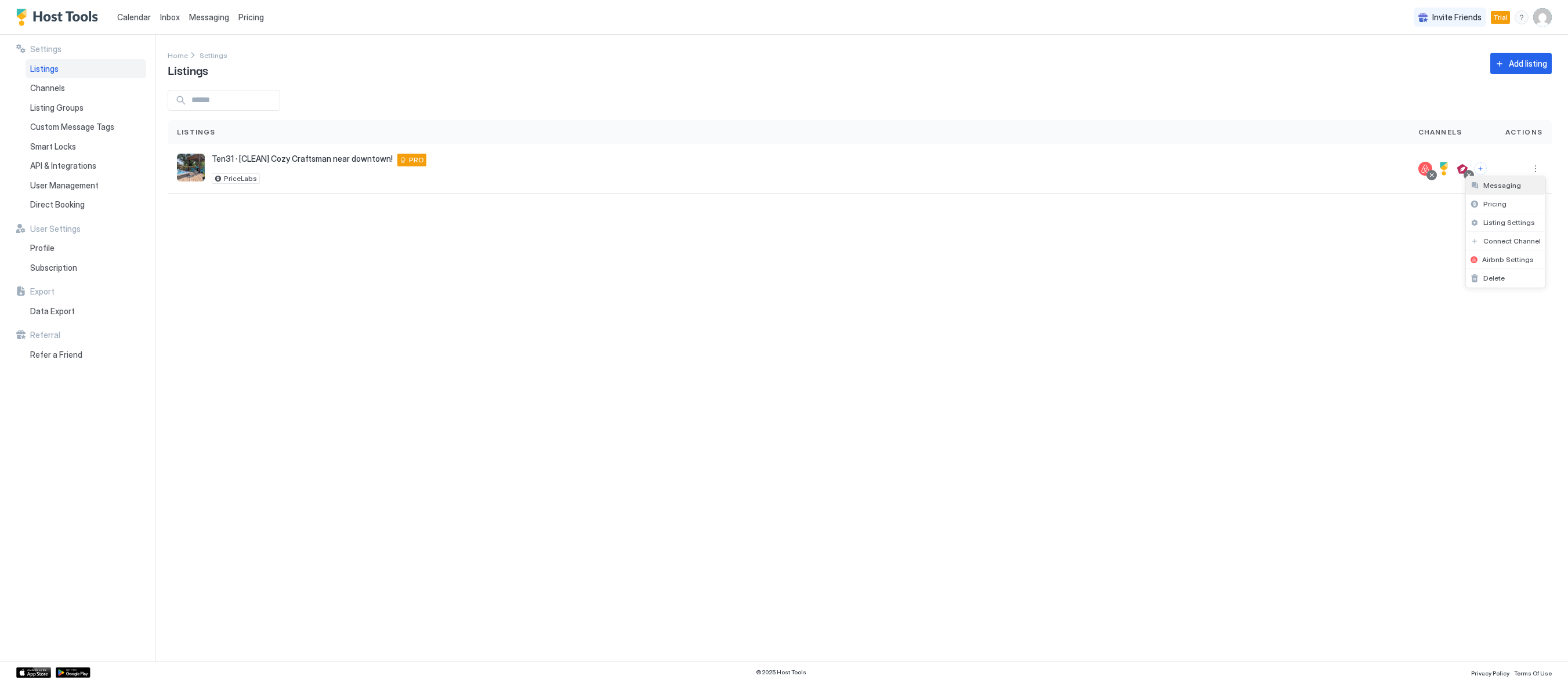
click at [1491, 185] on span "Messaging" at bounding box center [1502, 184] width 38 height 9
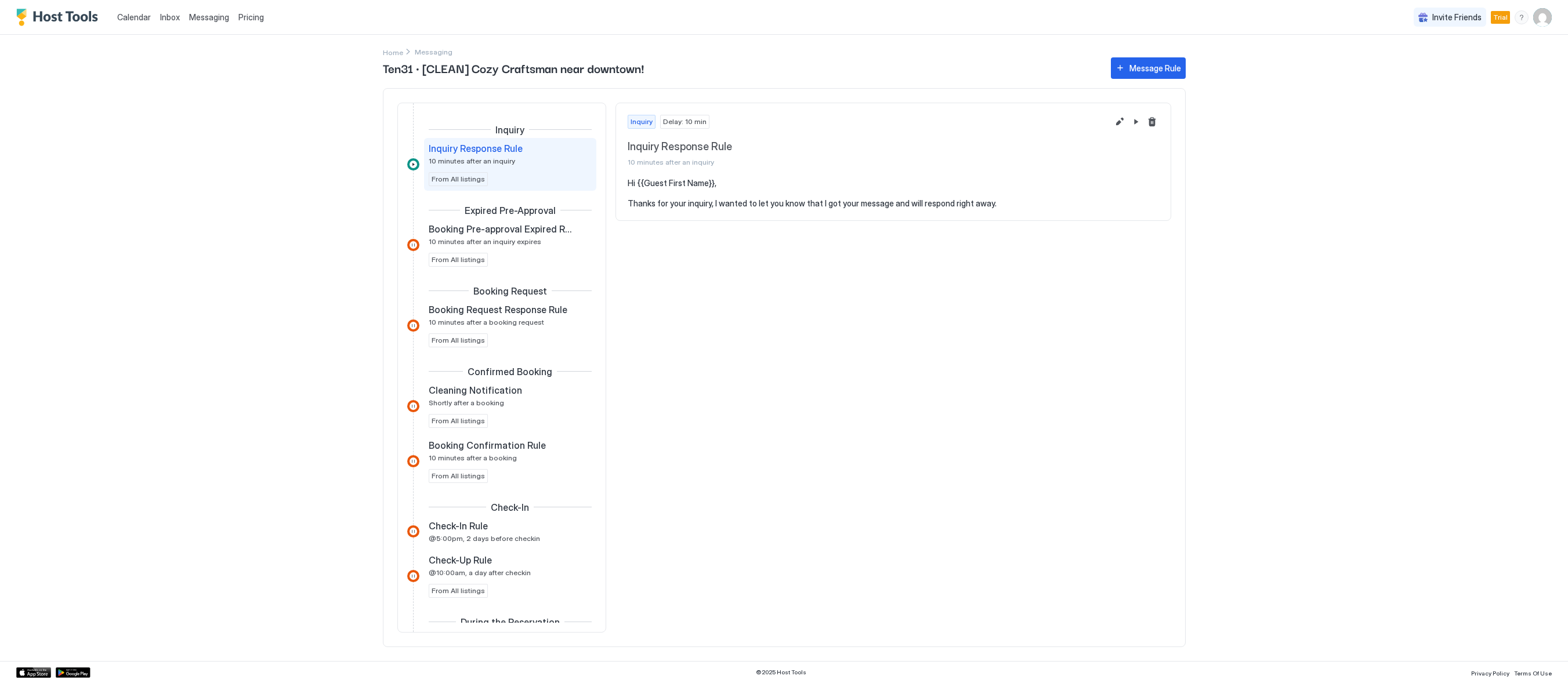
click at [895, 359] on div "Inquiry Delay: 10 min Inquiry Response Rule 10 minutes after an inquiry Hi {{Gu…" at bounding box center [892, 367] width 555 height 530
click at [379, 355] on div "Home Messaging Ten31 · [CLEAN] Cozy Craftsman near downtown! Message Rule Inqui…" at bounding box center [784, 348] width 836 height 626
click at [218, 14] on span "Messaging" at bounding box center [209, 17] width 40 height 9
click at [260, 17] on span "Pricing" at bounding box center [251, 17] width 26 height 10
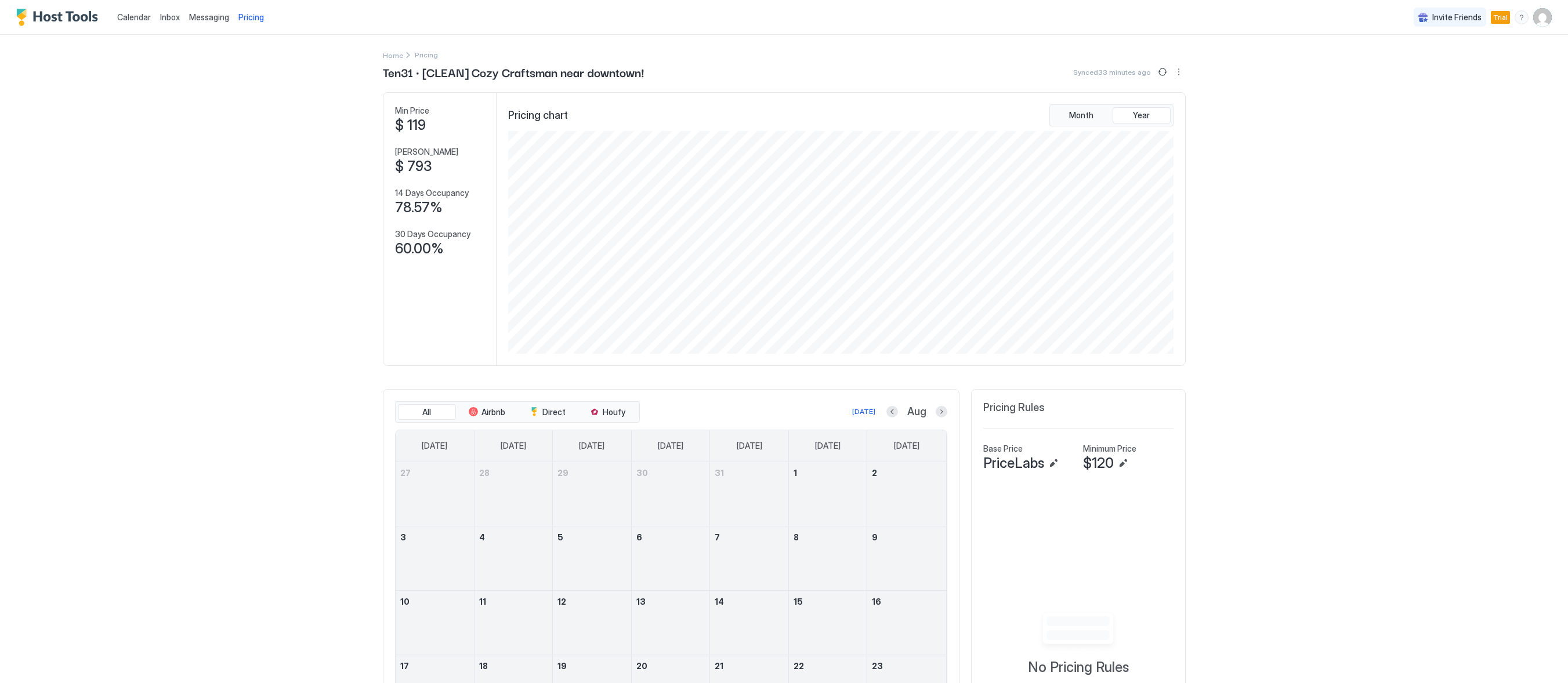
scroll to position [222, 667]
click at [209, 16] on span "Messaging" at bounding box center [209, 17] width 40 height 9
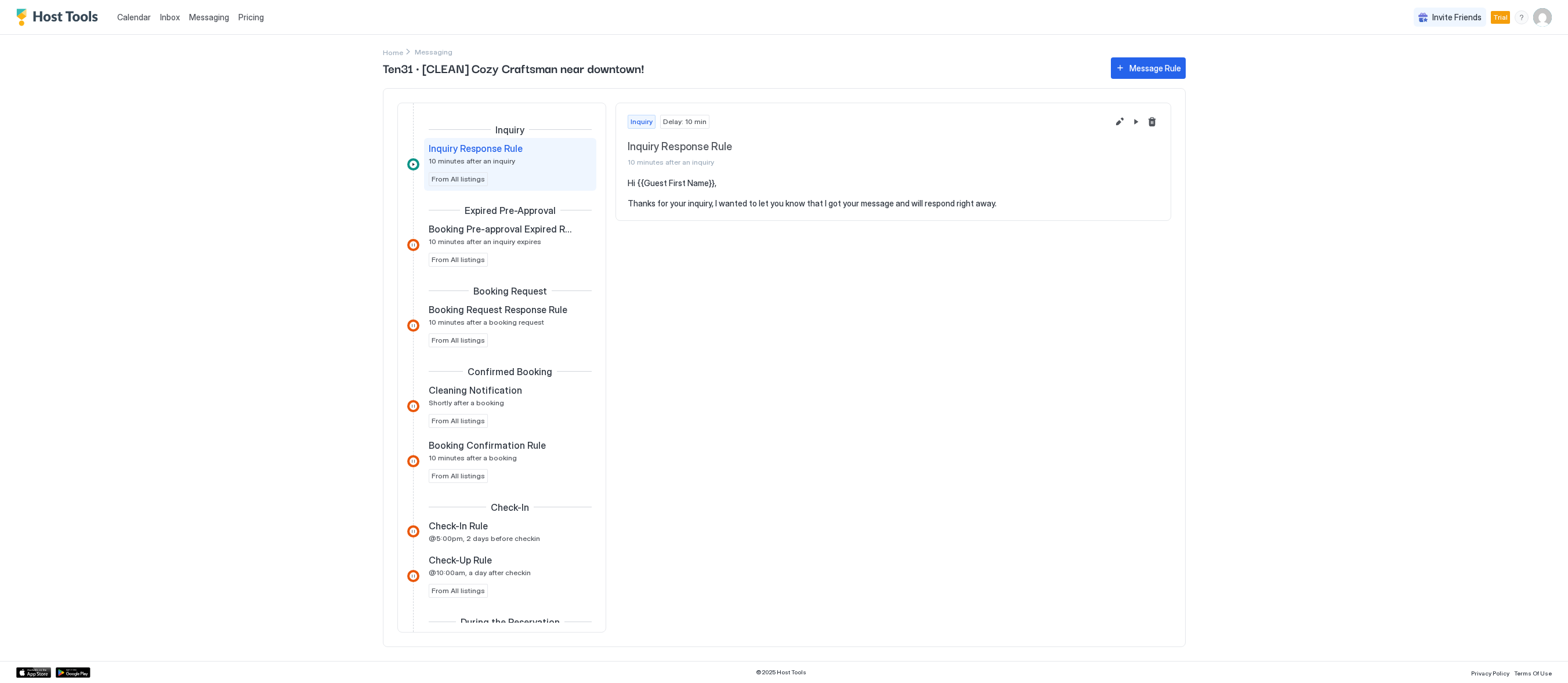
click at [985, 338] on div "Inquiry Delay: 10 min Inquiry Response Rule 10 minutes after an inquiry Hi {{Gu…" at bounding box center [892, 367] width 555 height 530
click at [177, 19] on span "Inbox" at bounding box center [169, 17] width 20 height 9
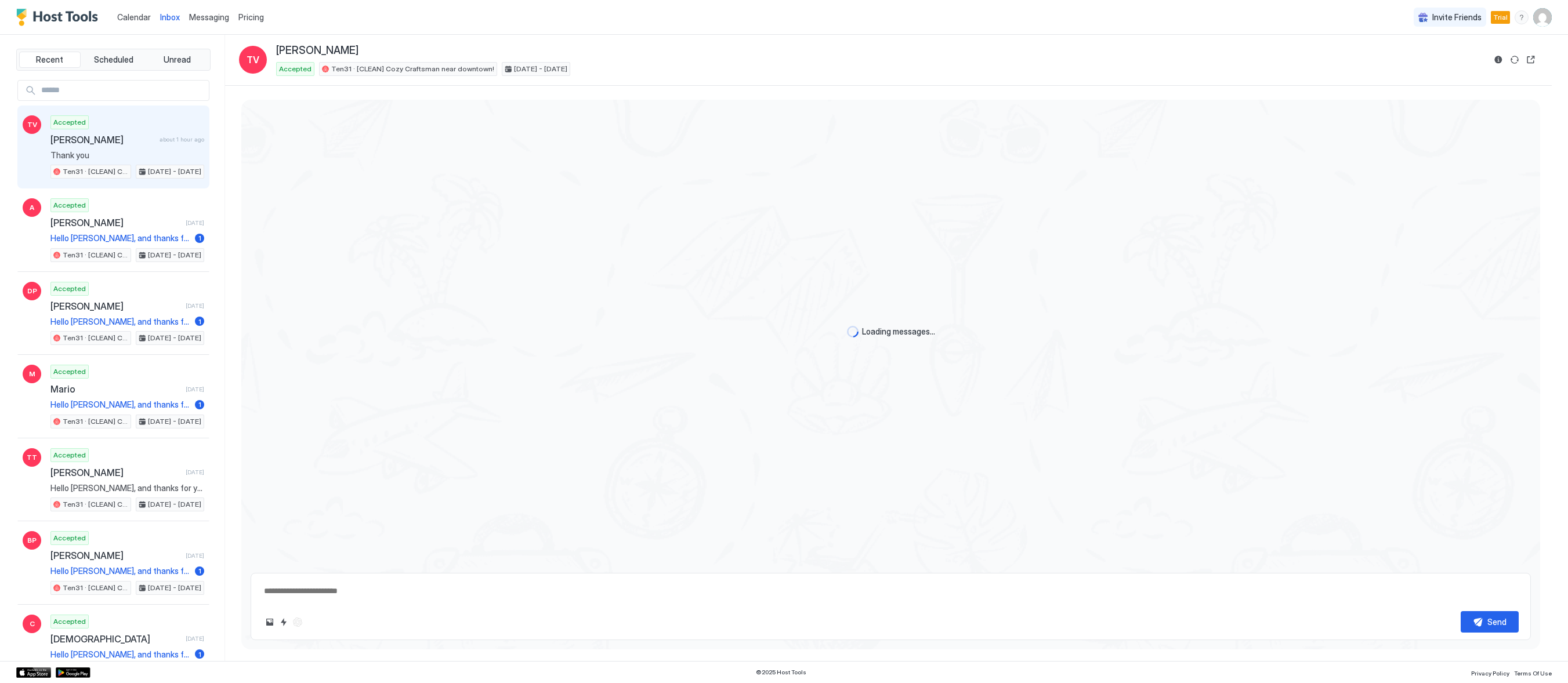
scroll to position [474, 0]
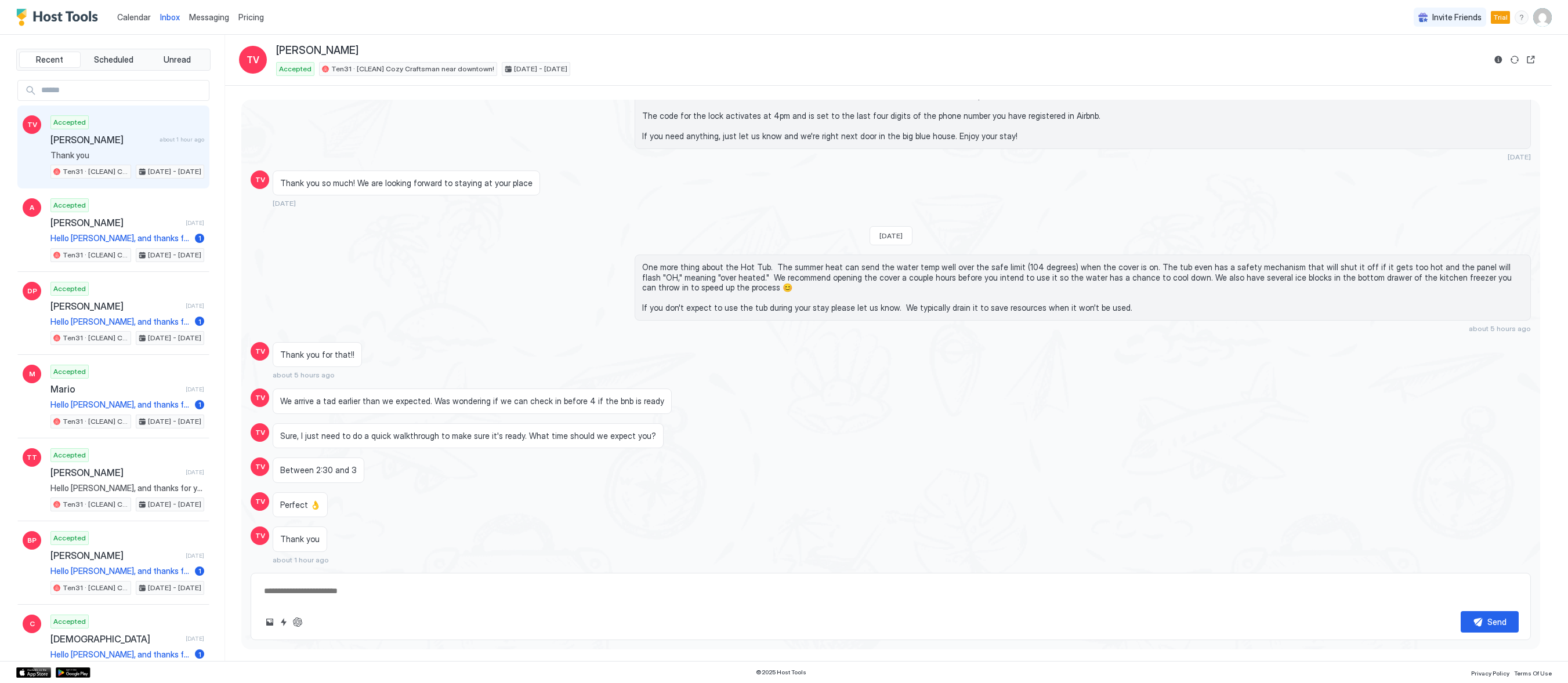
click at [467, 592] on textarea at bounding box center [890, 591] width 1256 height 22
click at [297, 621] on button "ChatGPT Auto Reply" at bounding box center [297, 622] width 14 height 14
click at [424, 593] on textarea "**********" at bounding box center [890, 591] width 1256 height 22
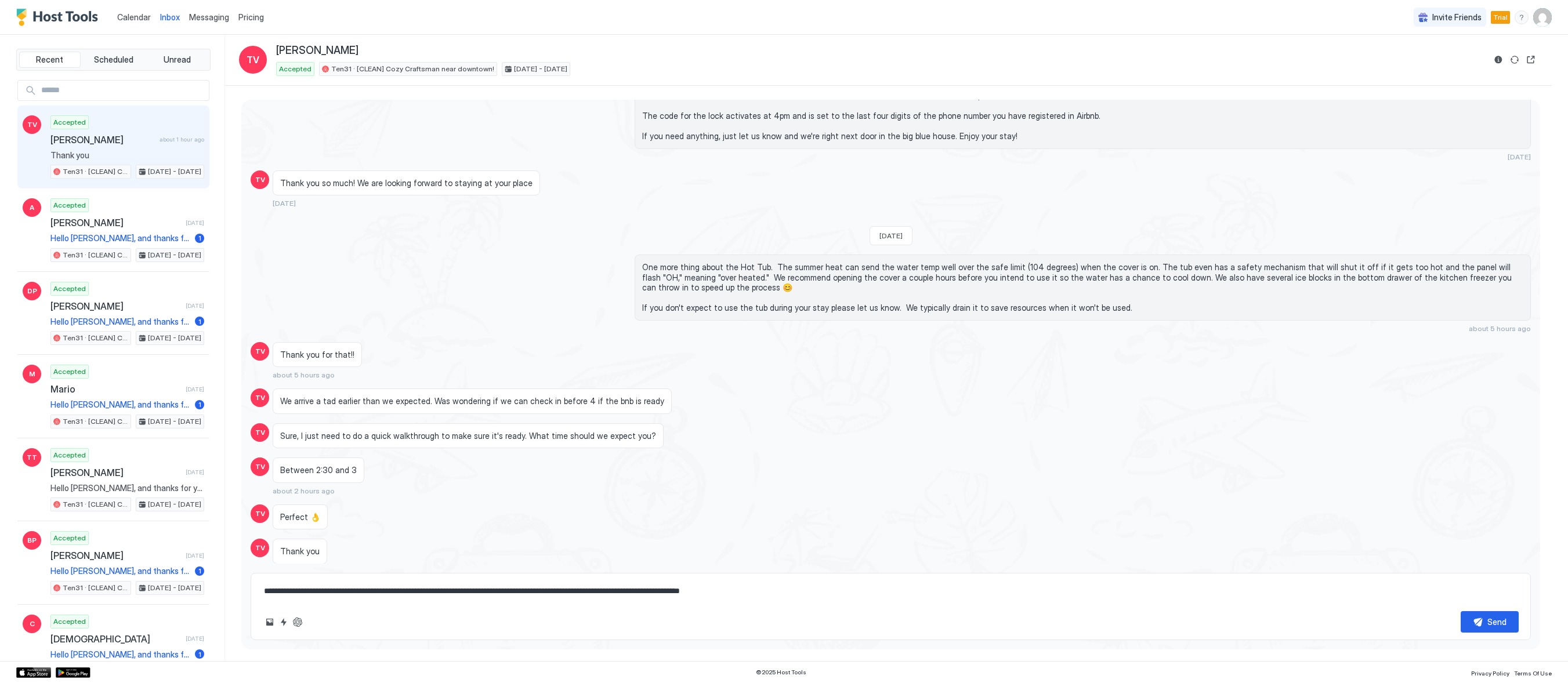
scroll to position [486, 0]
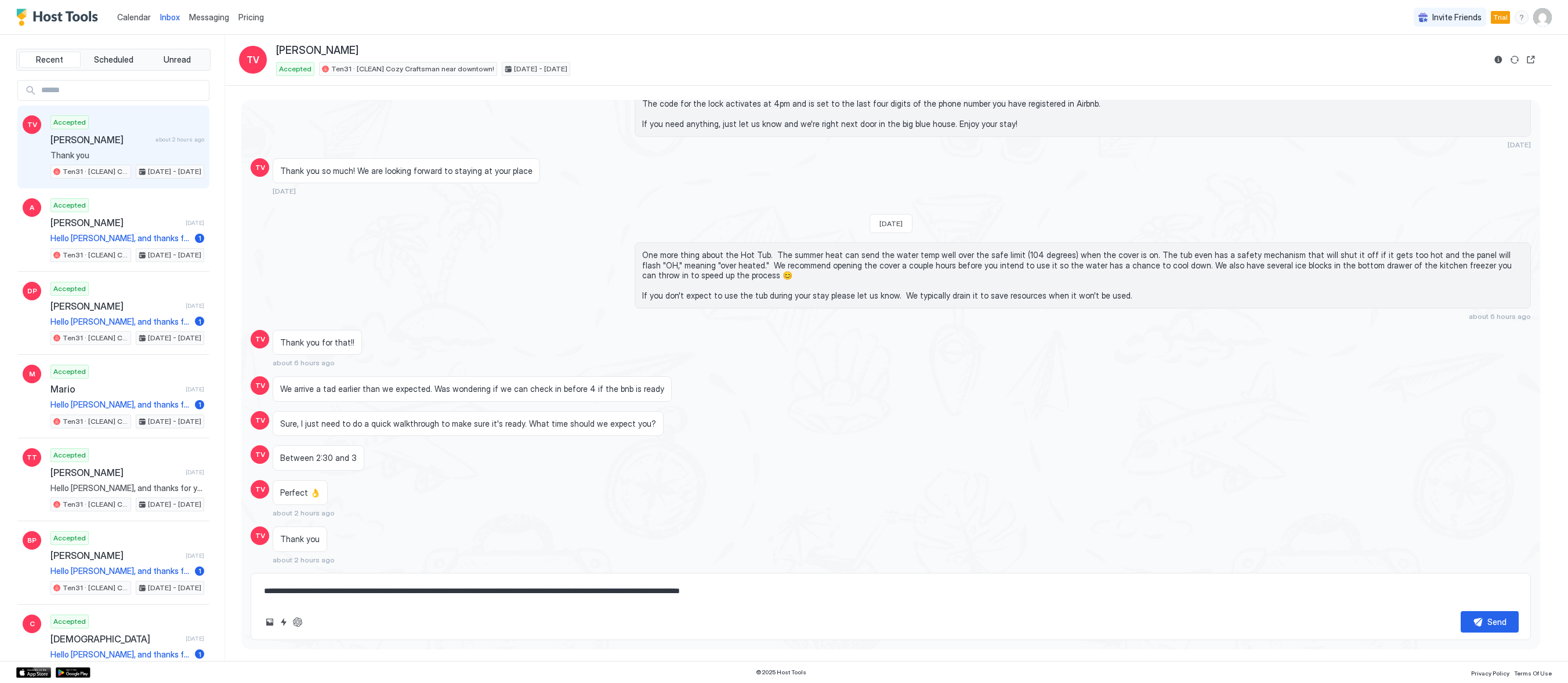
click at [613, 589] on textarea "**********" at bounding box center [890, 591] width 1256 height 22
type textarea "*"
type textarea "**********"
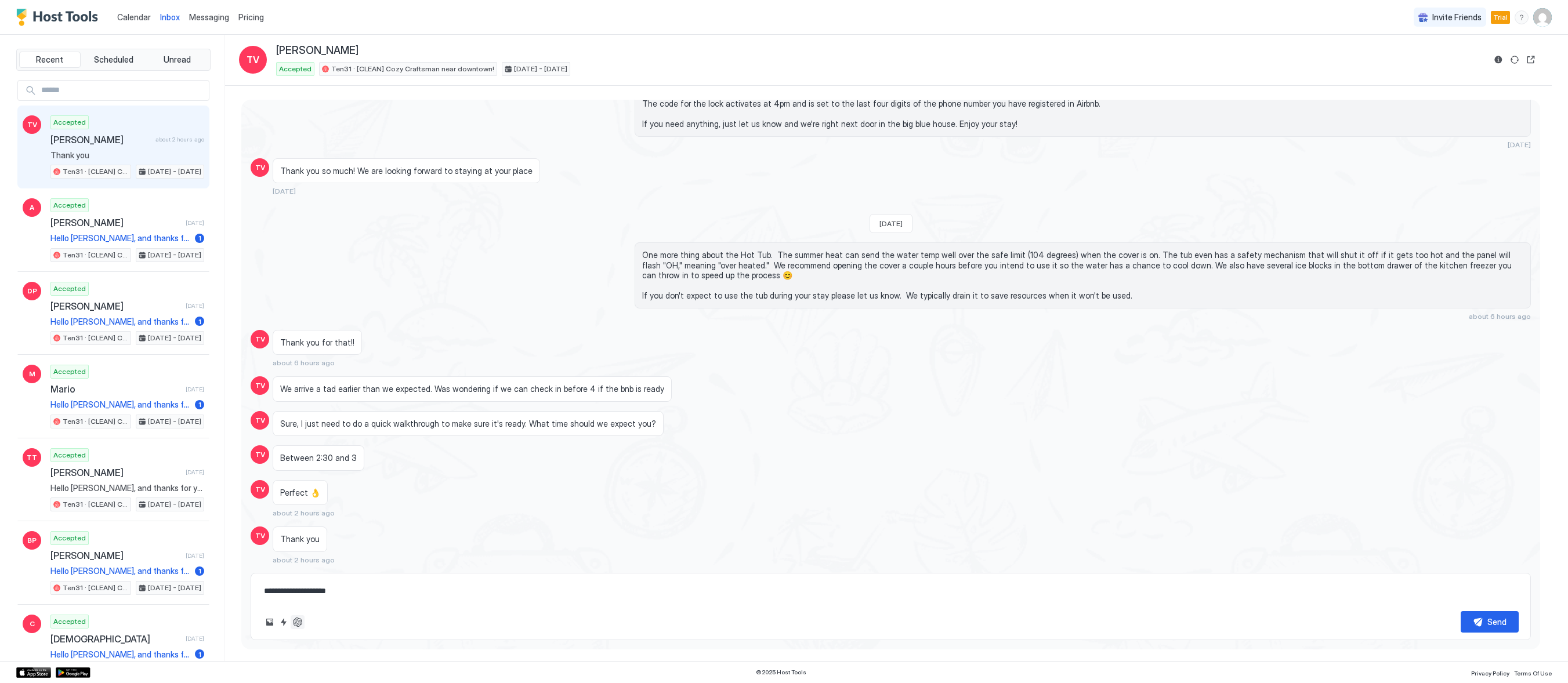
click at [296, 624] on button "ChatGPT Auto Reply" at bounding box center [297, 622] width 14 height 14
click at [300, 621] on button "ChatGPT Auto Reply" at bounding box center [297, 622] width 14 height 14
